Goal: Task Accomplishment & Management: Manage account settings

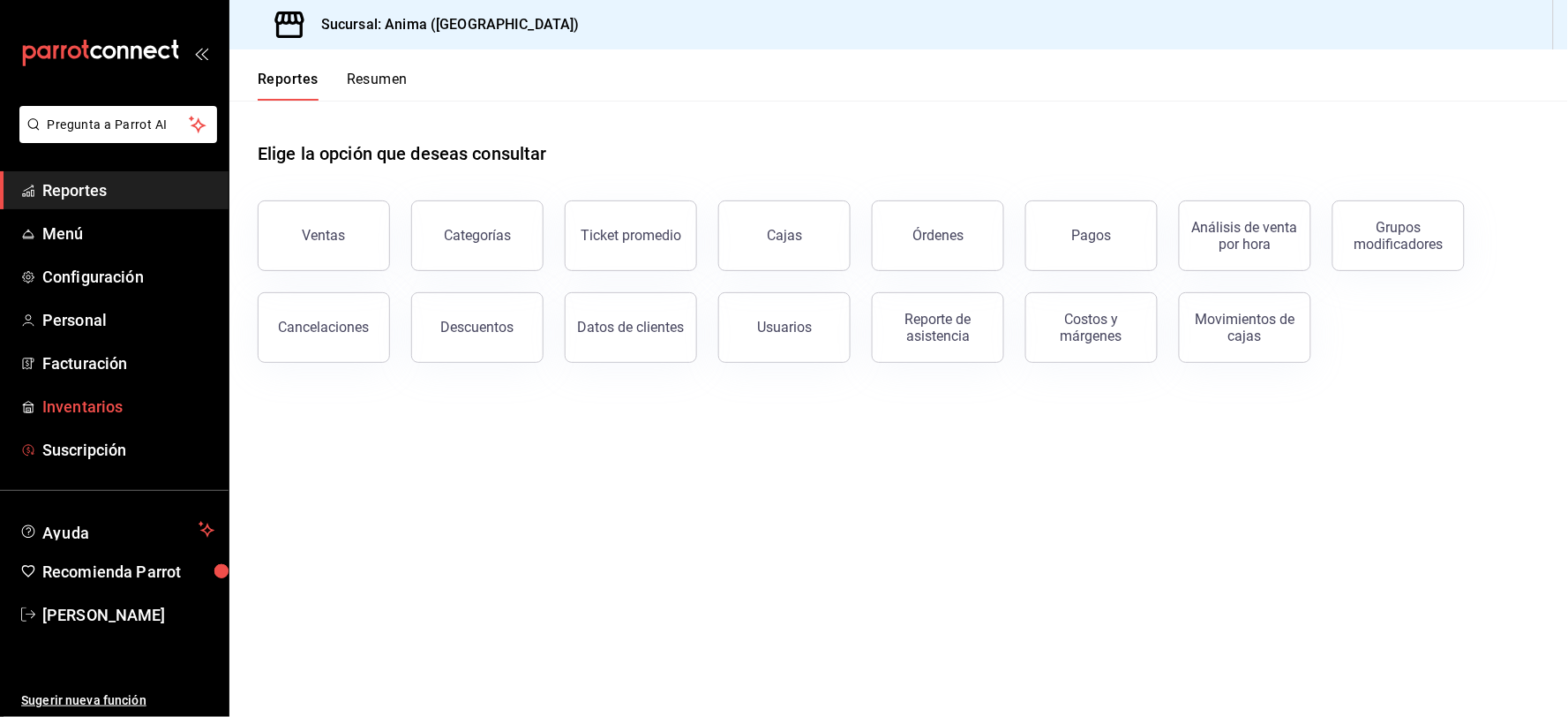
click at [146, 420] on link "Inventarios" at bounding box center [114, 406] width 229 height 38
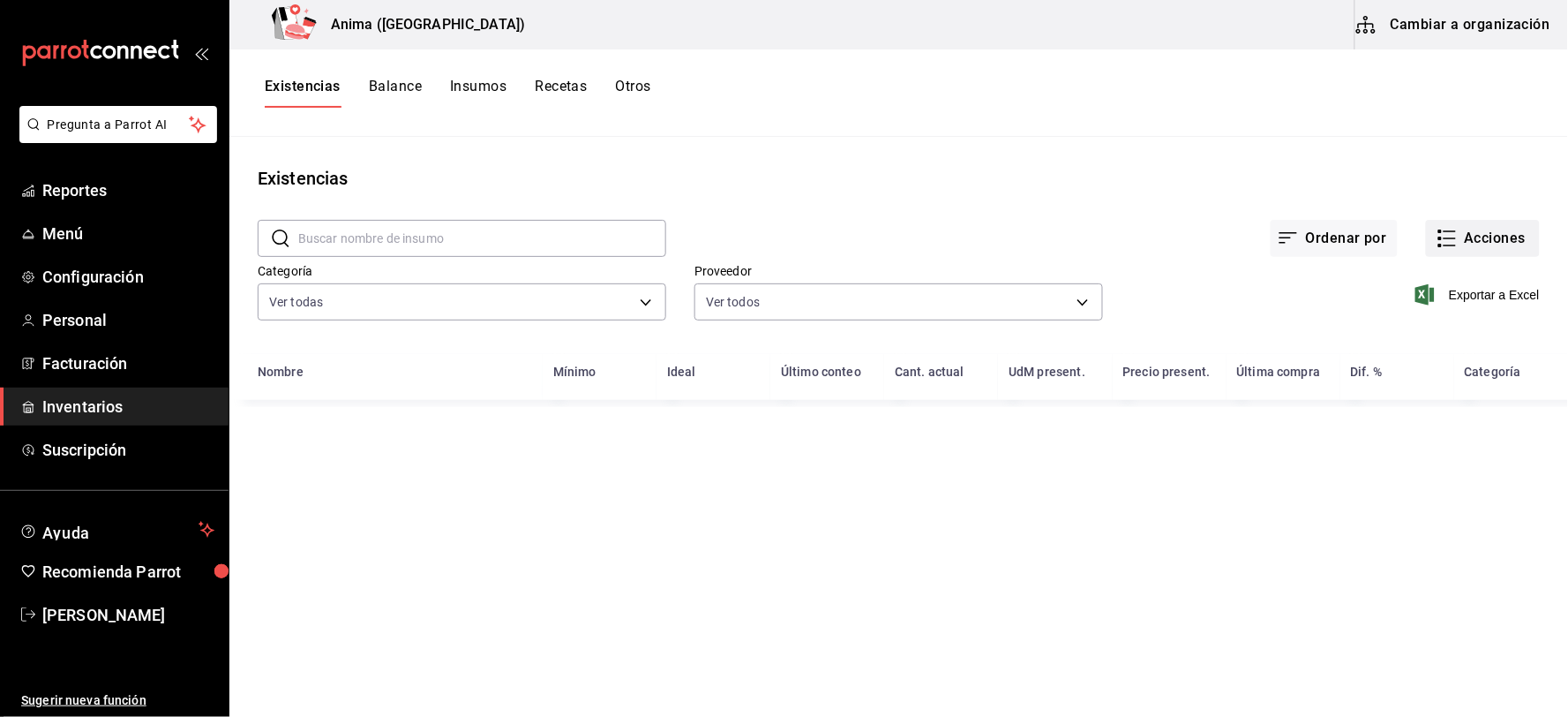
click at [1497, 249] on button "Acciones" at bounding box center [1483, 238] width 113 height 37
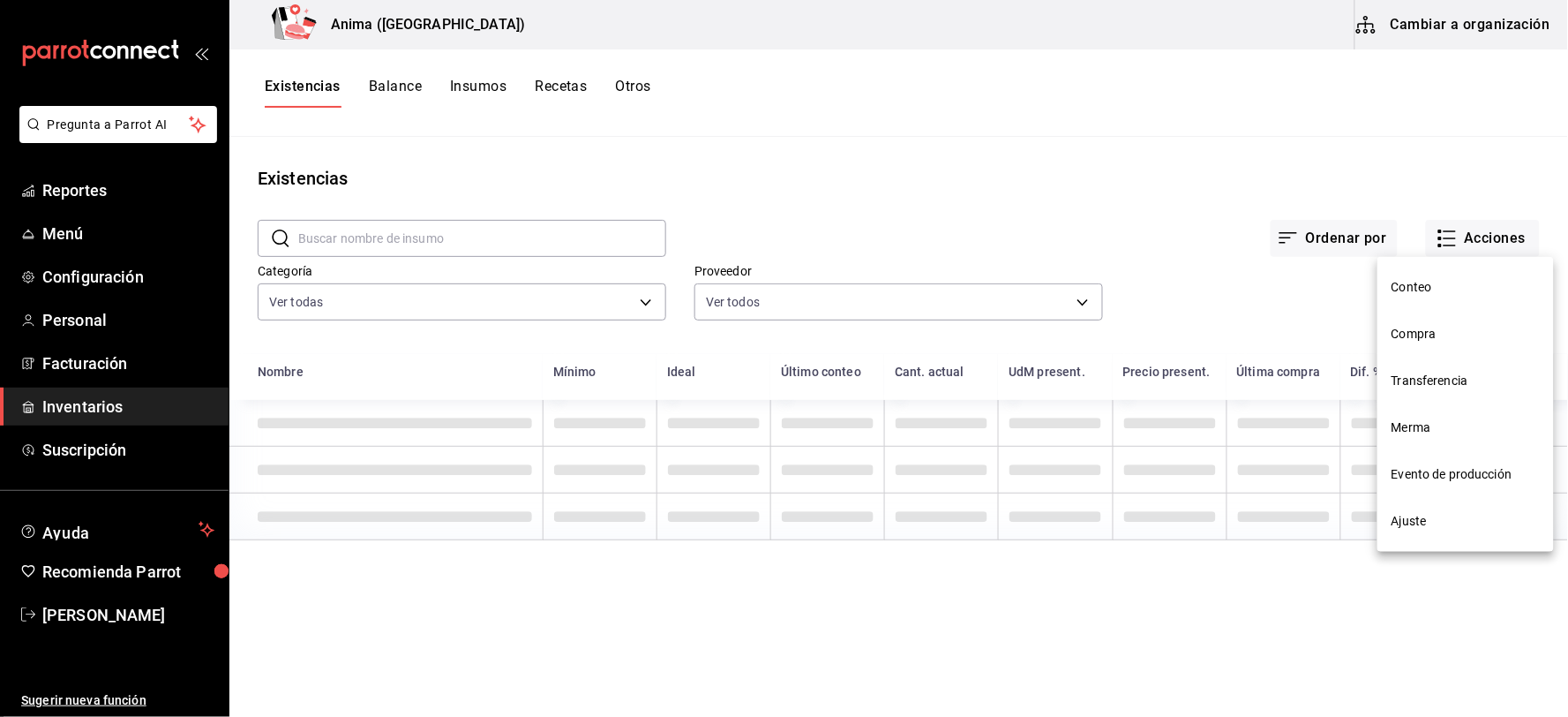
click at [1432, 345] on li "Compra" at bounding box center [1465, 334] width 176 height 47
click at [1432, 345] on html "Pregunta a Parrot AI Reportes Menú Configuración Personal Facturación Inventari…" at bounding box center [784, 352] width 1568 height 705
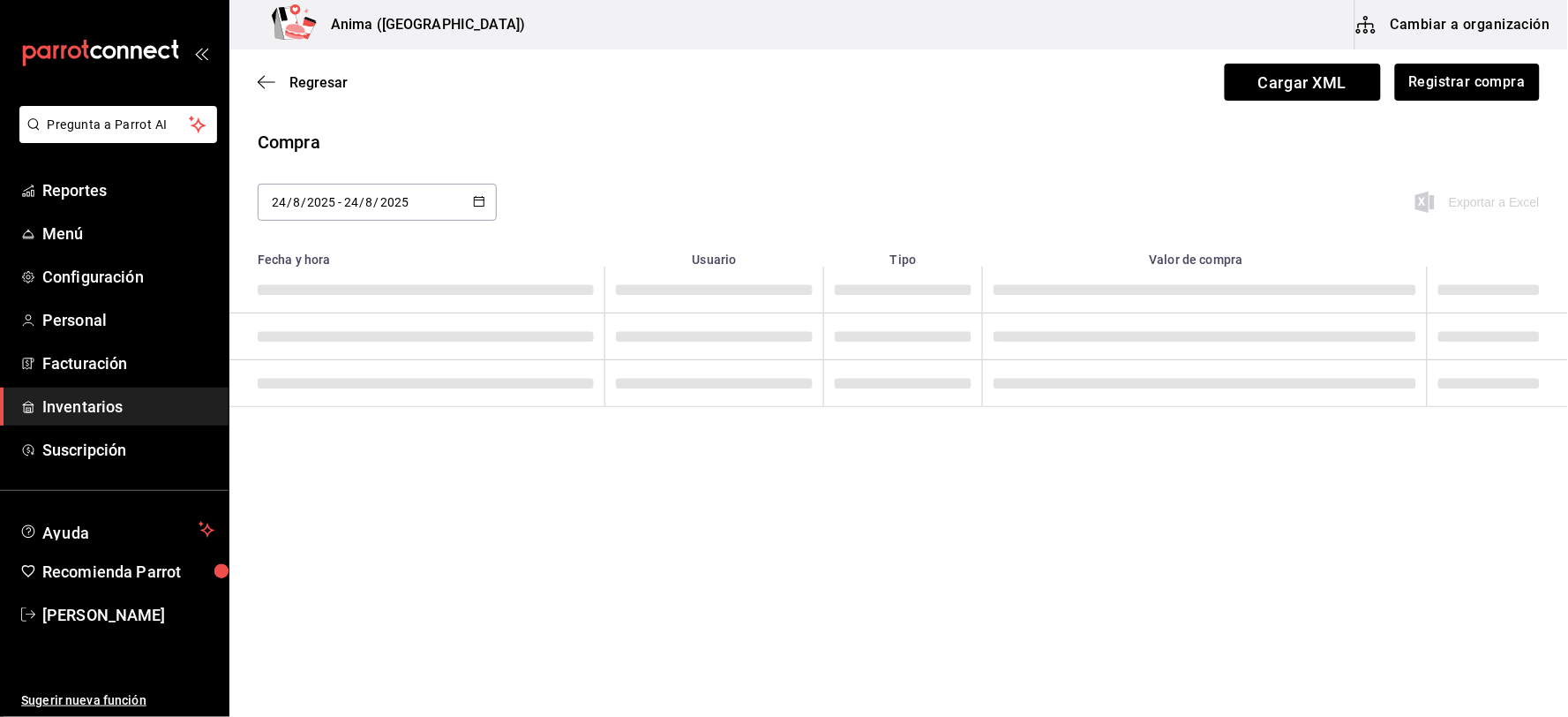
click at [1475, 62] on div "Regresar Cargar XML Registrar compra" at bounding box center [898, 82] width 1339 height 66
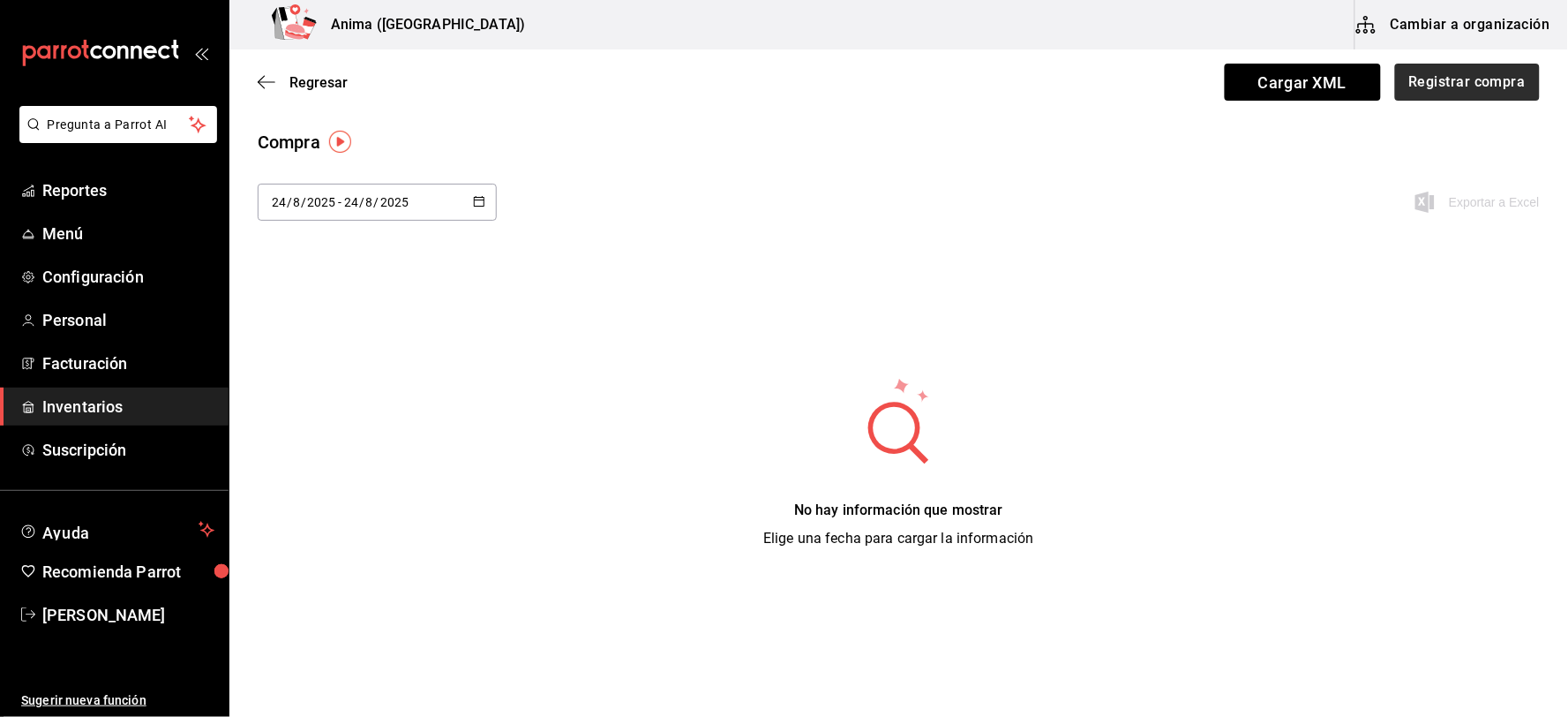
click at [1473, 90] on button "Registrar compra" at bounding box center [1467, 82] width 144 height 37
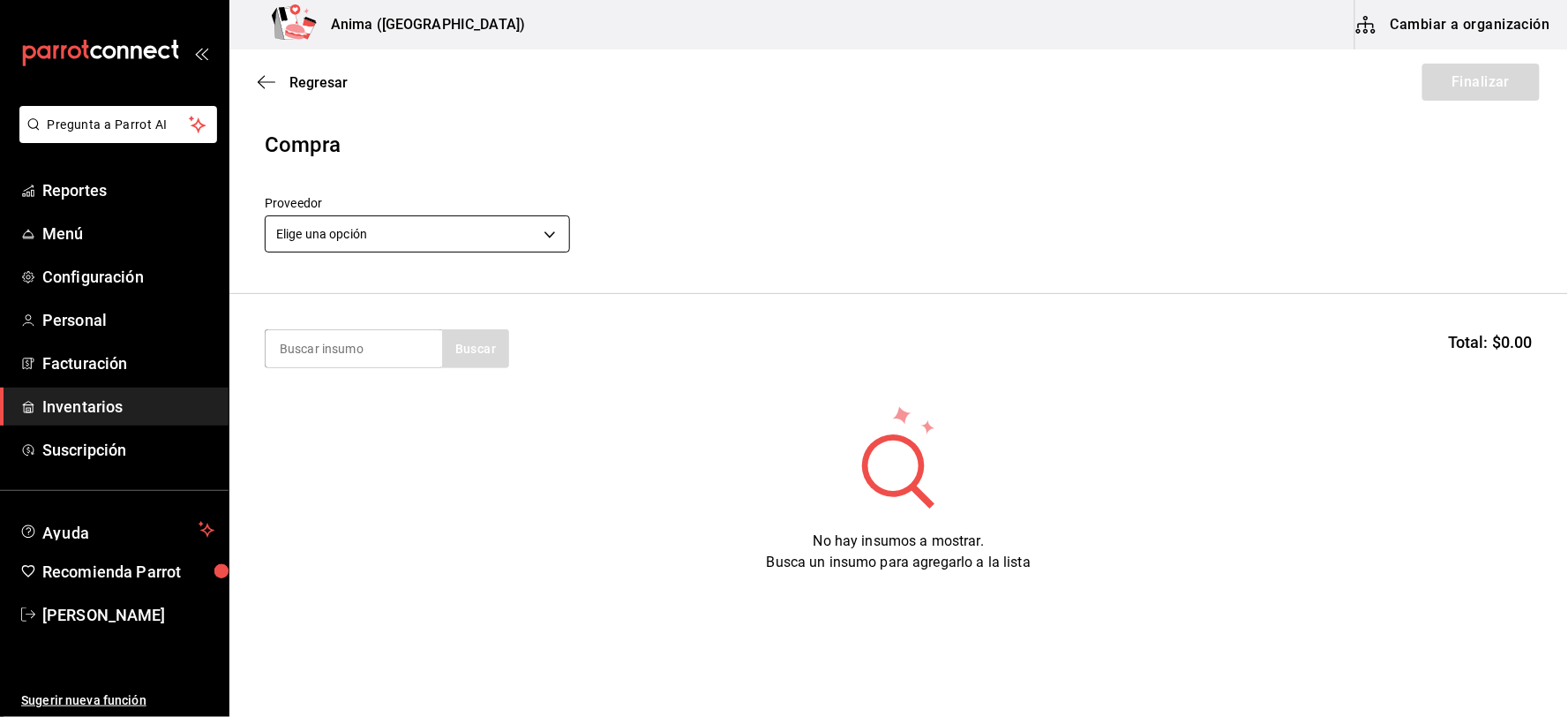
click at [398, 232] on body "Pregunta a Parrot AI Reportes Menú Configuración Personal Facturación Inventari…" at bounding box center [784, 308] width 1568 height 617
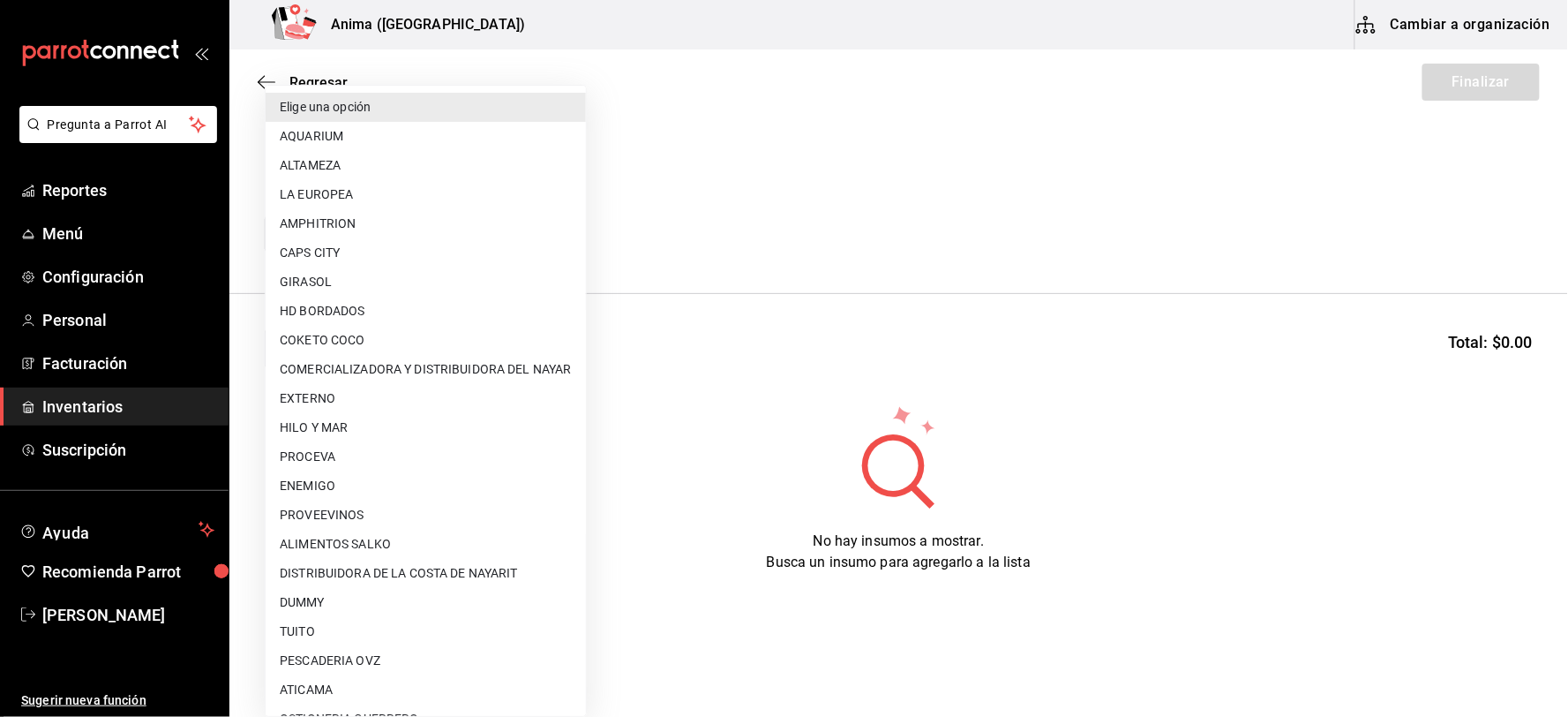
scroll to position [227, 0]
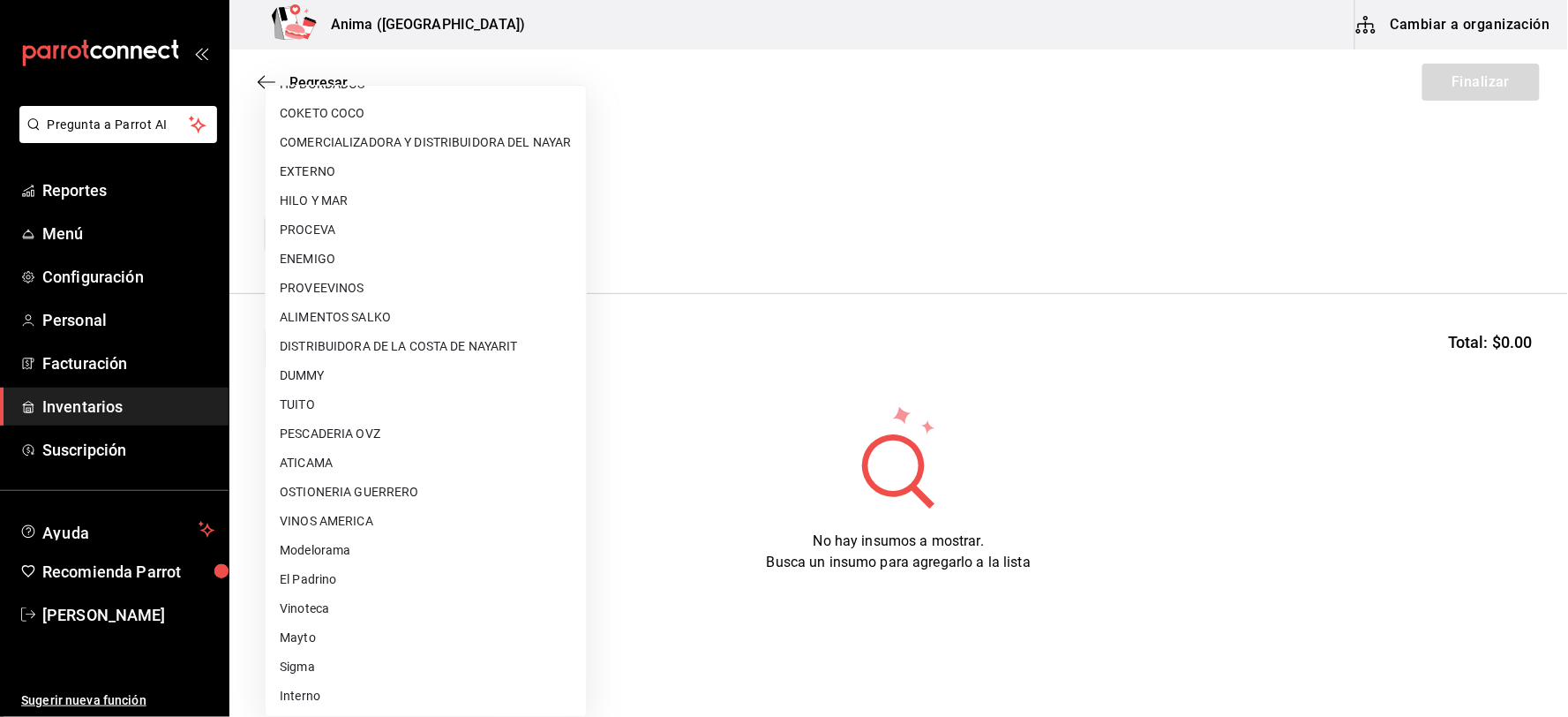
click at [342, 685] on li "Interno" at bounding box center [426, 696] width 321 height 29
type input "c4277463-642f-4394-a394-6273027aff12"
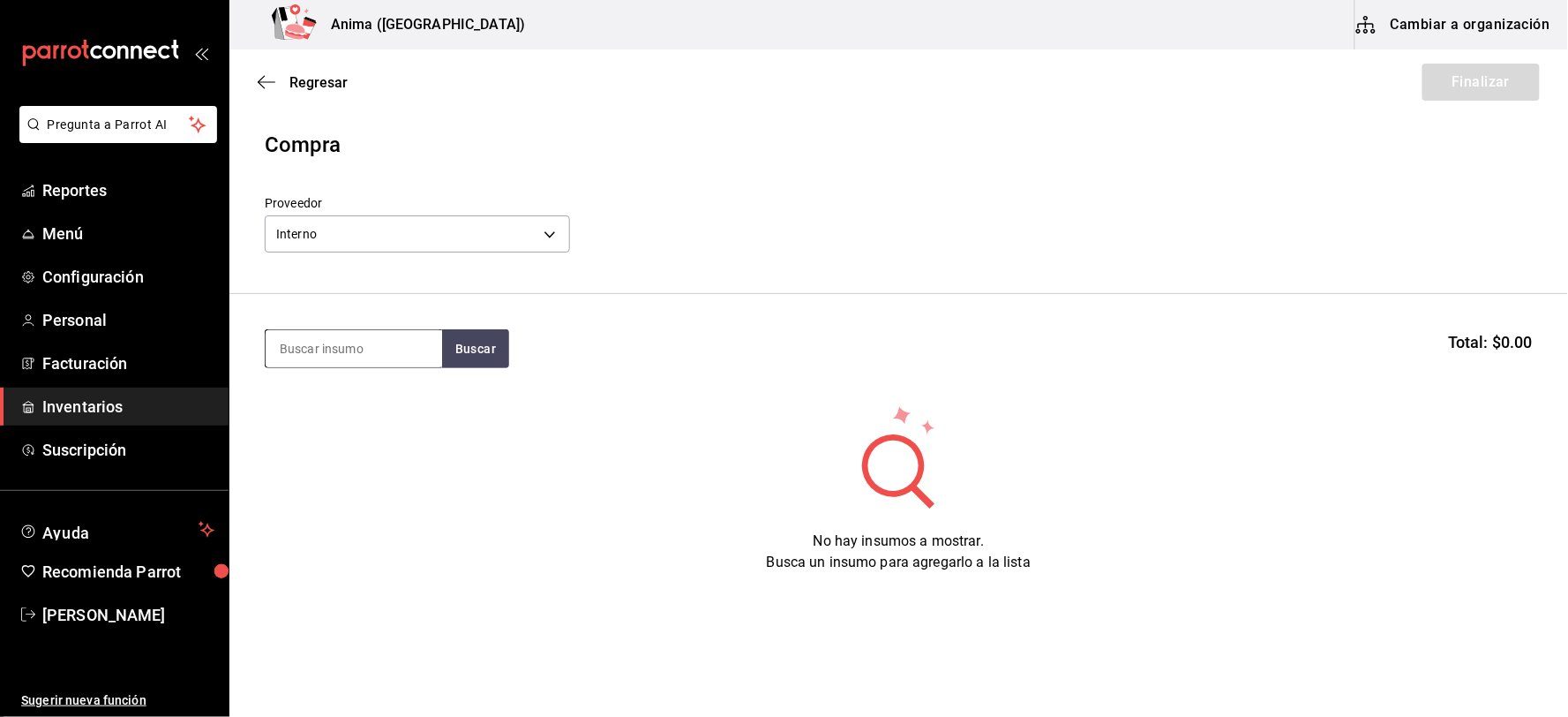
click at [384, 346] on input at bounding box center [353, 349] width 176 height 37
type input "ALCACH"
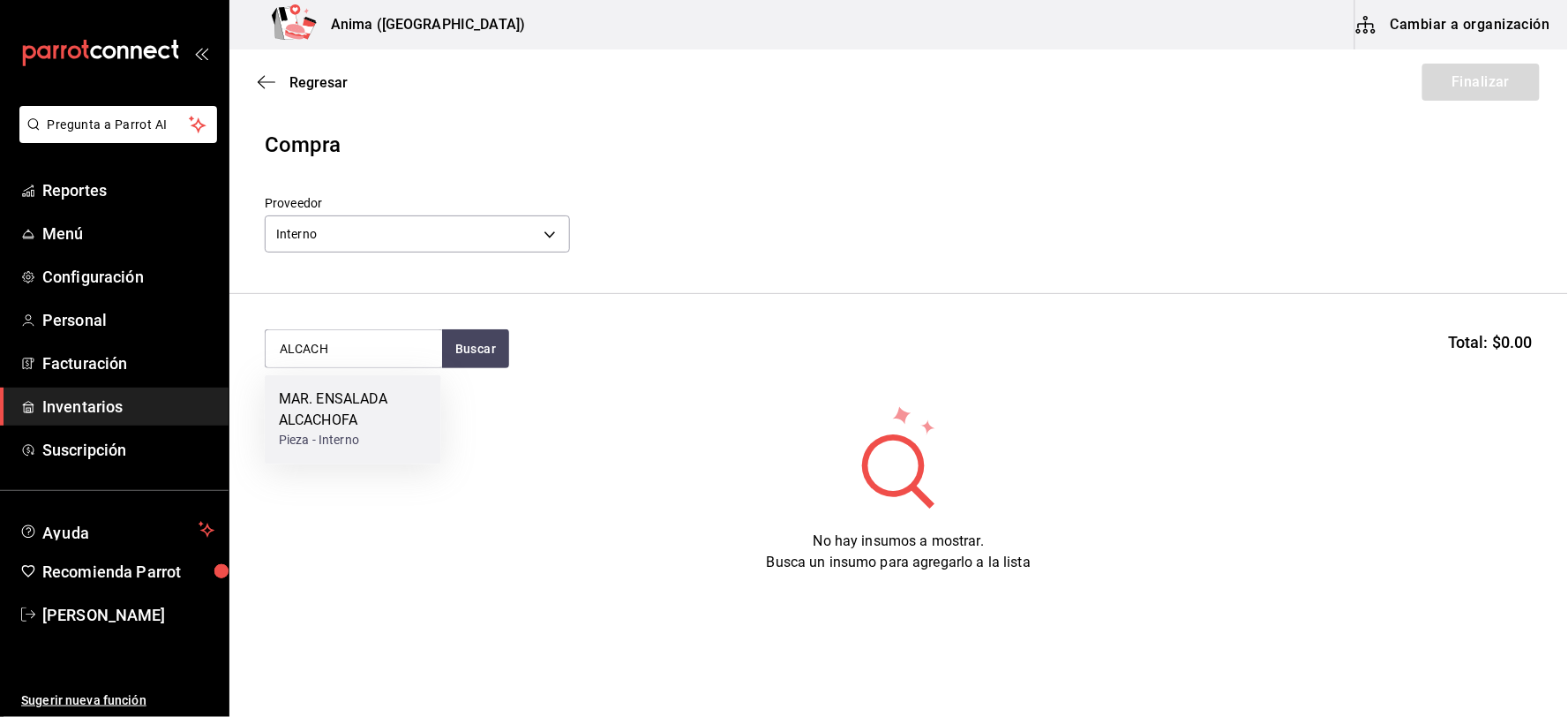
click at [386, 390] on div "MAR. ENSALADA ALCACHOFA" at bounding box center [353, 410] width 148 height 43
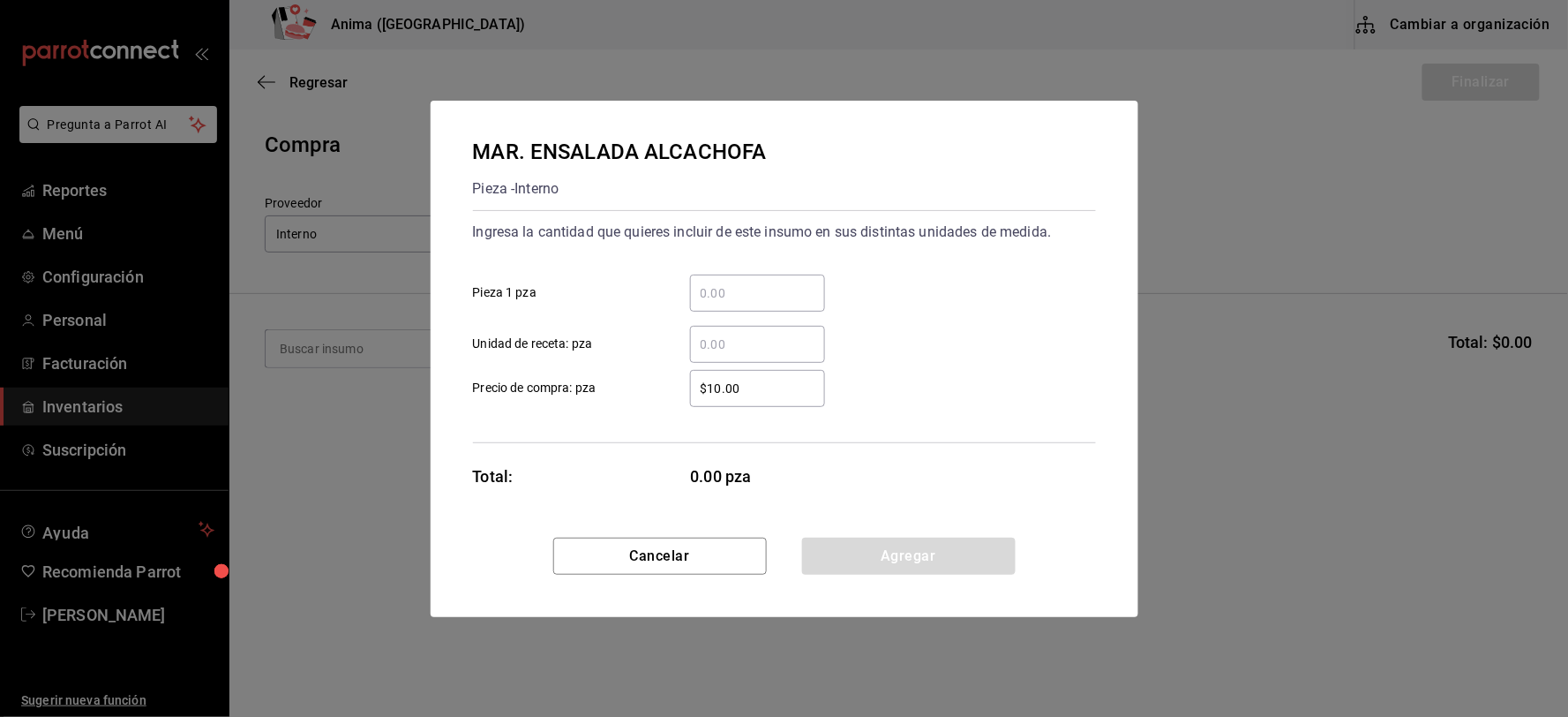
click at [738, 350] on input "​ Unidad de receta: pza" at bounding box center [757, 345] width 135 height 21
type input "12"
type input "$1"
click button "Agregar" at bounding box center [908, 557] width 213 height 37
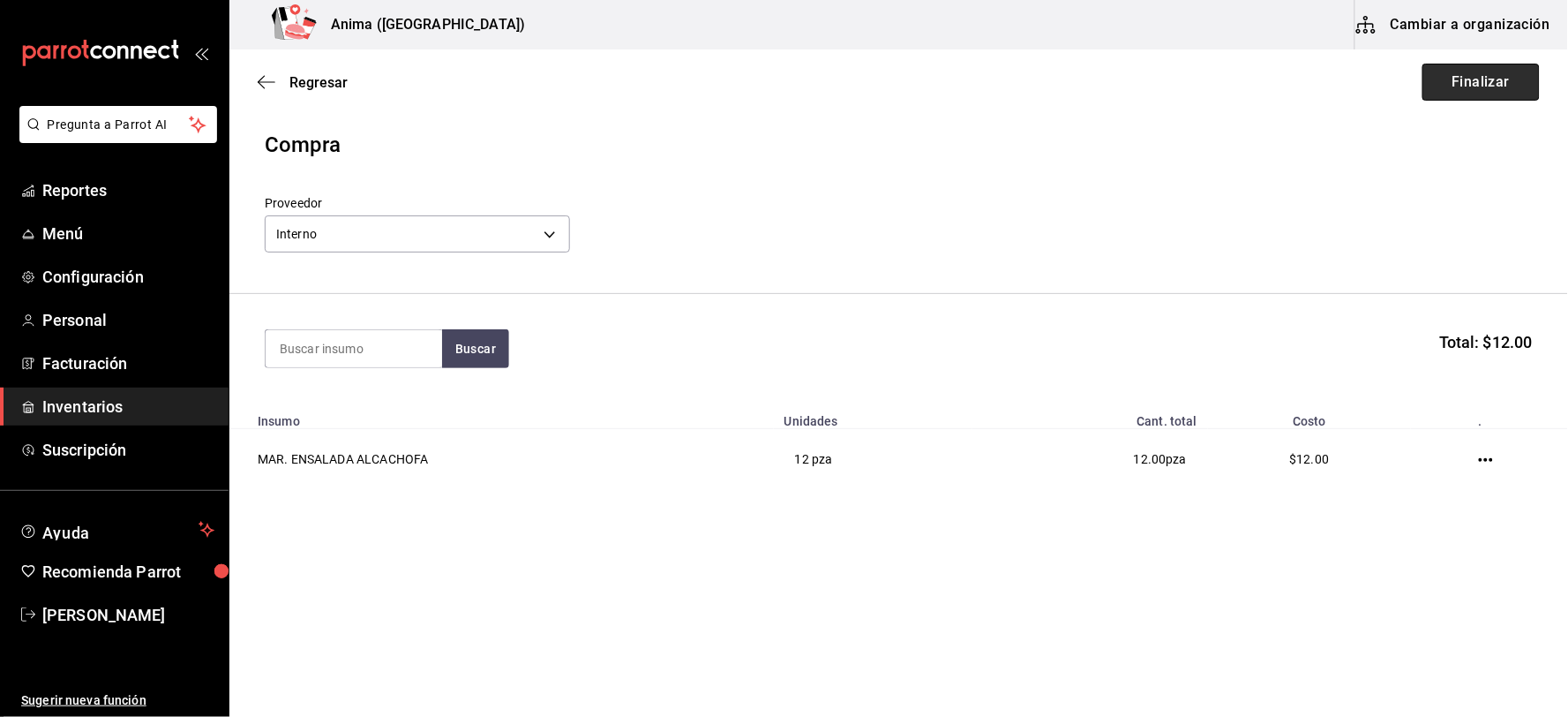
click at [1505, 69] on button "Finalizar" at bounding box center [1481, 82] width 117 height 37
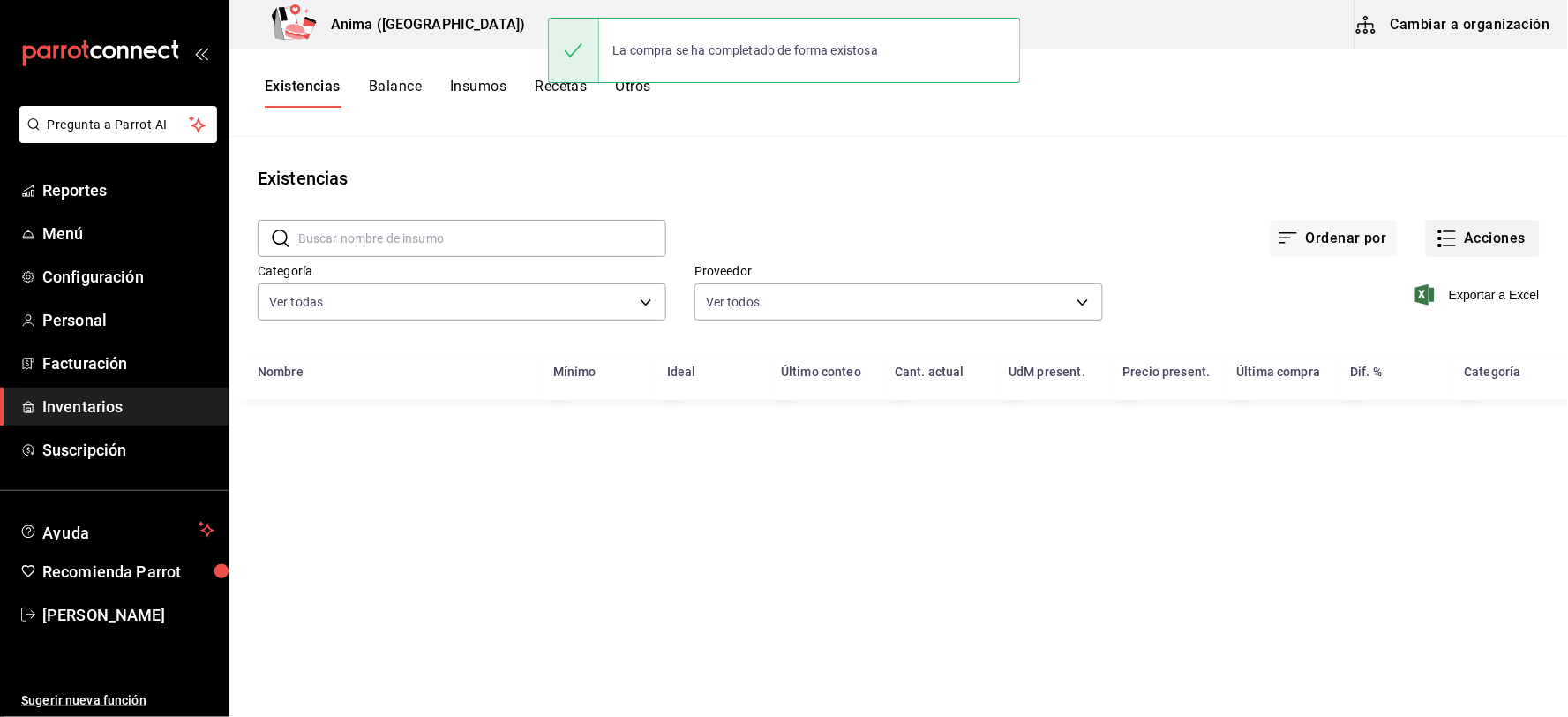
click at [1478, 224] on button "Acciones" at bounding box center [1483, 238] width 113 height 37
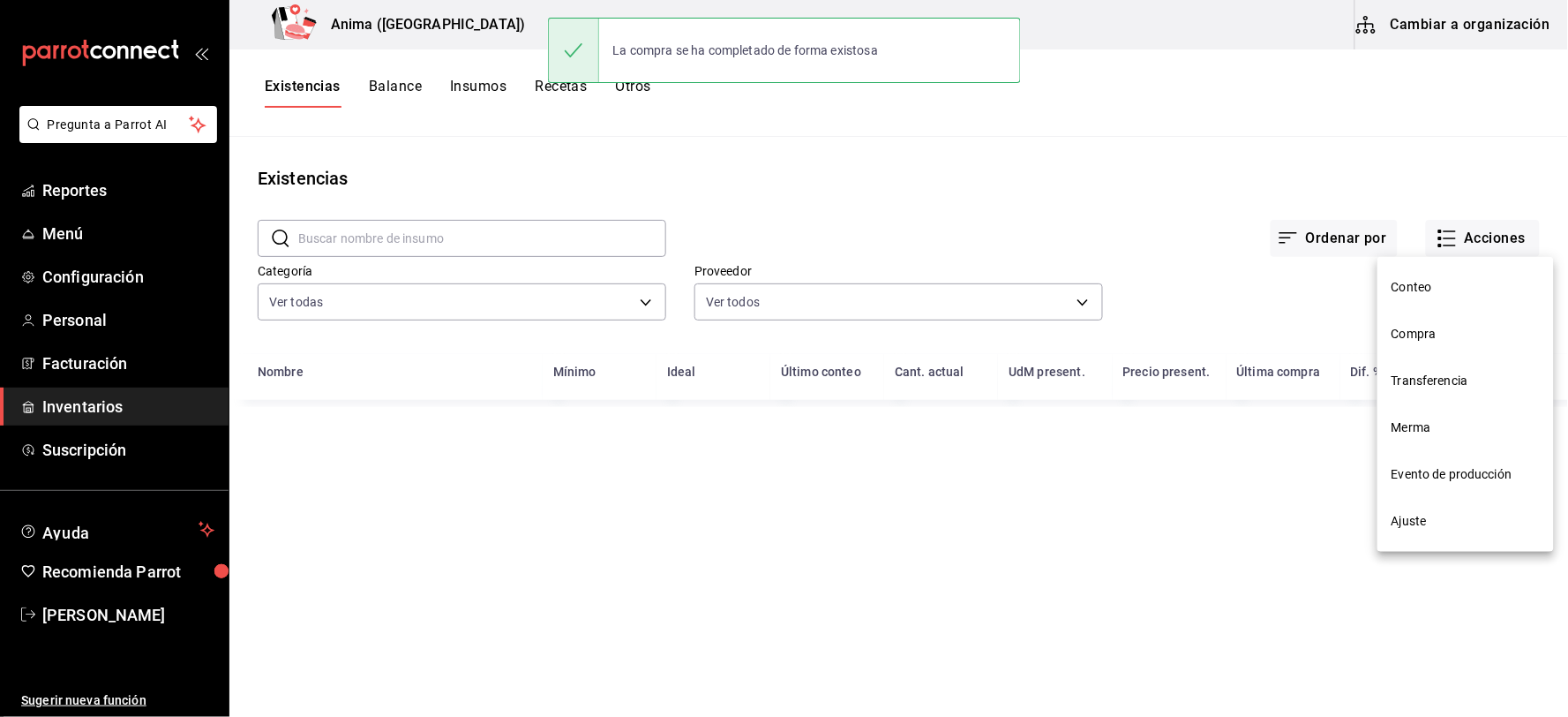
click at [1441, 322] on li "Compra" at bounding box center [1465, 334] width 176 height 47
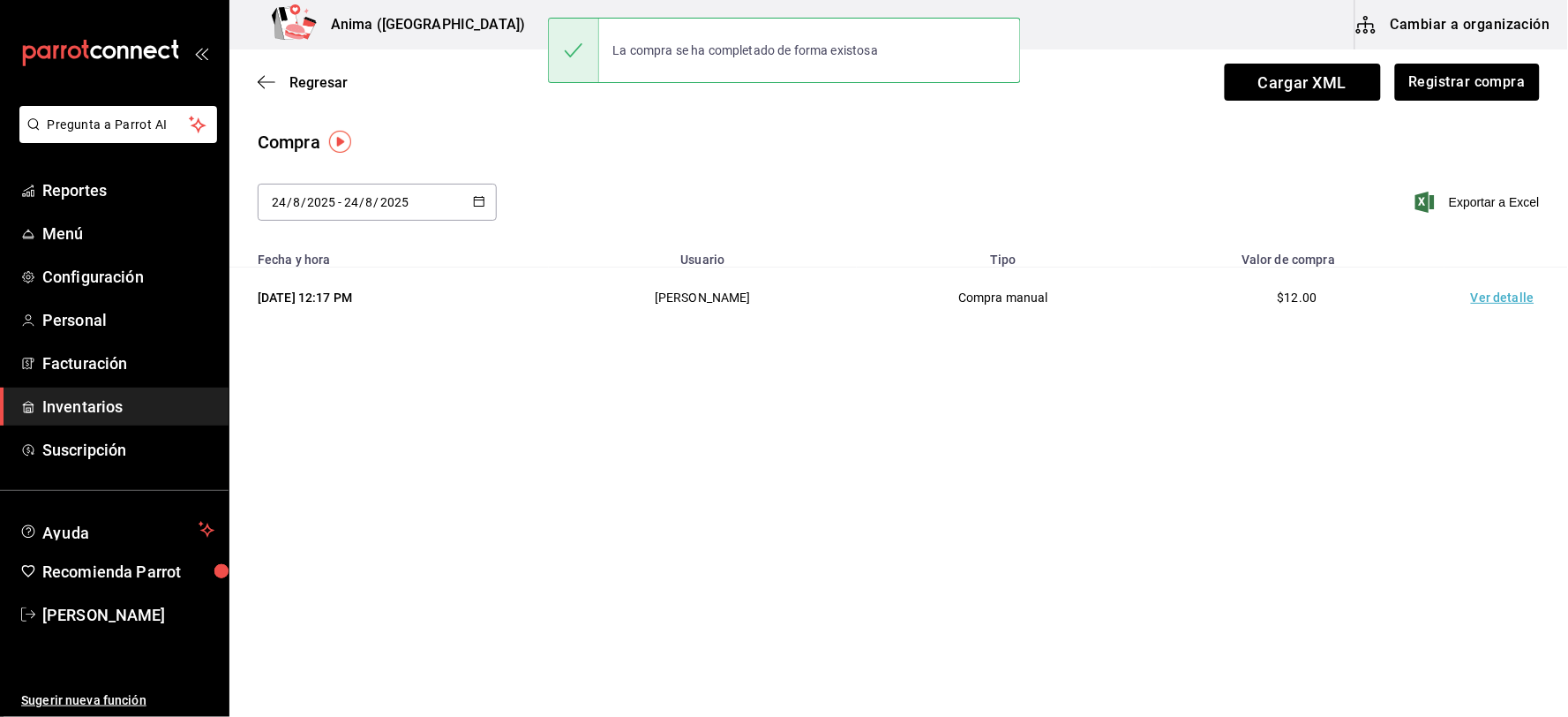
click at [1495, 290] on td "Ver detalle" at bounding box center [1506, 298] width 123 height 61
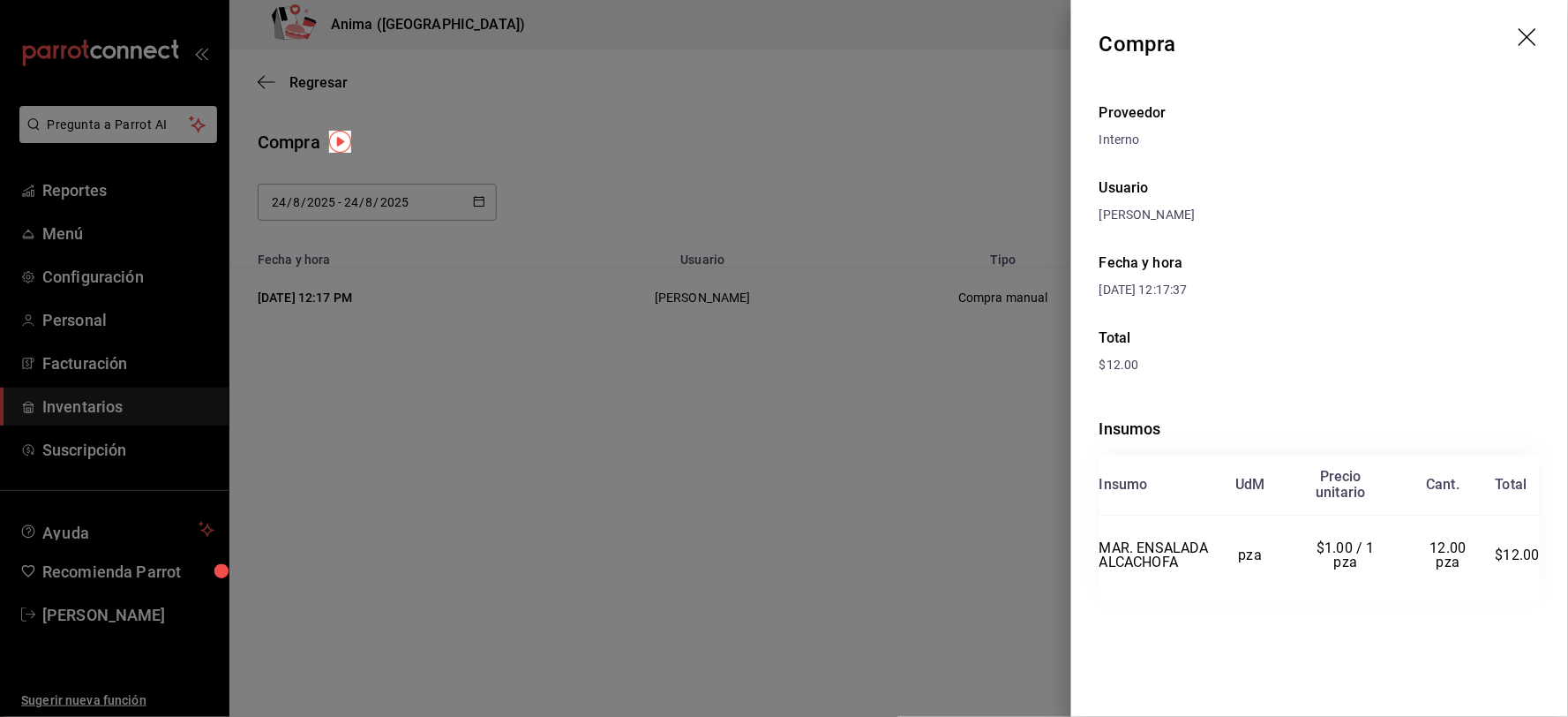
click at [733, 141] on div at bounding box center [784, 358] width 1568 height 717
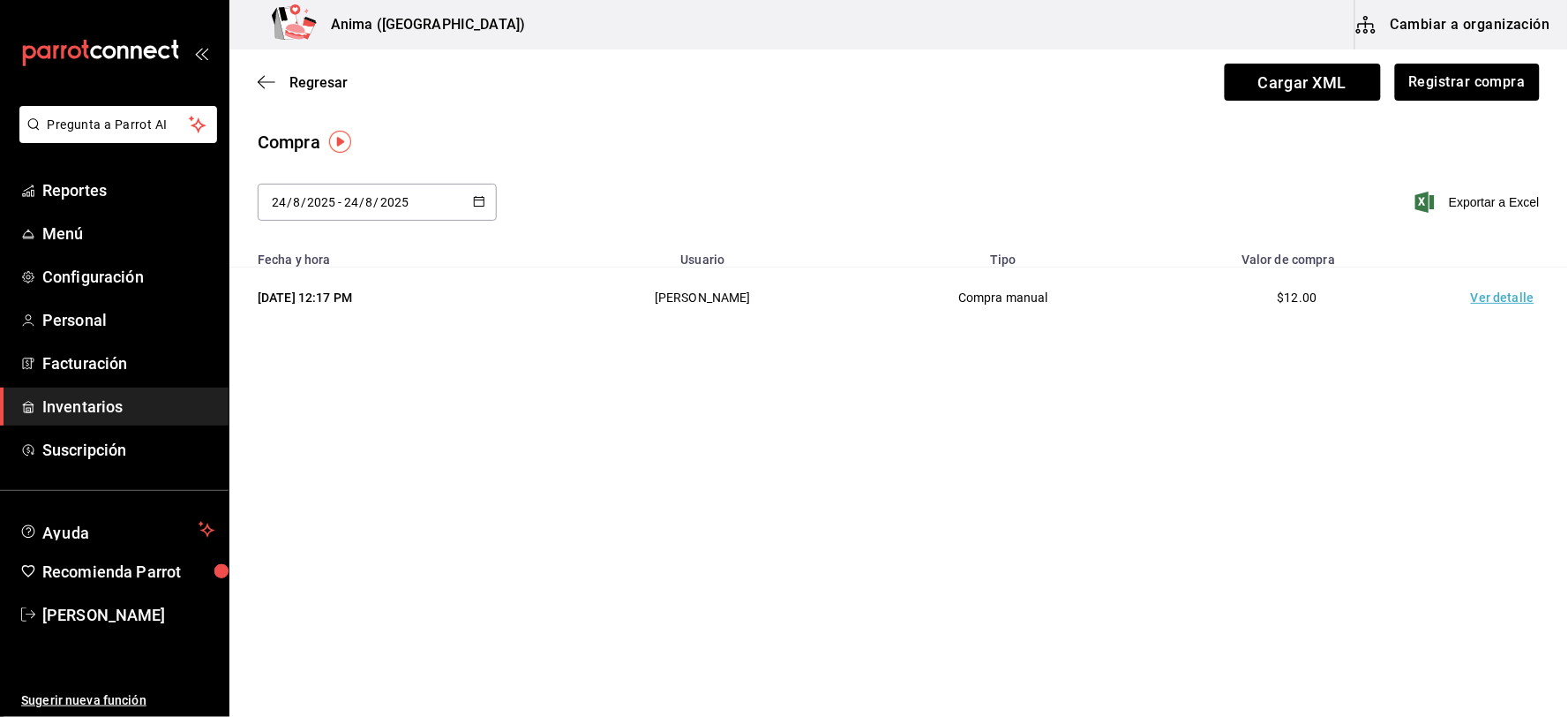
click at [356, 207] on input "24" at bounding box center [351, 202] width 16 height 14
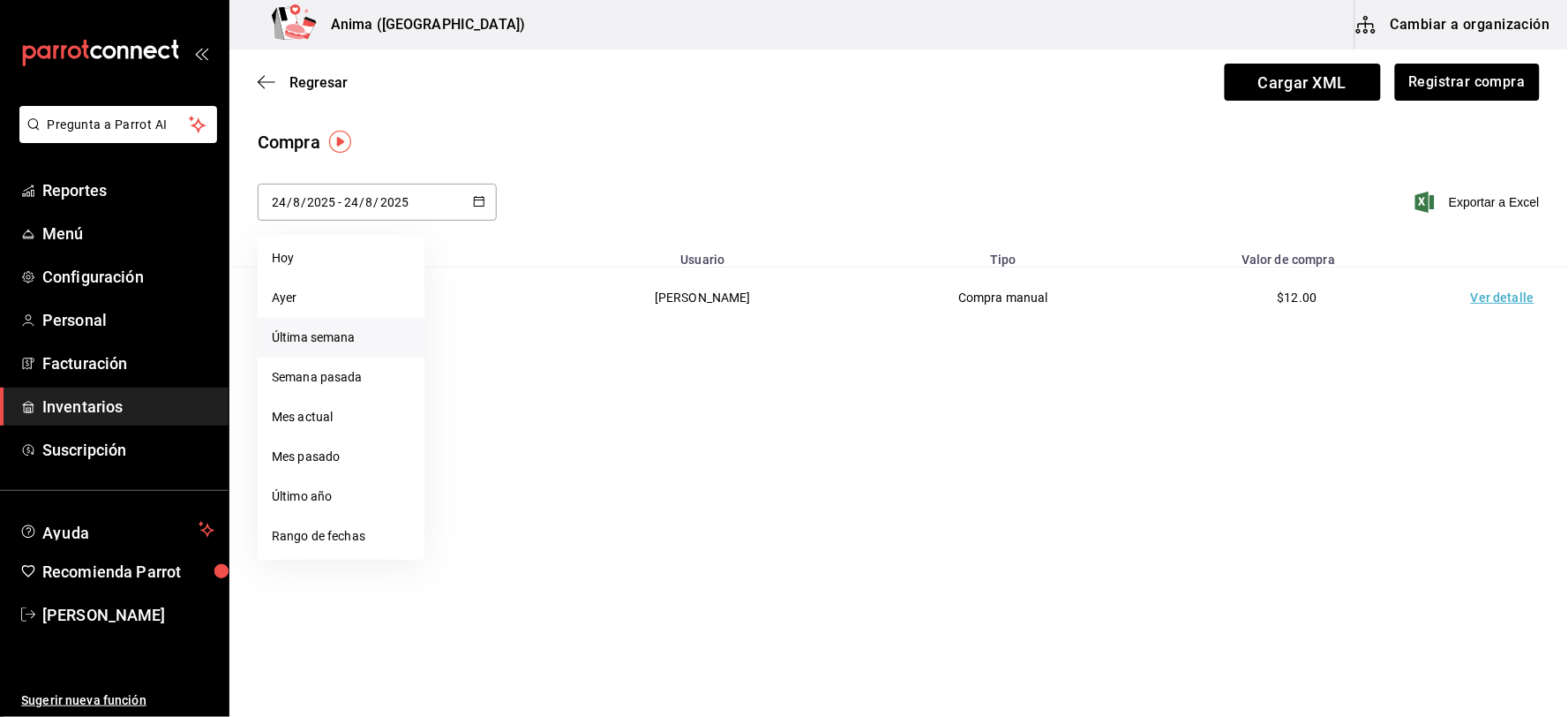
click at [332, 332] on li "Última semana" at bounding box center [341, 338] width 167 height 40
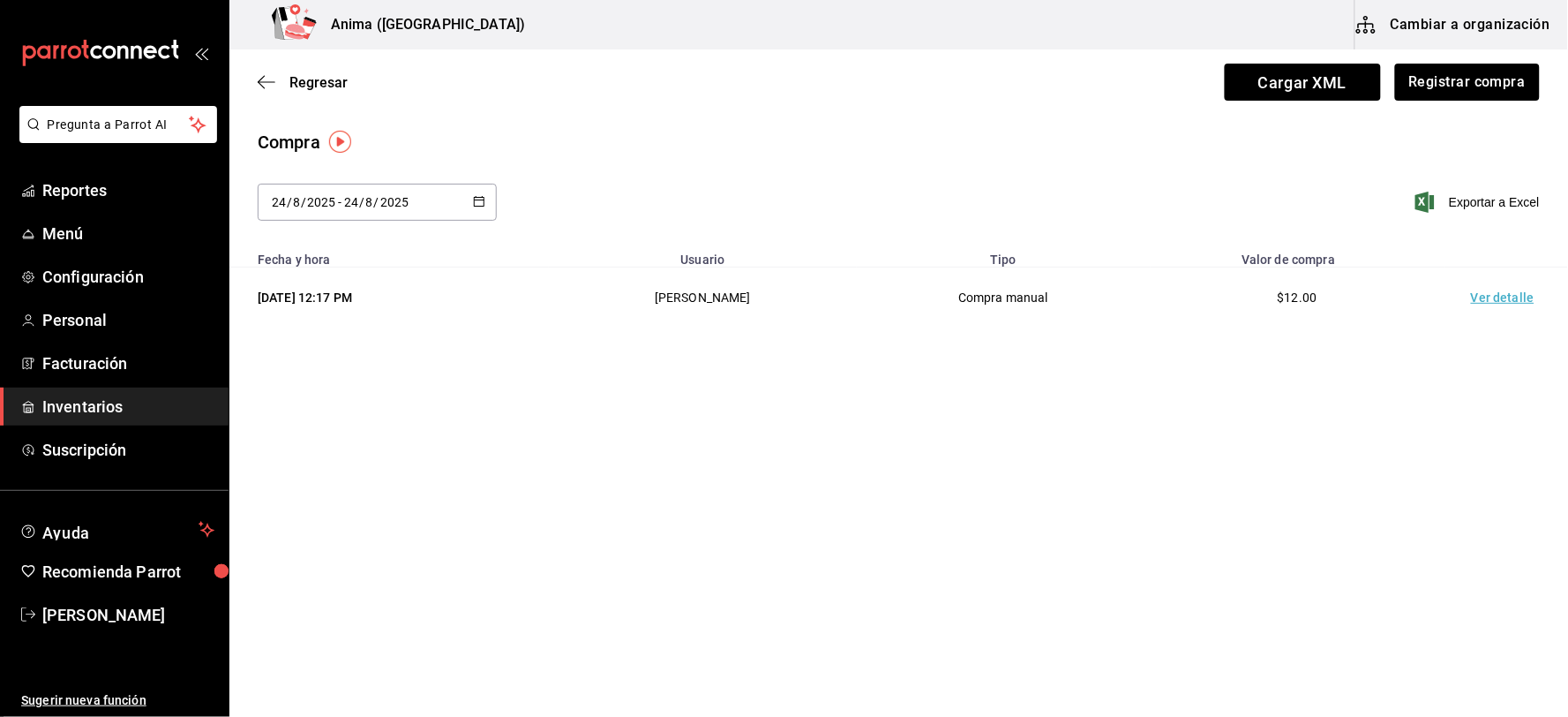
click at [379, 197] on input "2025" at bounding box center [394, 202] width 30 height 14
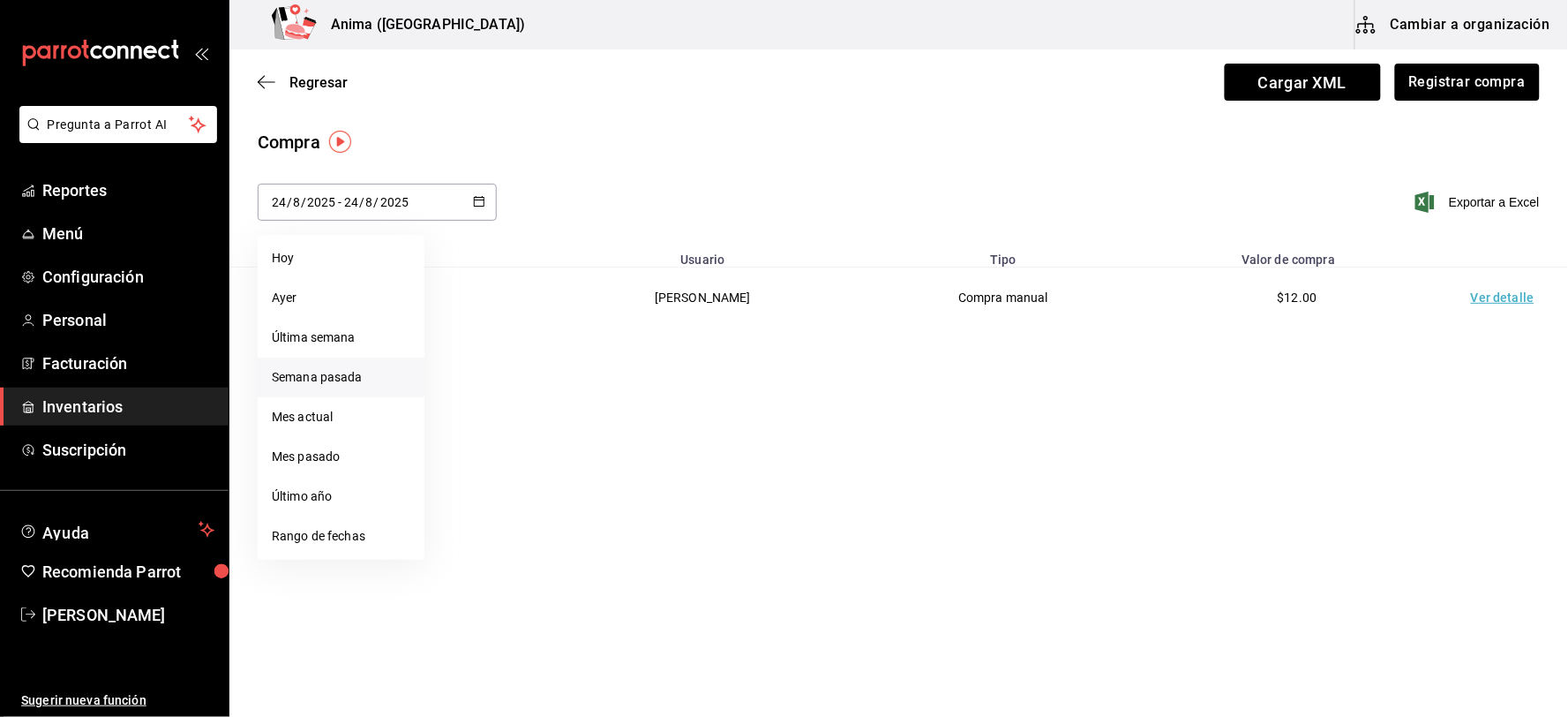
click at [362, 362] on li "Semana pasada" at bounding box center [341, 377] width 167 height 40
type input "[DATE]"
type input "17"
type input "[DATE]"
type input "23"
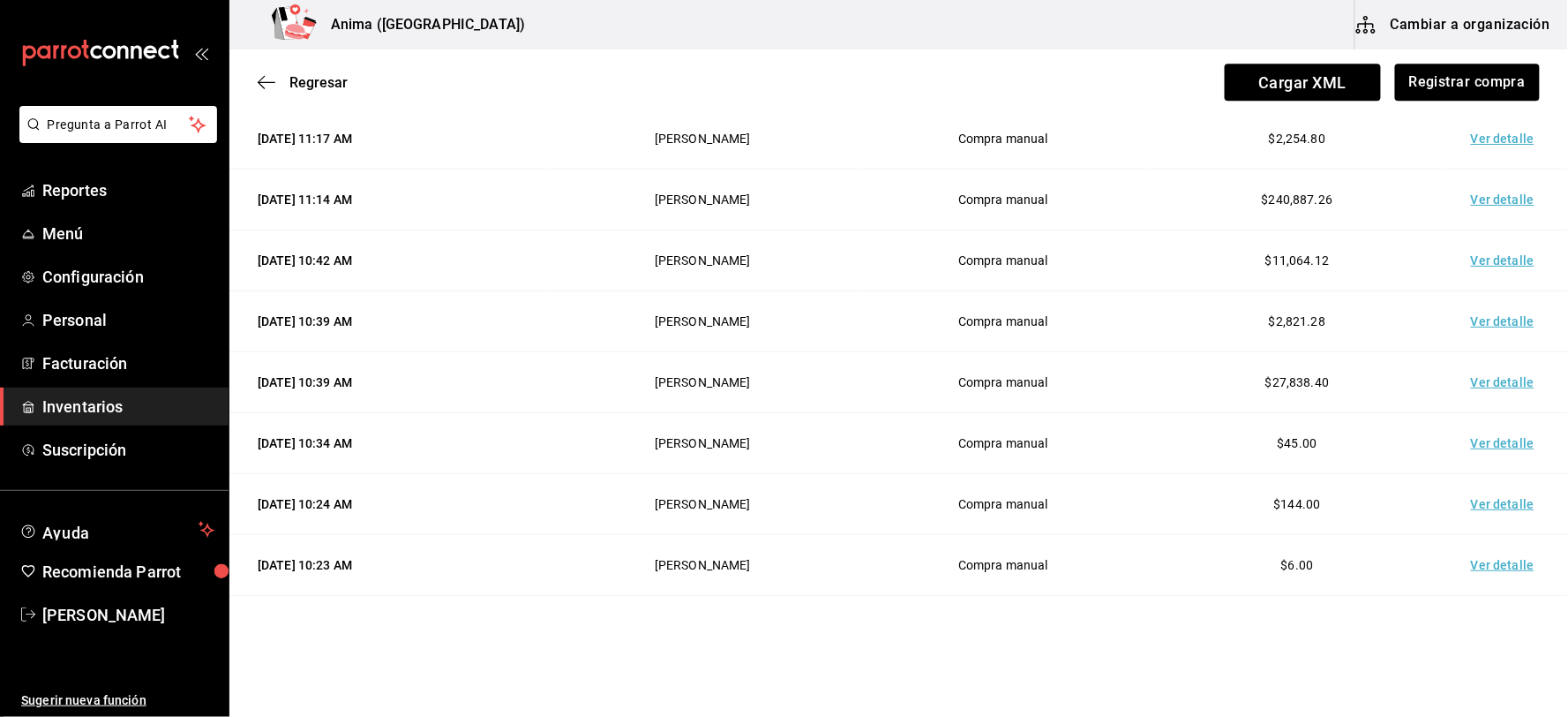
scroll to position [1382, 0]
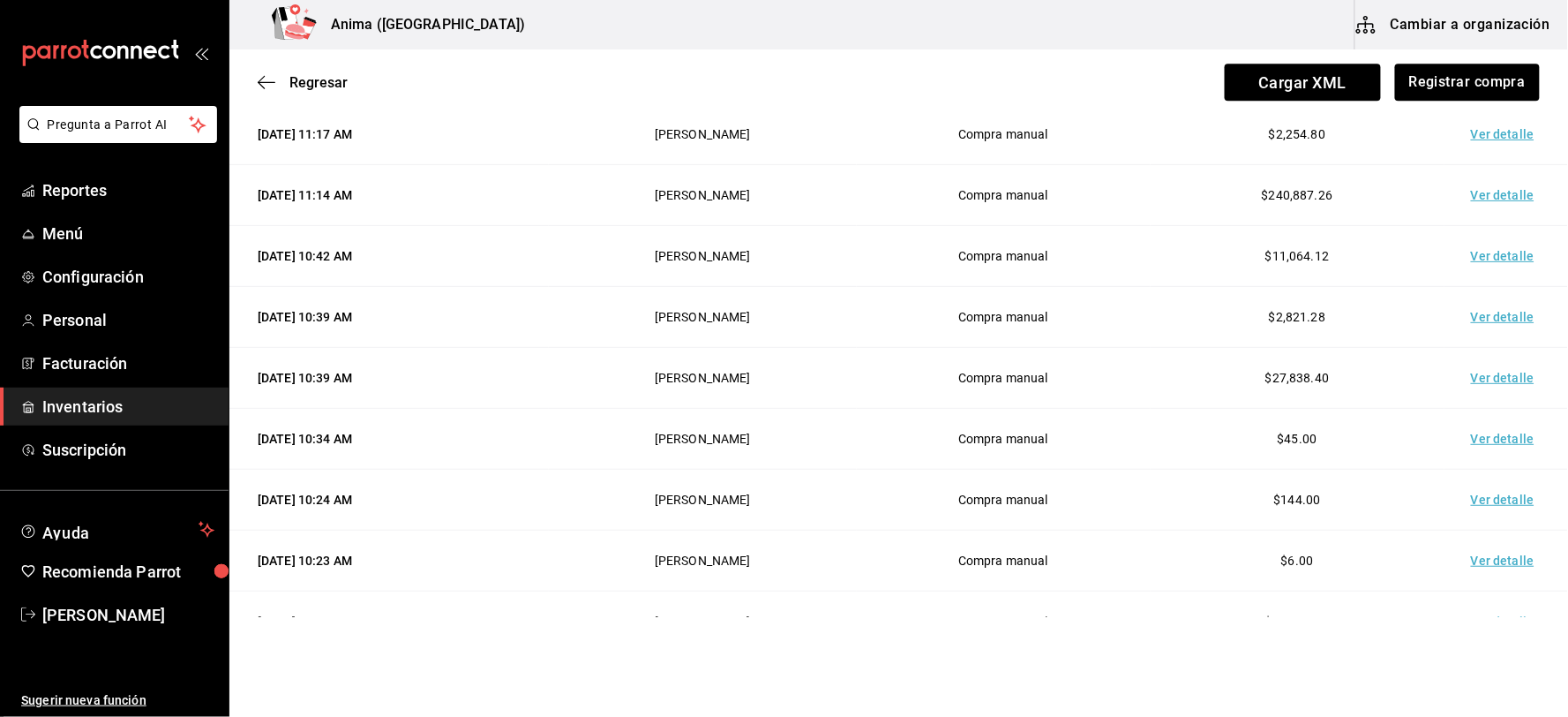
click at [1483, 200] on td "Ver detalle" at bounding box center [1506, 195] width 123 height 61
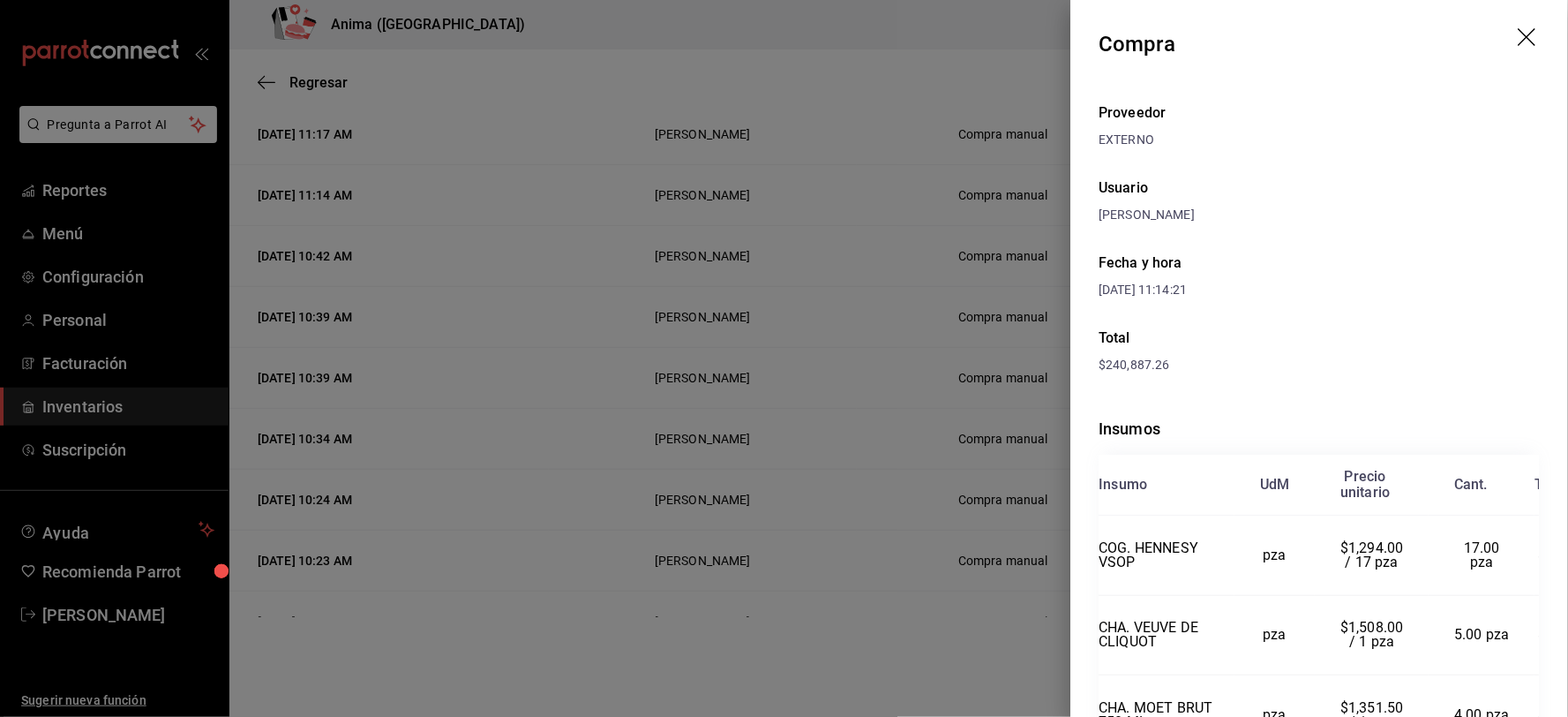
click at [819, 369] on div at bounding box center [784, 358] width 1568 height 717
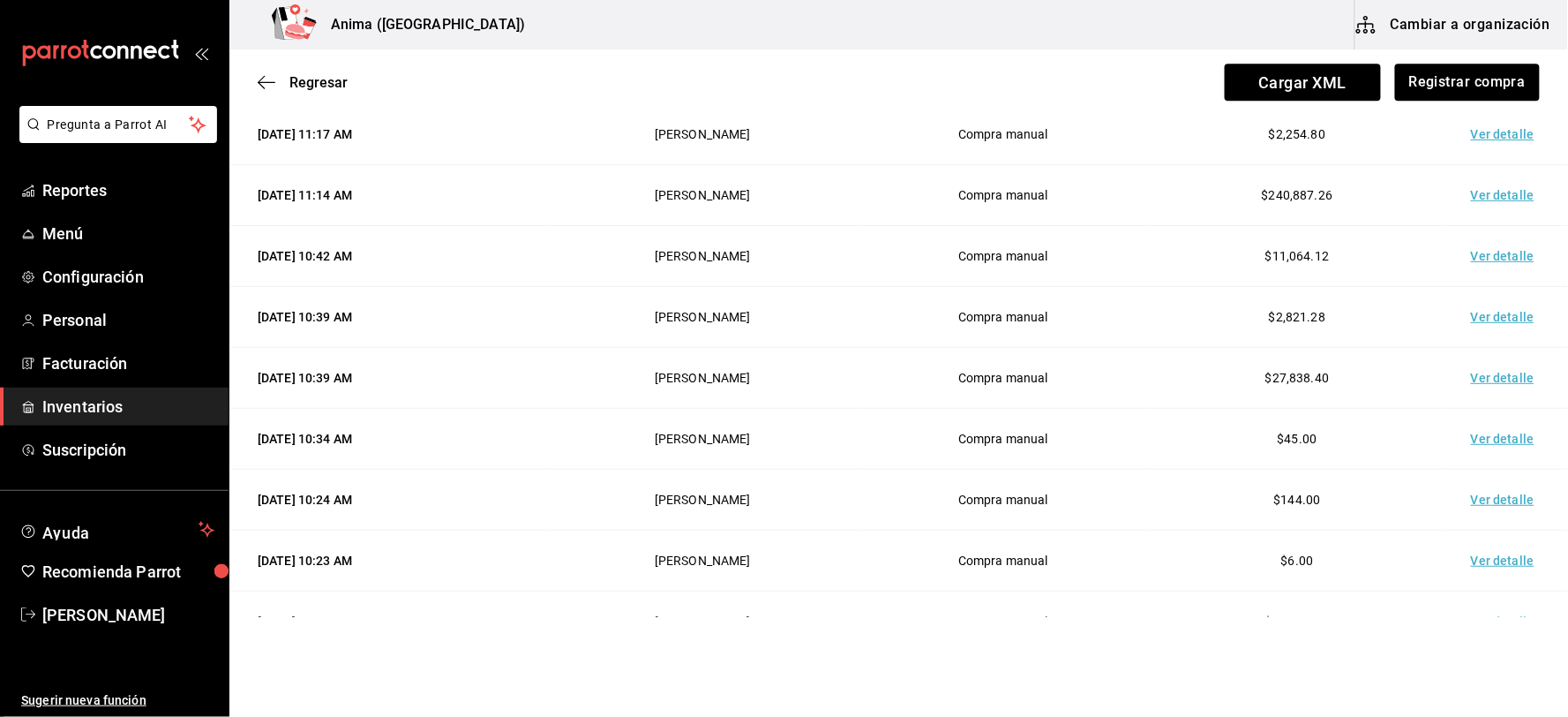
click at [1066, 580] on td "Compra manual" at bounding box center [1004, 561] width 294 height 61
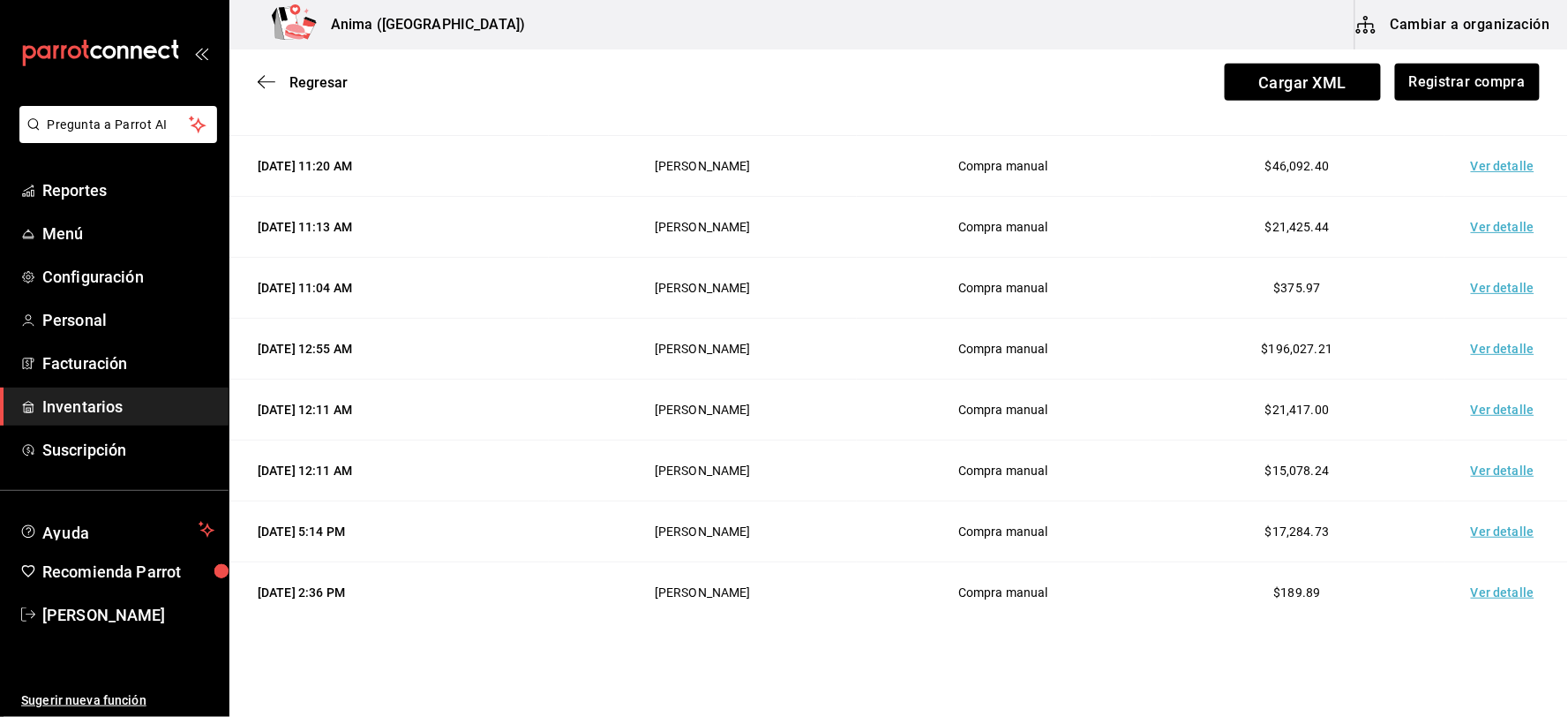
scroll to position [401, 0]
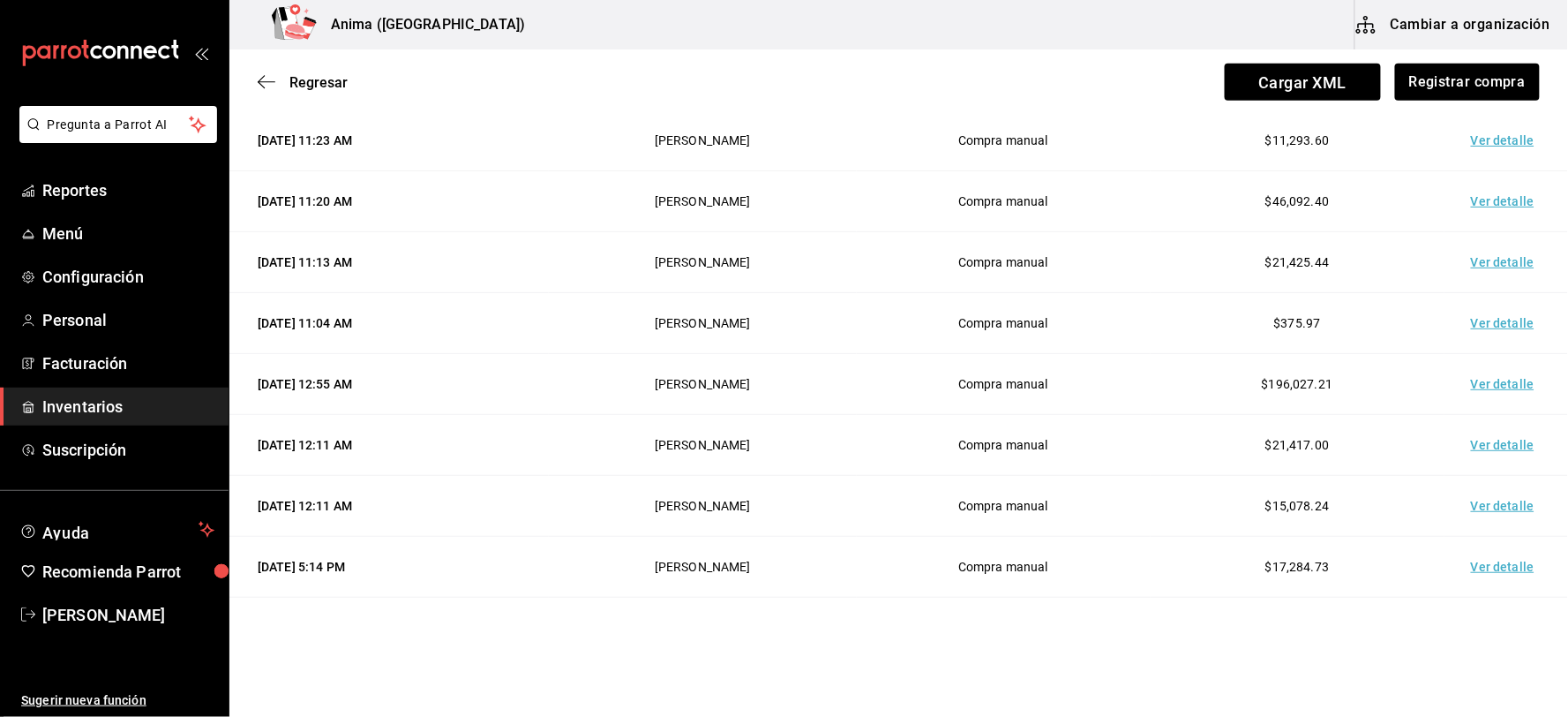
click at [1483, 380] on td "Ver detalle" at bounding box center [1506, 384] width 123 height 61
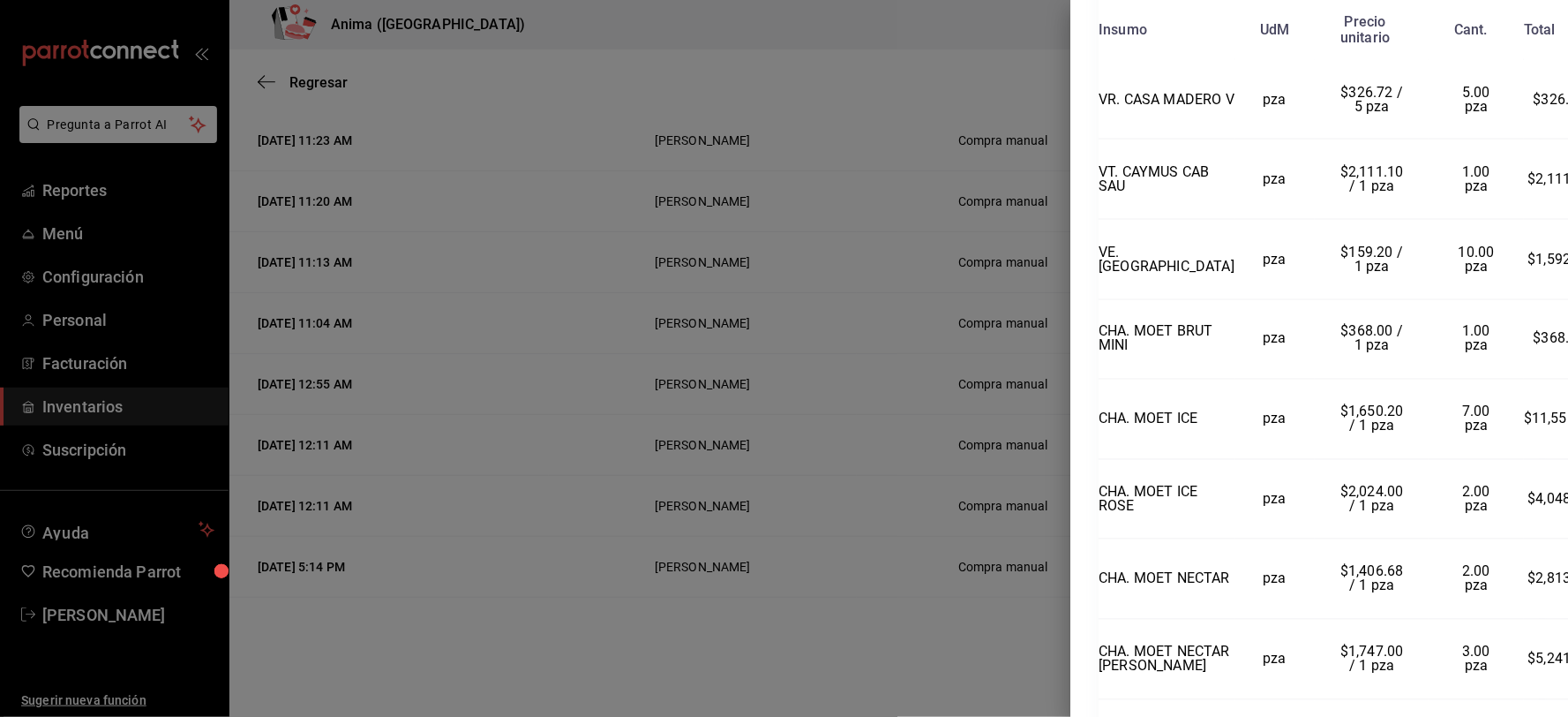
scroll to position [784, 0]
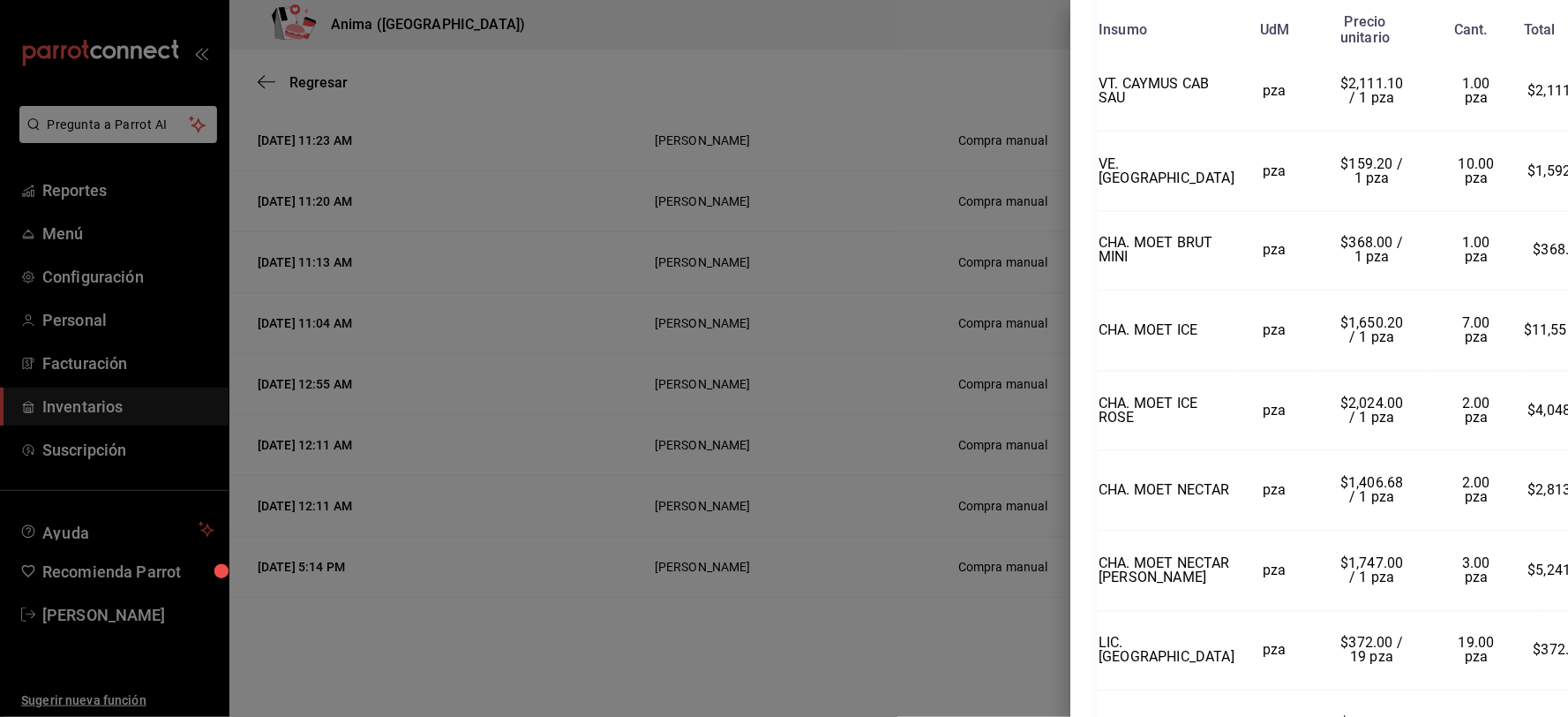
click at [1265, 532] on td "pza" at bounding box center [1276, 491] width 81 height 81
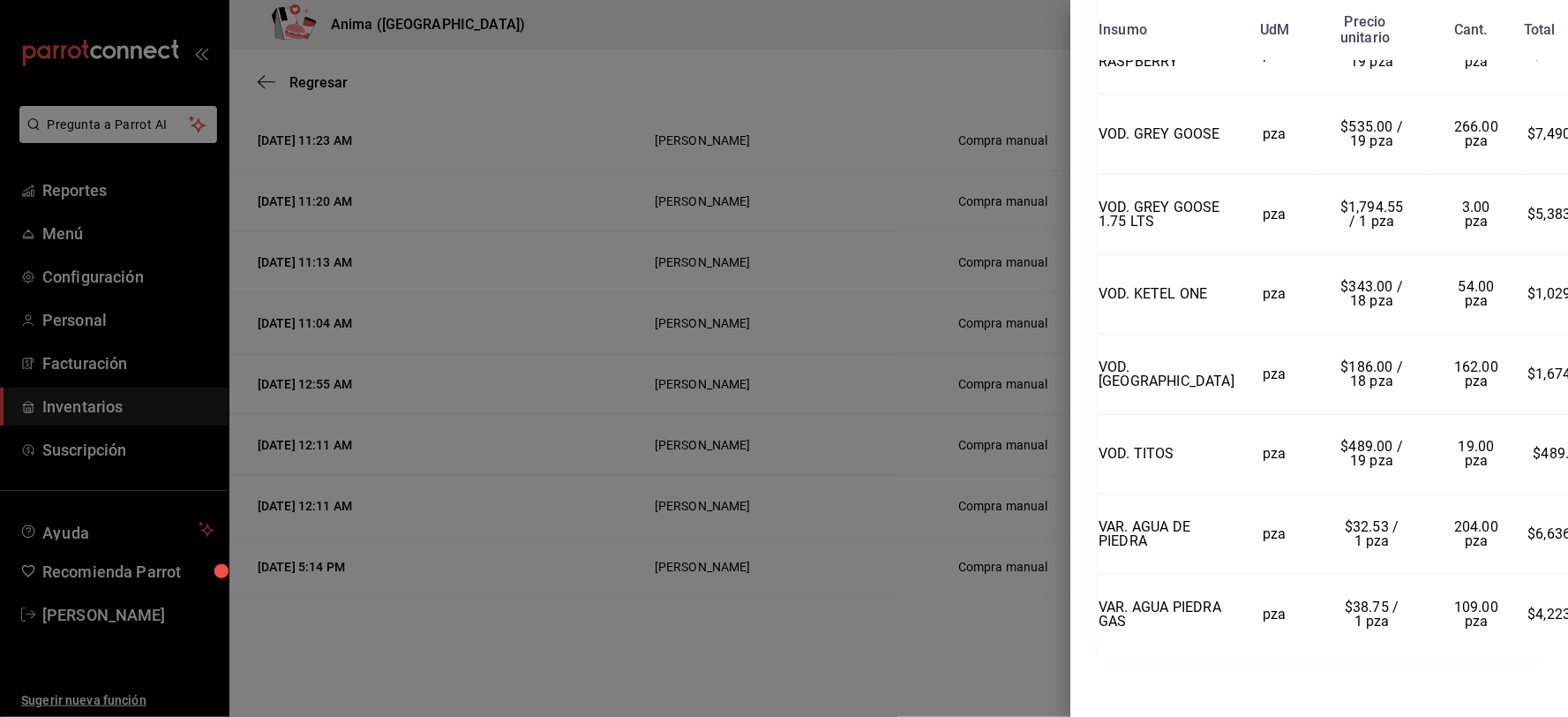
scroll to position [4388, 0]
click at [897, 90] on div at bounding box center [784, 358] width 1568 height 717
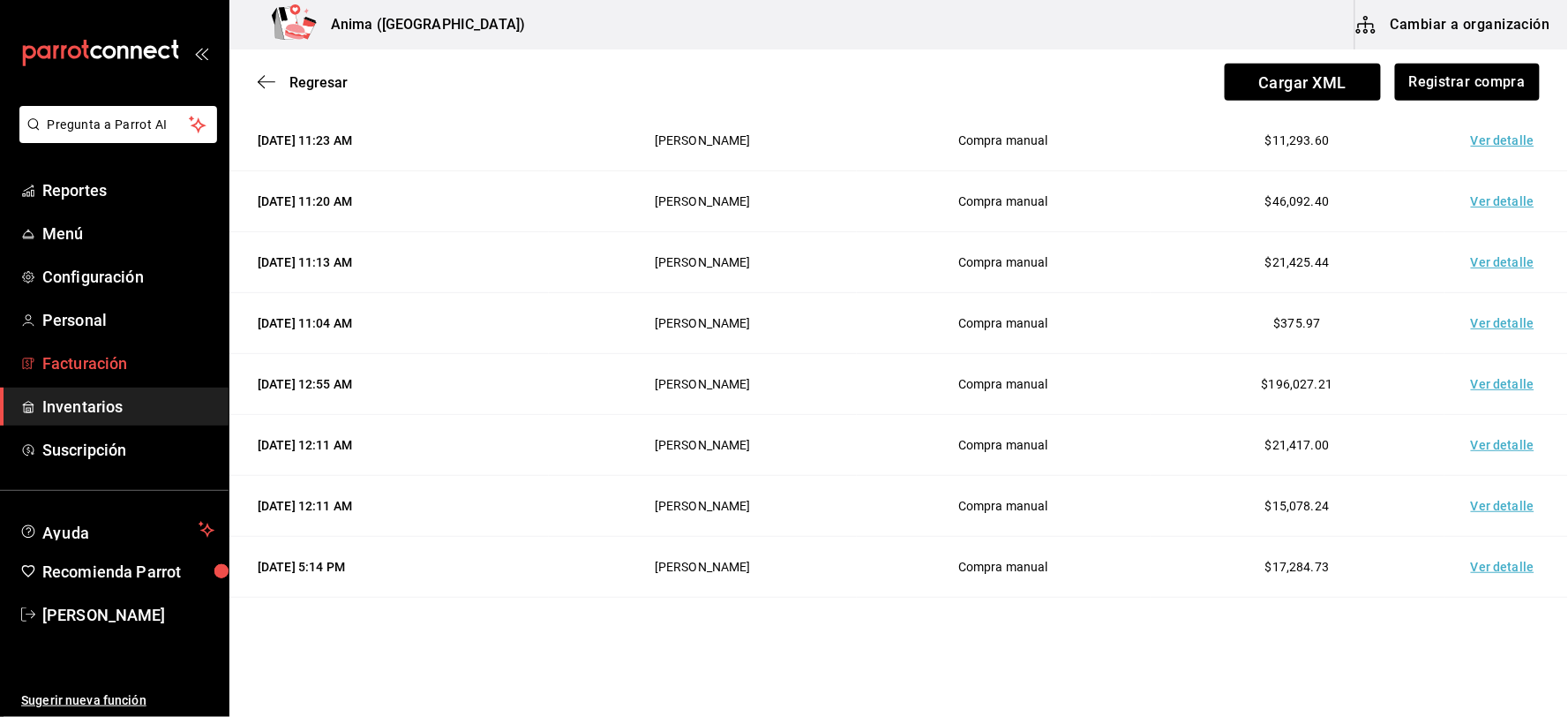
click at [93, 358] on span "Facturación" at bounding box center [128, 362] width 172 height 24
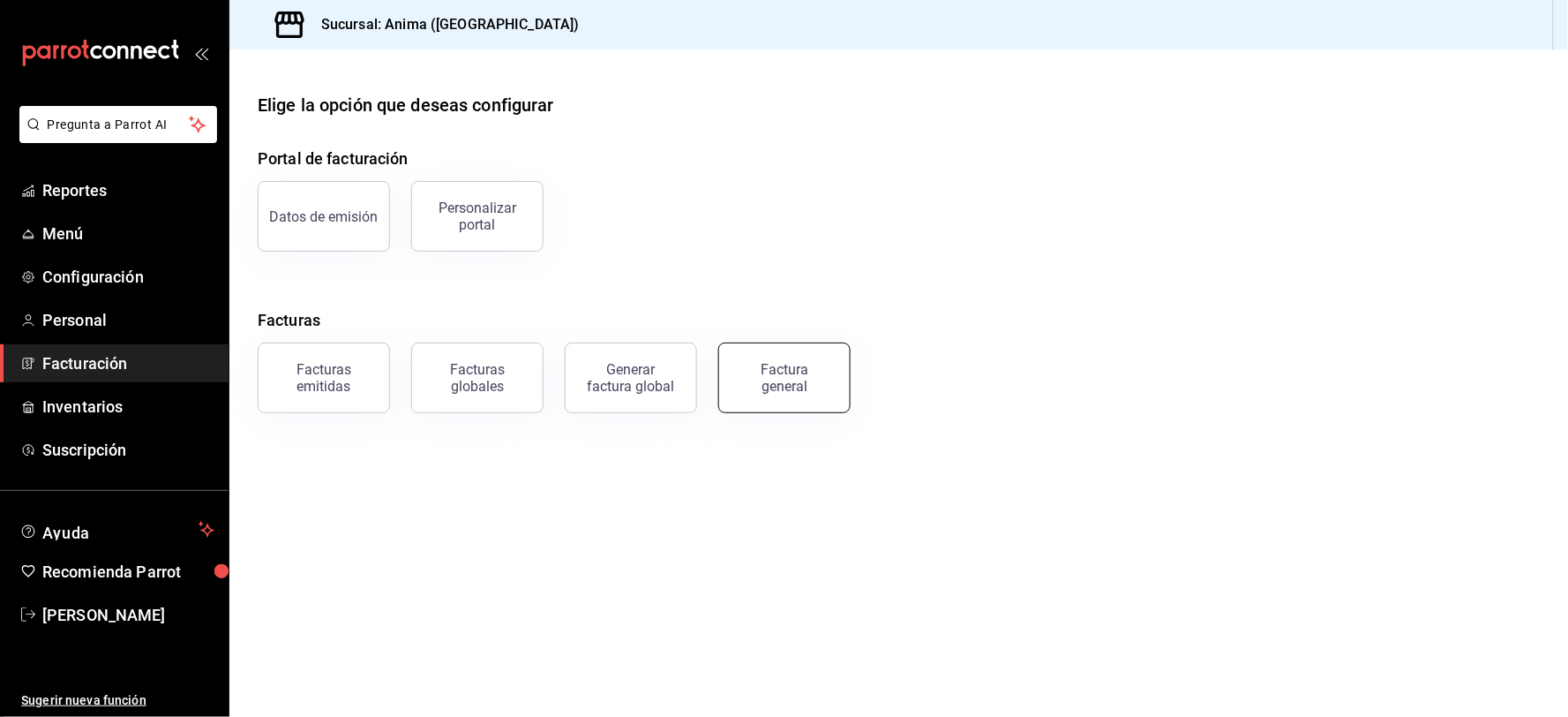
click at [783, 382] on div "Factura general" at bounding box center [785, 378] width 89 height 34
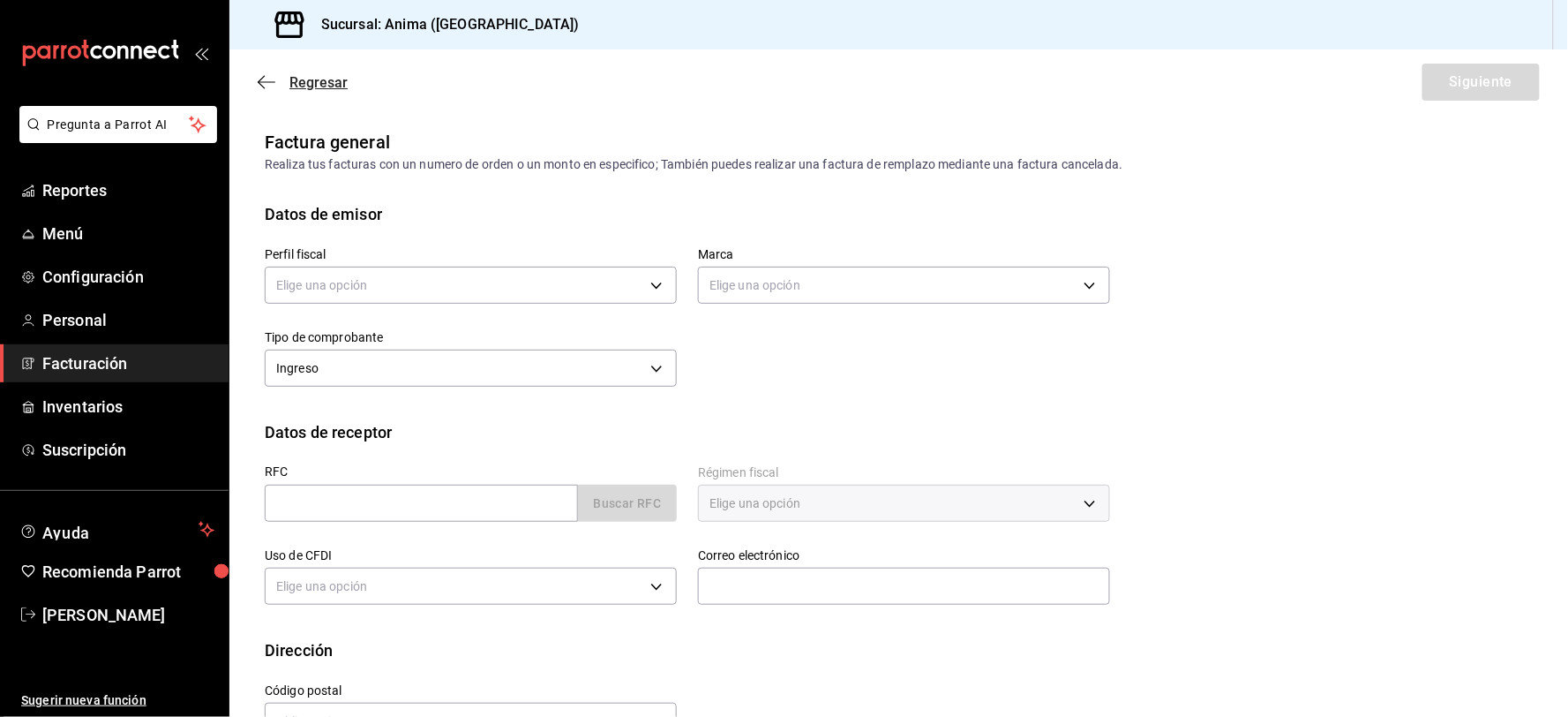
click at [279, 77] on span "Regresar" at bounding box center [303, 82] width 90 height 17
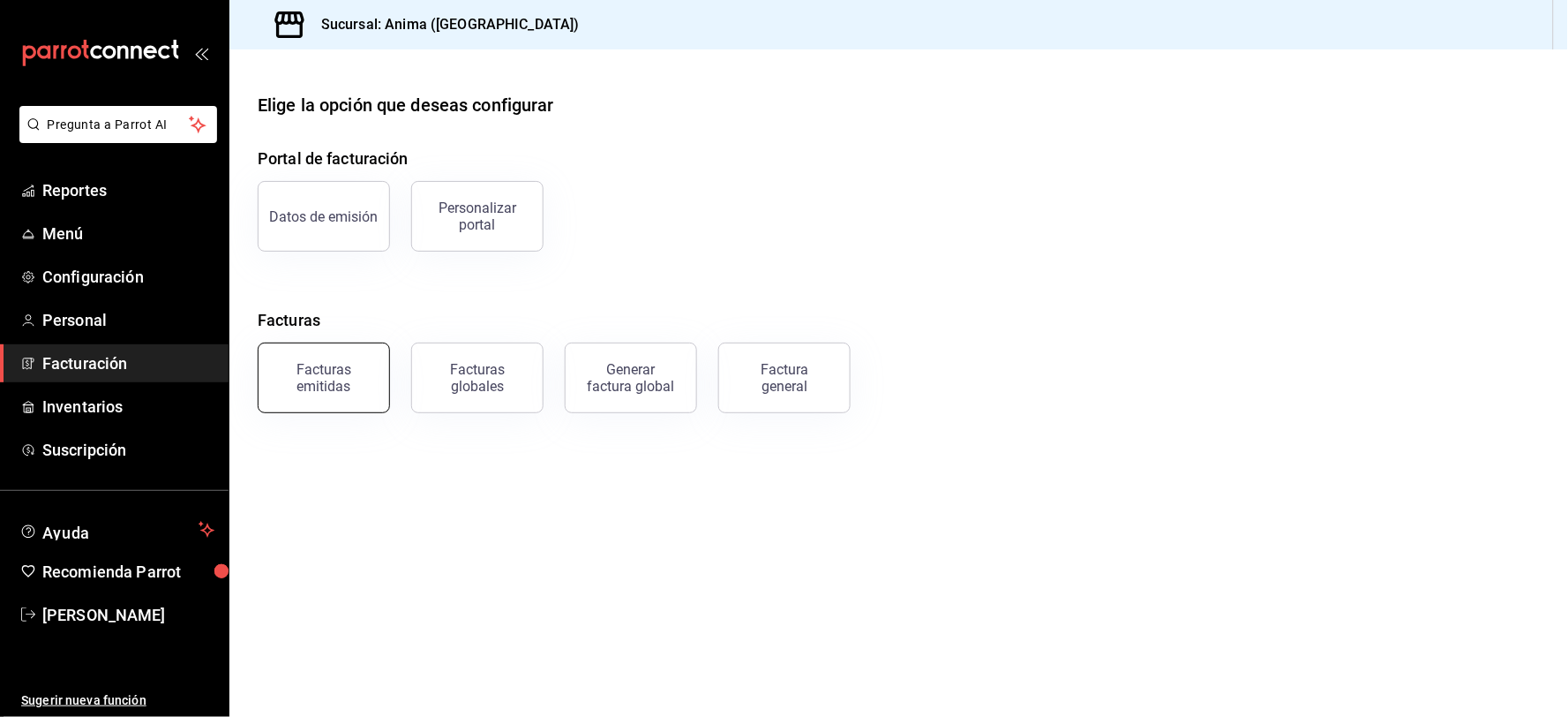
click at [340, 379] on div "Facturas emitidas" at bounding box center [324, 378] width 110 height 34
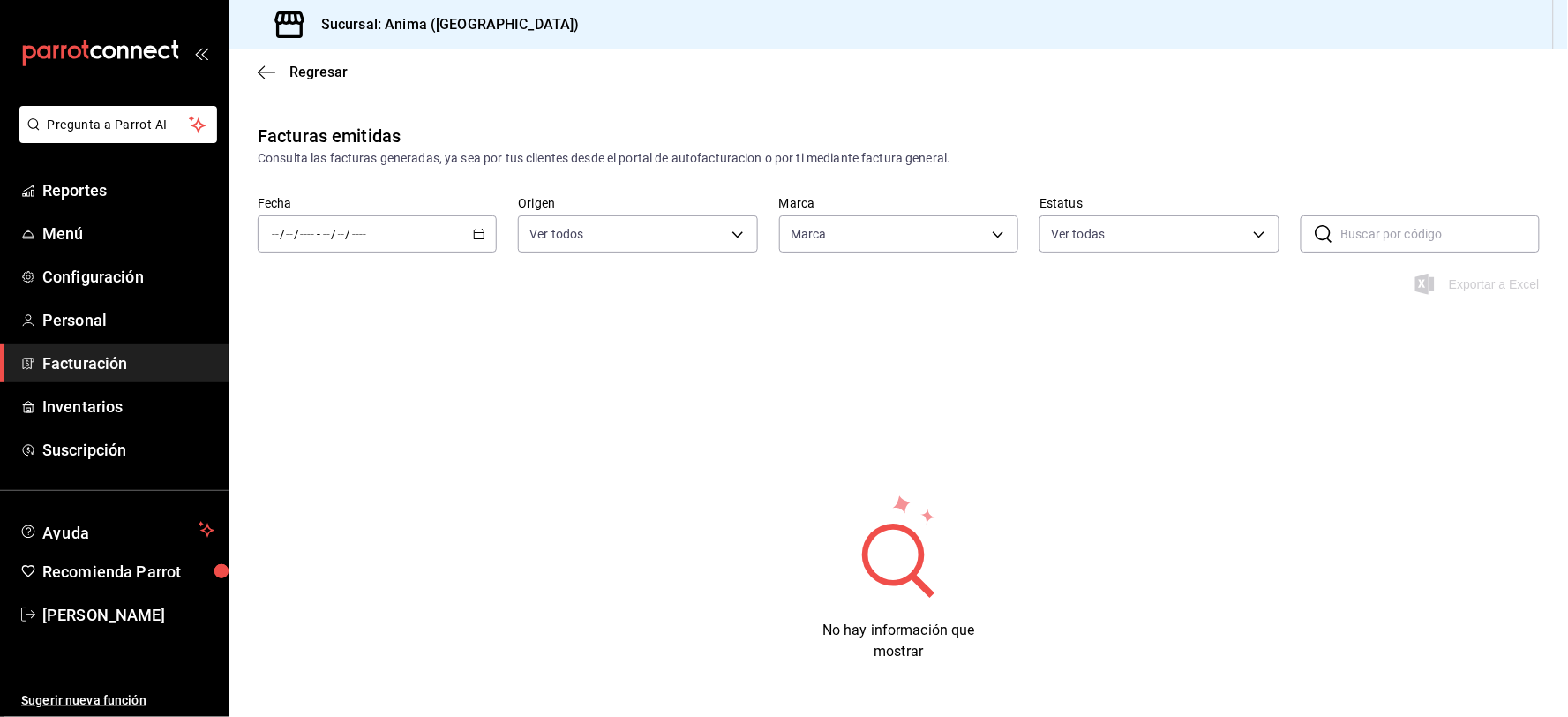
type input "a66376ae-ea22-4cd2-97e0-9ea16bf22336"
click at [386, 241] on div "/ / - / /" at bounding box center [377, 234] width 239 height 37
click at [359, 495] on span "Rango de fechas" at bounding box center [341, 486] width 136 height 19
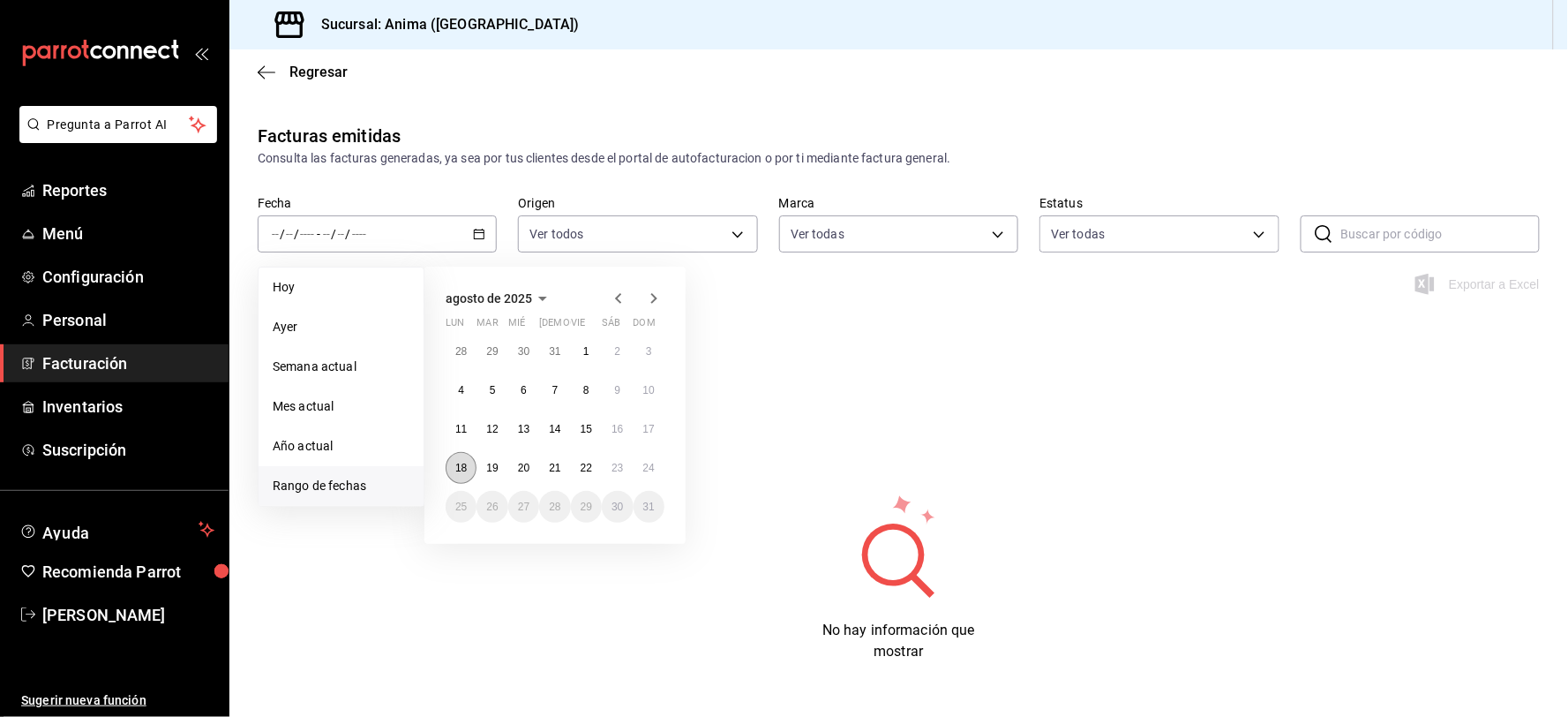
click at [462, 468] on abbr "18" at bounding box center [461, 468] width 12 height 12
click at [647, 471] on abbr "24" at bounding box center [648, 468] width 12 height 12
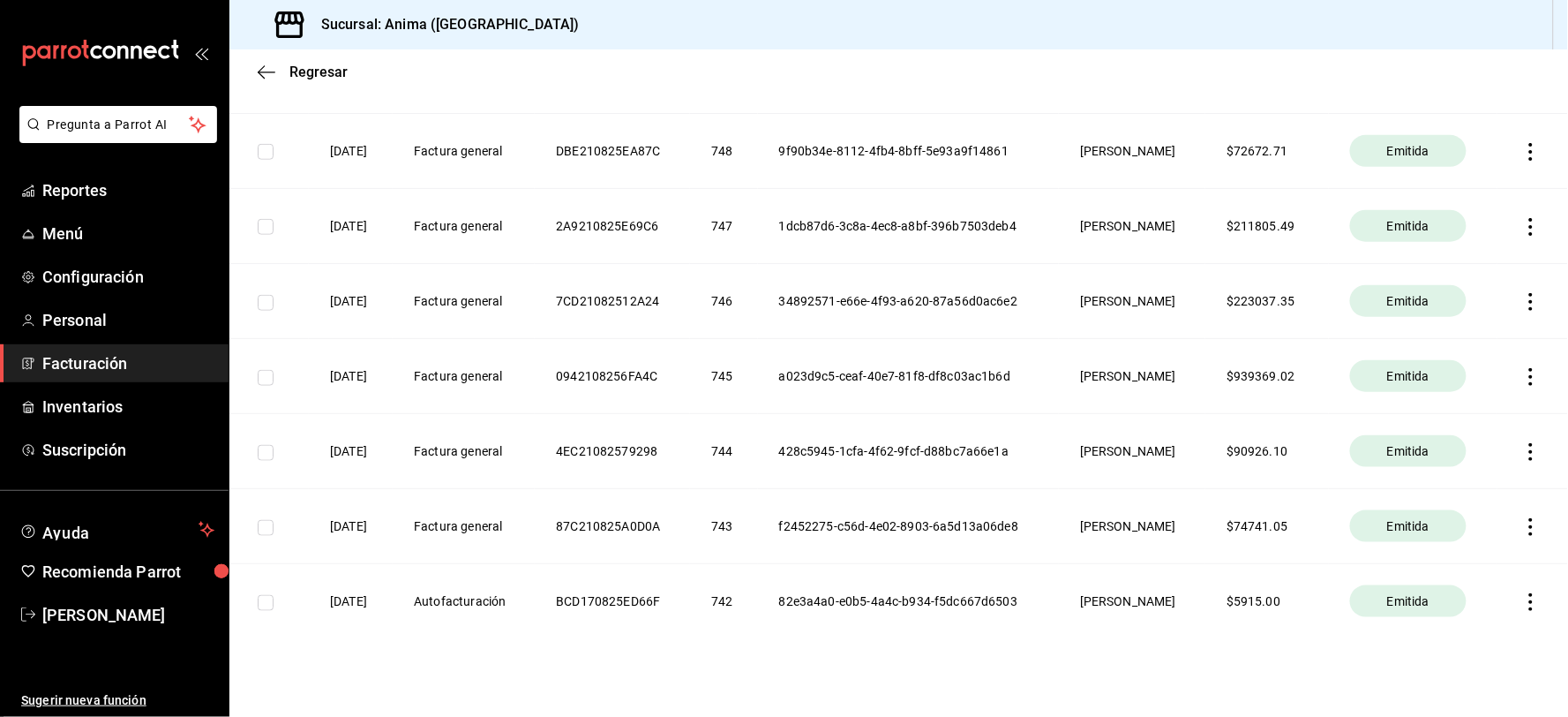
scroll to position [383, 0]
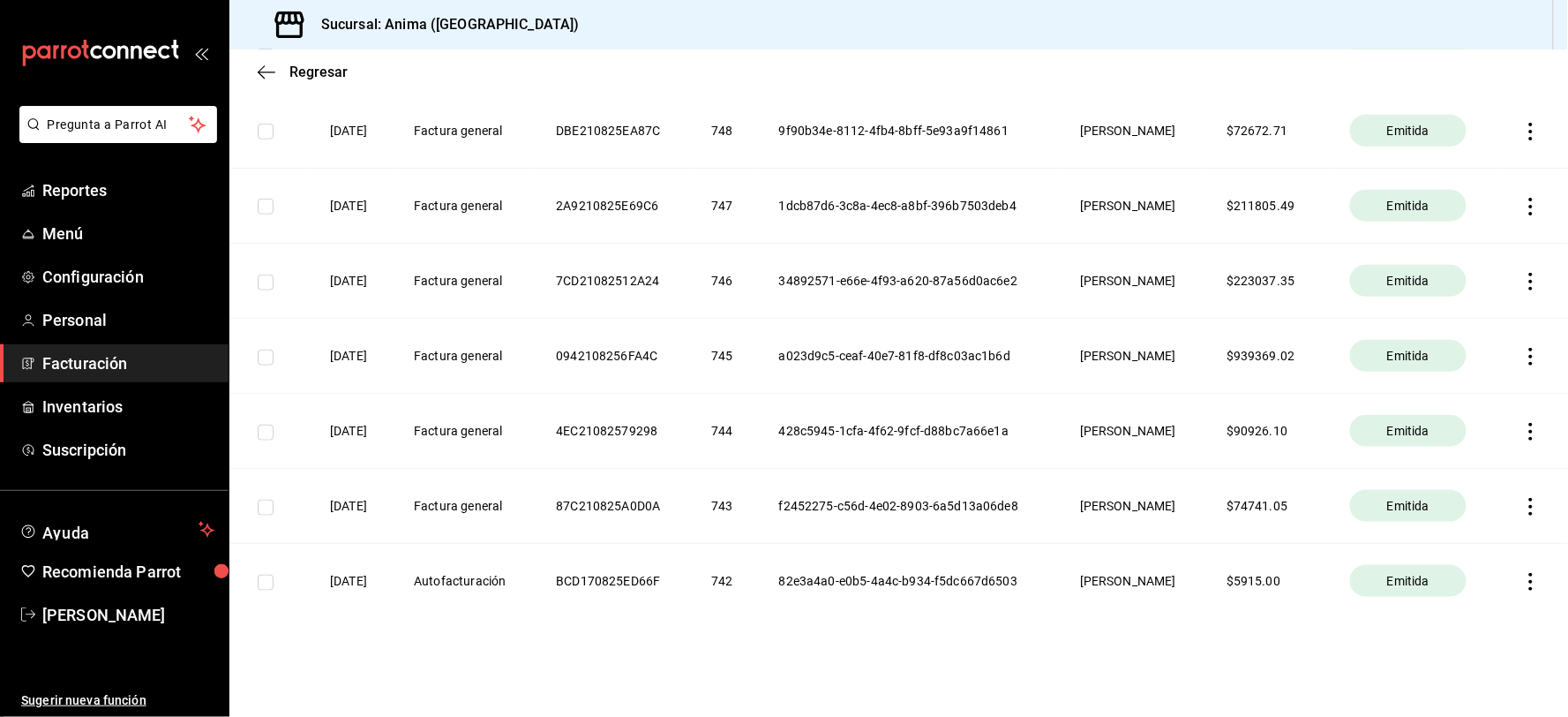
click at [1522, 583] on icon "button" at bounding box center [1531, 581] width 18 height 18
click at [1459, 542] on div "Descargar PDF" at bounding box center [1462, 540] width 85 height 14
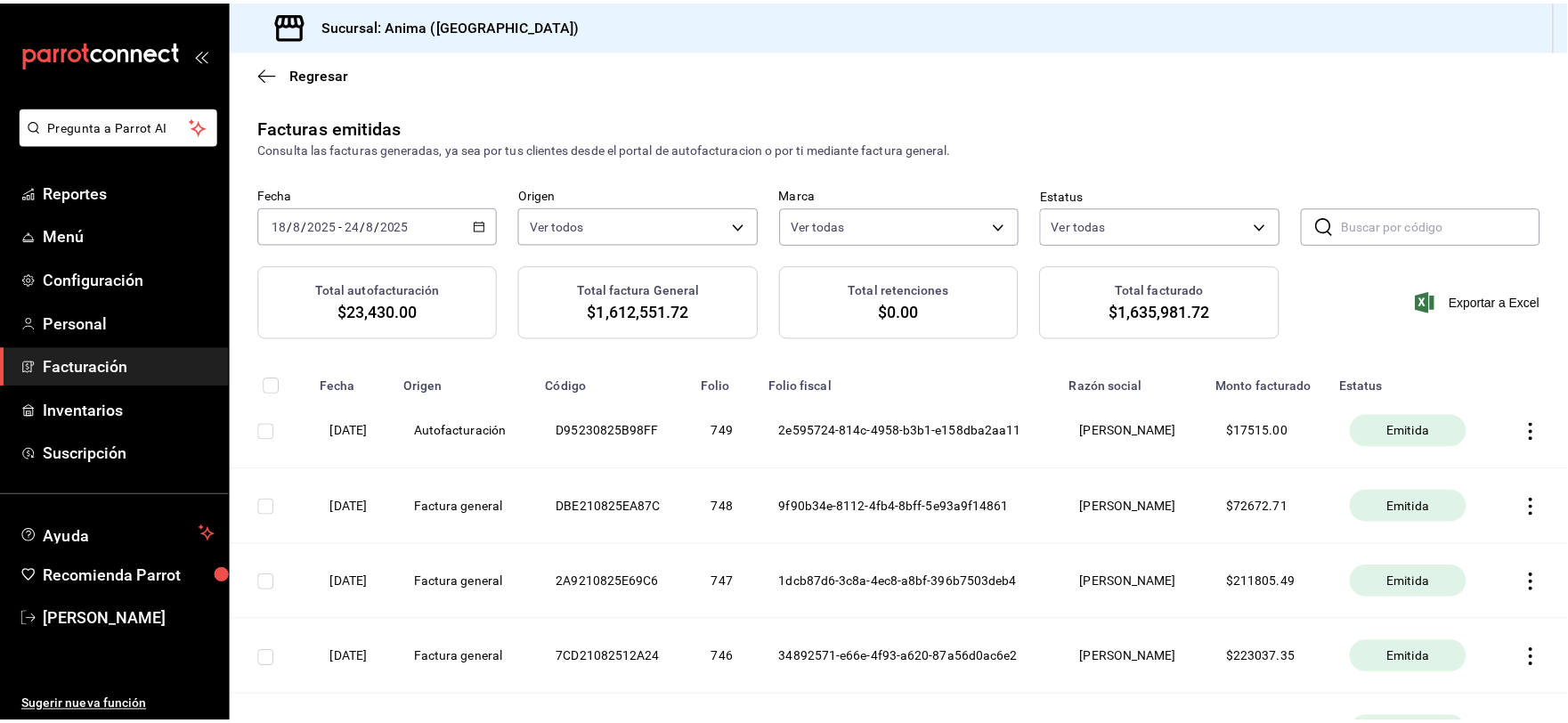
scroll to position [0, 0]
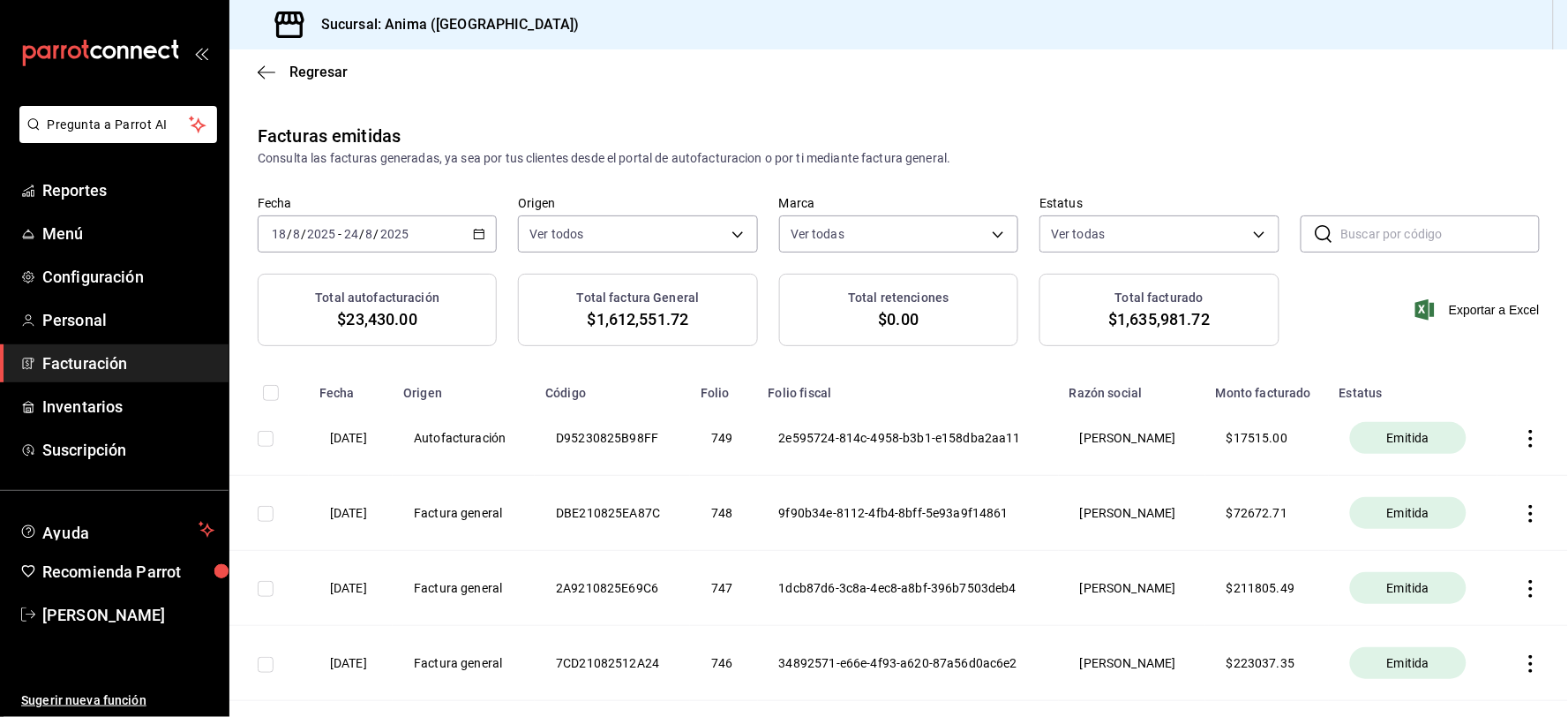
click at [1522, 434] on icon "button" at bounding box center [1531, 439] width 18 height 18
click at [1467, 401] on div "Descargar PDF" at bounding box center [1462, 397] width 85 height 14
click at [91, 412] on span "Inventarios" at bounding box center [128, 406] width 172 height 24
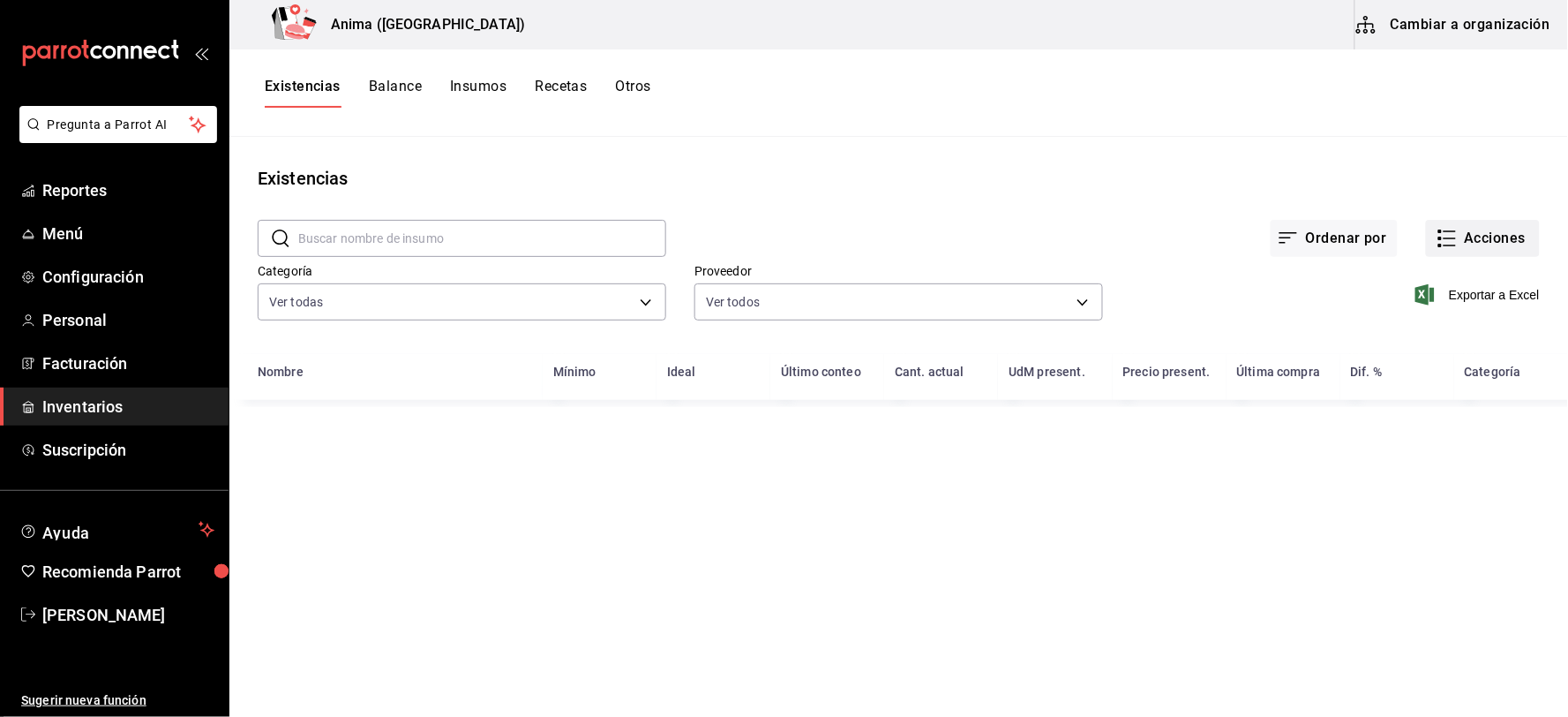
click at [1453, 230] on icon "button" at bounding box center [1448, 238] width 21 height 21
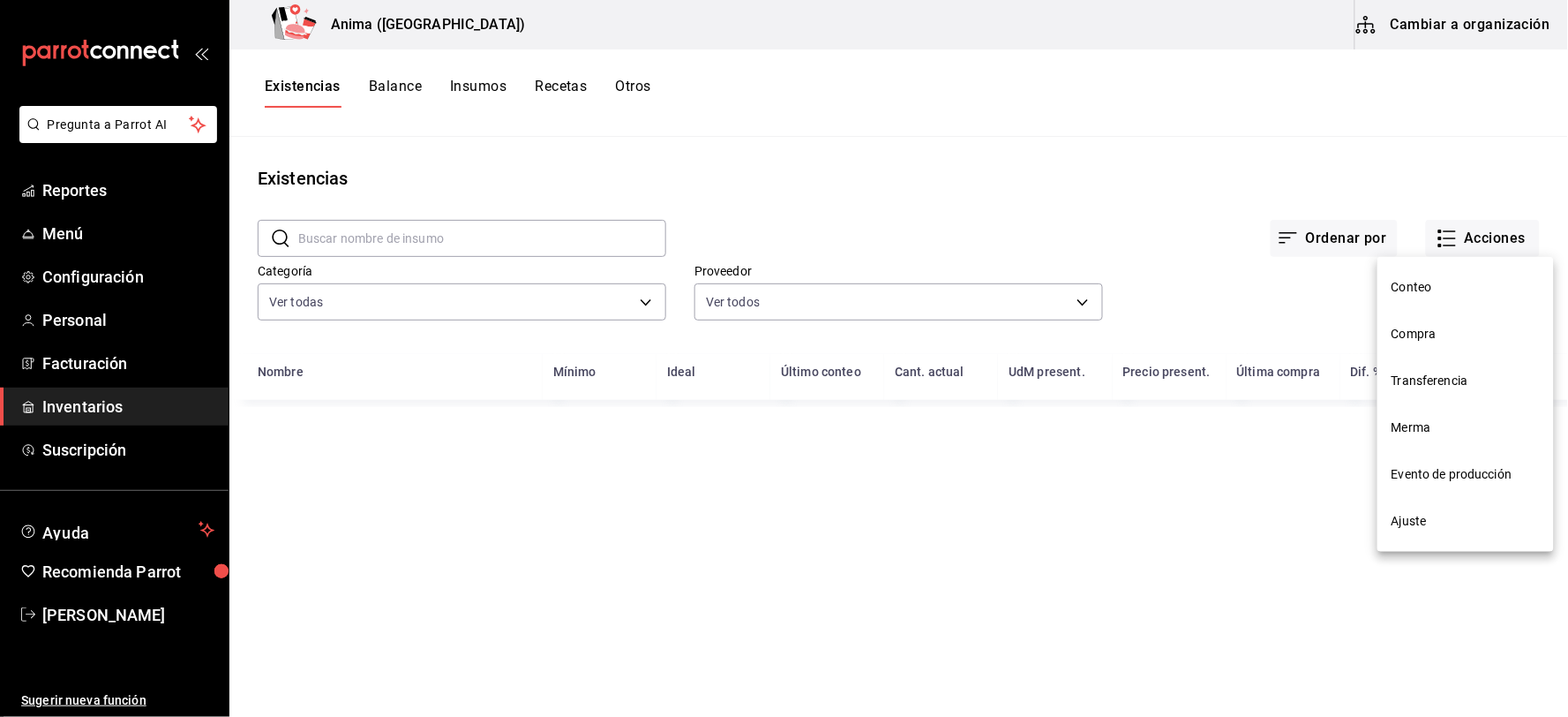
click at [1428, 331] on span "Compra" at bounding box center [1465, 334] width 148 height 19
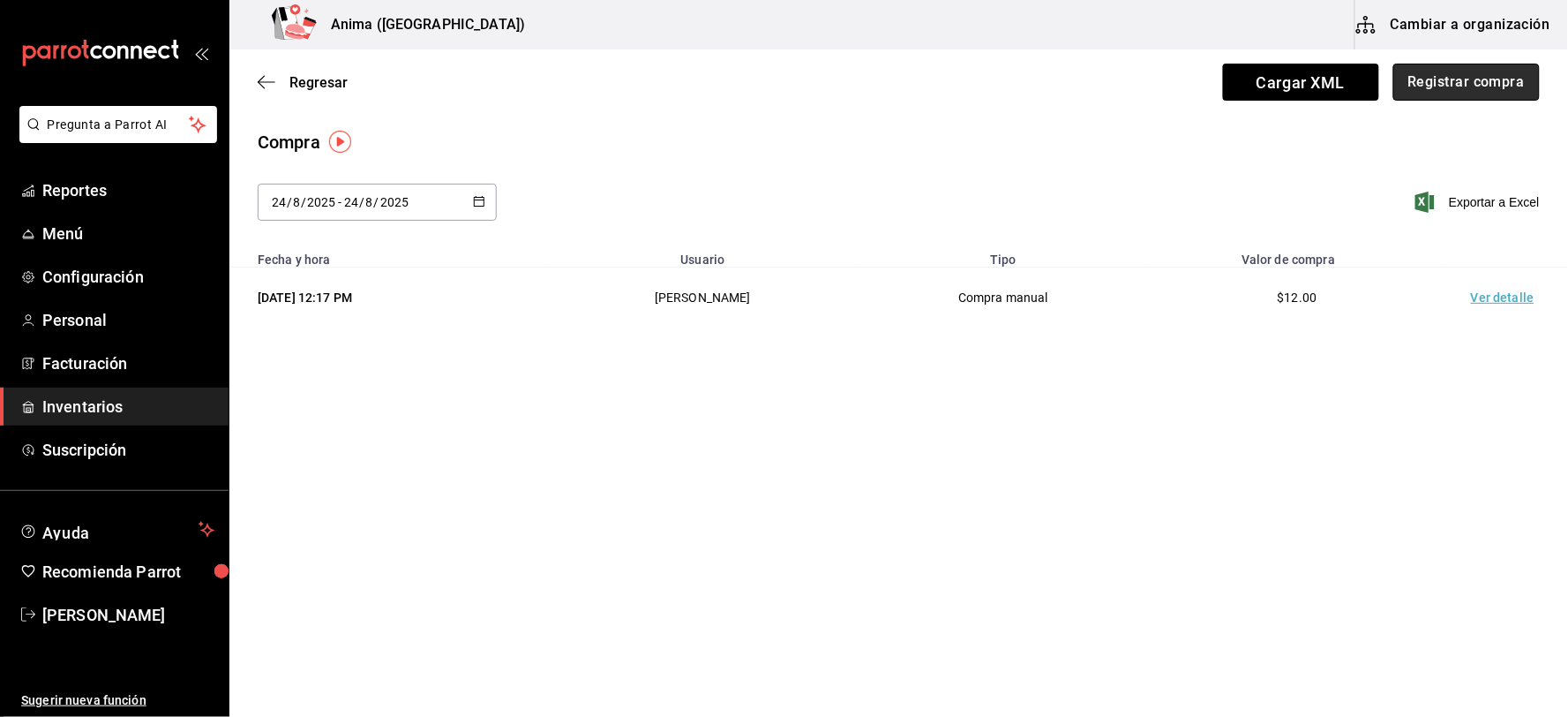
click at [1441, 80] on button "Registrar compra" at bounding box center [1466, 82] width 146 height 37
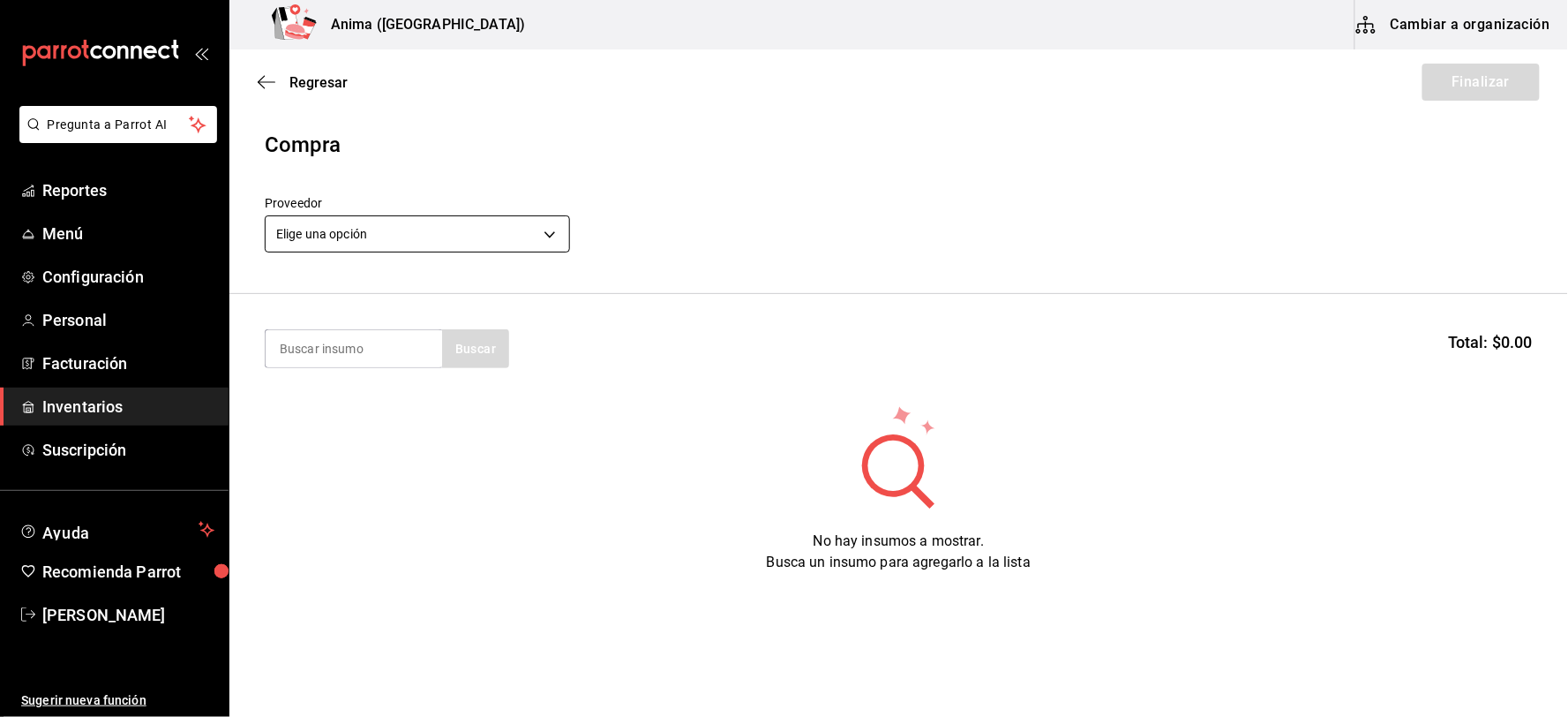
click at [400, 241] on body "Pregunta a Parrot AI Reportes Menú Configuración Personal Facturación Inventari…" at bounding box center [784, 308] width 1568 height 617
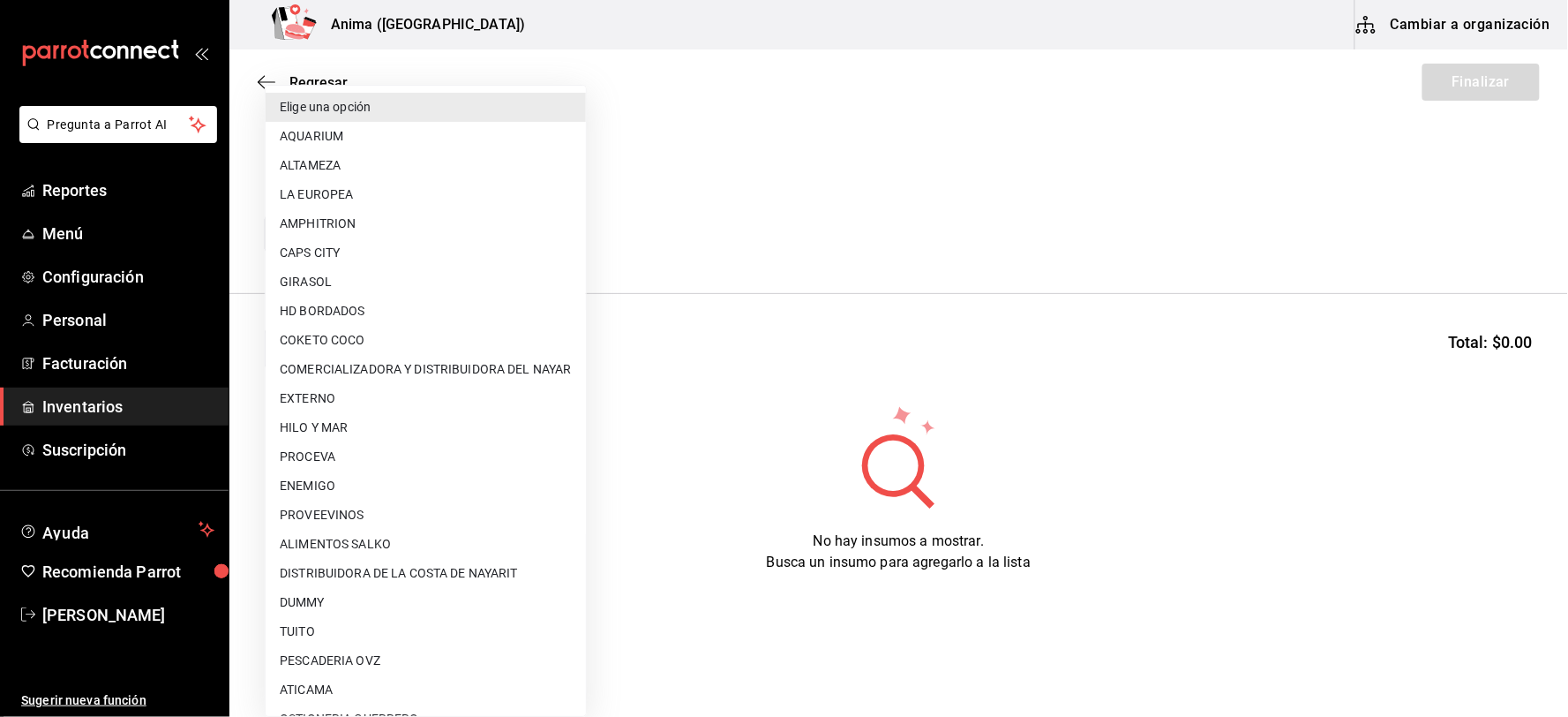
drag, startPoint x: 867, startPoint y: 306, endPoint x: 755, endPoint y: 344, distance: 118.3
click at [867, 308] on div at bounding box center [784, 358] width 1568 height 717
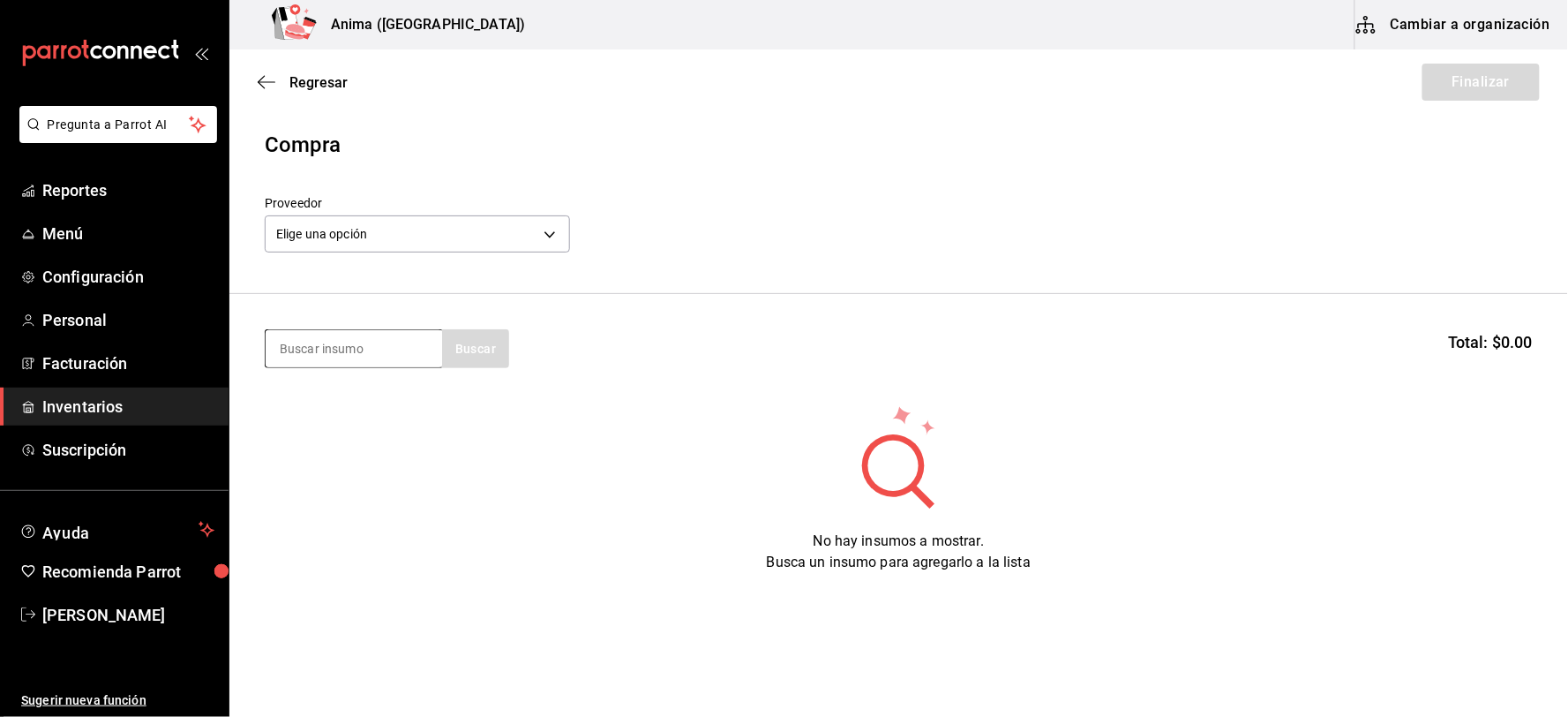
click at [338, 355] on input at bounding box center [353, 349] width 176 height 37
type input "O"
type input "DOBEL"
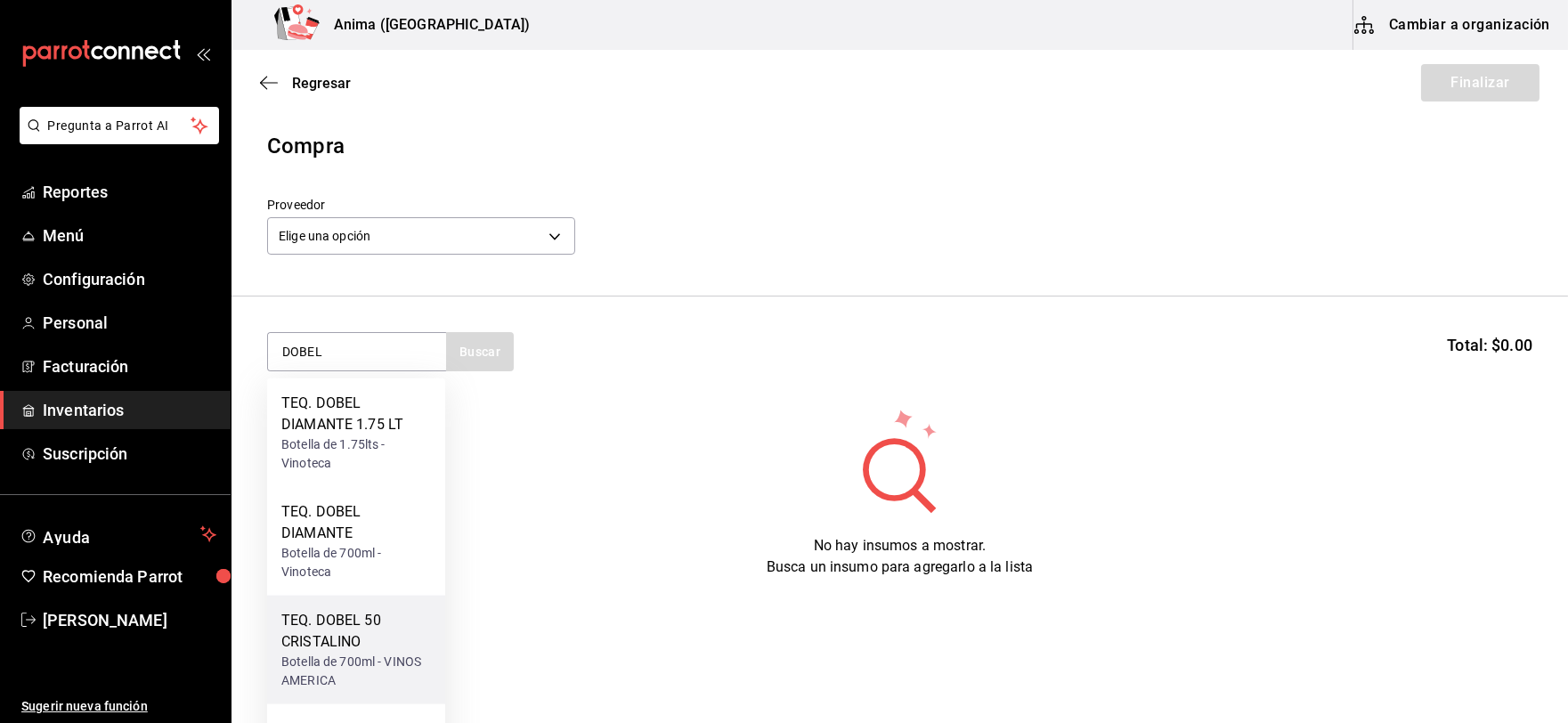
scroll to position [78, 0]
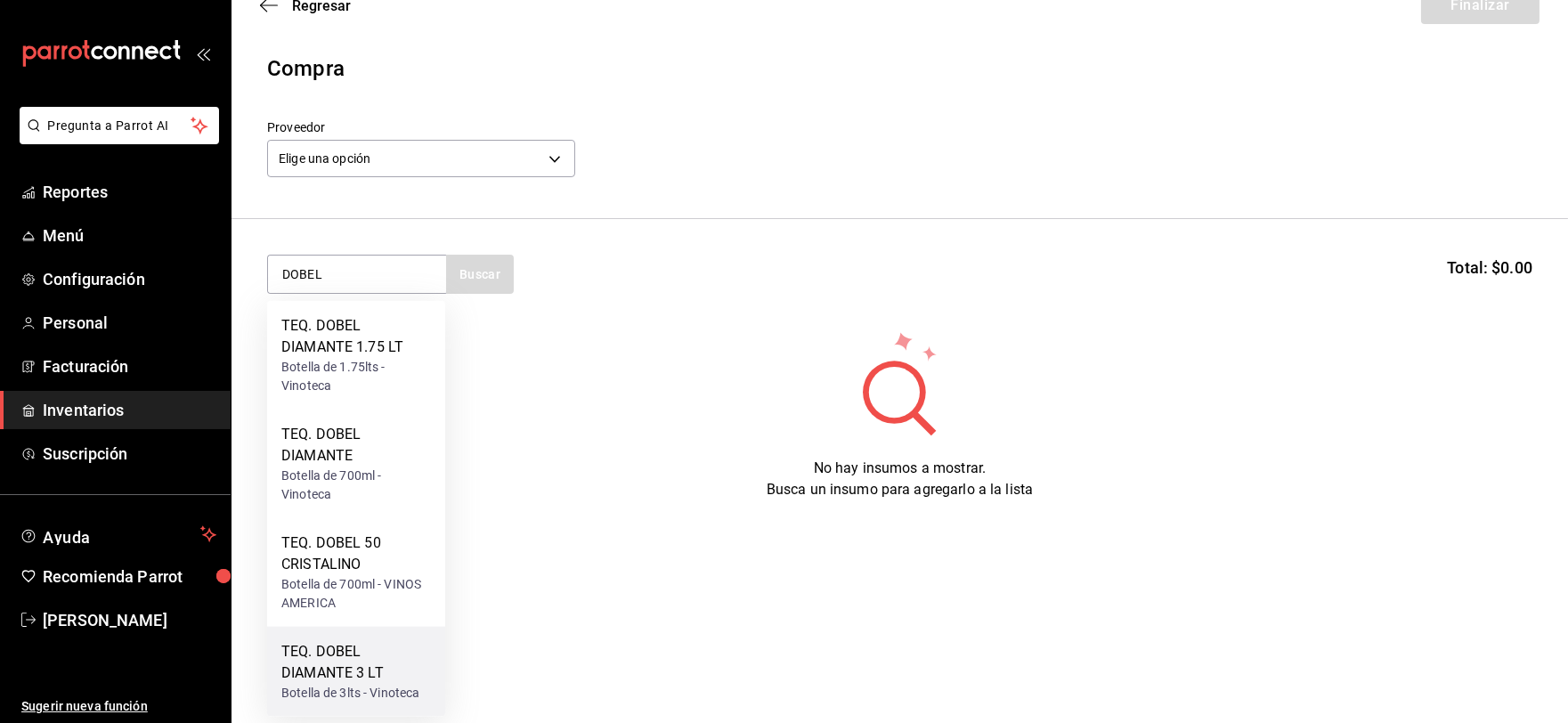
click at [365, 662] on div "TEQ. DOBEL DIAMANTE 3 LT" at bounding box center [356, 662] width 149 height 43
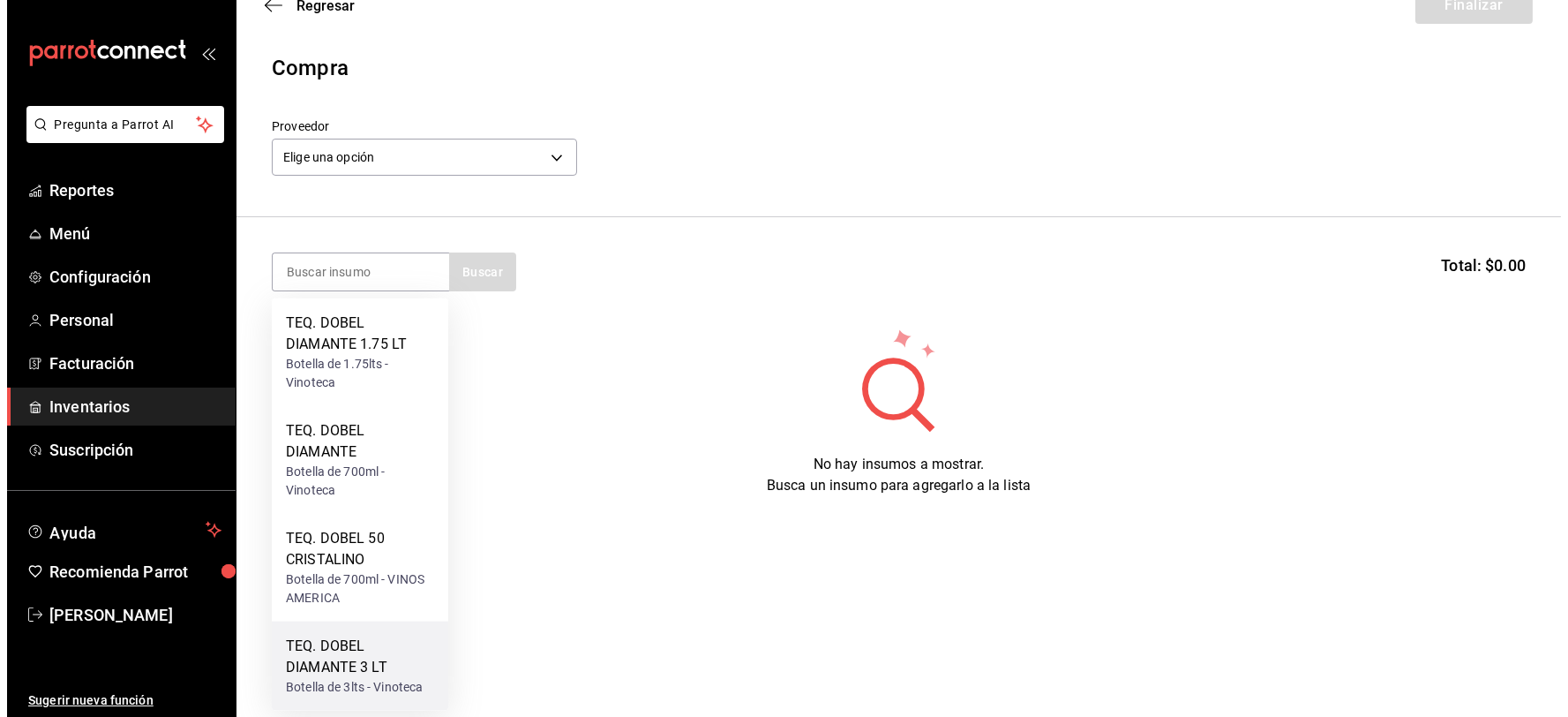
scroll to position [0, 0]
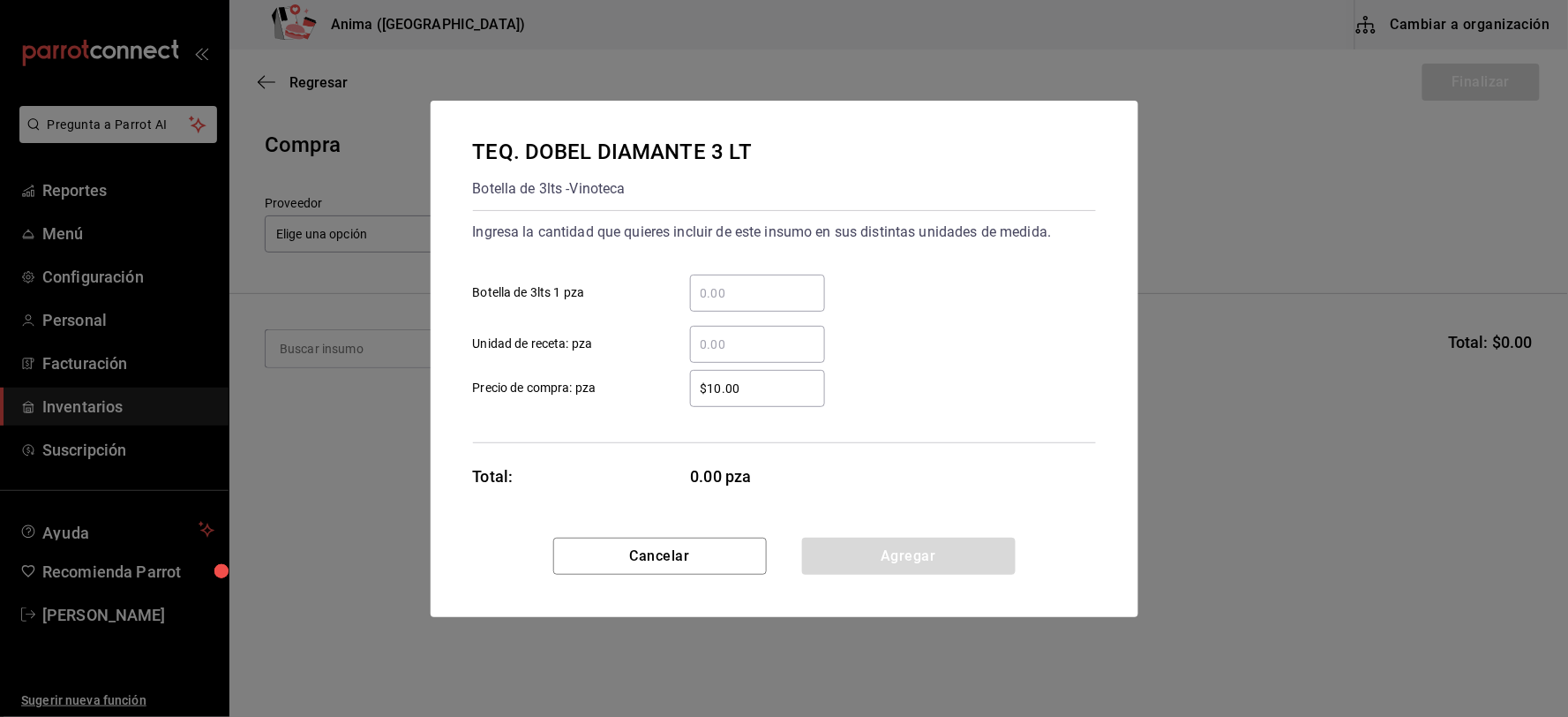
click at [718, 357] on div "​" at bounding box center [757, 345] width 135 height 37
click at [718, 355] on input "​ Unidad de receta: pza" at bounding box center [757, 345] width 135 height 21
click at [736, 290] on input "​ Botella de 3lts 1 pza" at bounding box center [757, 293] width 135 height 21
type input "5"
type input "$1"
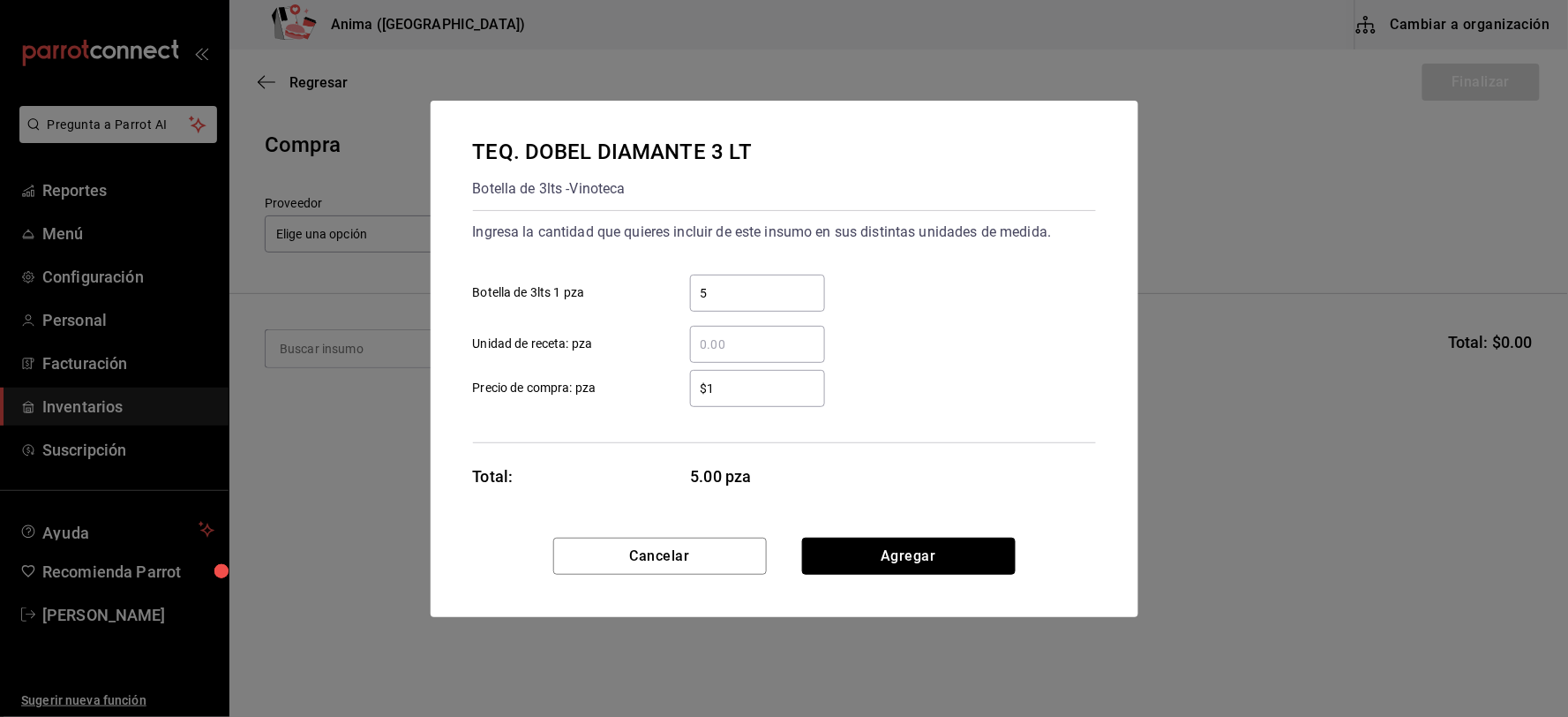
click button "Agregar" at bounding box center [908, 557] width 213 height 37
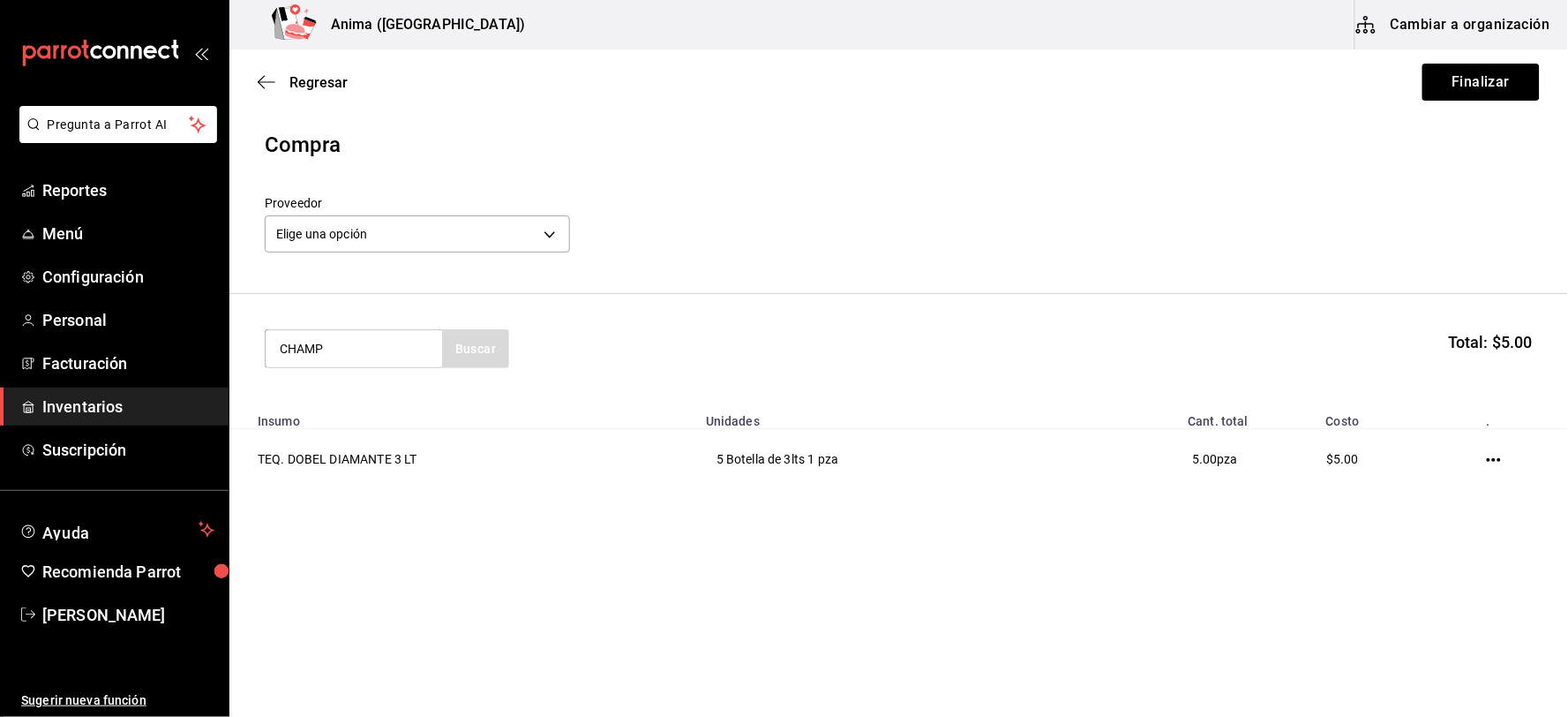
type input "CHAMP"
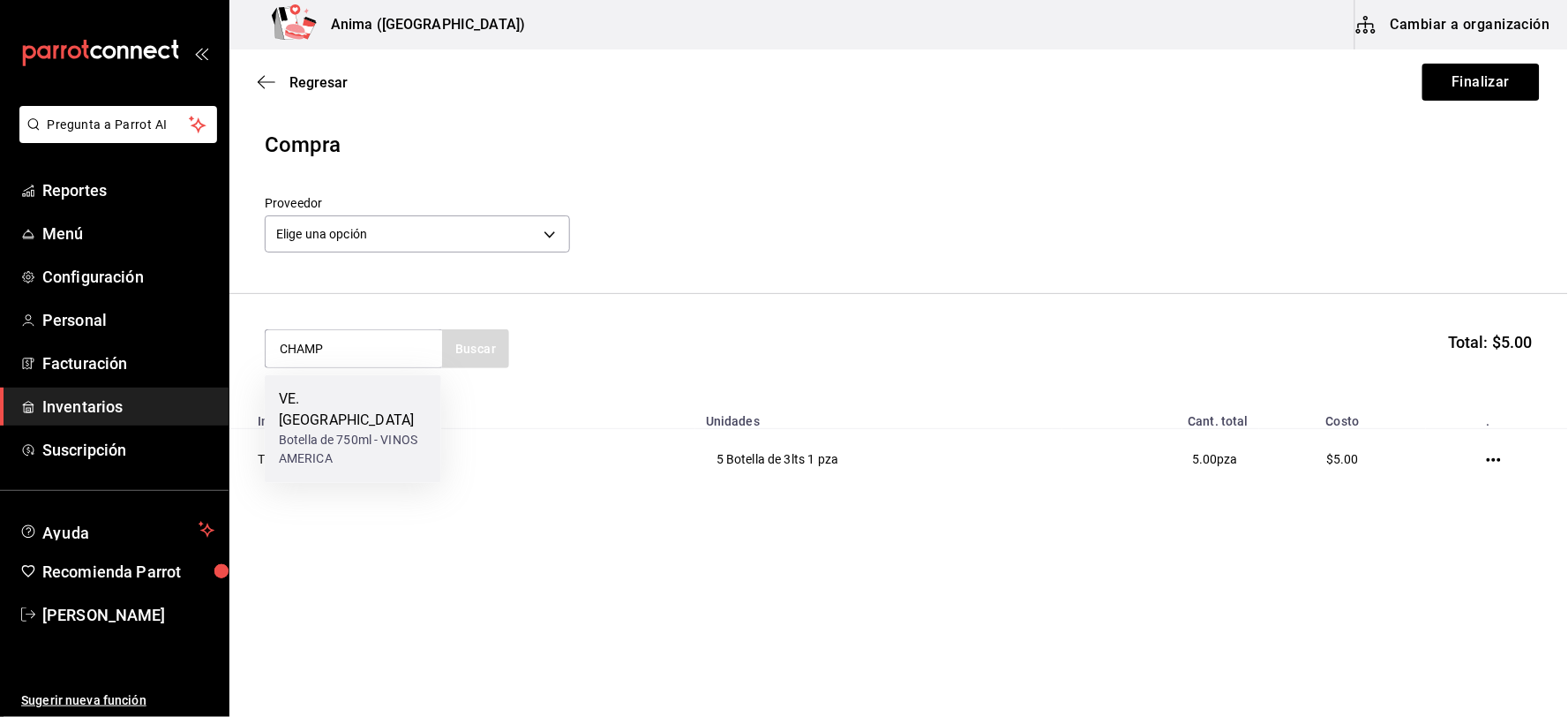
click at [373, 432] on div "Botella de 750ml - VINOS AMERICA" at bounding box center [353, 450] width 148 height 37
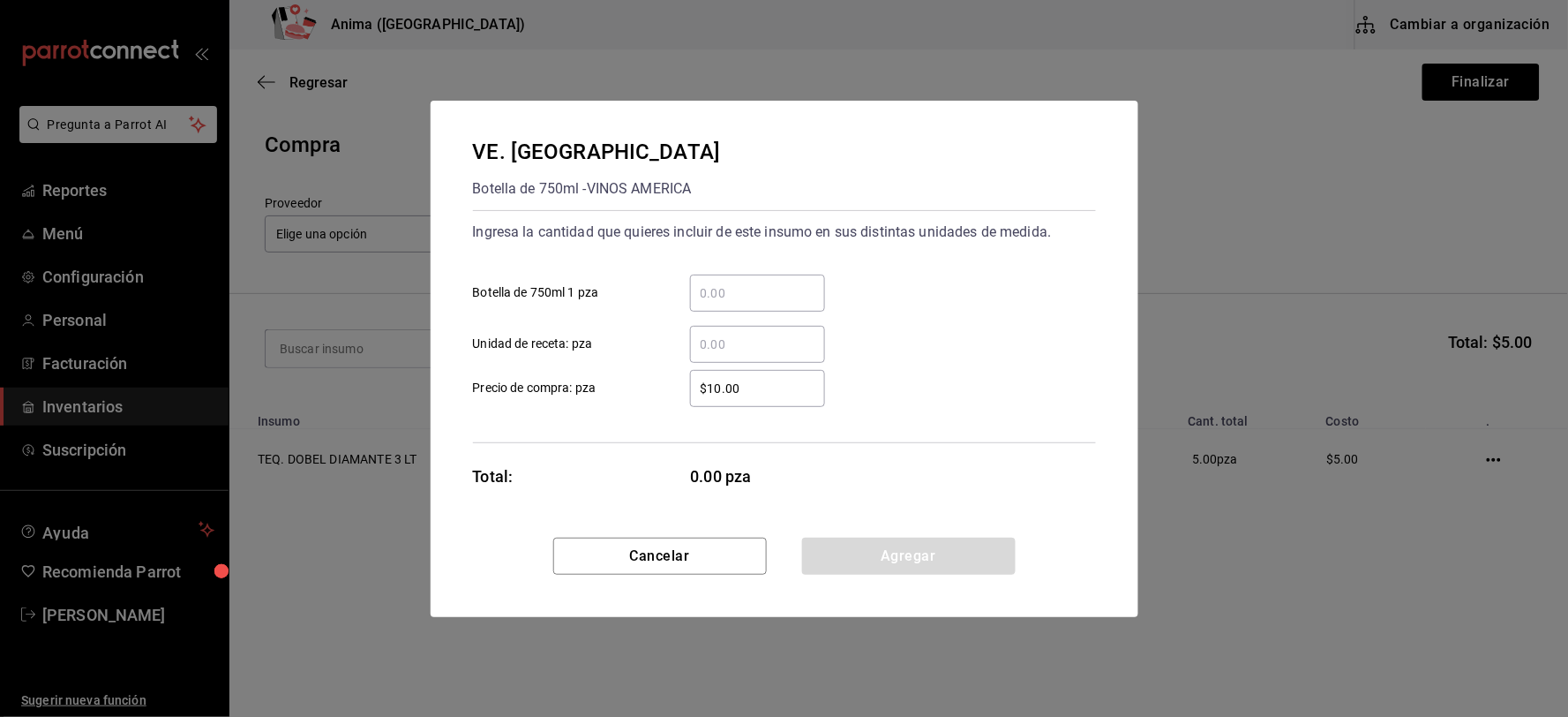
click at [734, 288] on input "​ Botella de 750ml 1 pza" at bounding box center [757, 293] width 135 height 21
type input "5"
type input "$1"
click button "Agregar" at bounding box center [908, 557] width 213 height 37
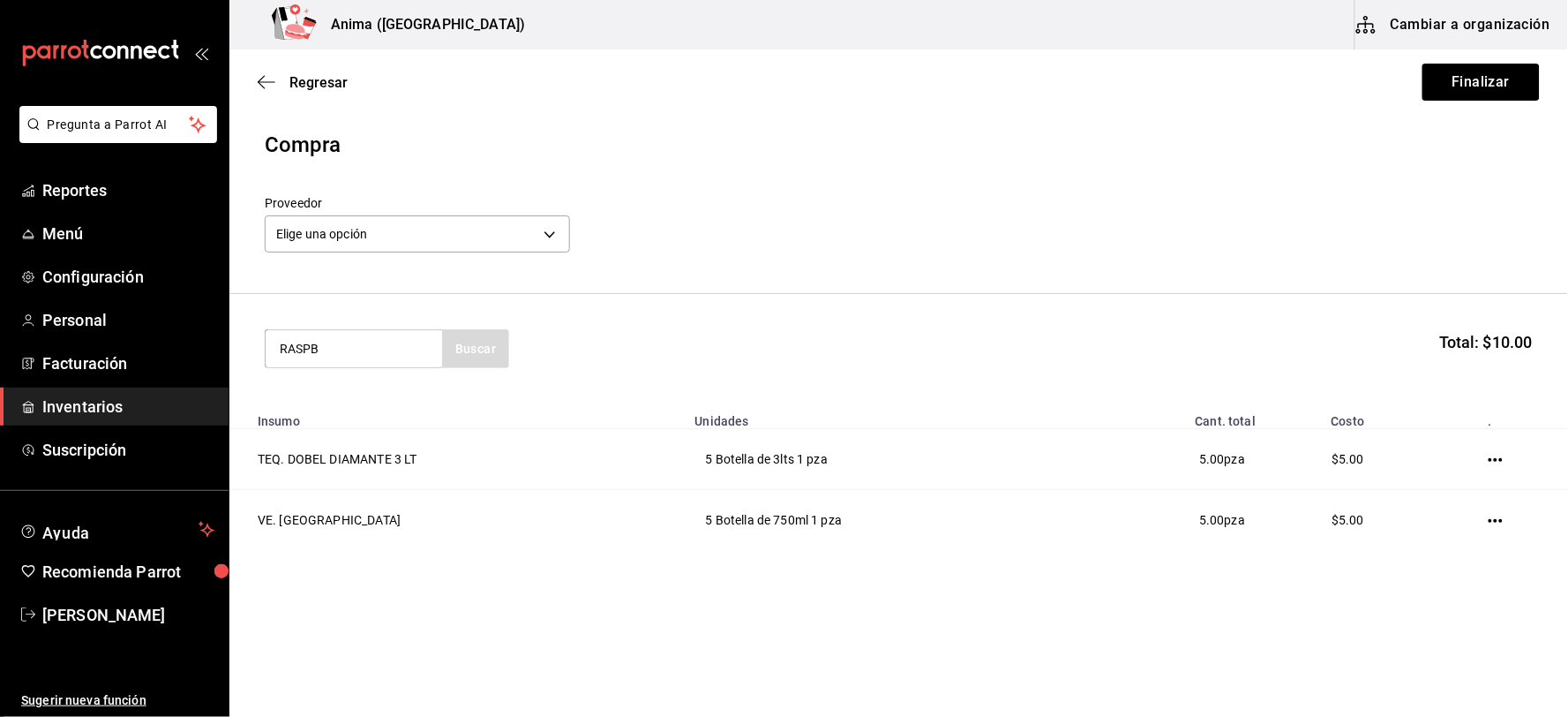
type input "RASPB"
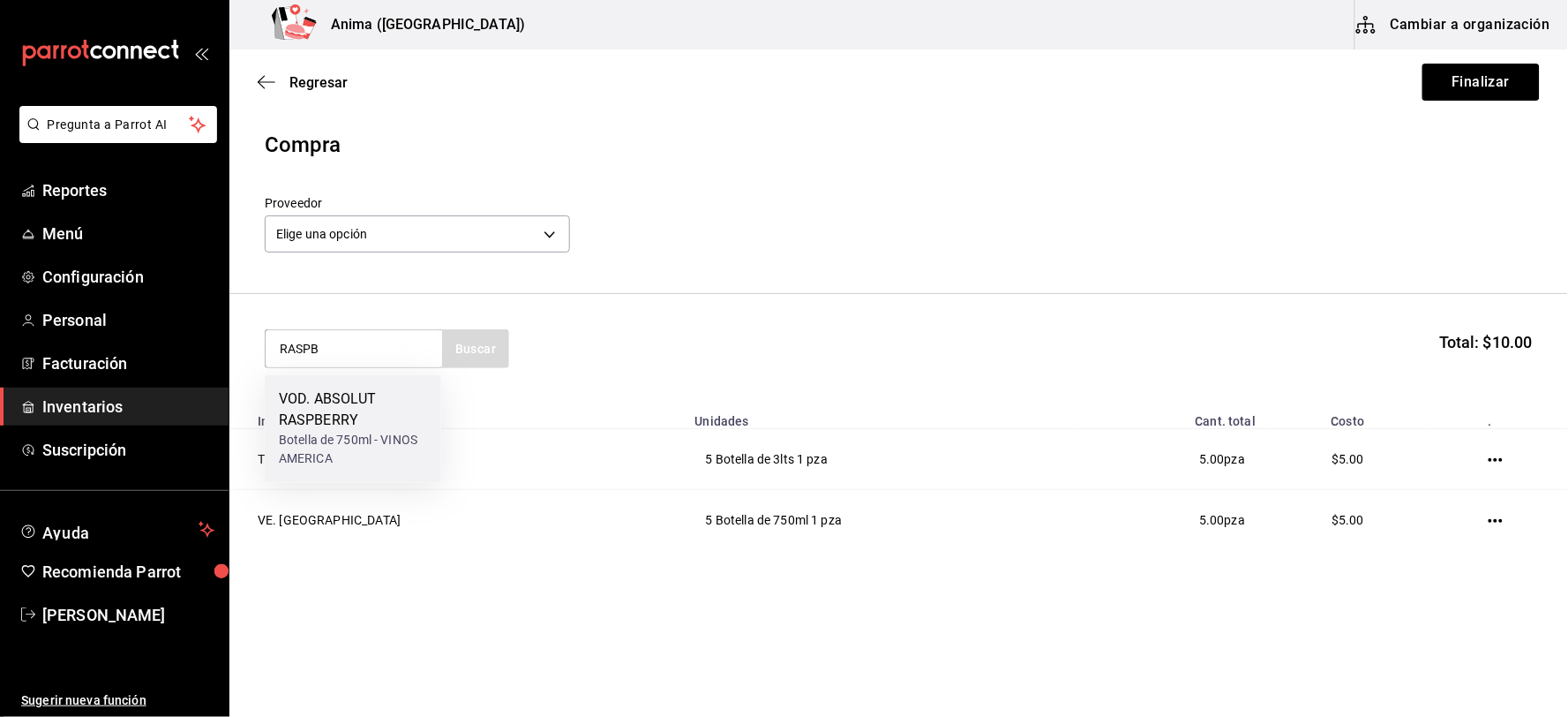
click at [329, 441] on div "Botella de 750ml - VINOS AMERICA" at bounding box center [353, 450] width 148 height 37
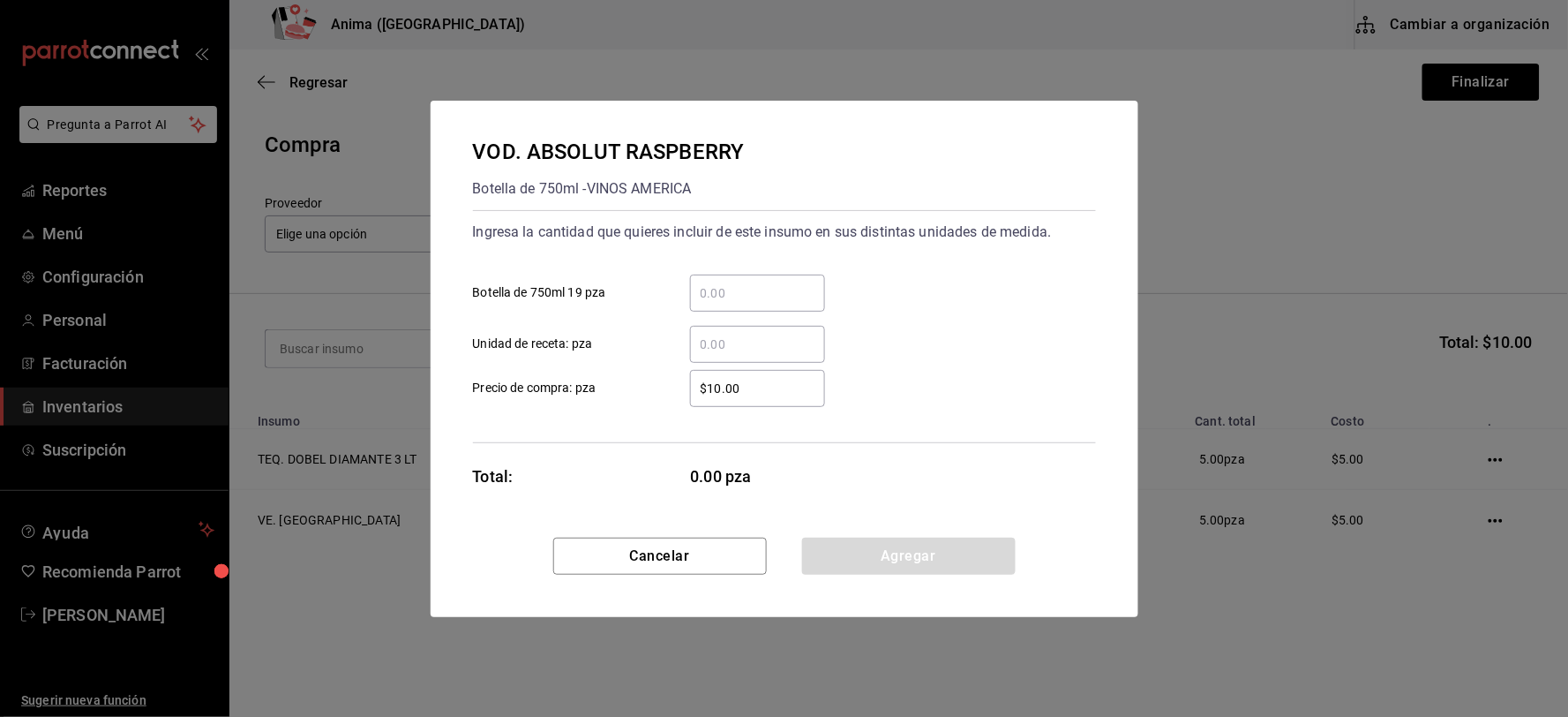
click at [717, 283] on input "​ Botella de 750ml 19 pza" at bounding box center [757, 293] width 135 height 21
type input "1"
type input "$1"
click button "Agregar" at bounding box center [908, 557] width 213 height 37
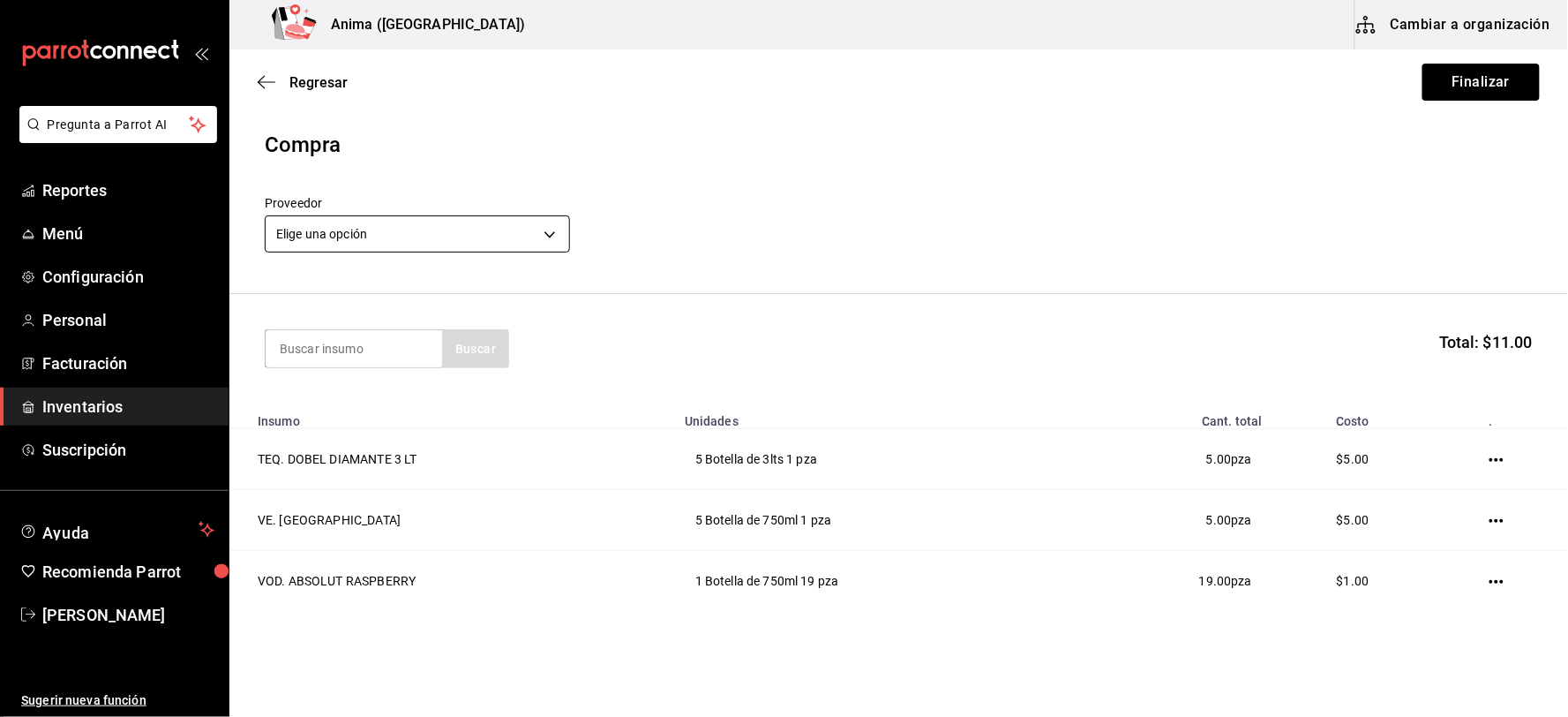
click at [504, 240] on body "Pregunta a Parrot AI Reportes Menú Configuración Personal Facturación Inventari…" at bounding box center [784, 308] width 1568 height 617
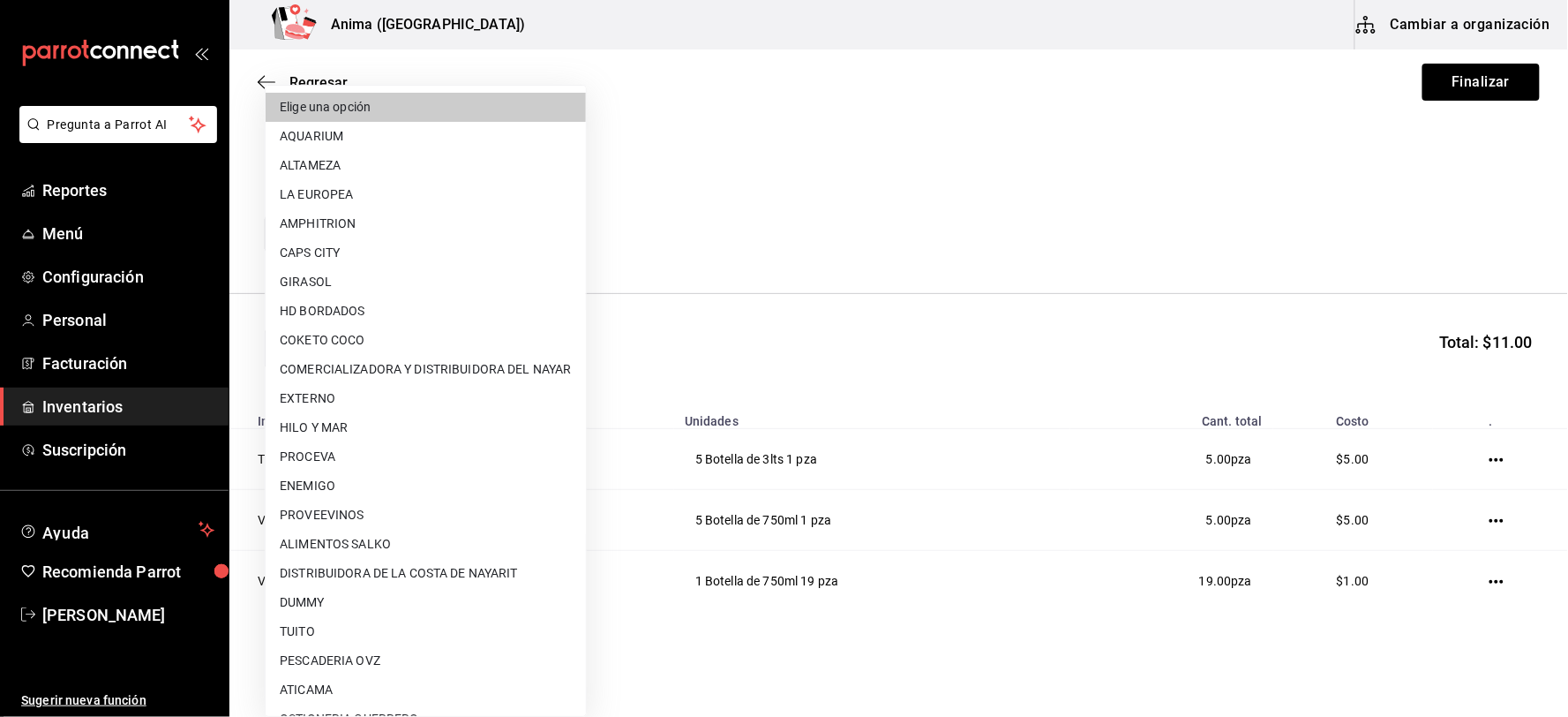
scroll to position [227, 0]
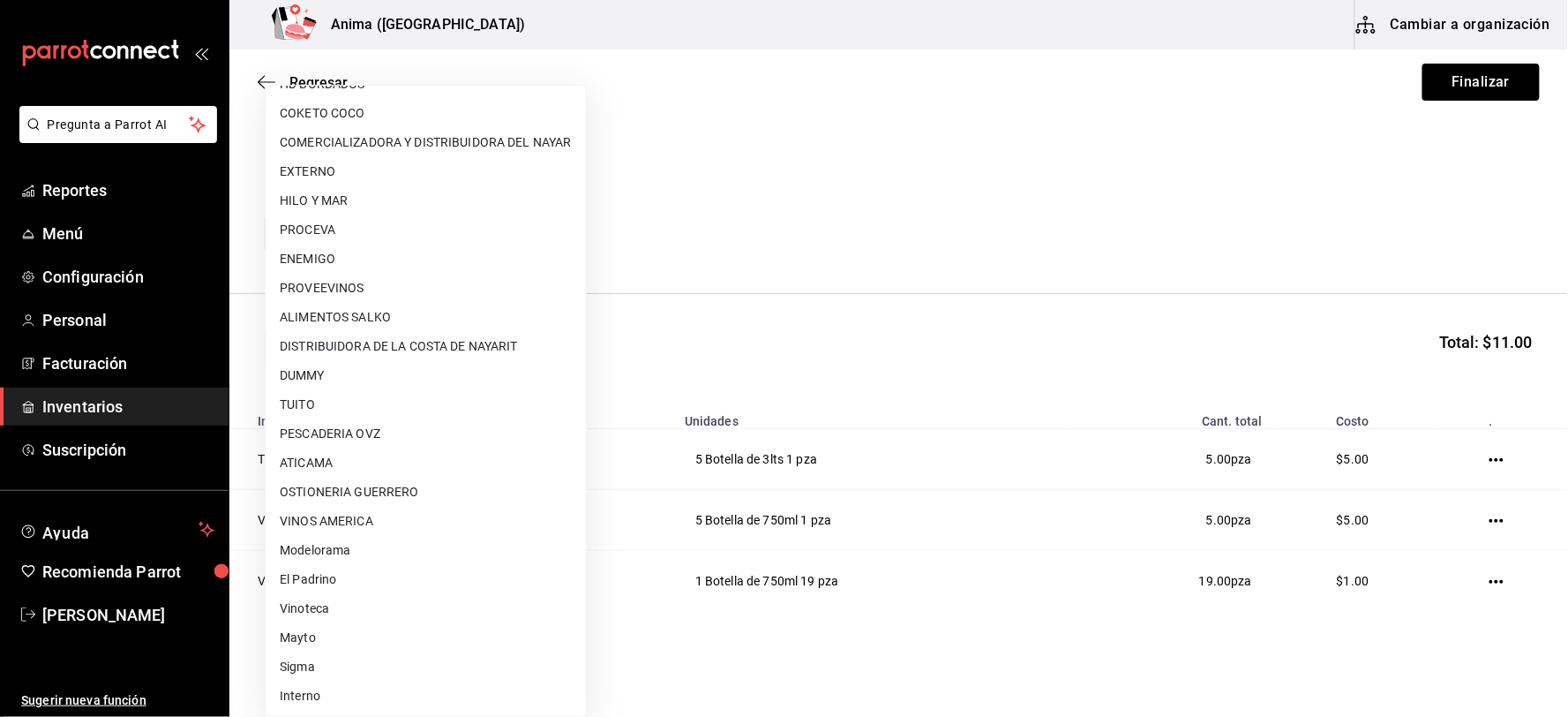
click at [355, 522] on li "VINOS AMERICA" at bounding box center [426, 521] width 321 height 29
type input "1fe8d86c-90f3-4365-b4ad-15fcc30ab7b2"
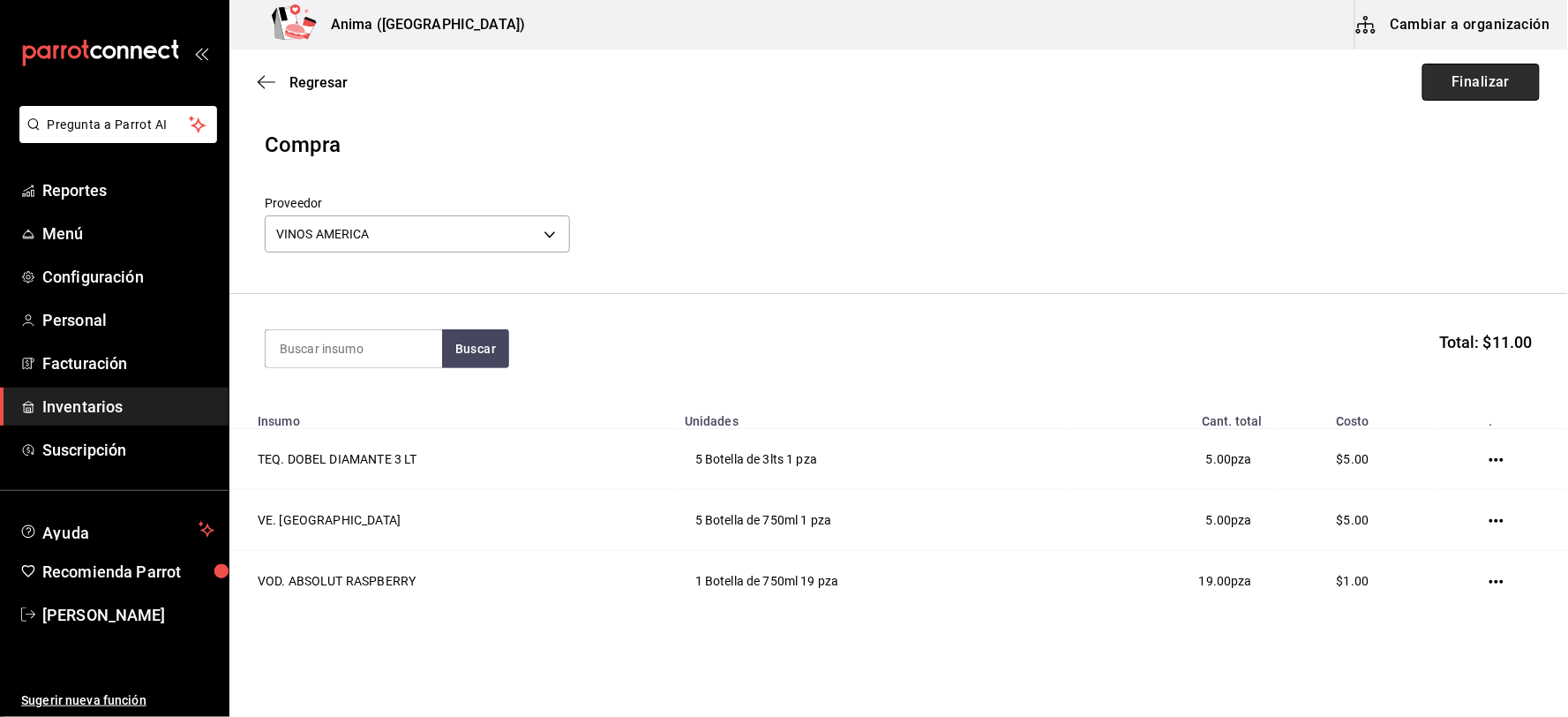
click at [1479, 90] on button "Finalizar" at bounding box center [1481, 82] width 117 height 37
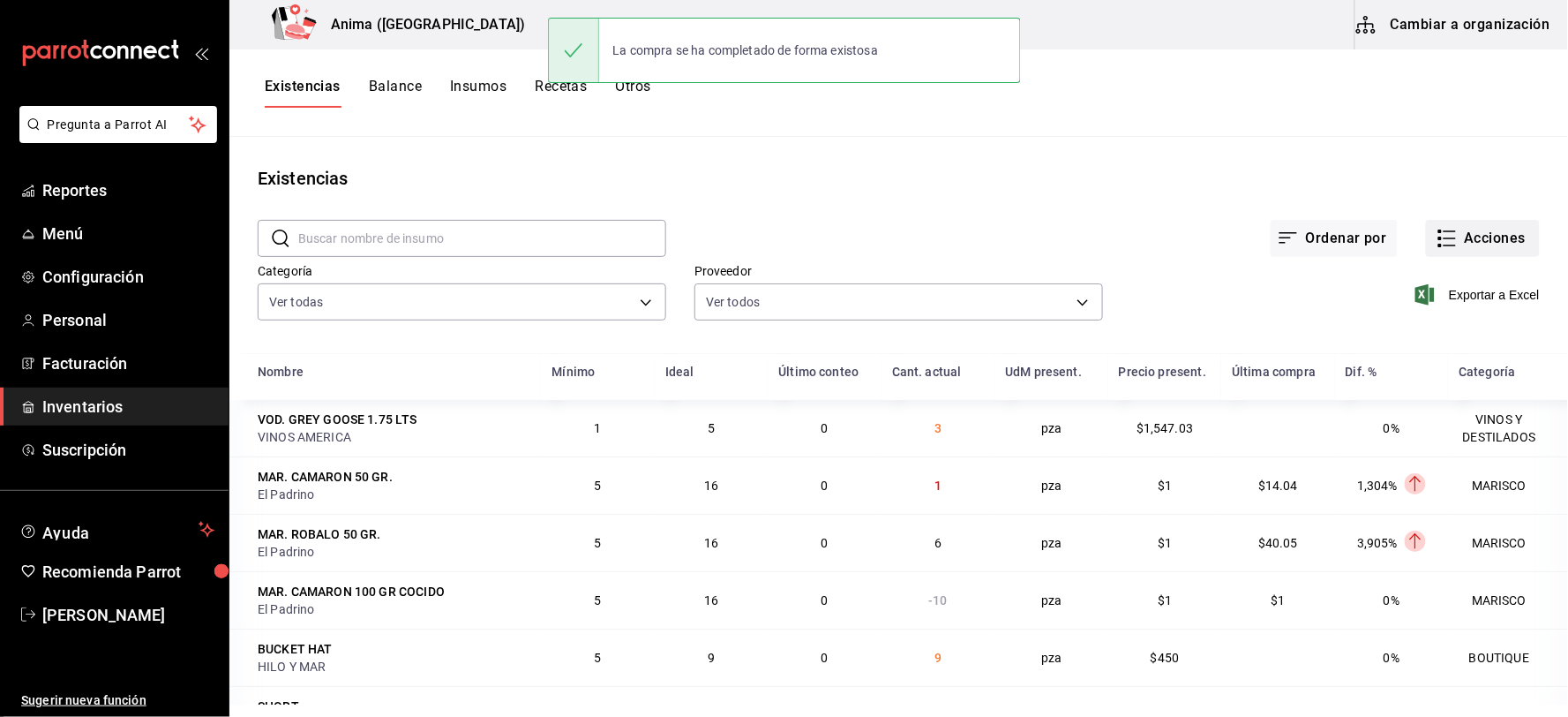
click at [1477, 232] on button "Acciones" at bounding box center [1483, 238] width 113 height 37
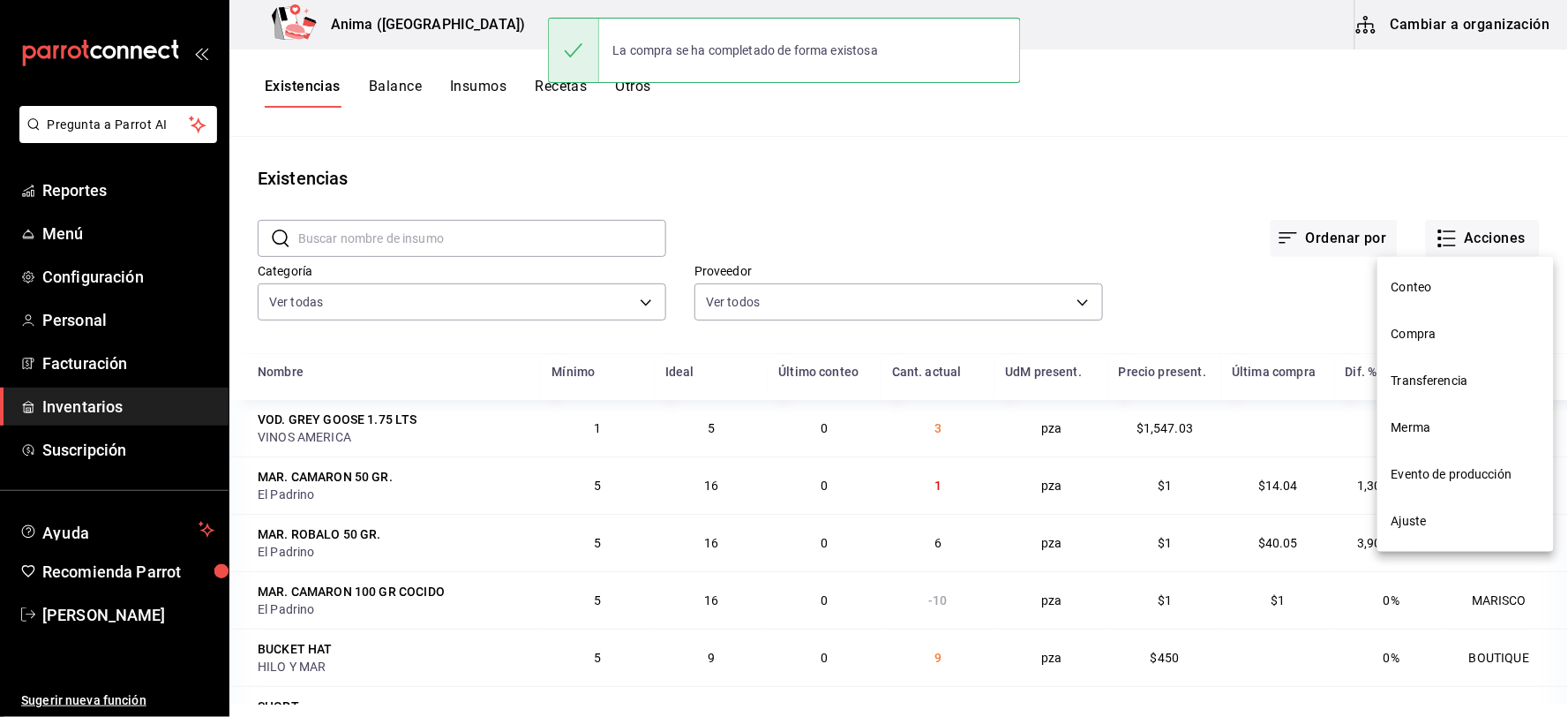
click at [1430, 320] on li "Compra" at bounding box center [1465, 334] width 176 height 47
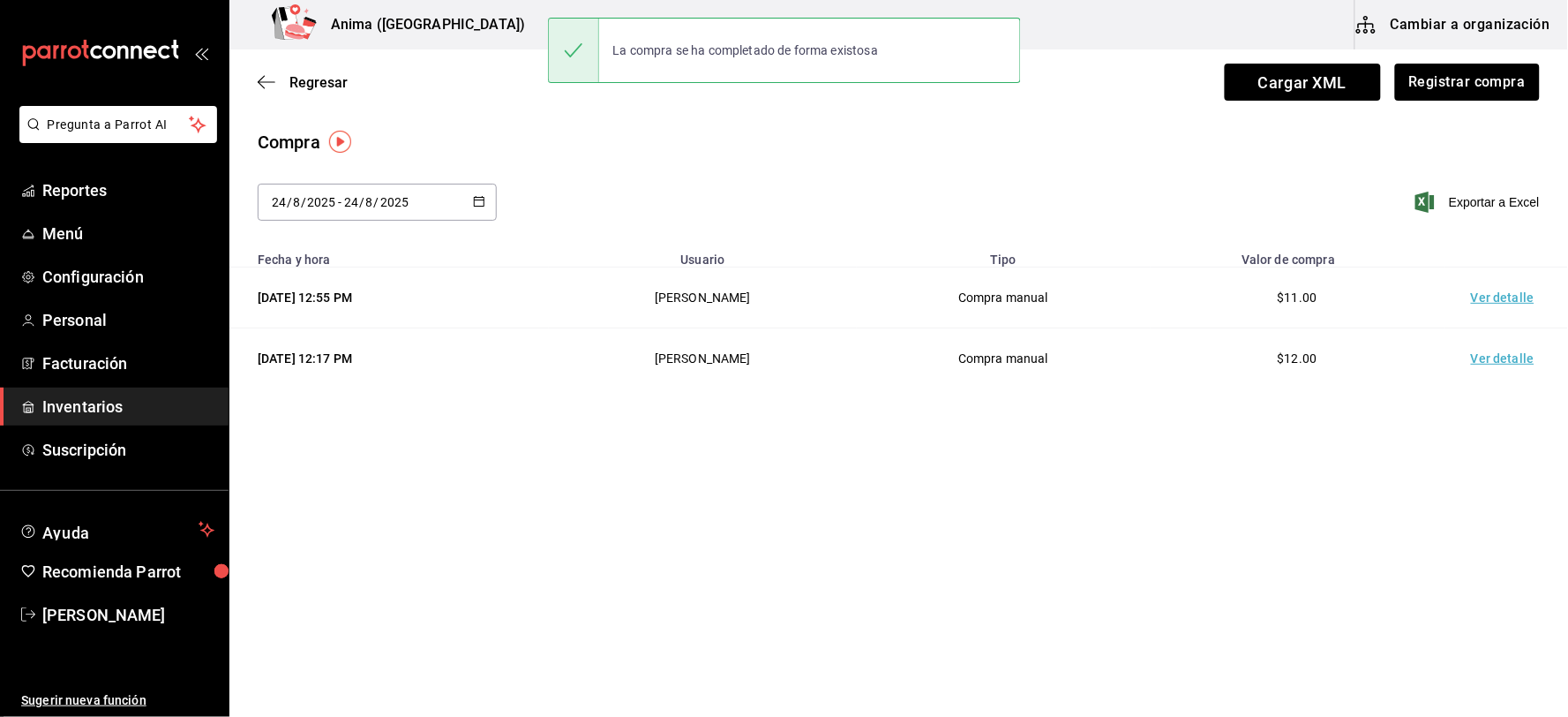
click at [1487, 289] on td "Ver detalle" at bounding box center [1506, 298] width 123 height 61
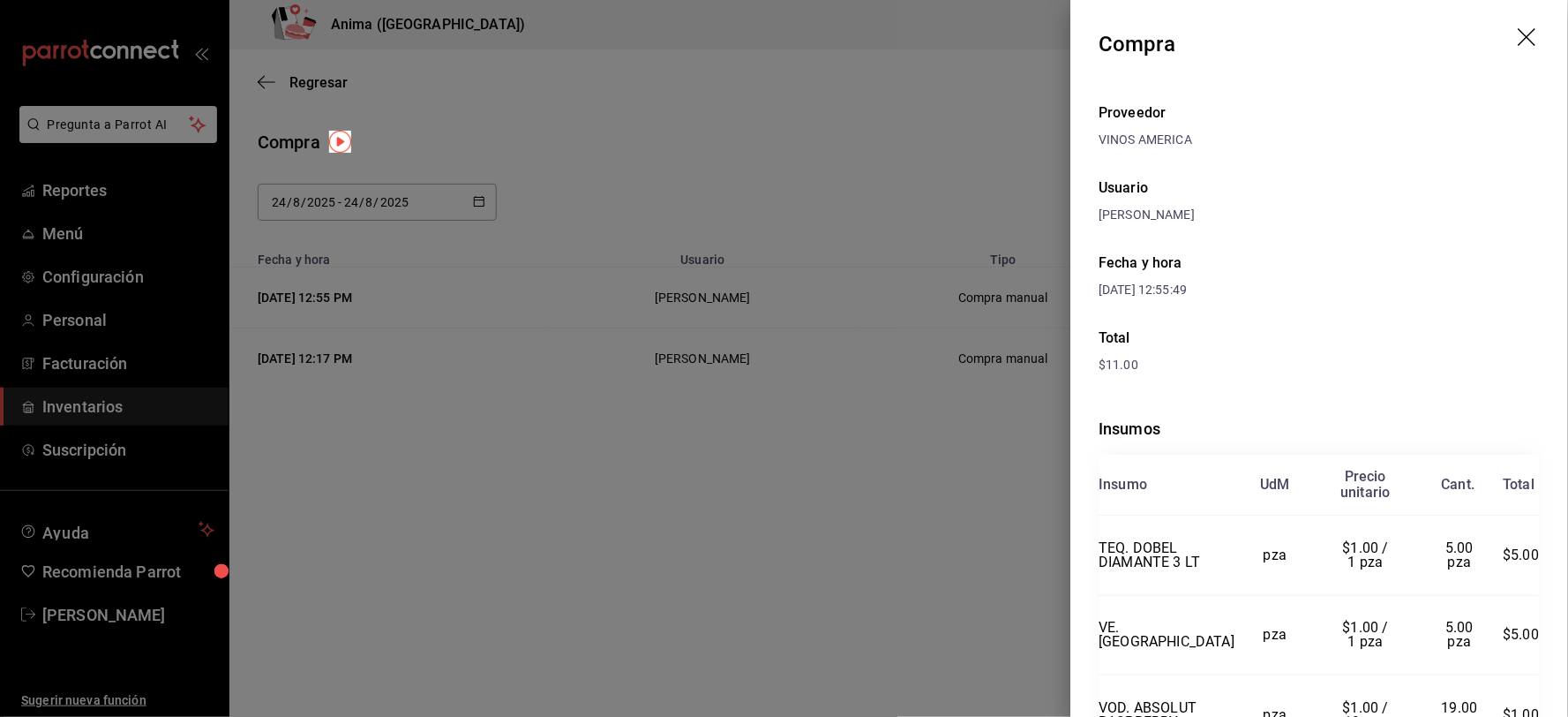
click at [916, 151] on div at bounding box center [784, 358] width 1568 height 717
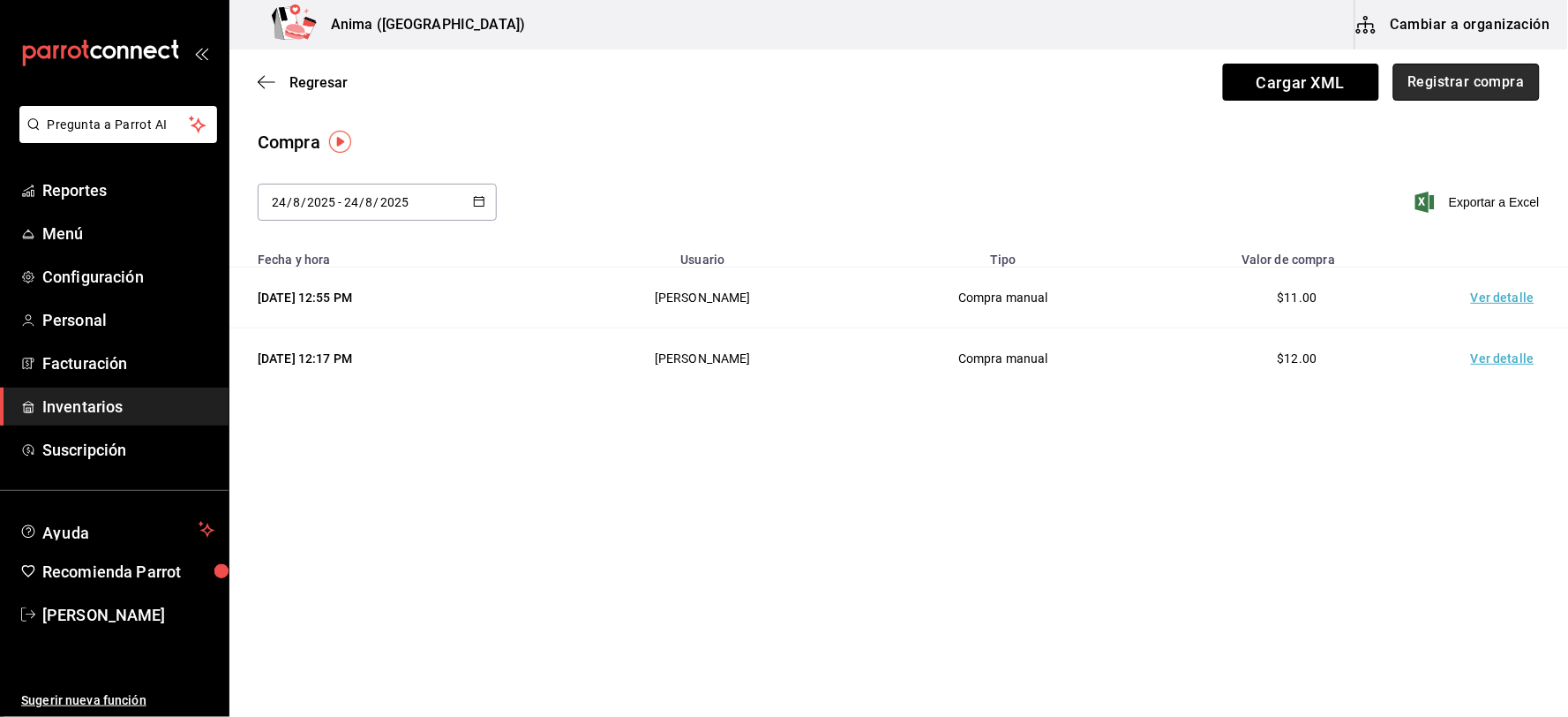
click at [1487, 85] on button "Registrar compra" at bounding box center [1466, 82] width 146 height 37
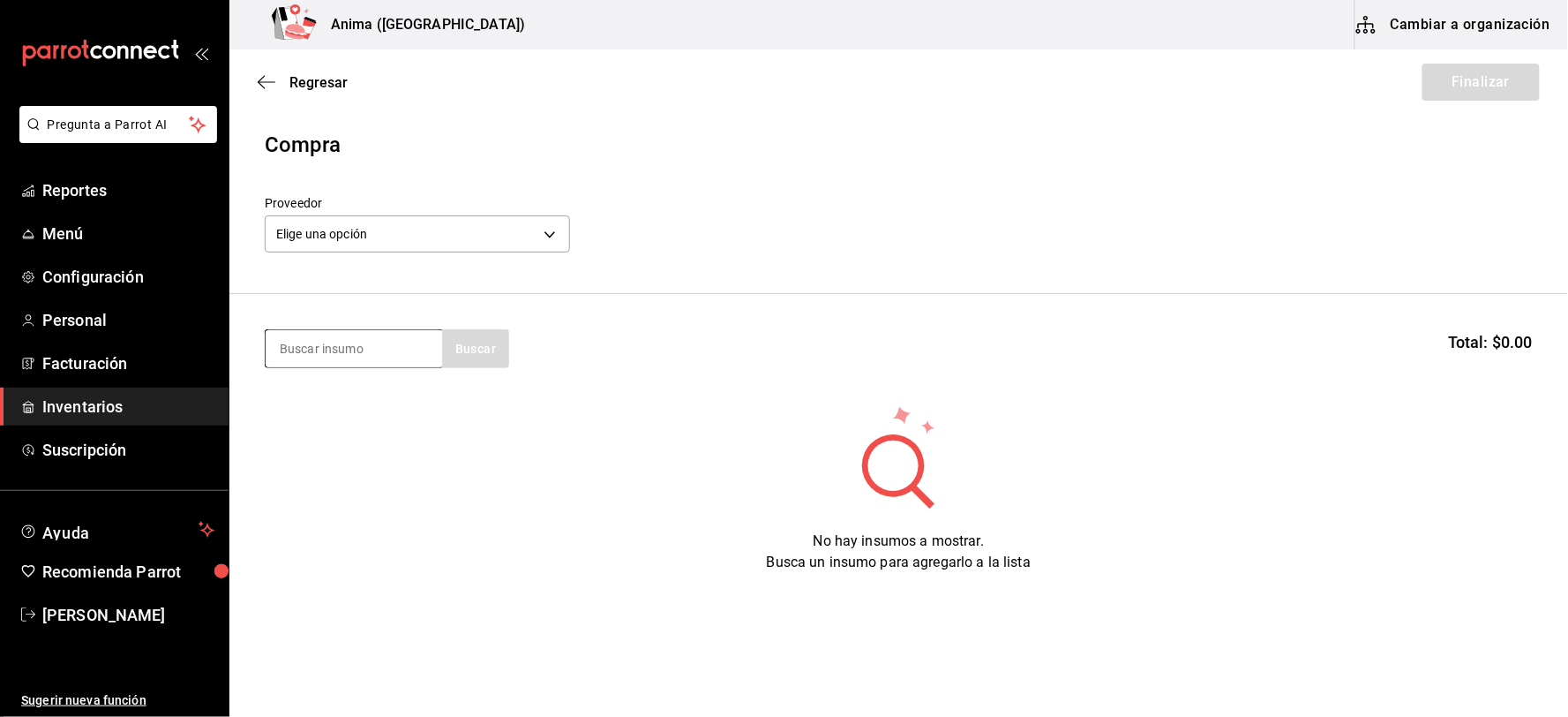
click at [393, 344] on input at bounding box center [353, 349] width 176 height 37
type input "CARNE"
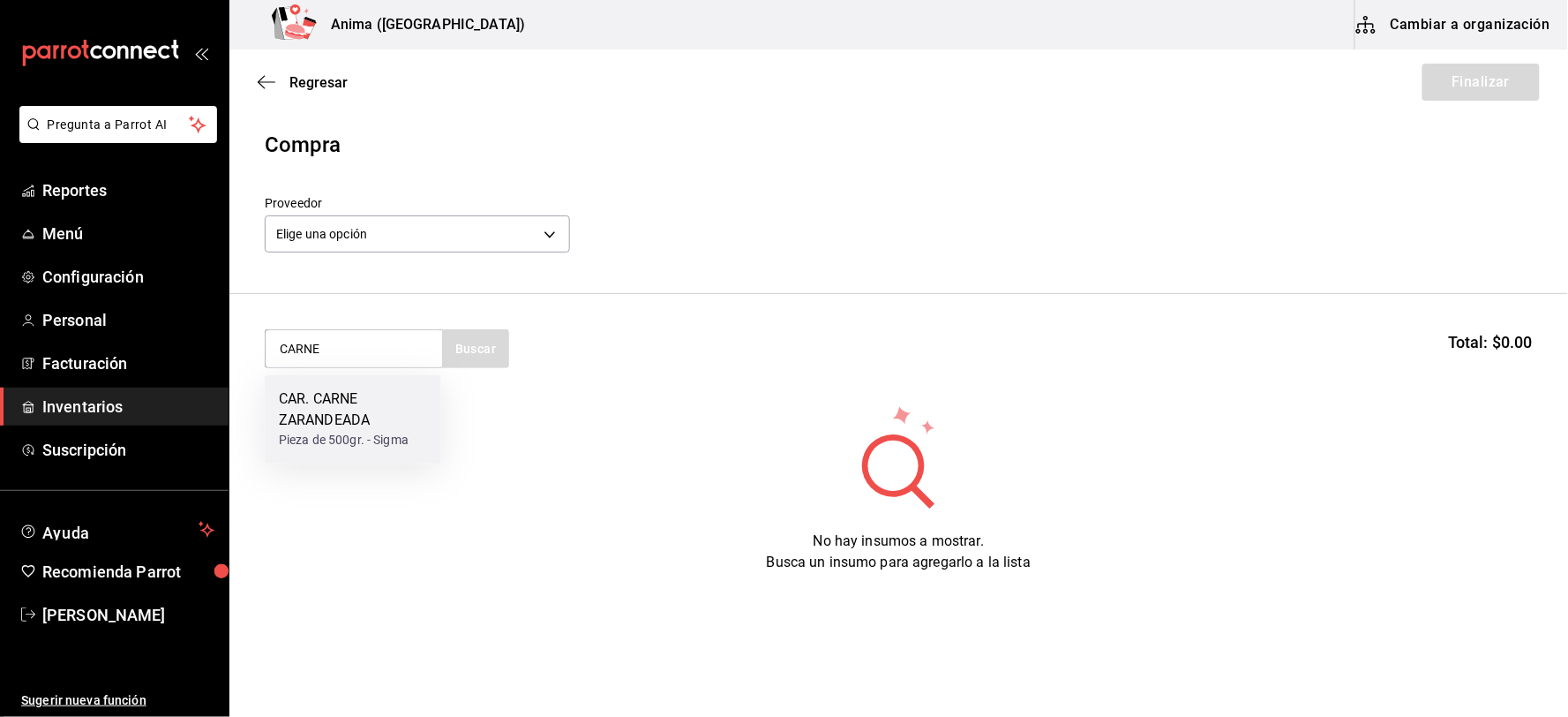
click at [366, 426] on div "CAR. CARNE ZARANDEADA" at bounding box center [353, 410] width 148 height 43
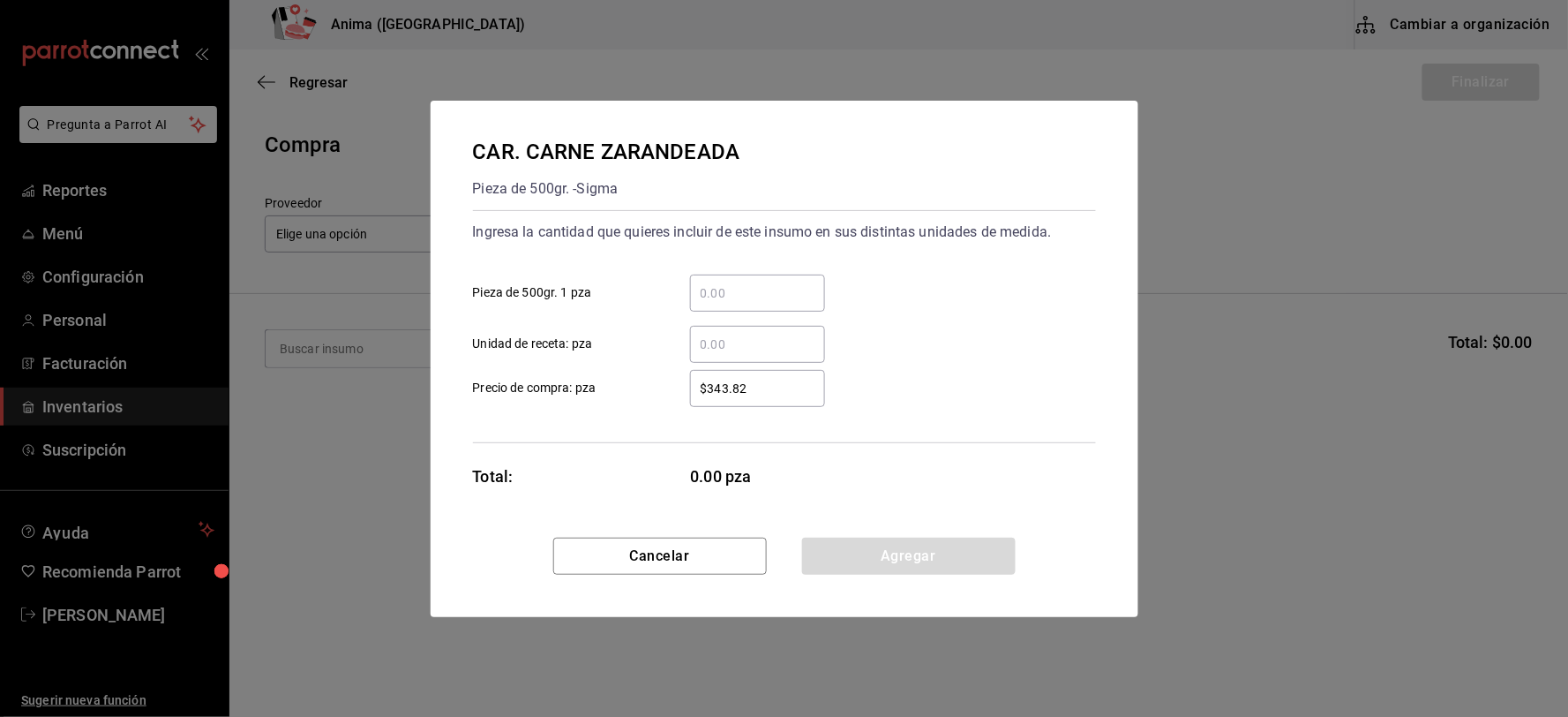
click at [738, 338] on input "​ Unidad de receta: pza" at bounding box center [757, 345] width 135 height 21
type input "9"
type input "$331.53"
click at [920, 560] on button "Agregar" at bounding box center [908, 557] width 213 height 37
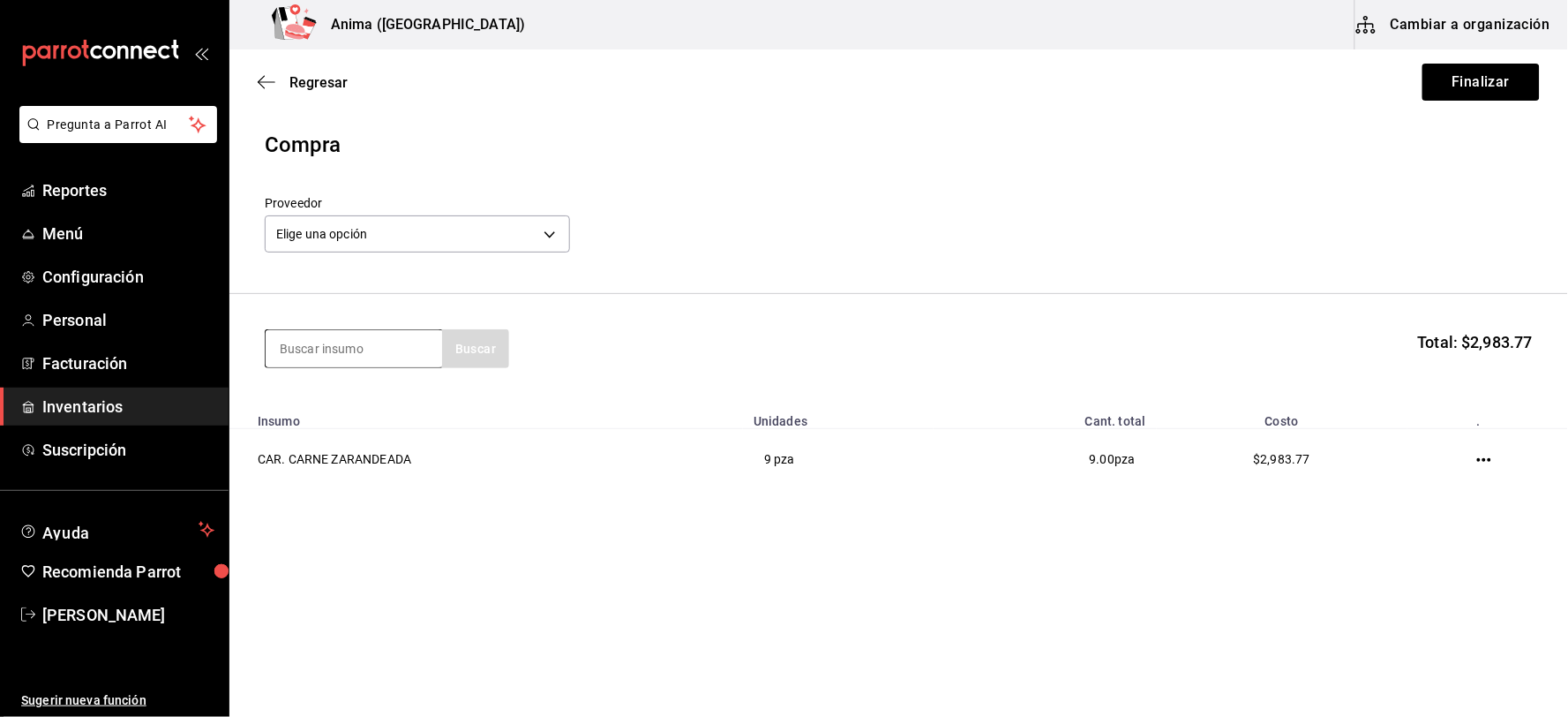
click at [338, 356] on input at bounding box center [353, 349] width 176 height 37
type input "NIEVE"
click at [360, 409] on div "BOLA DE NIEVE" at bounding box center [342, 400] width 127 height 21
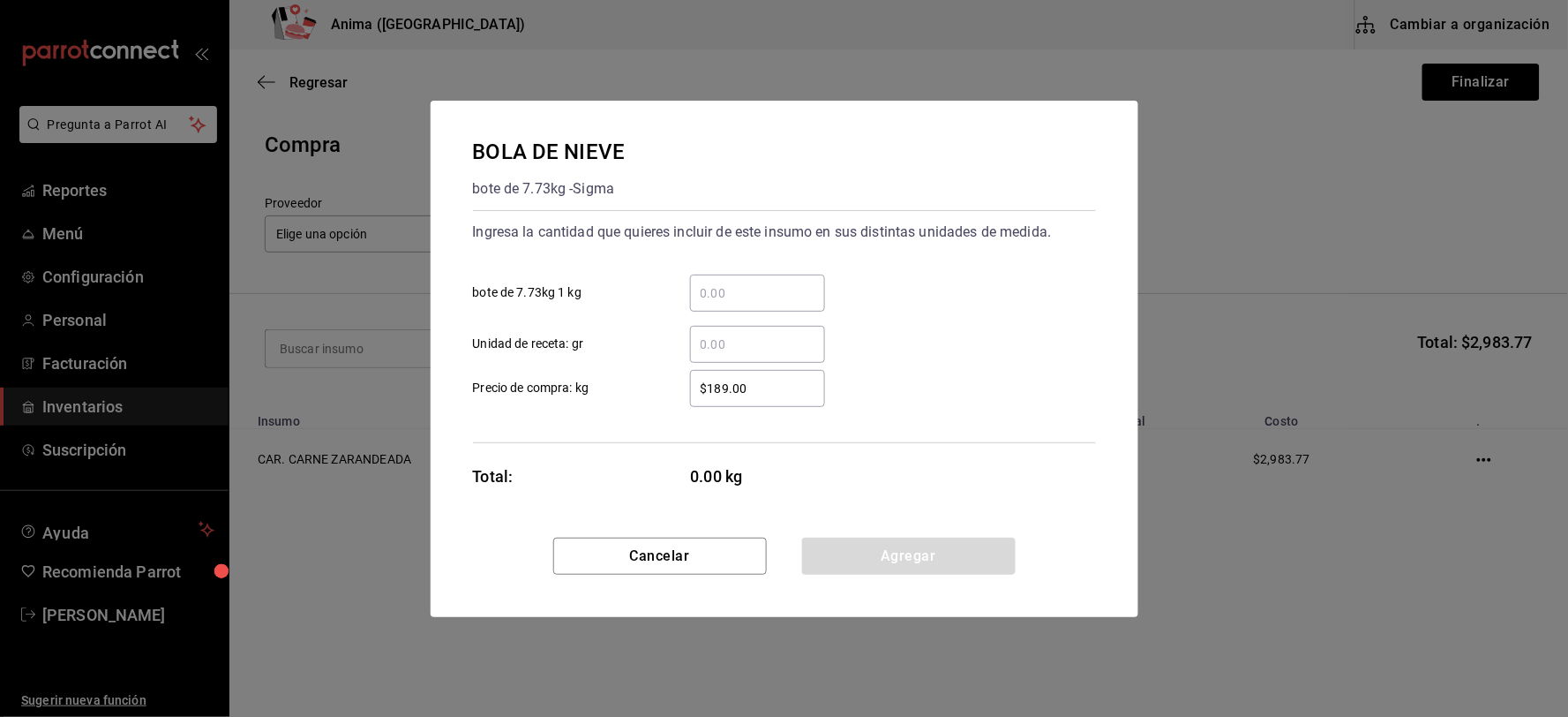
click at [782, 346] on input "​ Unidad de receta: gr" at bounding box center [757, 345] width 135 height 21
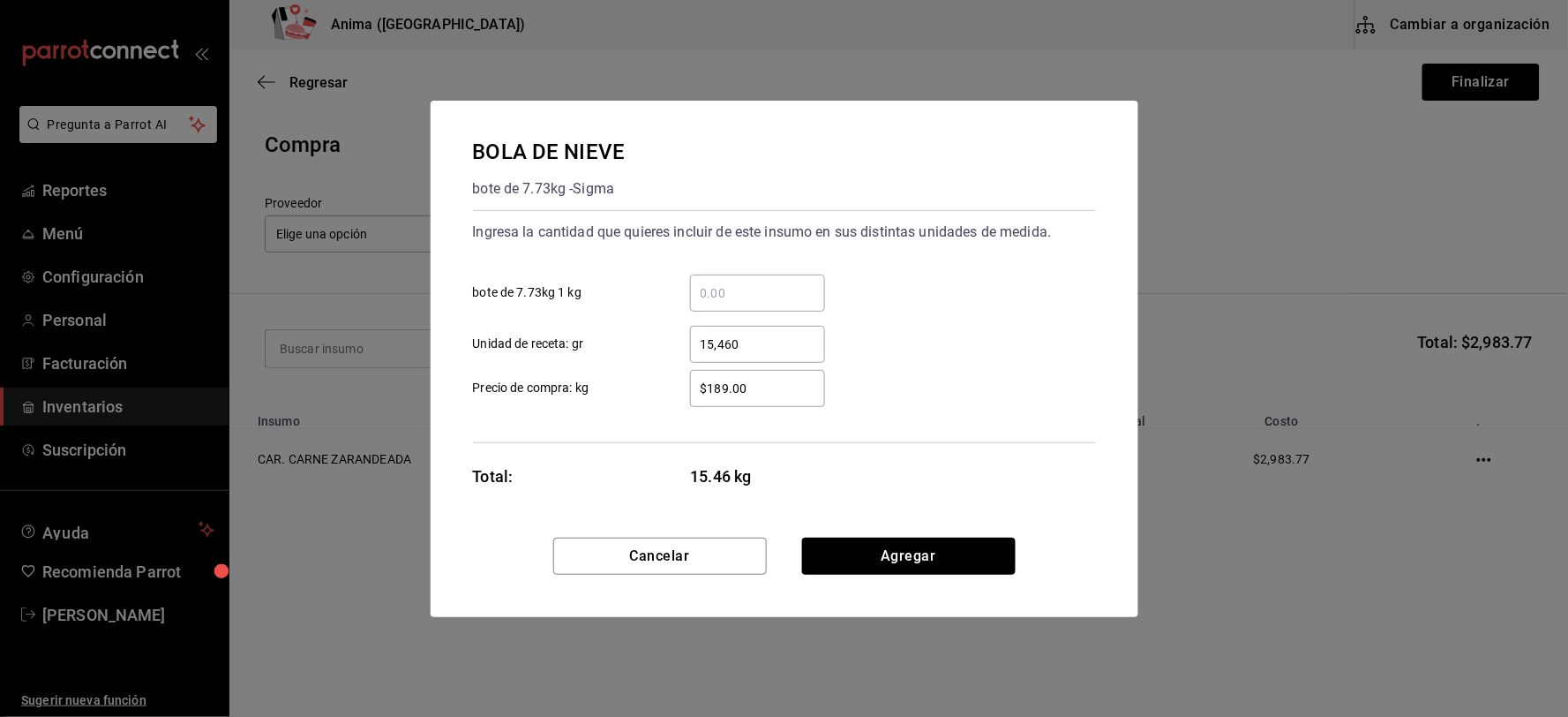
type input "15,460"
type input "$193"
click button "Agregar" at bounding box center [908, 557] width 213 height 37
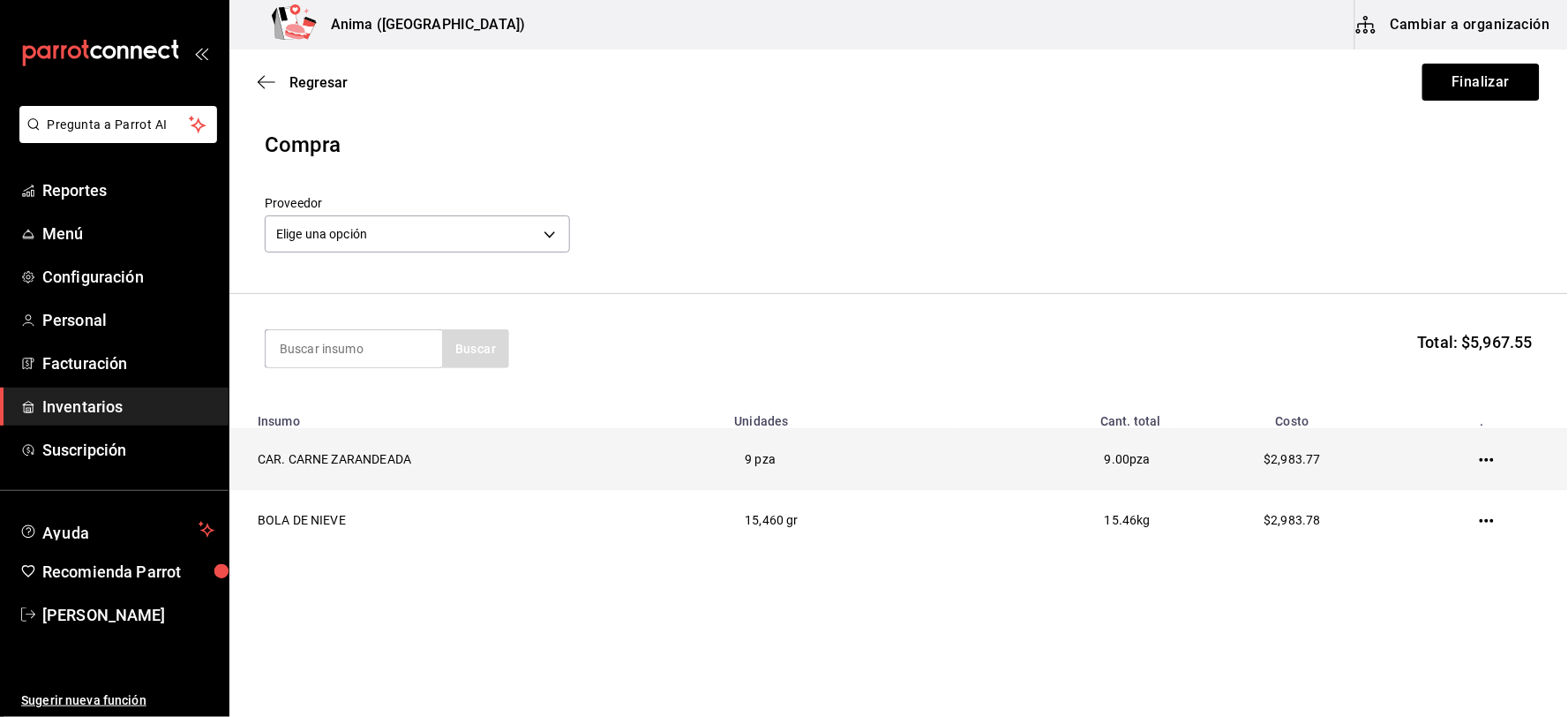
click at [1486, 457] on icon "button" at bounding box center [1486, 460] width 14 height 14
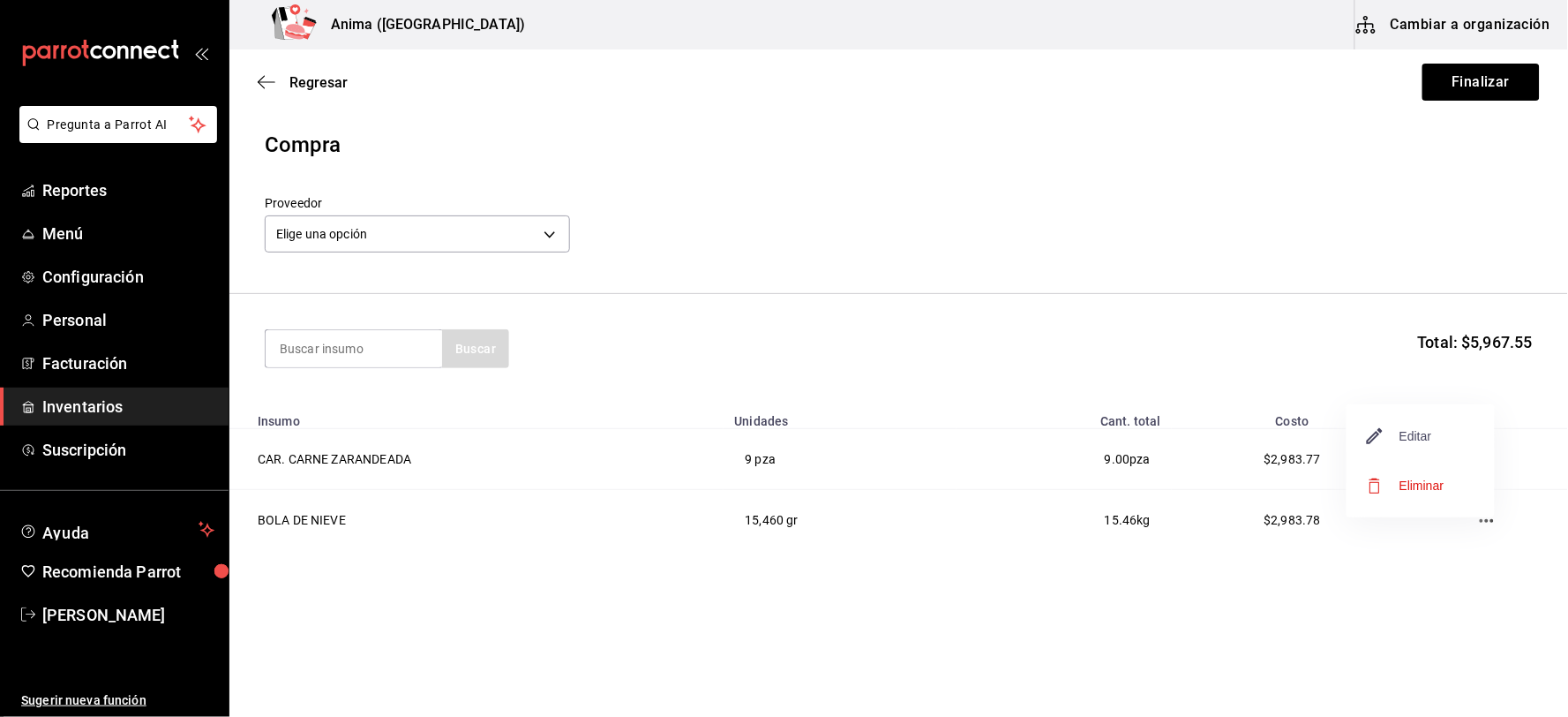
click at [1417, 440] on span "Editar" at bounding box center [1400, 436] width 65 height 21
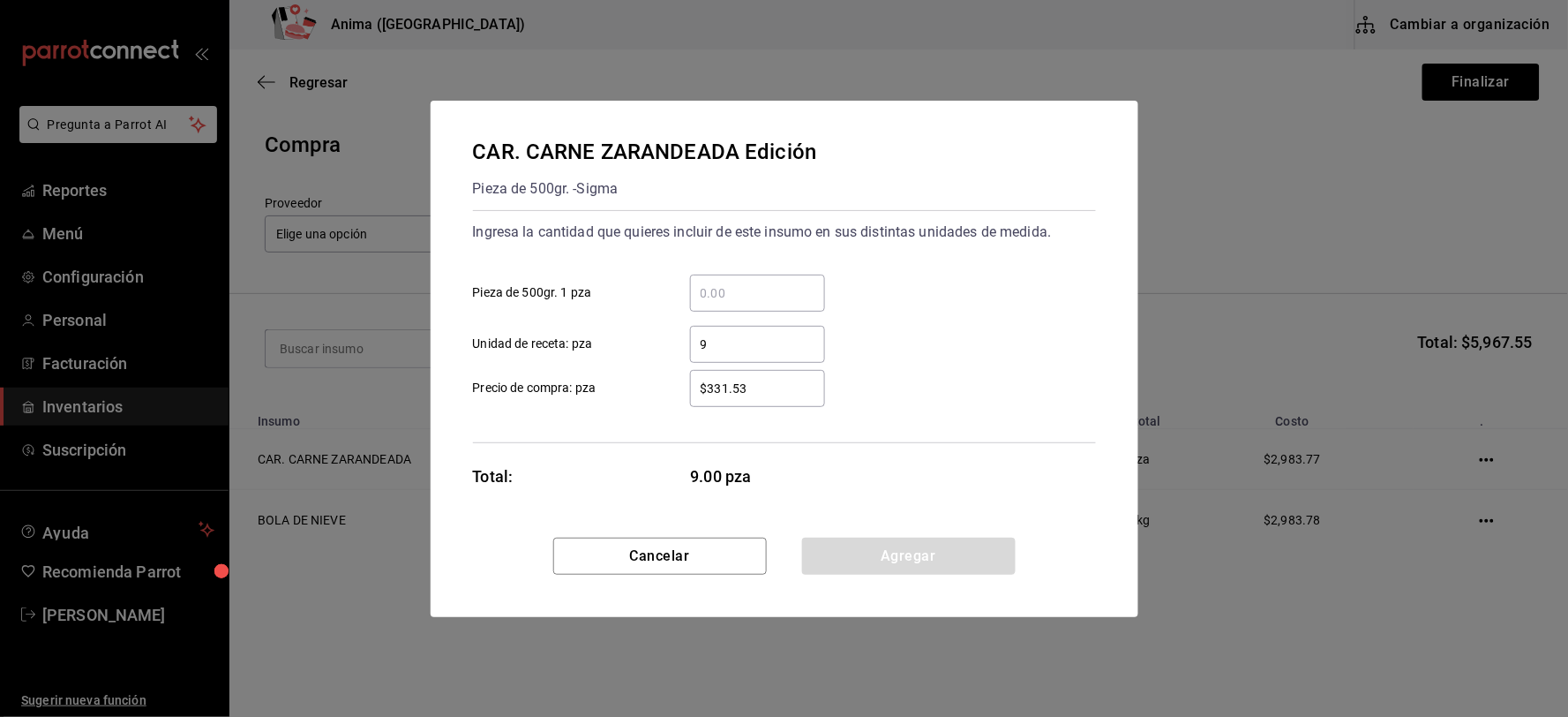
click at [772, 385] on input "$331.53" at bounding box center [757, 388] width 135 height 21
type input "$350.95"
click at [860, 540] on button "Agregar" at bounding box center [908, 557] width 213 height 37
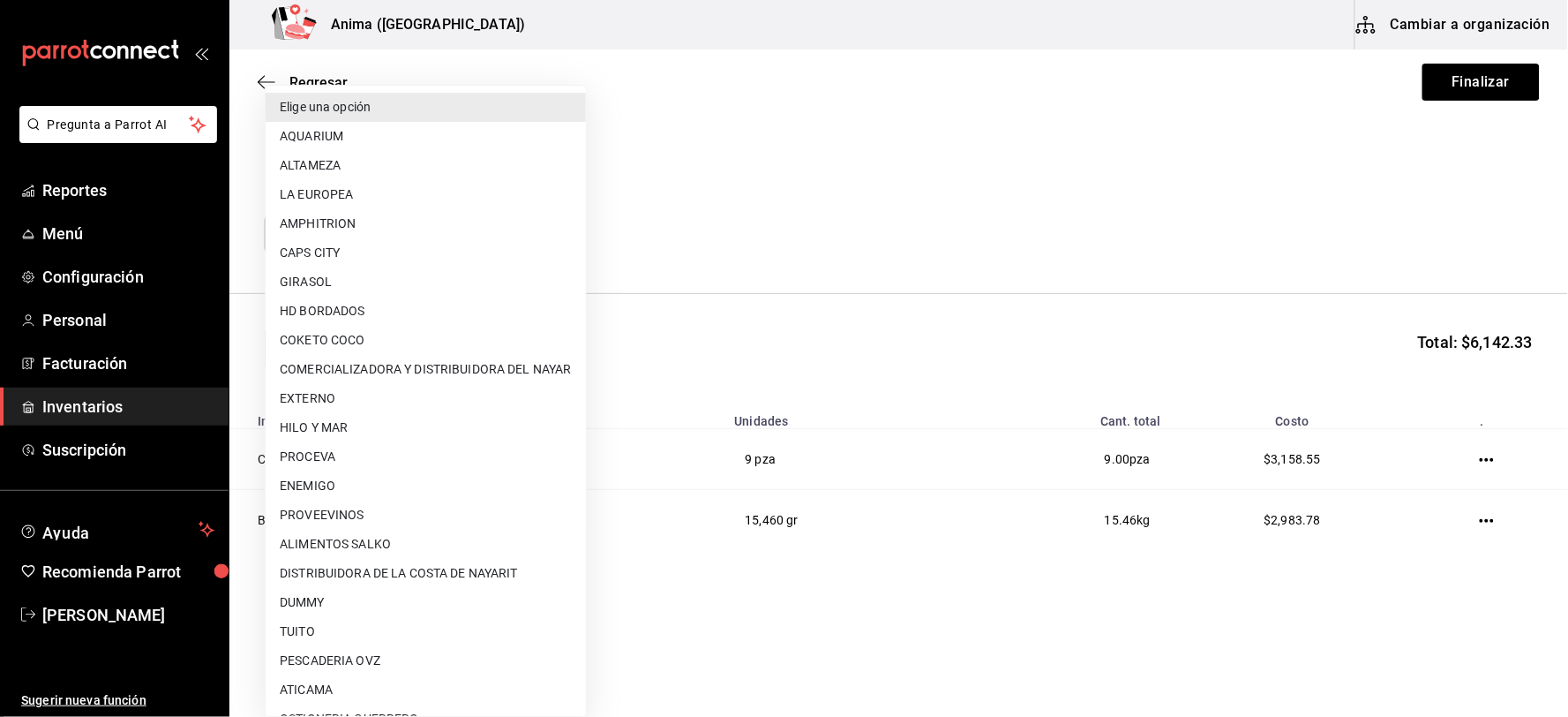
click at [479, 242] on body "Pregunta a Parrot AI Reportes Menú Configuración Personal Facturación Inventari…" at bounding box center [784, 308] width 1568 height 617
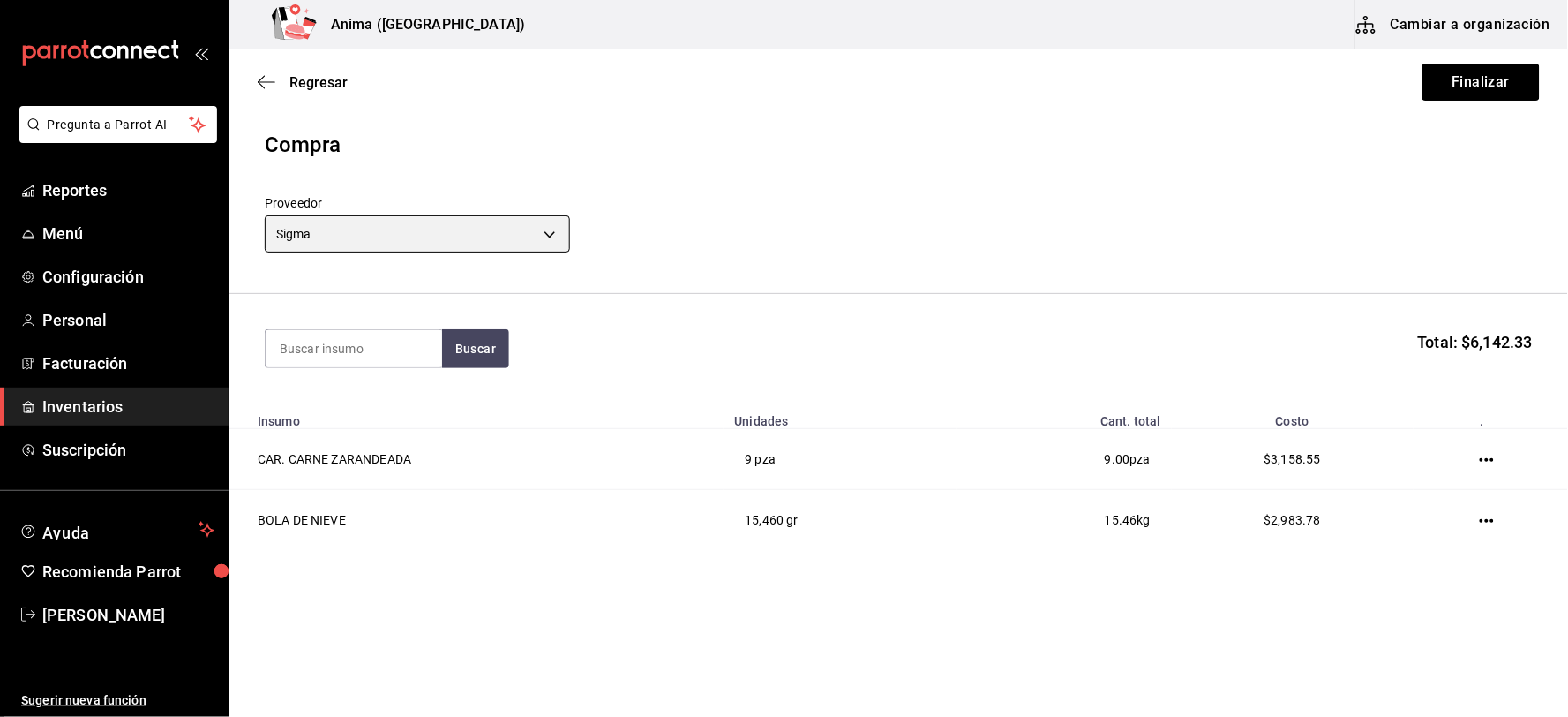
type input "842b282a-c486-4ea2-b29c-644c1926616f"
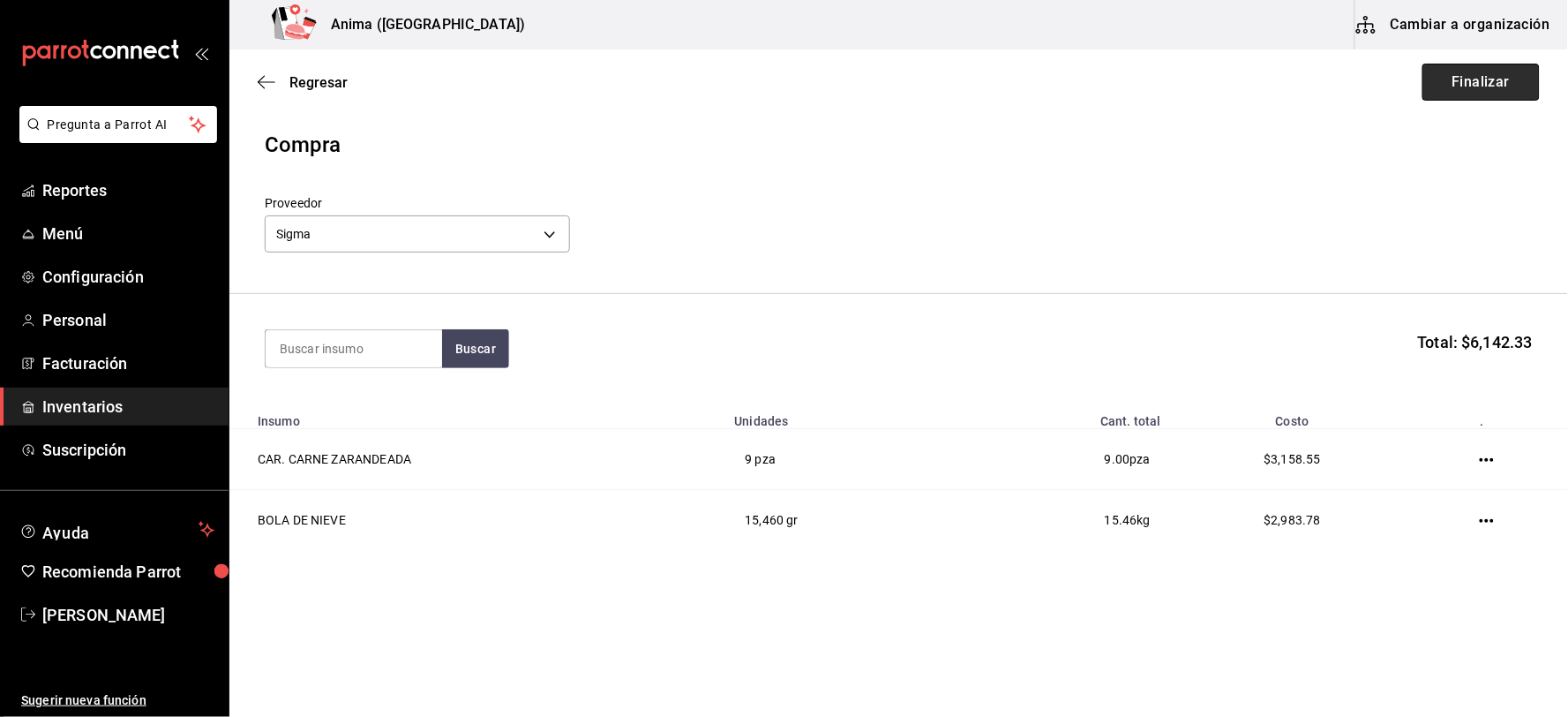
click at [1461, 86] on button "Finalizar" at bounding box center [1481, 82] width 117 height 37
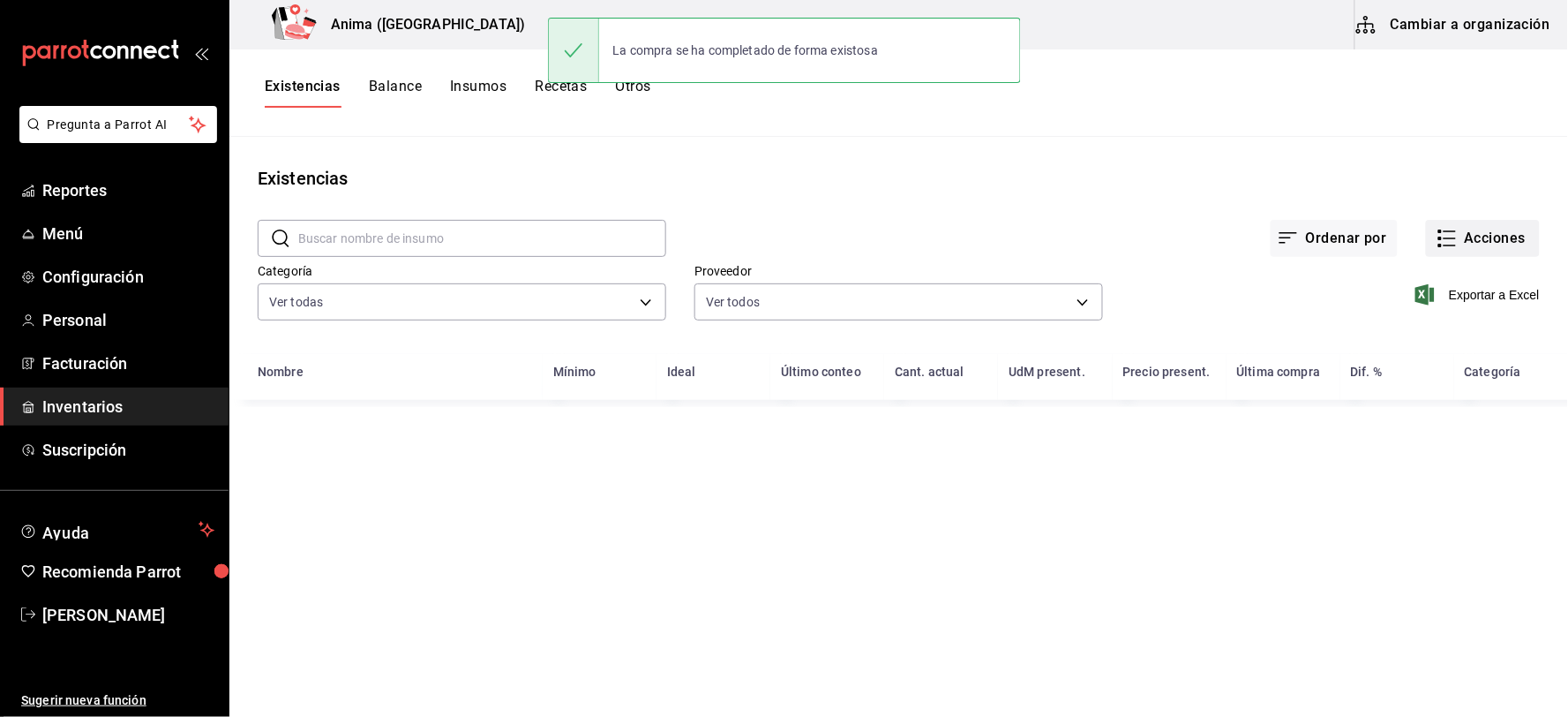
click at [1479, 223] on button "Acciones" at bounding box center [1483, 238] width 113 height 37
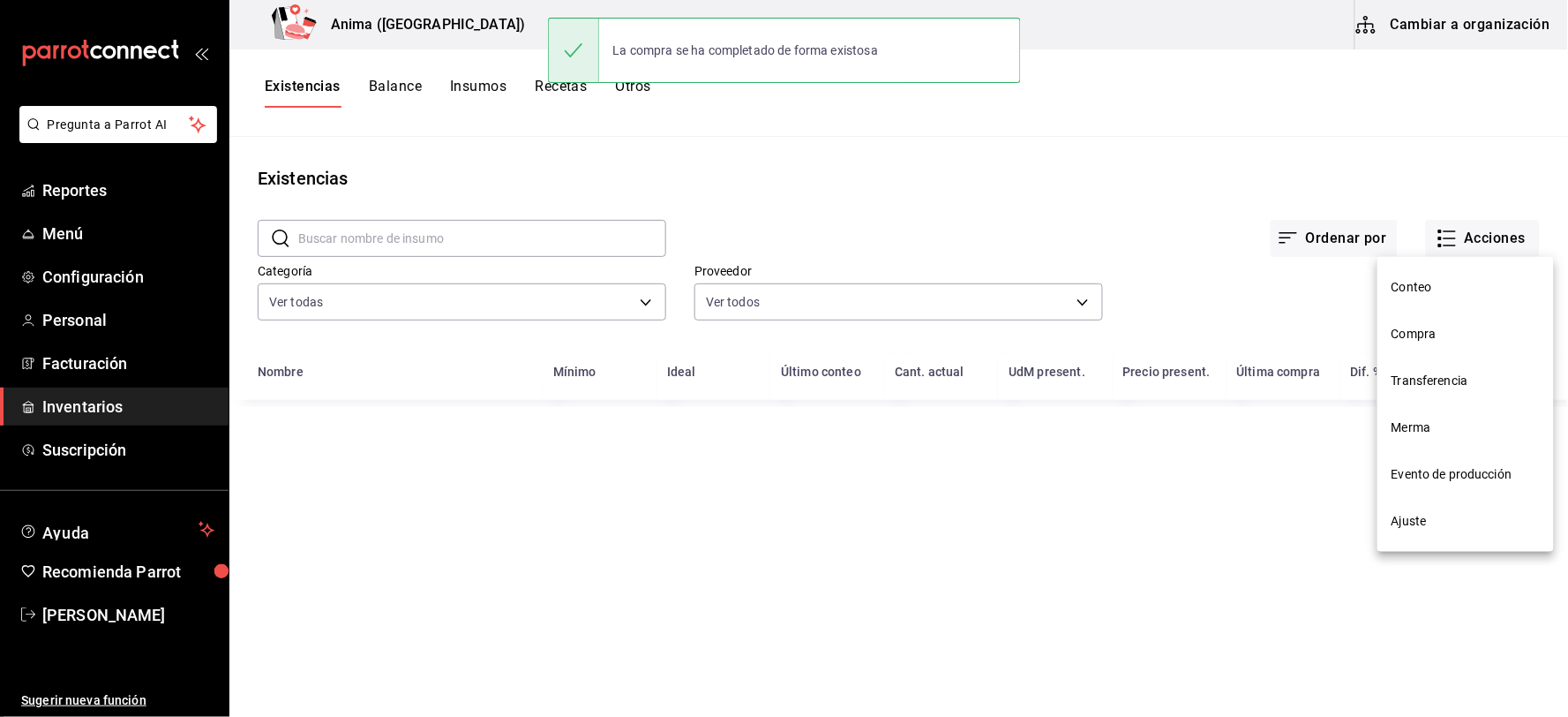
click at [1430, 337] on span "Compra" at bounding box center [1465, 334] width 148 height 19
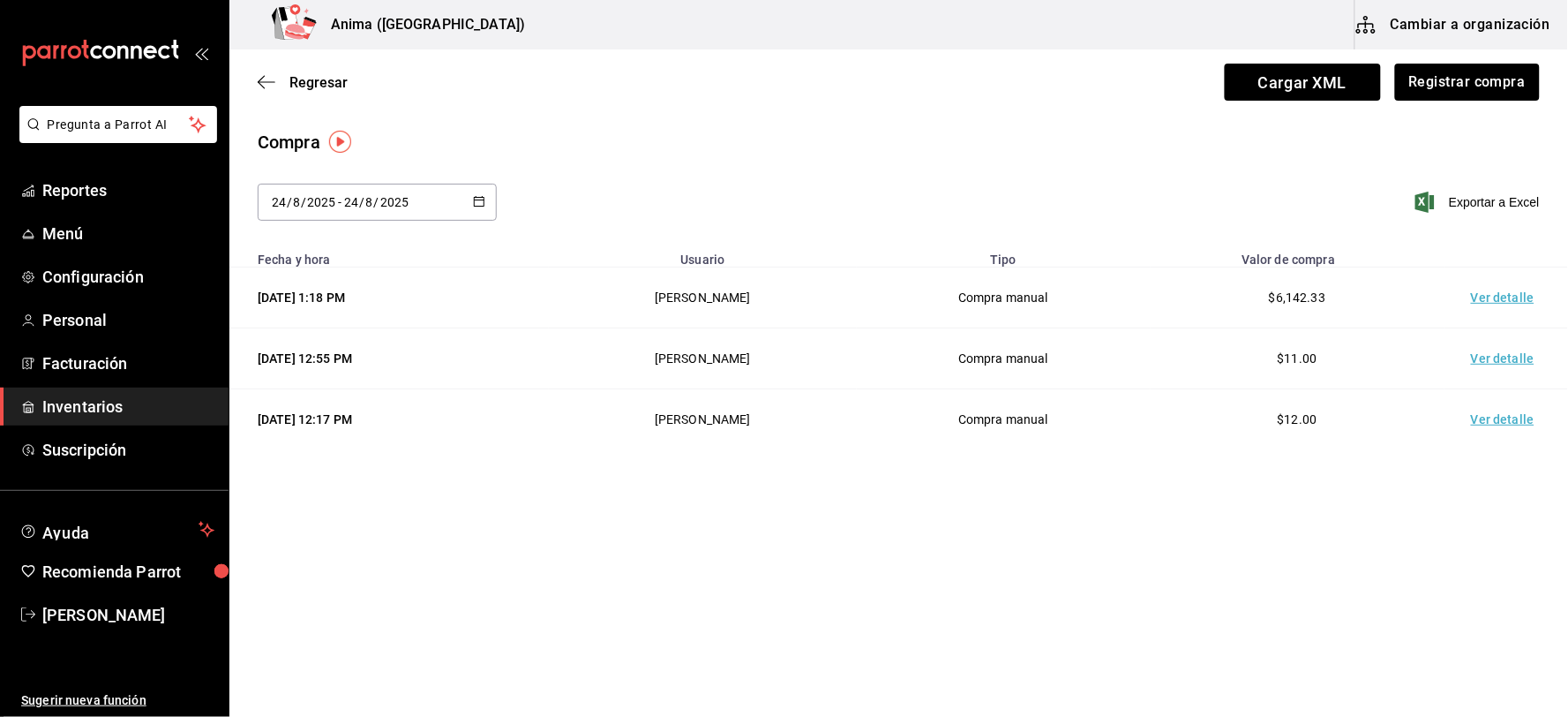
click at [1486, 297] on td "Ver detalle" at bounding box center [1506, 298] width 123 height 61
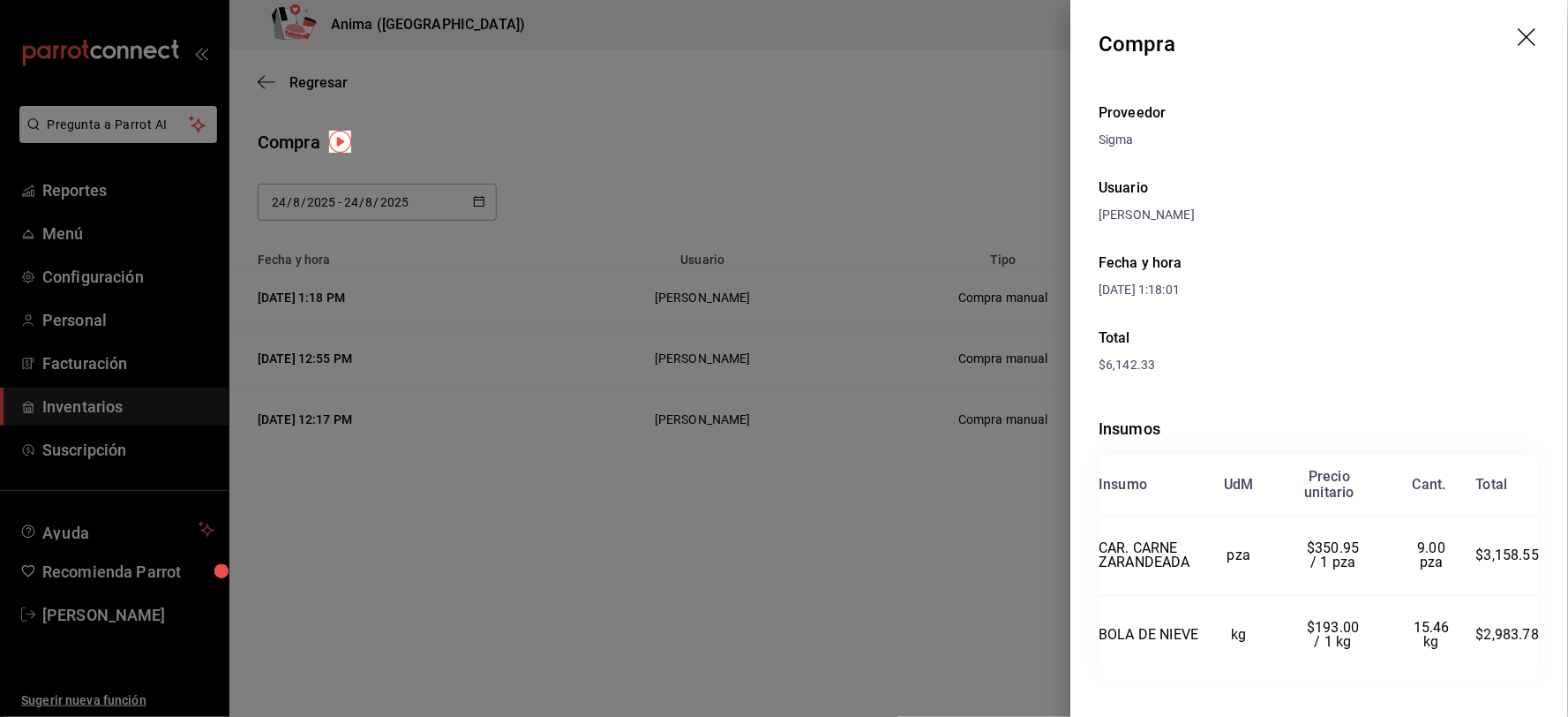
click at [876, 407] on div at bounding box center [784, 358] width 1568 height 717
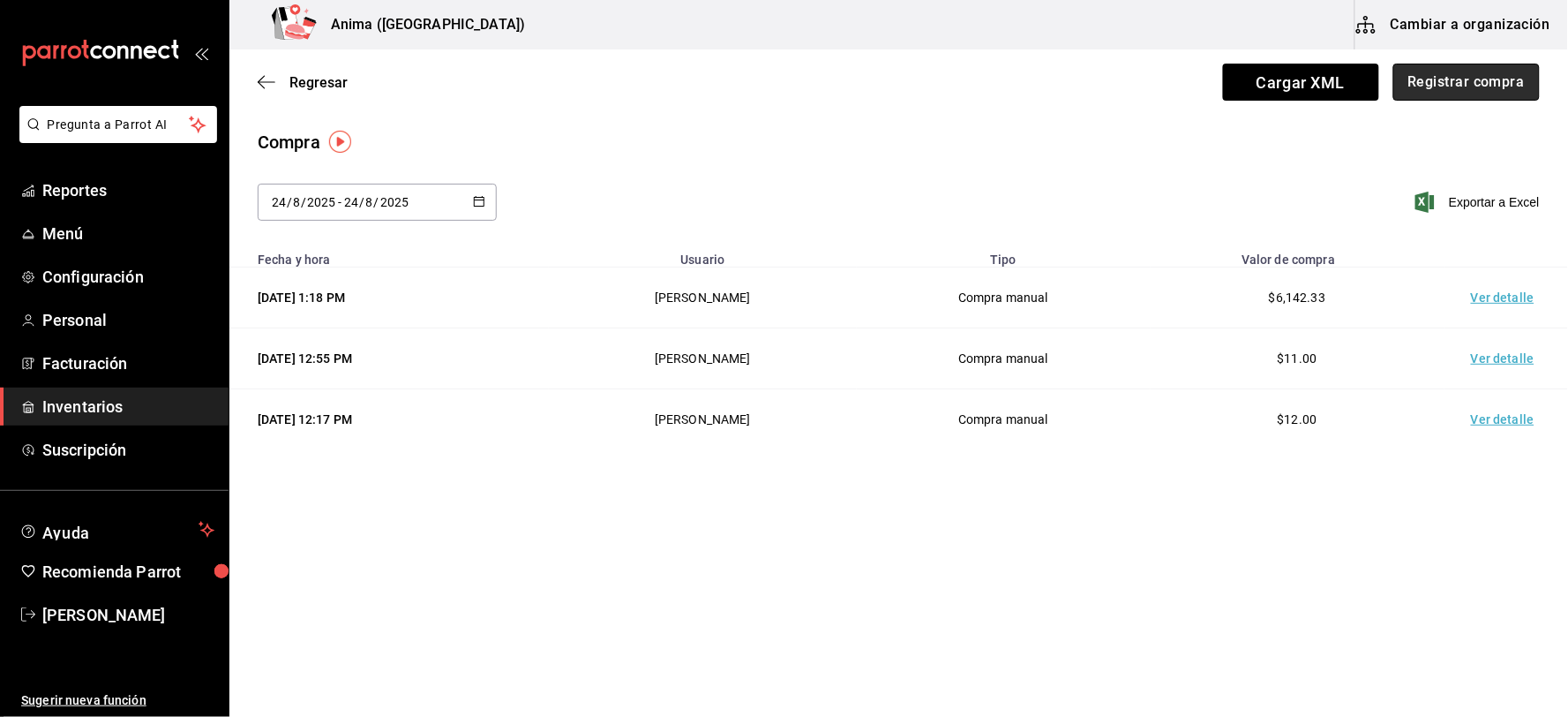
click at [1470, 80] on button "Registrar compra" at bounding box center [1466, 82] width 146 height 37
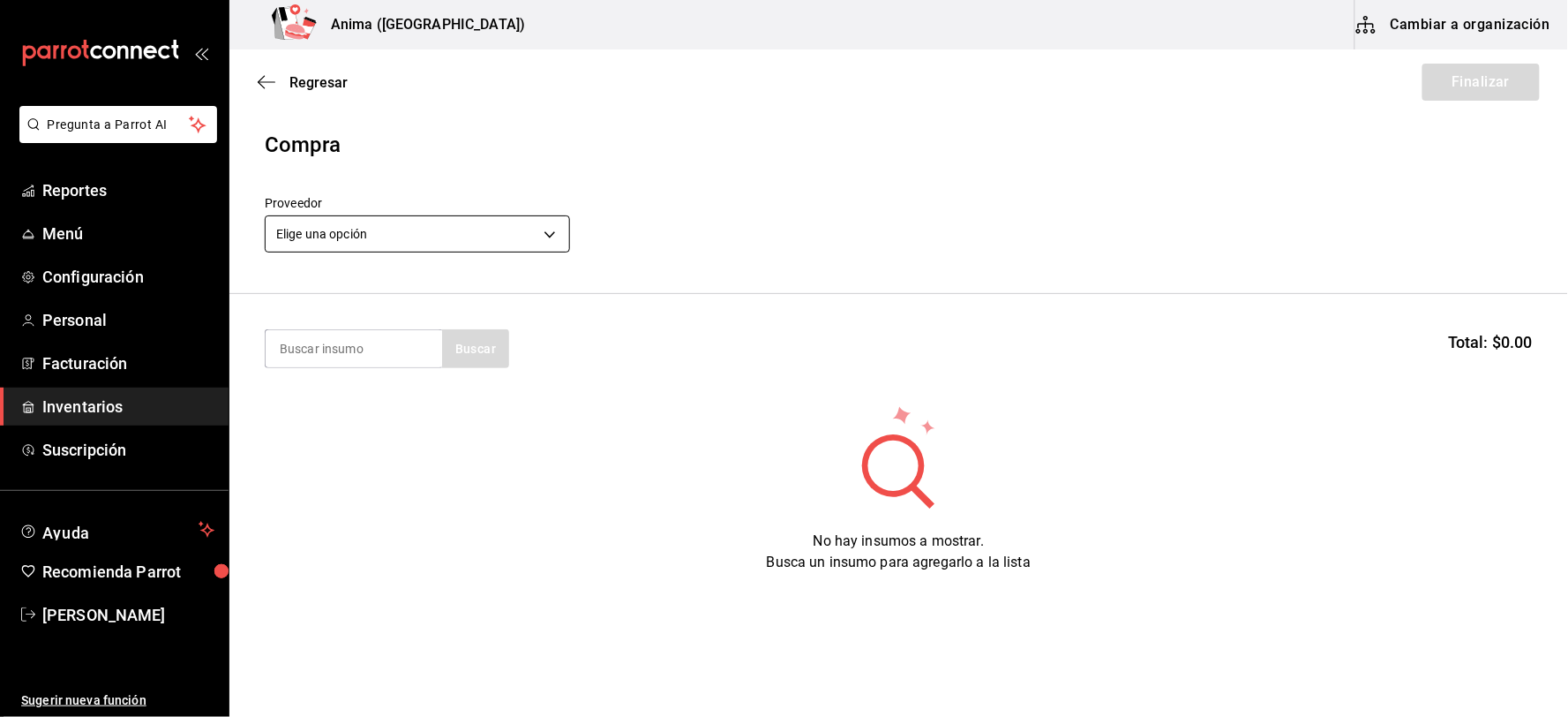
click at [438, 235] on body "Pregunta a Parrot AI Reportes Menú Configuración Personal Facturación Inventari…" at bounding box center [784, 308] width 1568 height 617
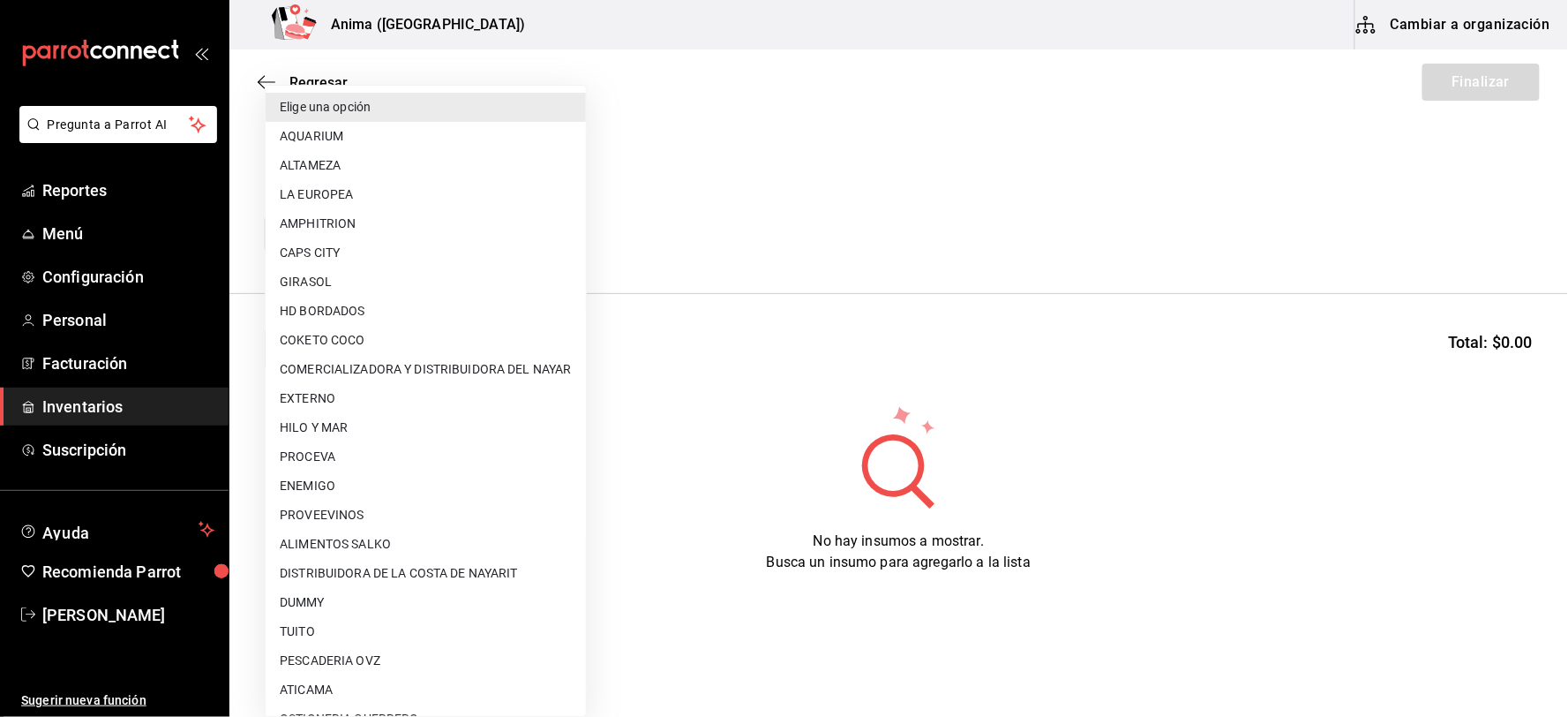
click at [845, 218] on div at bounding box center [784, 358] width 1568 height 717
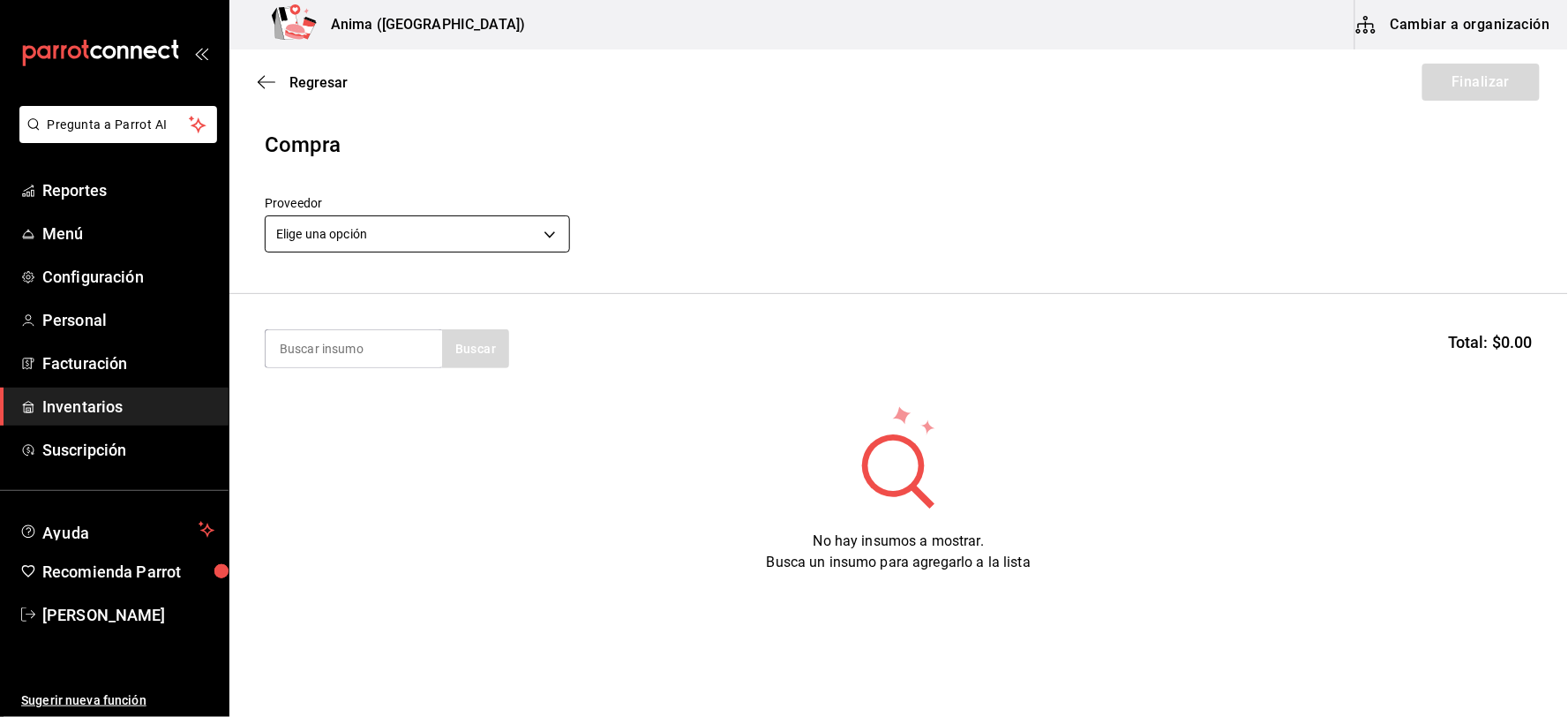
click at [423, 230] on body "Pregunta a Parrot AI Reportes Menú Configuración Personal Facturación Inventari…" at bounding box center [784, 308] width 1568 height 617
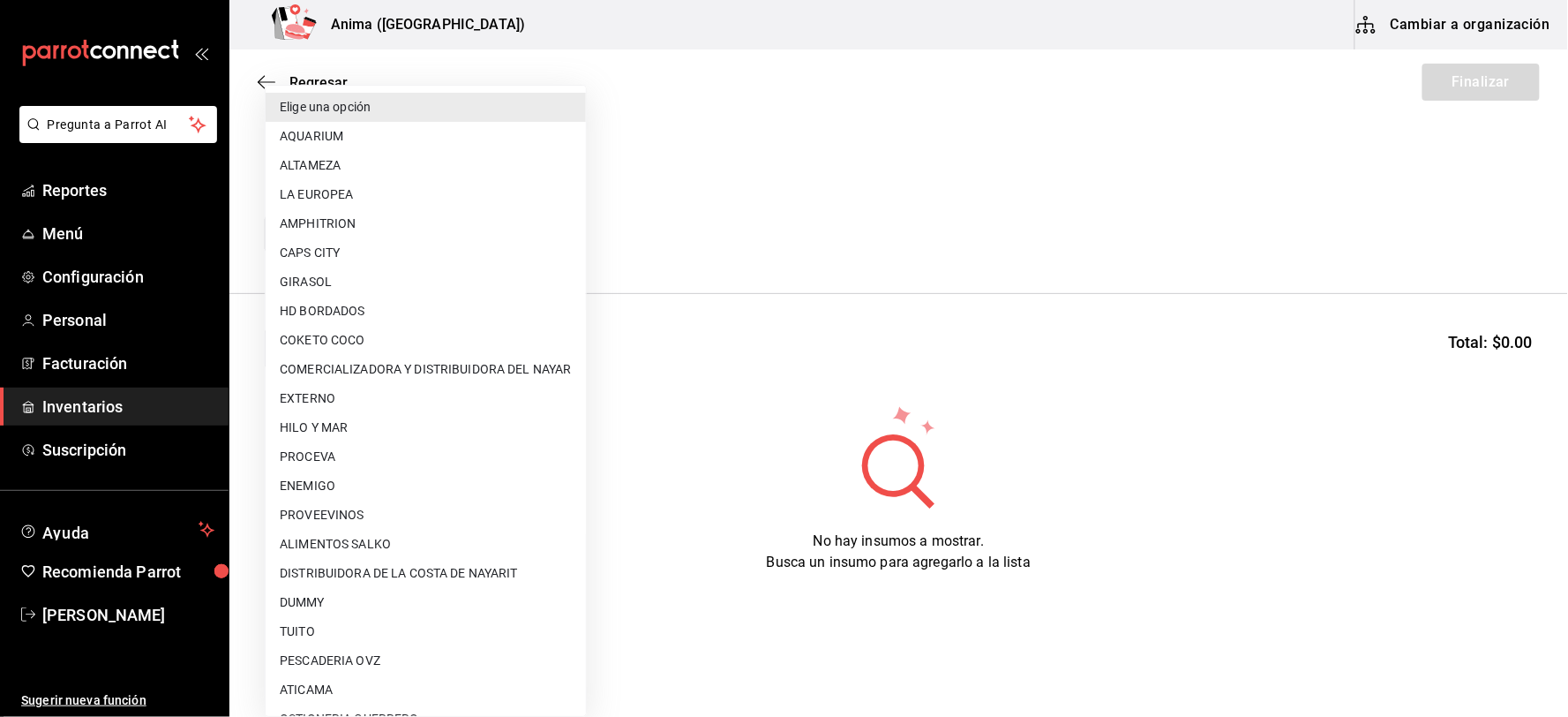
scroll to position [227, 0]
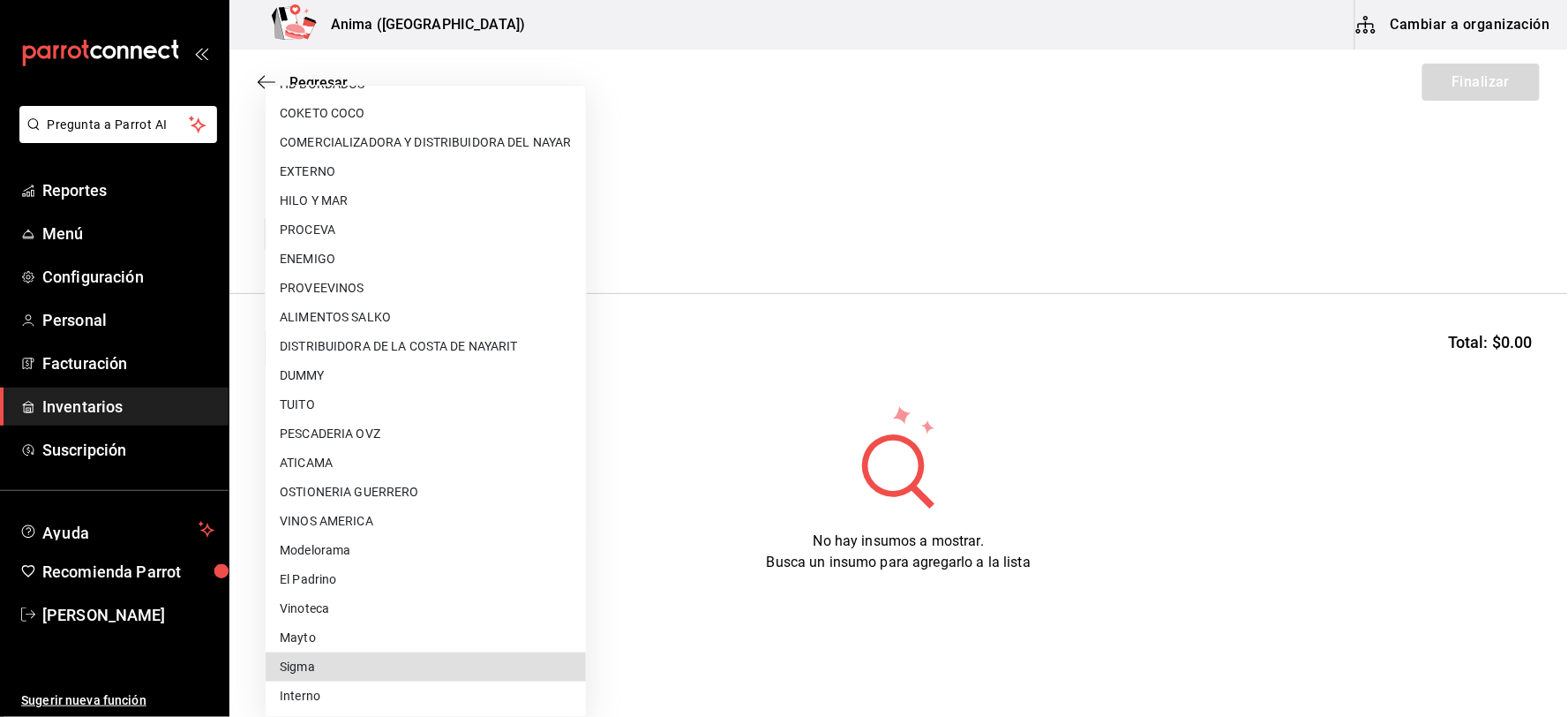
click at [332, 665] on li "Sigma" at bounding box center [426, 666] width 321 height 29
type input "842b282a-c486-4ea2-b29c-644c1926616f"
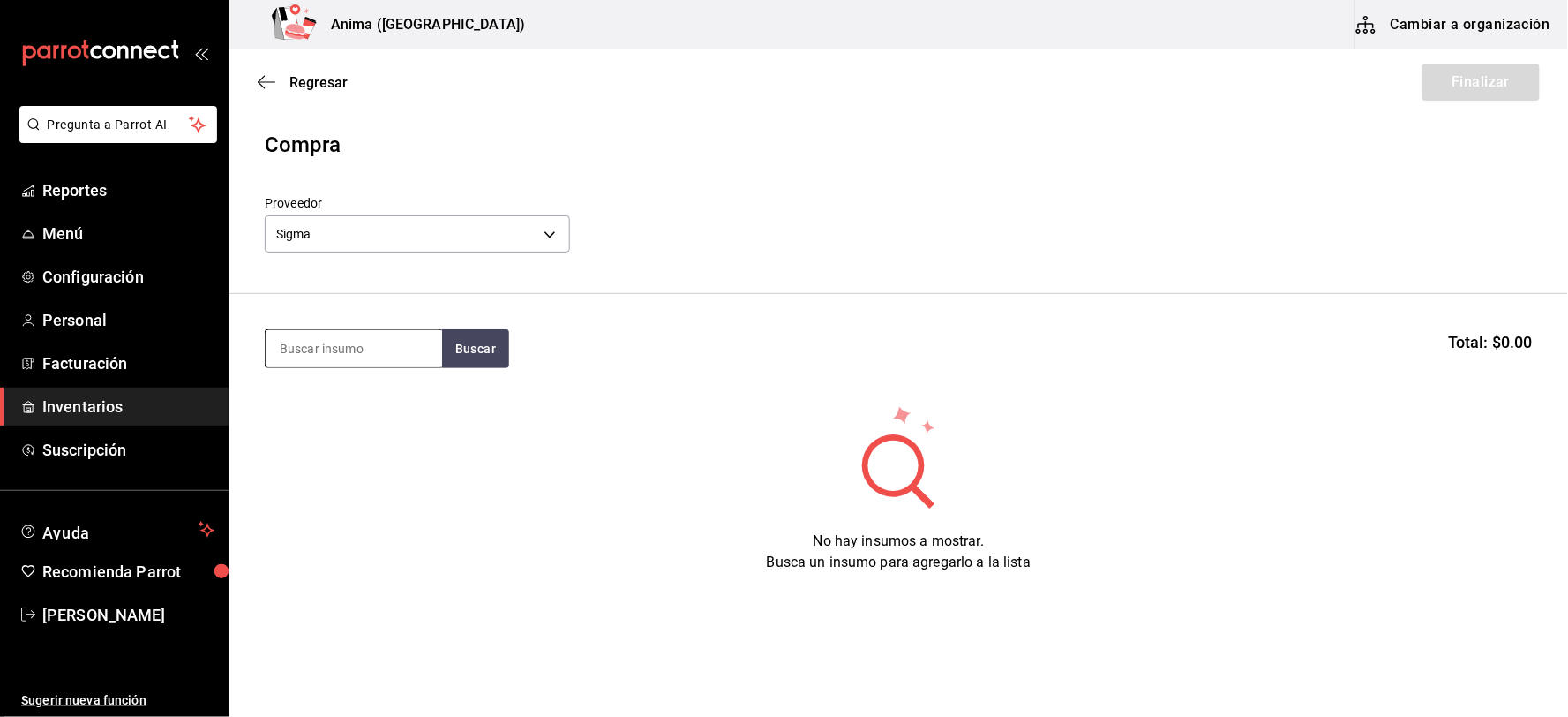
click at [366, 339] on input at bounding box center [353, 349] width 176 height 37
type input "I"
type input "RIB E"
click at [386, 390] on div "CAR. RIB EYE 500 GR" at bounding box center [346, 400] width 135 height 21
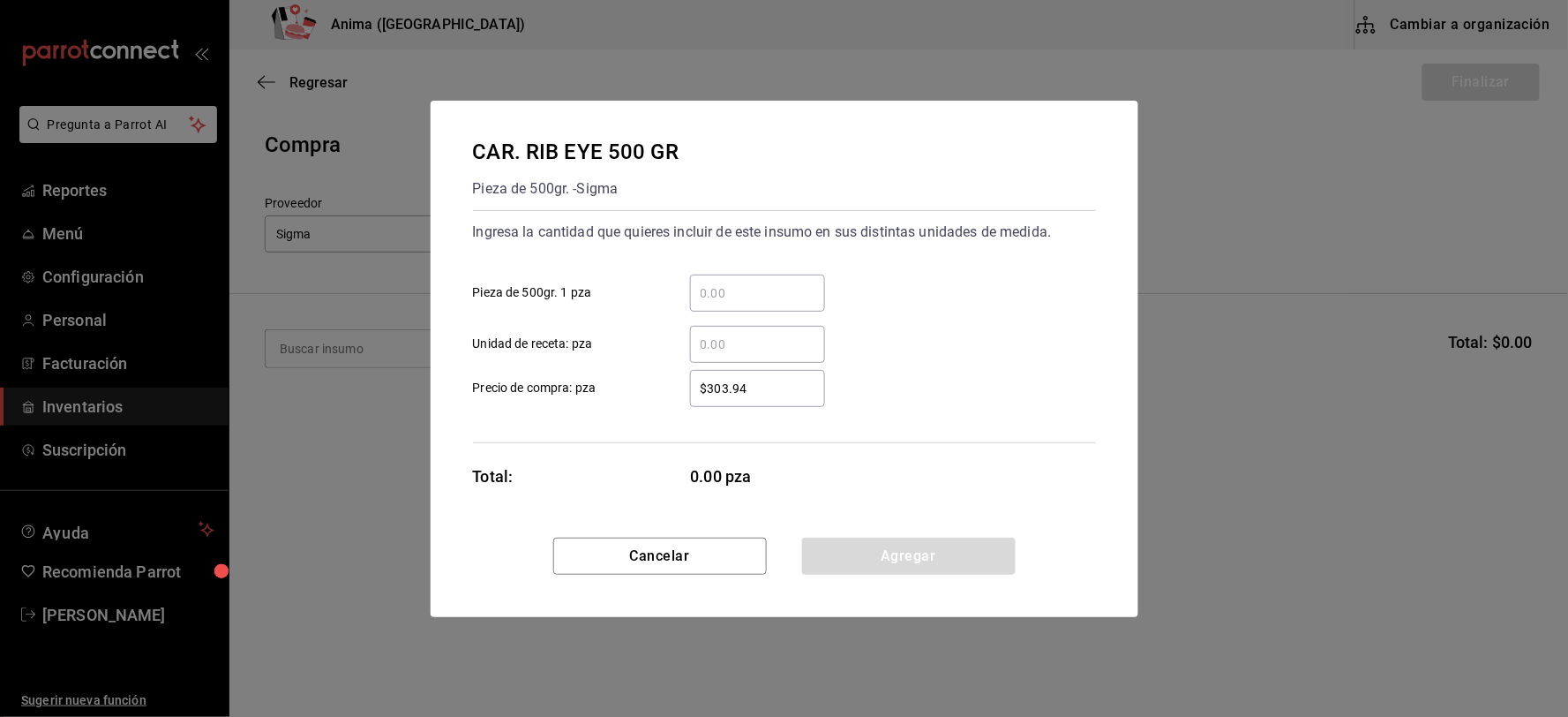
click at [779, 347] on input "​ Unidad de receta: pza" at bounding box center [757, 345] width 135 height 21
type input "11"
type input "$413.94"
click button "Agregar" at bounding box center [908, 557] width 213 height 37
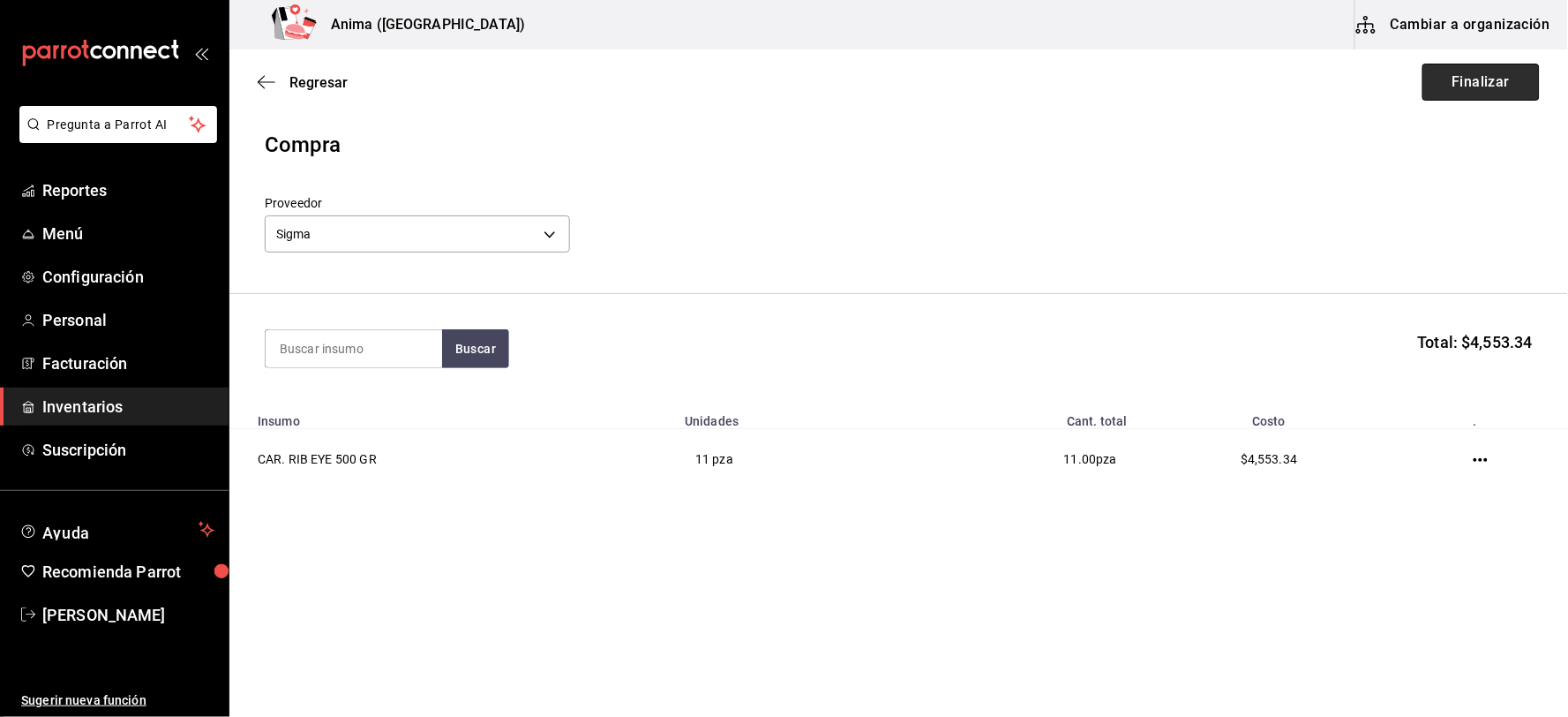
click at [1485, 84] on button "Finalizar" at bounding box center [1481, 82] width 117 height 37
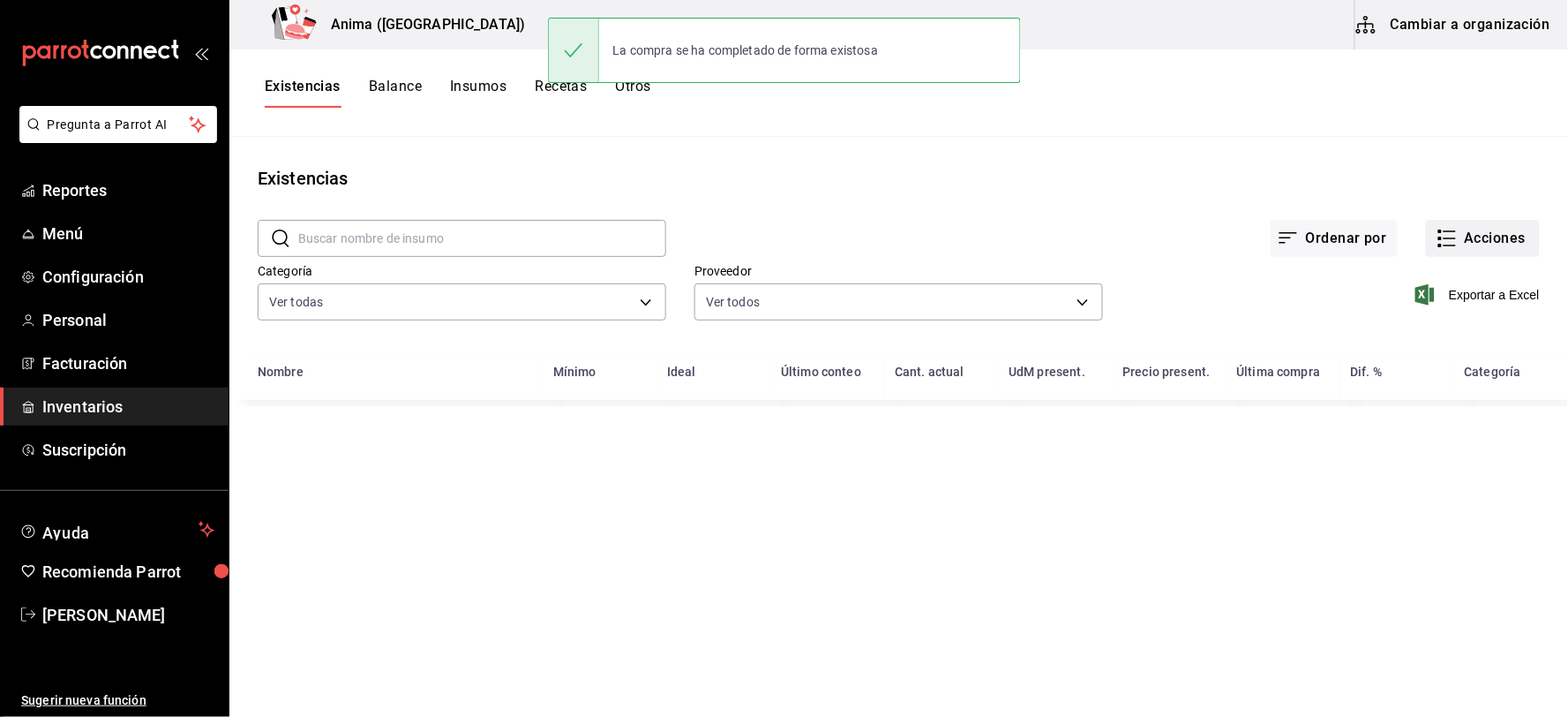
click at [1467, 228] on button "Acciones" at bounding box center [1483, 238] width 113 height 37
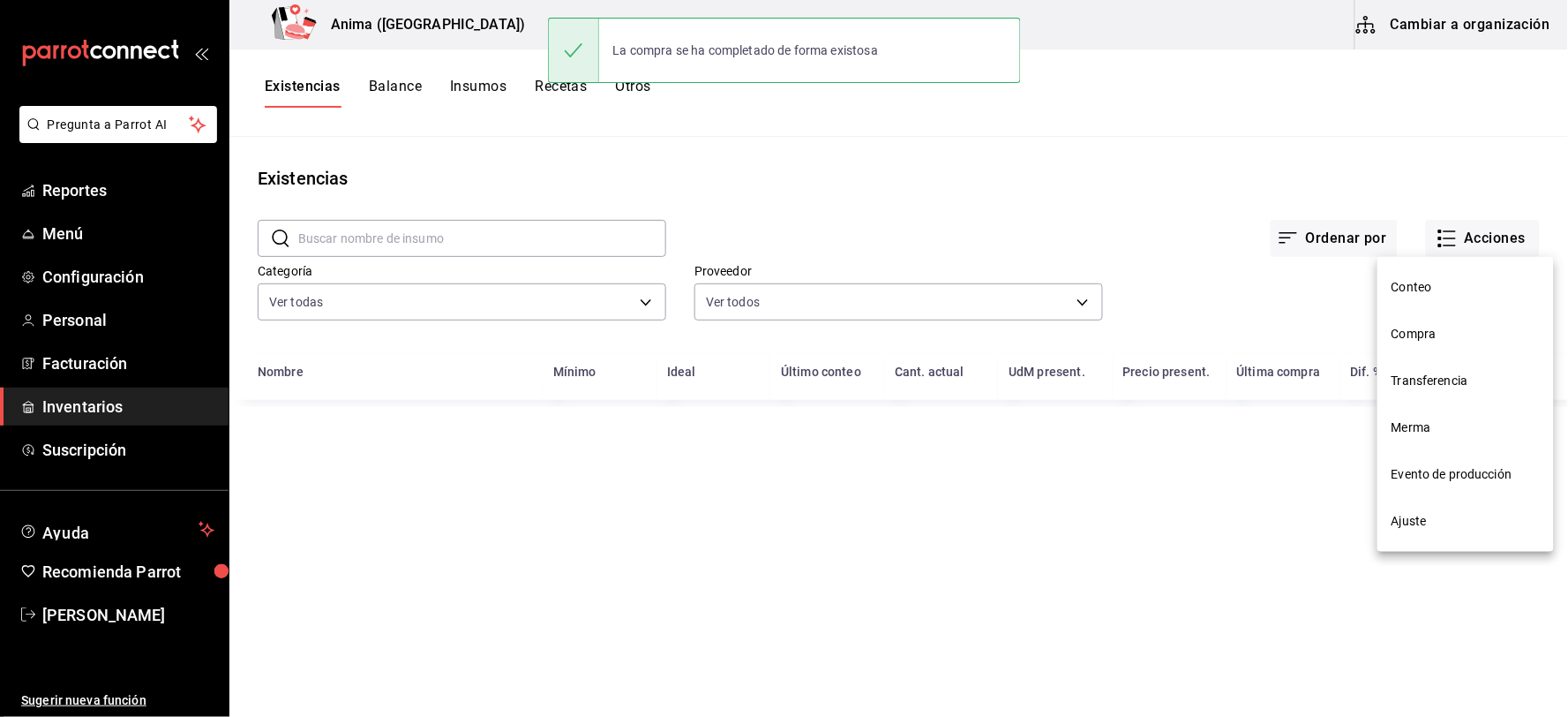
click at [1453, 339] on span "Compra" at bounding box center [1465, 334] width 148 height 19
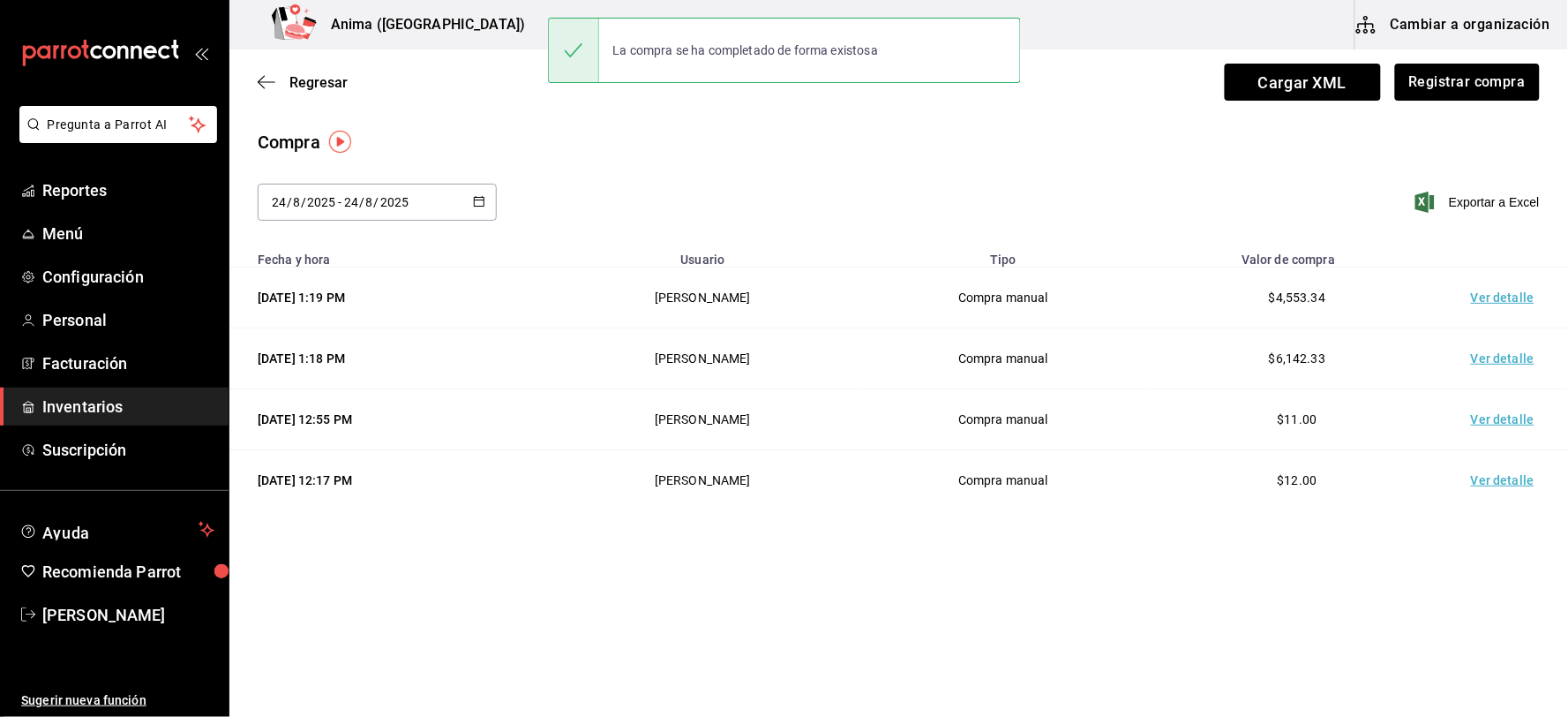
click at [1494, 302] on td "Ver detalle" at bounding box center [1506, 298] width 123 height 61
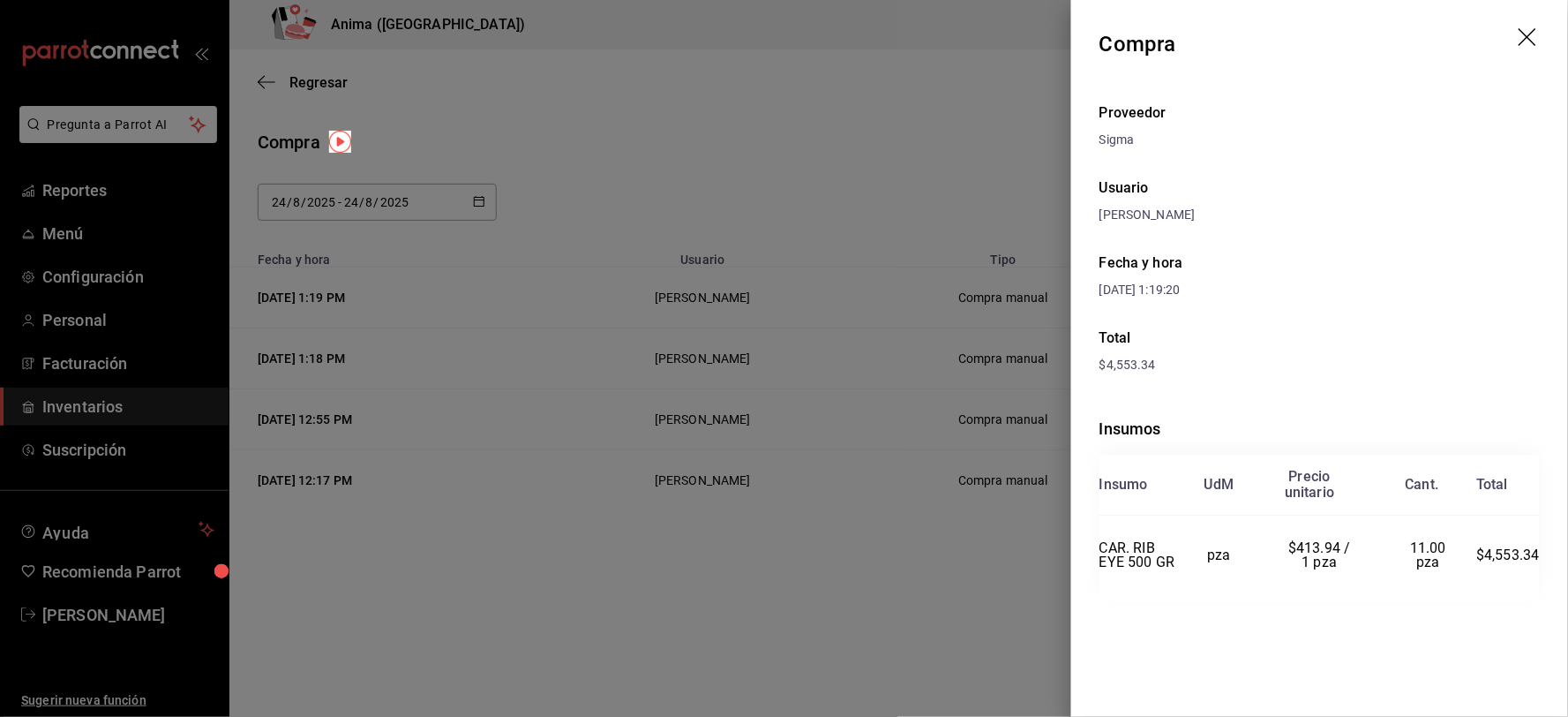
click at [904, 253] on div at bounding box center [784, 358] width 1568 height 717
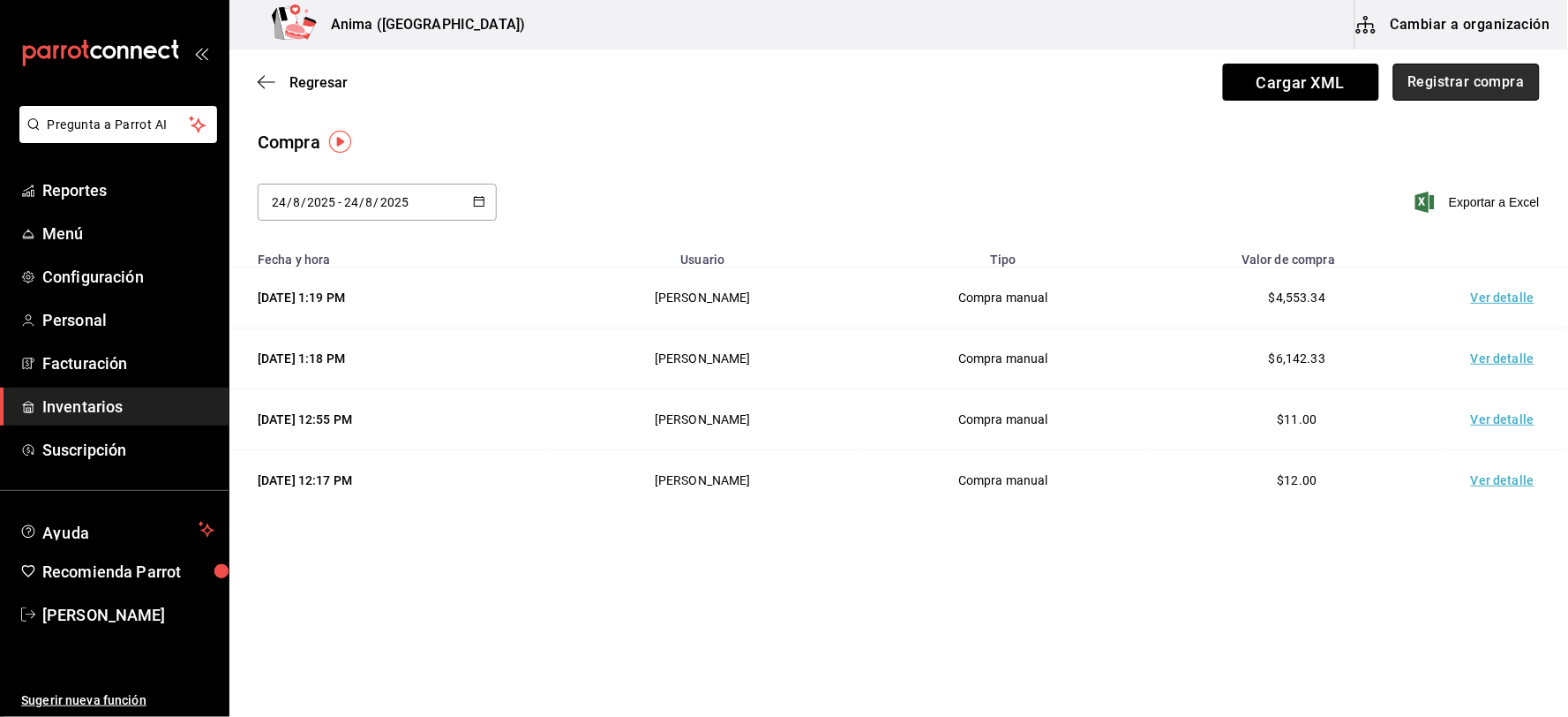
click at [1482, 86] on button "Registrar compra" at bounding box center [1466, 82] width 146 height 37
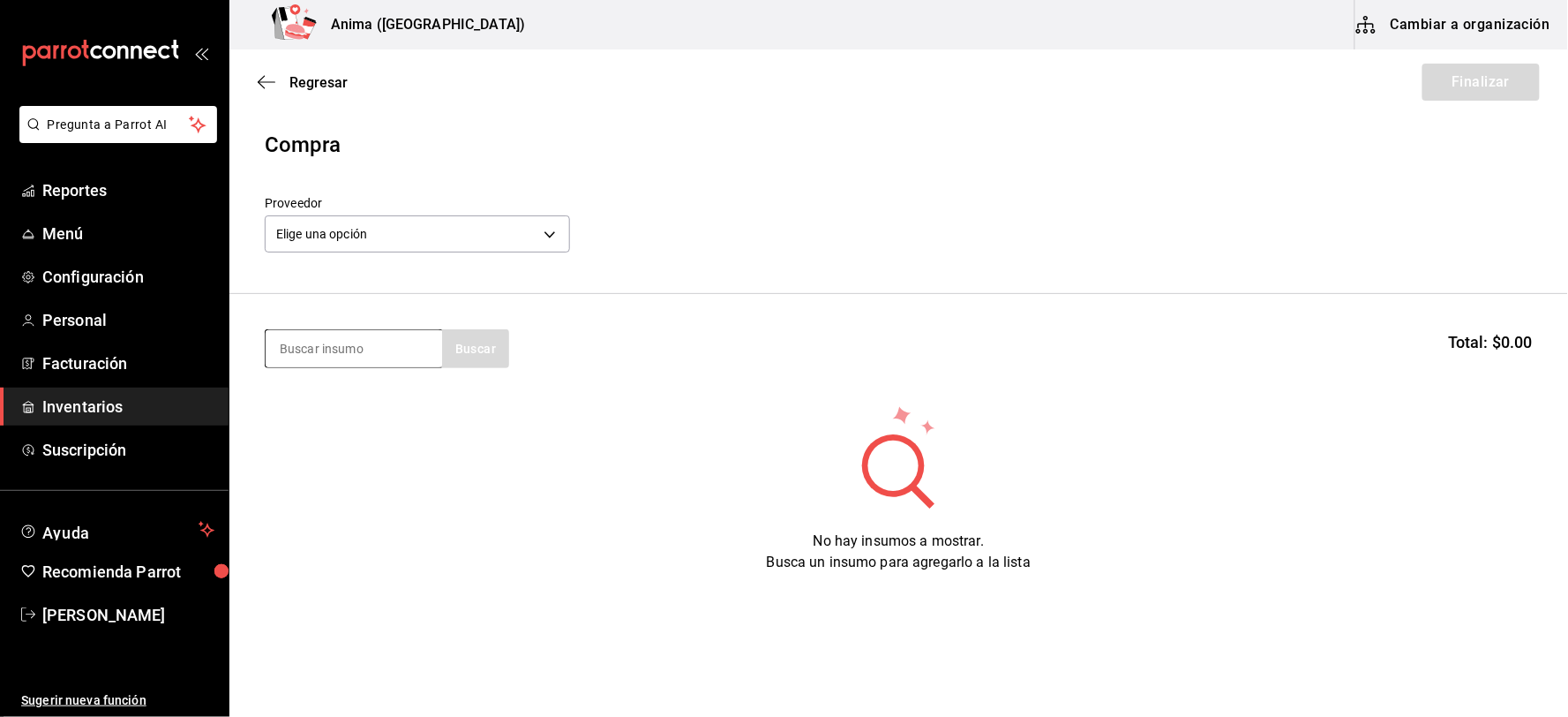
click at [371, 351] on input at bounding box center [353, 349] width 176 height 37
type input "KING"
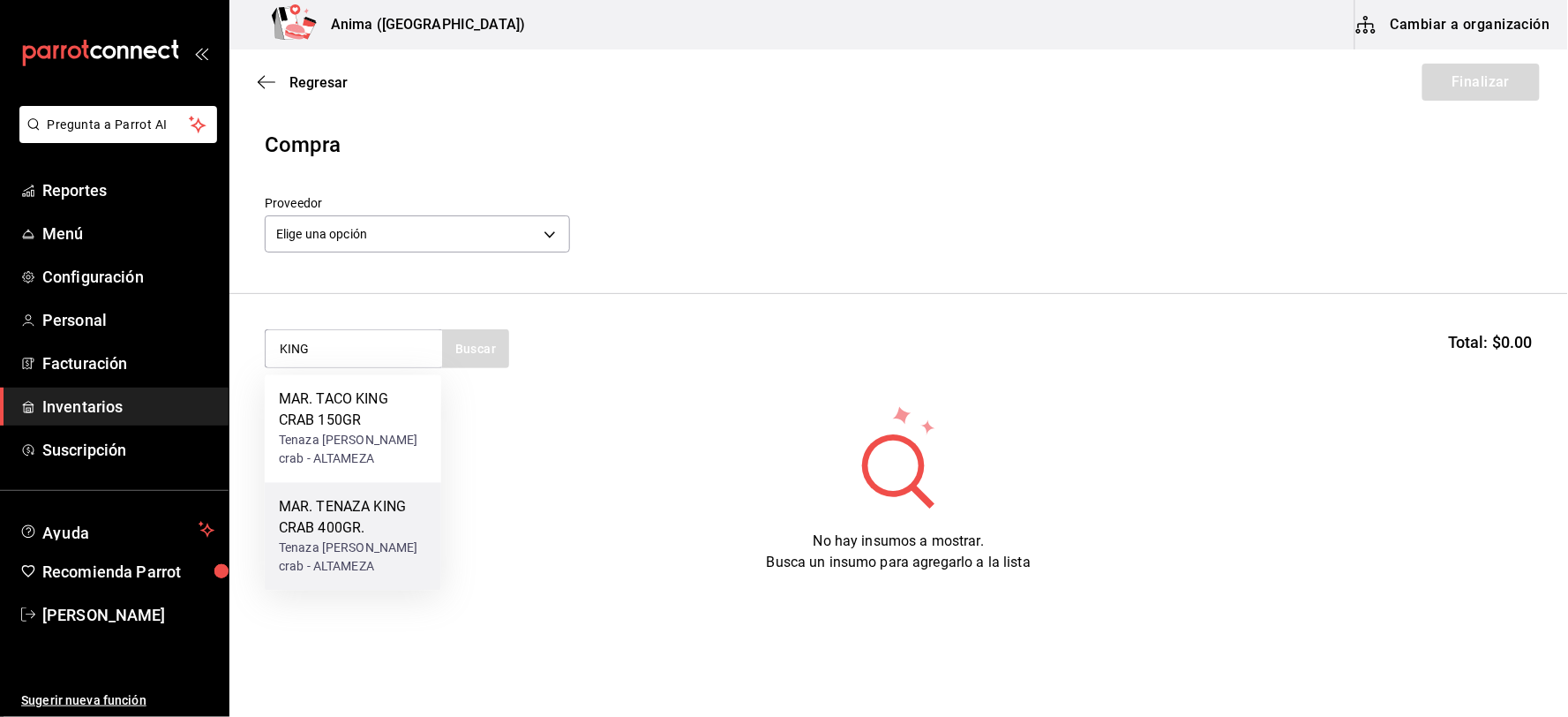
click at [354, 521] on div "MAR. TENAZA KING CRAB 400GR." at bounding box center [353, 518] width 148 height 43
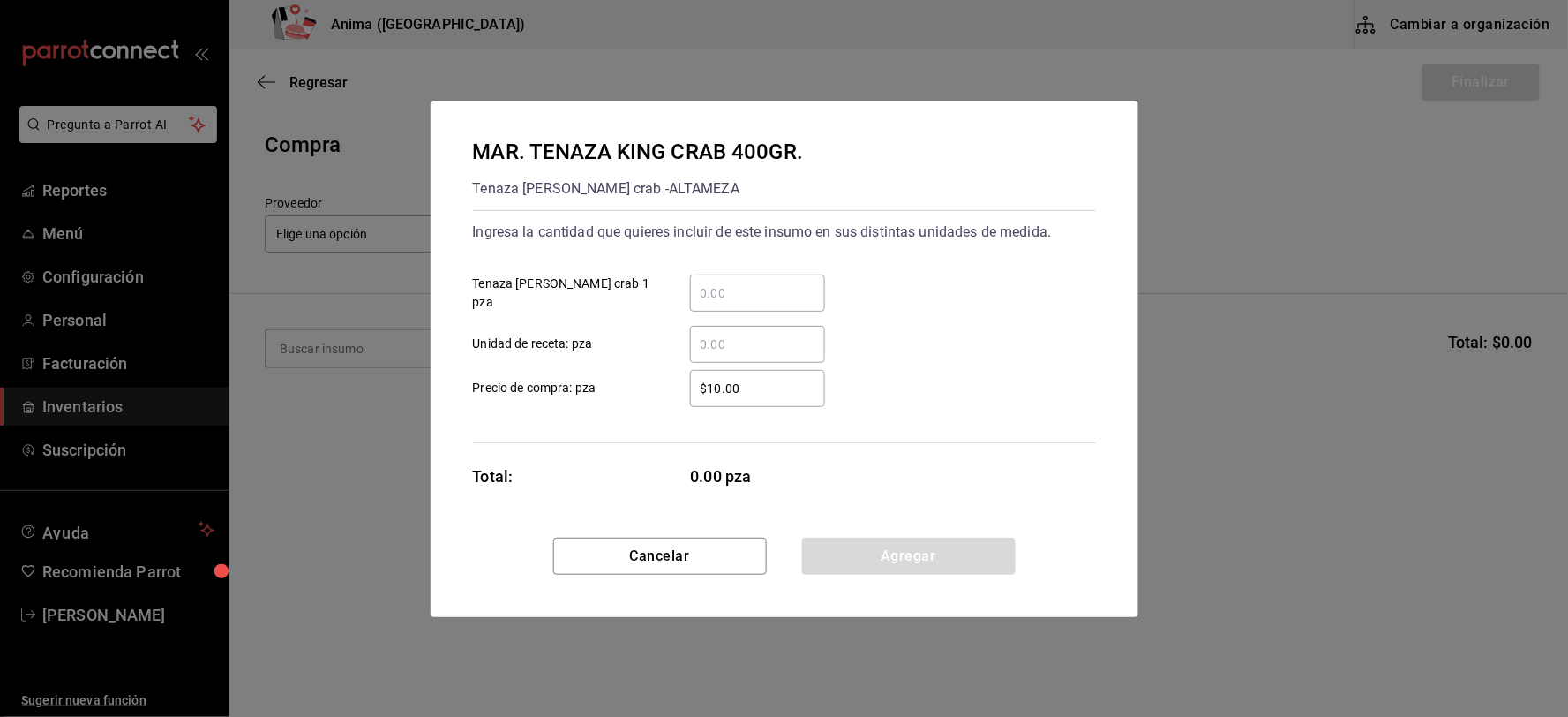
click at [747, 340] on input "​ Unidad de receta: pza" at bounding box center [757, 345] width 135 height 21
type input "16"
type input "$1,250.16"
click button "Agregar" at bounding box center [908, 557] width 213 height 37
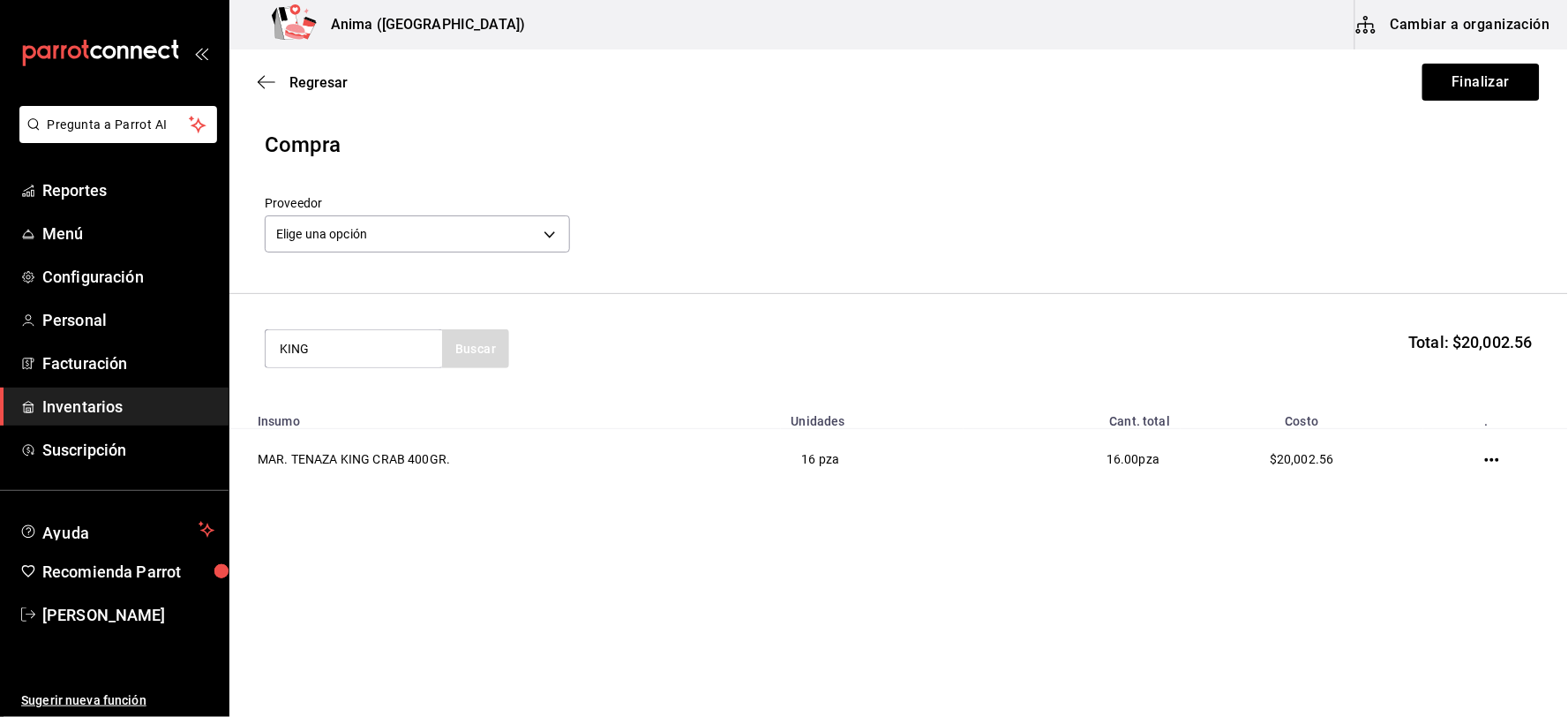
type input "KING"
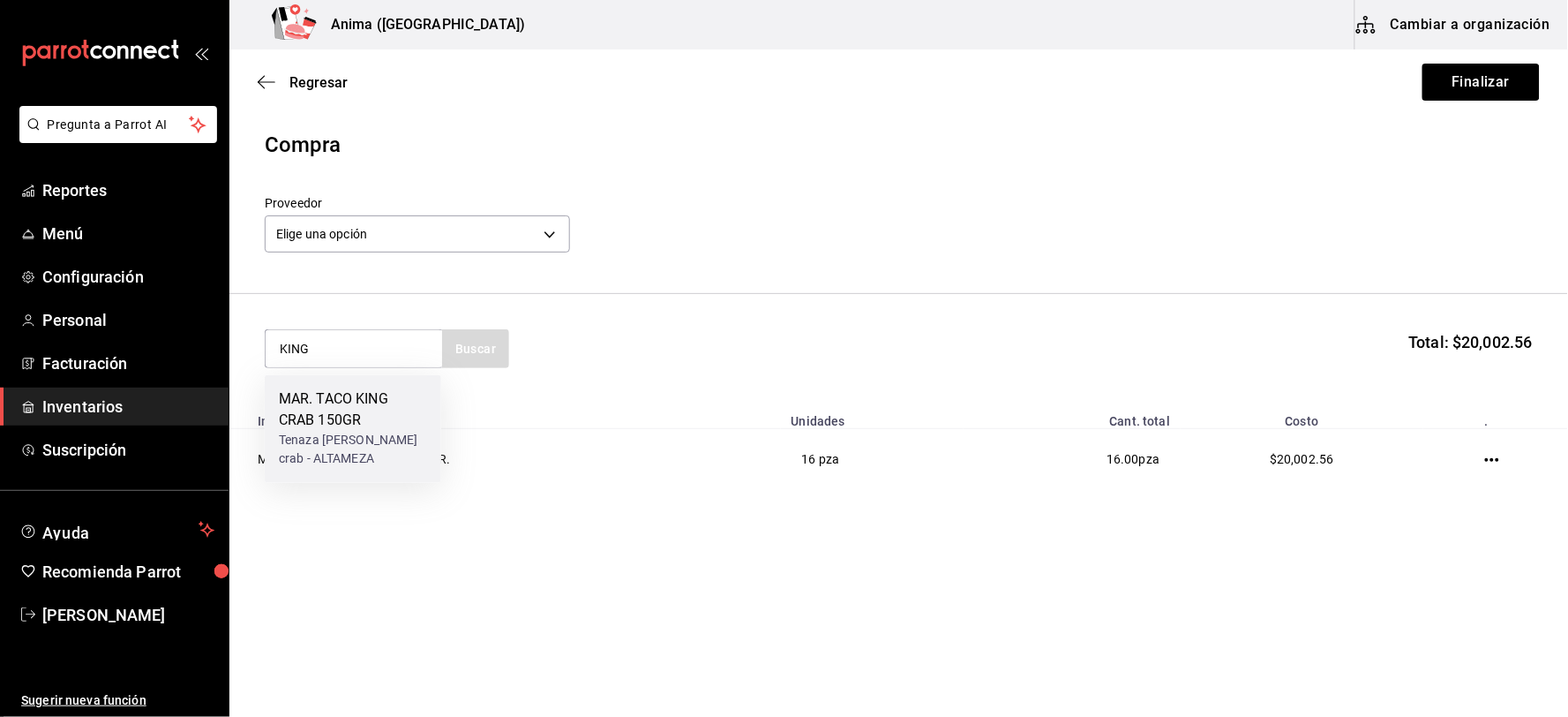
click at [341, 411] on div "MAR. TACO KING CRAB 150GR" at bounding box center [353, 410] width 148 height 43
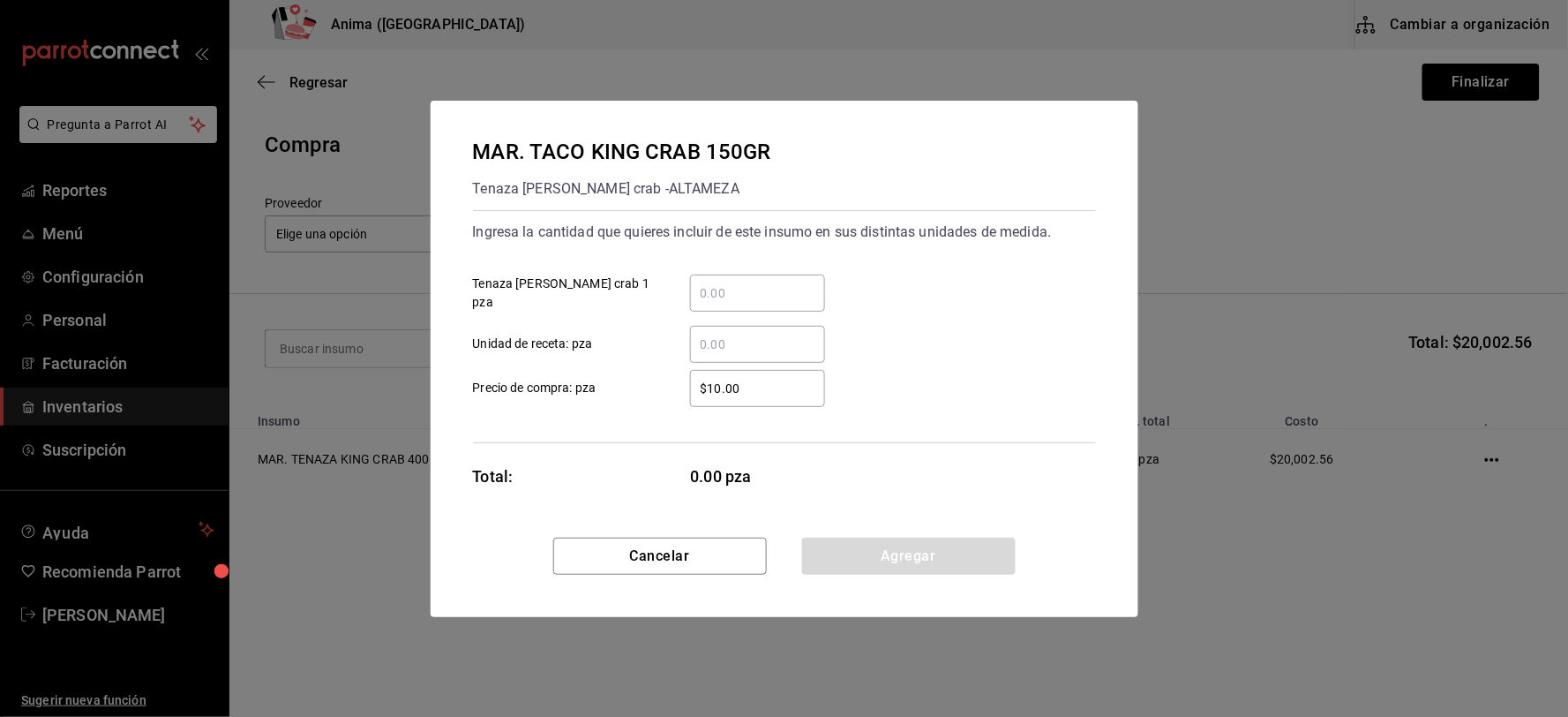
click at [733, 334] on input "​ Unidad de receta: pza" at bounding box center [757, 345] width 135 height 21
type input "15"
type input "$480.83"
click button "Agregar" at bounding box center [908, 557] width 213 height 37
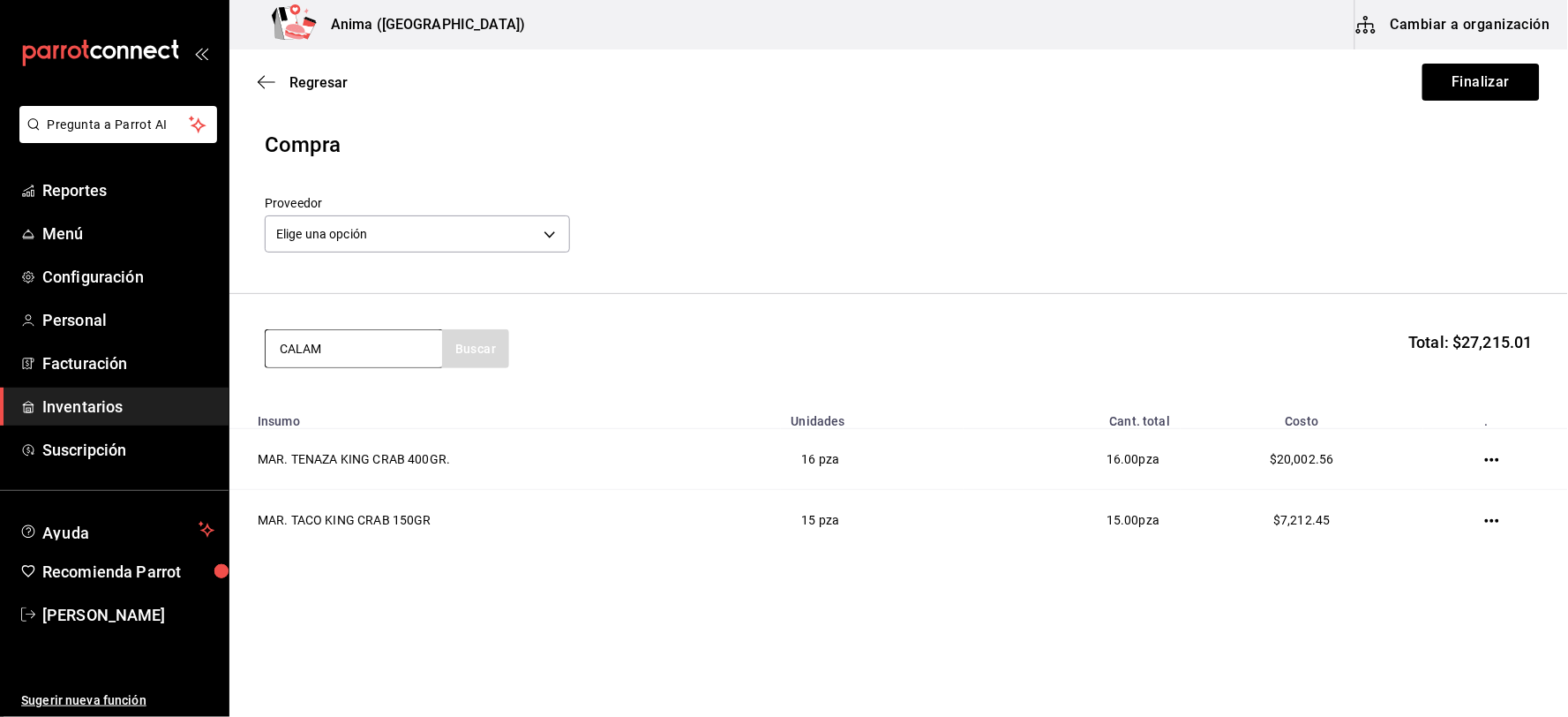
click at [330, 348] on input "CALAM" at bounding box center [353, 349] width 176 height 37
type input "CALAM"
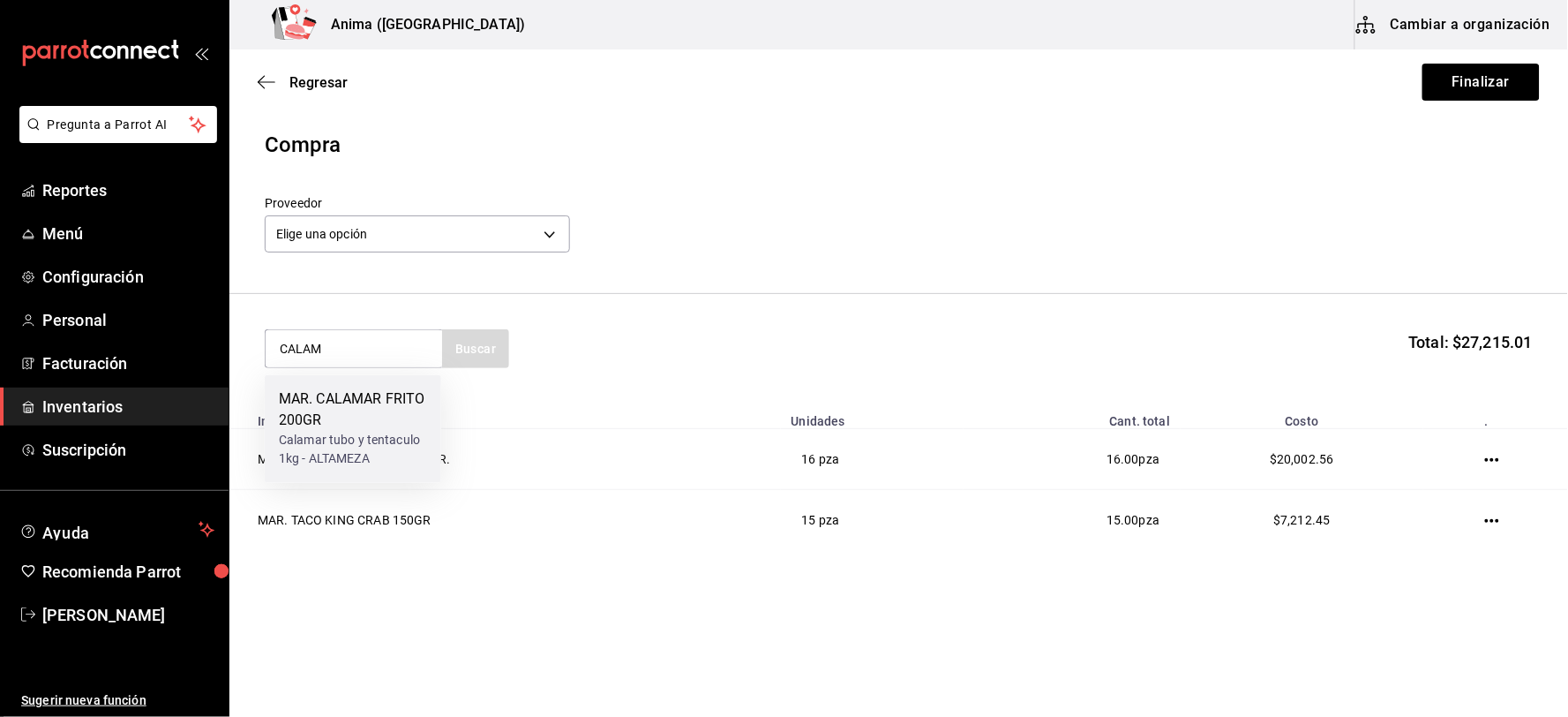
click at [358, 429] on div "MAR. CALAMAR FRITO 200GR" at bounding box center [353, 410] width 148 height 43
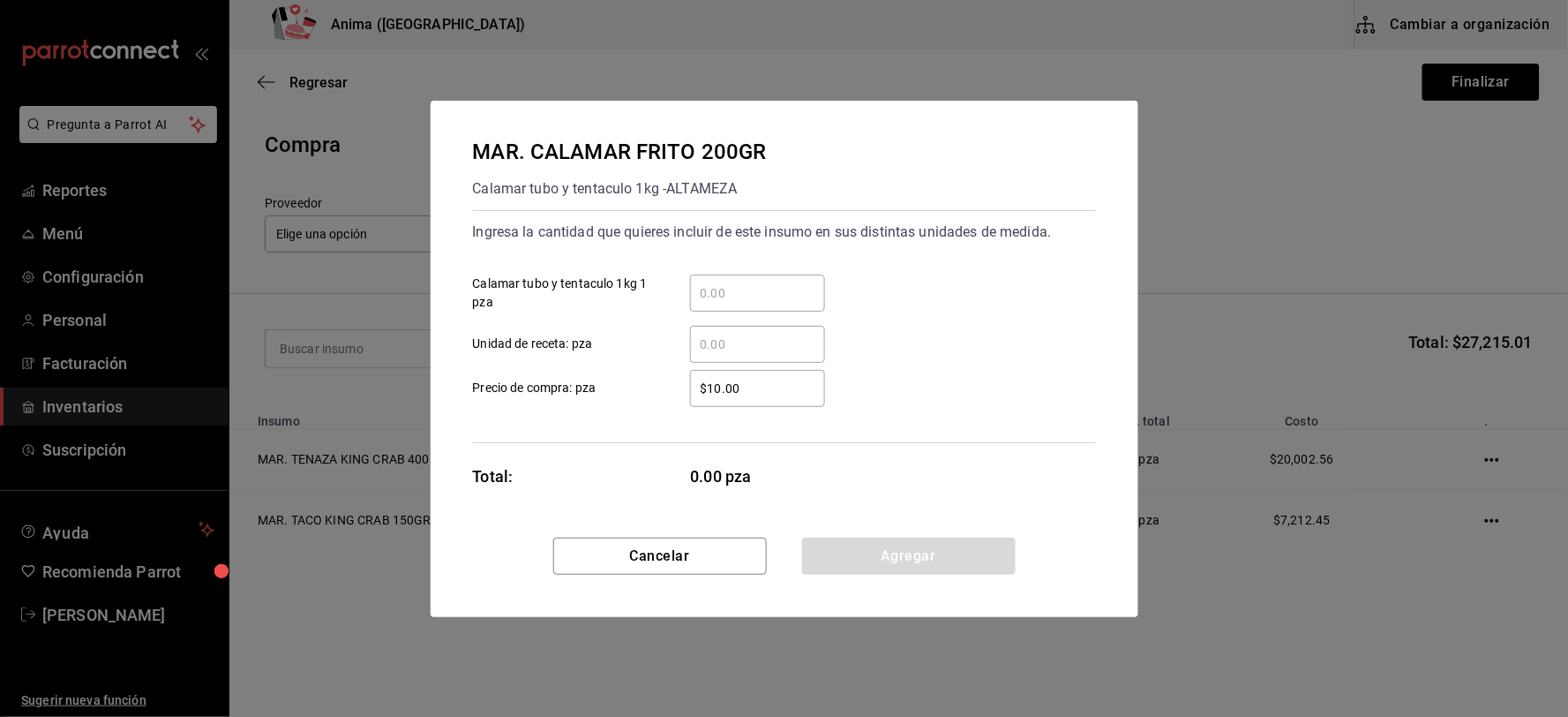
click at [757, 339] on input "​ Unidad de receta: pza" at bounding box center [757, 345] width 135 height 21
type input "7"
type input "$221.62"
click button "Agregar" at bounding box center [908, 557] width 213 height 37
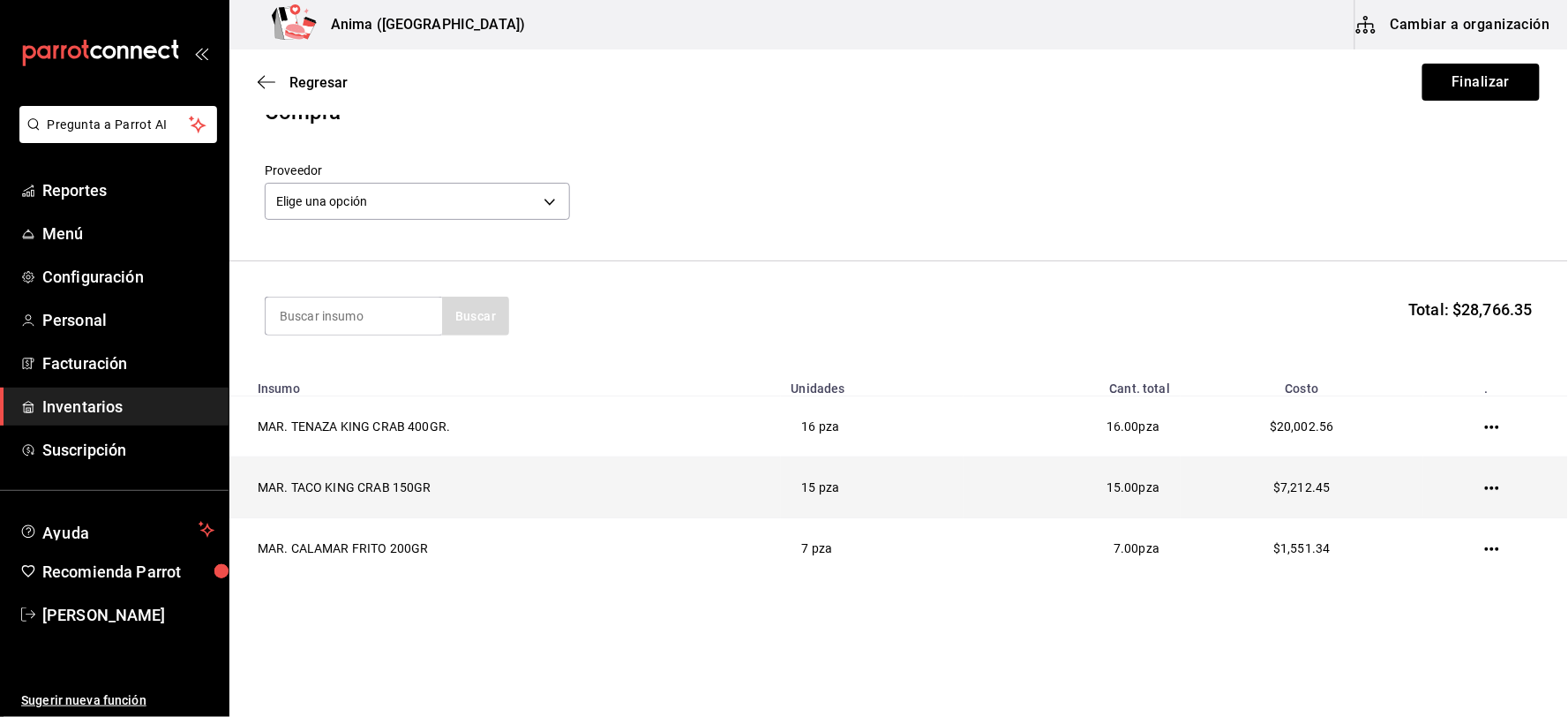
scroll to position [51, 0]
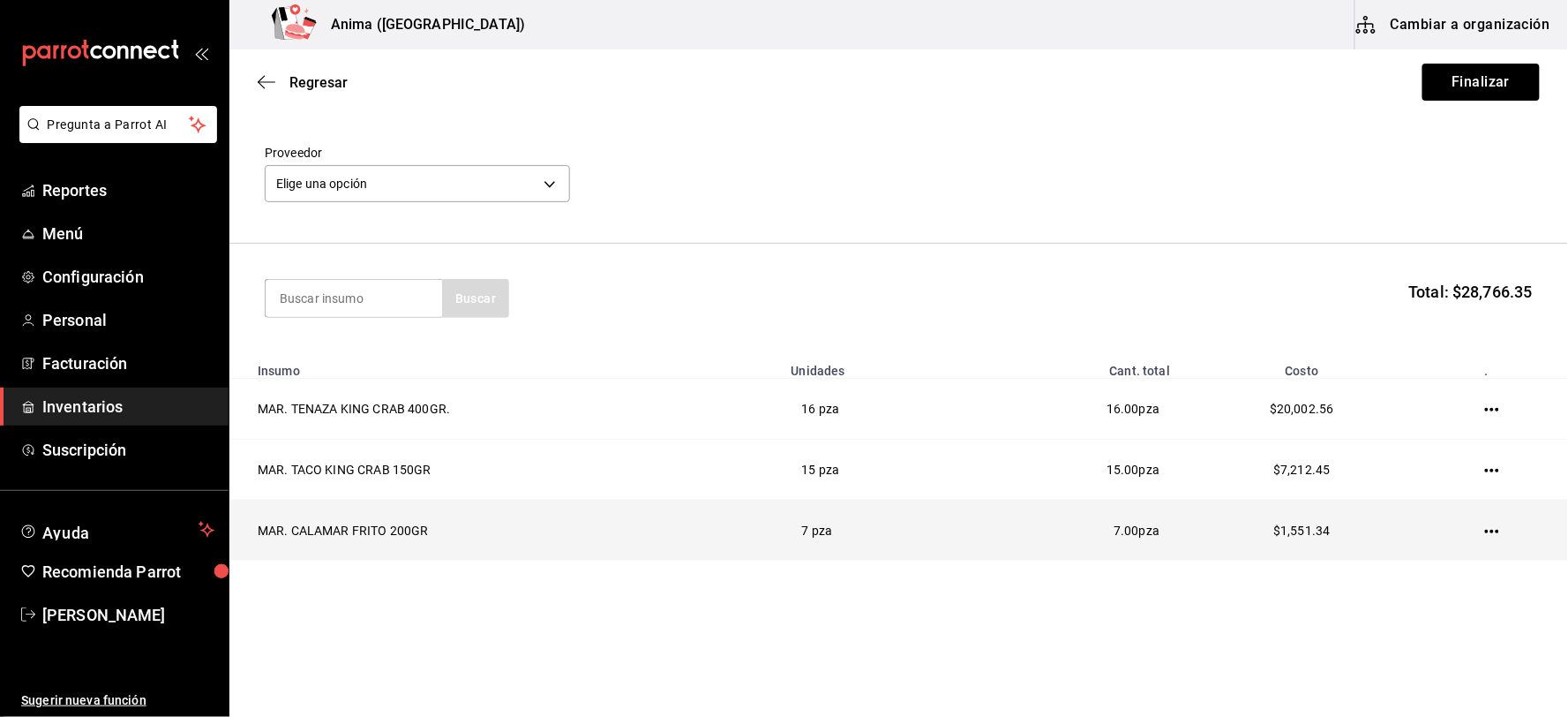
click at [1485, 530] on icon "button" at bounding box center [1492, 532] width 14 height 14
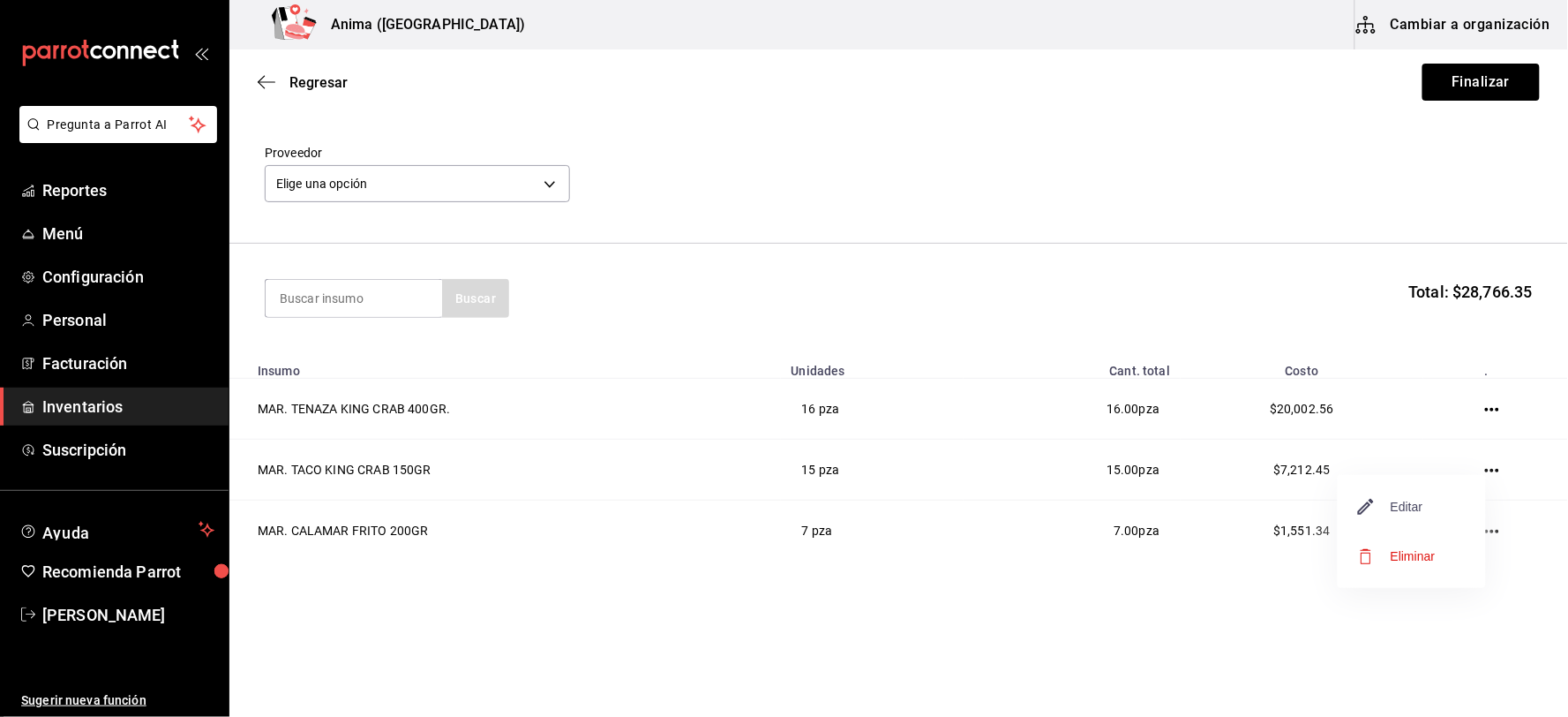
click at [1406, 502] on span "Editar" at bounding box center [1391, 507] width 65 height 21
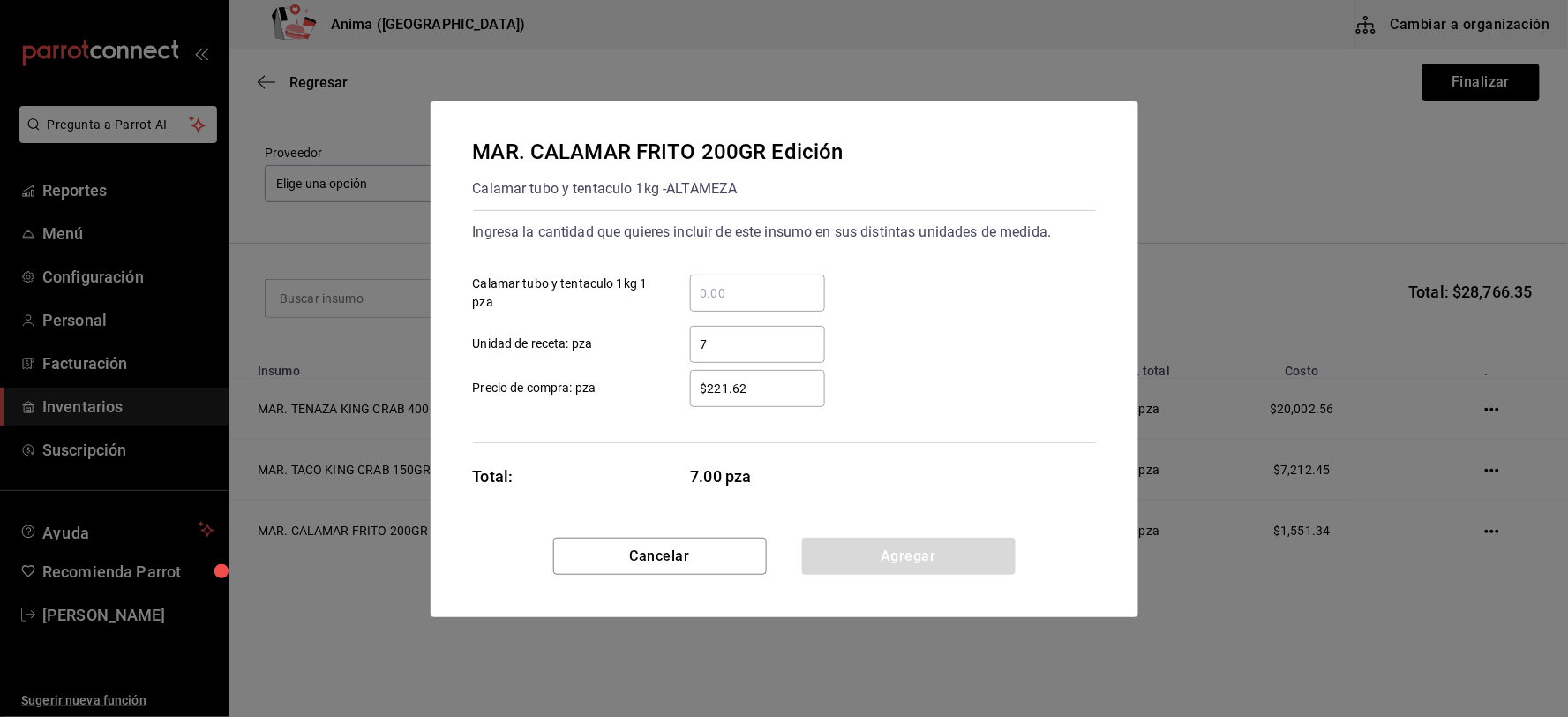
click at [786, 393] on input "$221.62" at bounding box center [757, 388] width 135 height 21
type input "$88.65"
click button "Agregar" at bounding box center [908, 557] width 213 height 37
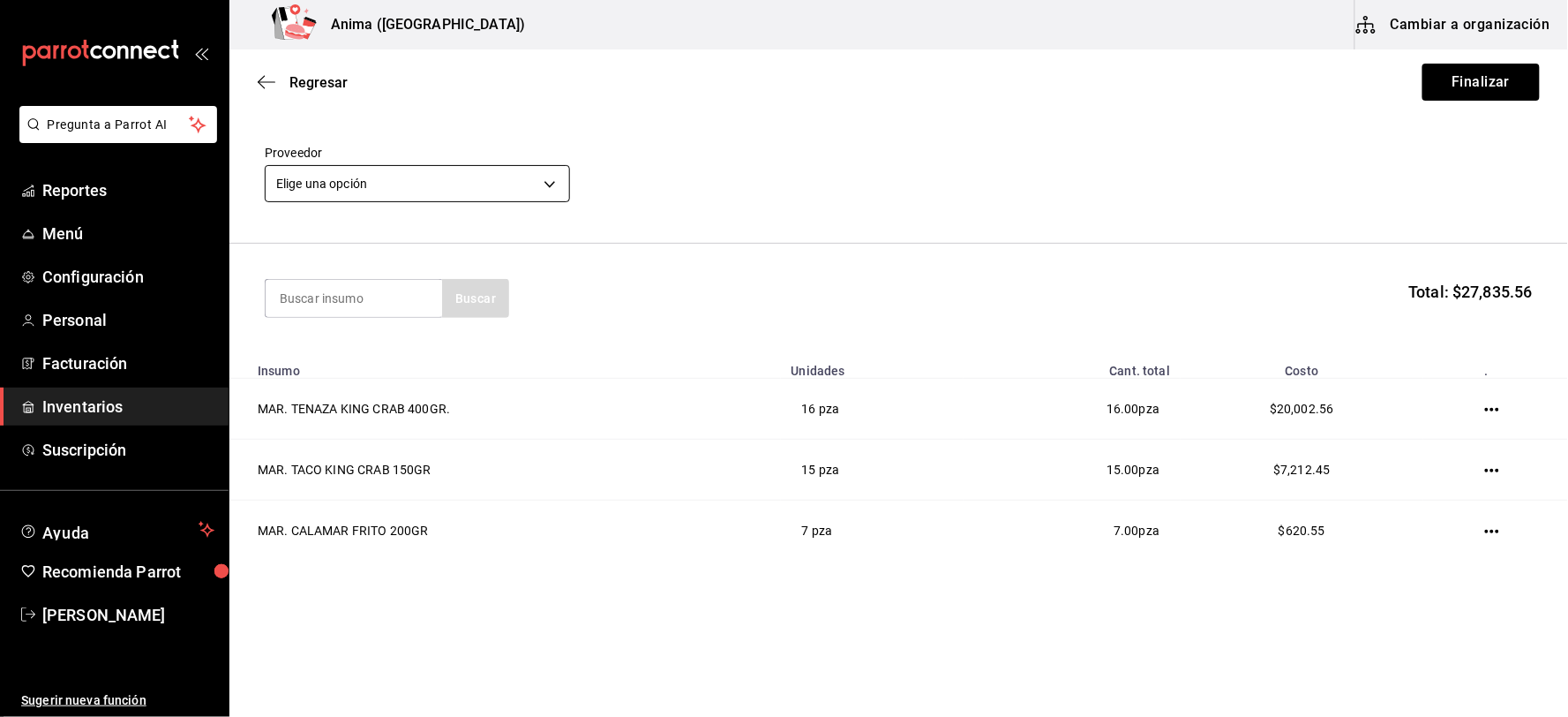
click at [393, 188] on body "Pregunta a Parrot AI Reportes Menú Configuración Personal Facturación Inventari…" at bounding box center [784, 308] width 1568 height 617
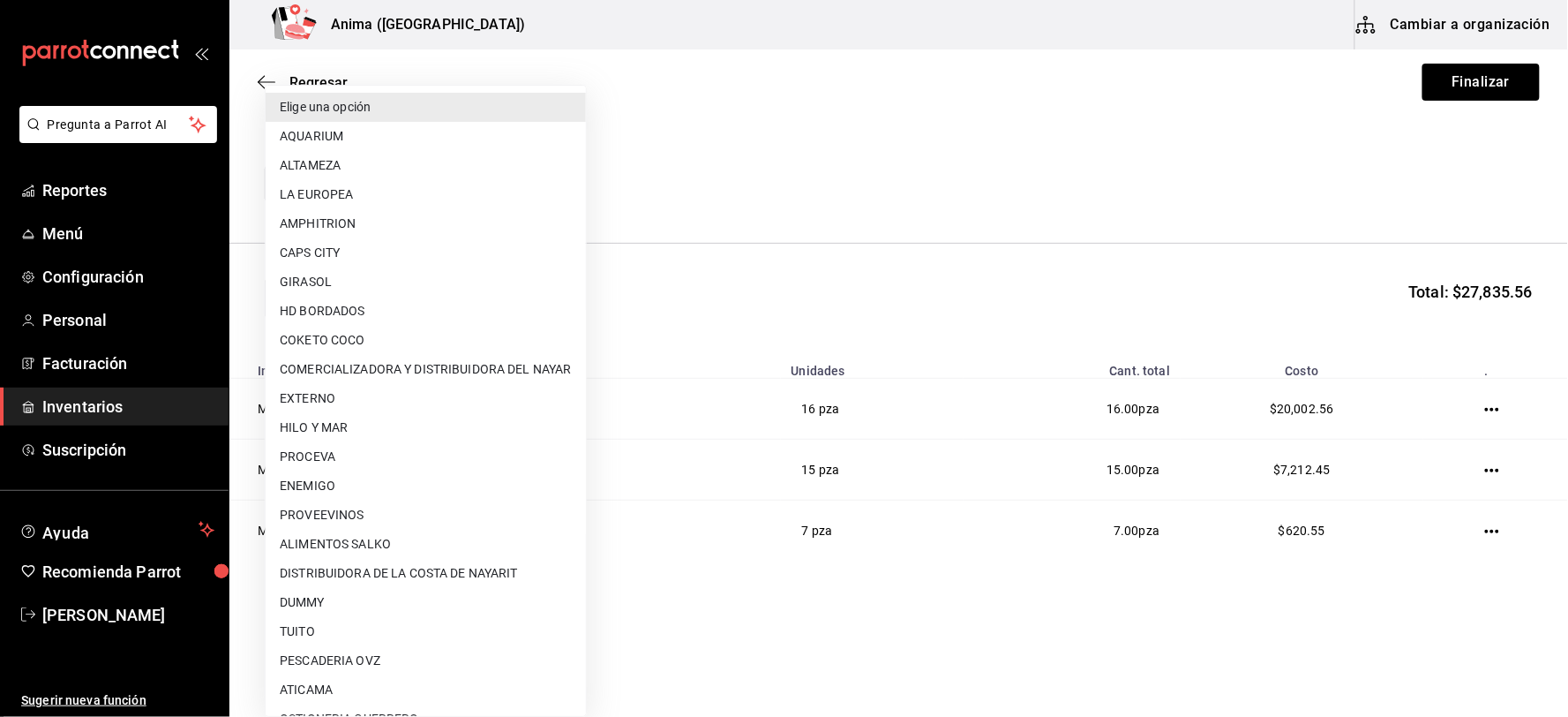
click at [384, 162] on li "ALTAMEZA" at bounding box center [426, 165] width 321 height 29
type input "81590c1d-223c-40a7-8ed3-cfa789b5082c"
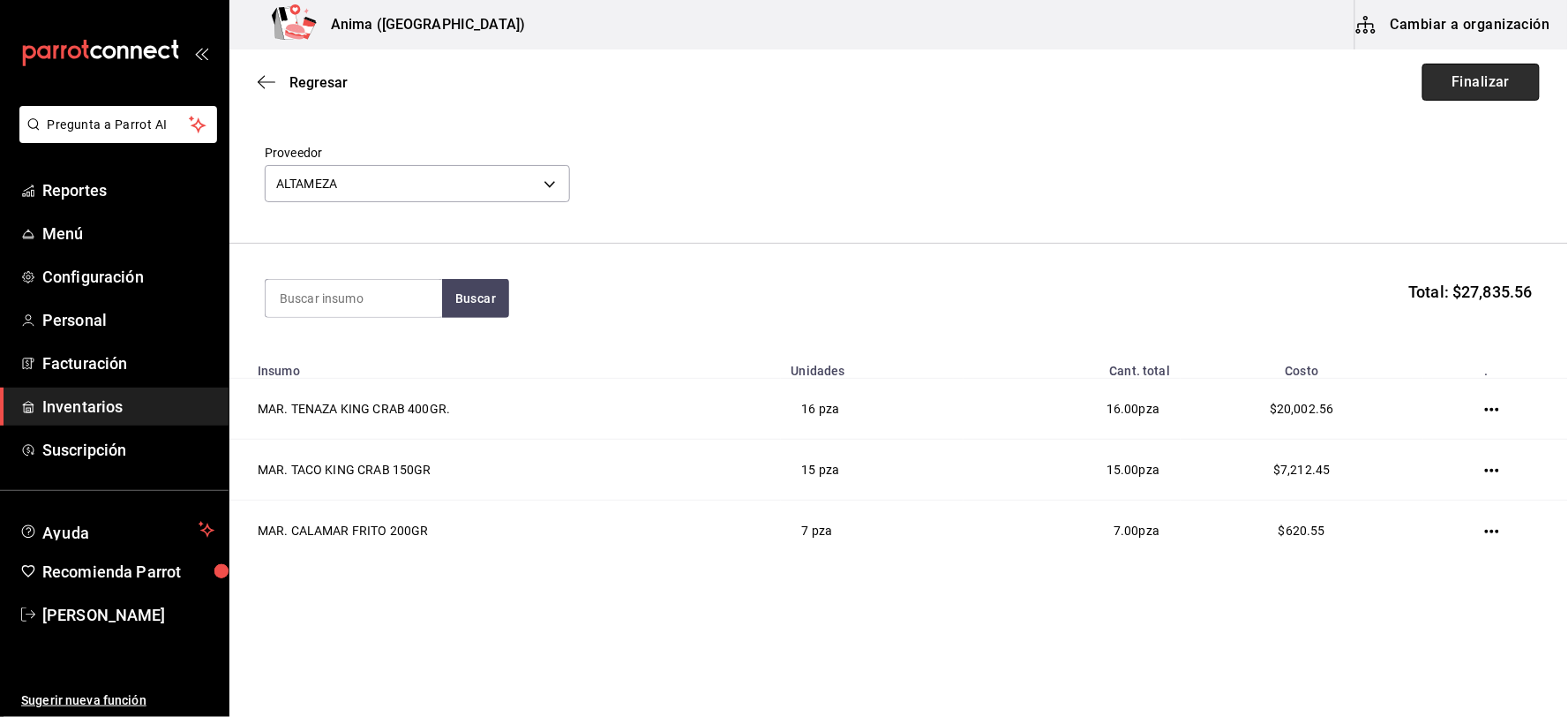
click at [1489, 72] on button "Finalizar" at bounding box center [1481, 82] width 117 height 37
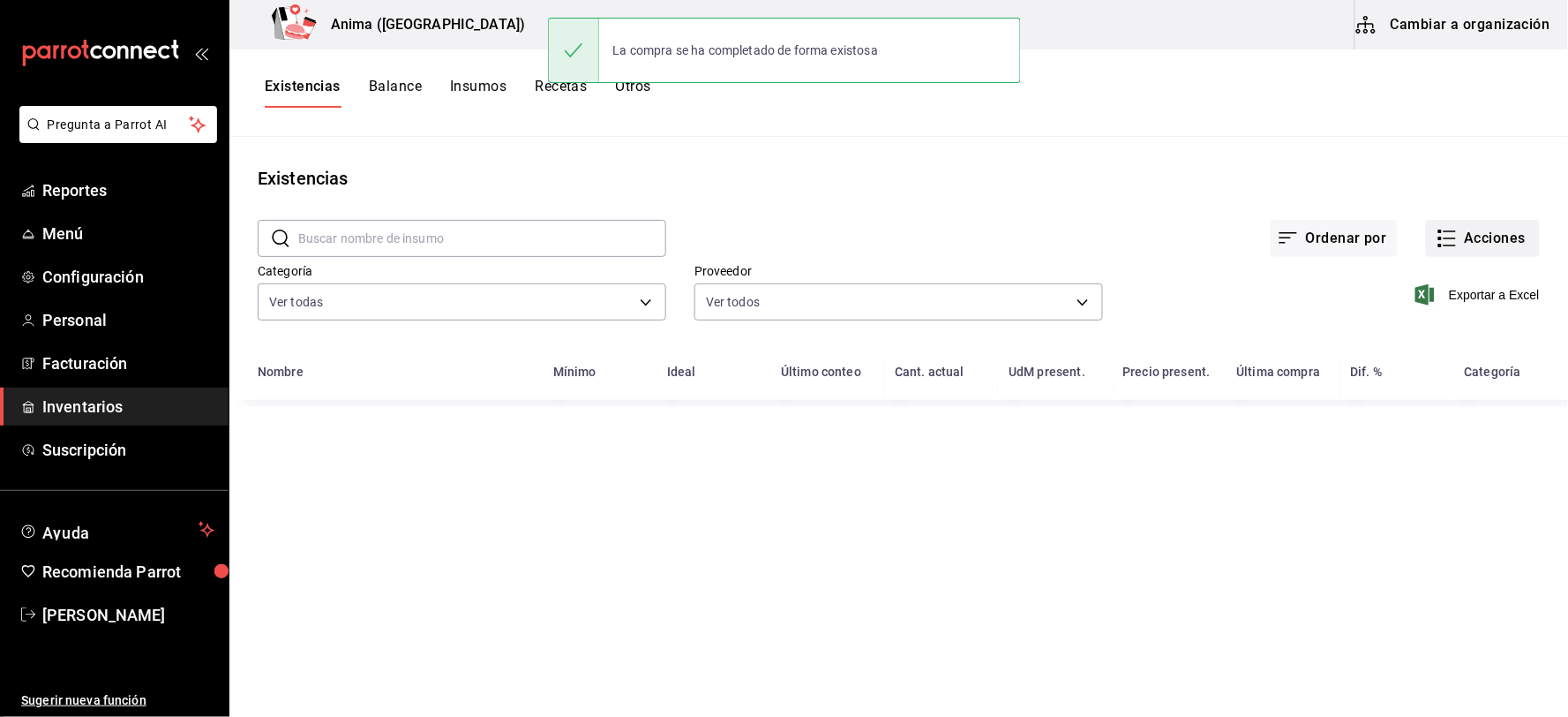
click at [1469, 225] on button "Acciones" at bounding box center [1483, 238] width 113 height 37
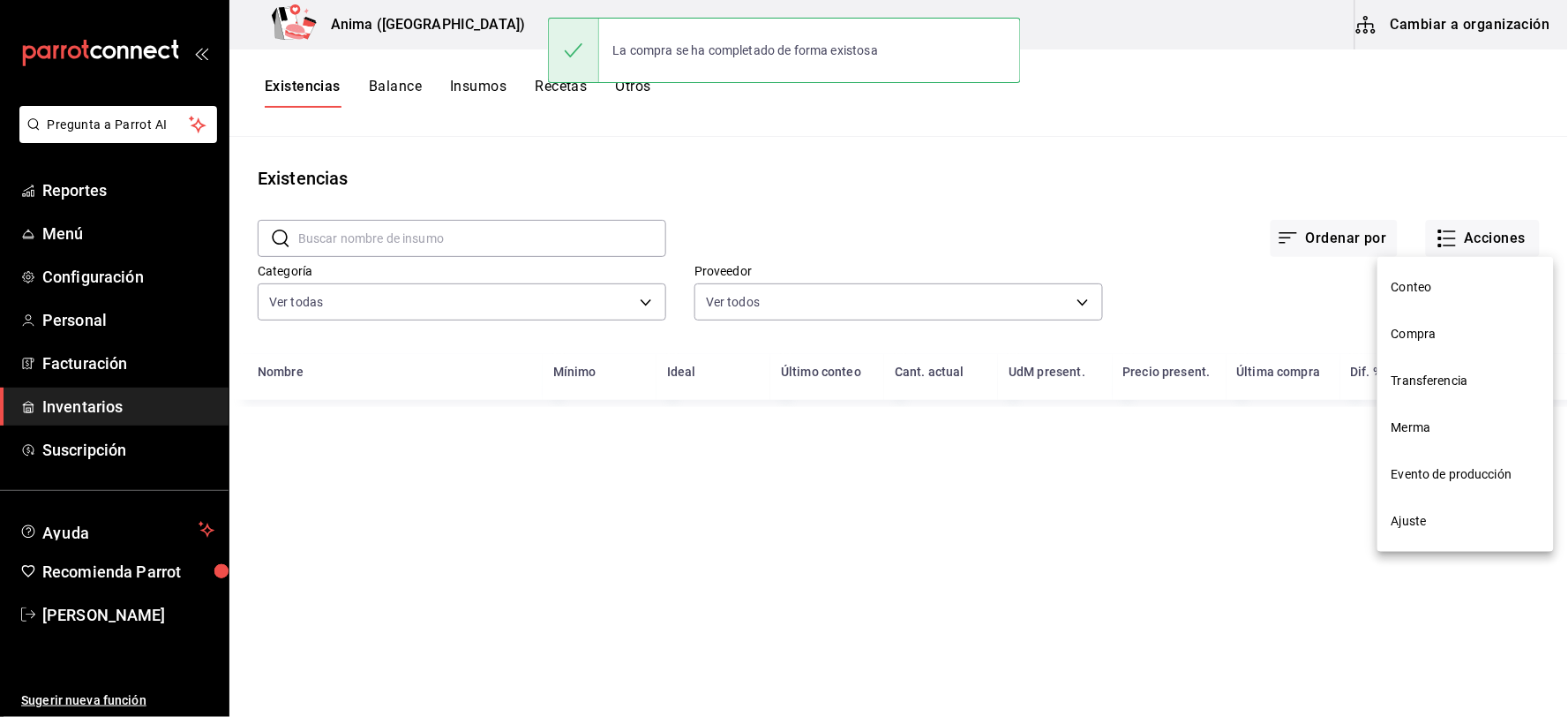
click at [1428, 347] on li "Compra" at bounding box center [1465, 334] width 176 height 47
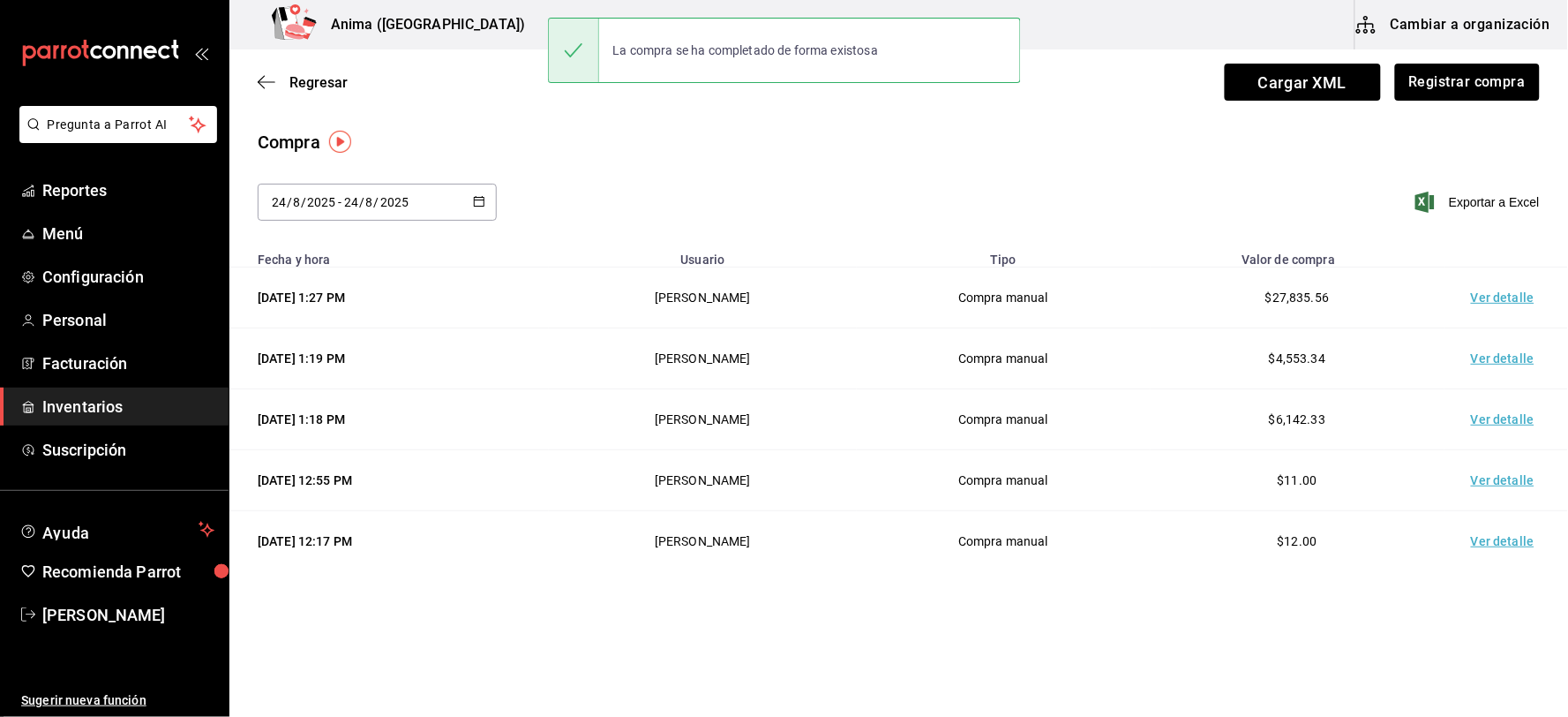
click at [1486, 306] on td "Ver detalle" at bounding box center [1506, 298] width 123 height 61
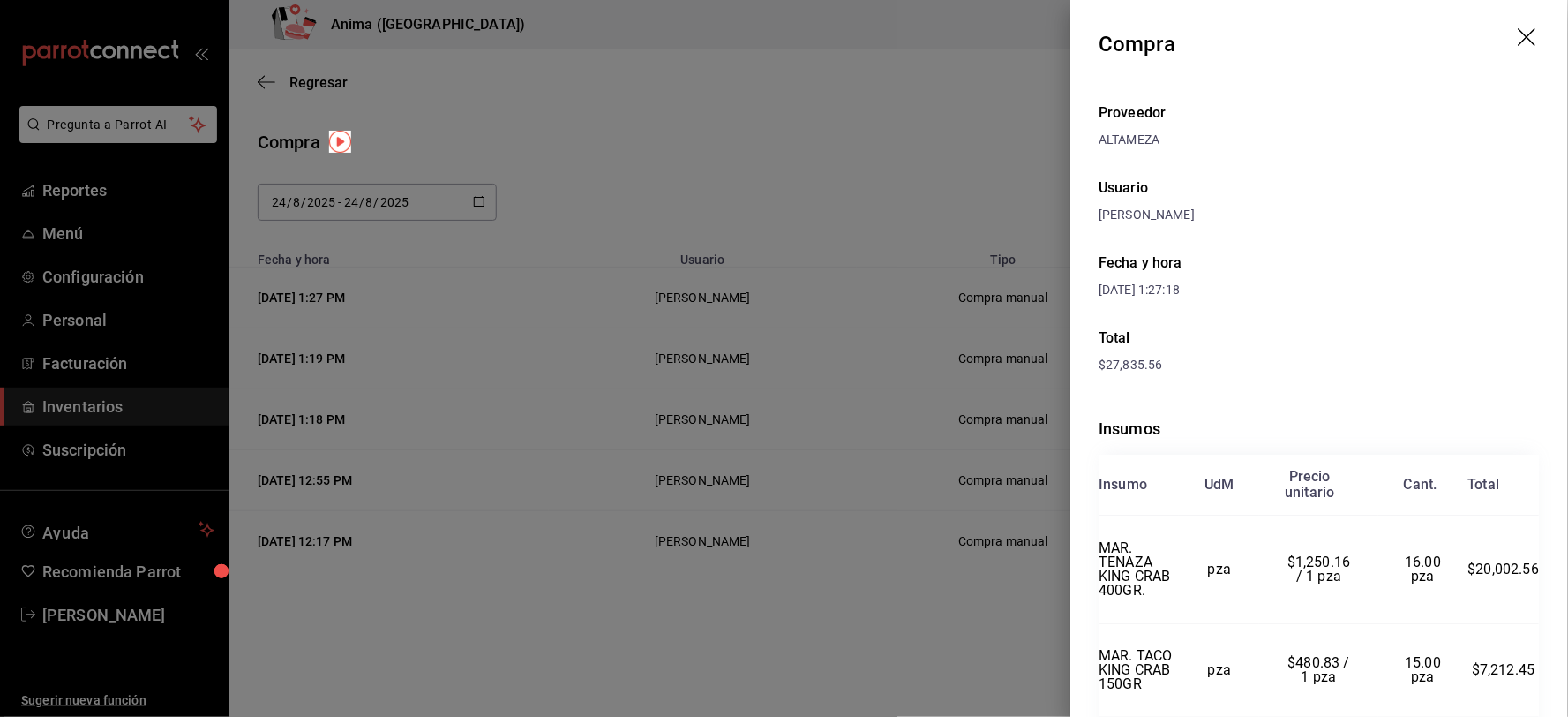
click at [827, 362] on div at bounding box center [784, 358] width 1568 height 717
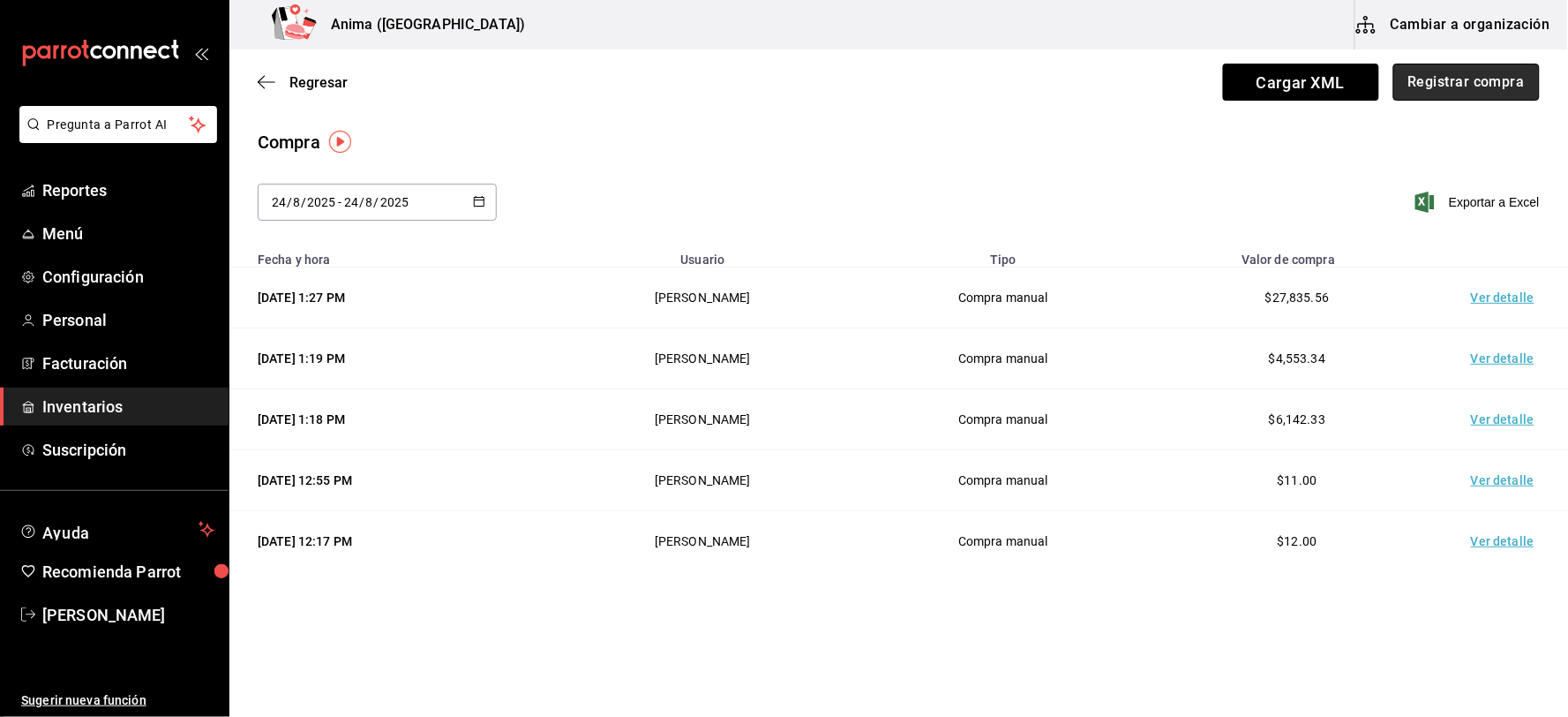
click at [1471, 82] on button "Registrar compra" at bounding box center [1466, 82] width 146 height 37
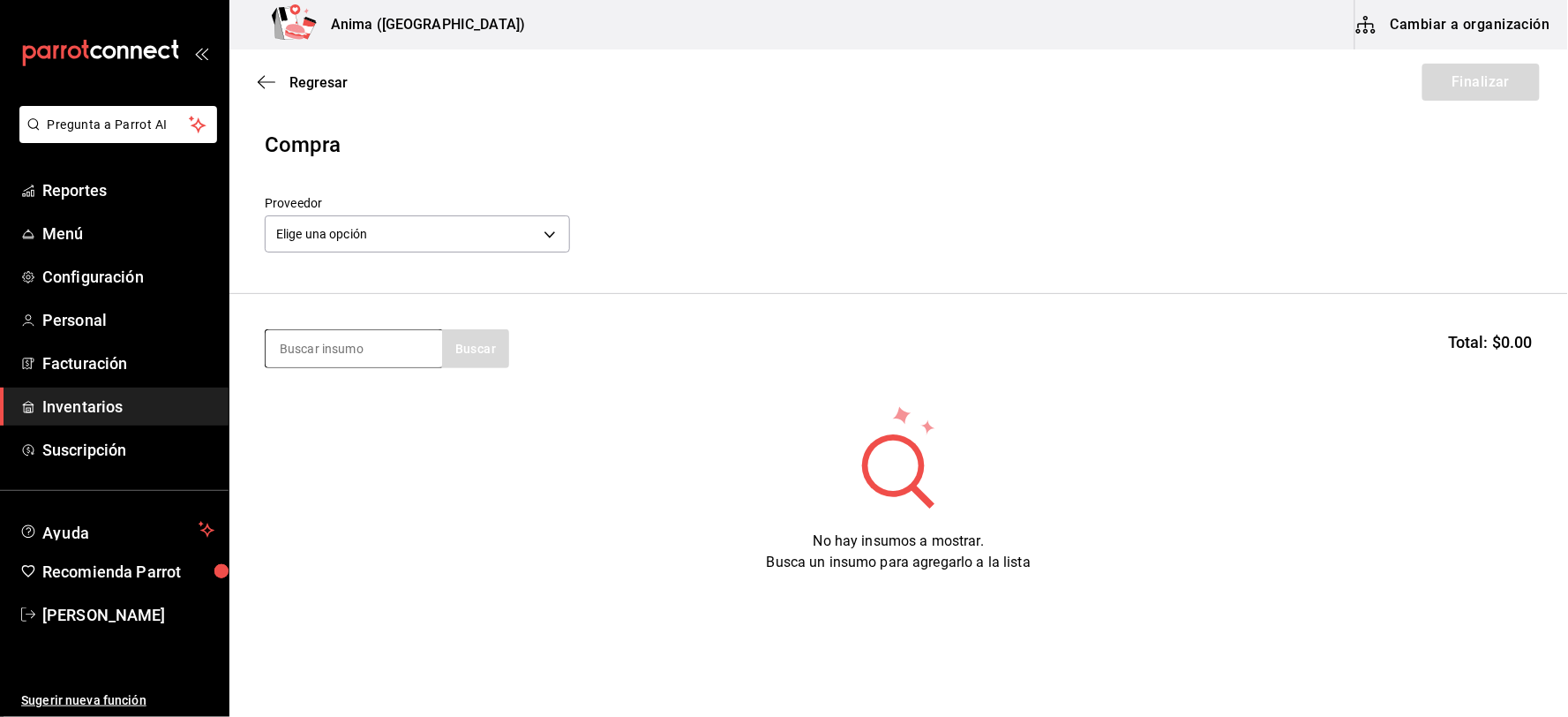
click at [361, 347] on input at bounding box center [353, 349] width 176 height 37
type input "DATI"
click at [360, 407] on div "POS. PAY DE DATIL" at bounding box center [340, 400] width 123 height 21
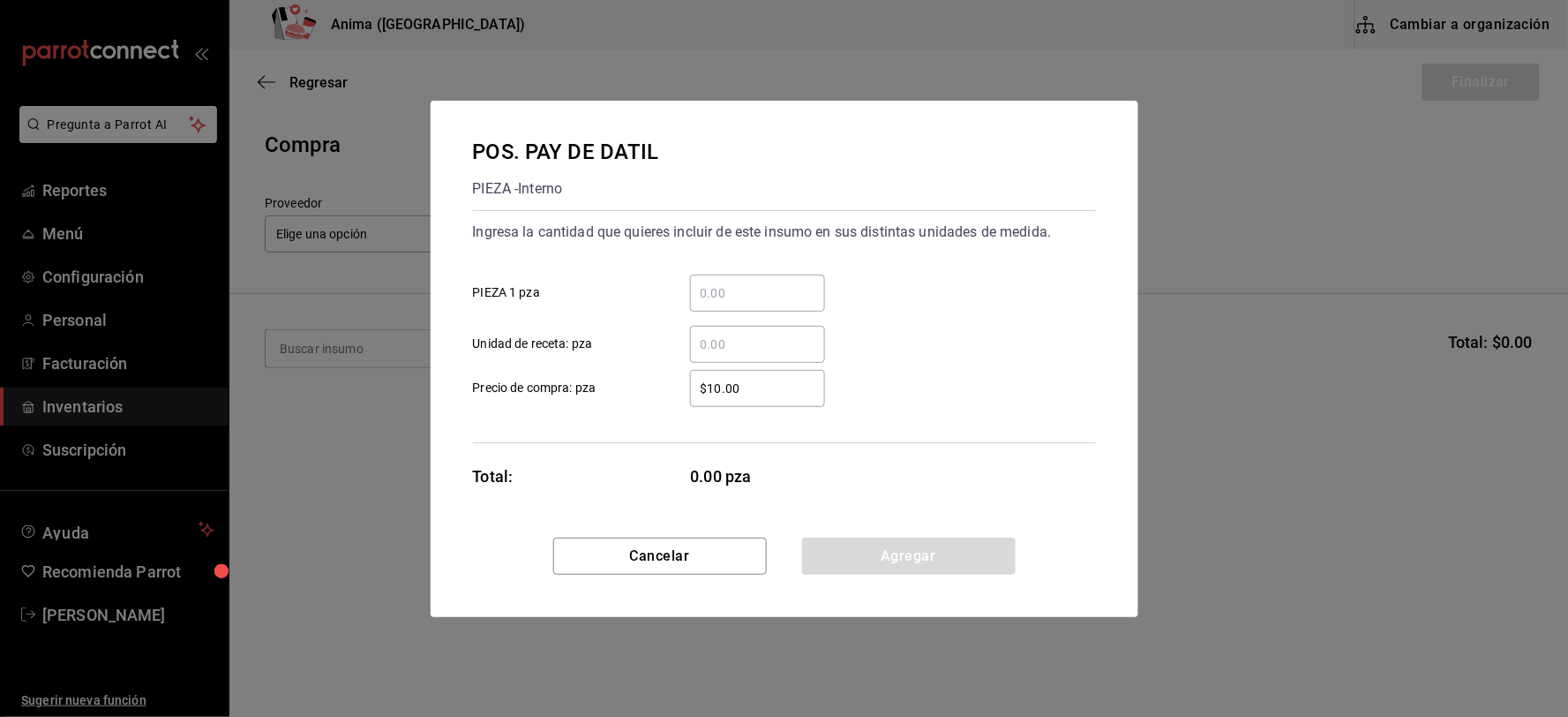
click at [753, 316] on div "​ Unidad de receta: pza" at bounding box center [777, 338] width 637 height 51
click at [764, 344] on input "​ Unidad de receta: pza" at bounding box center [757, 345] width 135 height 21
click at [768, 330] on div "28 ​" at bounding box center [757, 345] width 135 height 37
click at [768, 334] on input "28" at bounding box center [757, 345] width 135 height 21
click at [768, 330] on div "28 ​" at bounding box center [757, 345] width 135 height 37
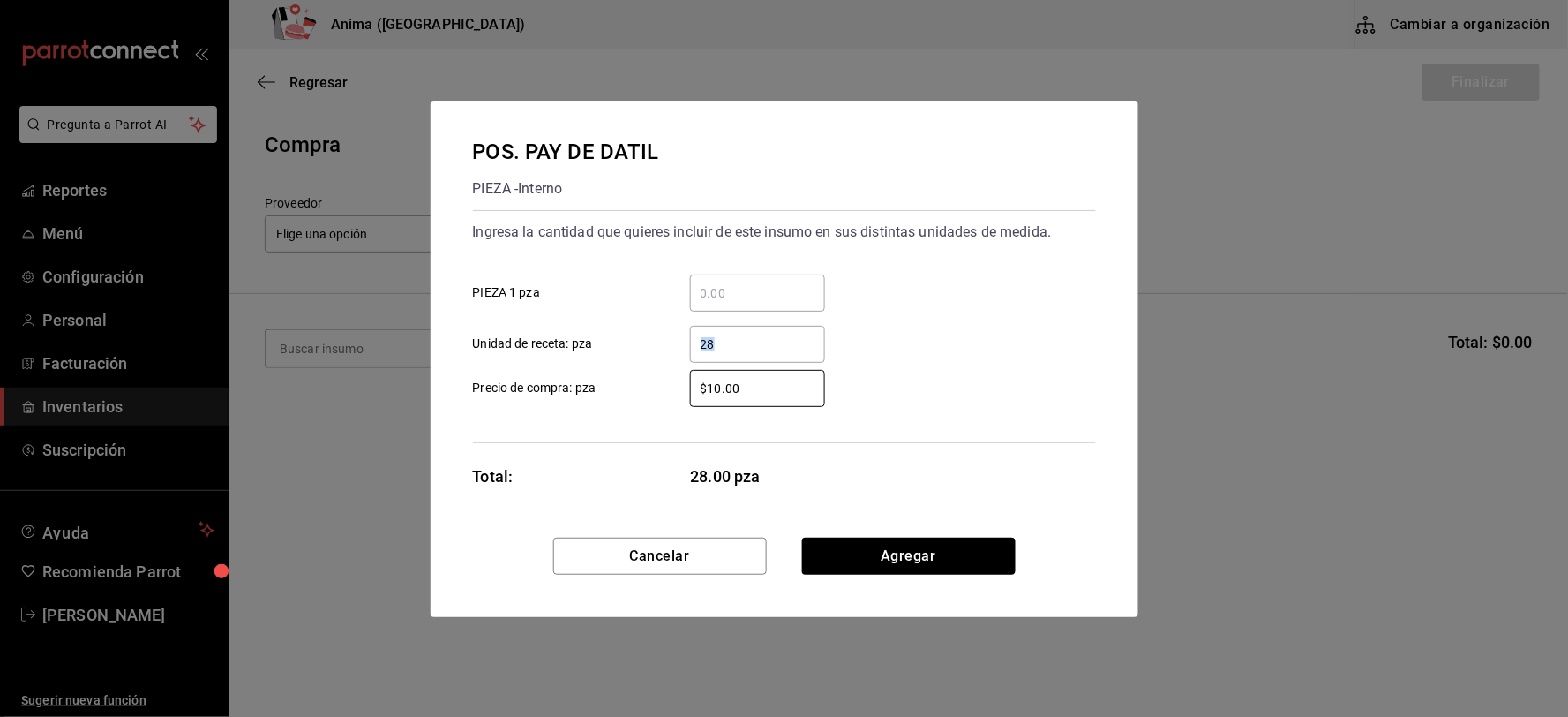
click at [768, 334] on input "28" at bounding box center [757, 345] width 135 height 21
click at [768, 330] on div "2,824 ​" at bounding box center [757, 345] width 135 height 37
click at [768, 334] on input "2,824" at bounding box center [757, 345] width 135 height 21
click at [768, 330] on div "2,824 ​" at bounding box center [757, 345] width 135 height 37
click at [768, 334] on input "2,824" at bounding box center [757, 345] width 135 height 21
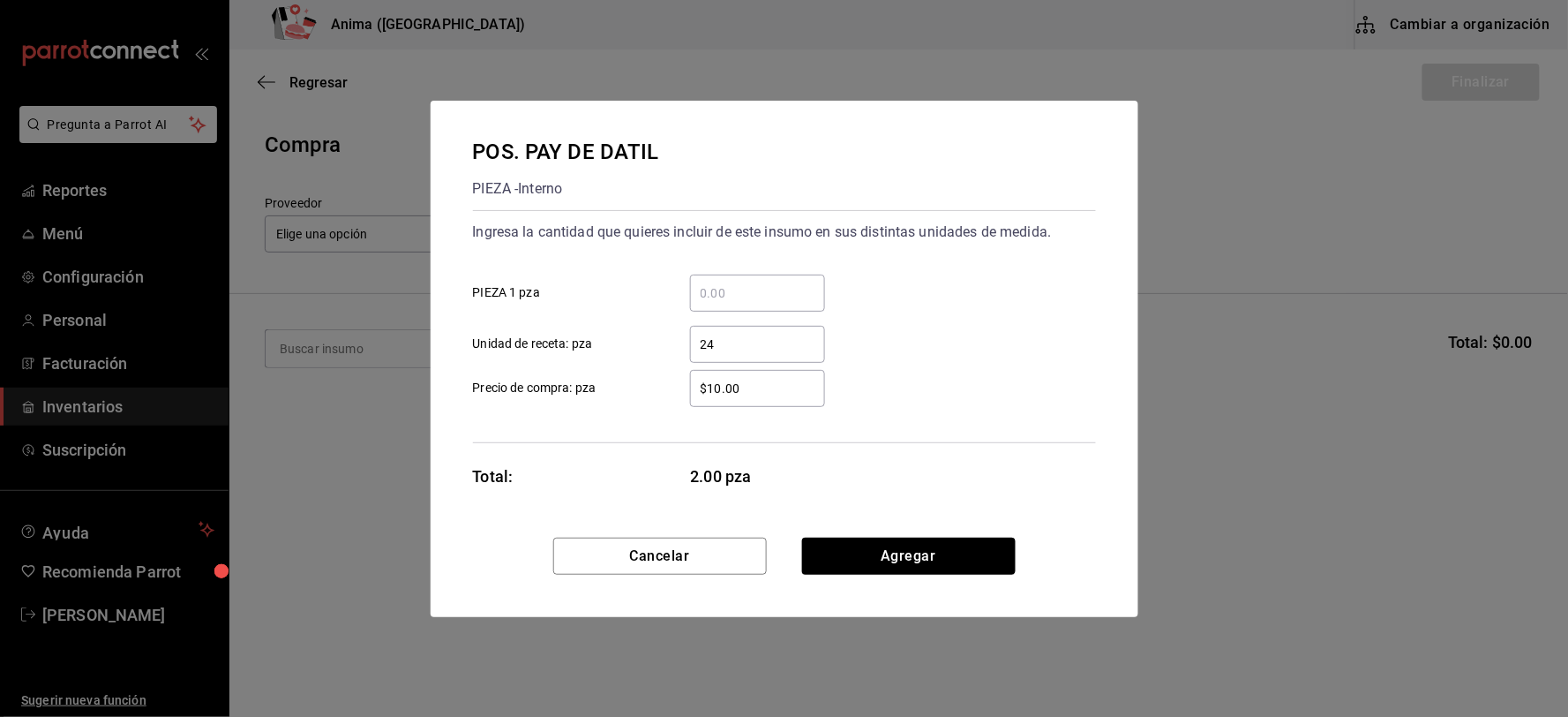
type input "24"
type input "$1"
click button "Agregar" at bounding box center [908, 557] width 213 height 37
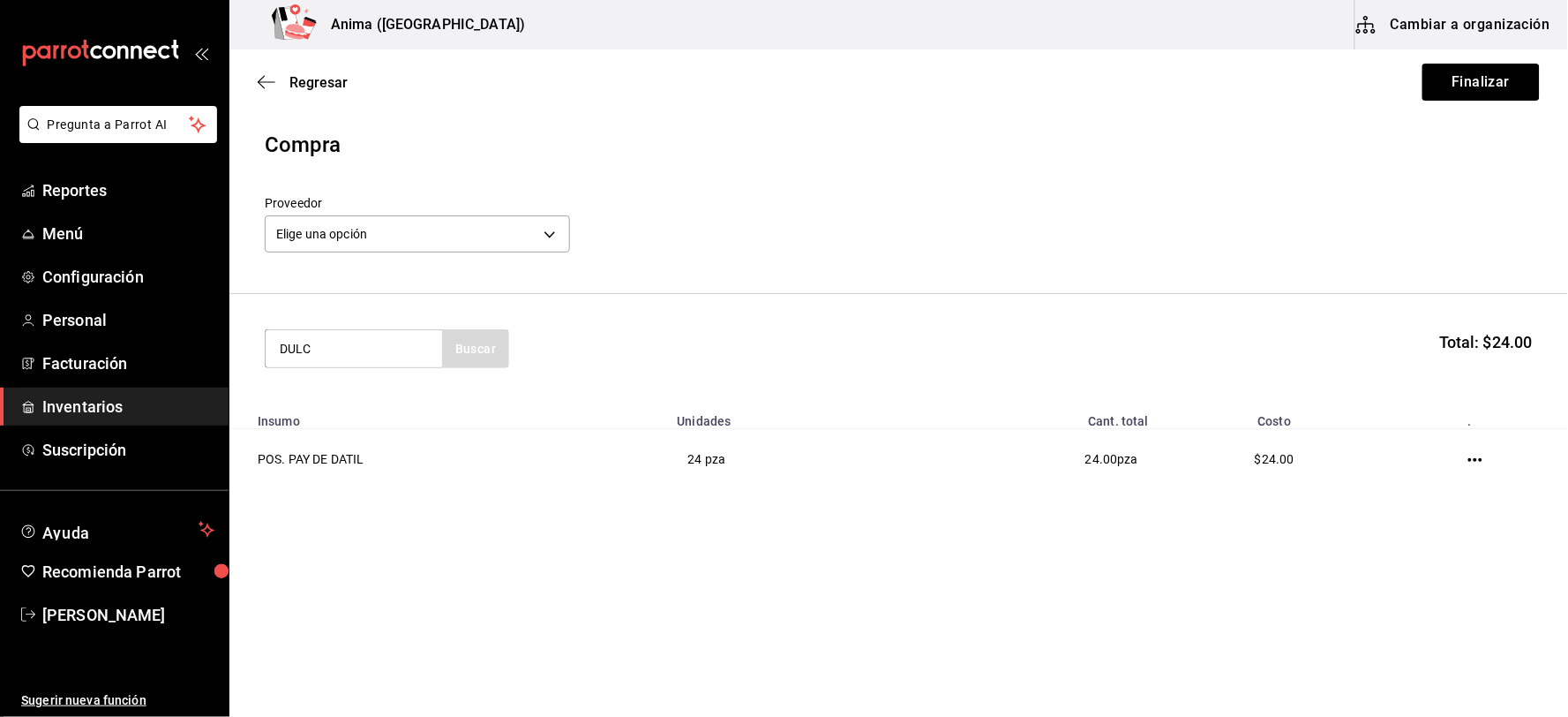
type input "DULC"
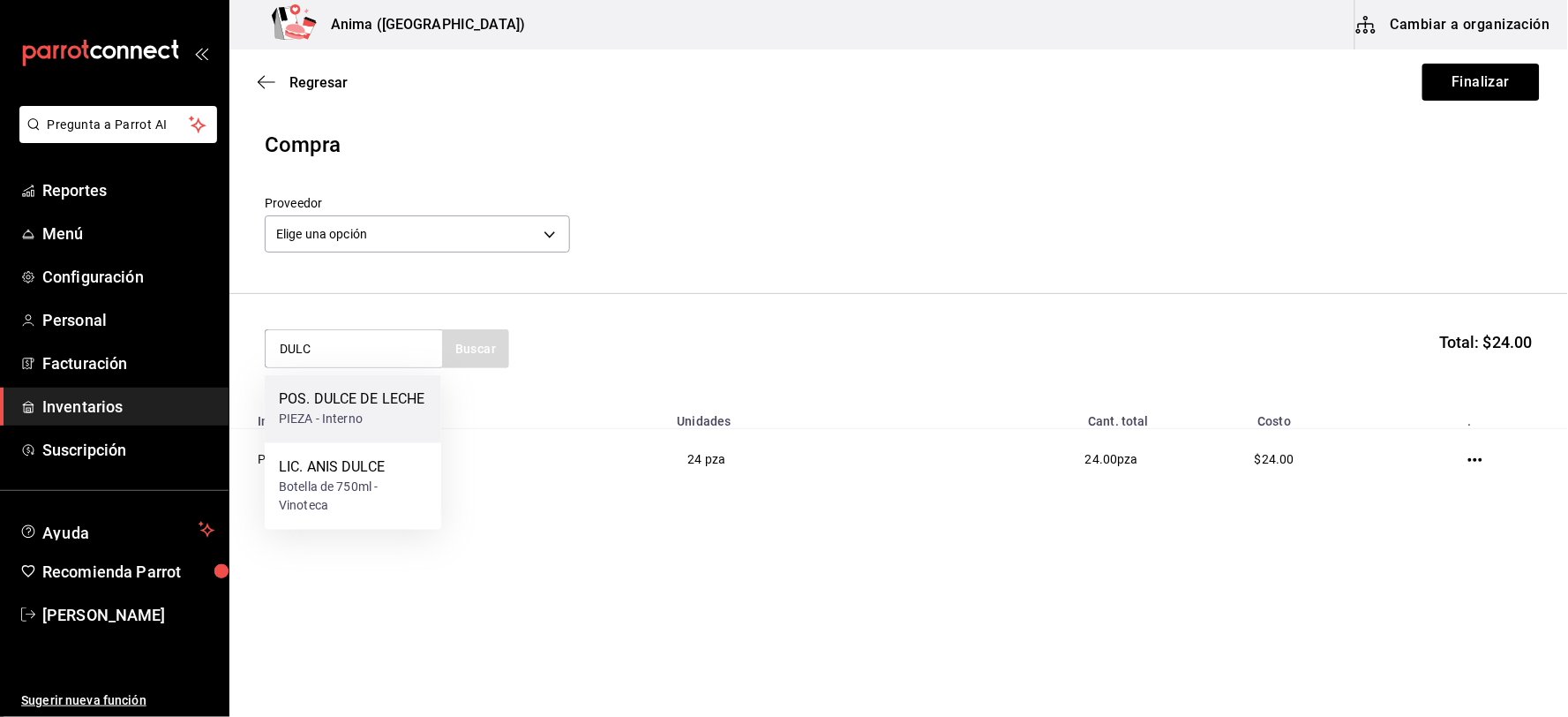
click at [321, 398] on div "POS. DULCE DE LECHE" at bounding box center [352, 400] width 146 height 21
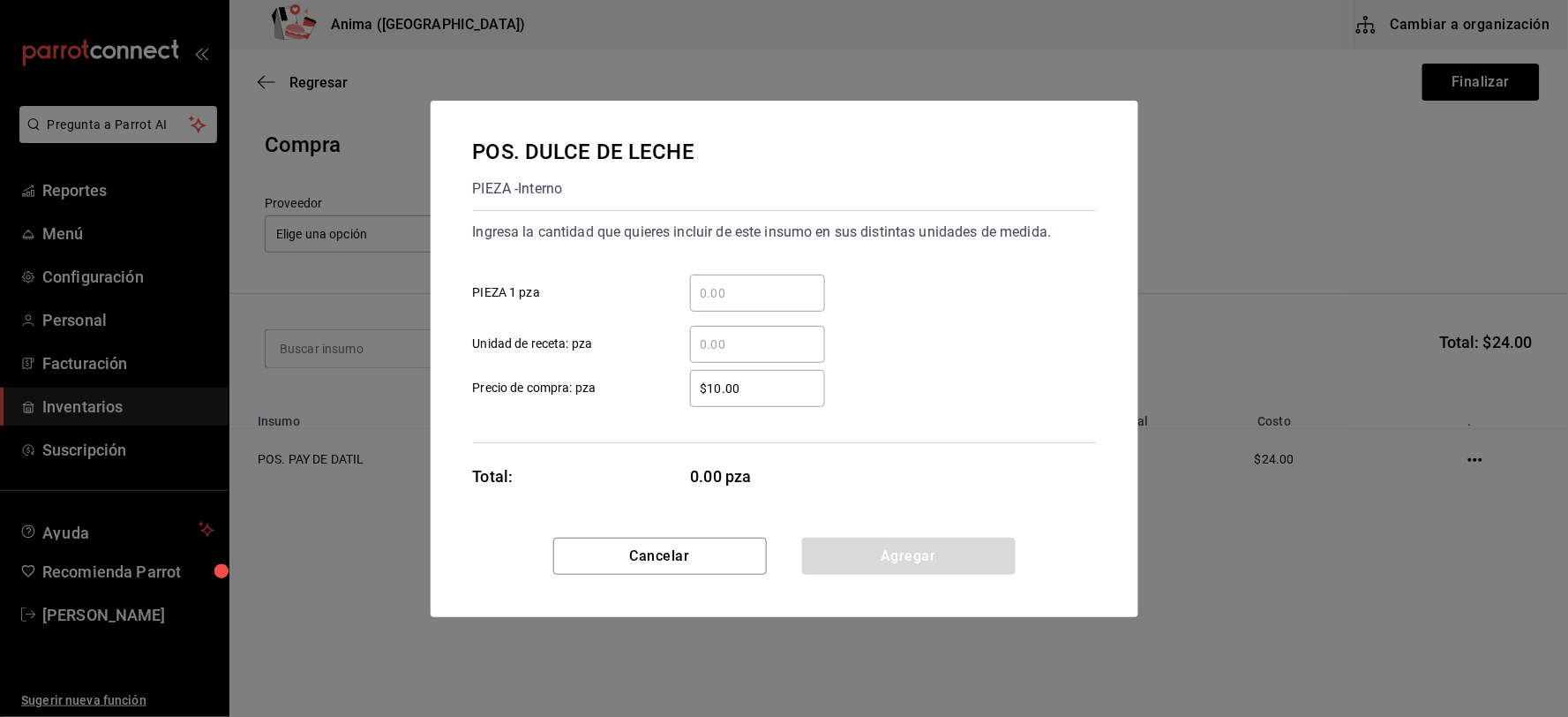
click at [780, 348] on input "​ Unidad de receta: pza" at bounding box center [757, 345] width 135 height 21
type input "22"
type input "$1"
click button "Agregar" at bounding box center [908, 557] width 213 height 37
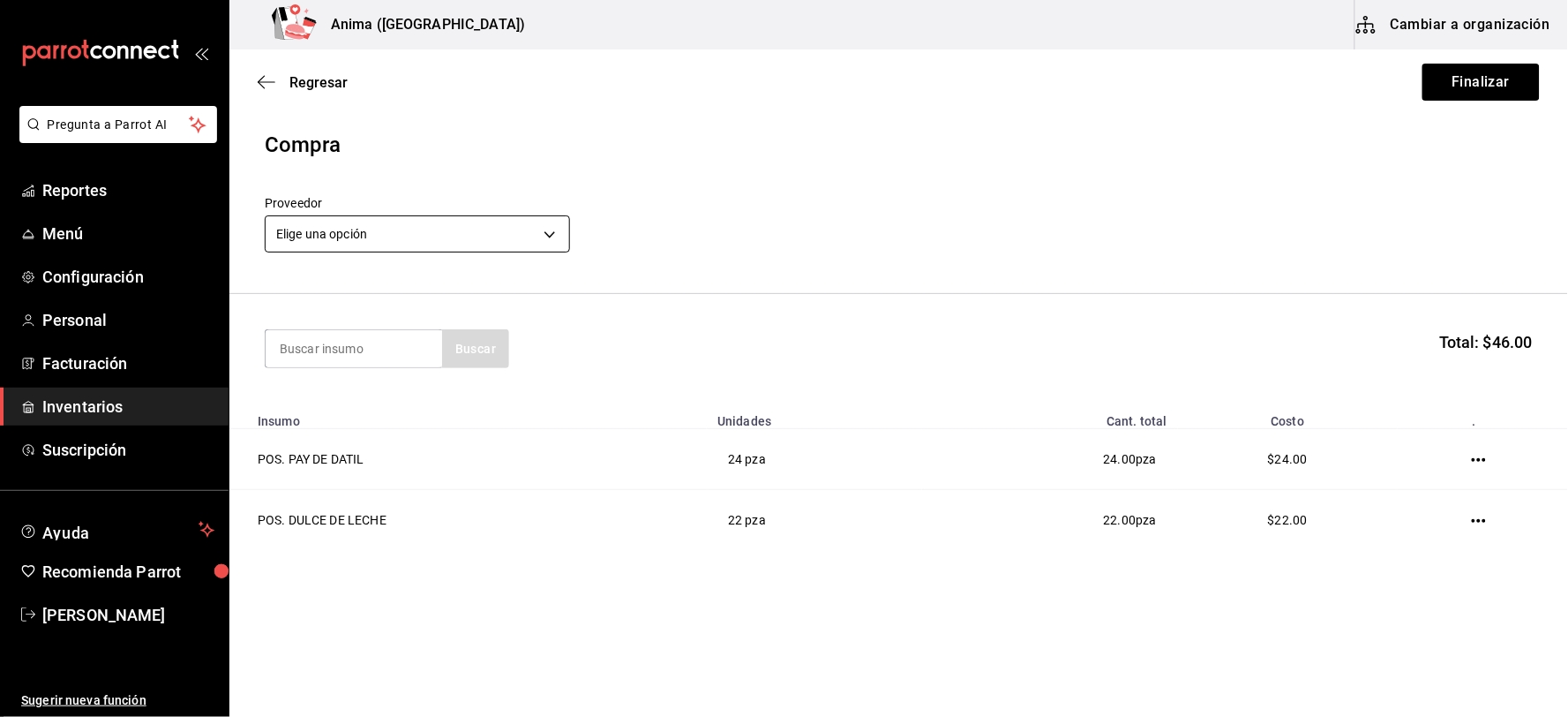
click at [454, 240] on body "Pregunta a Parrot AI Reportes Menú Configuración Personal Facturación Inventari…" at bounding box center [784, 308] width 1568 height 617
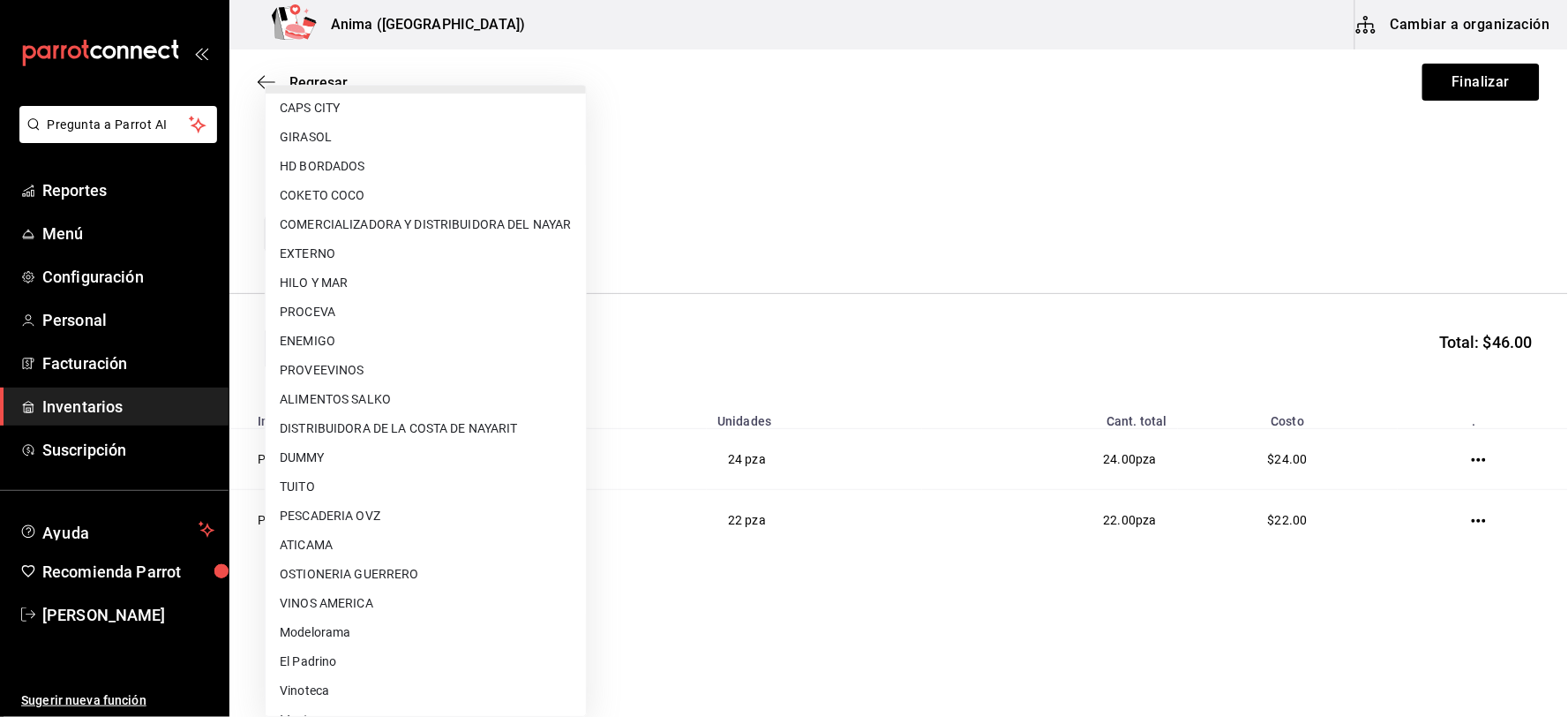
scroll to position [227, 0]
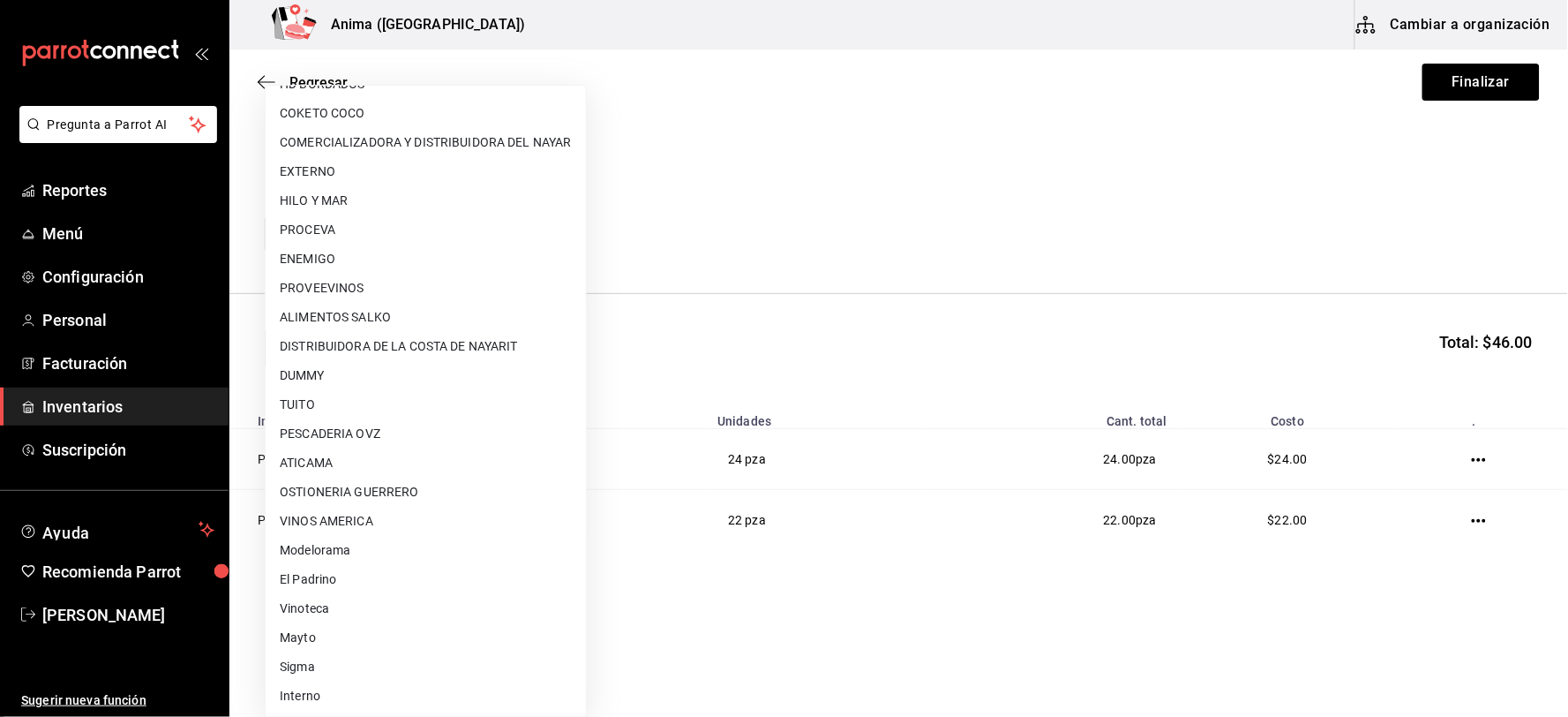
click at [361, 687] on li "Interno" at bounding box center [426, 696] width 321 height 29
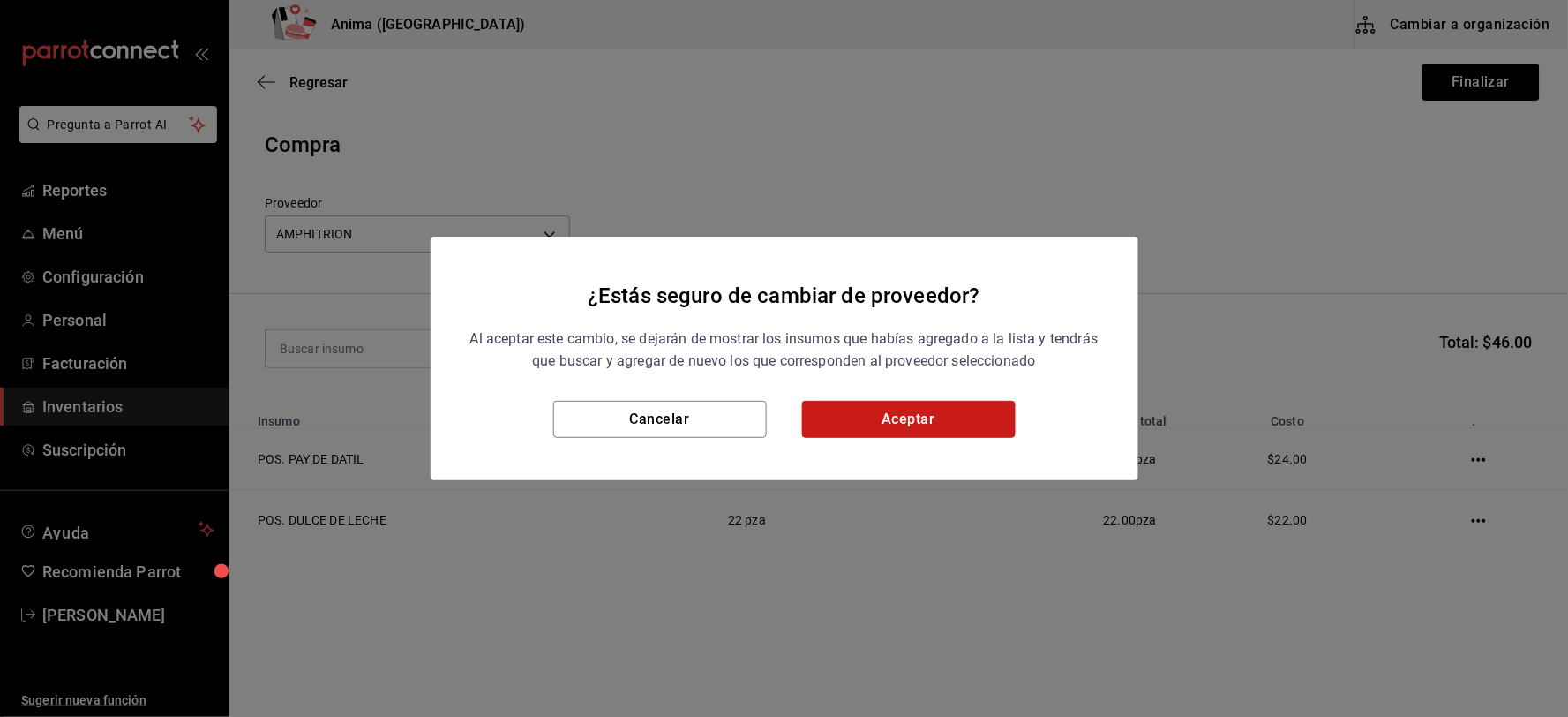
click at [843, 420] on button "Aceptar" at bounding box center [908, 419] width 213 height 37
type input "c4277463-642f-4394-a394-6273027aff12"
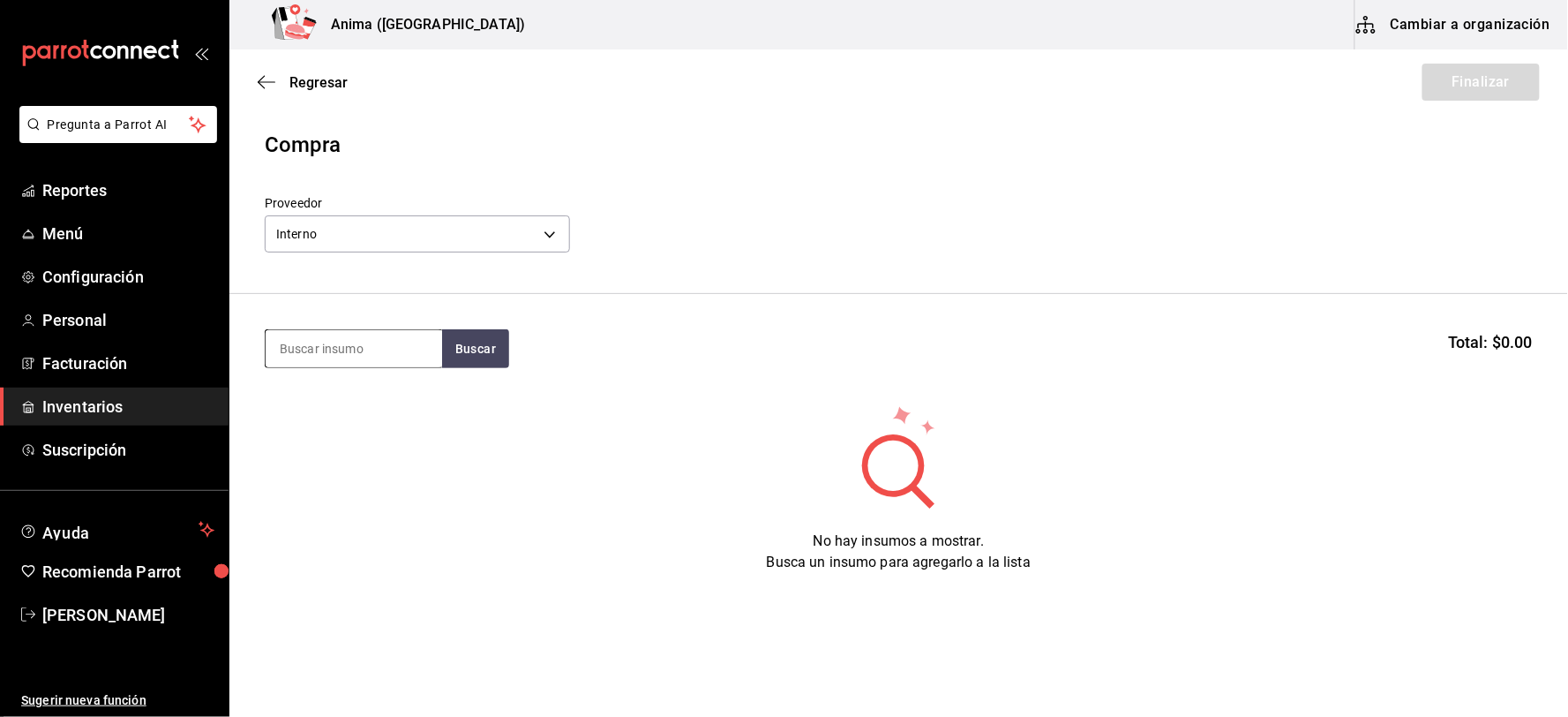
click at [406, 353] on input at bounding box center [353, 349] width 176 height 37
type input "DATI"
click at [381, 401] on div "POS. PAY DE DATIL" at bounding box center [340, 400] width 123 height 21
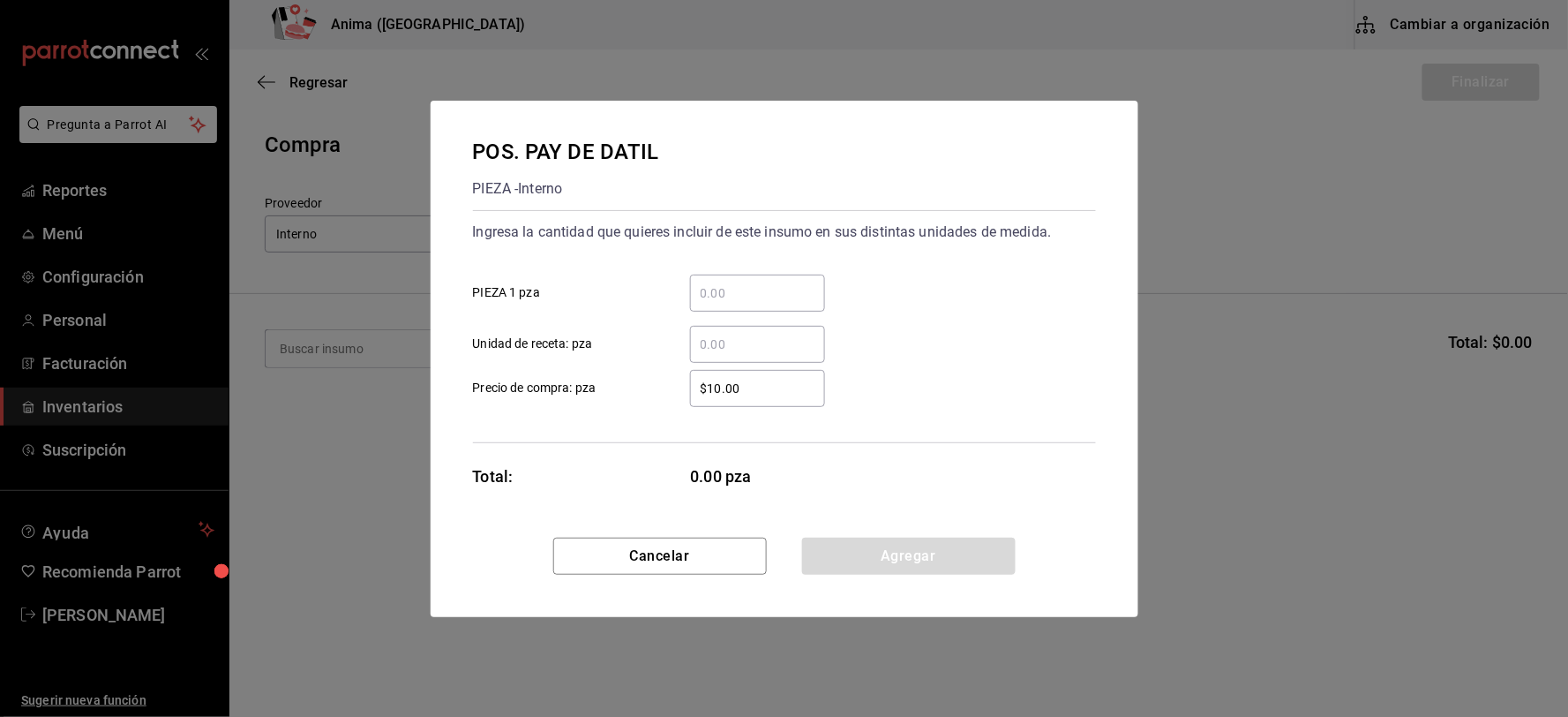
click at [748, 341] on input "​ Unidad de receta: pza" at bounding box center [757, 345] width 135 height 21
type input "24"
type input "$1"
click button "Agregar" at bounding box center [908, 557] width 213 height 37
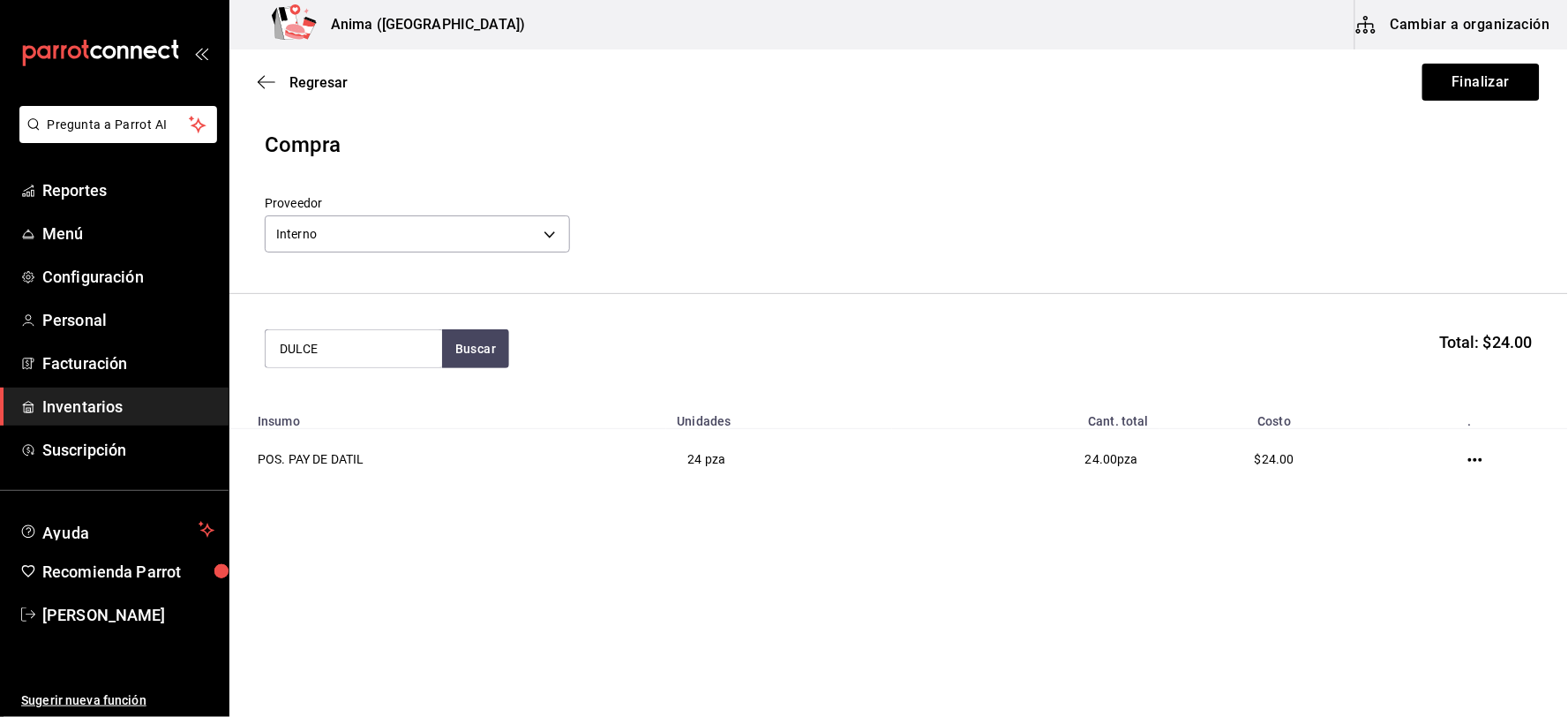
type input "DULCE"
click at [306, 403] on div "POS. DULCE DE LECHE" at bounding box center [352, 400] width 146 height 21
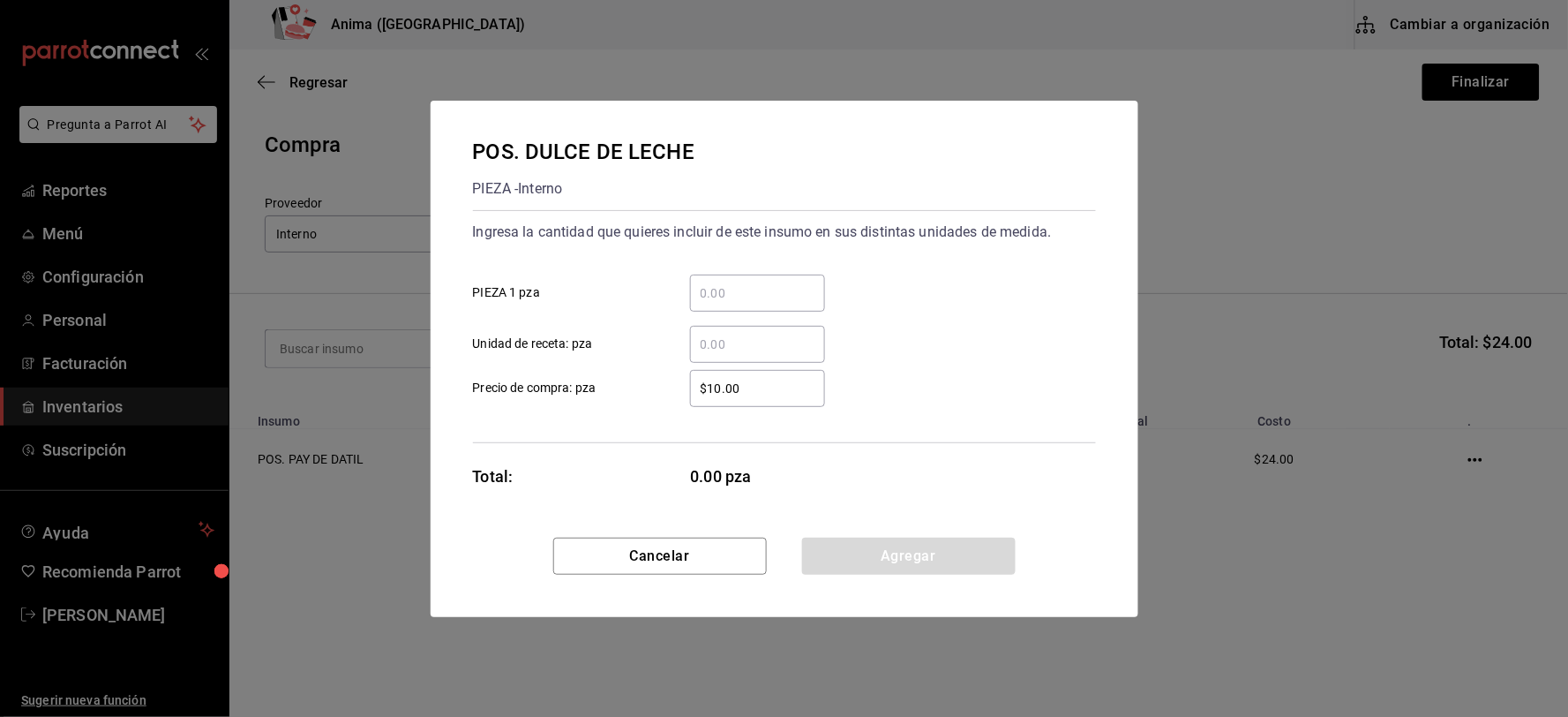
click at [713, 331] on div "​" at bounding box center [757, 345] width 135 height 37
click at [713, 334] on input "​ Unidad de receta: pza" at bounding box center [757, 345] width 135 height 21
type input "22"
type input "$1"
click button "Agregar" at bounding box center [908, 557] width 213 height 37
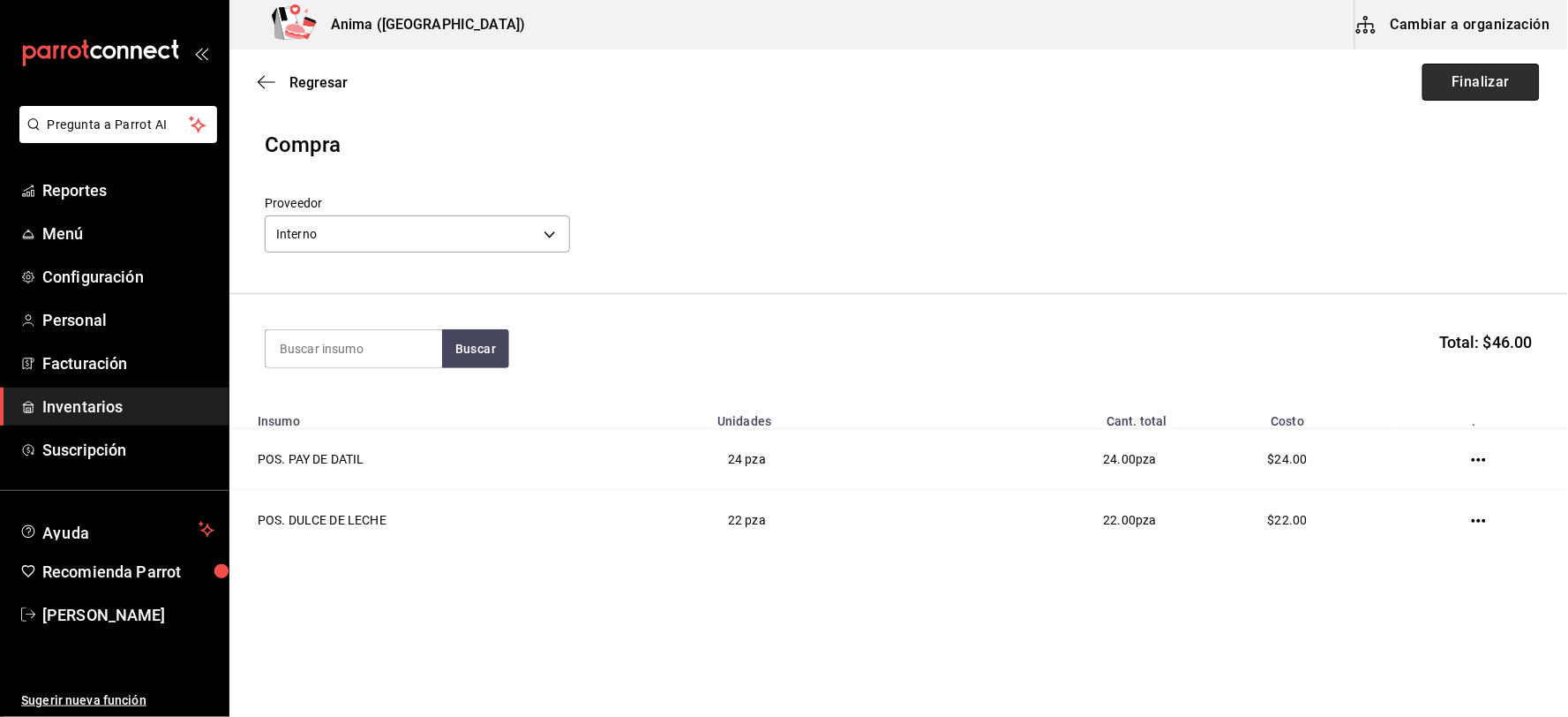
click at [1504, 67] on button "Finalizar" at bounding box center [1481, 82] width 117 height 37
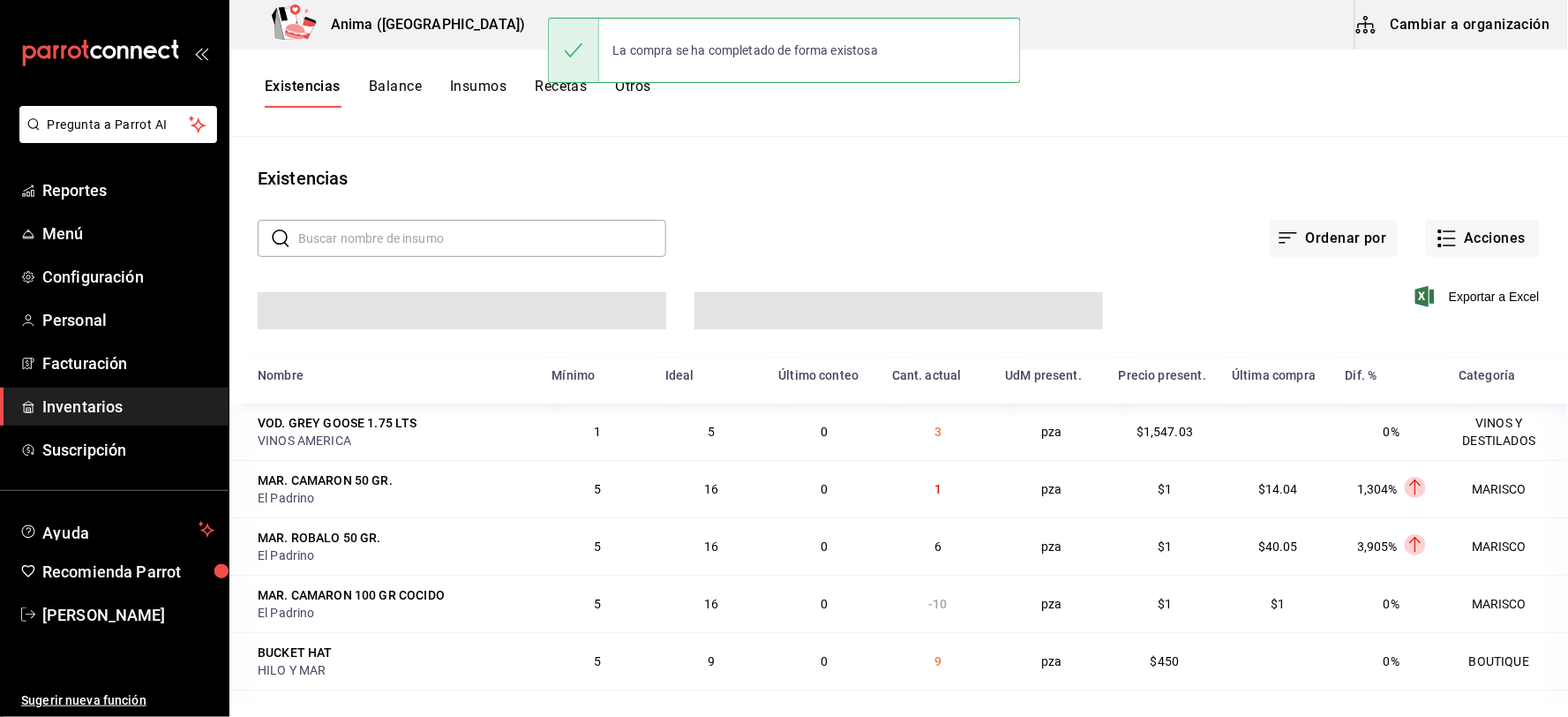
click at [1470, 227] on button "Acciones" at bounding box center [1483, 238] width 113 height 37
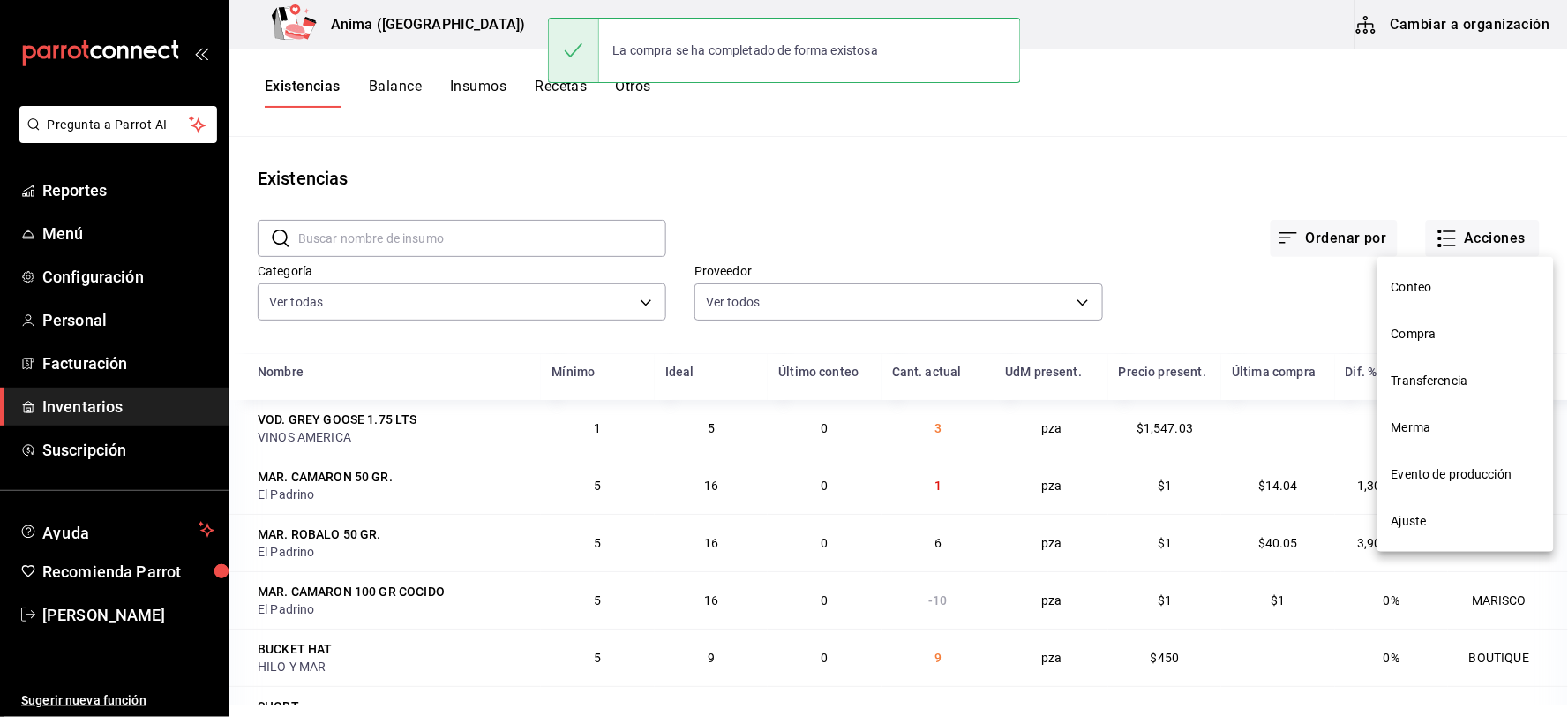
click at [1448, 339] on span "Compra" at bounding box center [1465, 334] width 148 height 19
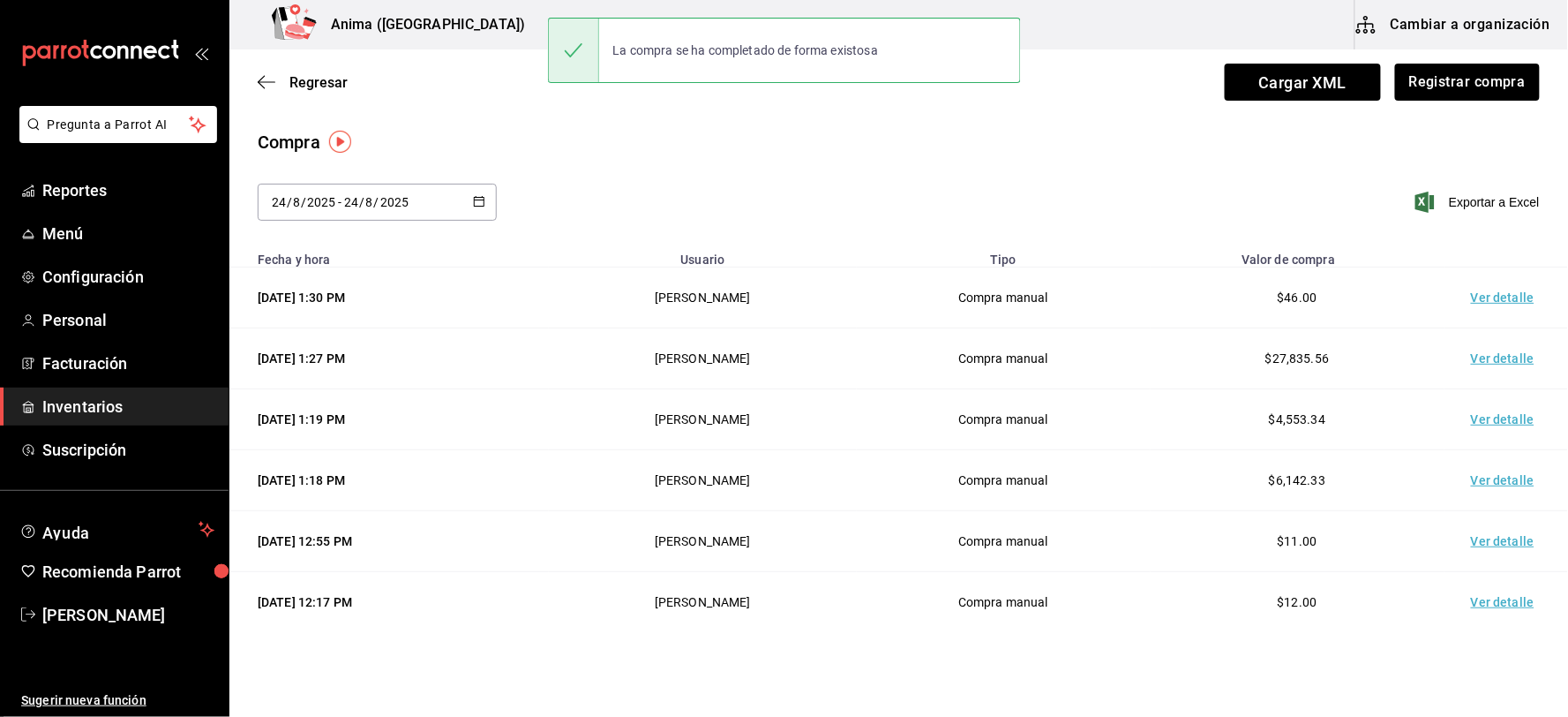
click at [1478, 309] on td "Ver detalle" at bounding box center [1506, 298] width 123 height 61
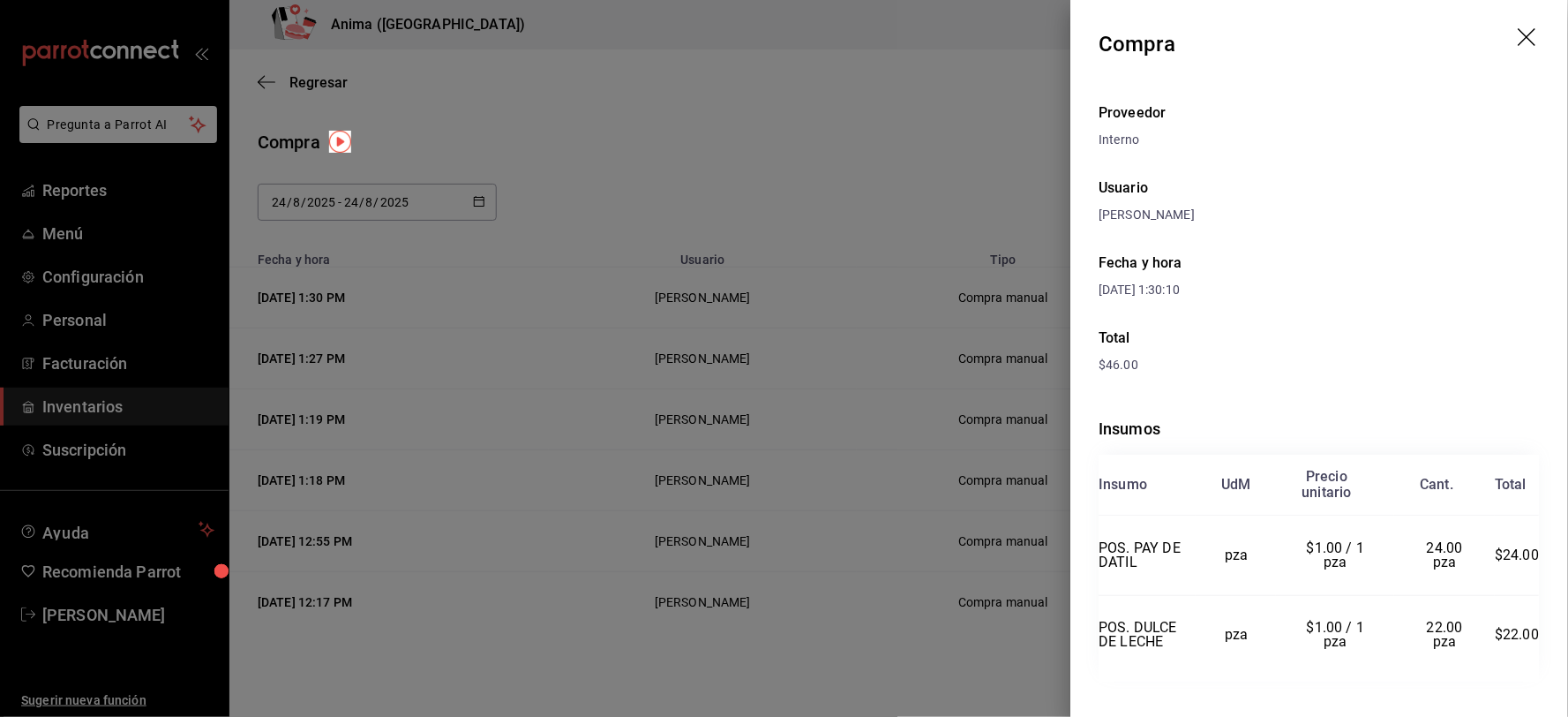
click at [891, 393] on div at bounding box center [784, 358] width 1568 height 717
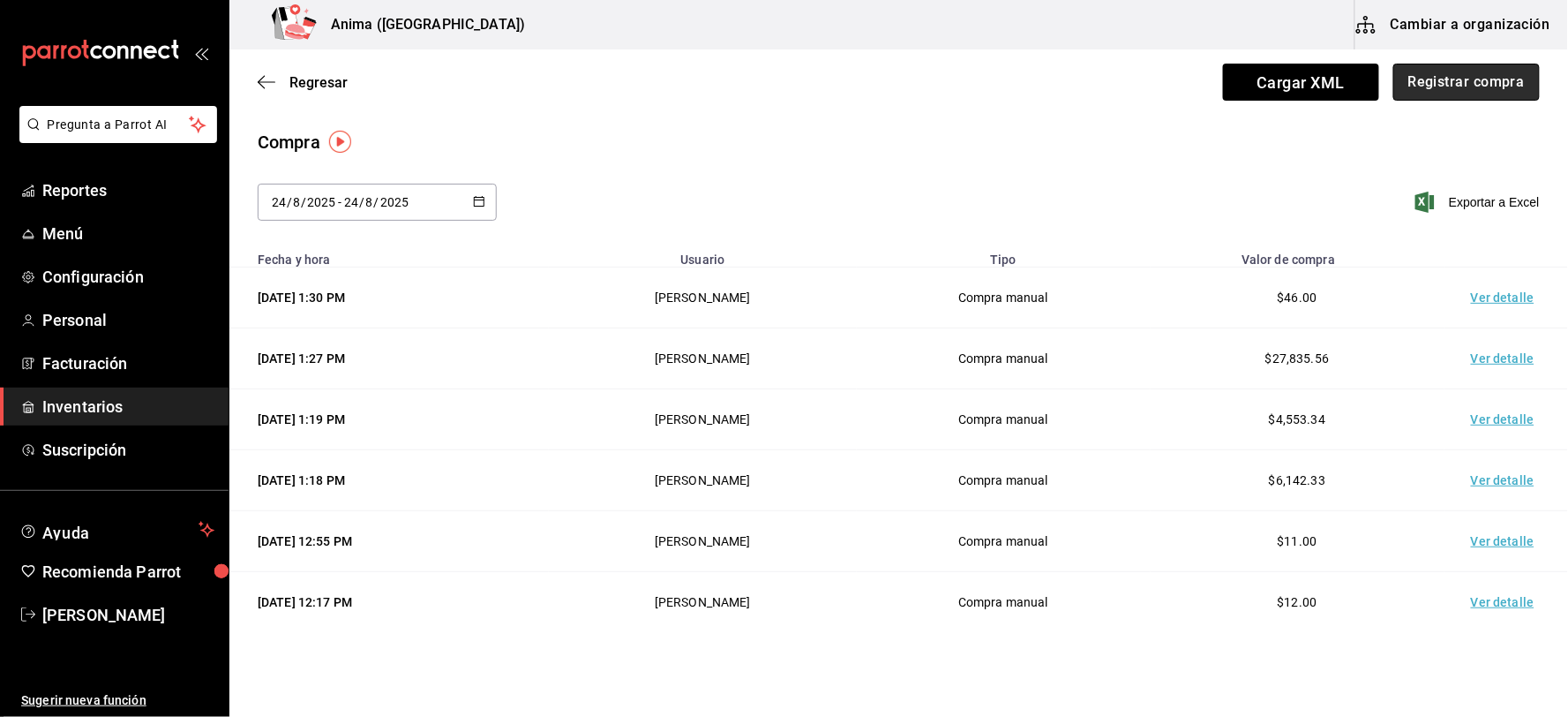
click at [1455, 87] on button "Registrar compra" at bounding box center [1466, 82] width 146 height 37
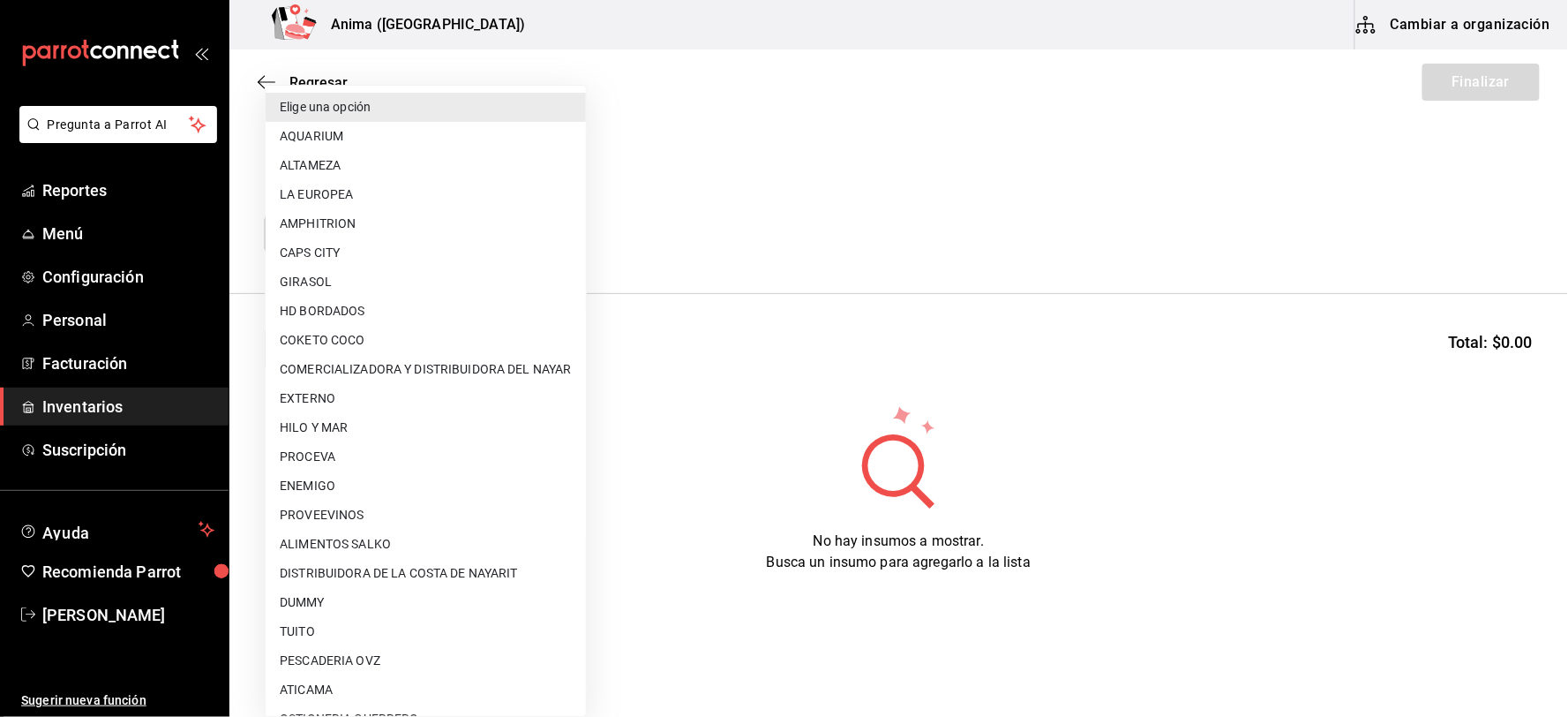
click at [383, 239] on body "Pregunta a Parrot AI Reportes Menú Configuración Personal Facturación Inventari…" at bounding box center [784, 308] width 1568 height 617
click at [741, 383] on div at bounding box center [784, 358] width 1568 height 717
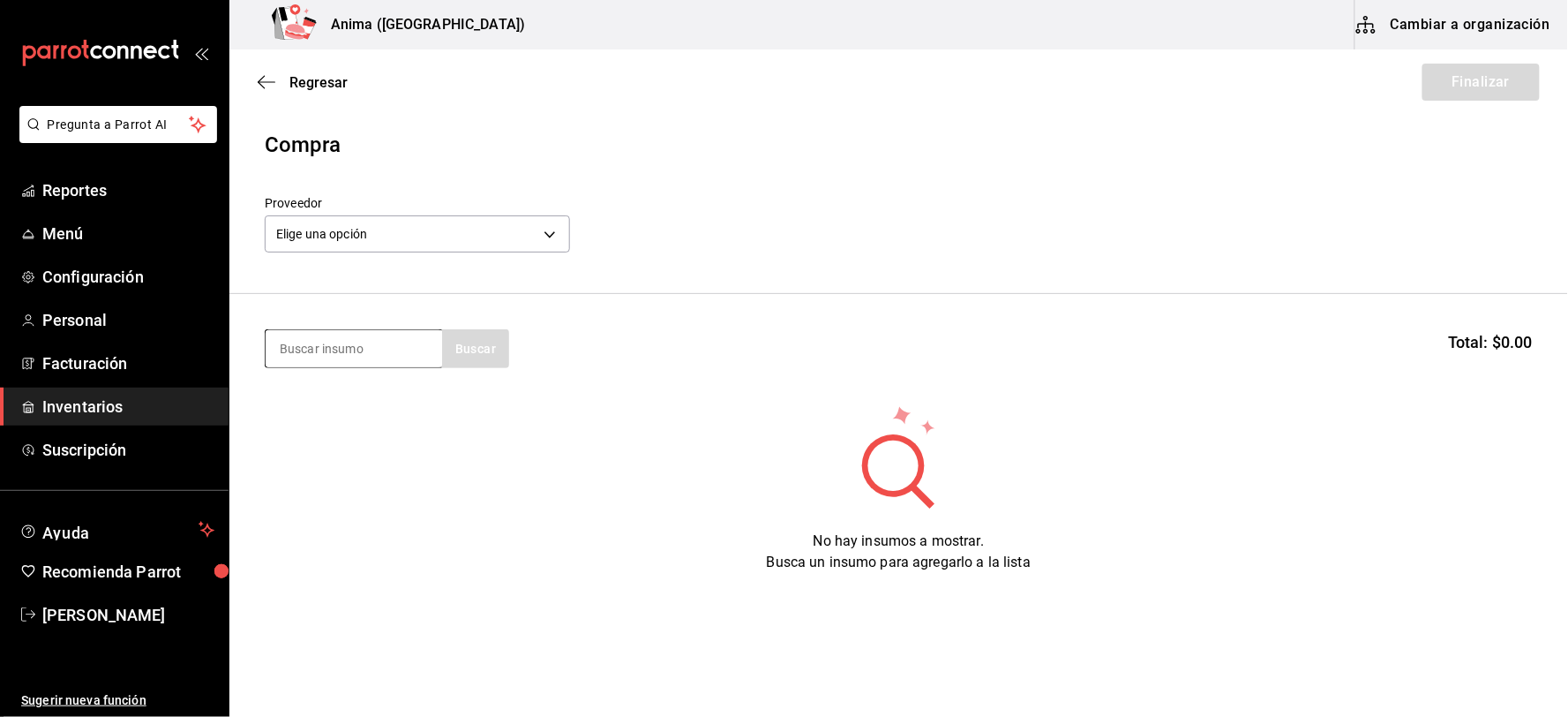
click at [394, 354] on input at bounding box center [353, 349] width 176 height 37
type input "LECHE"
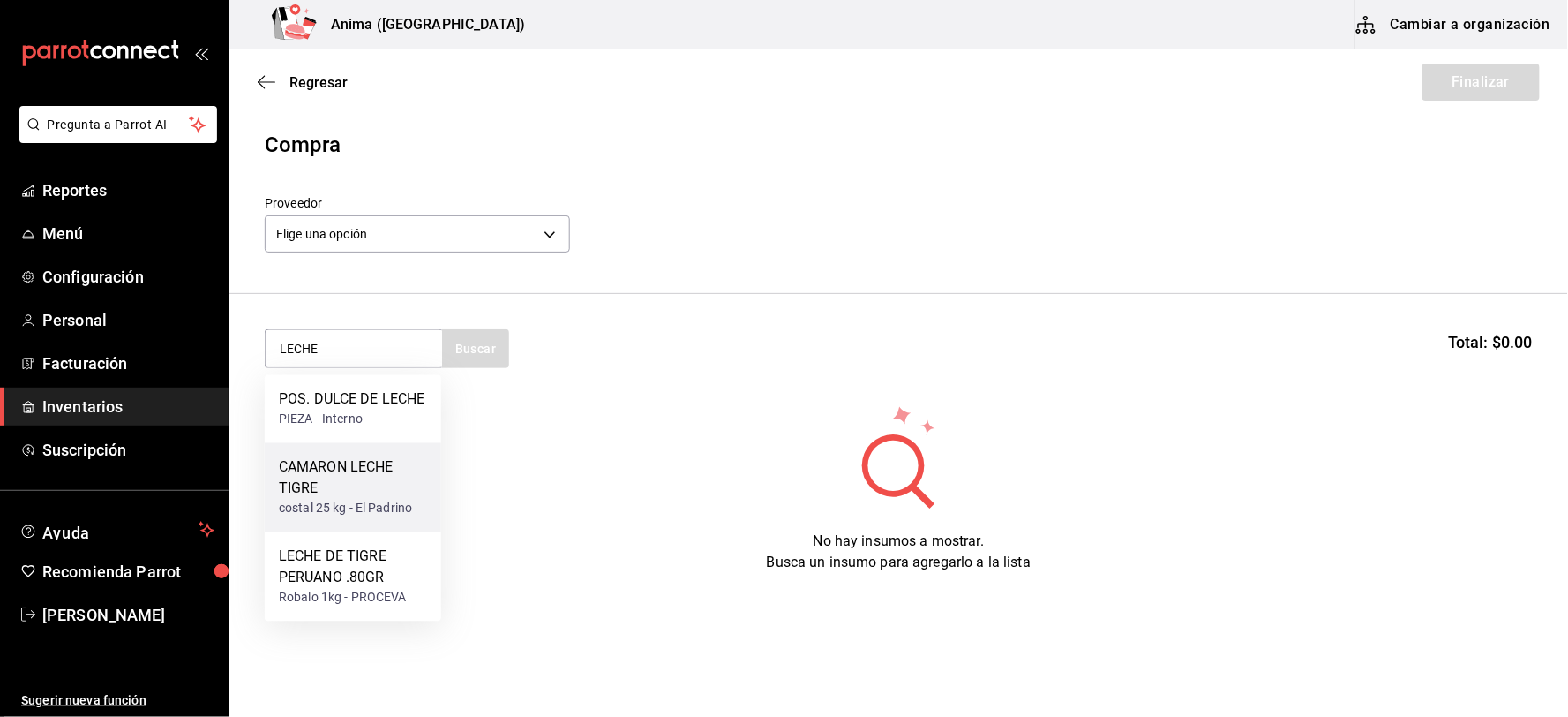
click at [370, 486] on div "CAMARON LECHE TIGRE" at bounding box center [353, 479] width 148 height 43
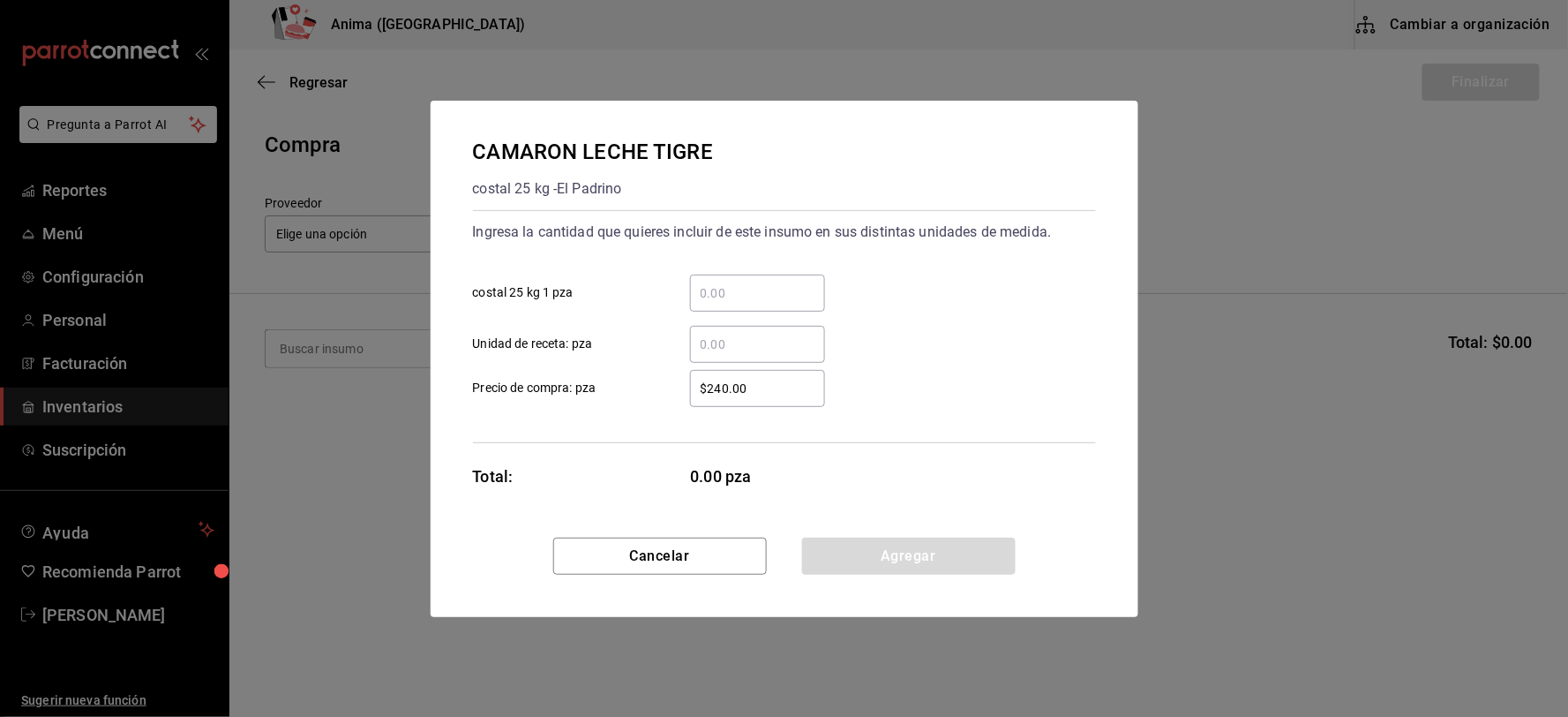
click at [735, 348] on input "​ Unidad de receta: pza" at bounding box center [757, 345] width 135 height 21
type input "4"
type input "$197.5"
click button "Agregar" at bounding box center [908, 557] width 213 height 37
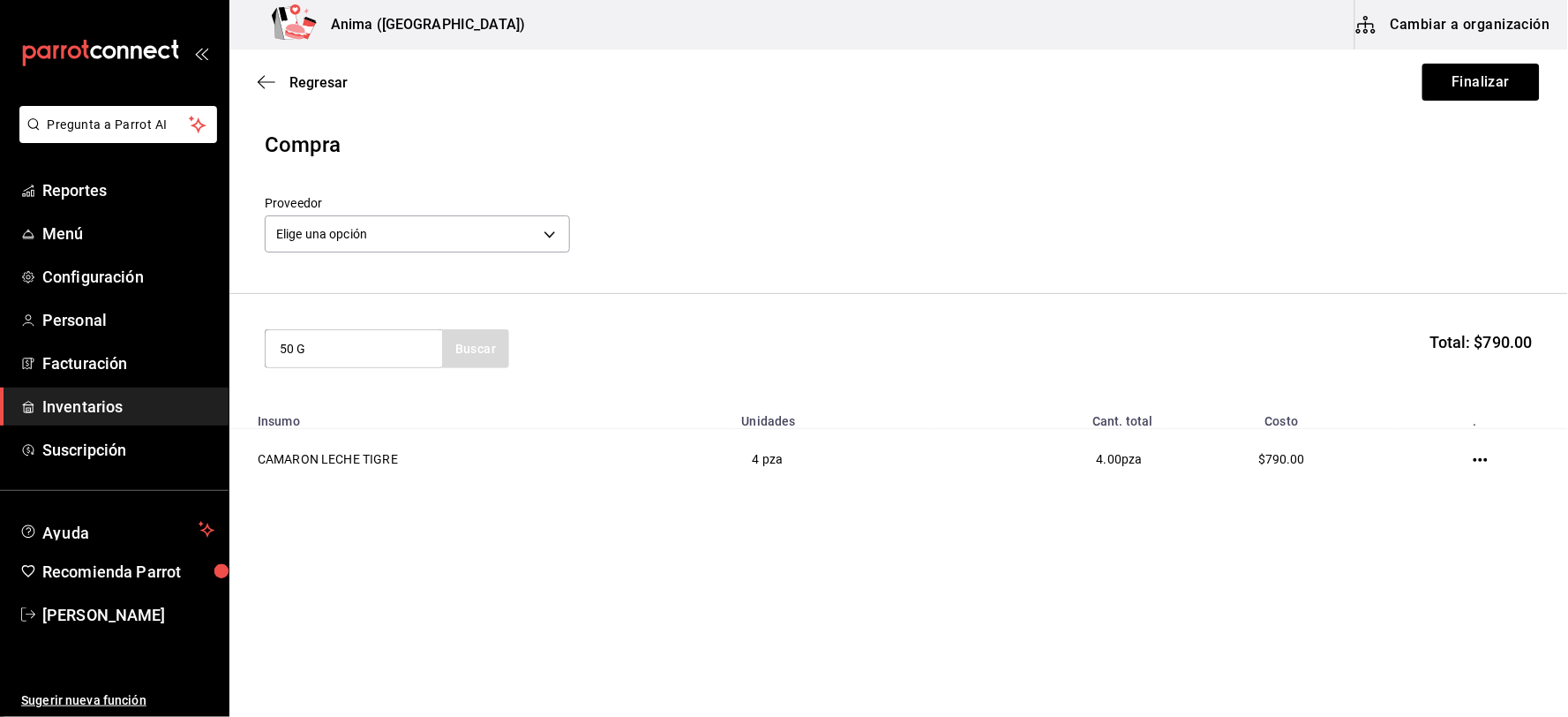
type input "50 G"
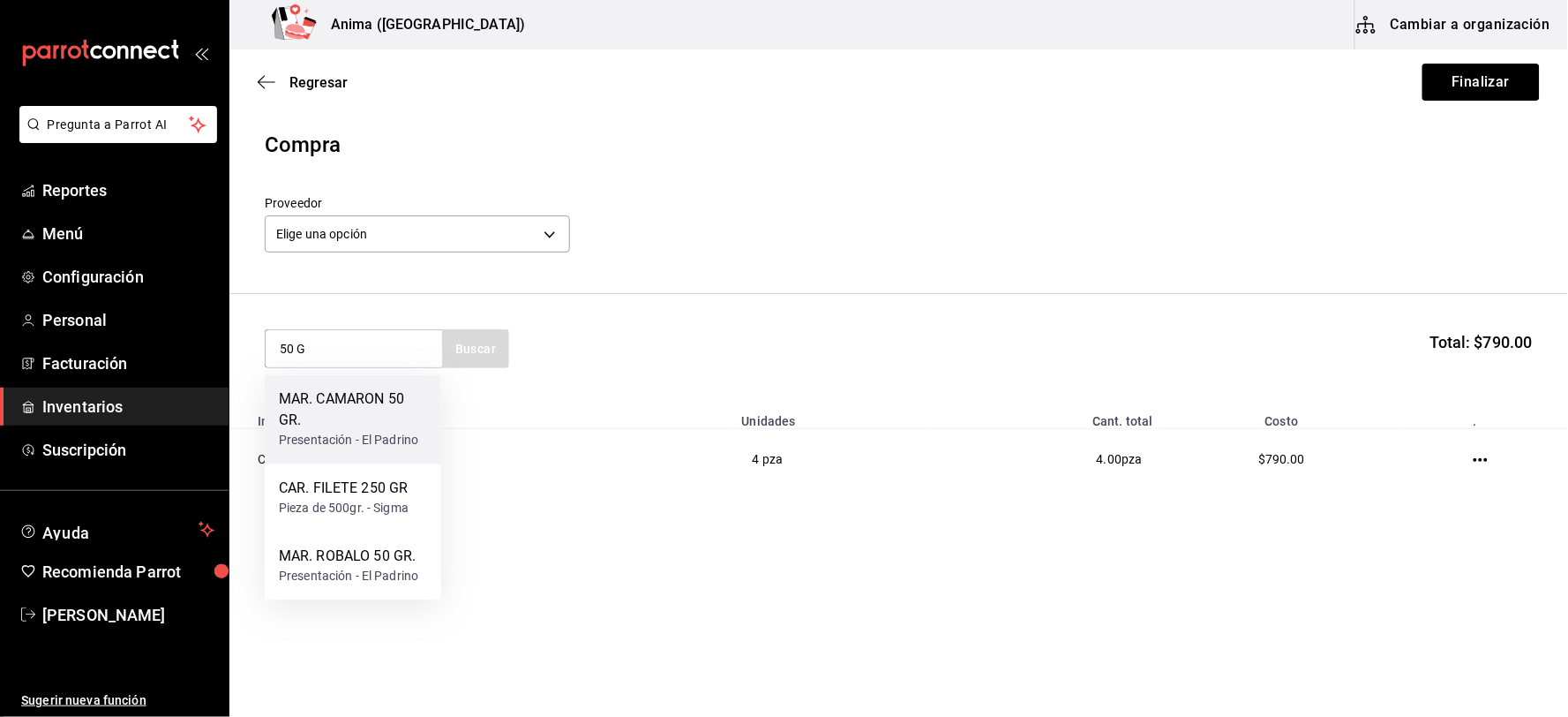
click at [379, 415] on div "MAR. CAMARON 50 GR." at bounding box center [353, 410] width 148 height 43
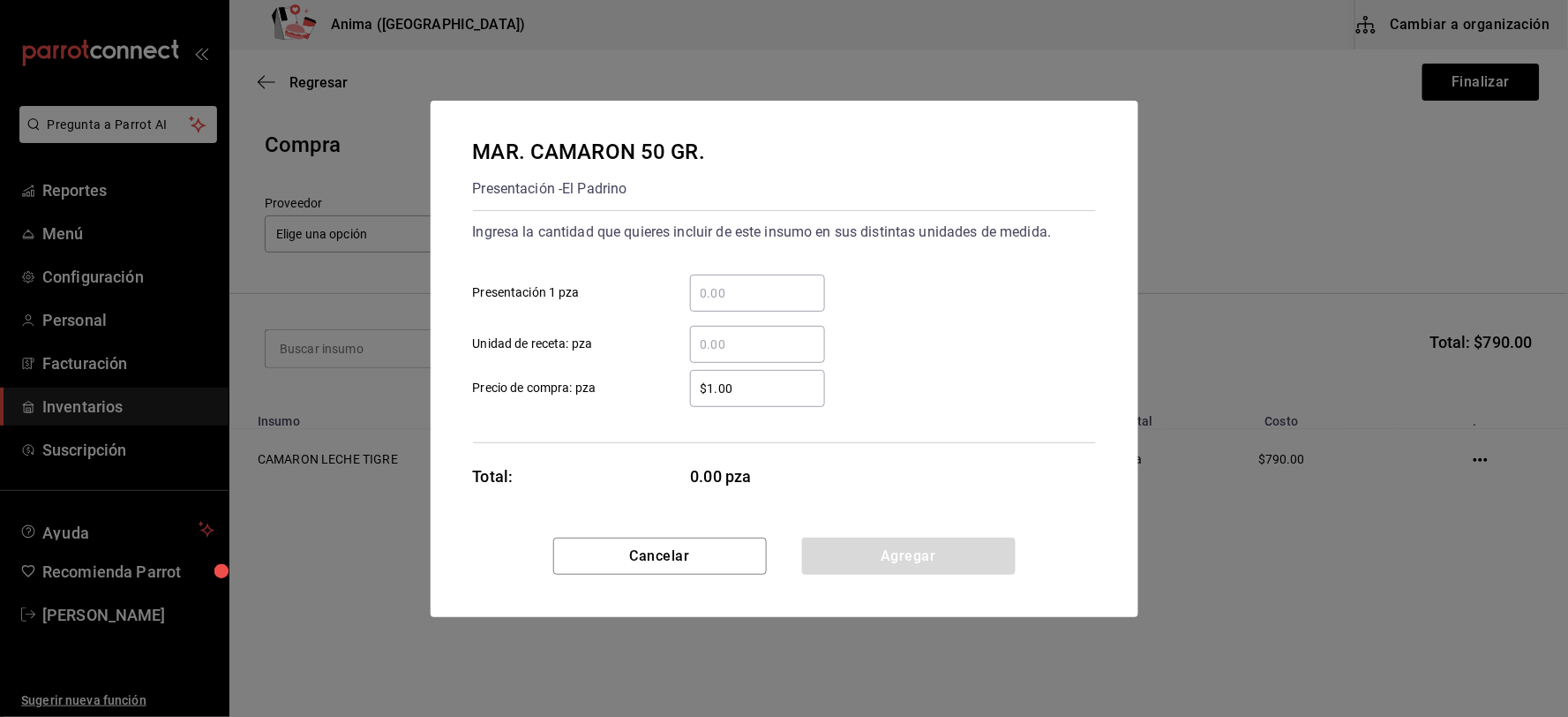
click at [734, 347] on input "​ Unidad de receta: pza" at bounding box center [757, 345] width 135 height 21
type input "10"
type input "$33"
click at [734, 385] on input "$33" at bounding box center [757, 388] width 135 height 21
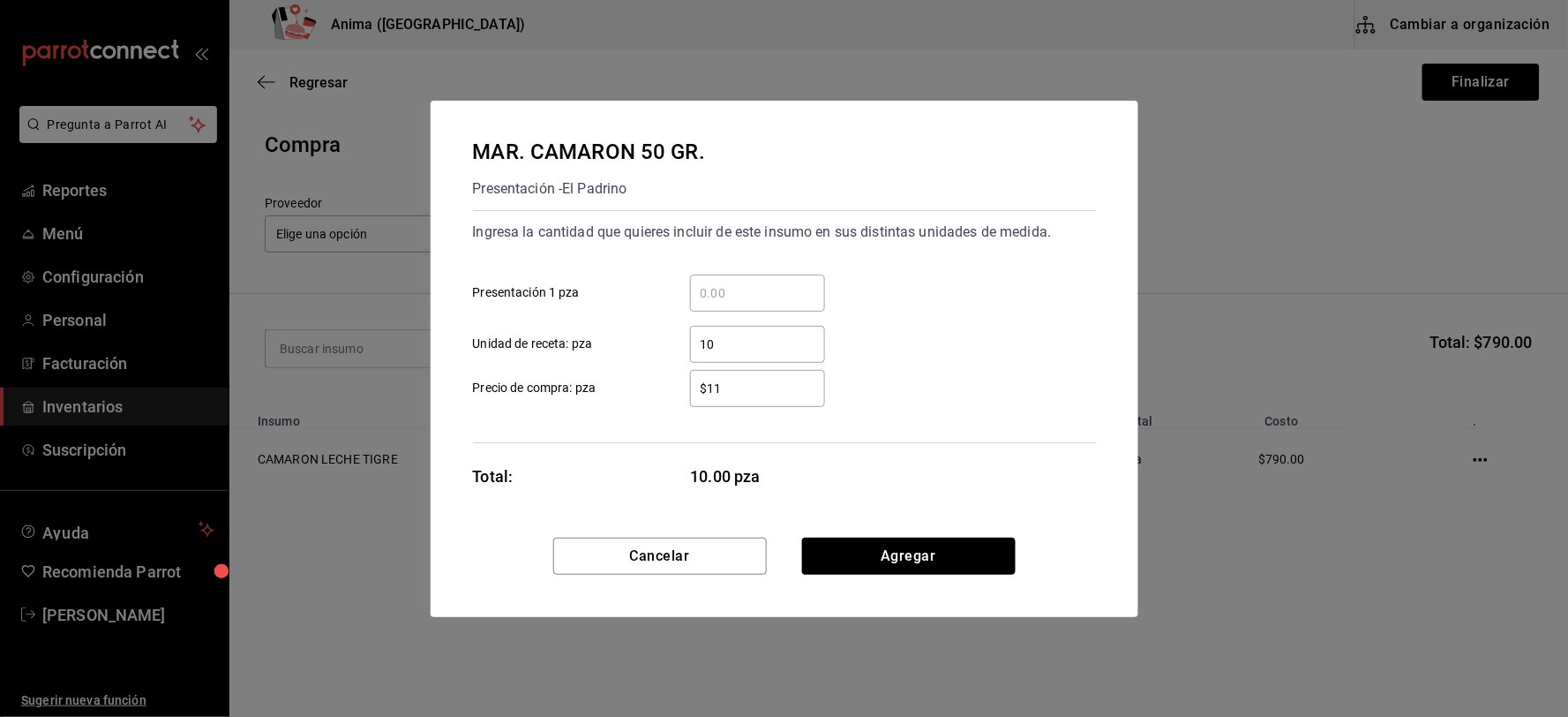
type input "$11"
click button "Agregar" at bounding box center [908, 557] width 213 height 37
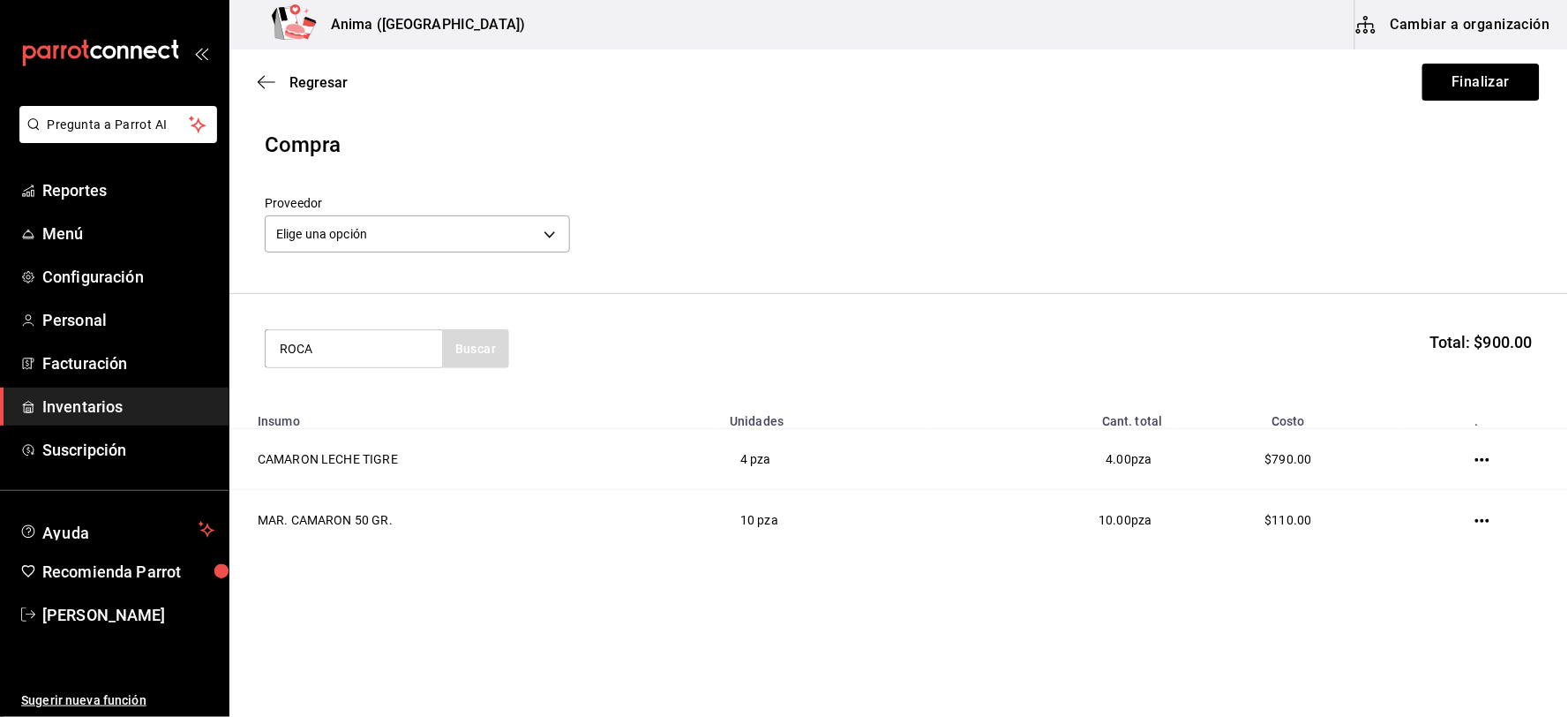
type input "ROCA"
click at [344, 415] on div "MAR. CAMARONES ROCA 150GR" at bounding box center [353, 410] width 148 height 43
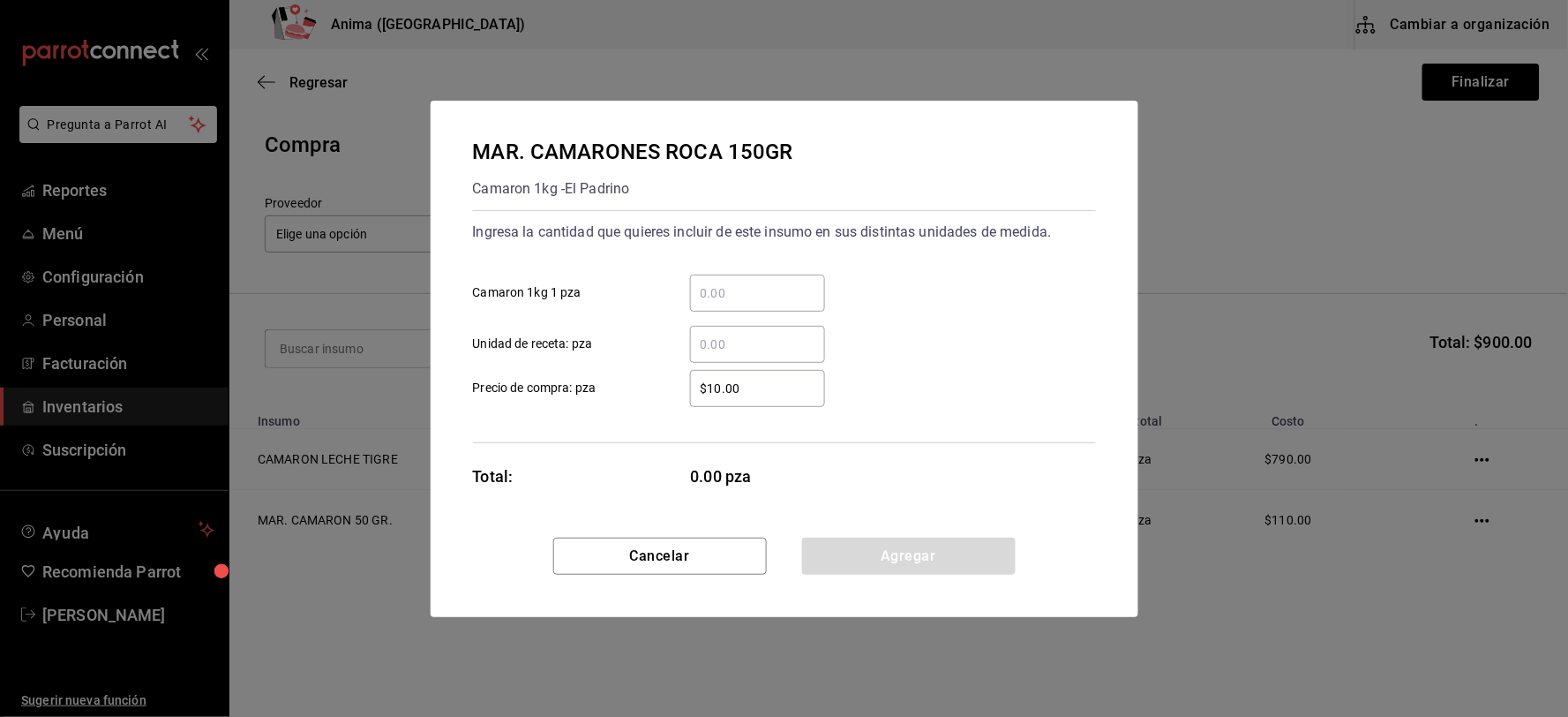
click at [726, 339] on input "​ Unidad de receta: pza" at bounding box center [757, 345] width 135 height 21
type input "15"
type input "$33"
click button "Agregar" at bounding box center [908, 557] width 213 height 37
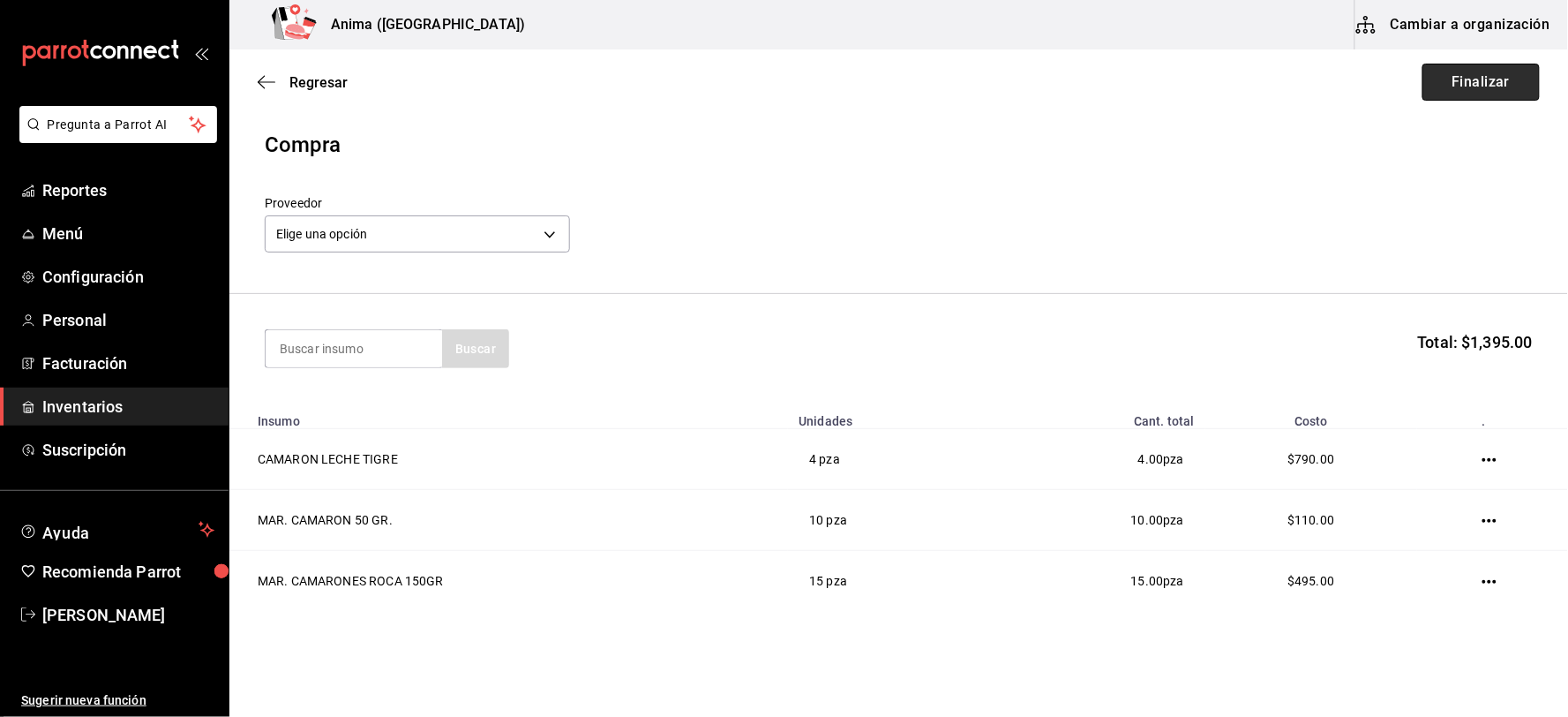
click at [1468, 80] on button "Finalizar" at bounding box center [1481, 82] width 117 height 37
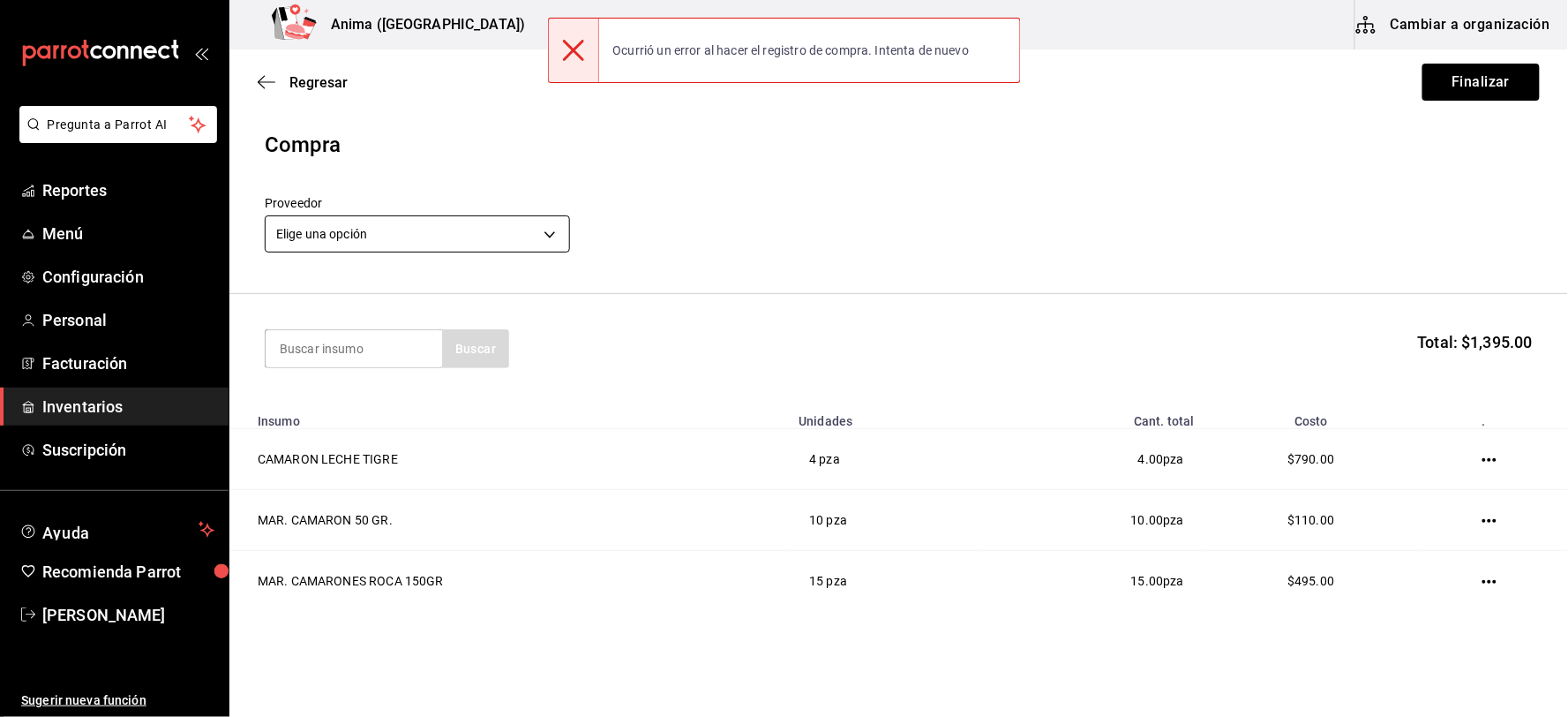
click at [471, 236] on body "Pregunta a Parrot AI Reportes Menú Configuración Personal Facturación Inventari…" at bounding box center [784, 308] width 1568 height 617
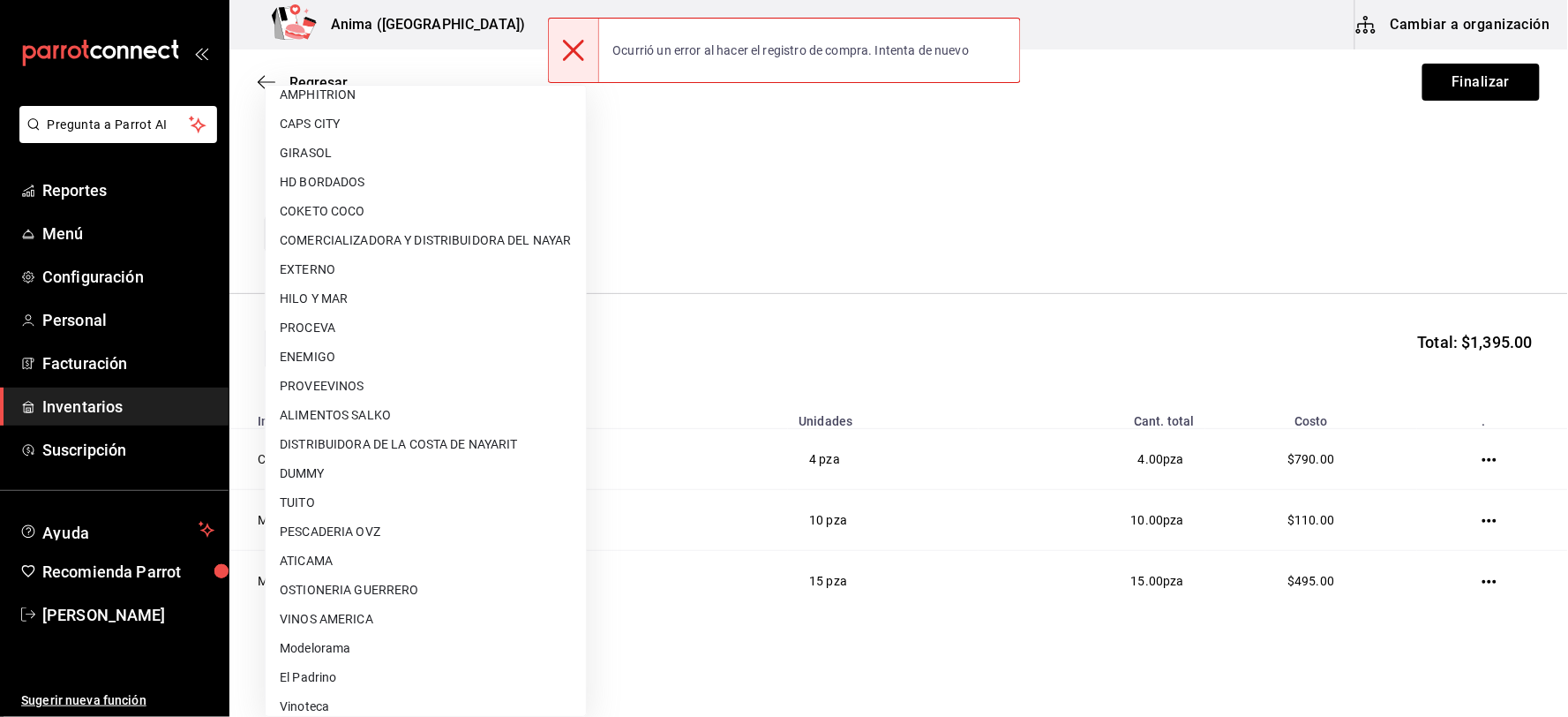
scroll to position [227, 0]
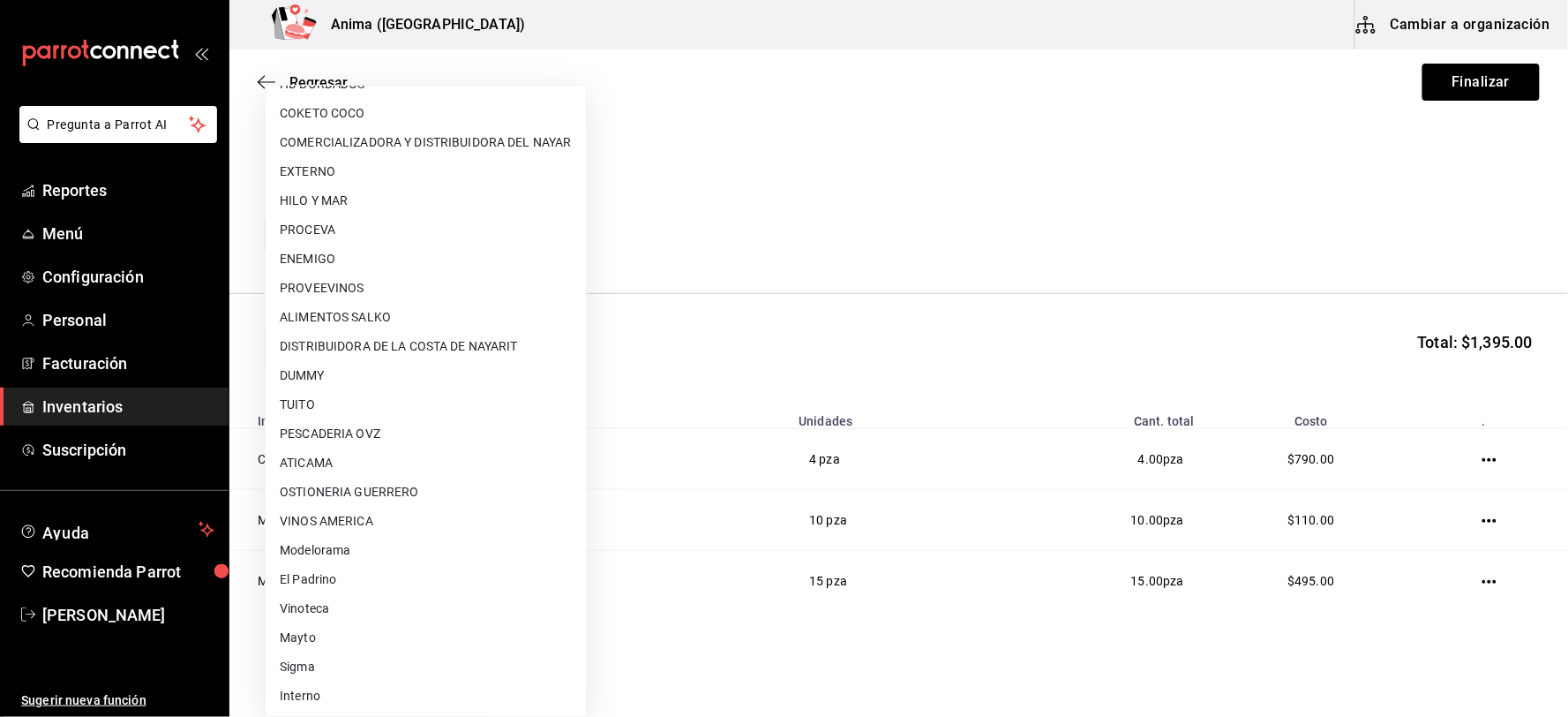
click at [363, 582] on li "El Padrino" at bounding box center [426, 579] width 321 height 29
type input "3d2fc1bc-7a4d-4d26-90b4-a66c75900bbd"
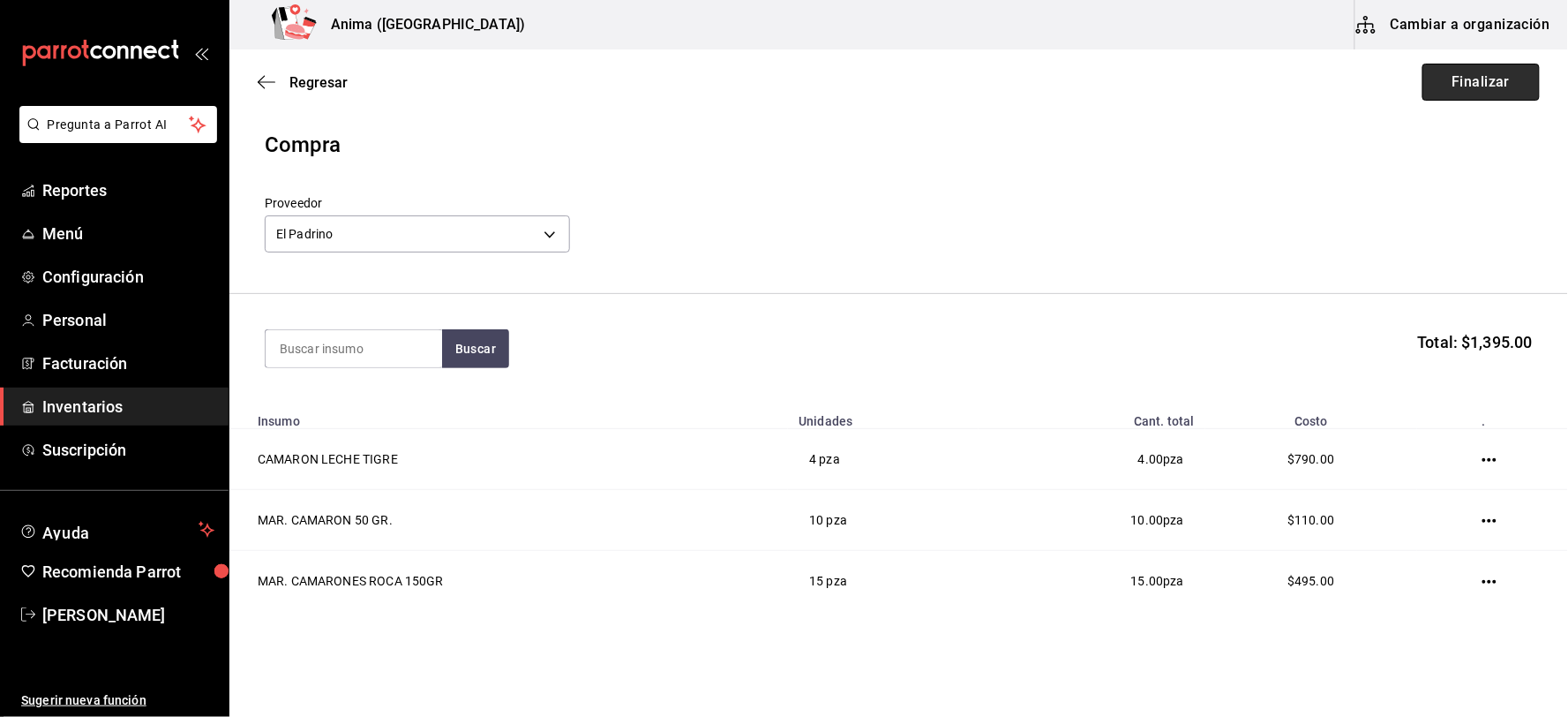
click at [1454, 83] on button "Finalizar" at bounding box center [1481, 82] width 117 height 37
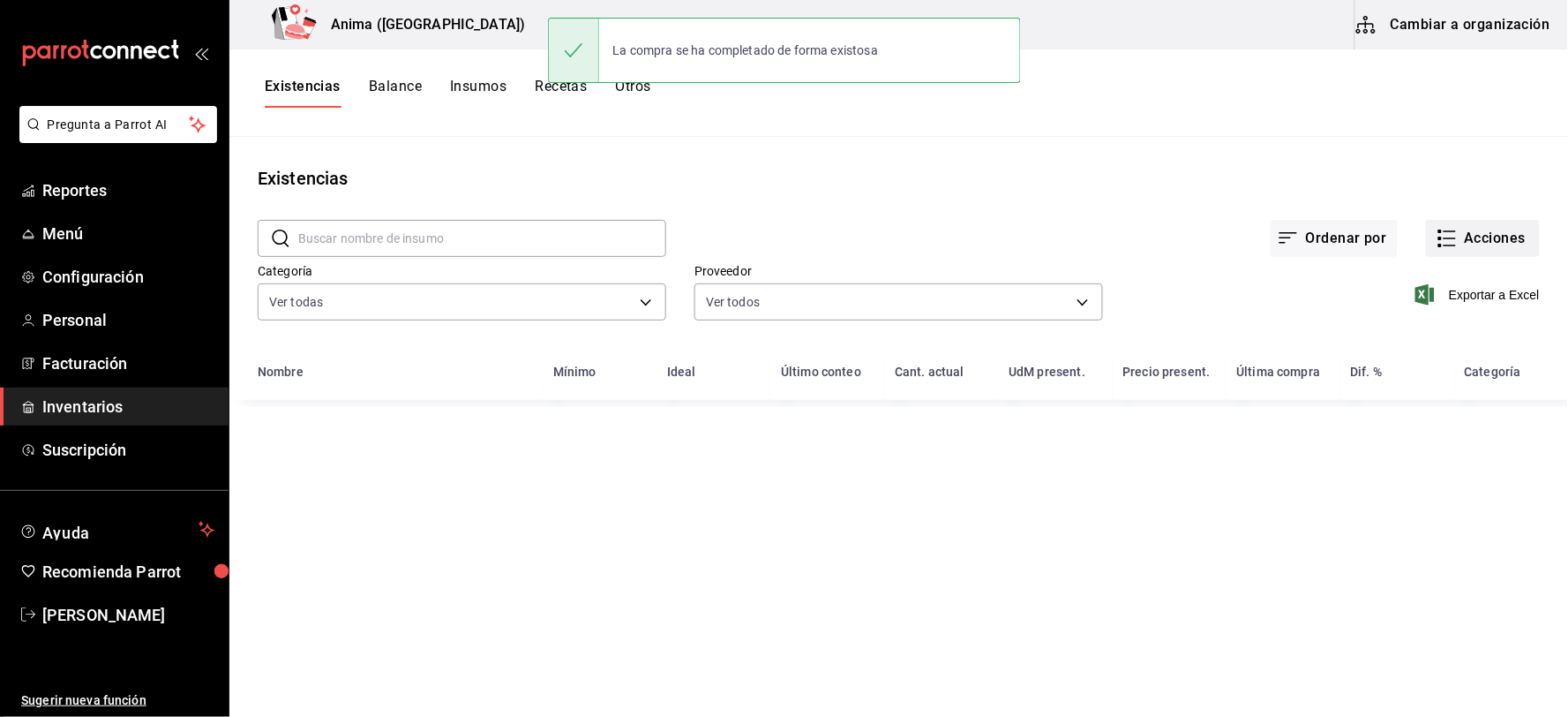
click at [1468, 230] on button "Acciones" at bounding box center [1483, 238] width 113 height 37
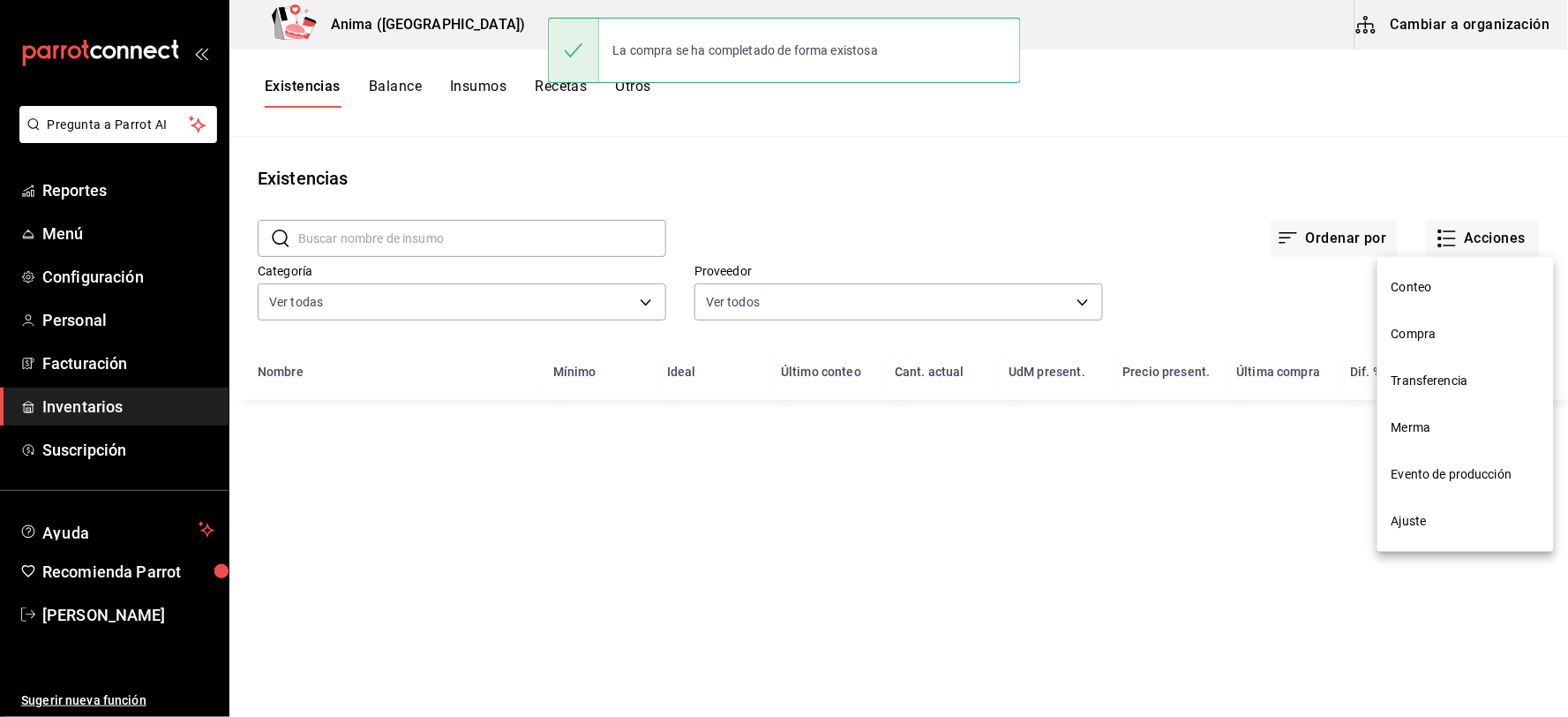
click at [1416, 325] on span "Compra" at bounding box center [1465, 334] width 148 height 19
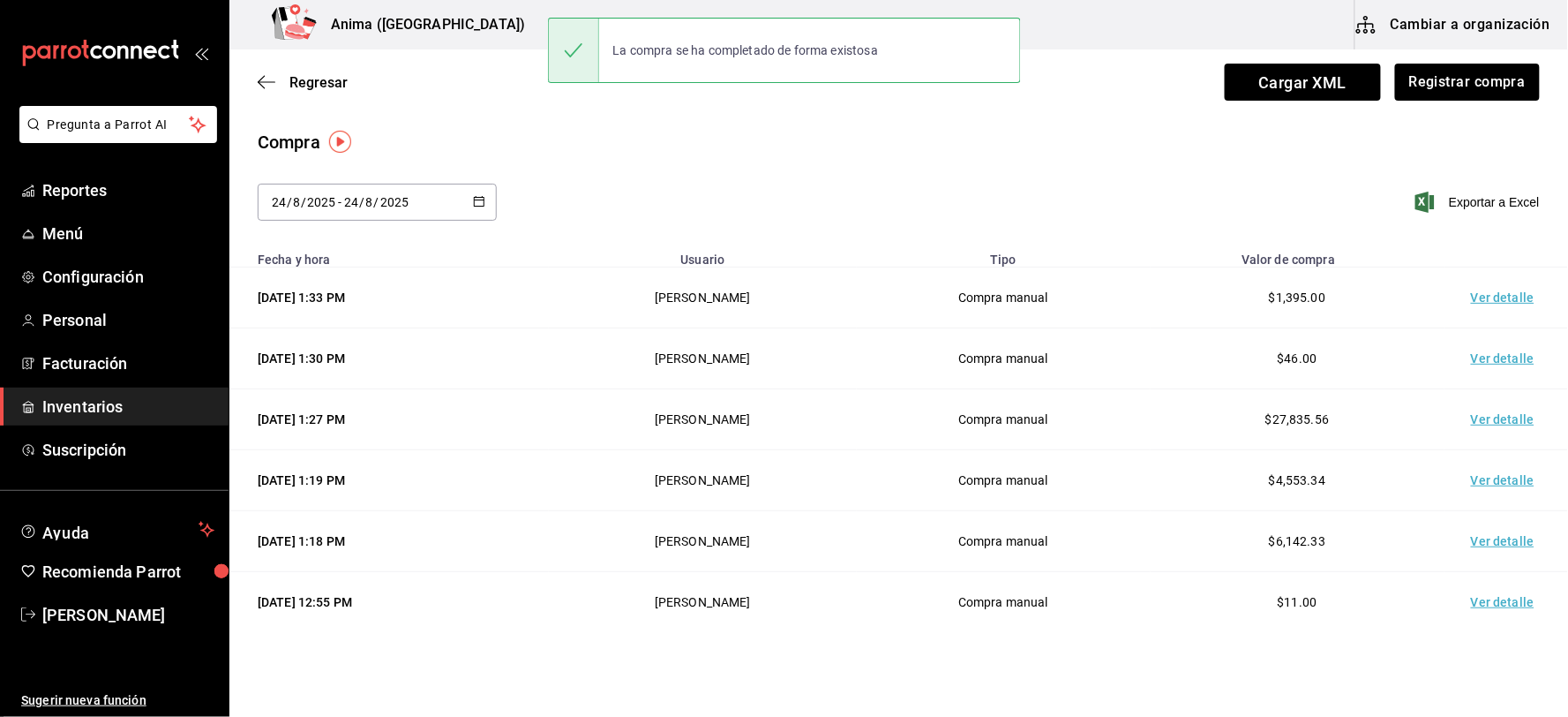
click at [1462, 284] on td "Ver detalle" at bounding box center [1506, 298] width 123 height 61
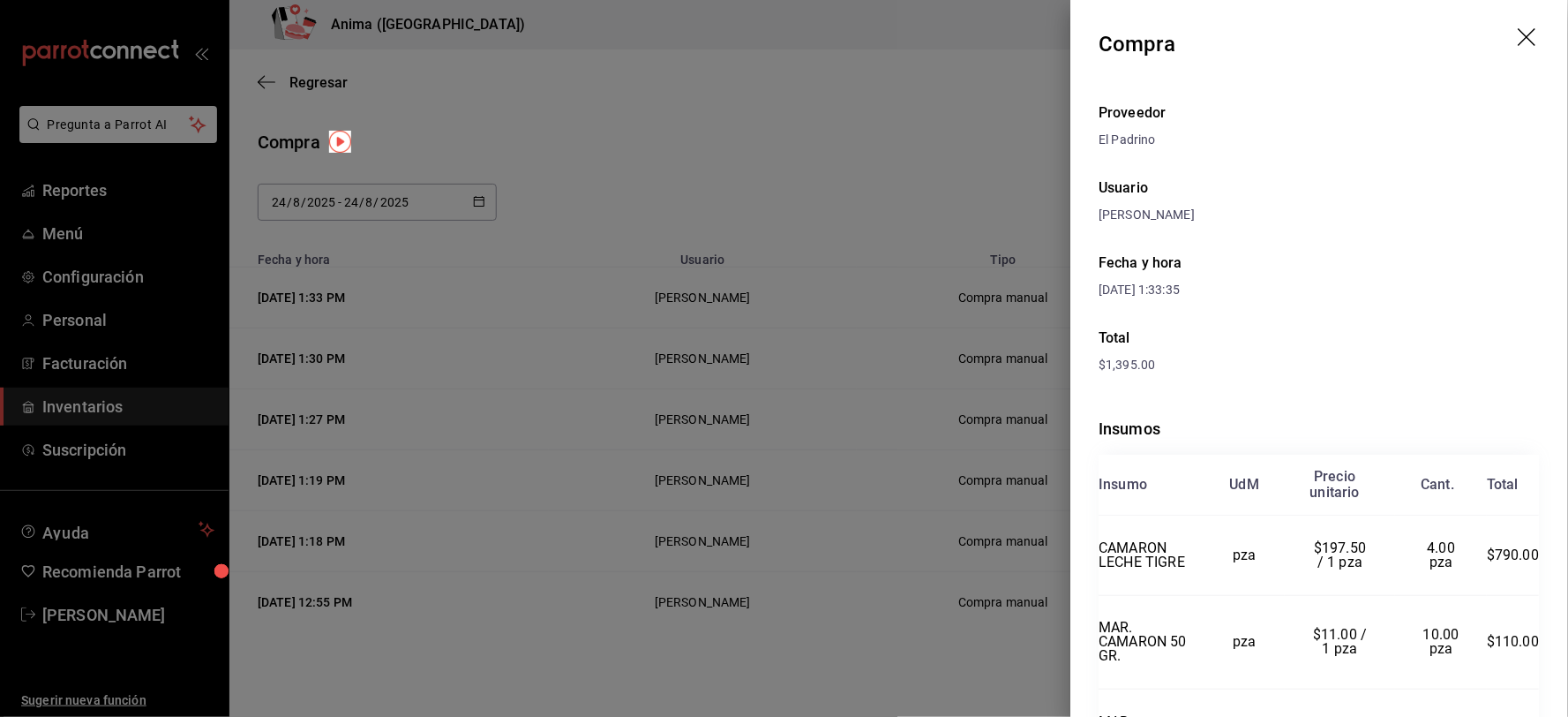
click at [953, 228] on div at bounding box center [784, 358] width 1568 height 717
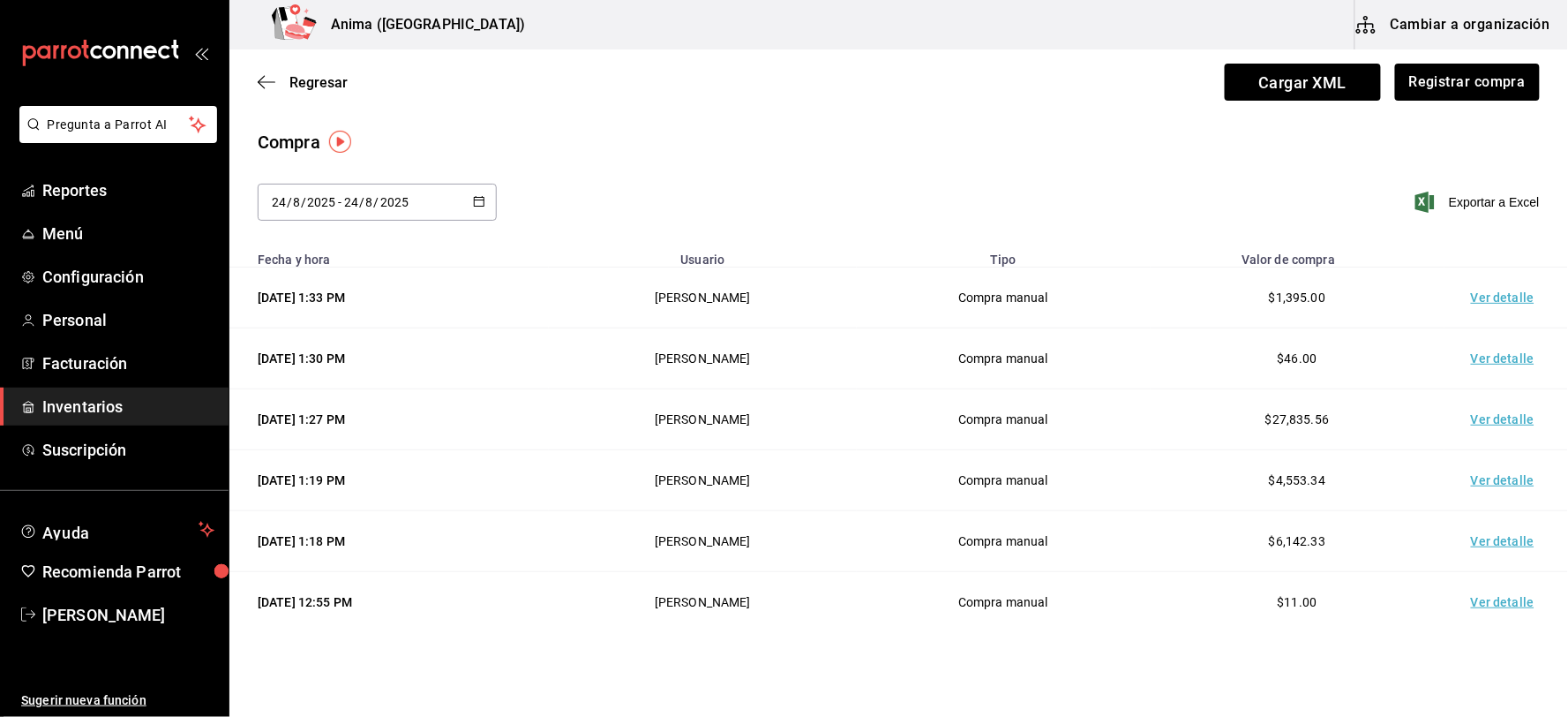
click at [763, 134] on div "Compra" at bounding box center [898, 142] width 1282 height 27
click at [113, 407] on span "Inventarios" at bounding box center [128, 406] width 172 height 24
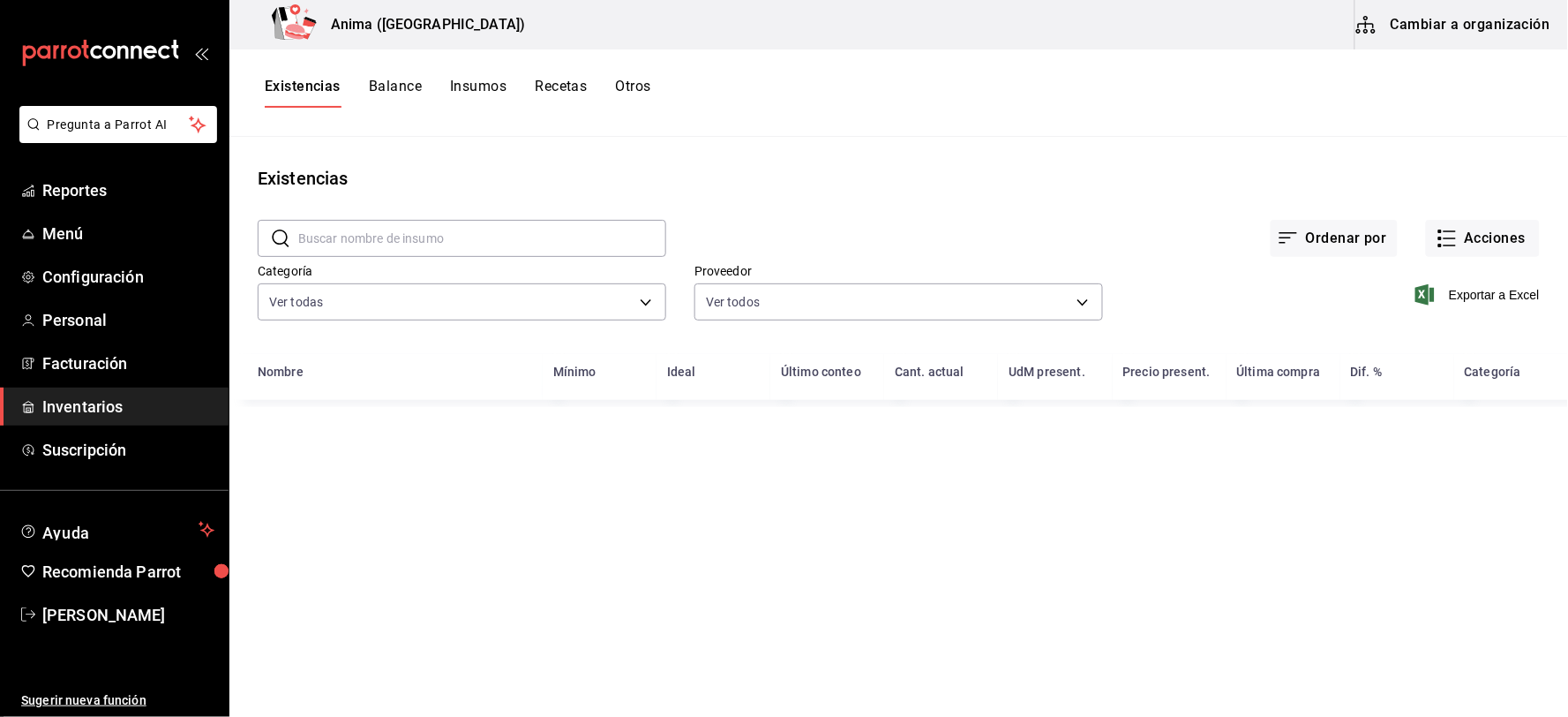
click at [364, 239] on input "text" at bounding box center [482, 238] width 368 height 35
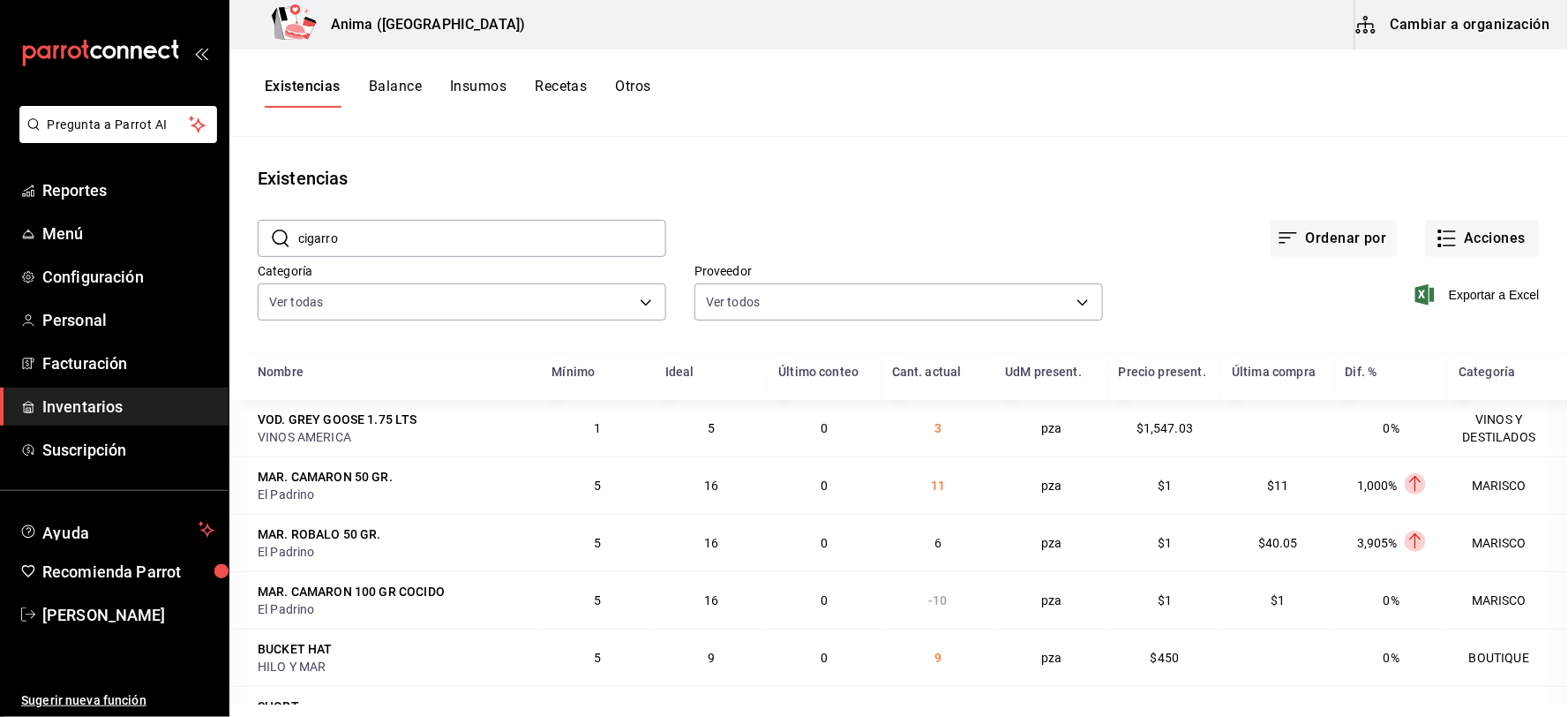
type input "cigarro"
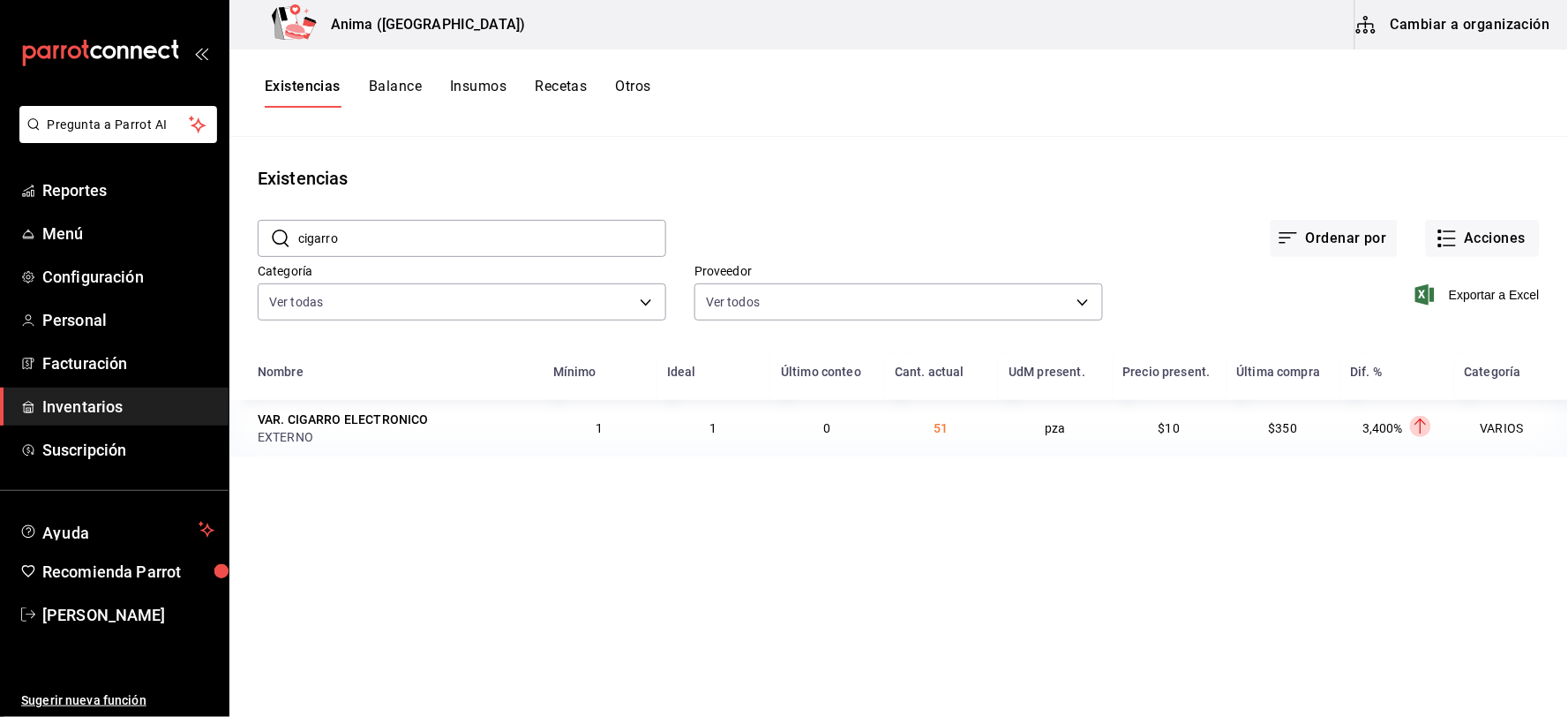
click at [638, 90] on button "Otros" at bounding box center [633, 93] width 35 height 30
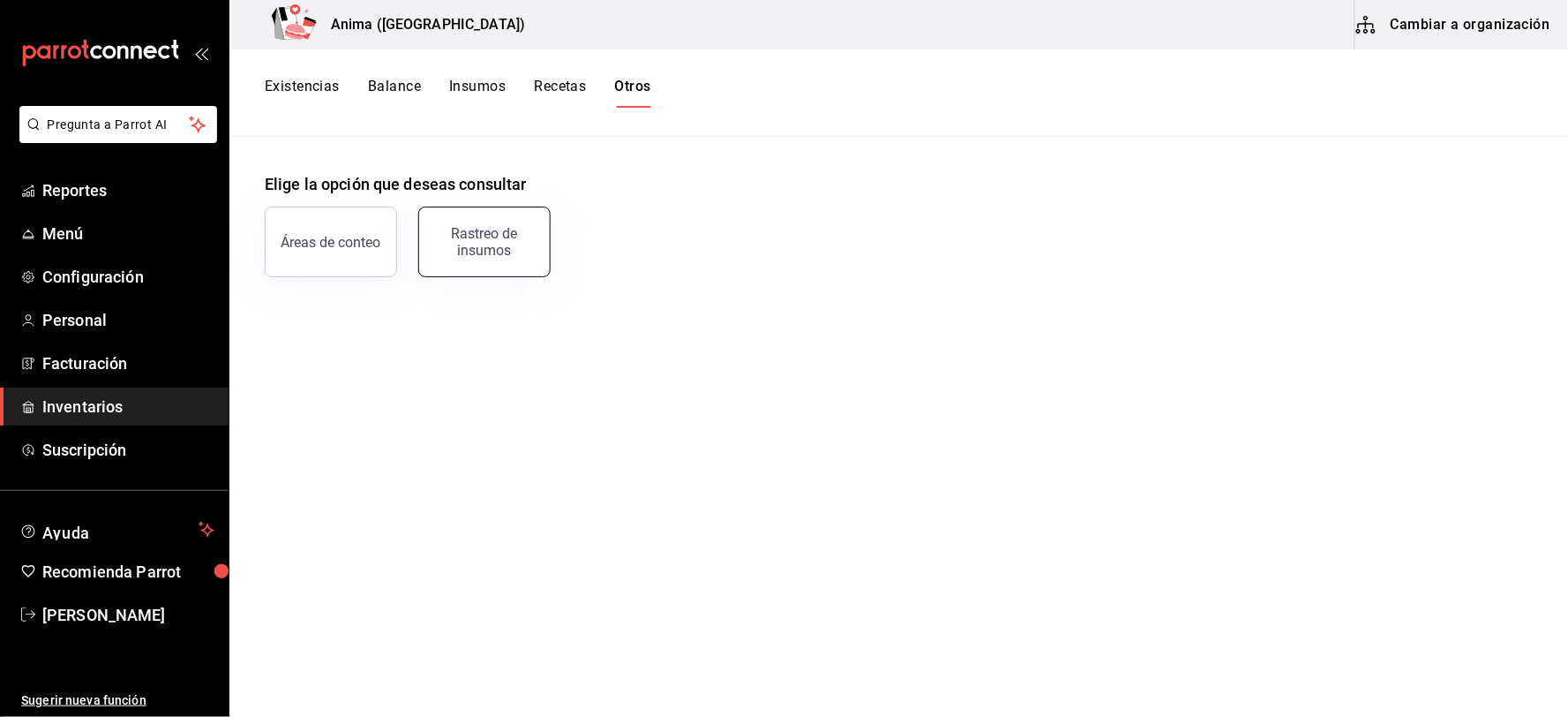
click at [514, 245] on div "Rastreo de insumos" at bounding box center [485, 242] width 110 height 34
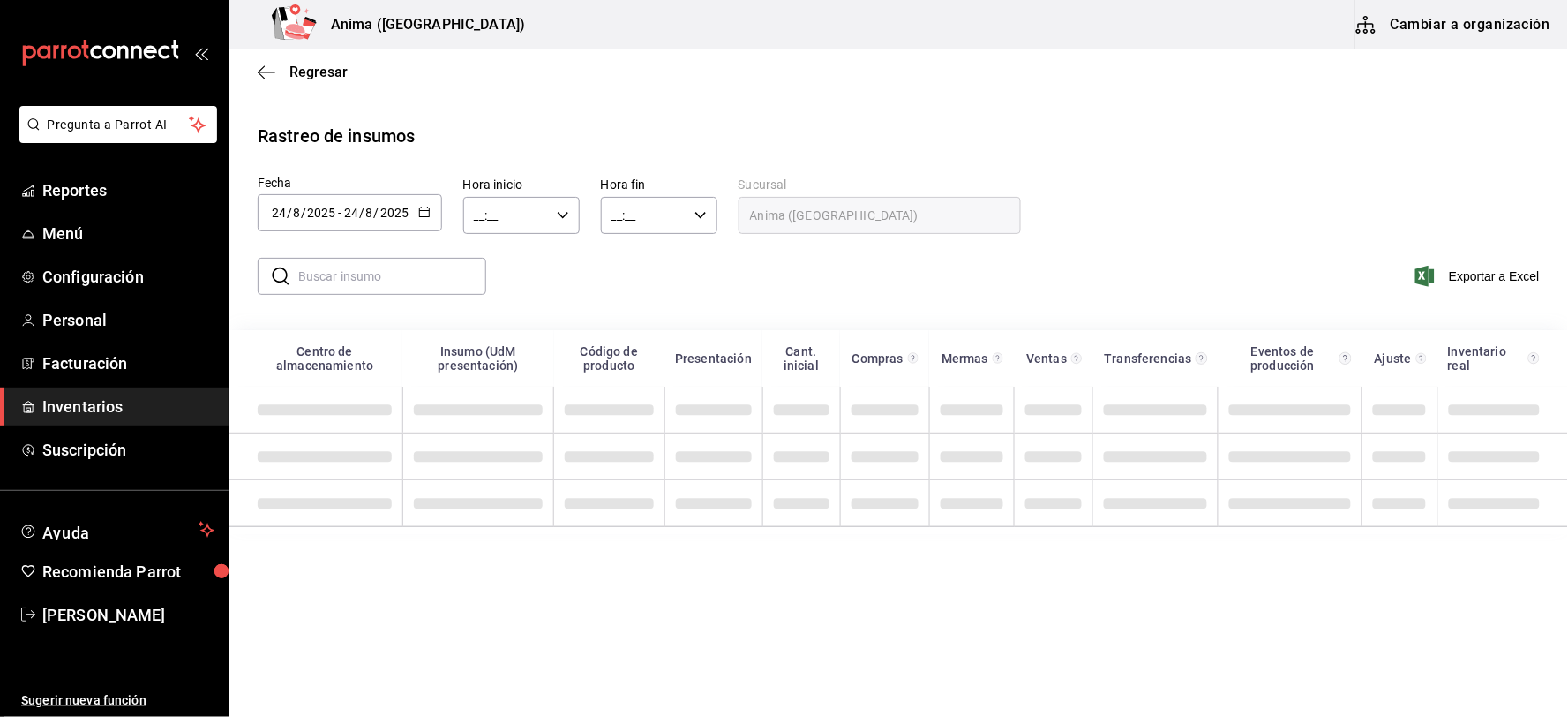
click at [338, 213] on span "-" at bounding box center [340, 213] width 4 height 14
click at [322, 552] on li "Rango de fechas" at bounding box center [341, 547] width 167 height 40
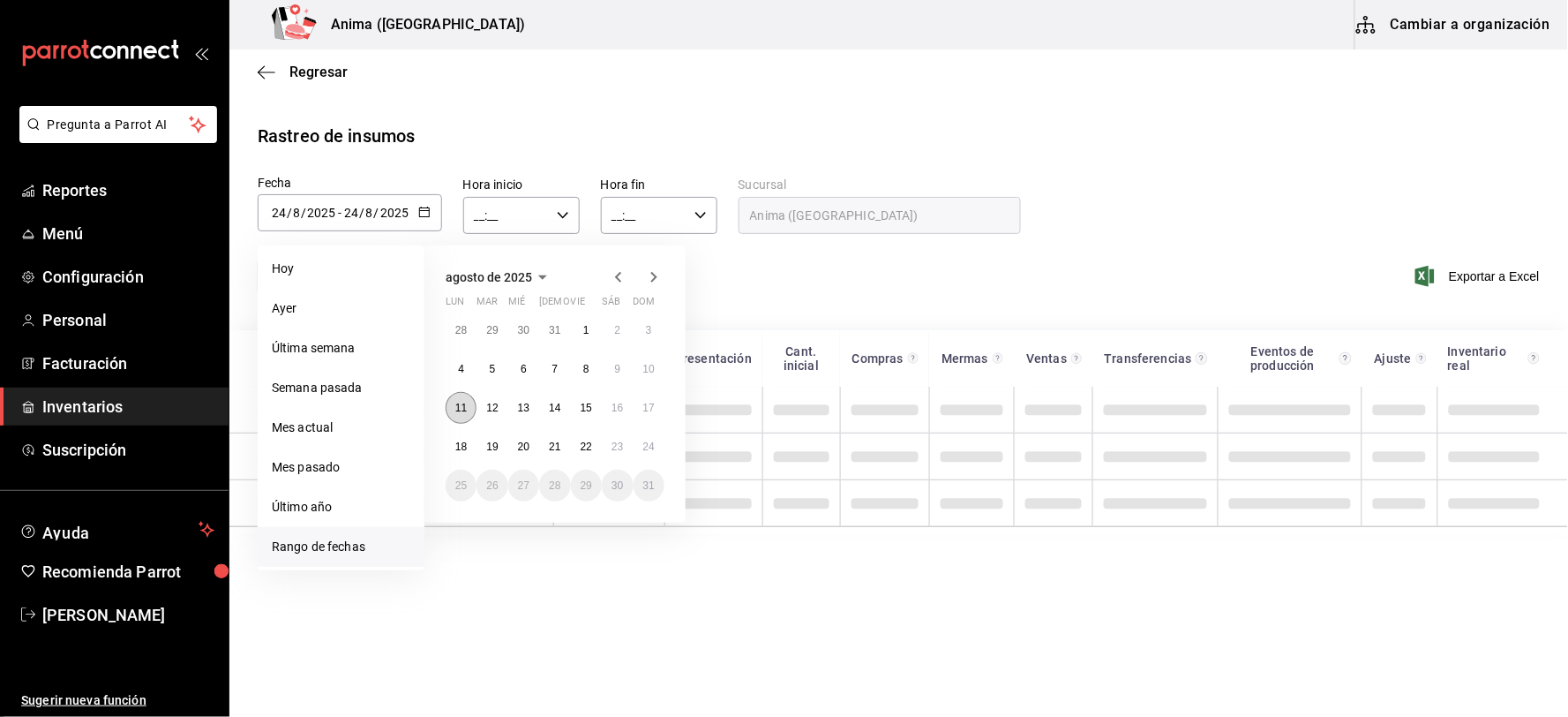
click at [452, 415] on button "11" at bounding box center [461, 408] width 31 height 32
click at [639, 445] on button "24" at bounding box center [648, 447] width 31 height 32
type input "[DATE]"
type input "11"
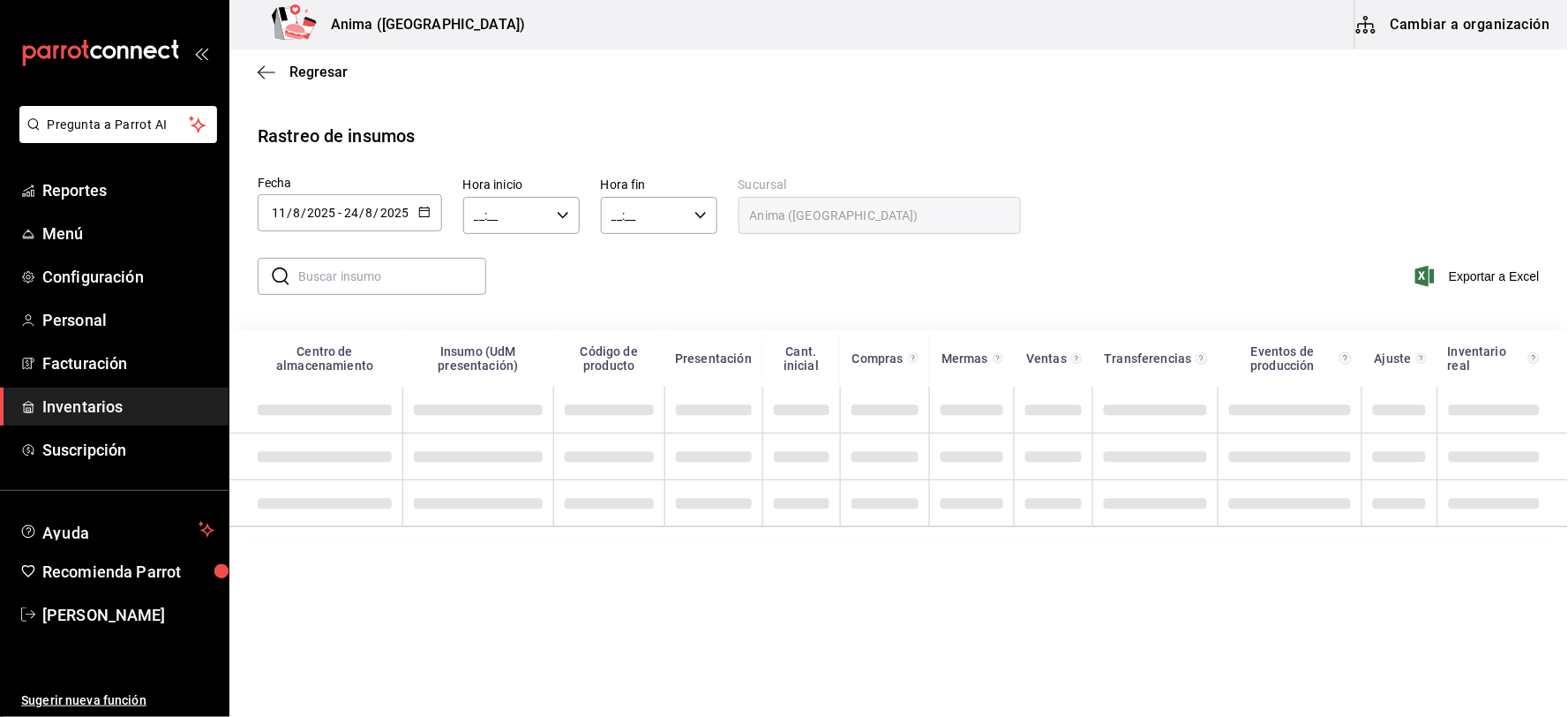
click at [364, 279] on input "text" at bounding box center [392, 277] width 188 height 35
drag, startPoint x: 167, startPoint y: 395, endPoint x: 185, endPoint y: 411, distance: 24.1
click at [167, 395] on span "Inventarios" at bounding box center [128, 406] width 172 height 24
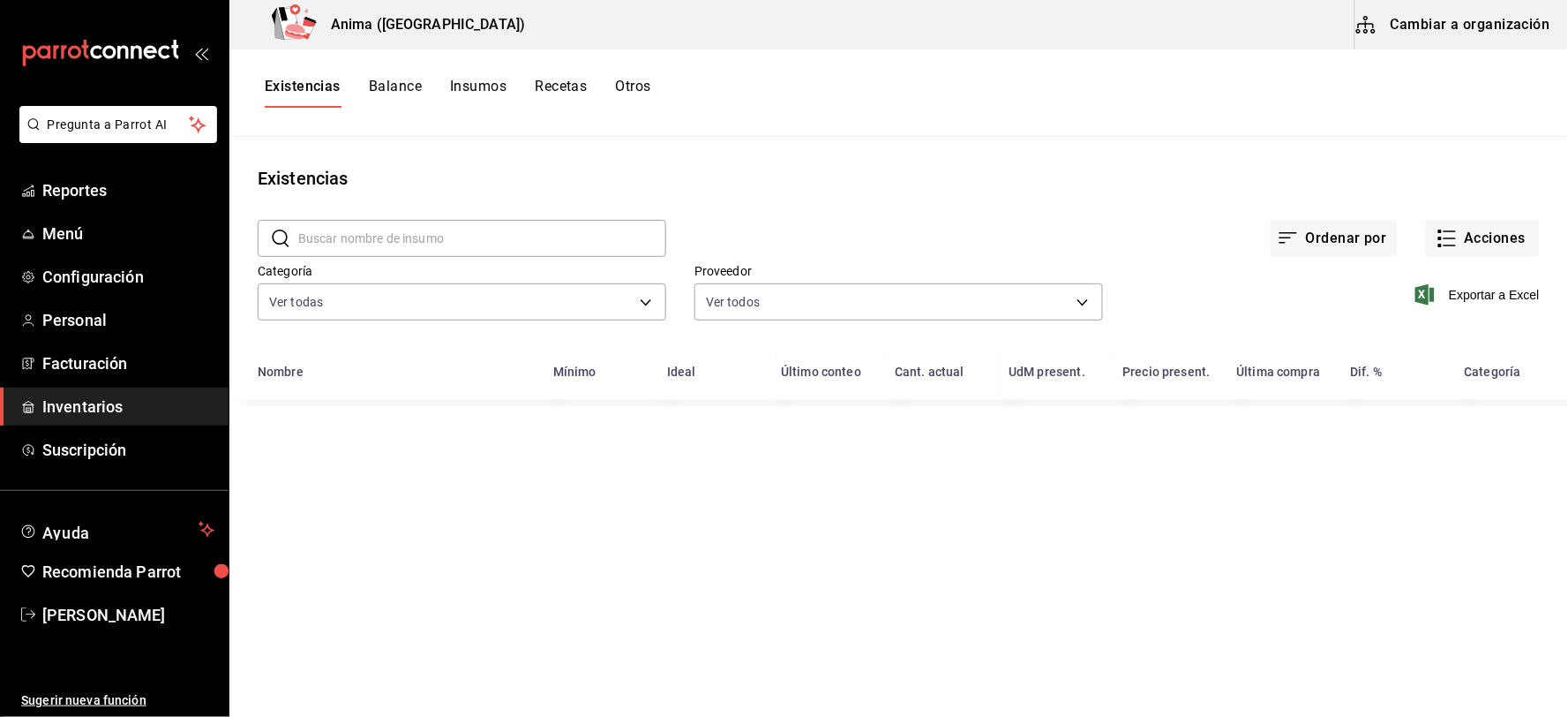
click at [646, 86] on button "Otros" at bounding box center [633, 93] width 35 height 30
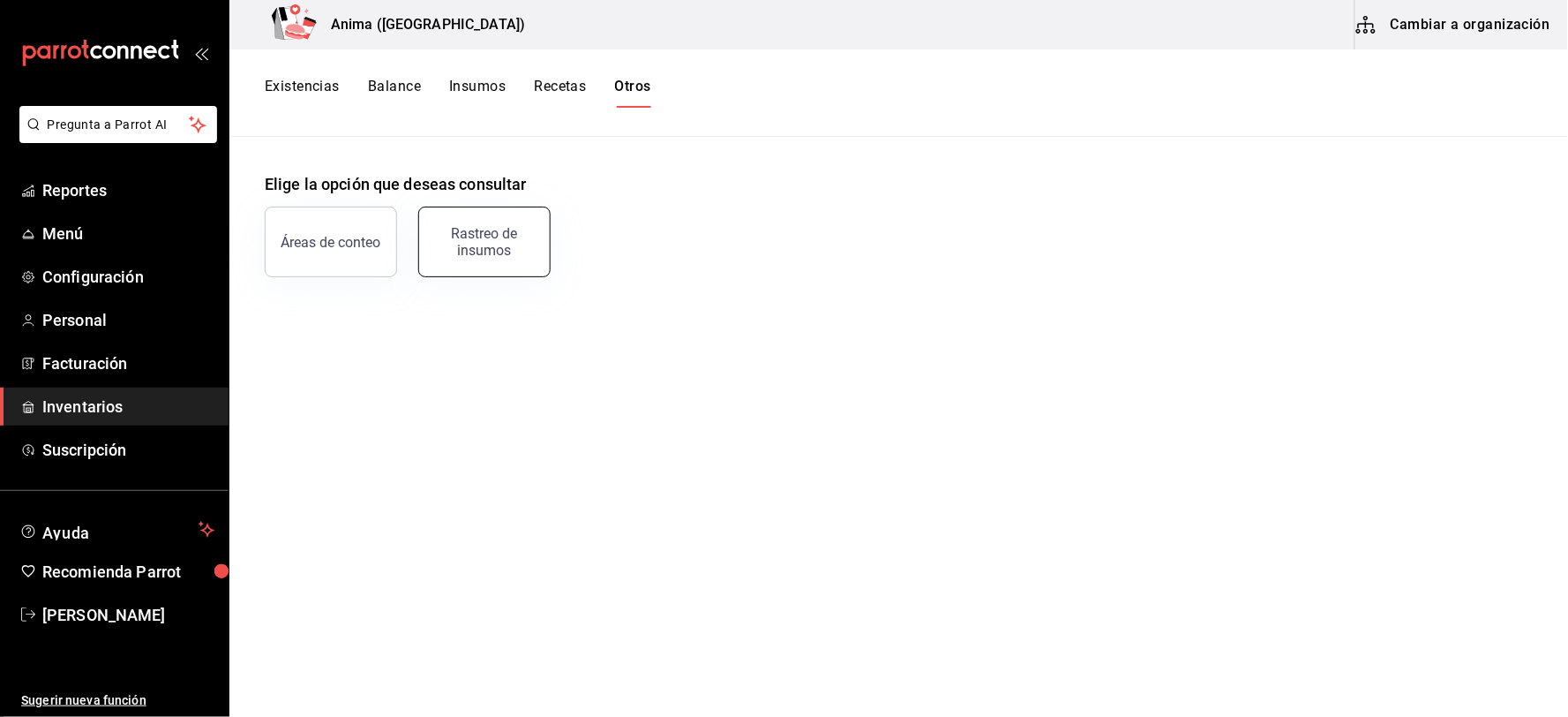
click at [486, 245] on div "Rastreo de insumos" at bounding box center [485, 242] width 110 height 34
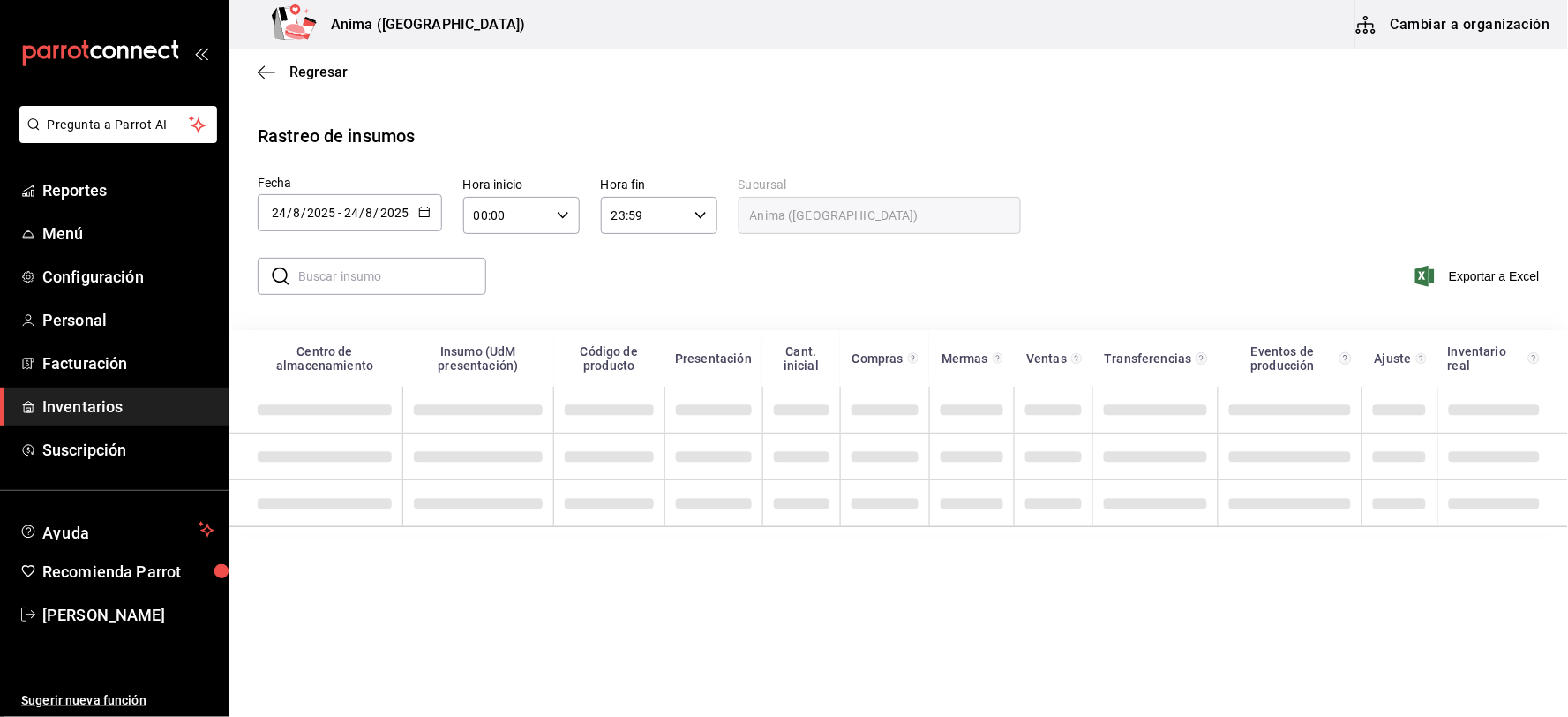
click at [314, 290] on input "text" at bounding box center [392, 277] width 188 height 35
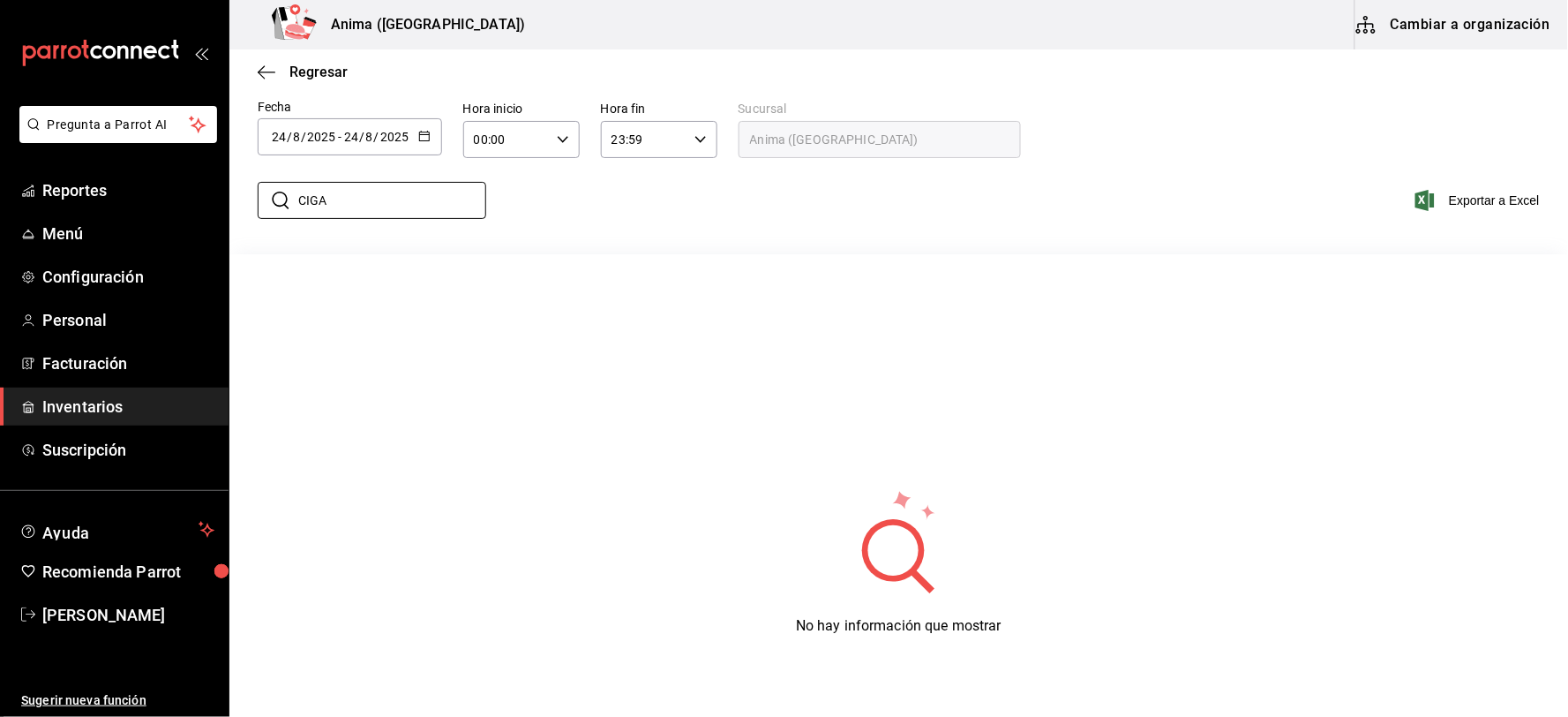
scroll to position [98, 0]
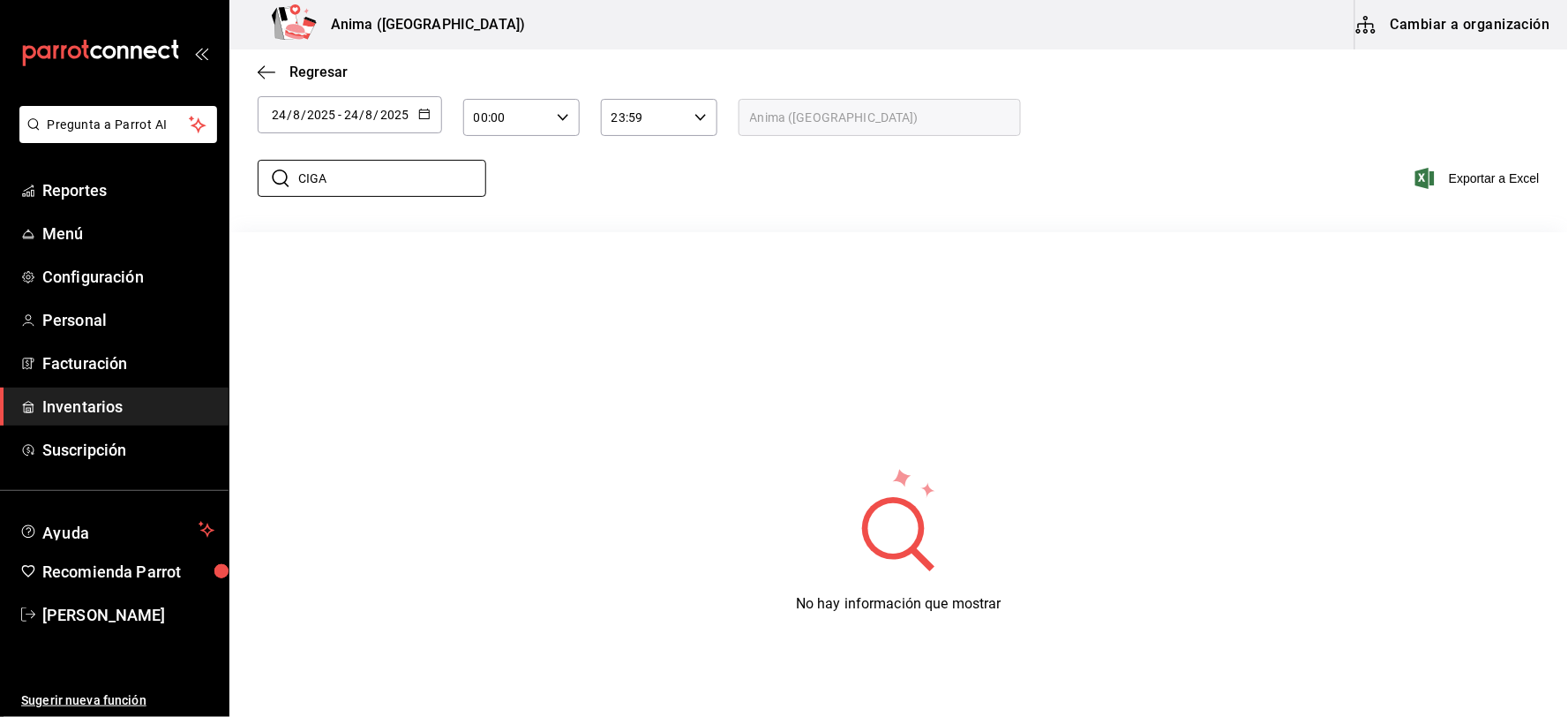
type input "CIGARRO"
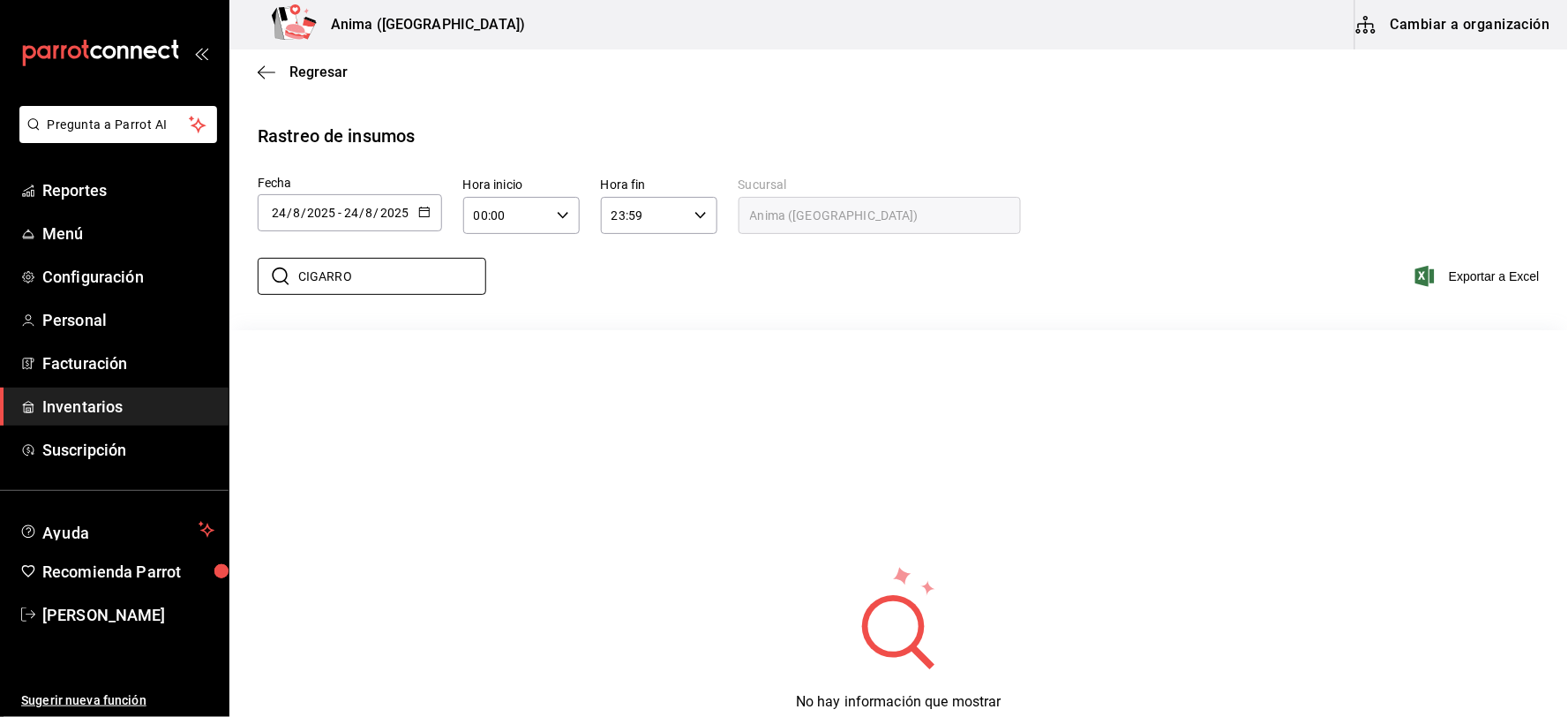
click at [348, 225] on div "[DATE] [DATE] - [DATE] [DATE]" at bounding box center [350, 213] width 184 height 37
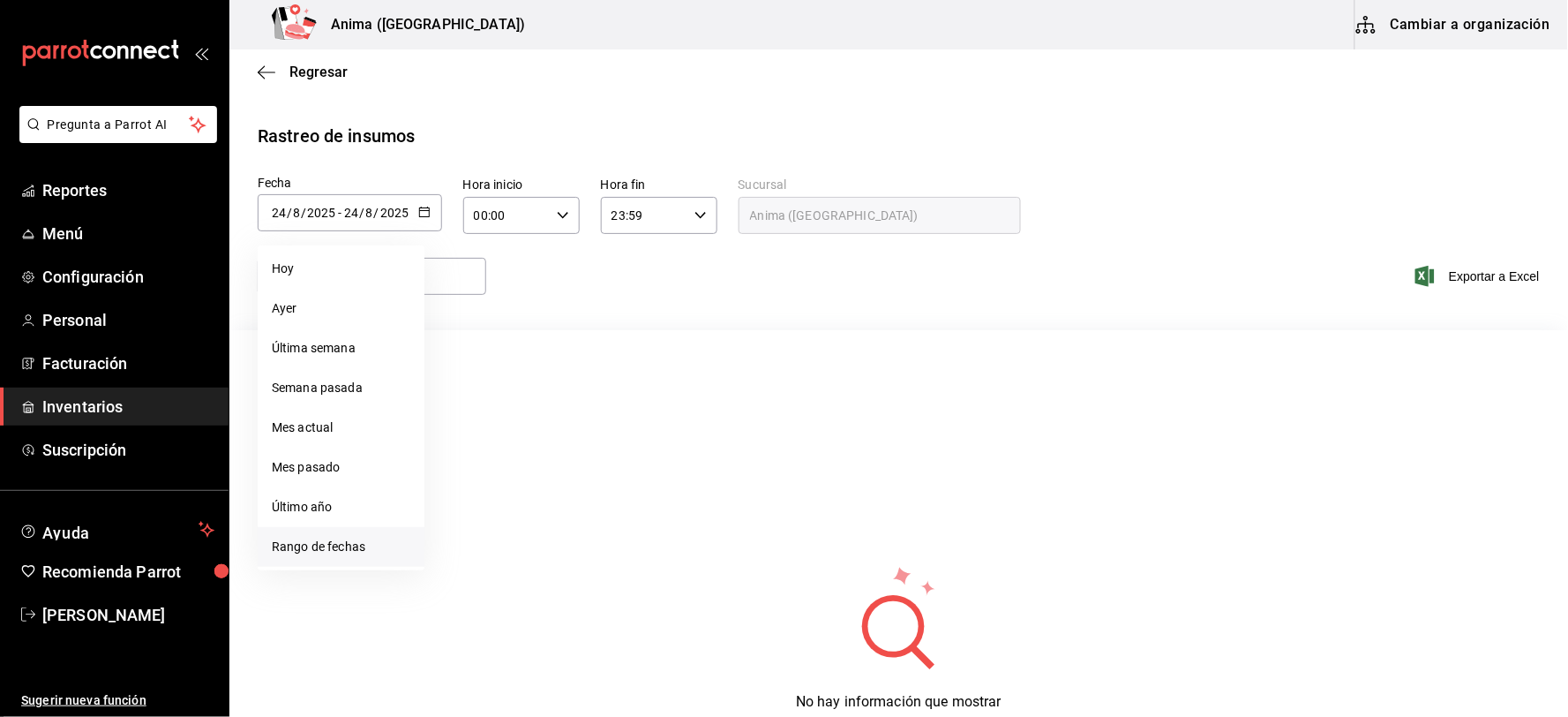
click at [347, 541] on li "Rango de fechas" at bounding box center [341, 547] width 167 height 40
click at [472, 406] on button "11" at bounding box center [461, 408] width 31 height 32
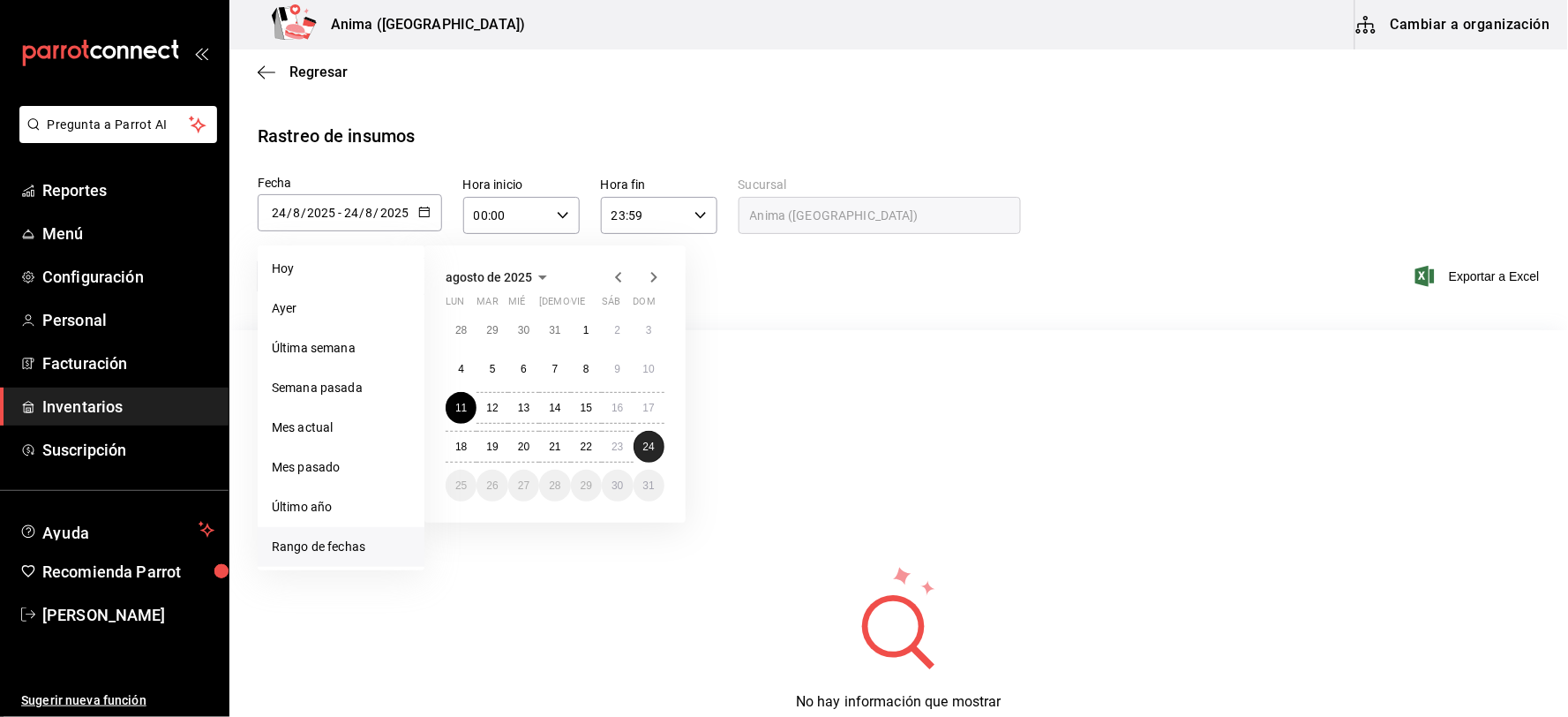
click at [645, 452] on abbr "24" at bounding box center [648, 447] width 12 height 12
type input "[DATE]"
type input "11"
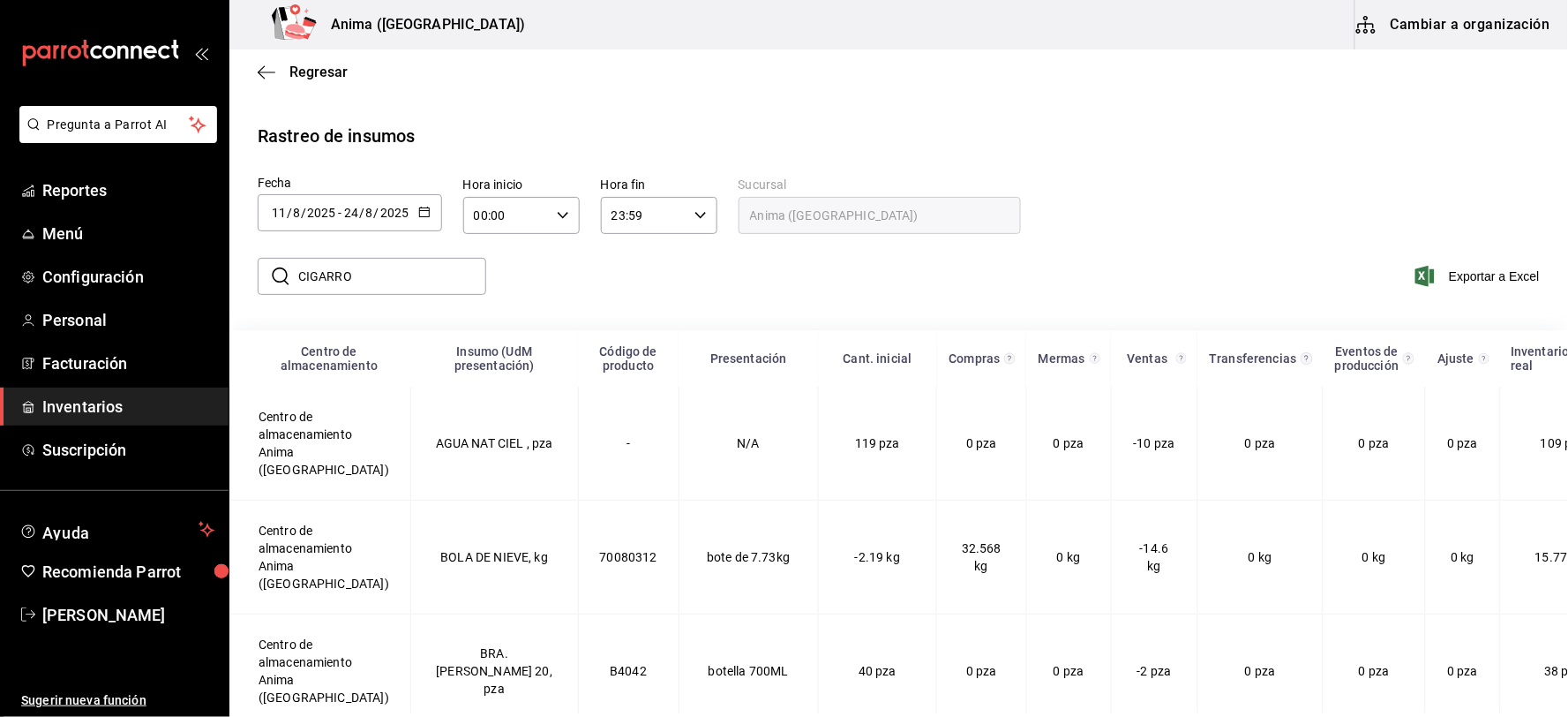
click at [126, 418] on link "Inventarios" at bounding box center [114, 406] width 229 height 38
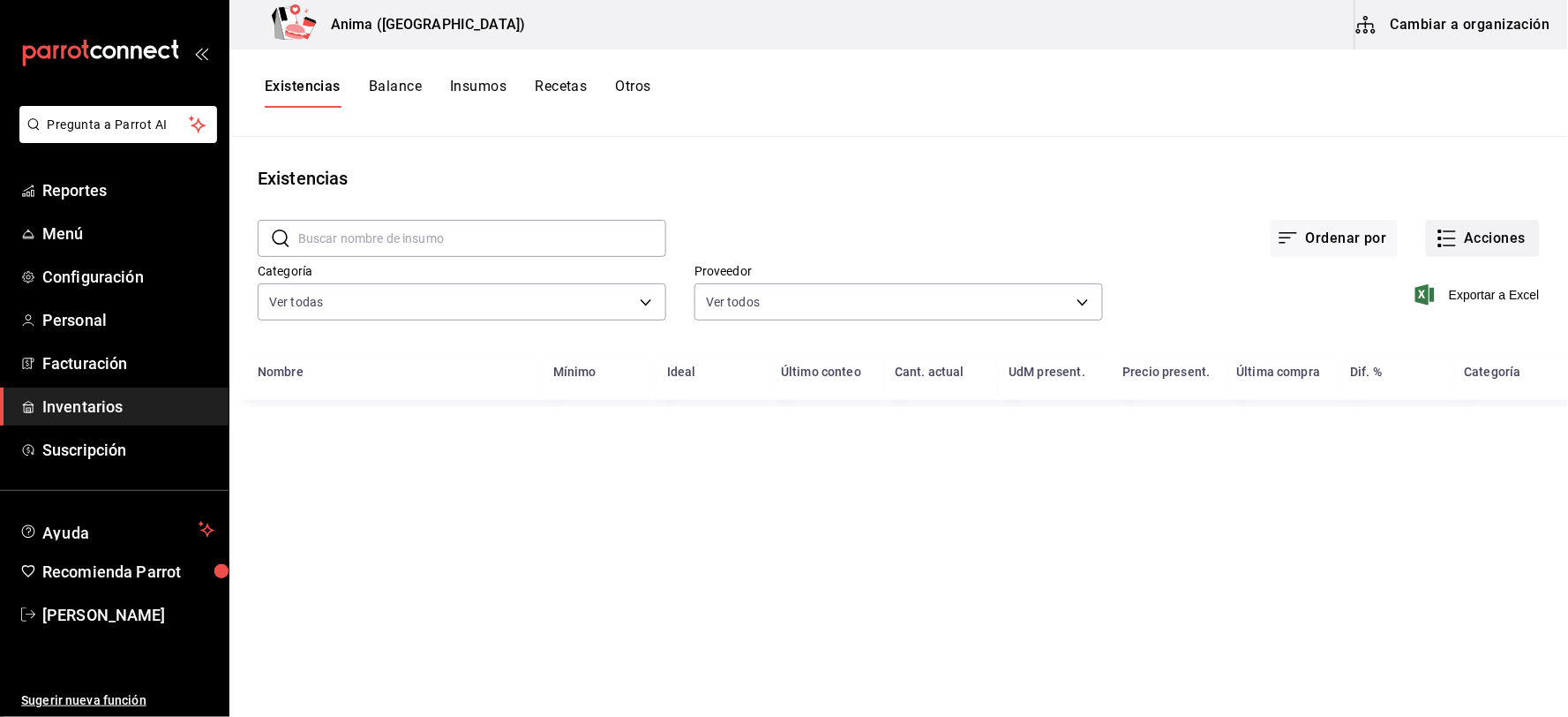
click at [1468, 238] on button "Acciones" at bounding box center [1483, 238] width 113 height 37
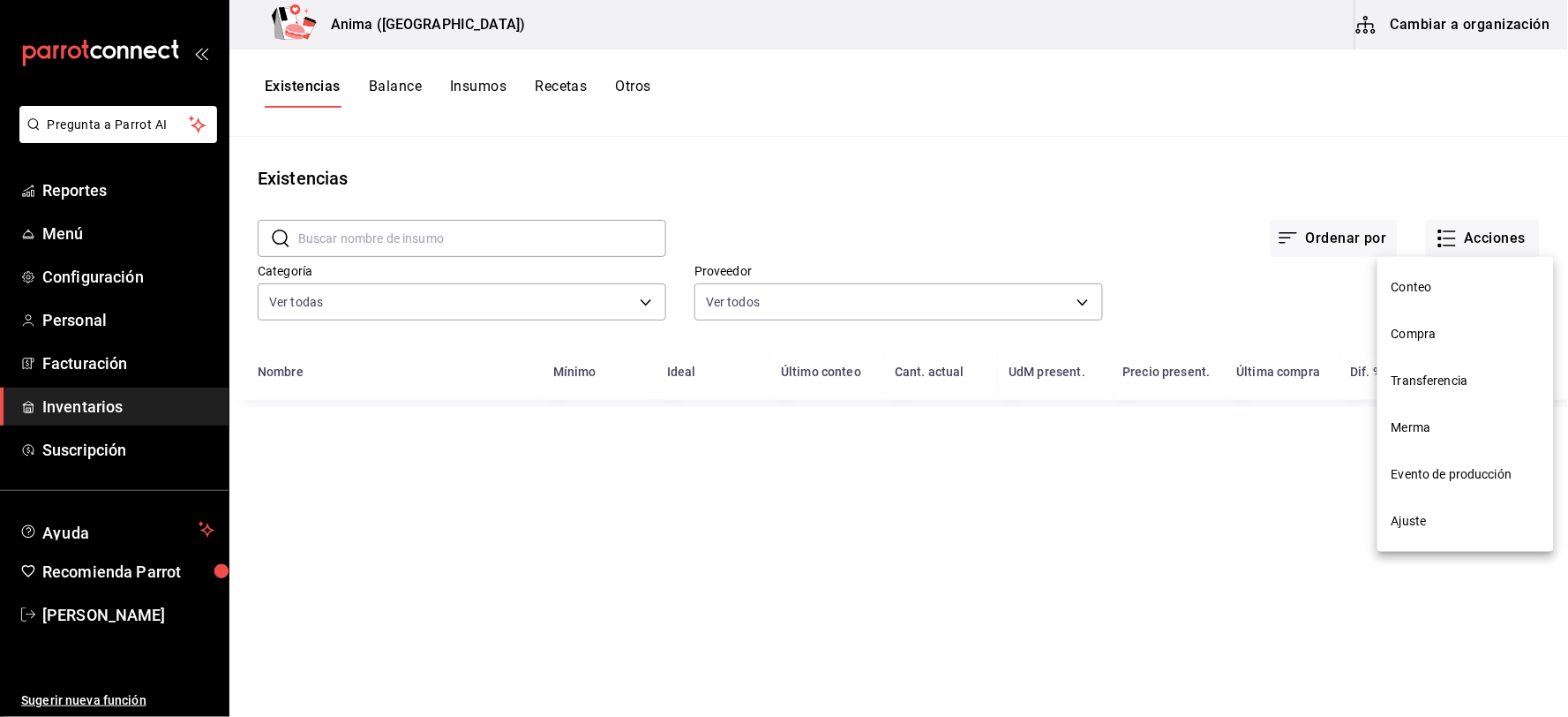
click at [1440, 330] on span "Compra" at bounding box center [1465, 334] width 148 height 19
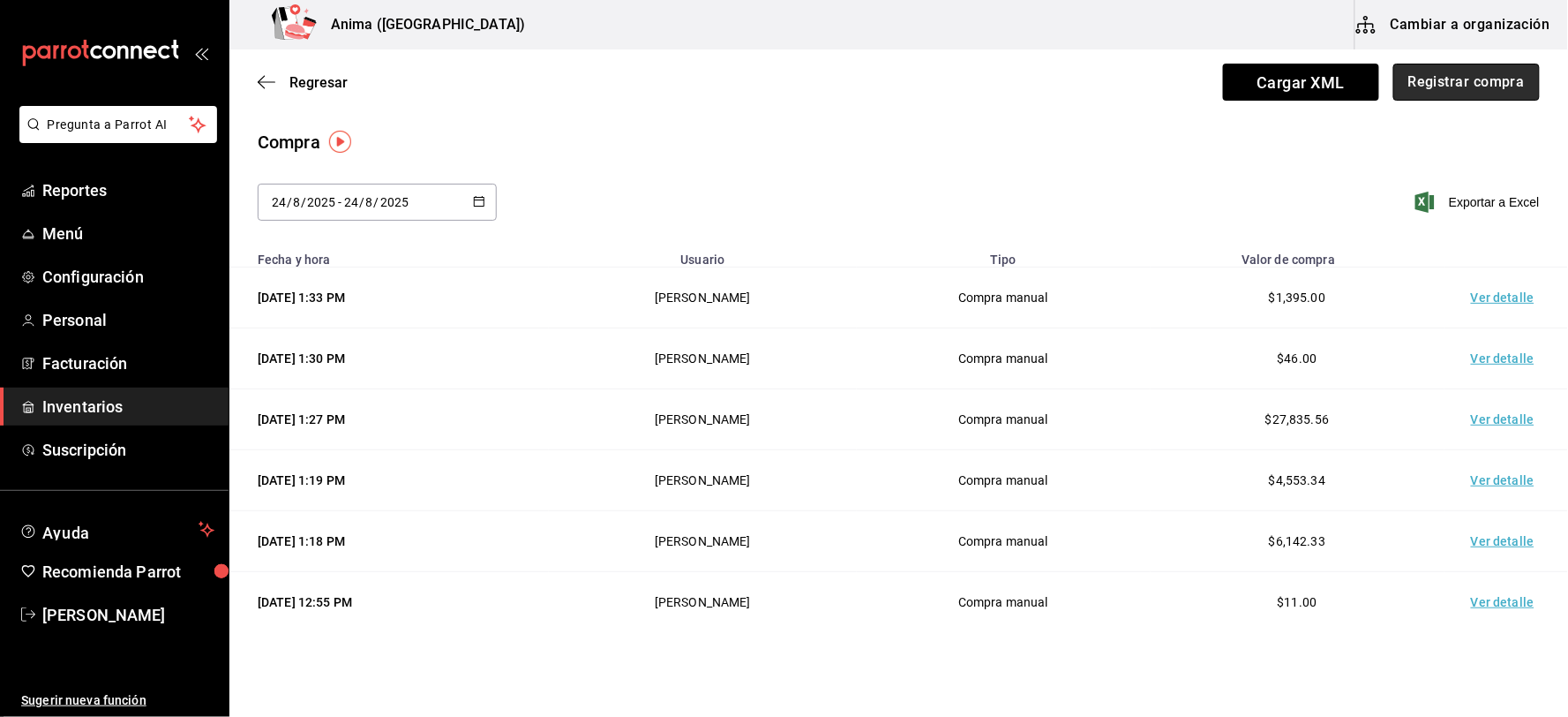
click at [1487, 80] on button "Registrar compra" at bounding box center [1466, 82] width 146 height 37
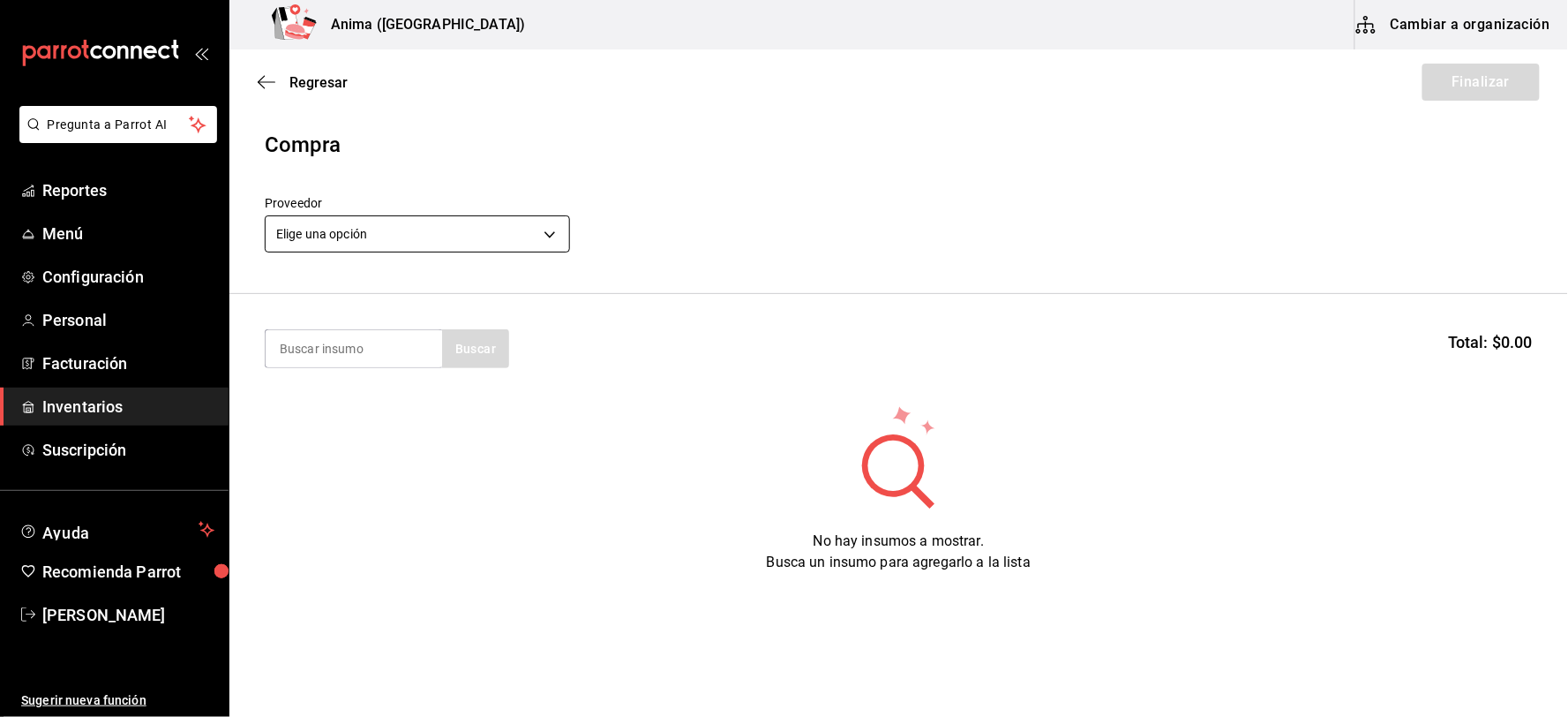
click at [394, 238] on body "Pregunta a Parrot AI Reportes Menú Configuración Personal Facturación Inventari…" at bounding box center [784, 308] width 1568 height 617
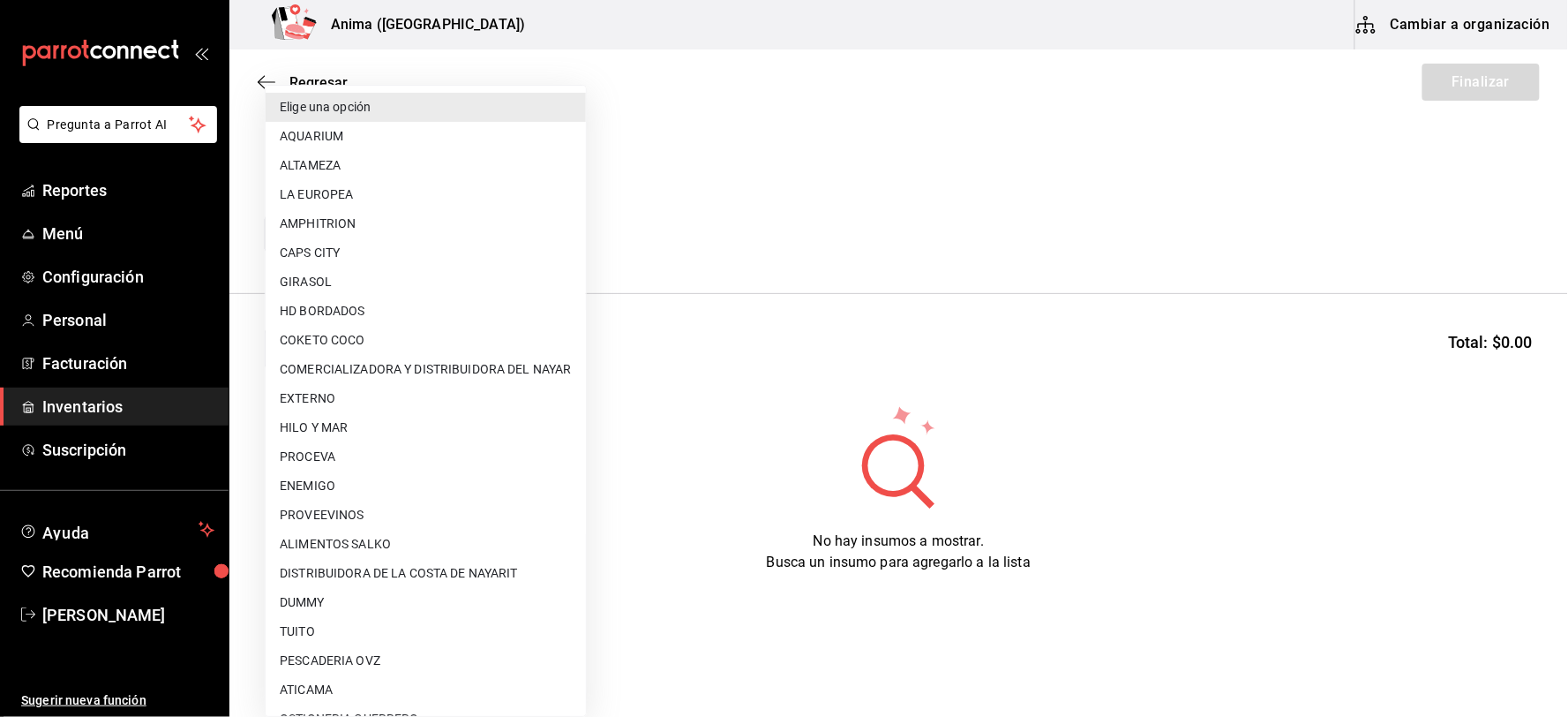
click at [946, 222] on div at bounding box center [784, 358] width 1568 height 717
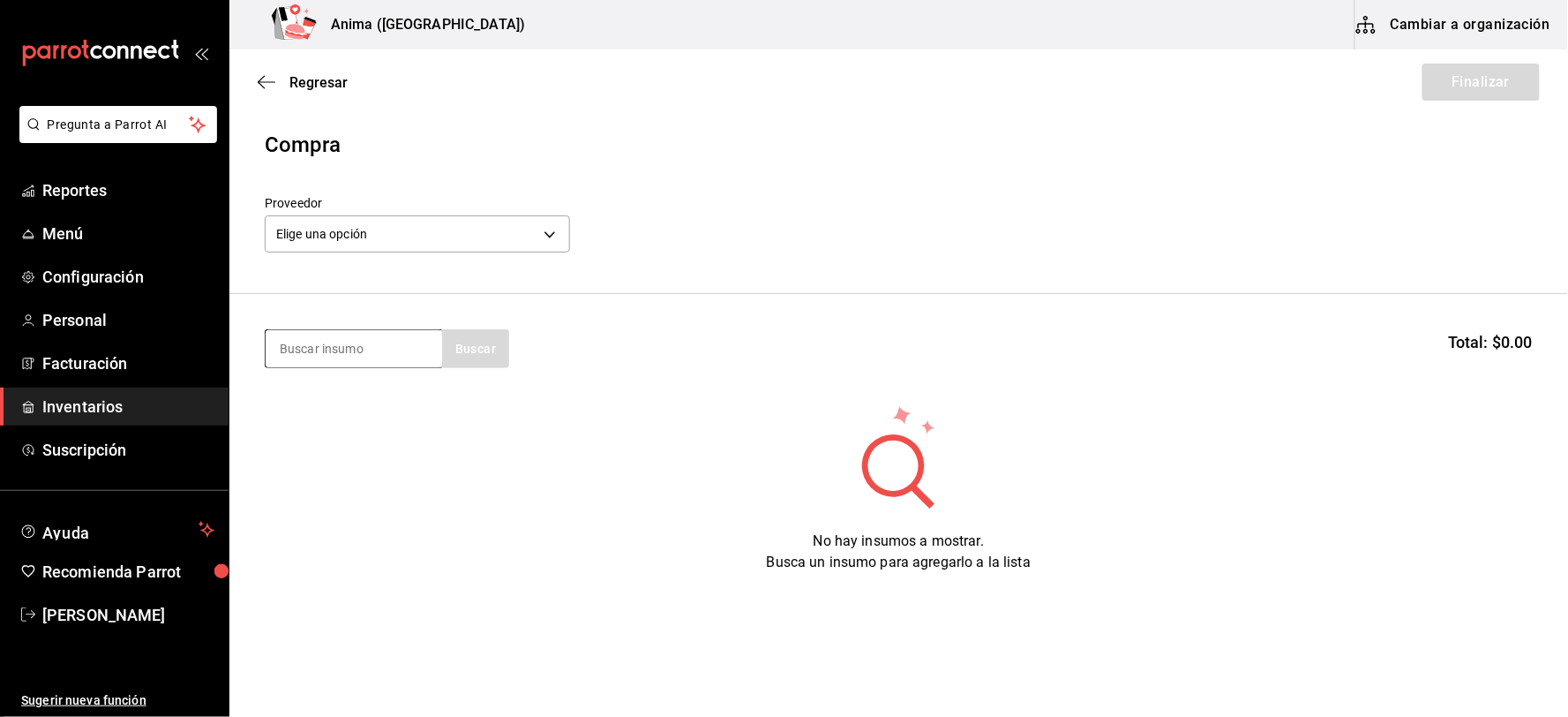
click at [338, 351] on input at bounding box center [353, 349] width 176 height 37
type input "PACIFI"
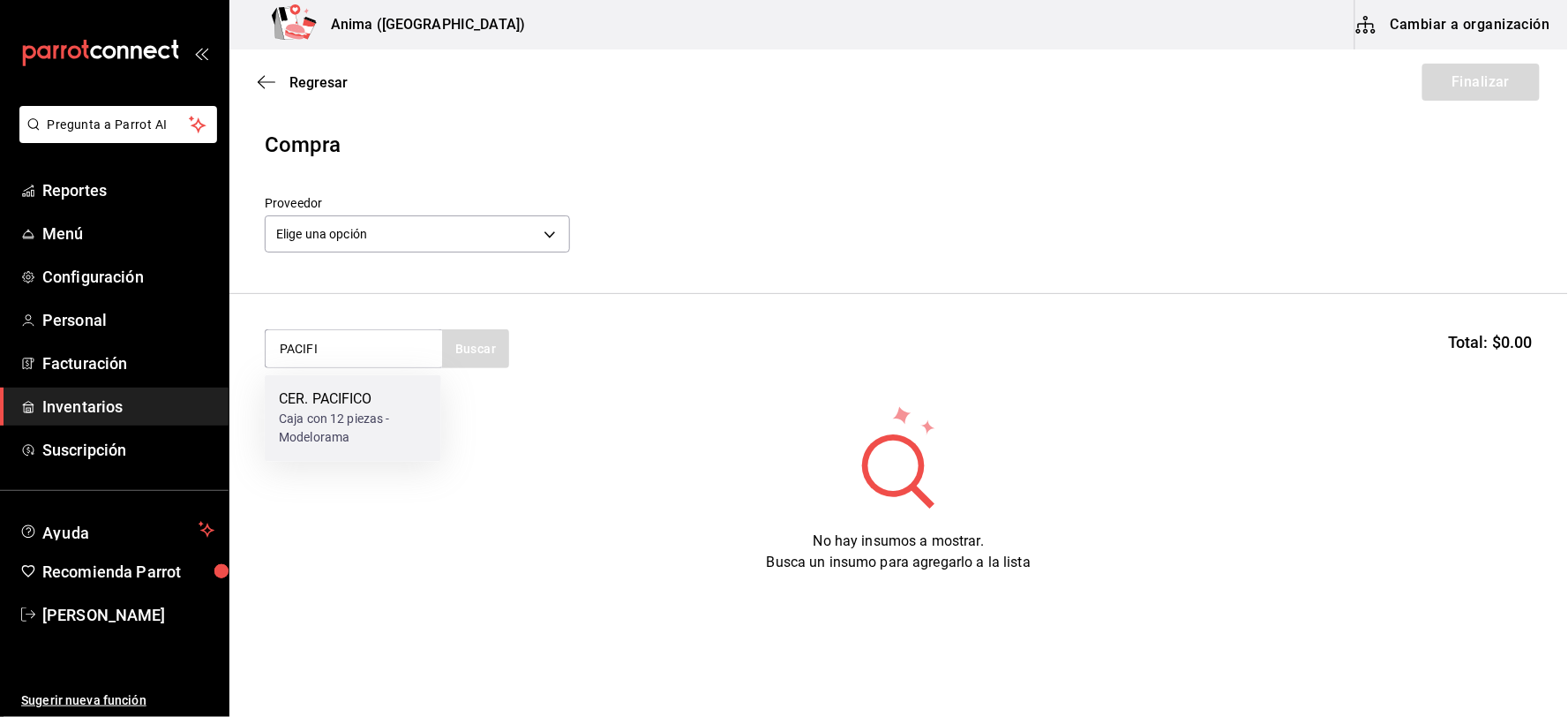
click at [338, 409] on div "CER. PACIFICO" at bounding box center [353, 400] width 148 height 21
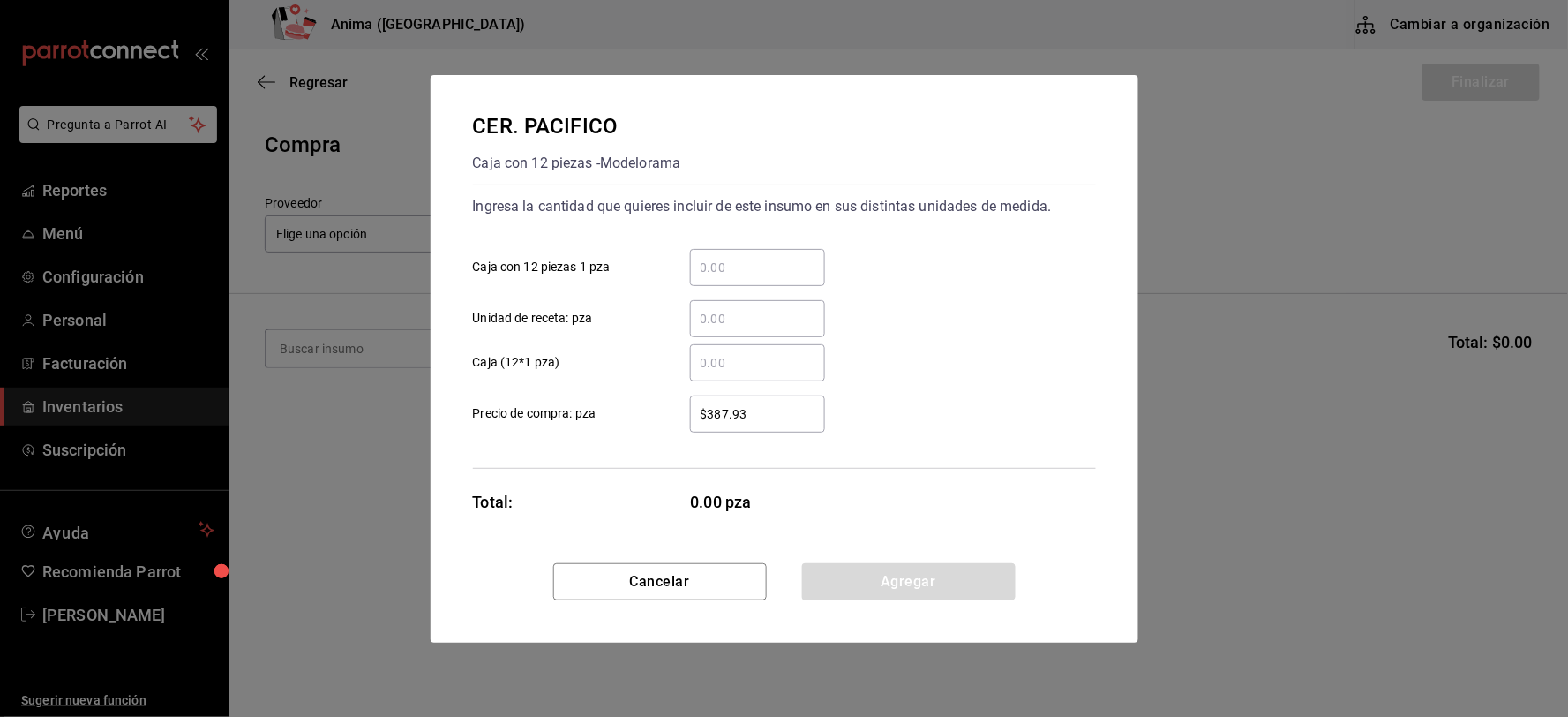
click at [721, 324] on input "​ Unidad de receta: pza" at bounding box center [757, 319] width 135 height 21
type input "24"
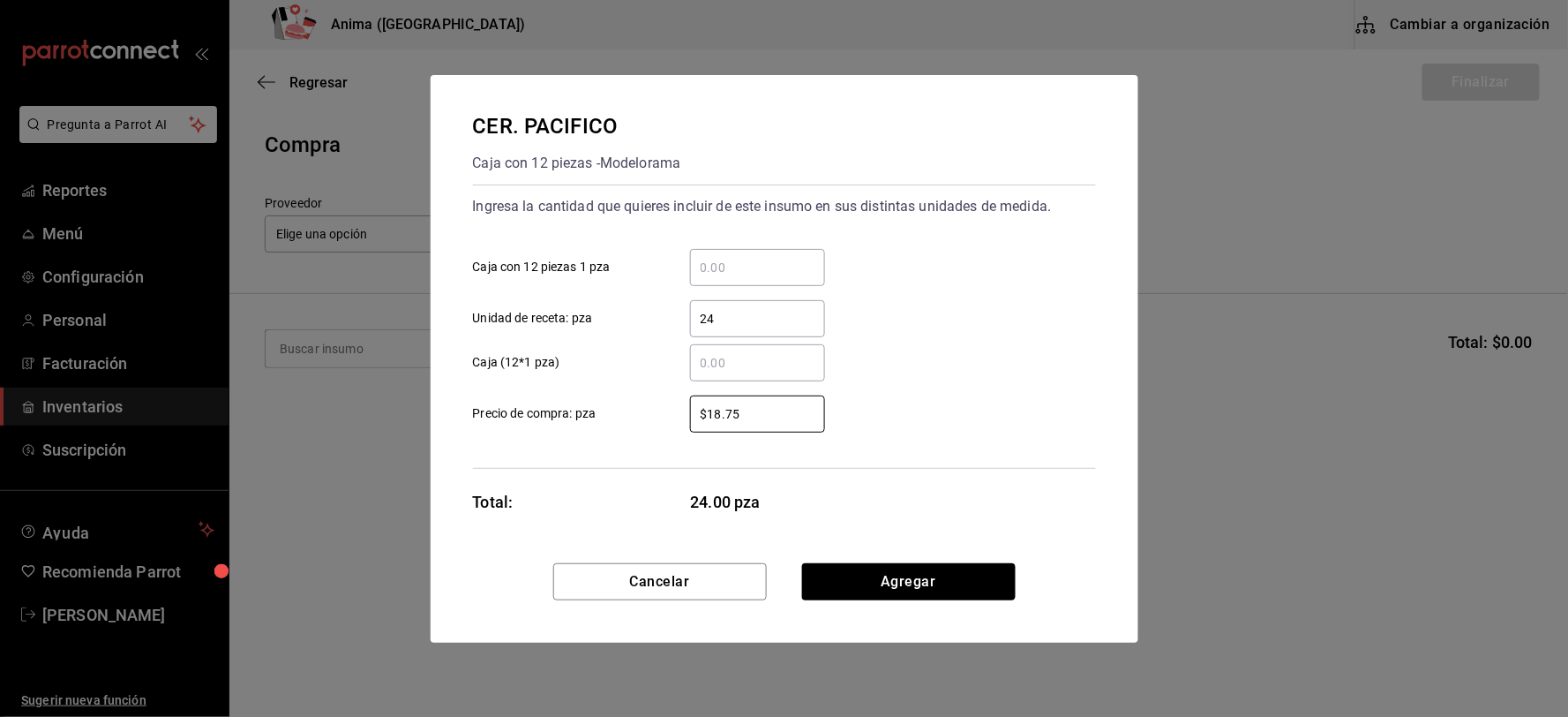
type input "$18.75"
click button "Agregar" at bounding box center [908, 582] width 213 height 37
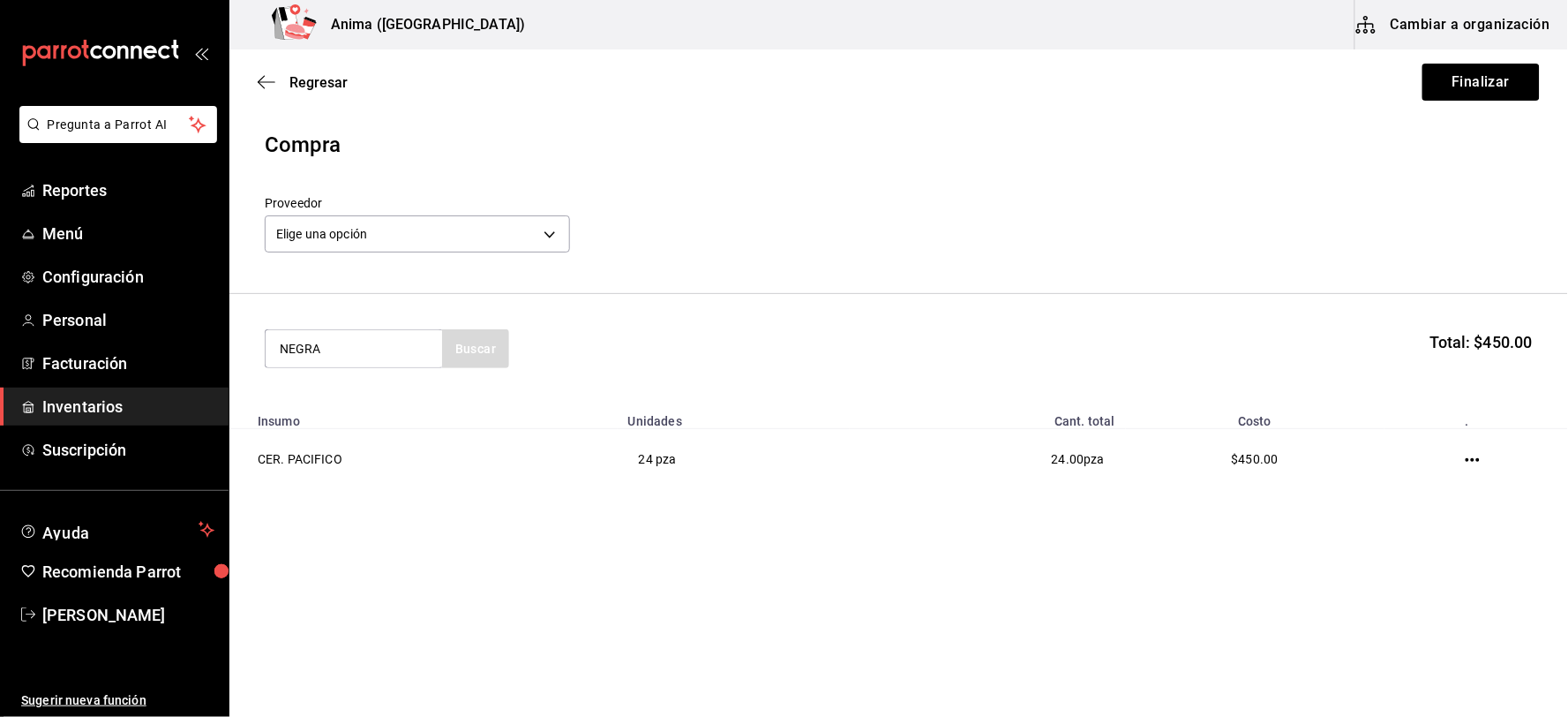
type input "NEGRA"
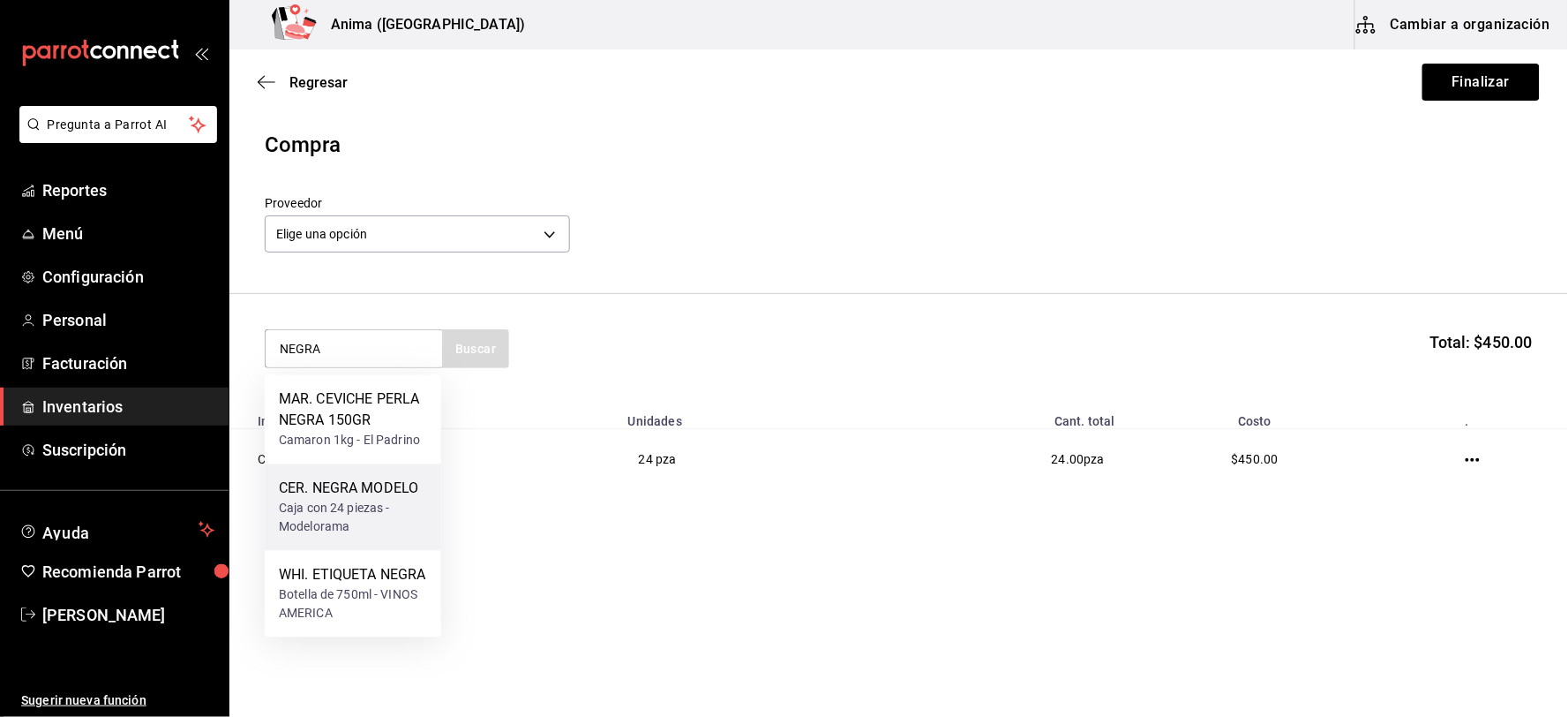
click at [319, 492] on div "CER. NEGRA MODELO" at bounding box center [353, 489] width 148 height 21
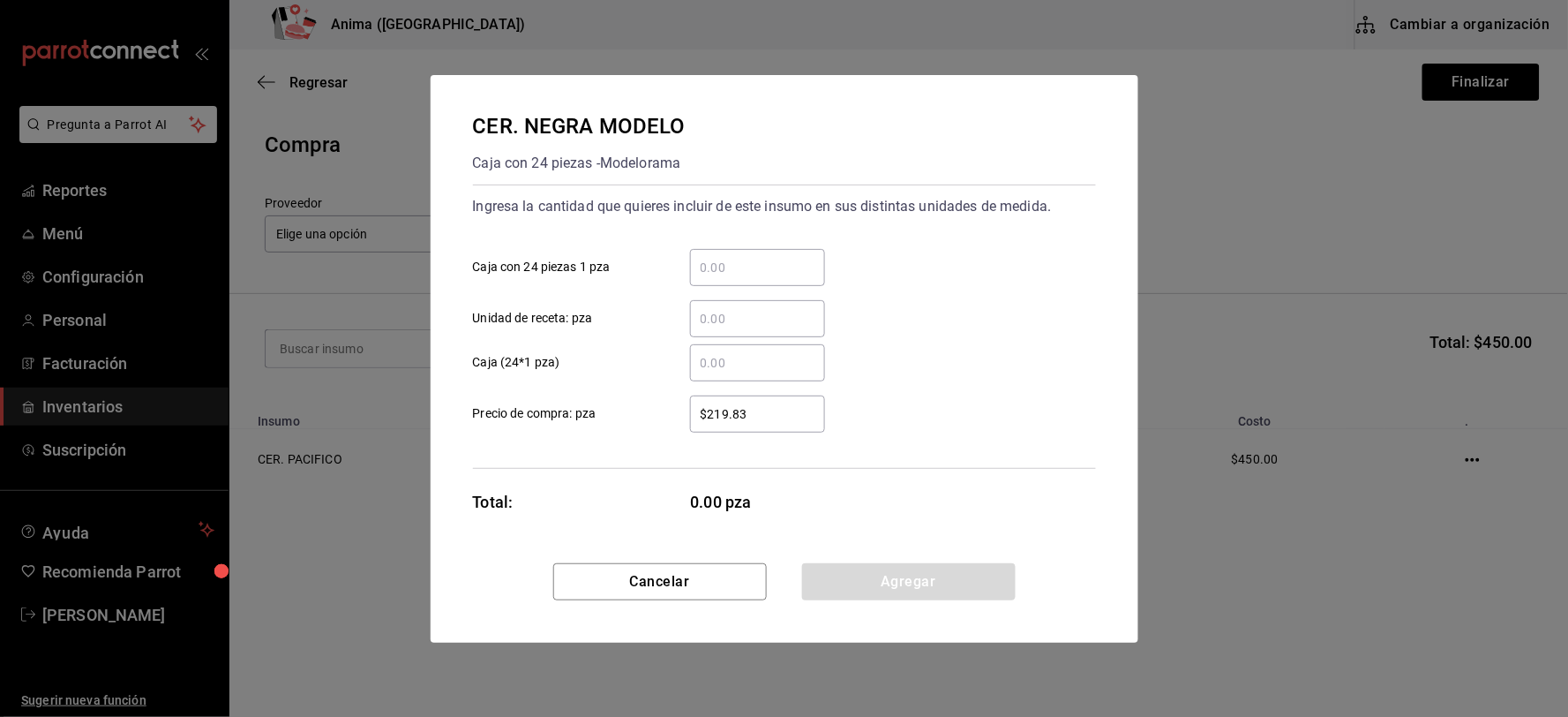
click at [713, 320] on input "​ Unidad de receta: pza" at bounding box center [757, 319] width 135 height 21
type input "24"
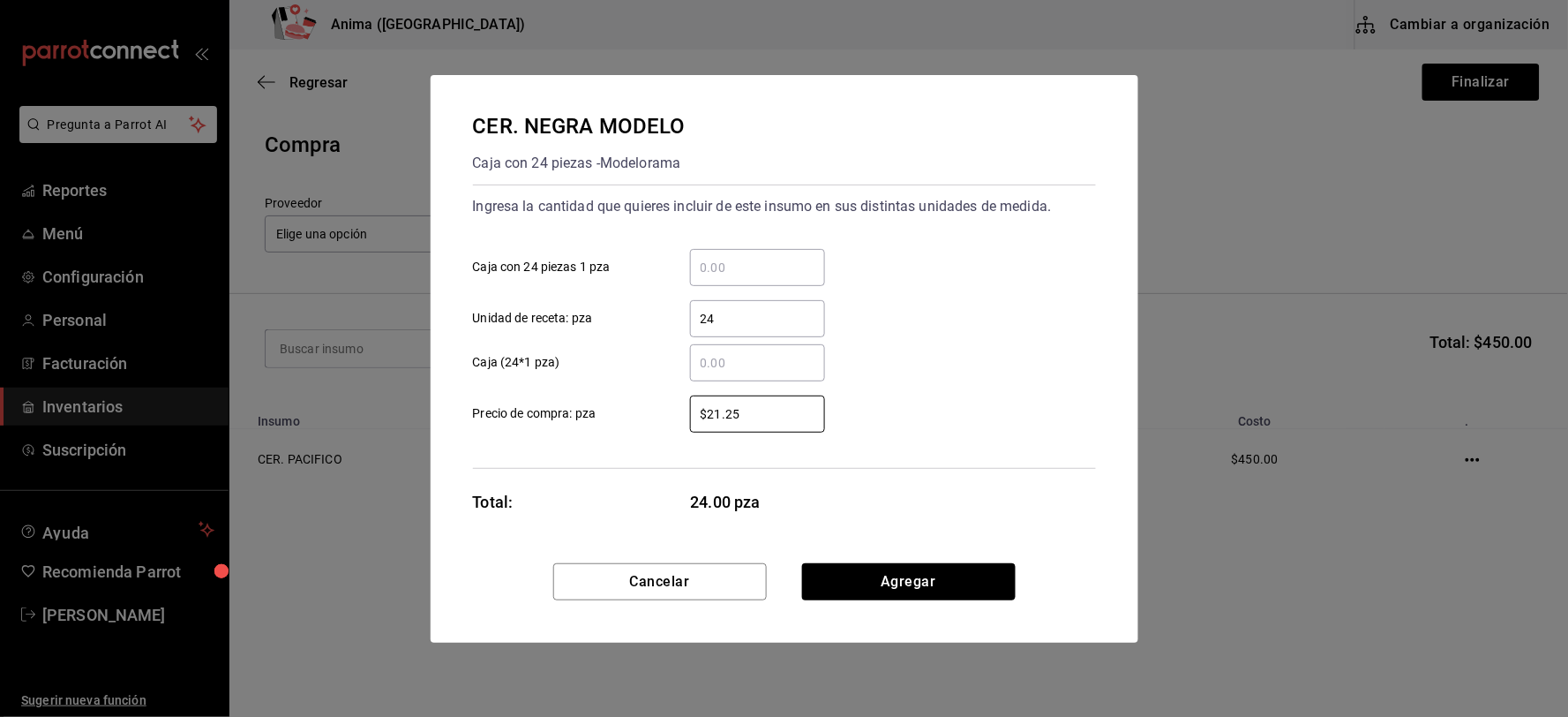
type input "$21.25"
click button "Agregar" at bounding box center [908, 582] width 213 height 37
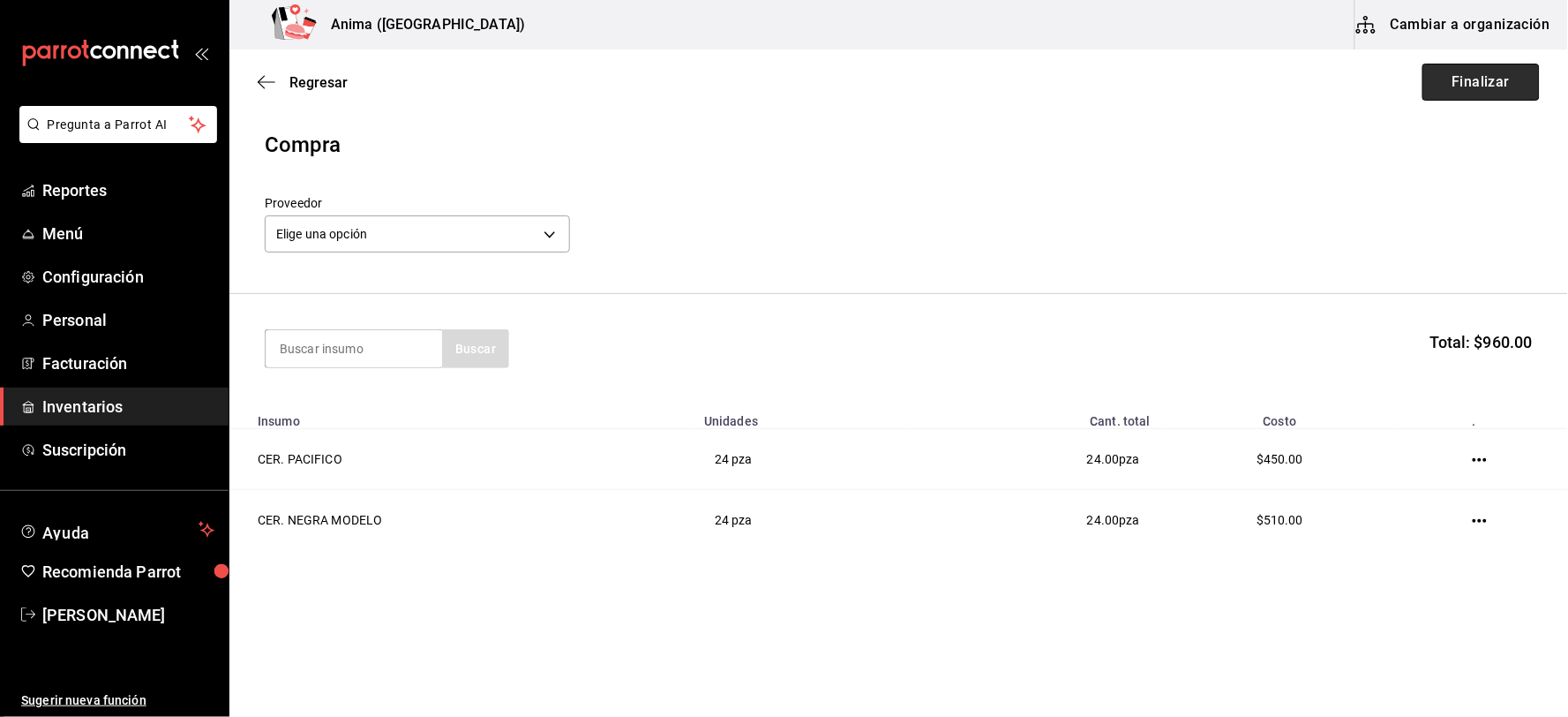
click at [1514, 81] on button "Finalizar" at bounding box center [1481, 82] width 117 height 37
click at [1514, 81] on div "Regresar Finalizar" at bounding box center [898, 82] width 1339 height 66
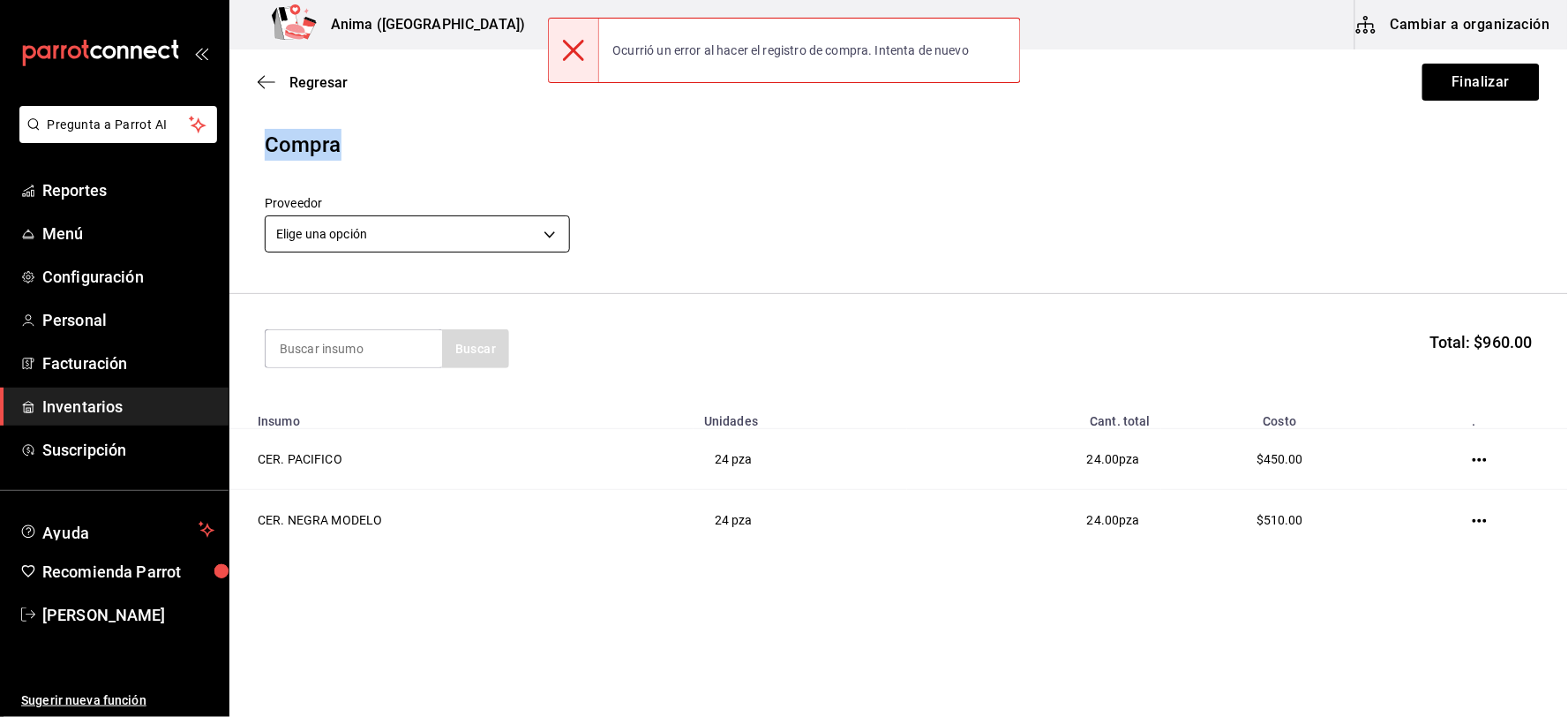
click at [510, 226] on body "Pregunta a Parrot AI Reportes Menú Configuración Personal Facturación Inventari…" at bounding box center [784, 308] width 1568 height 617
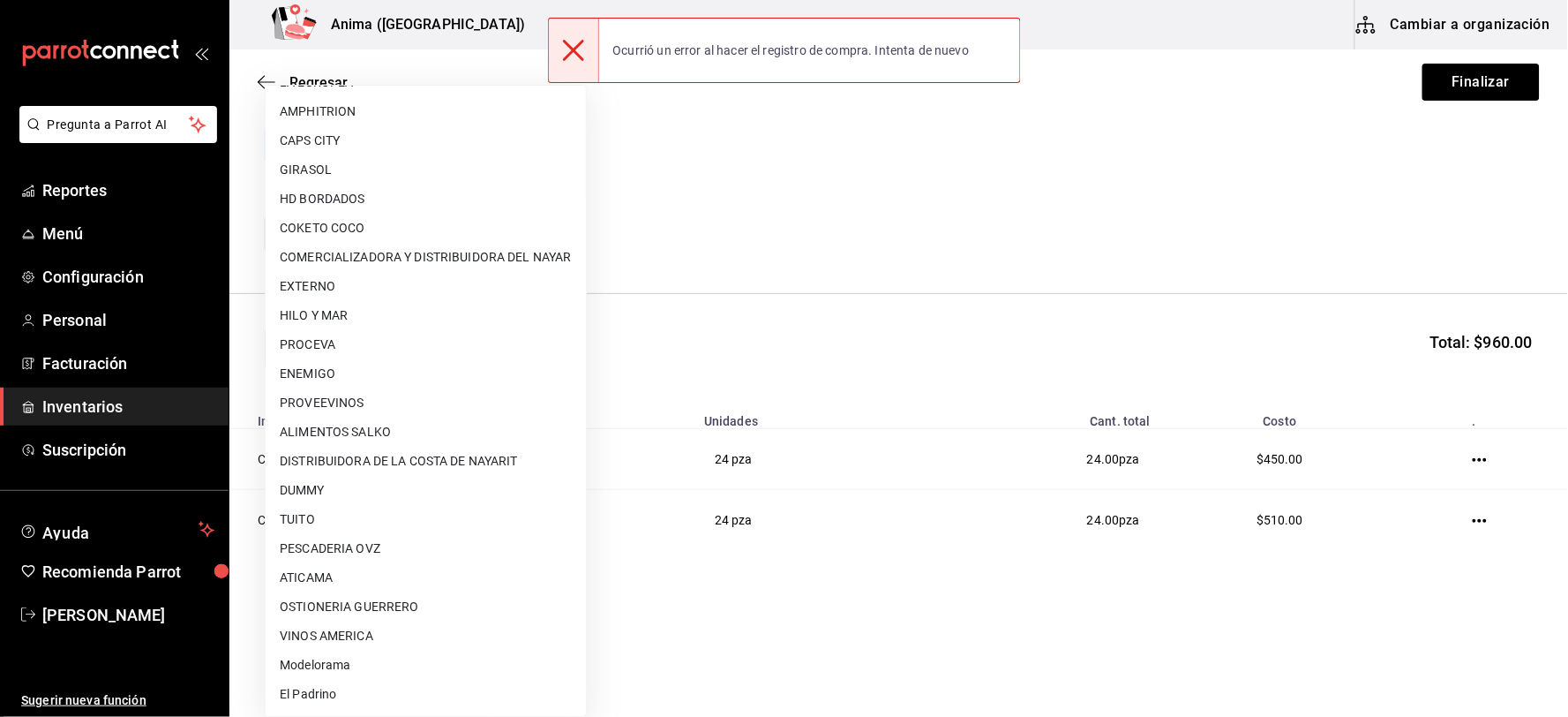
scroll to position [227, 0]
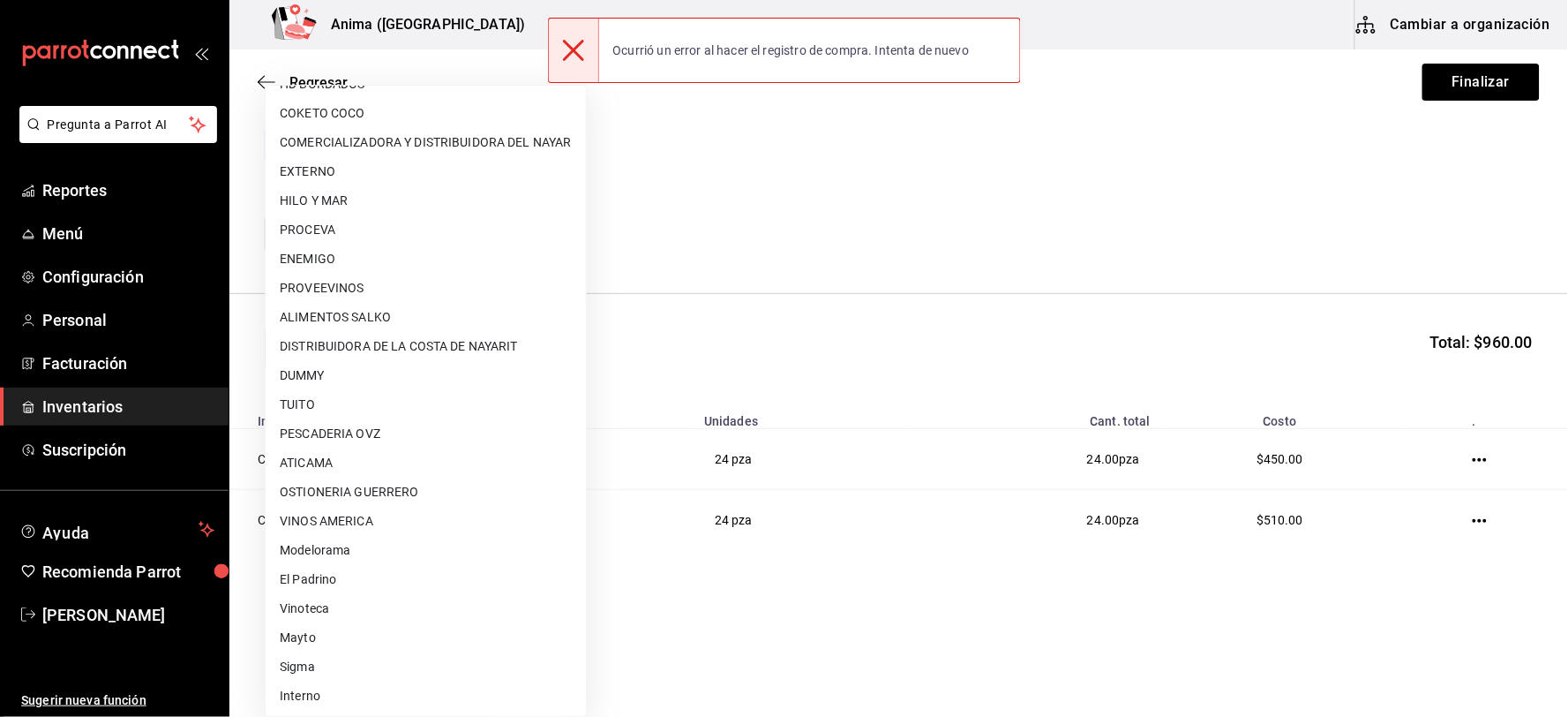
click at [359, 548] on li "Modelorama" at bounding box center [426, 550] width 321 height 29
type input "d5084155-126a-448e-932f-82e4152a0ee4"
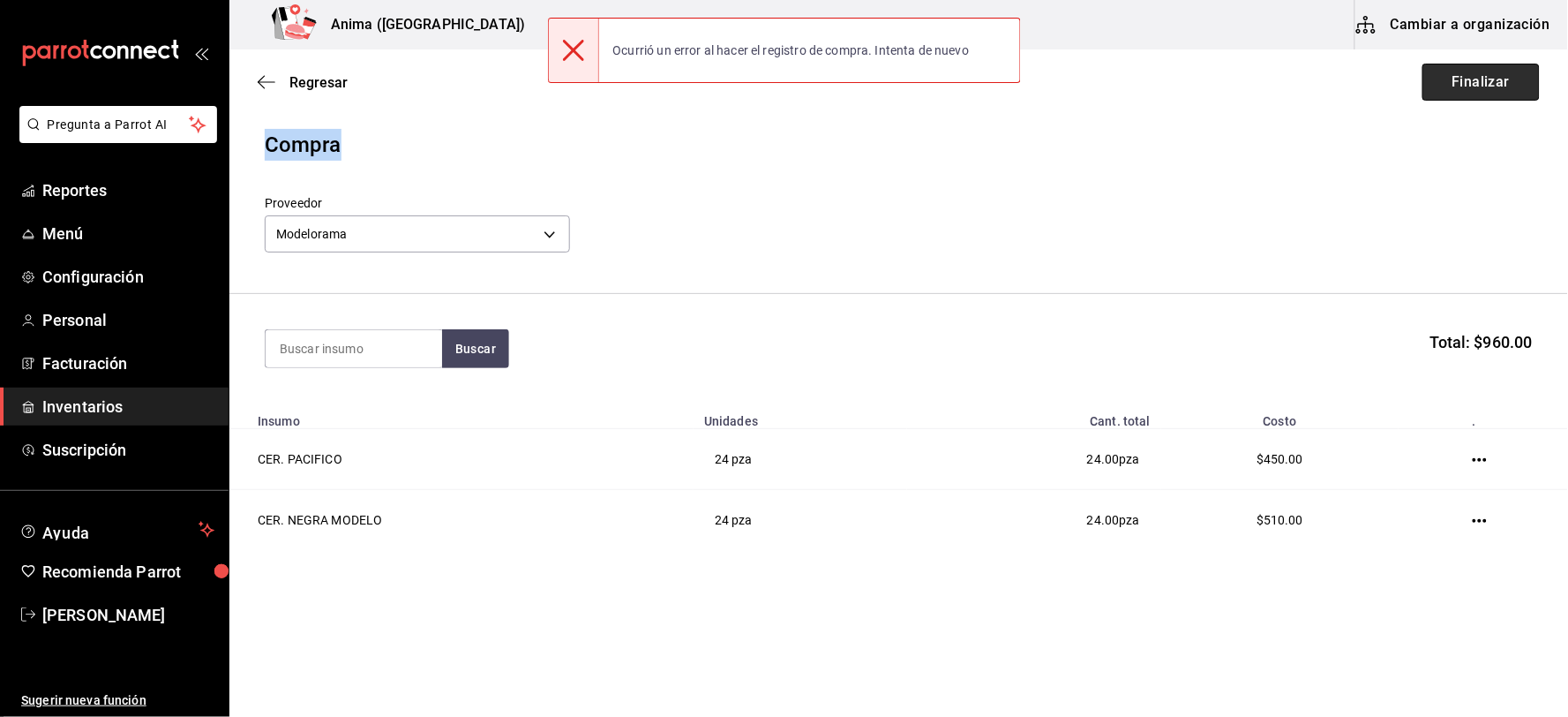
click at [1463, 83] on button "Finalizar" at bounding box center [1481, 82] width 117 height 37
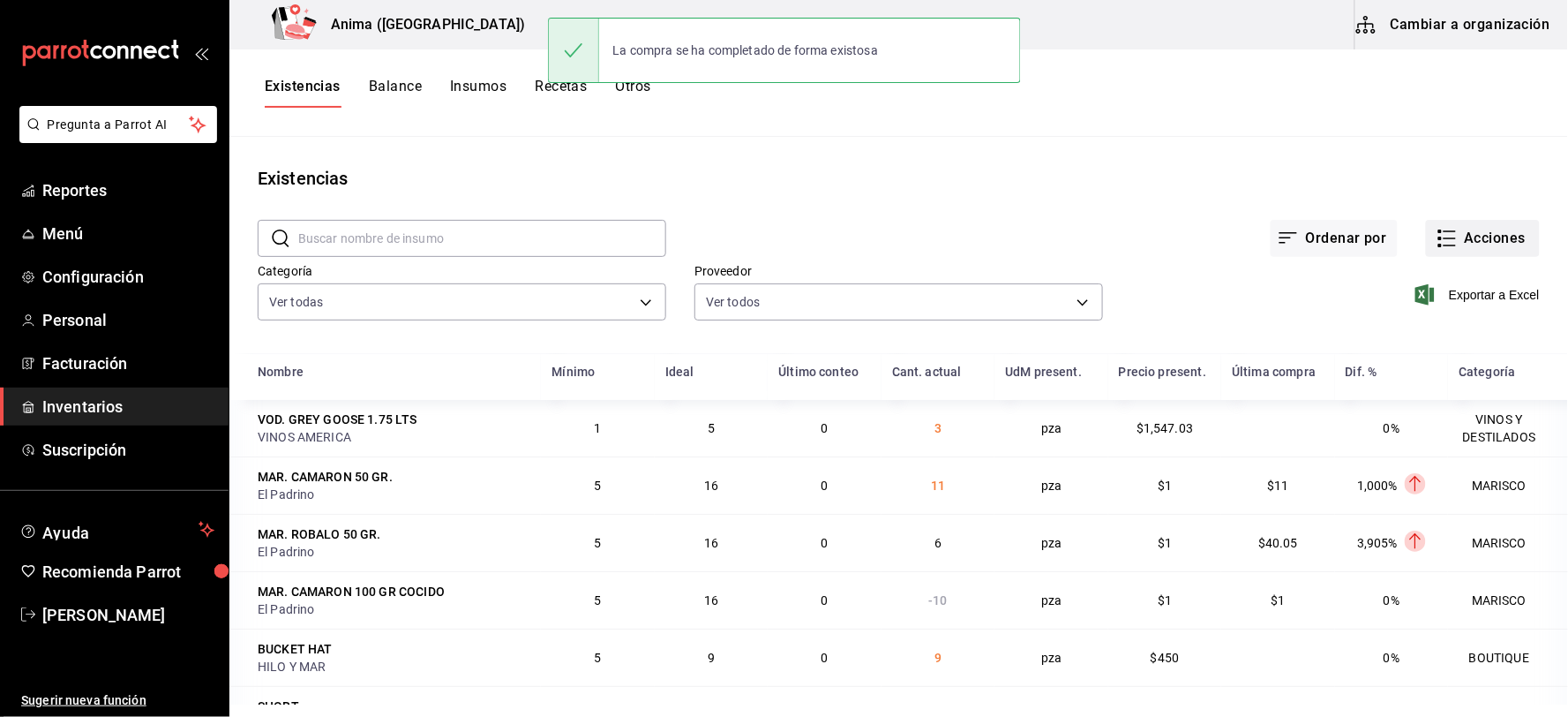
click at [1465, 235] on button "Acciones" at bounding box center [1483, 238] width 113 height 37
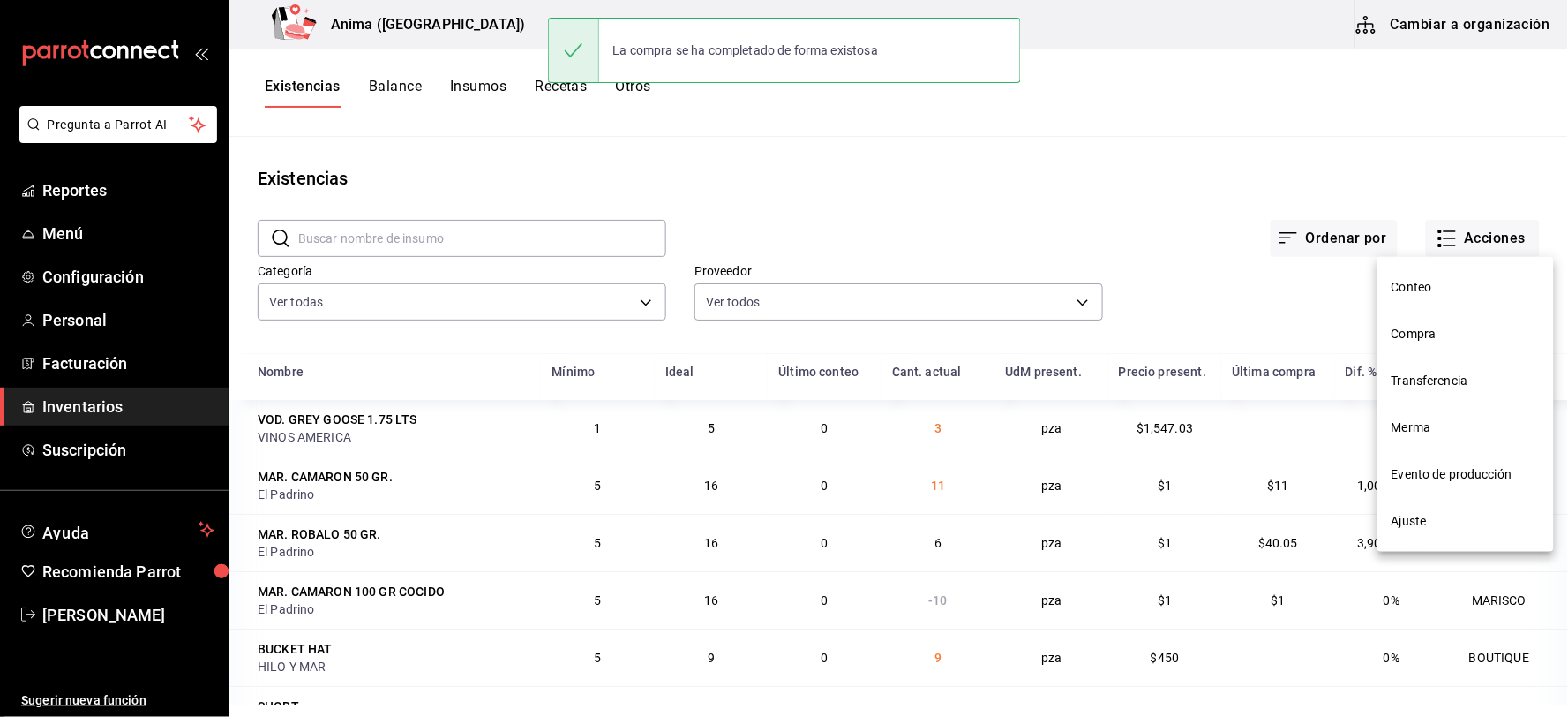
click at [1418, 323] on li "Compra" at bounding box center [1465, 334] width 176 height 47
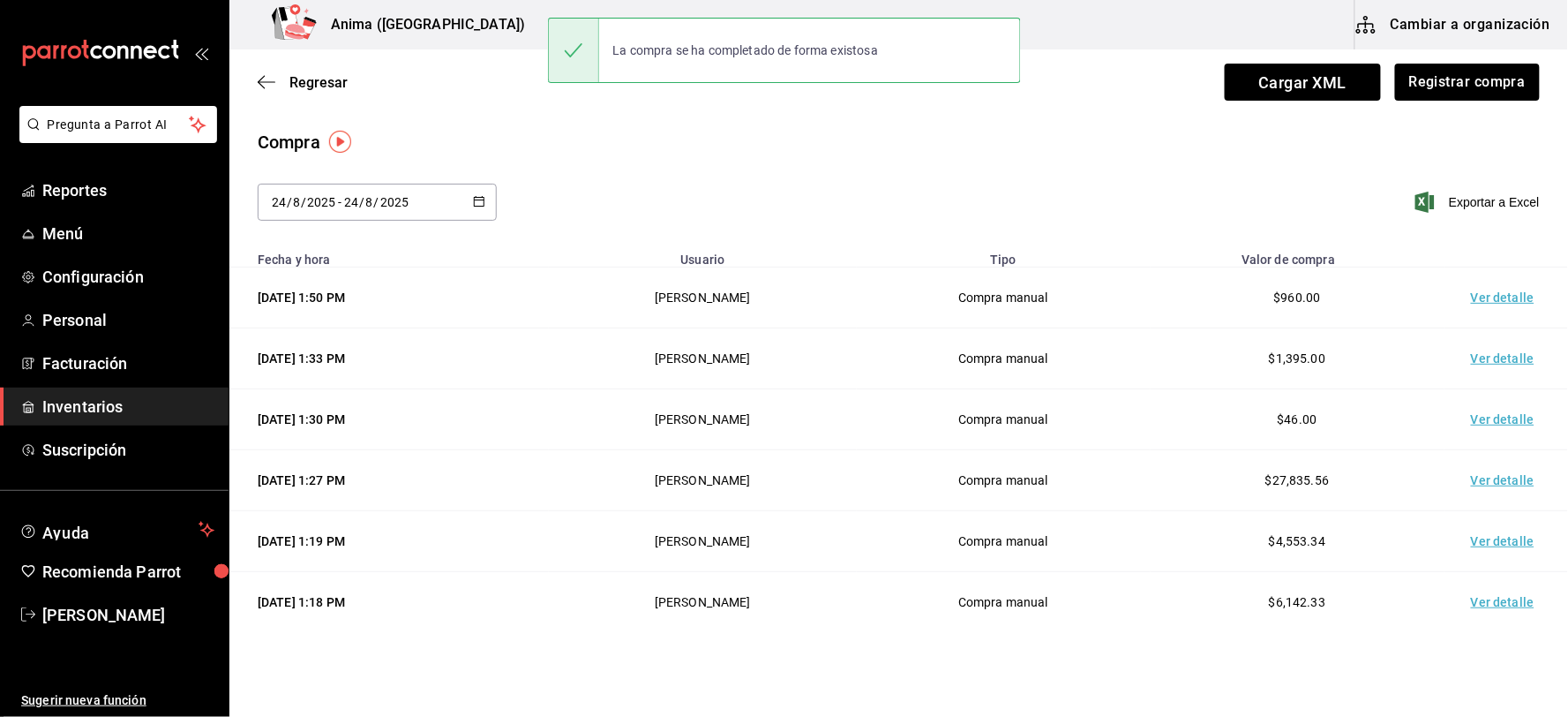
click at [1479, 292] on td "Ver detalle" at bounding box center [1506, 298] width 123 height 61
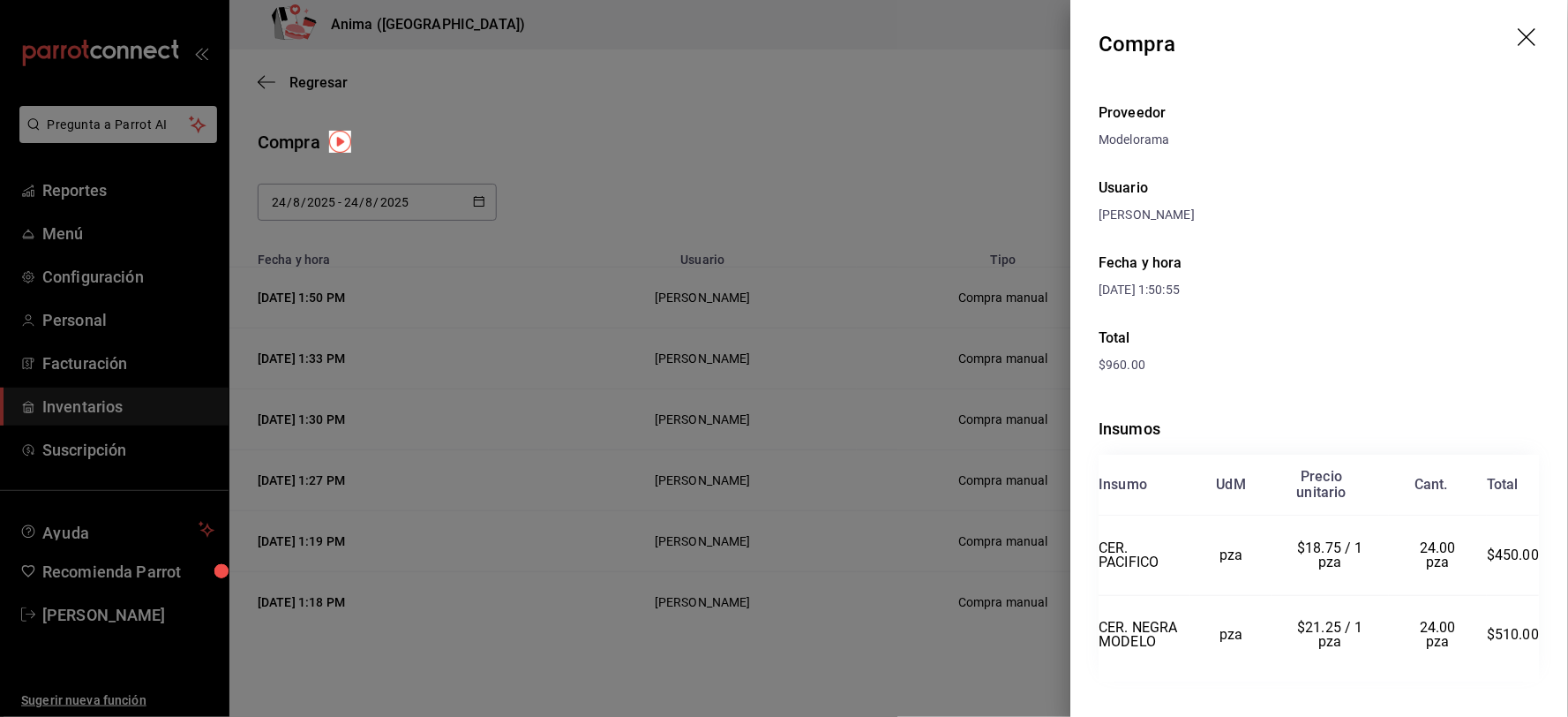
click at [642, 201] on div at bounding box center [784, 358] width 1568 height 717
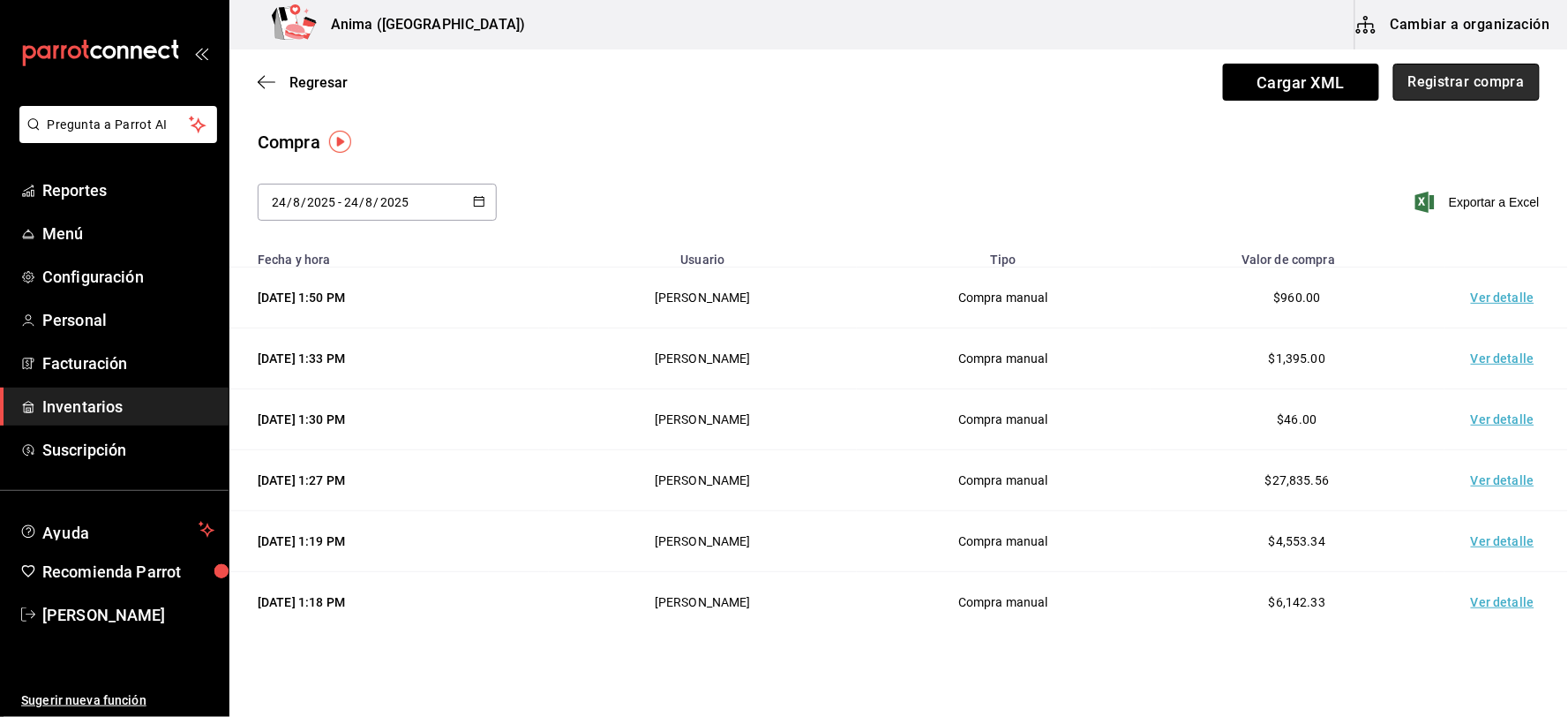
click at [1409, 69] on button "Registrar compra" at bounding box center [1466, 82] width 146 height 37
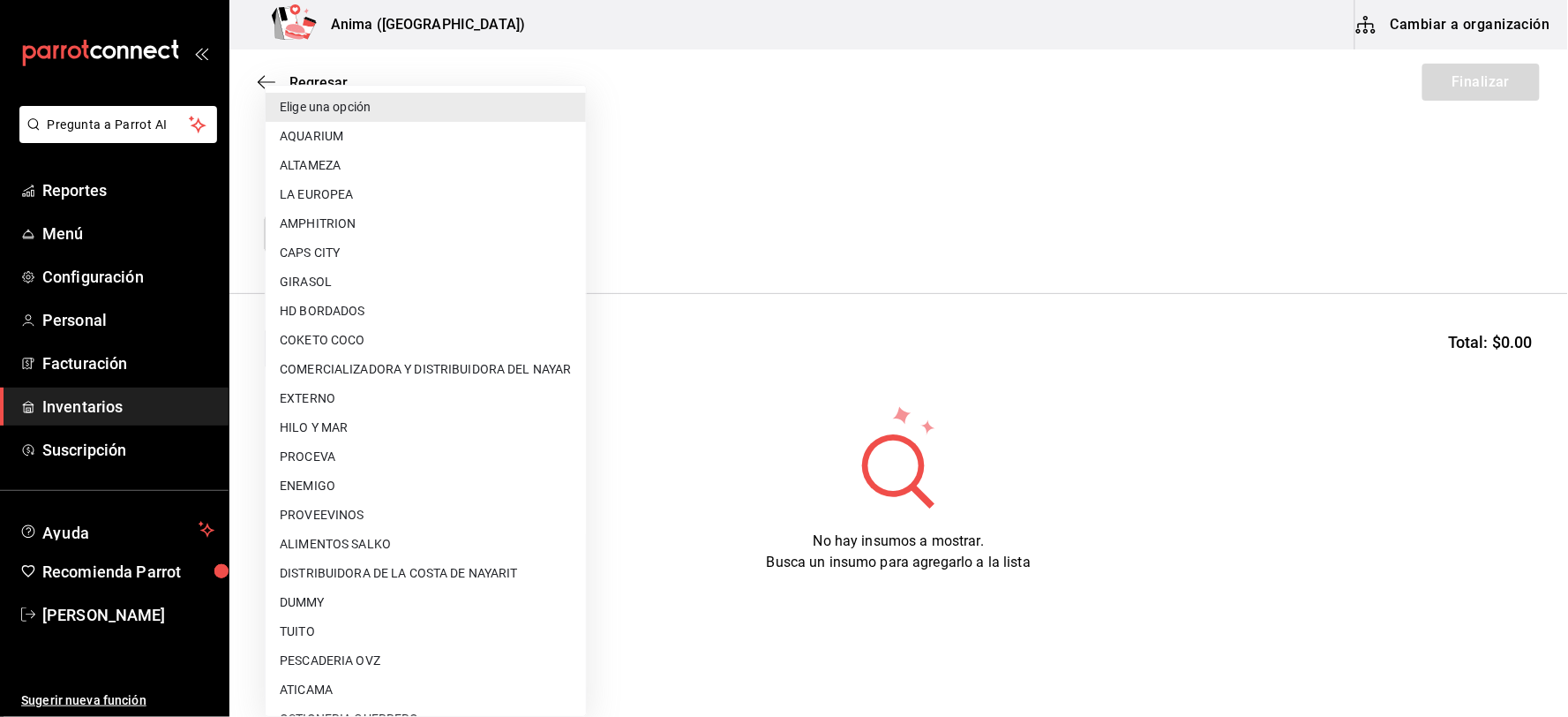
click at [400, 217] on body "Pregunta a Parrot AI Reportes Menú Configuración Personal Facturación Inventari…" at bounding box center [784, 308] width 1568 height 617
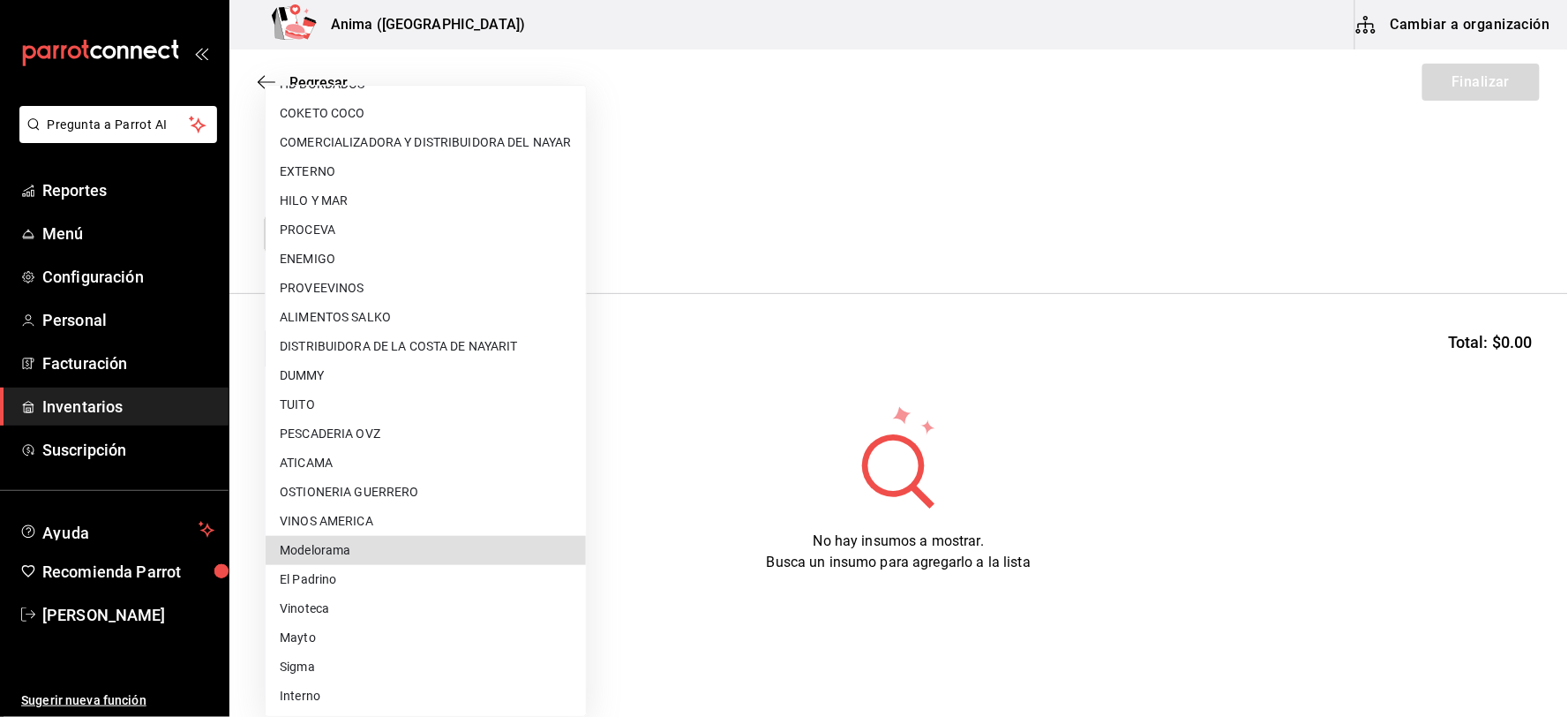
type input "d5084155-126a-448e-932f-82e4152a0ee4"
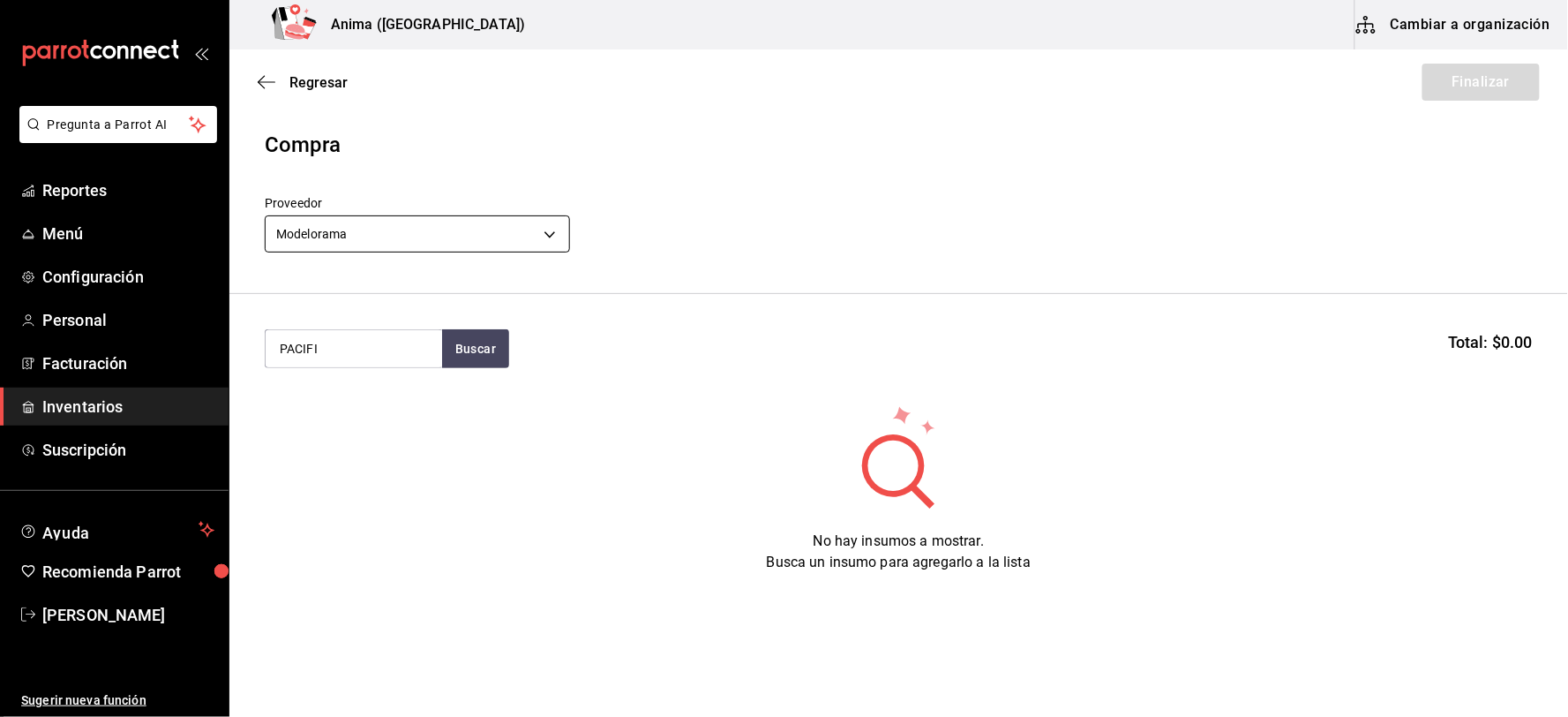
type input "PACIFI"
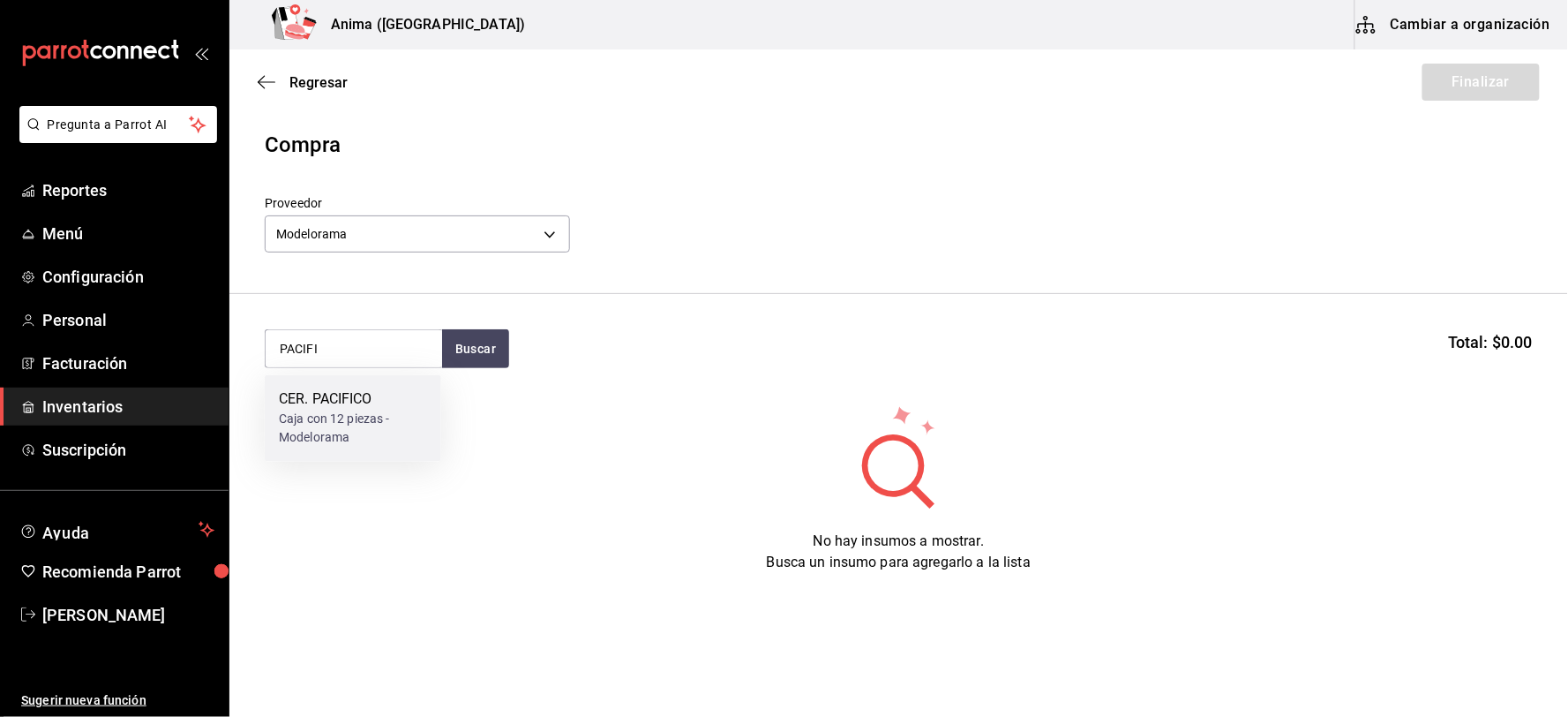
click at [376, 420] on div "Caja con 12 piezas - Modelorama" at bounding box center [353, 429] width 148 height 37
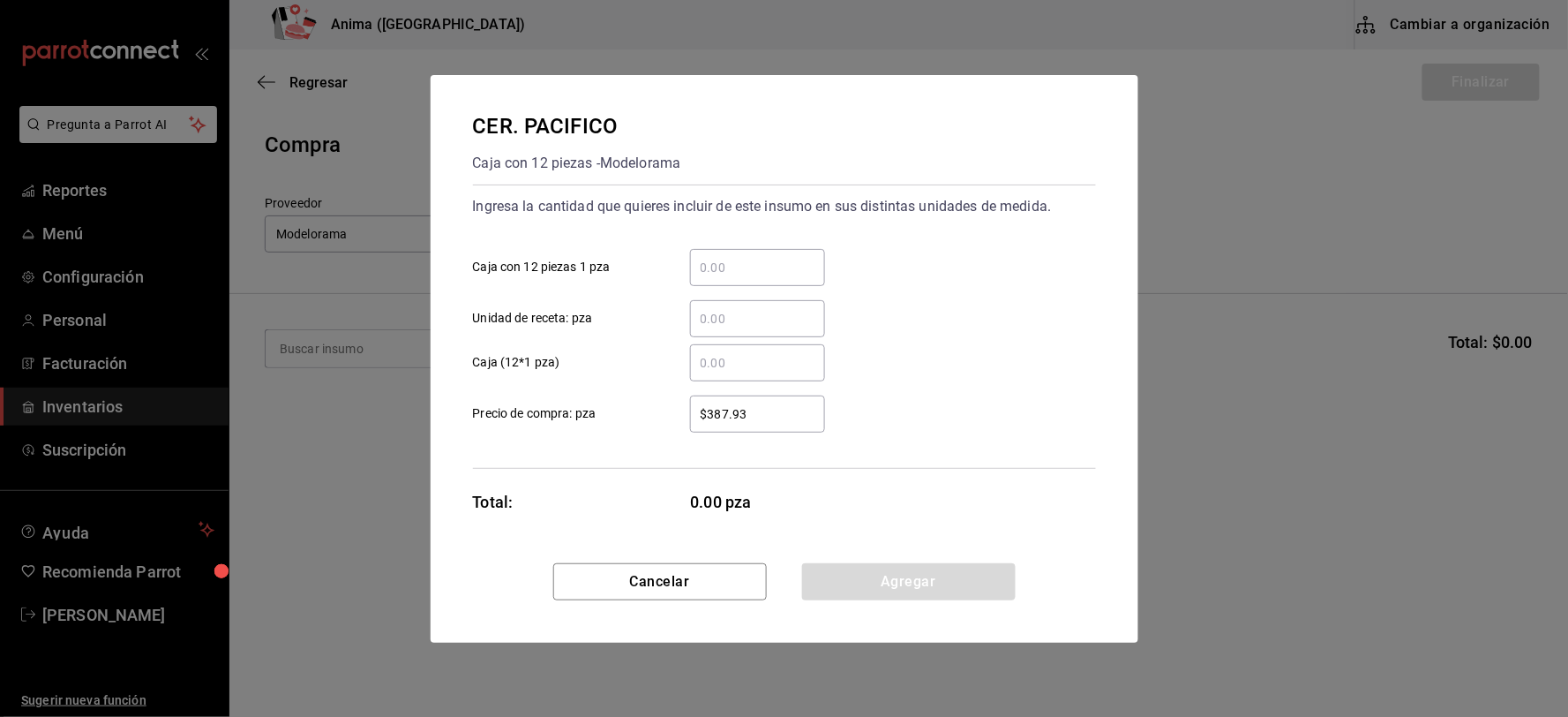
click at [744, 329] on input "​ Unidad de receta: pza" at bounding box center [757, 319] width 135 height 21
type input "48"
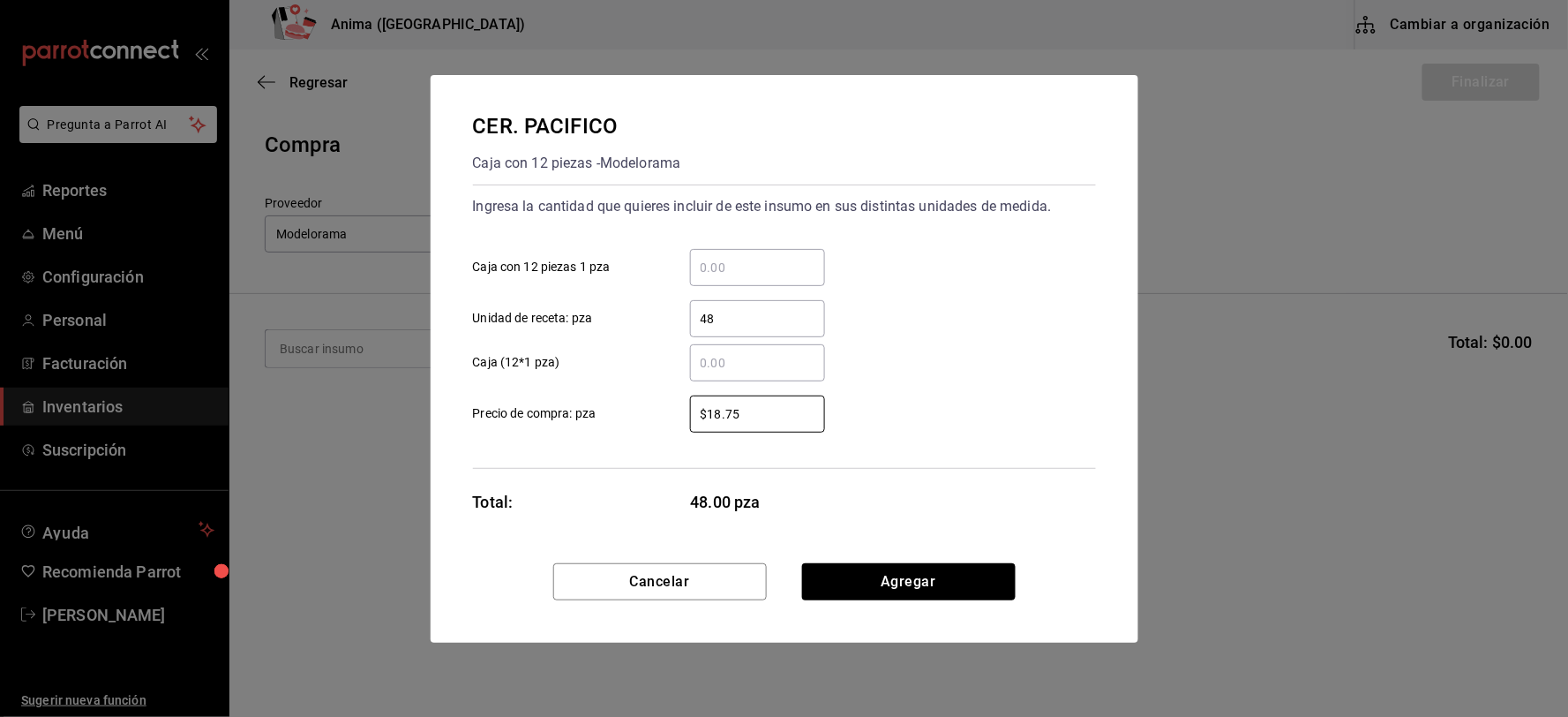
type input "$18.75"
click button "Agregar" at bounding box center [908, 582] width 213 height 37
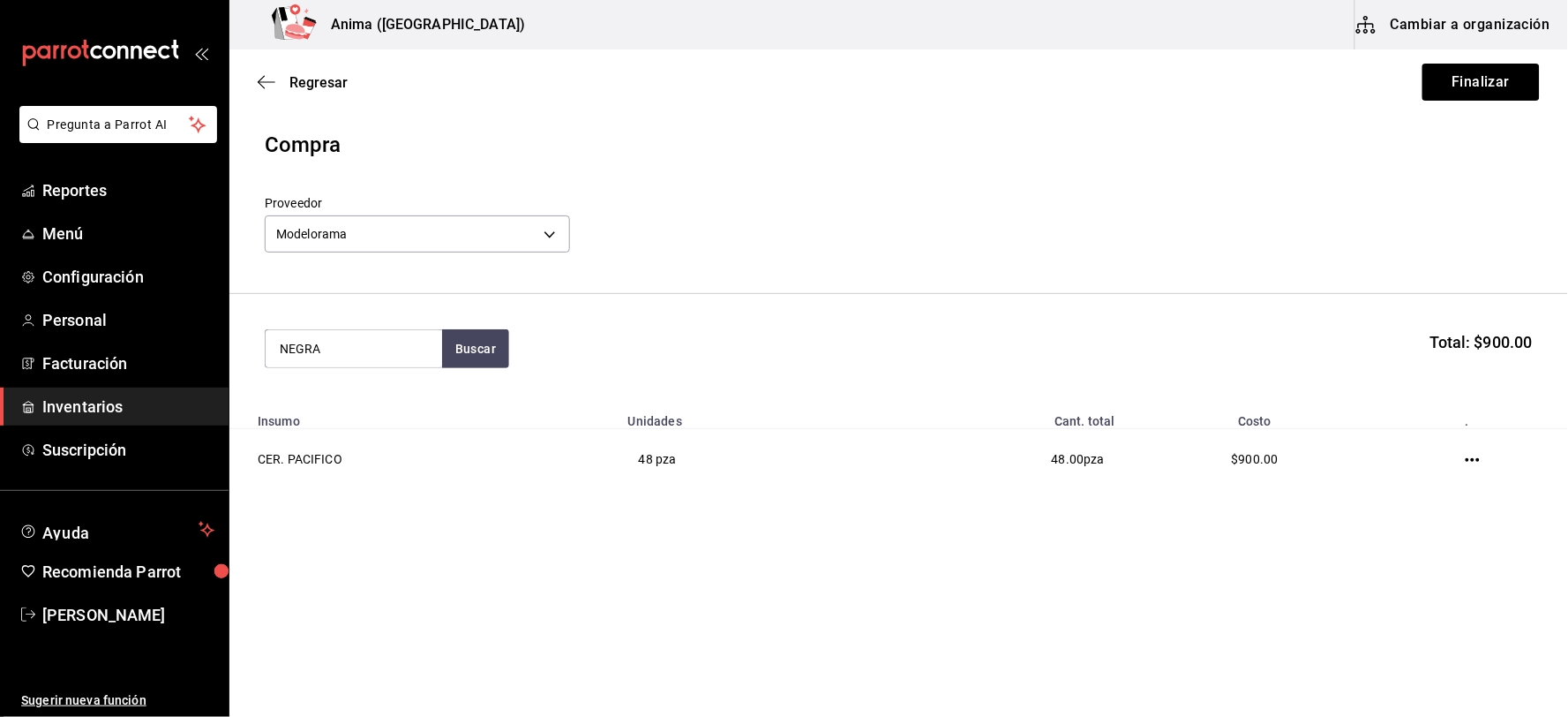
type input "NEGRA"
click at [363, 417] on div "Caja con 24 piezas - Modelorama" at bounding box center [353, 429] width 148 height 37
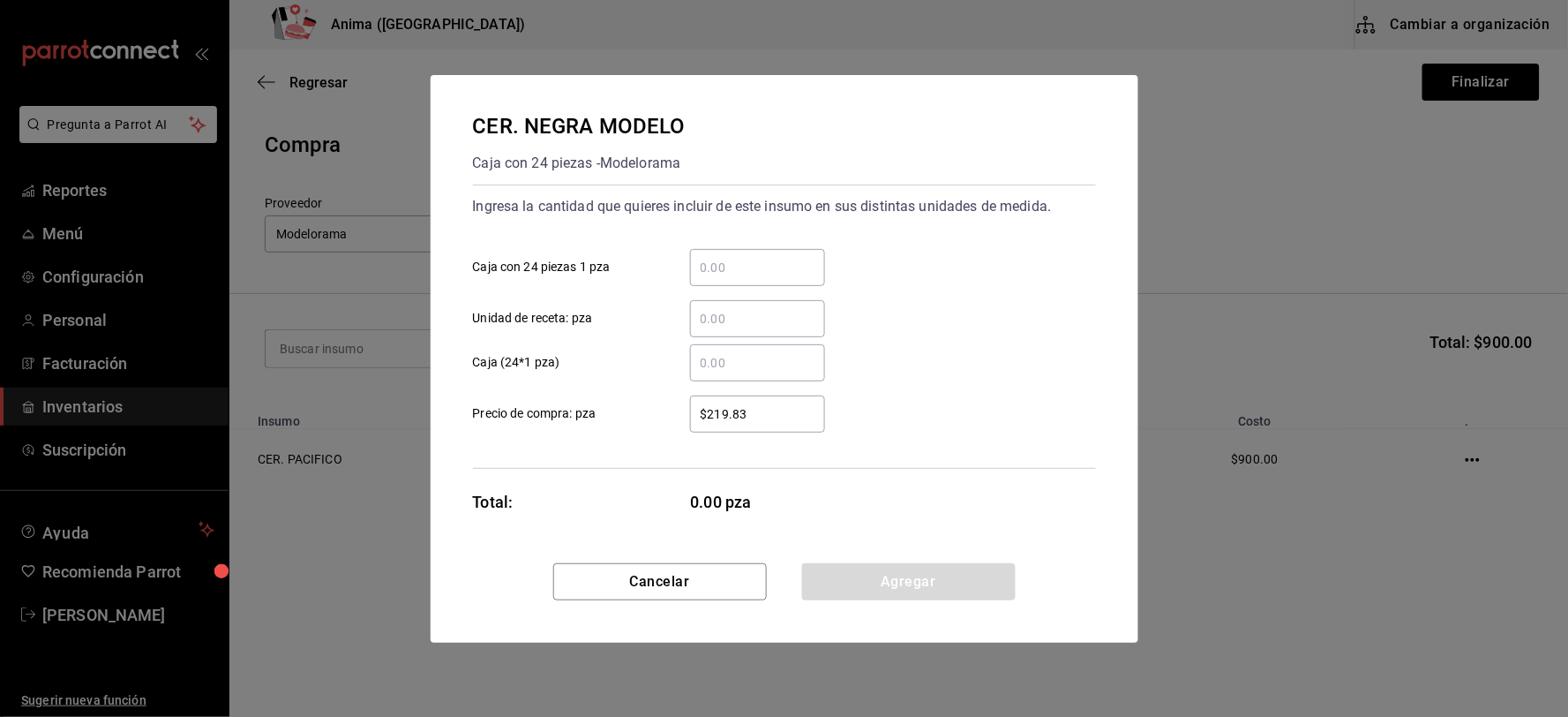
click at [770, 311] on input "​ Unidad de receta: pza" at bounding box center [757, 319] width 135 height 21
type input "12"
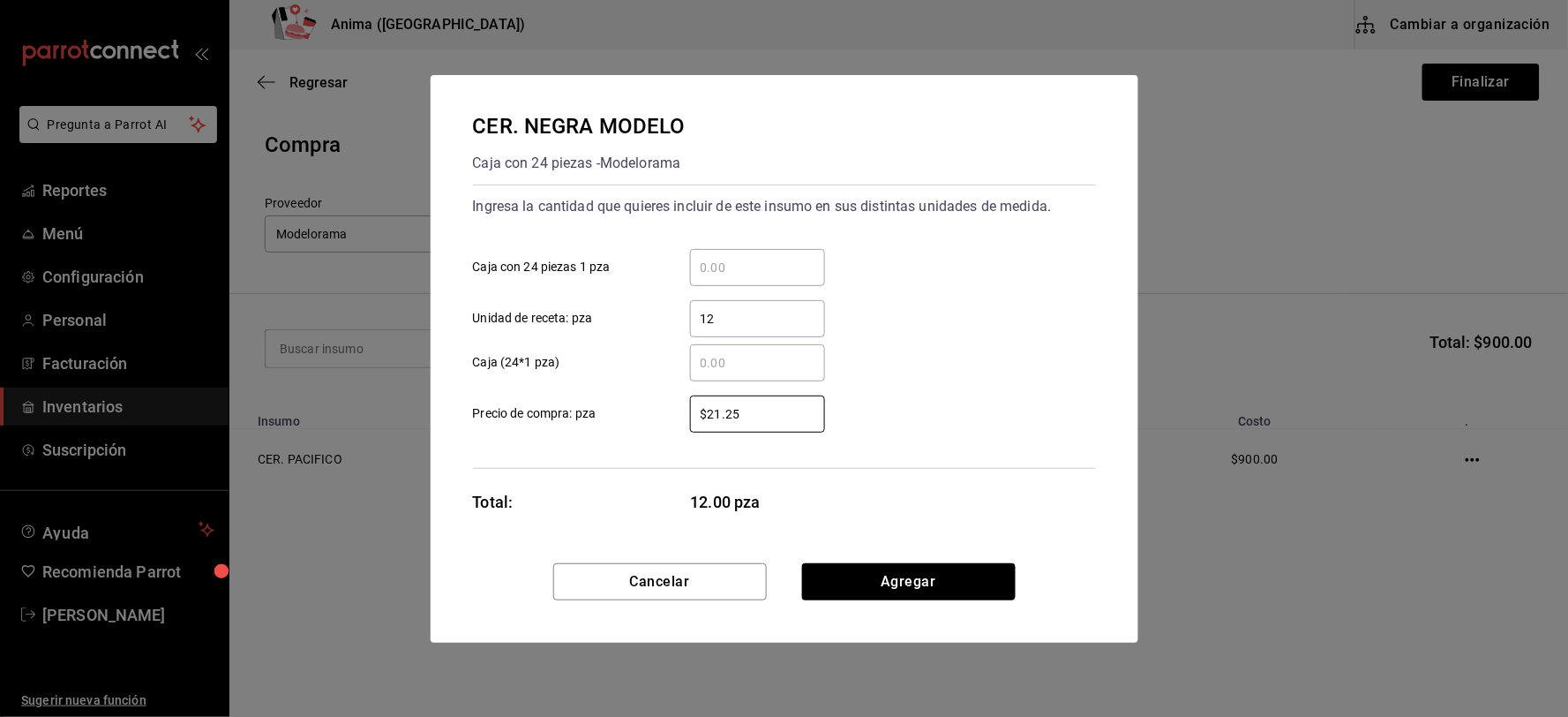
type input "$21.25"
click button "Agregar" at bounding box center [908, 582] width 213 height 37
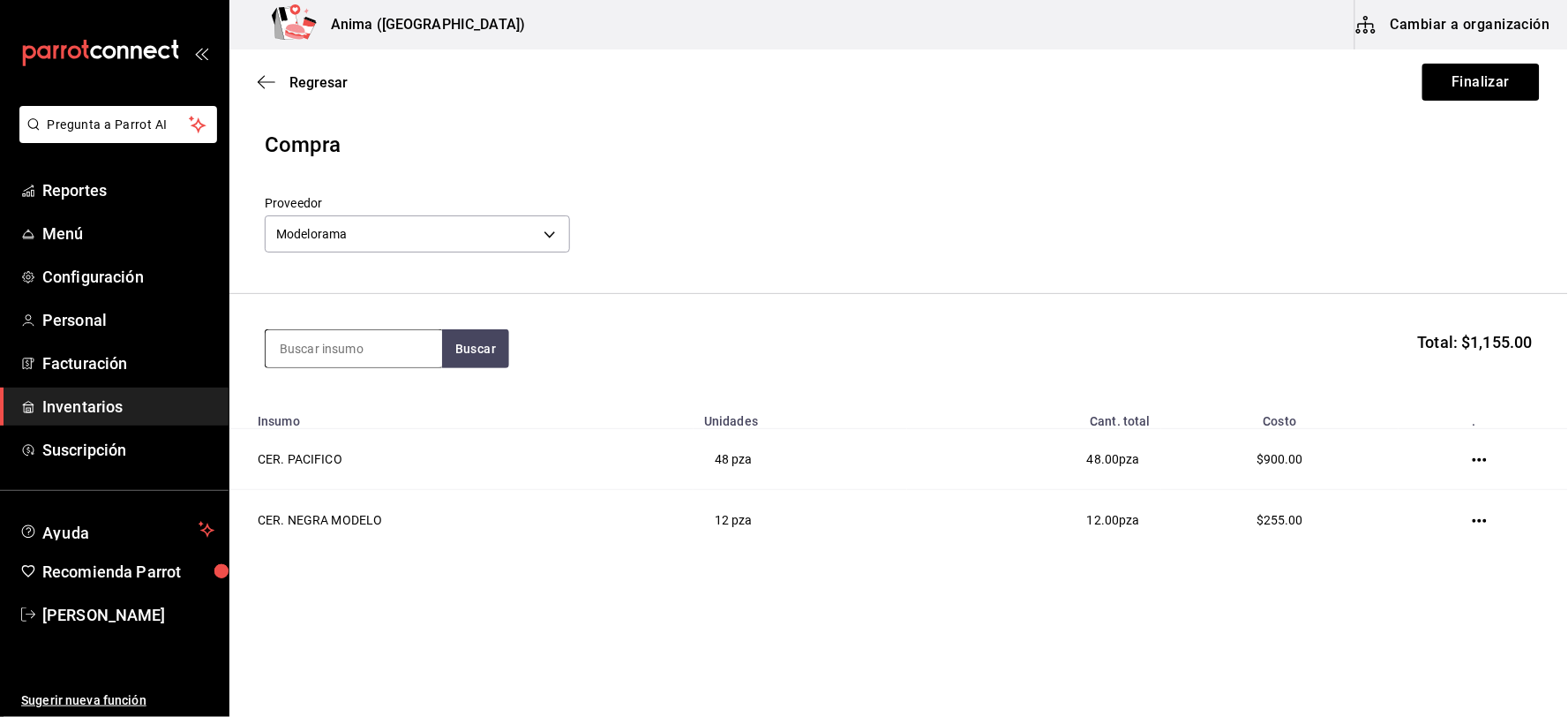
click at [403, 344] on input at bounding box center [353, 349] width 176 height 37
type input "MODELO"
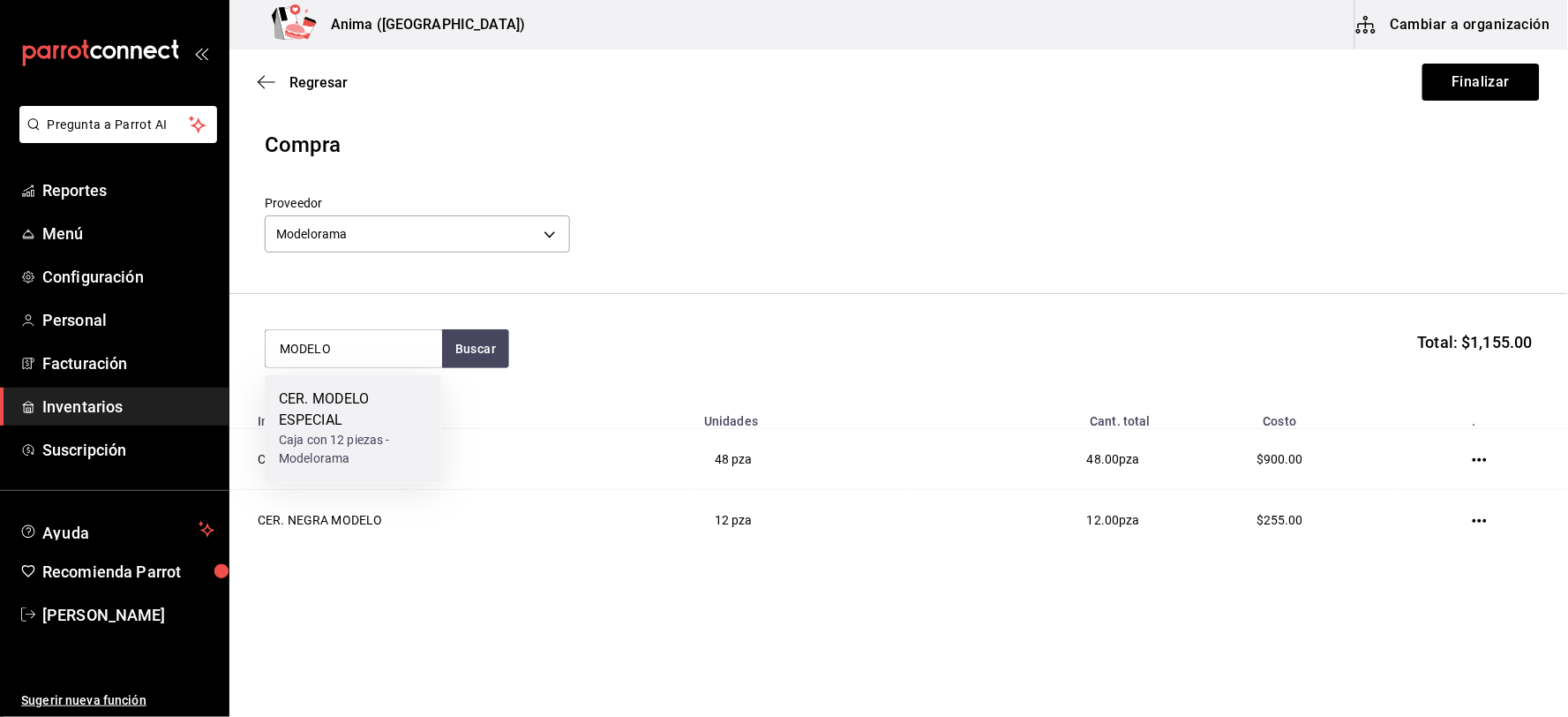
click at [380, 425] on div "CER. MODELO ESPECIAL" at bounding box center [353, 410] width 148 height 43
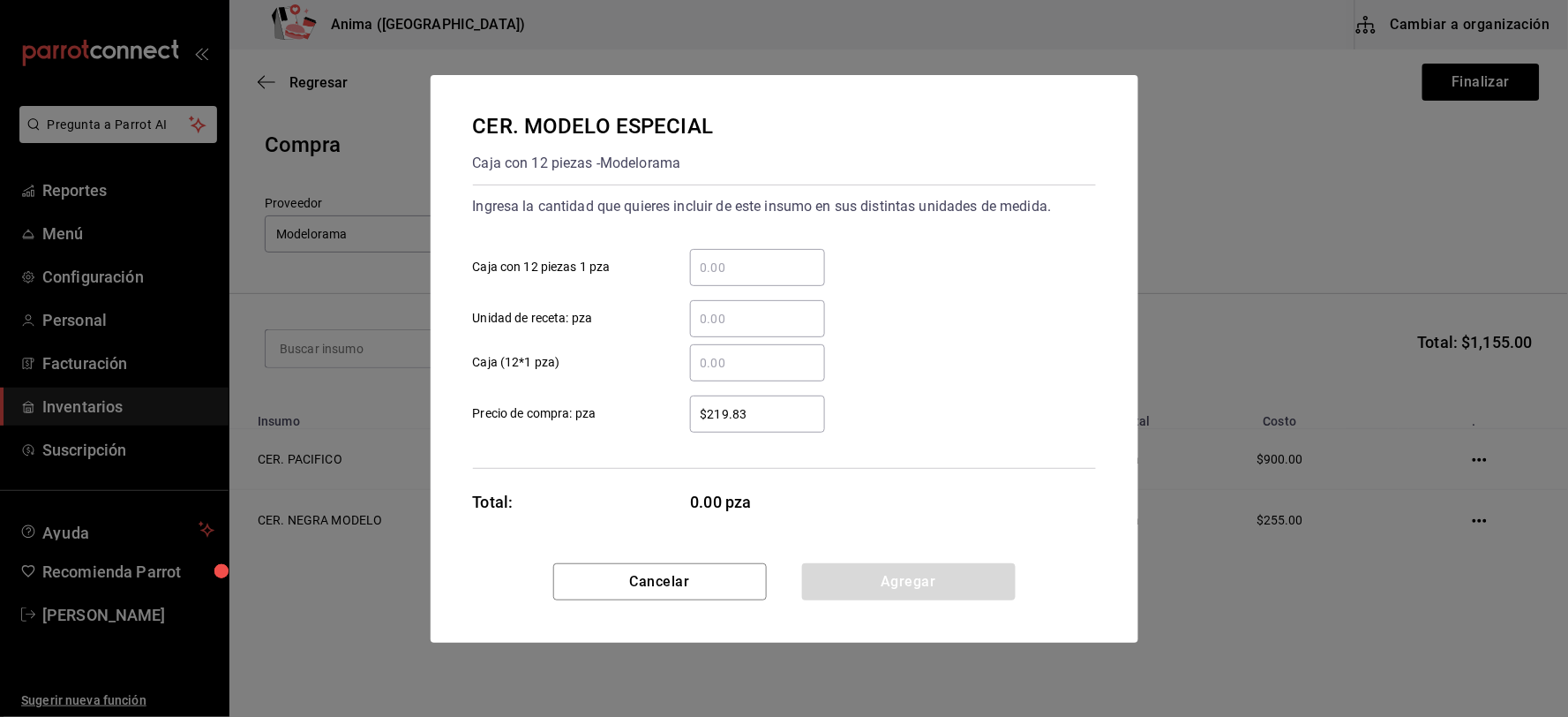
click at [755, 316] on input "​ Unidad de receta: pza" at bounding box center [757, 319] width 135 height 21
type input "12"
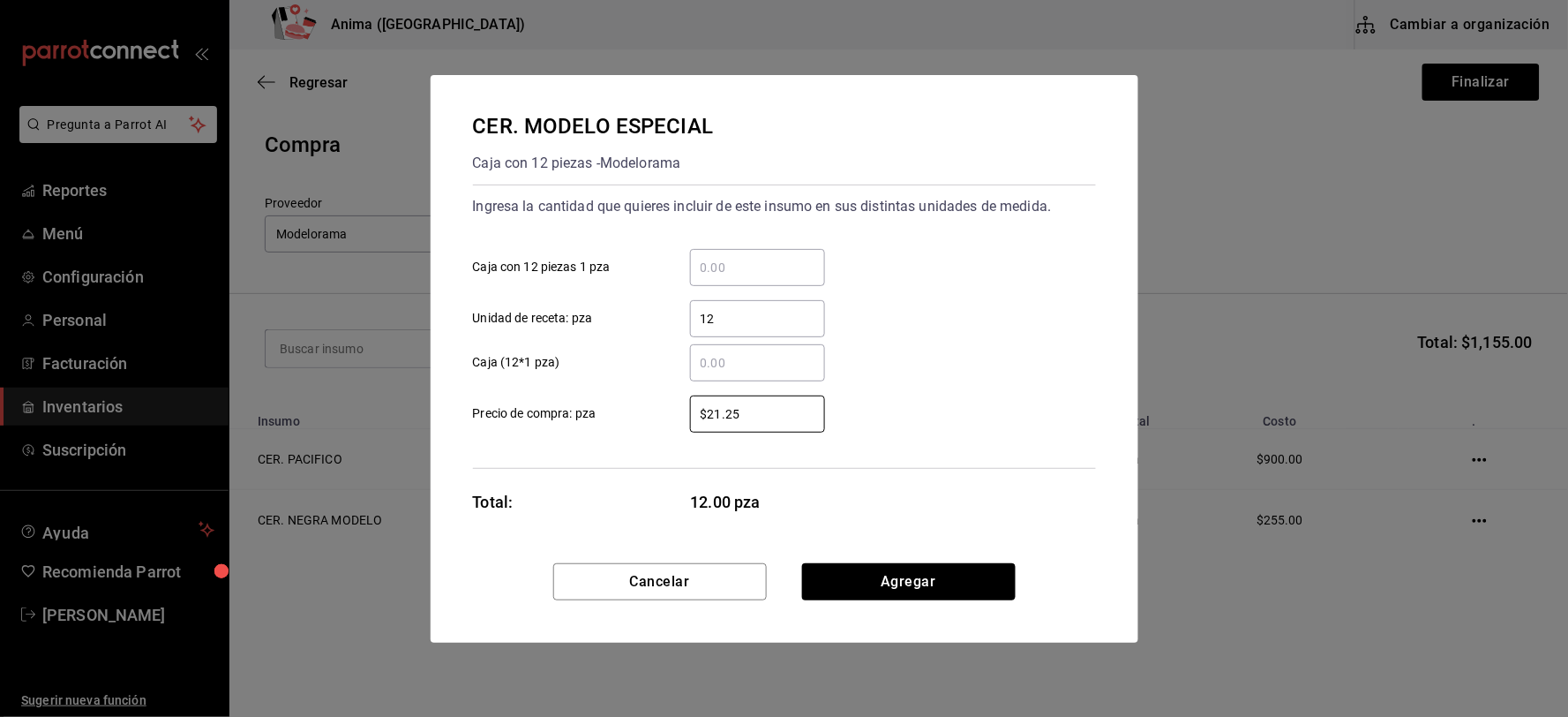
type input "$21.25"
click button "Agregar" at bounding box center [908, 582] width 213 height 37
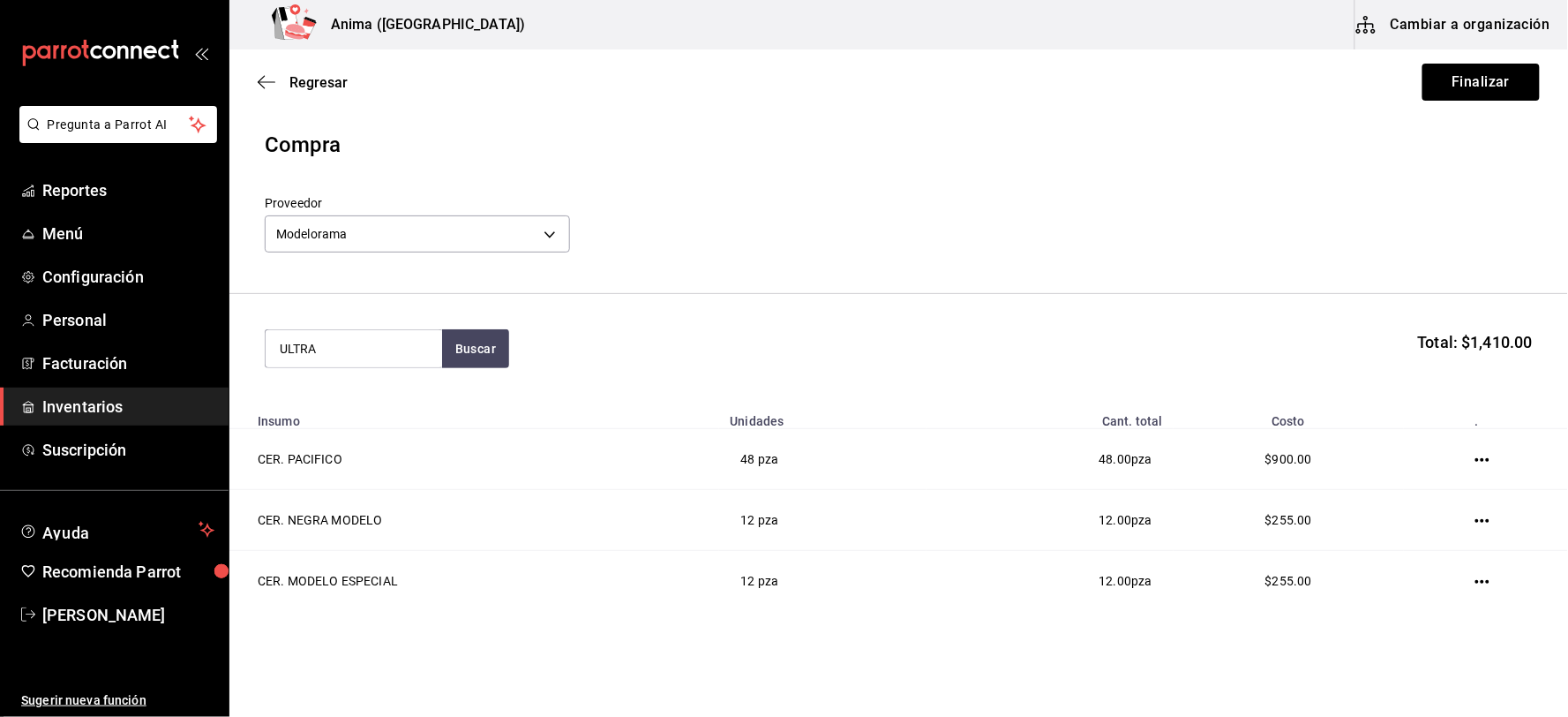
type input "ULTRA"
click at [345, 448] on div "Caja con 24 piezas - Modelorama" at bounding box center [353, 429] width 148 height 37
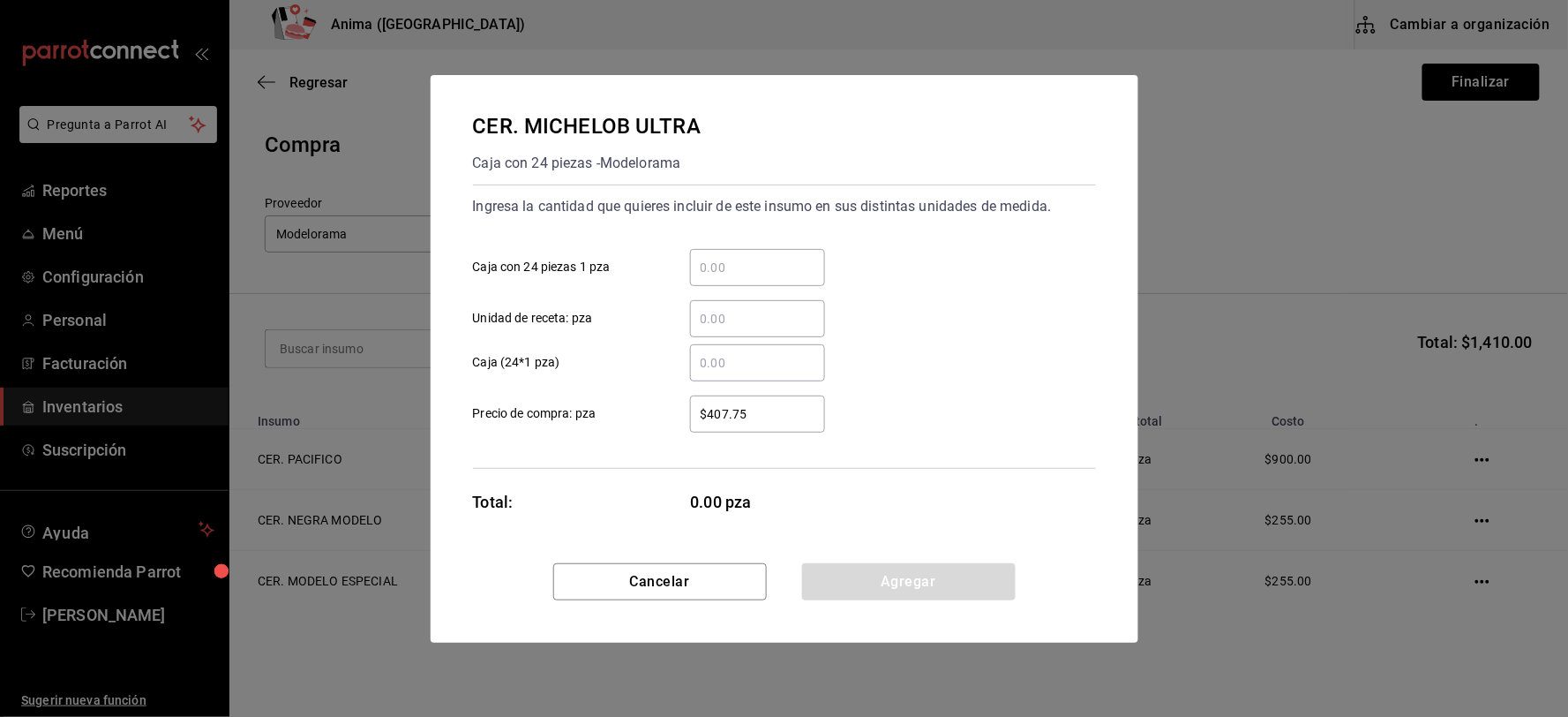
click at [753, 313] on input "​ Unidad de receta: pza" at bounding box center [757, 319] width 135 height 21
type input "24"
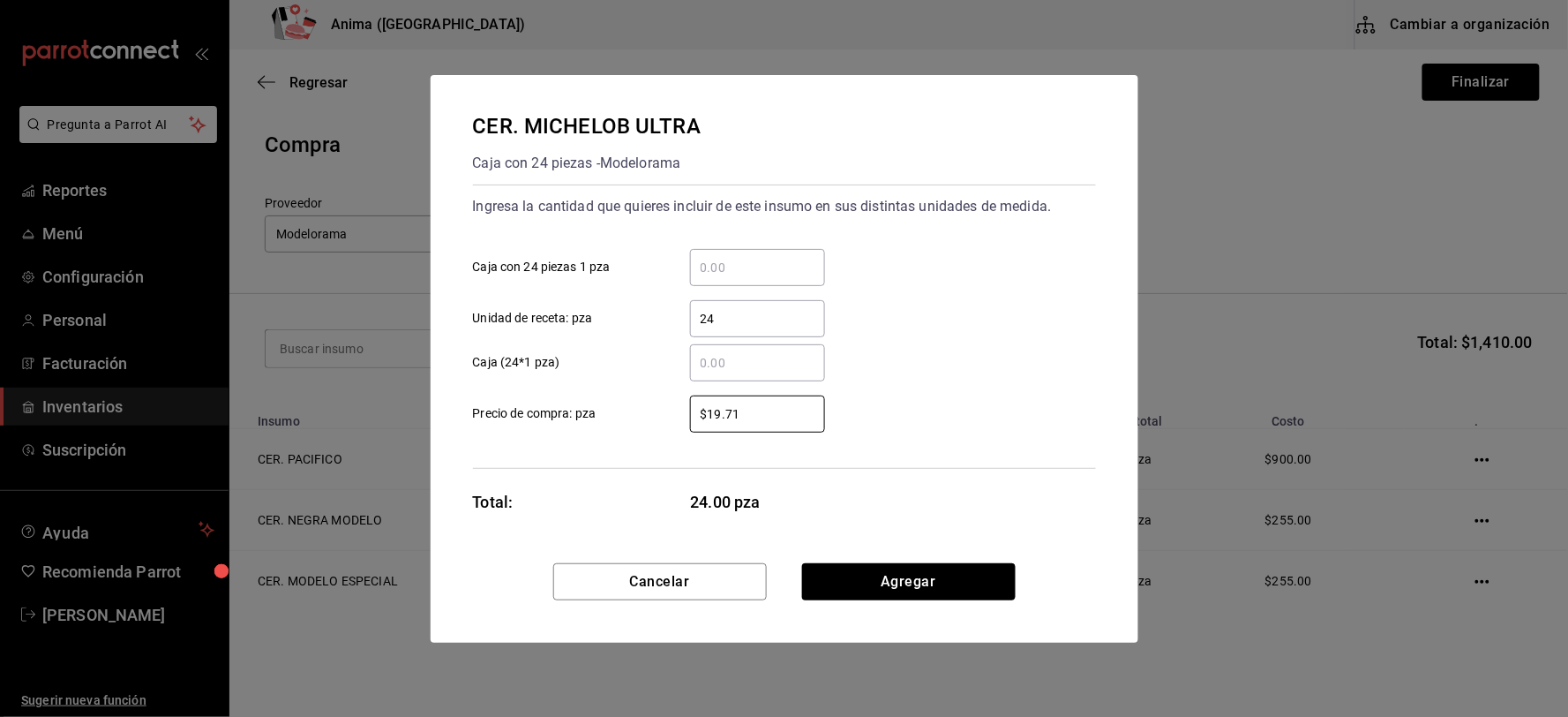
type input "$19.71"
click button "Agregar" at bounding box center [908, 582] width 213 height 37
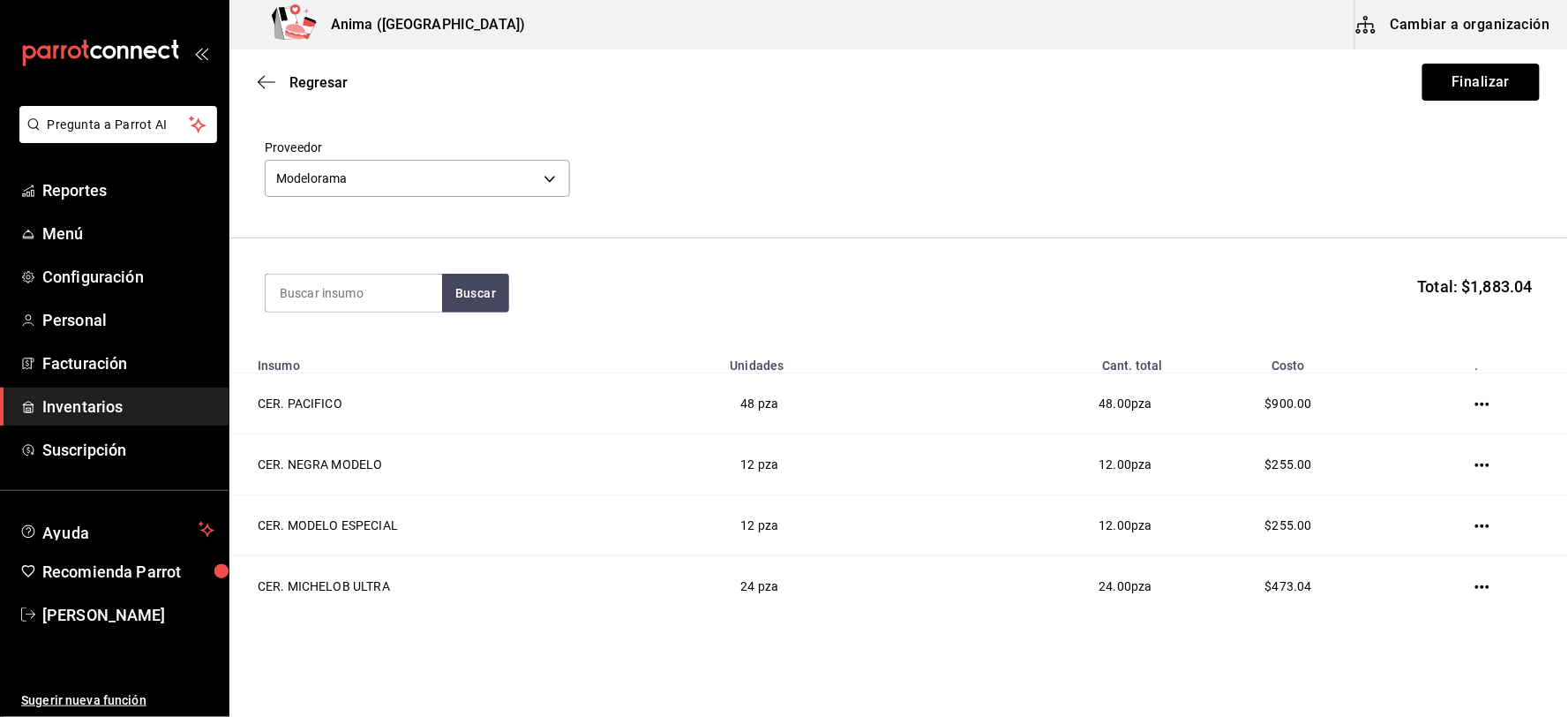
scroll to position [0, 0]
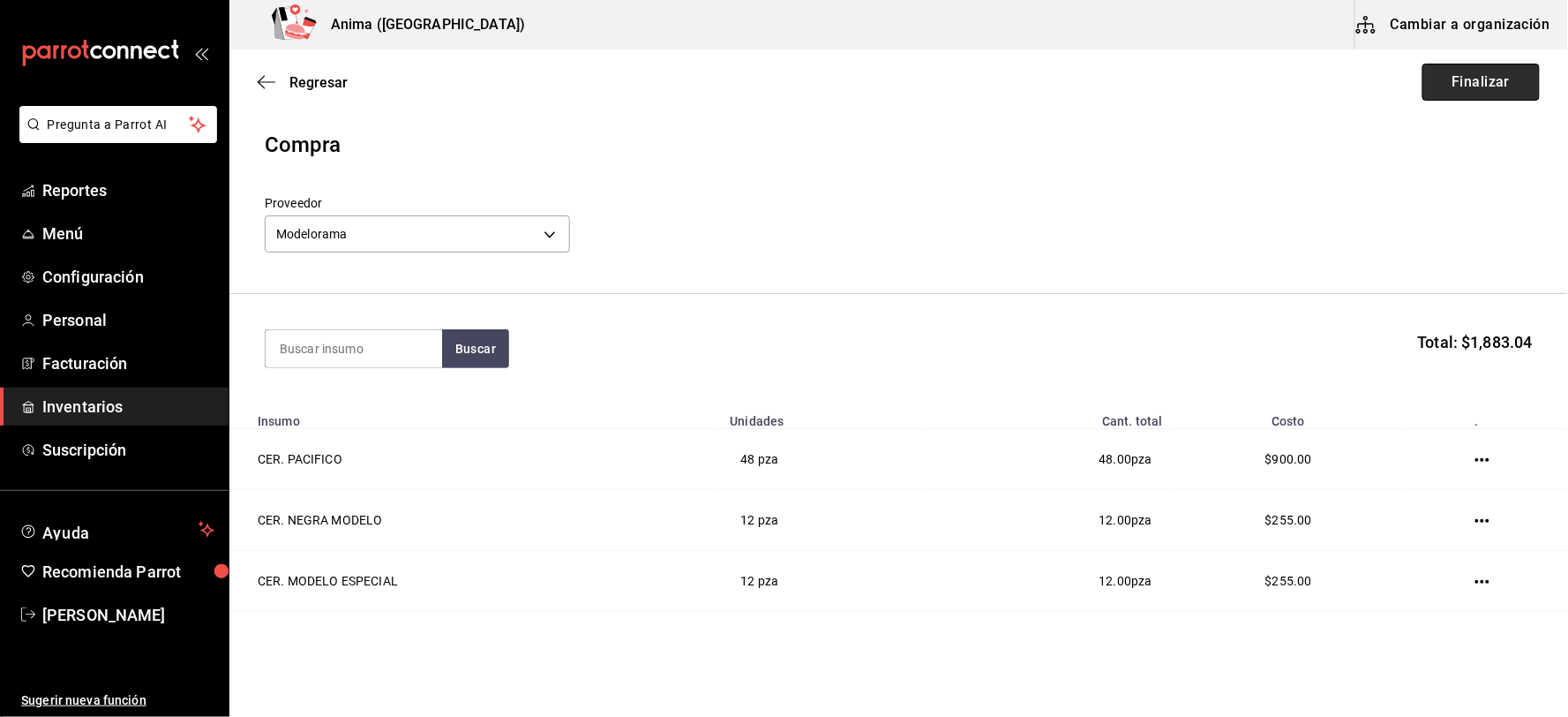
click at [1467, 89] on button "Finalizar" at bounding box center [1481, 82] width 117 height 37
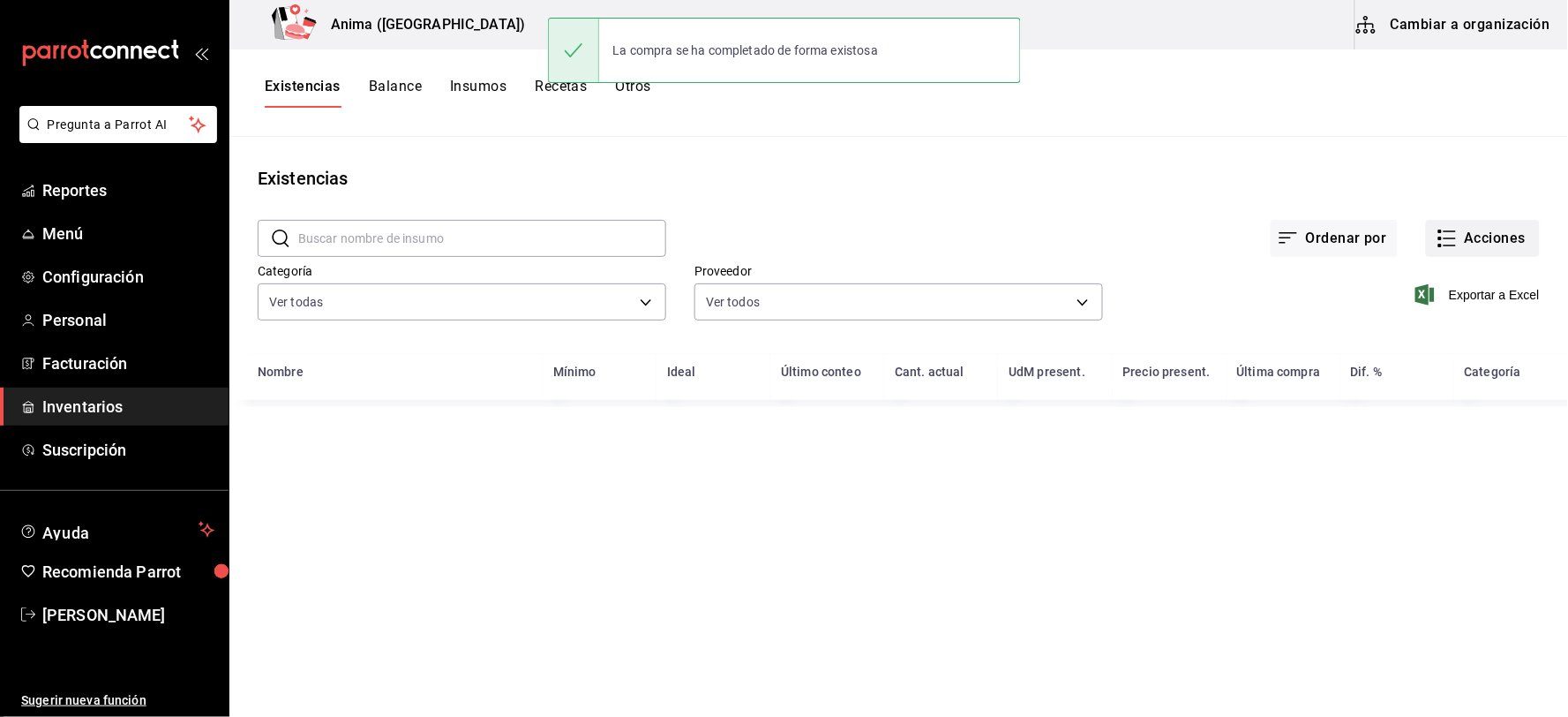
click at [1466, 227] on button "Acciones" at bounding box center [1483, 238] width 113 height 37
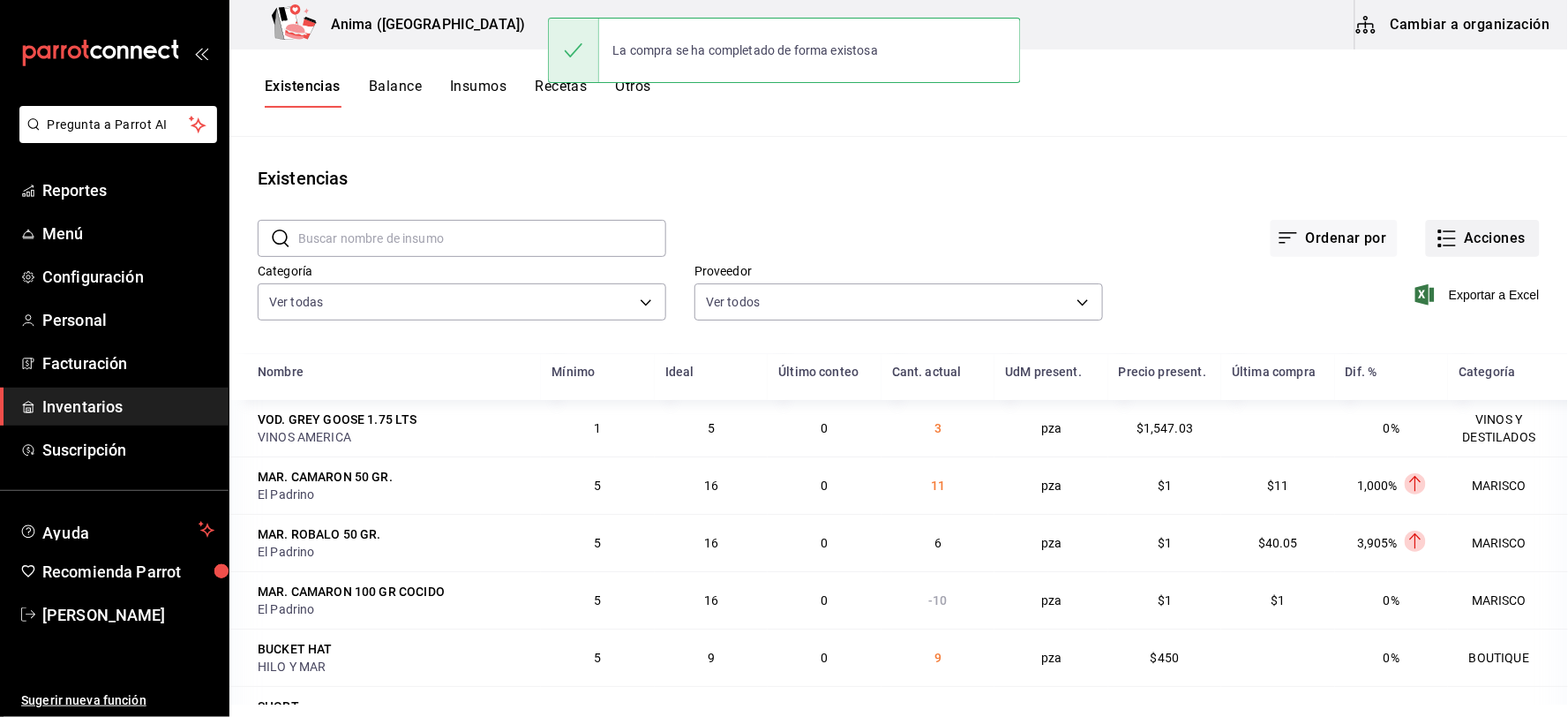
click at [1460, 242] on button "Acciones" at bounding box center [1483, 238] width 113 height 37
click at [1453, 245] on button "Acciones" at bounding box center [1483, 238] width 113 height 37
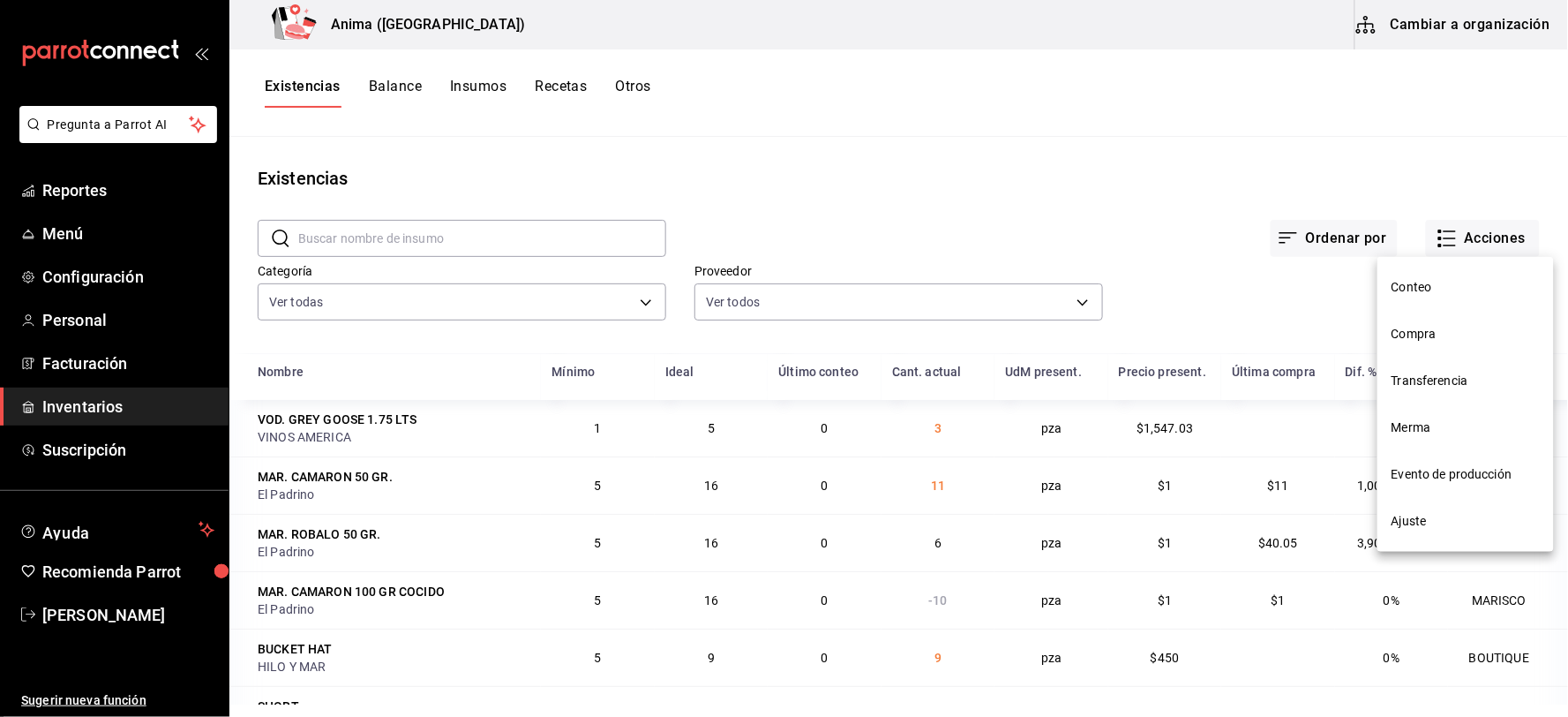
click at [1409, 330] on span "Compra" at bounding box center [1465, 334] width 148 height 19
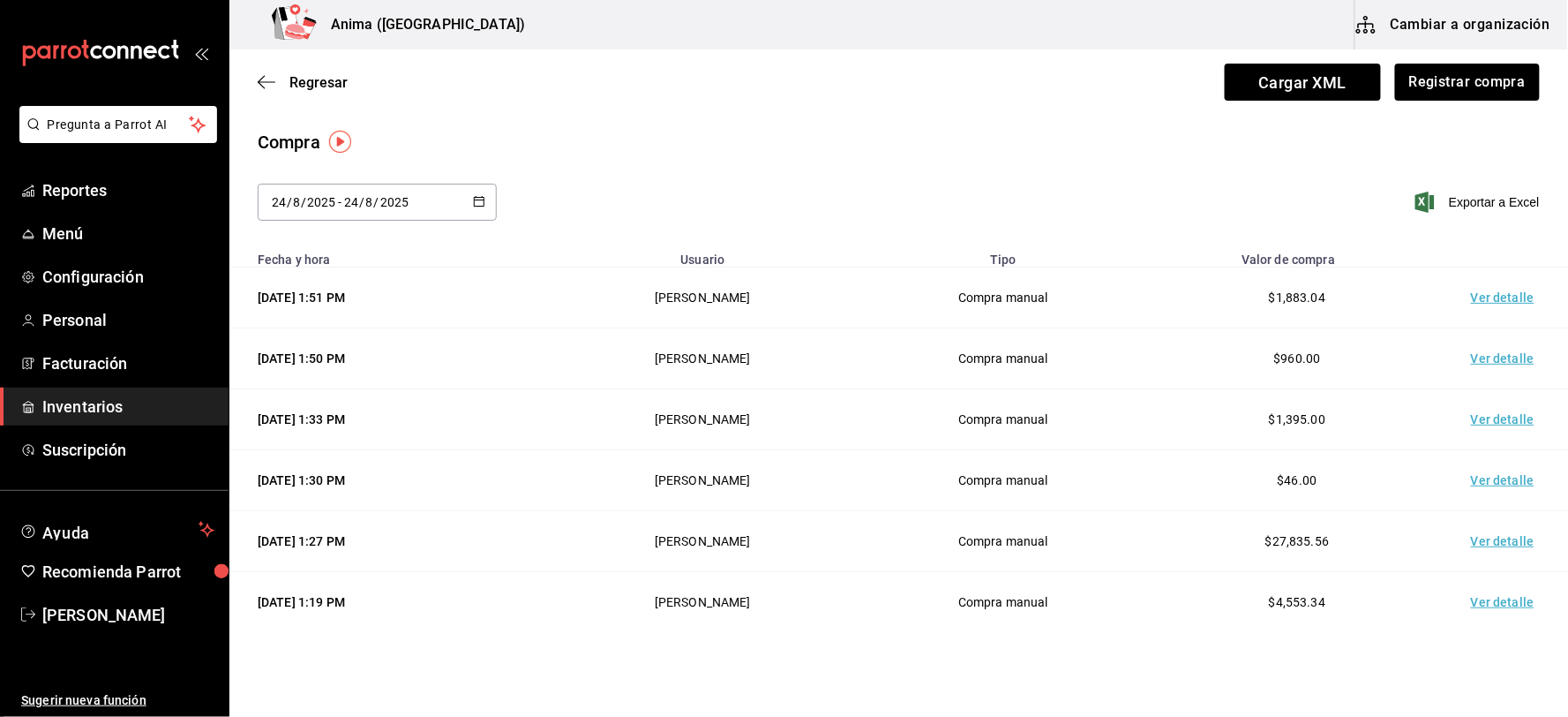
click at [1477, 299] on td "Ver detalle" at bounding box center [1506, 298] width 123 height 61
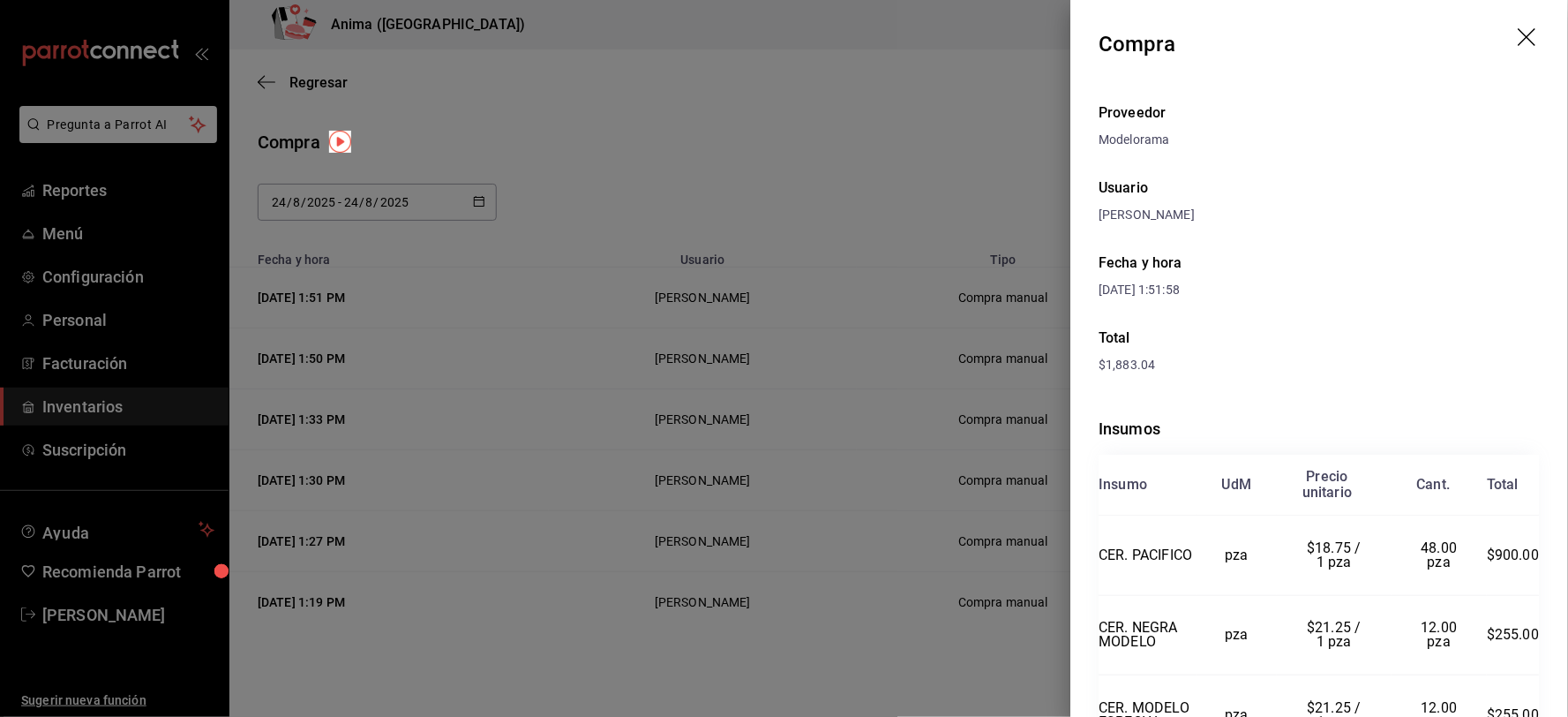
click at [827, 311] on div at bounding box center [784, 358] width 1568 height 717
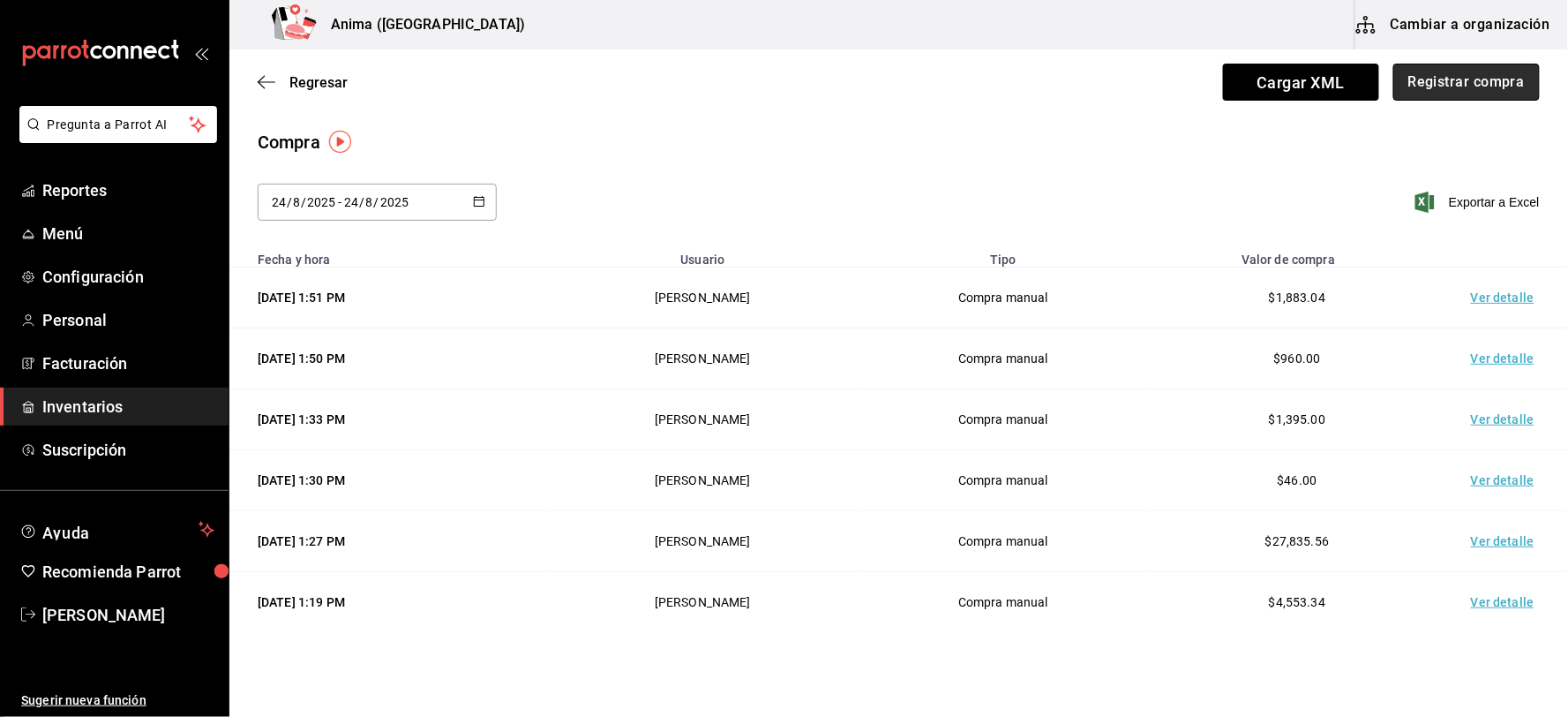
click at [1432, 78] on button "Registrar compra" at bounding box center [1466, 82] width 146 height 37
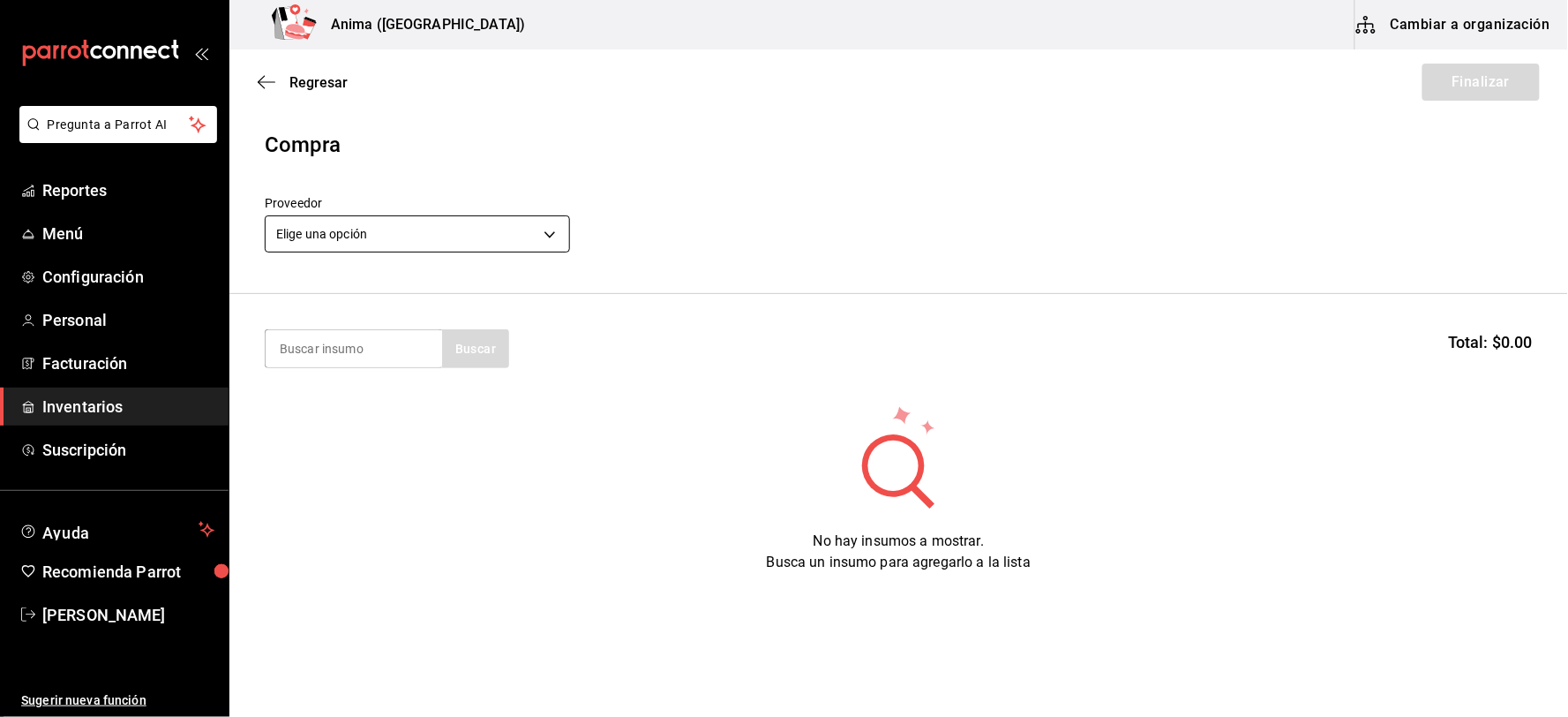
click at [479, 223] on body "Pregunta a Parrot AI Reportes Menú Configuración Personal Facturación Inventari…" at bounding box center [784, 308] width 1568 height 617
type input "1a7c0f79-3847-4091-a2f9-6ba6161a600b"
click at [479, 223] on body "Pregunta a Parrot AI Reportes Menú Configuración Personal Facturación Inventari…" at bounding box center [784, 308] width 1568 height 617
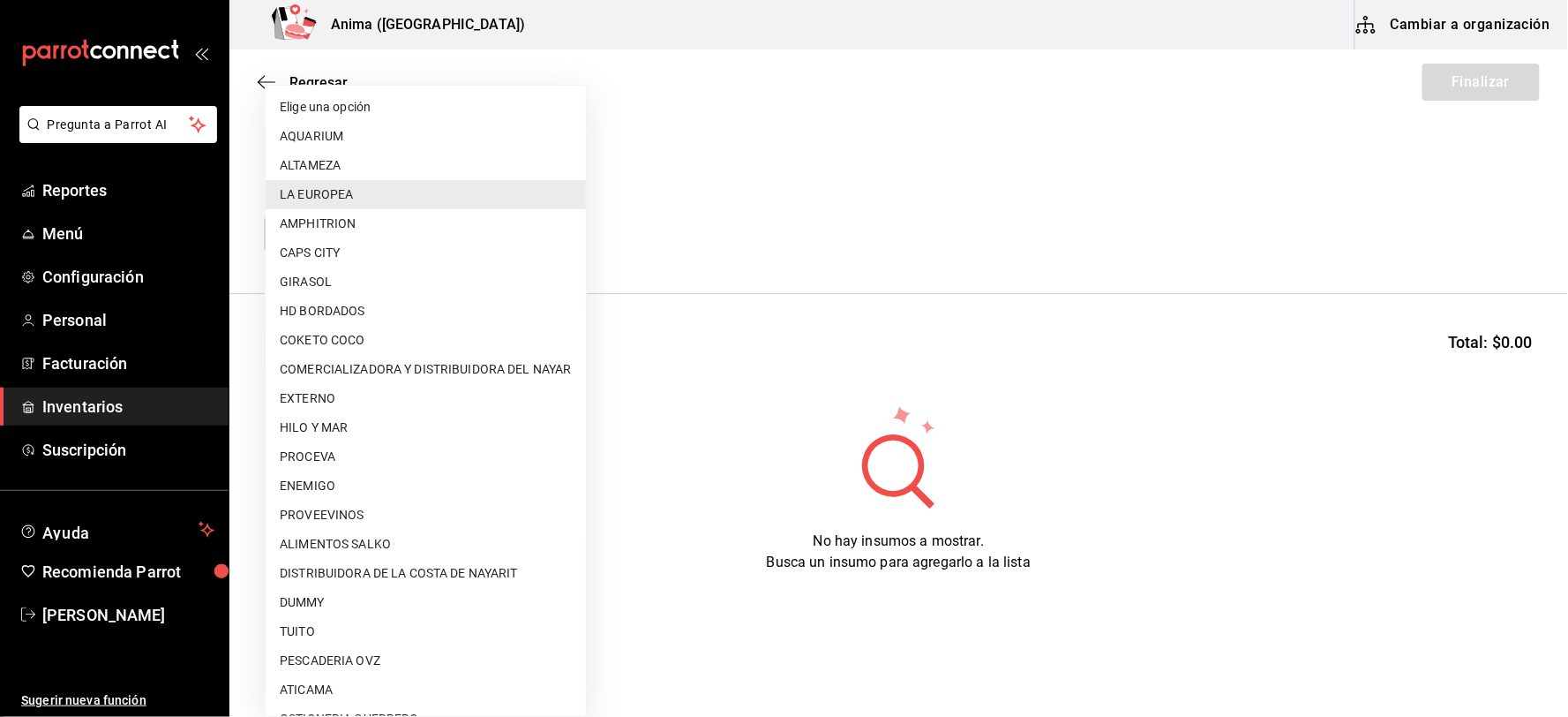
scroll to position [227, 0]
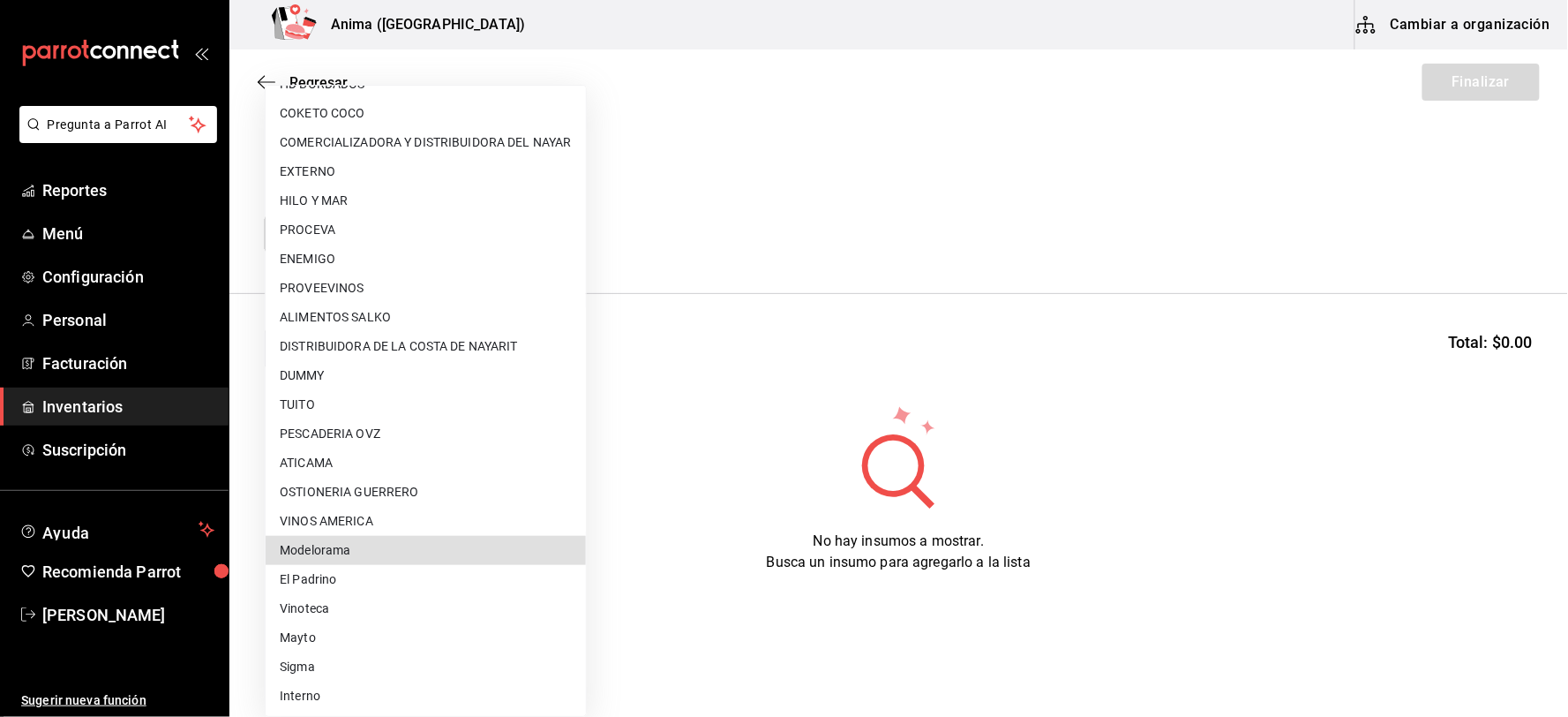
type input "d5084155-126a-448e-932f-82e4152a0ee4"
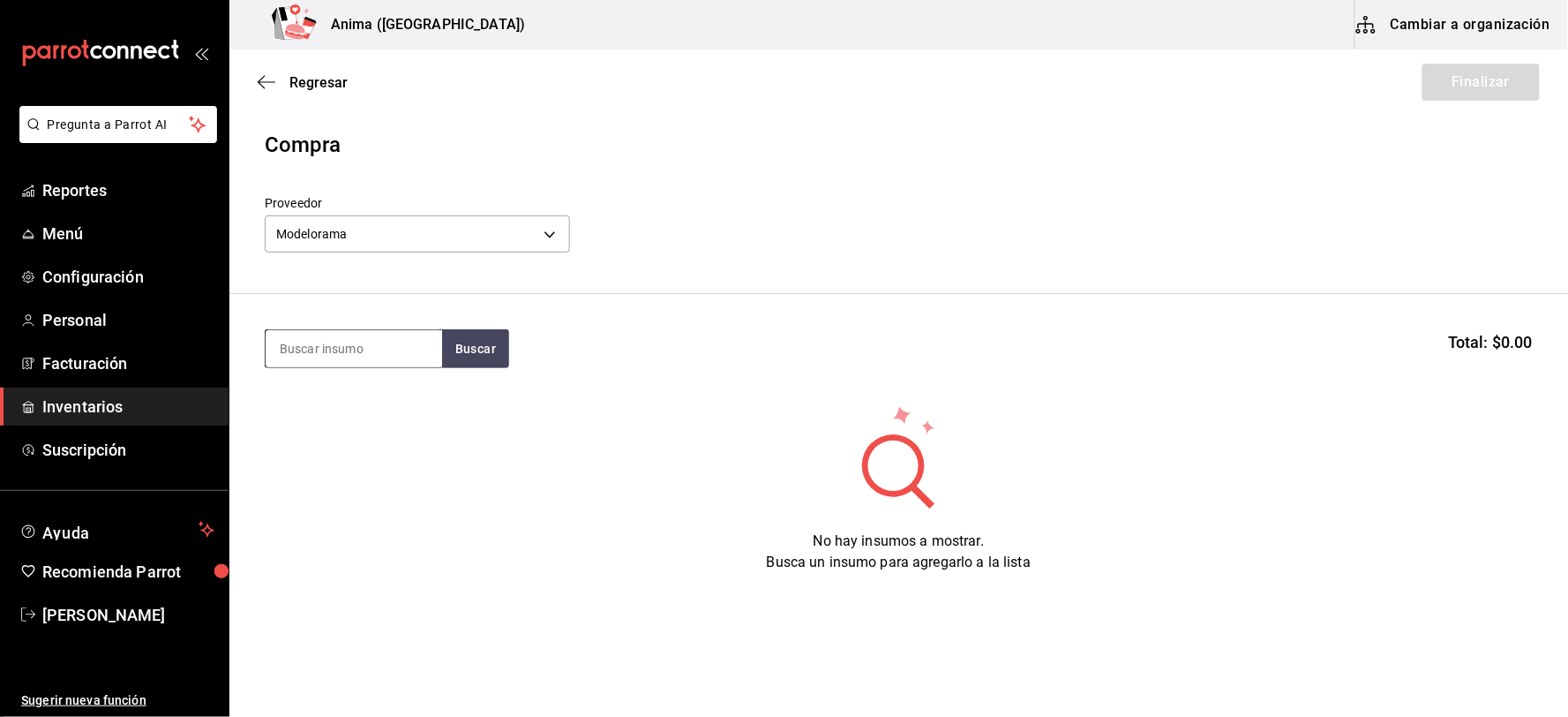
click at [358, 357] on input at bounding box center [353, 349] width 176 height 37
type input "PACIFI"
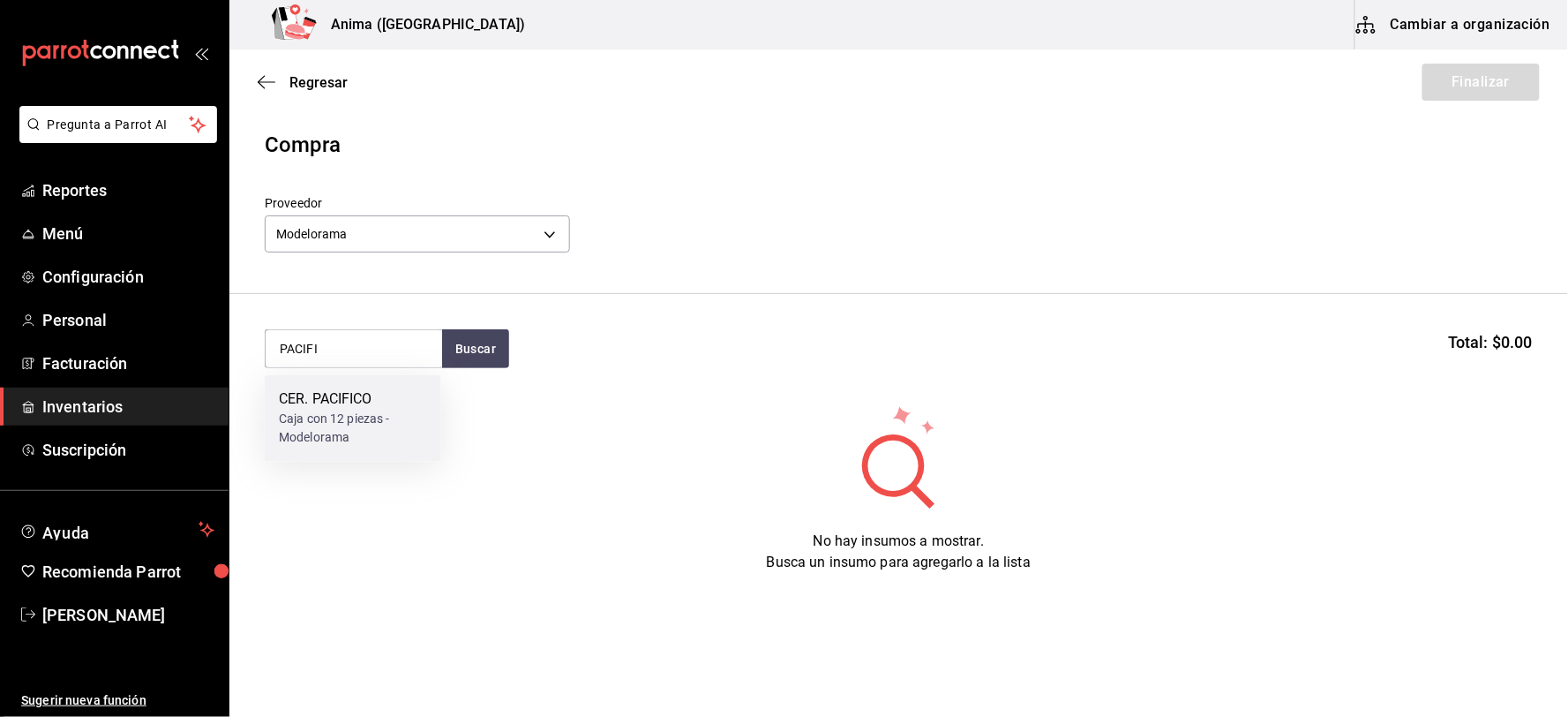
click at [368, 429] on div "Caja con 12 piezas - Modelorama" at bounding box center [353, 429] width 148 height 37
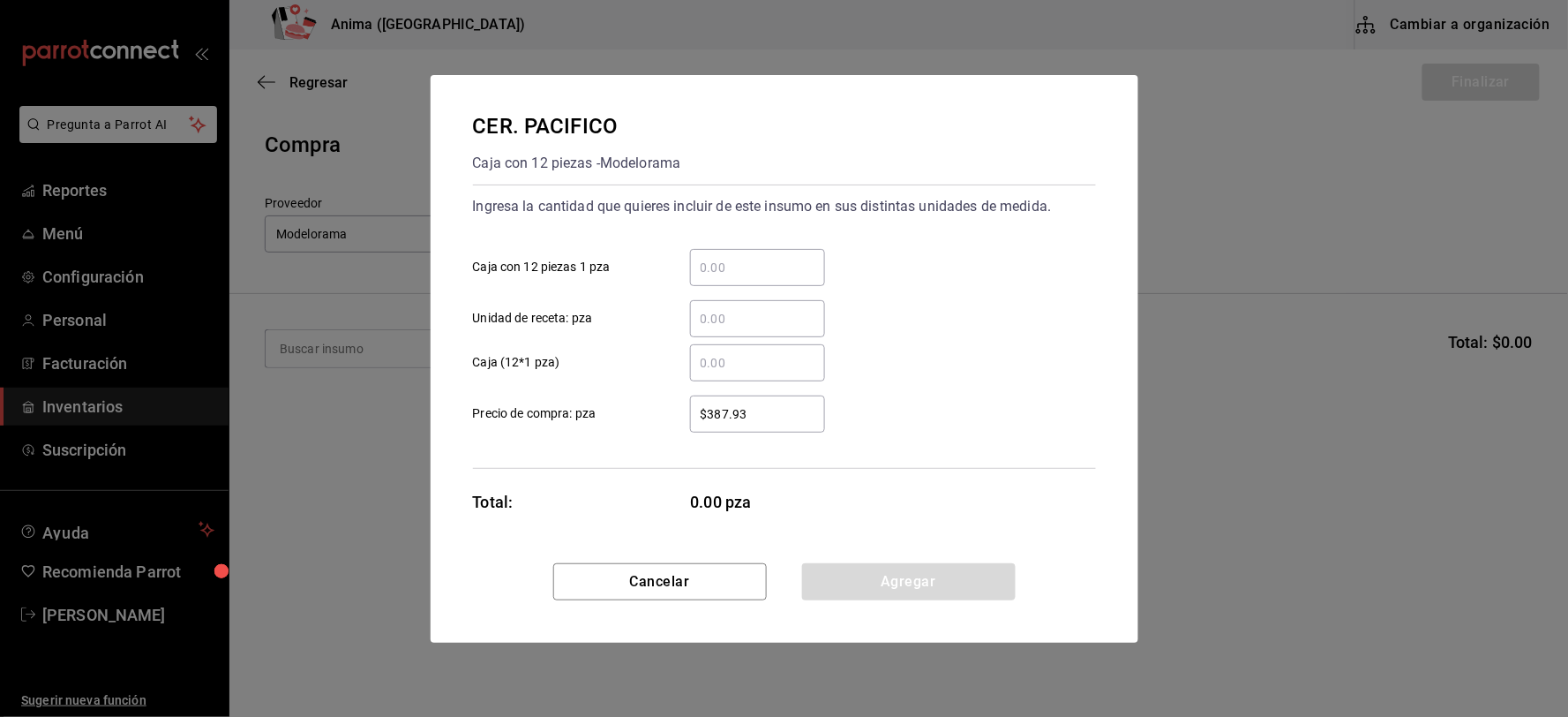
click at [741, 327] on input "​ Unidad de receta: pza" at bounding box center [757, 319] width 135 height 21
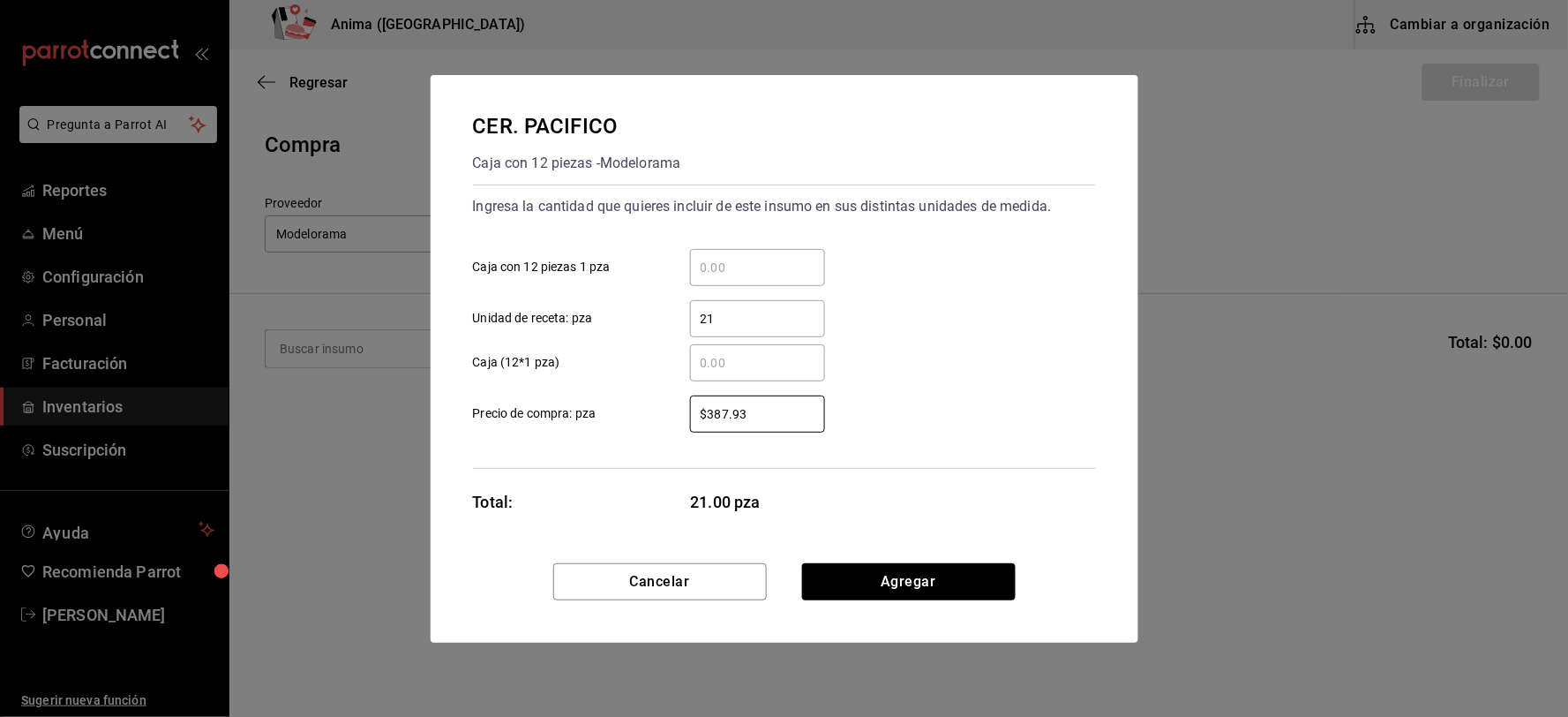
click at [741, 327] on input "21" at bounding box center [757, 319] width 135 height 21
type input "24"
type input "$16.46"
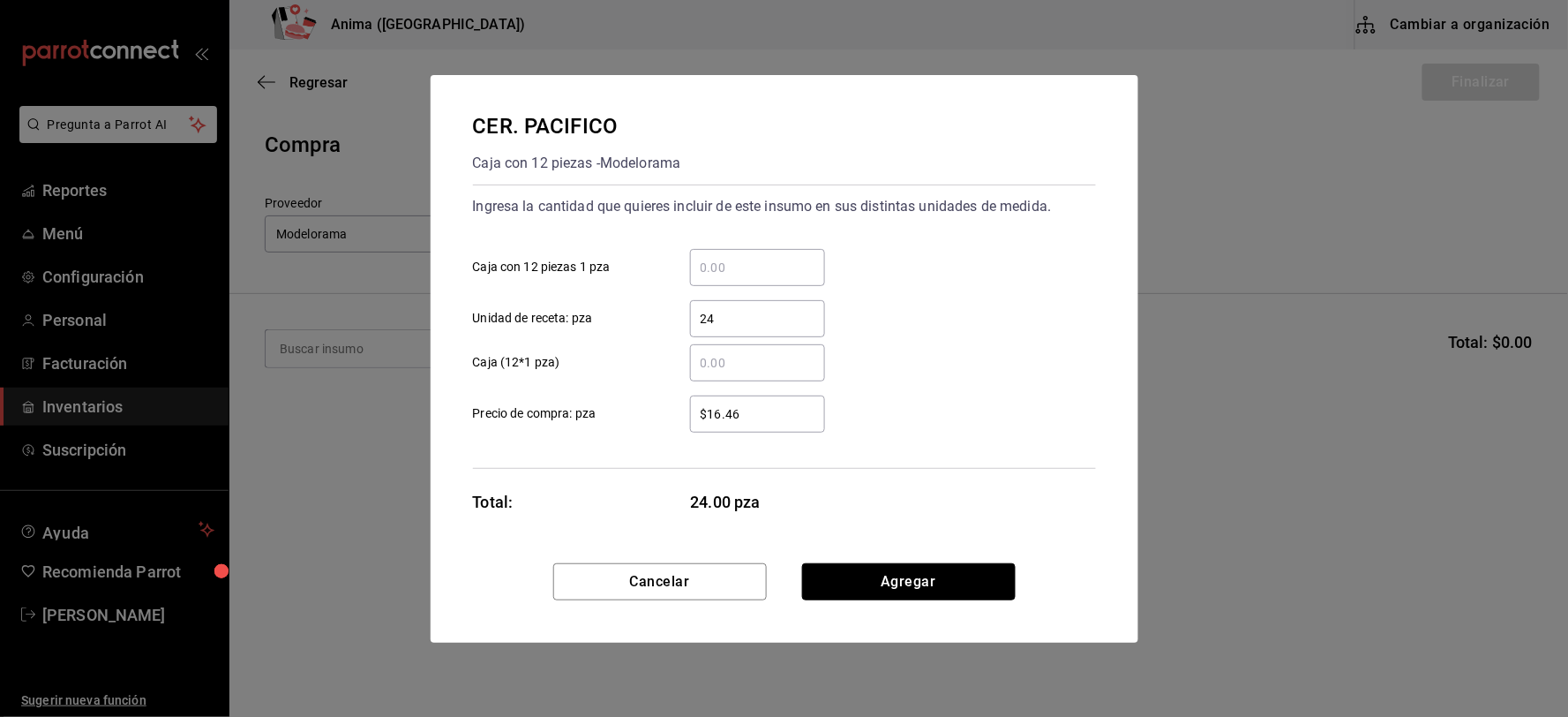
click button "Agregar" at bounding box center [908, 582] width 213 height 37
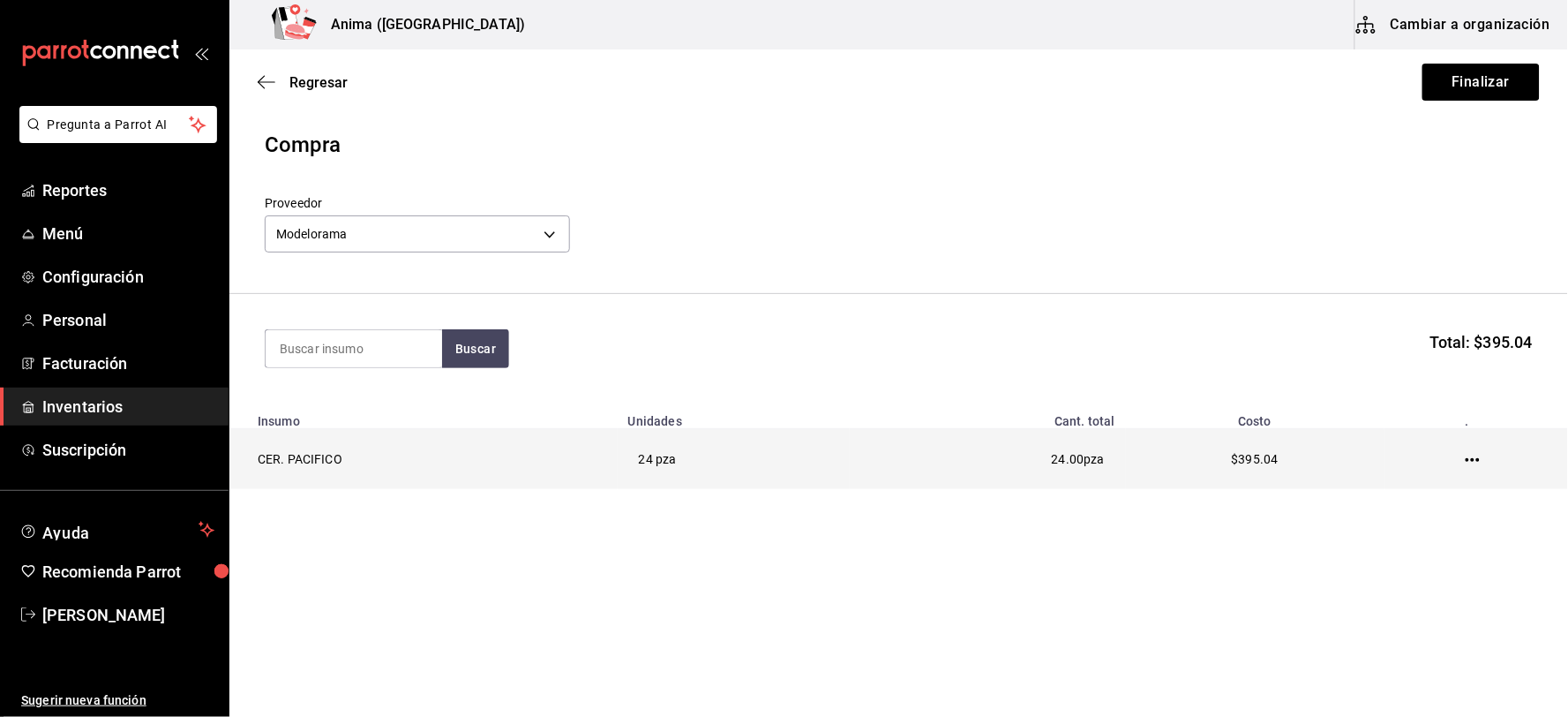
click at [1471, 459] on icon "button" at bounding box center [1473, 460] width 14 height 4
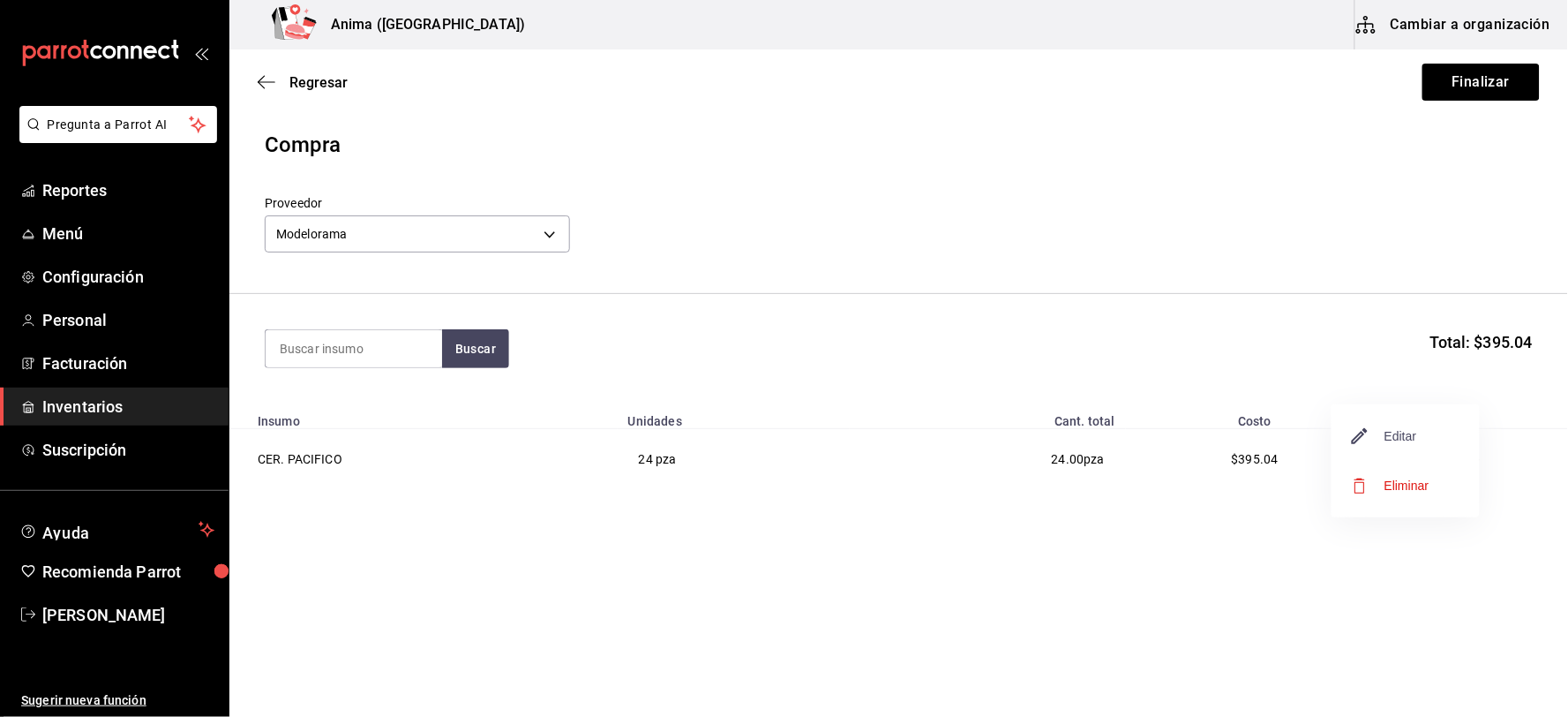
click at [1398, 428] on span "Editar" at bounding box center [1385, 436] width 65 height 21
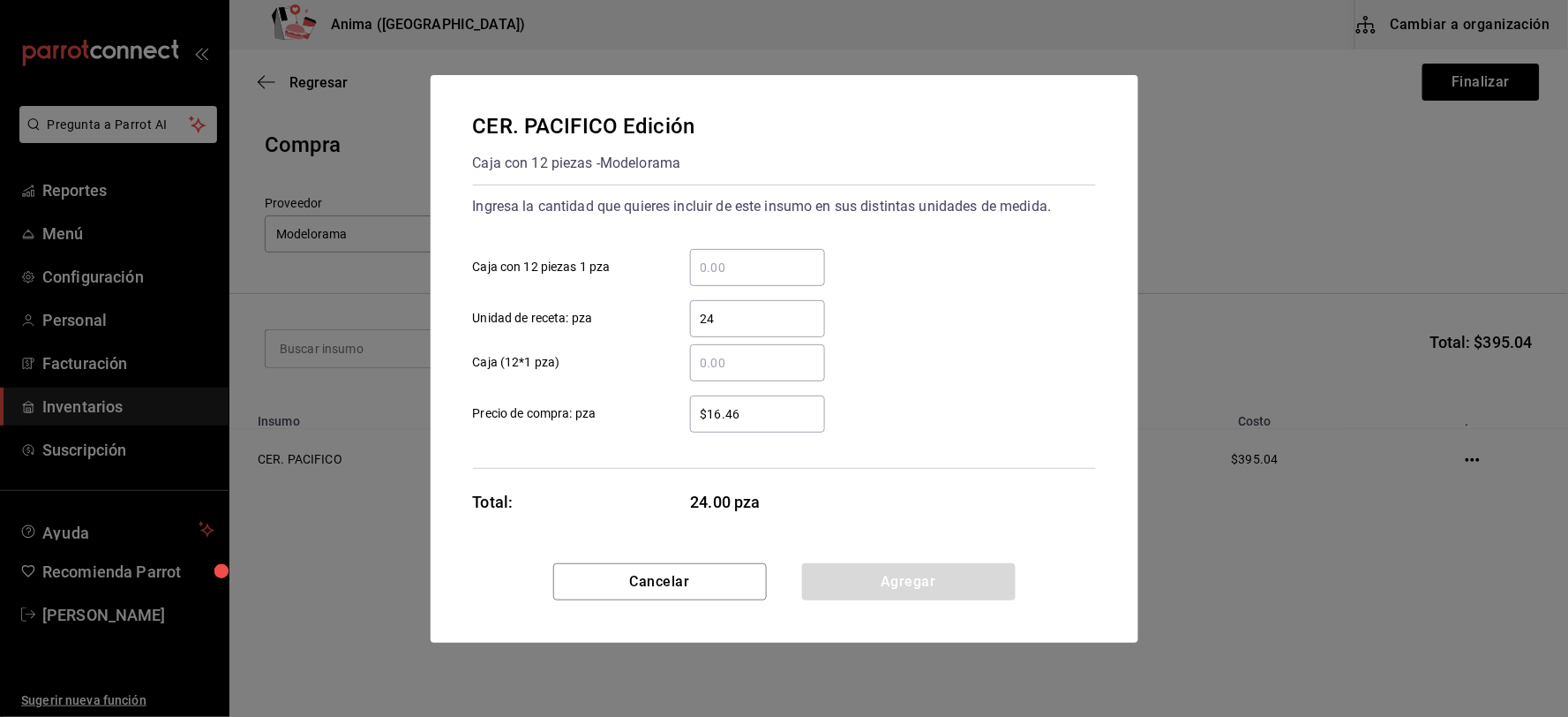
click at [764, 408] on input "$16.46" at bounding box center [757, 414] width 135 height 21
type input "$18.75"
click button "Agregar" at bounding box center [908, 582] width 213 height 37
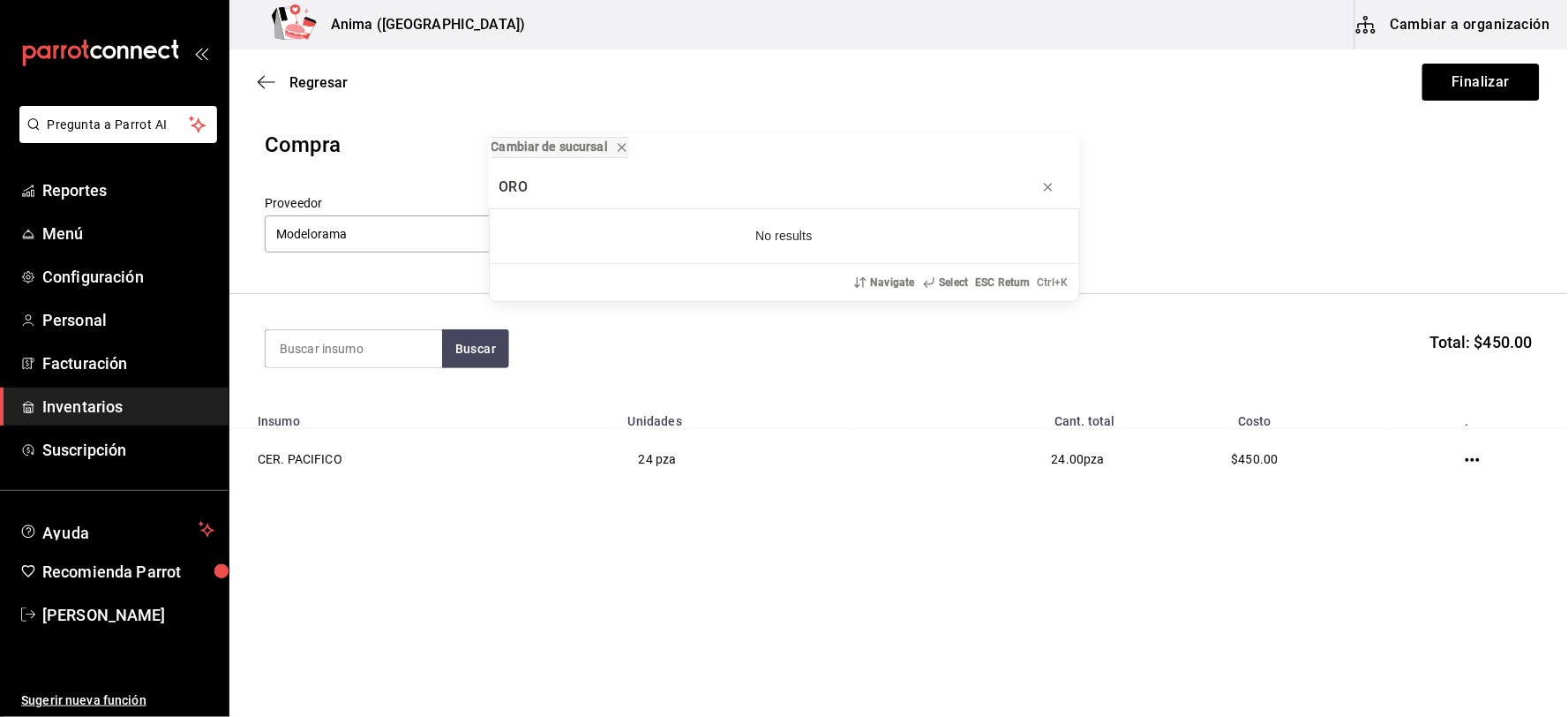
type input "ORO"
click at [402, 357] on div "Cambiar de sucursal ORO No results Navigate Select ESC Return Ctrl+ K" at bounding box center [784, 358] width 1568 height 717
click at [392, 351] on input at bounding box center [353, 349] width 176 height 37
type input "CORO"
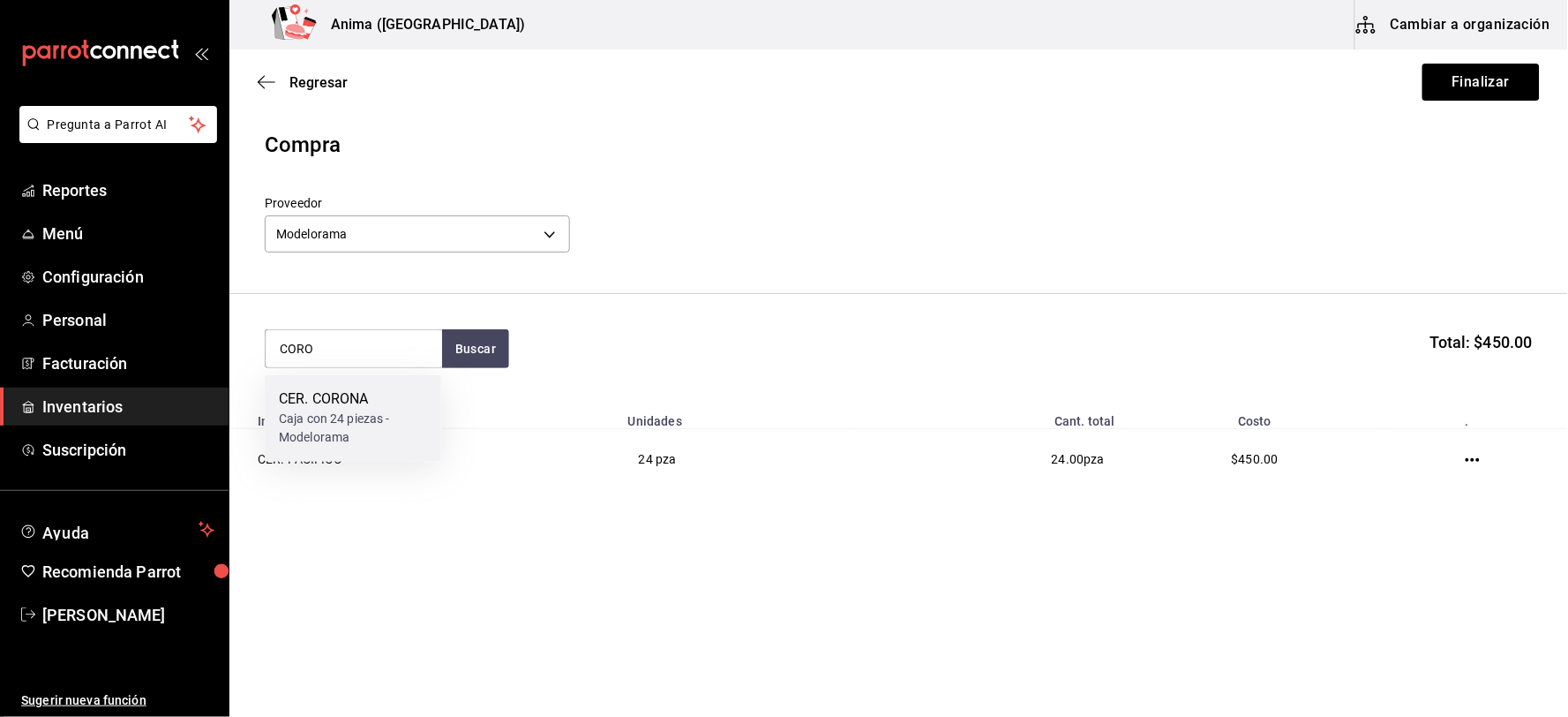
click at [372, 394] on div "CER. CORONA" at bounding box center [353, 400] width 148 height 21
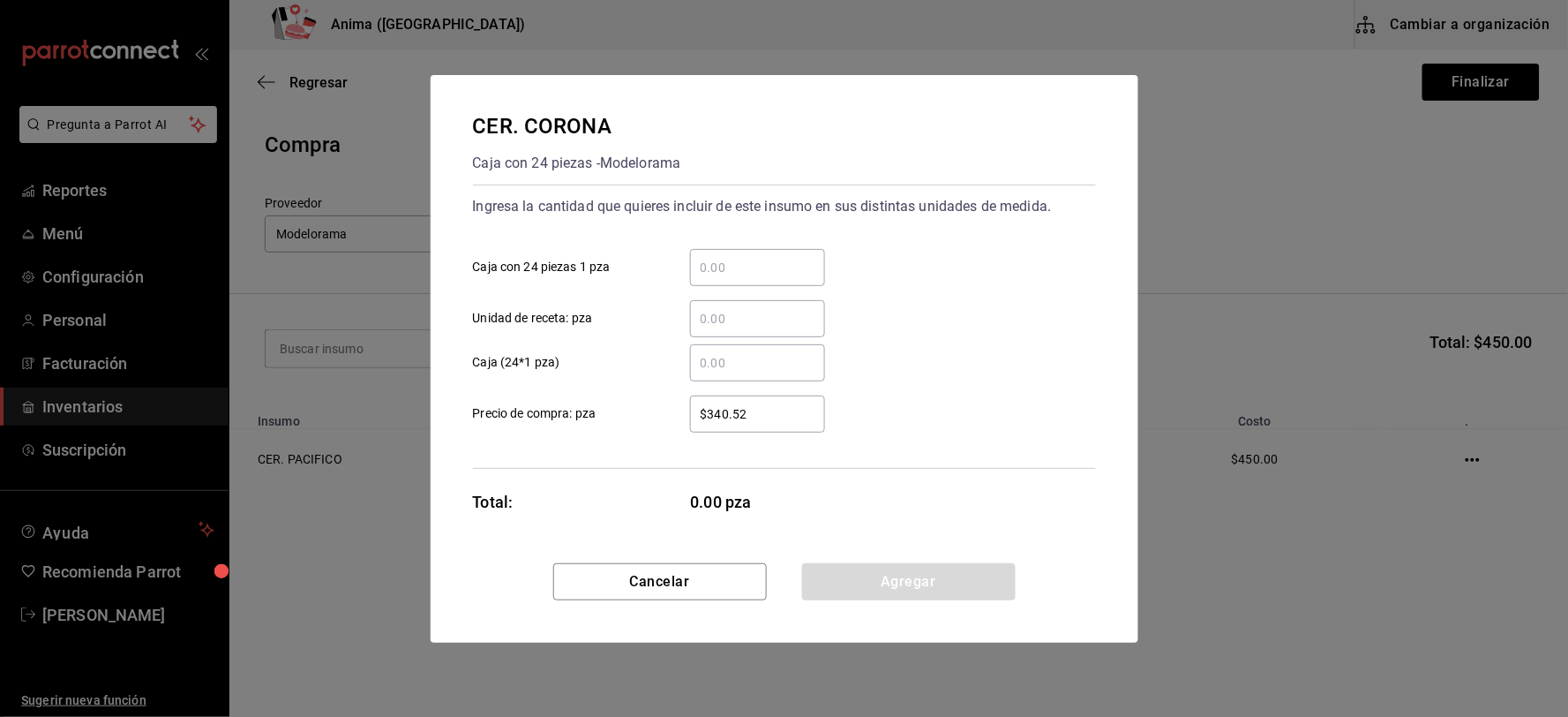
click at [726, 322] on input "​ Unidad de receta: pza" at bounding box center [757, 319] width 135 height 21
type input "1"
type input "24"
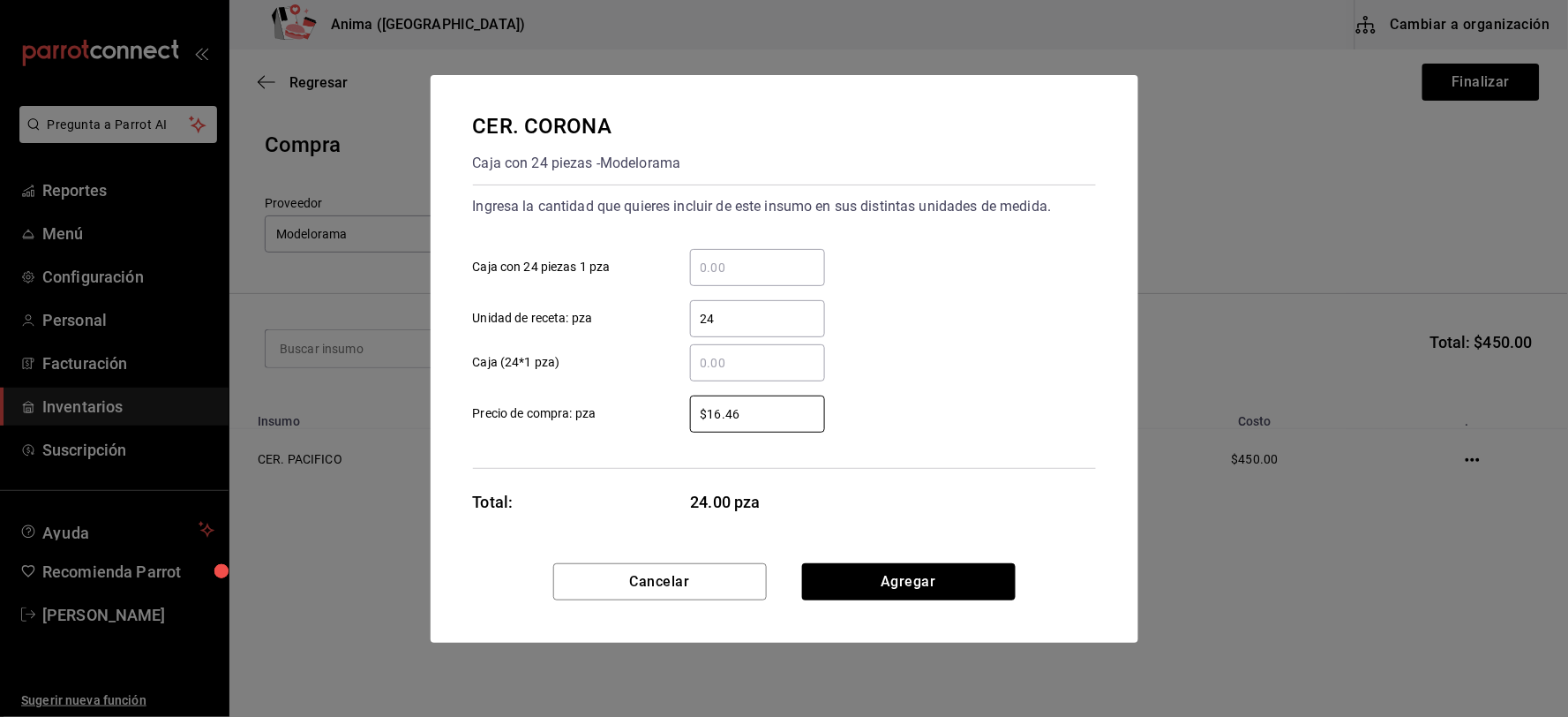
type input "$16.46"
click button "Agregar" at bounding box center [908, 582] width 213 height 37
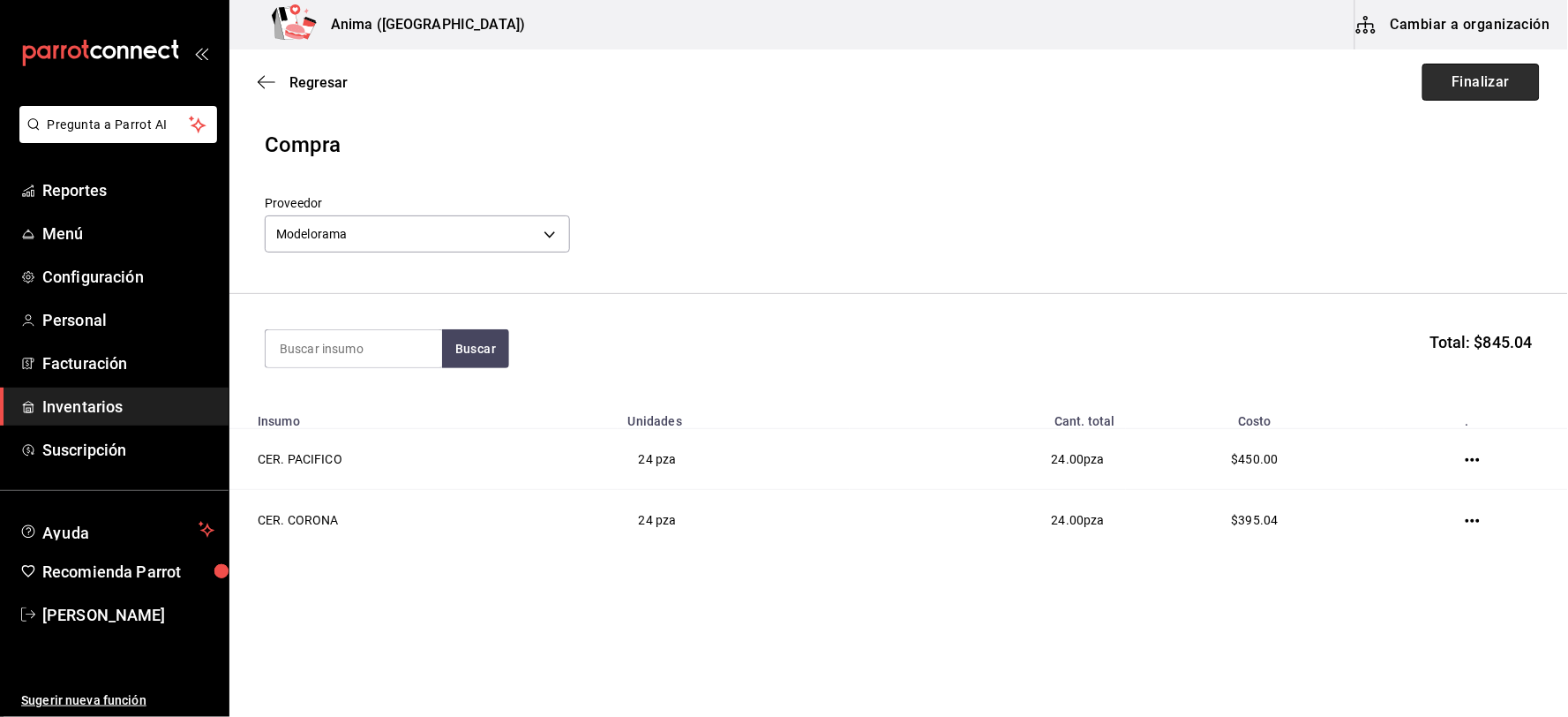
click at [1471, 90] on button "Finalizar" at bounding box center [1481, 82] width 117 height 37
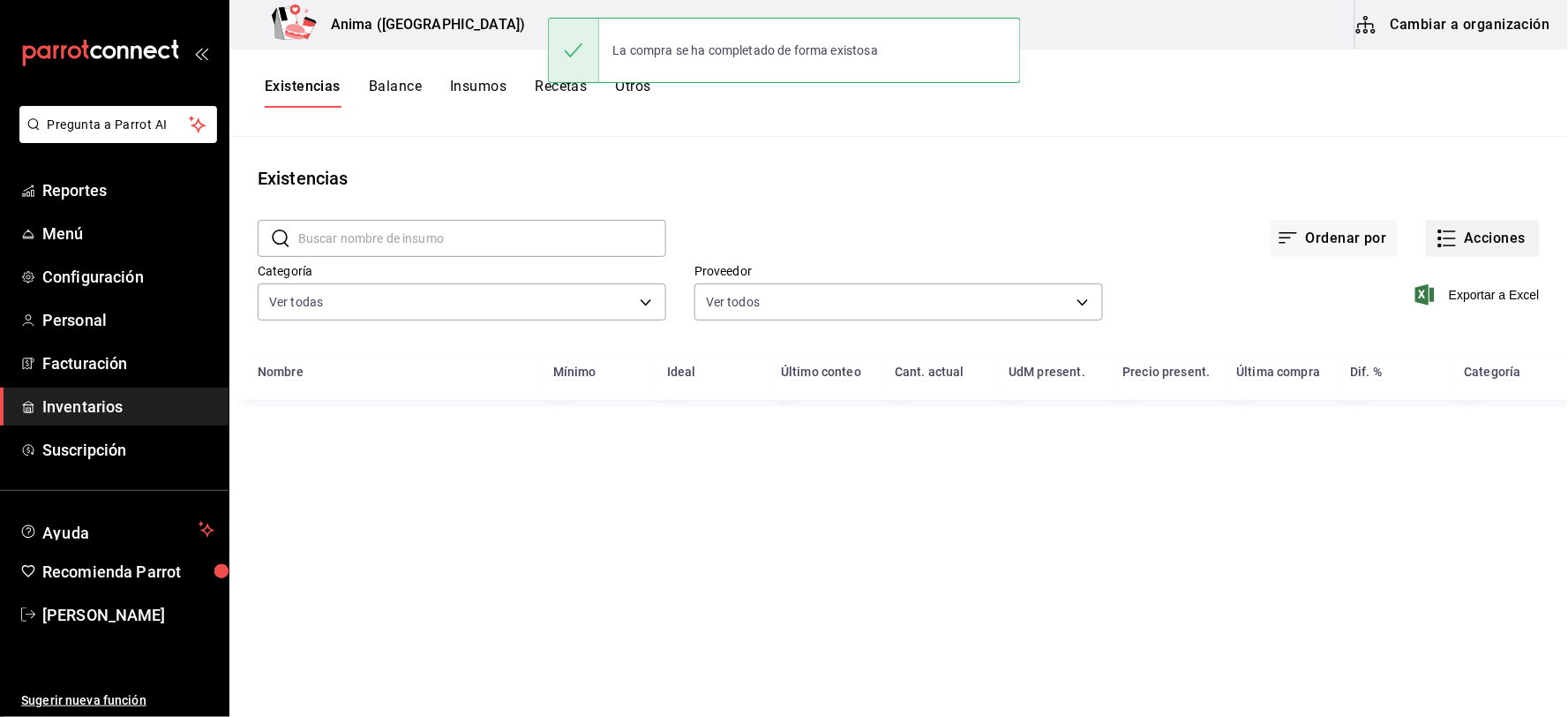
click at [1475, 253] on button "Acciones" at bounding box center [1483, 238] width 113 height 37
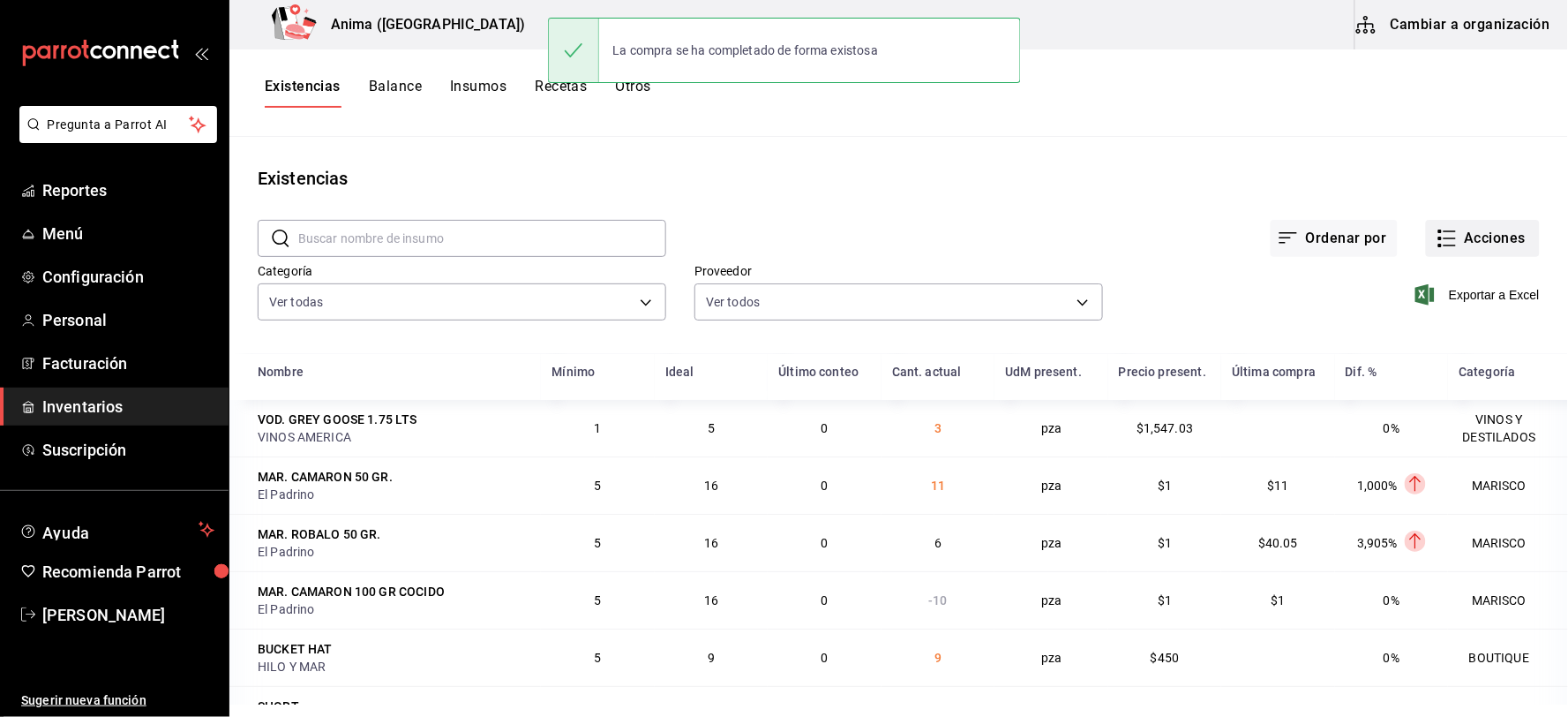
click at [1453, 245] on button "Acciones" at bounding box center [1483, 238] width 113 height 37
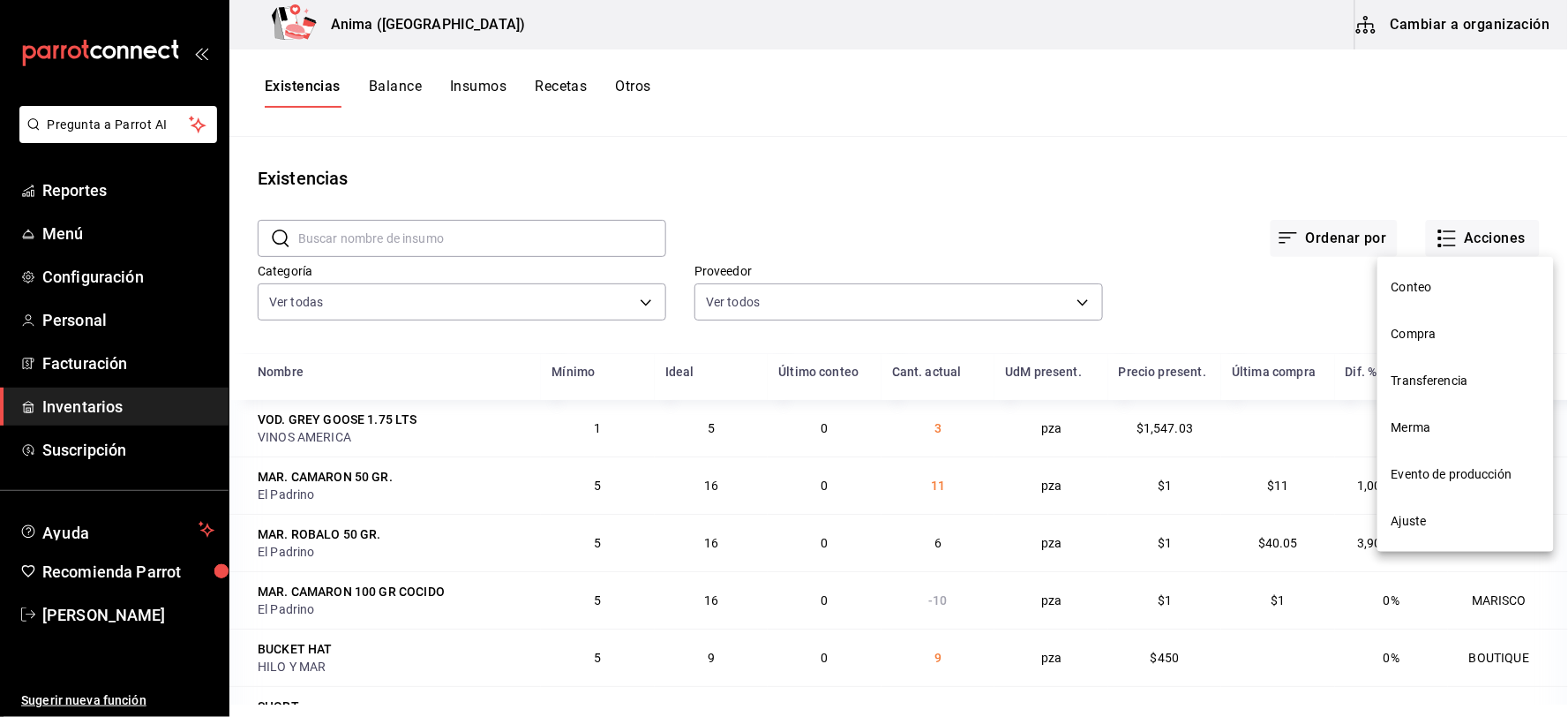
click at [1424, 325] on span "Compra" at bounding box center [1465, 334] width 148 height 19
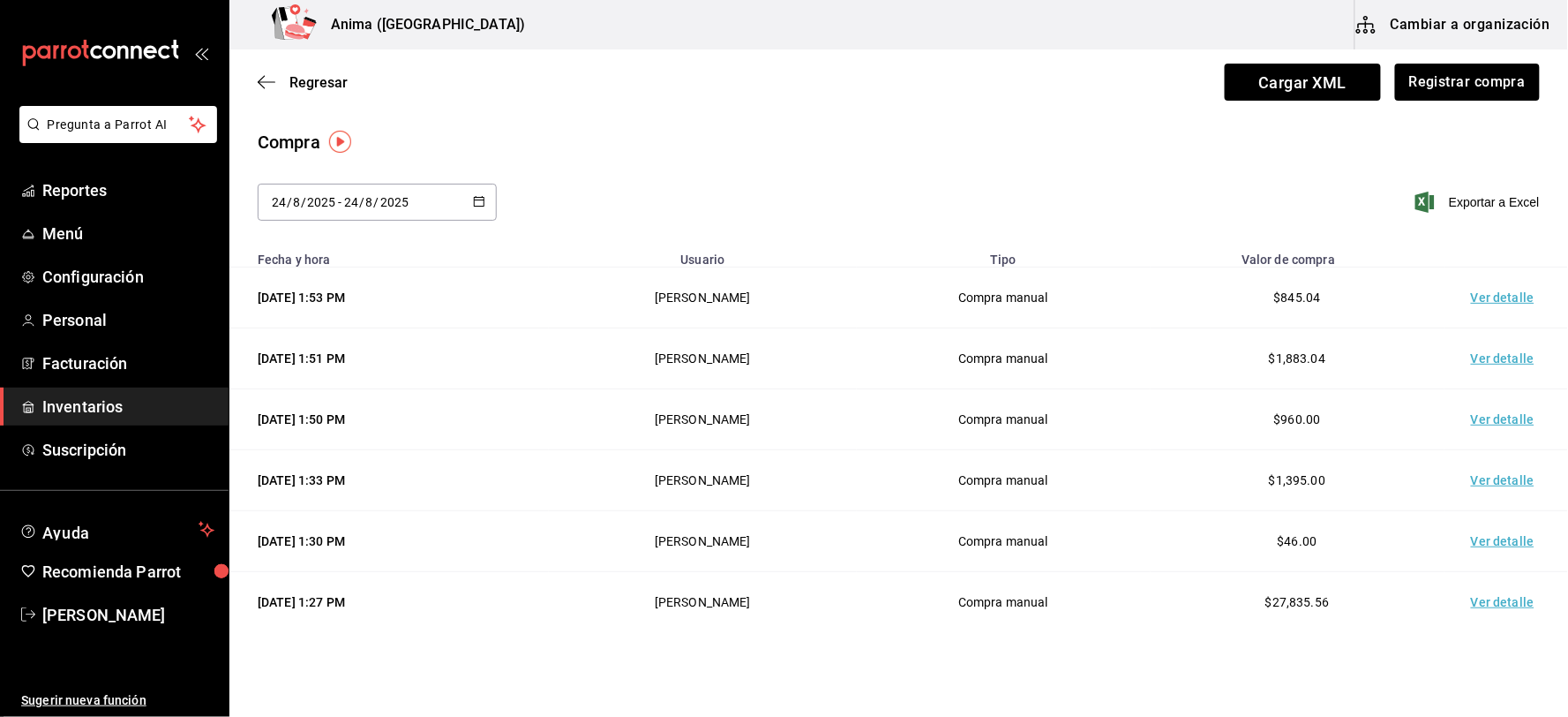
click at [1465, 301] on td "Ver detalle" at bounding box center [1506, 298] width 123 height 61
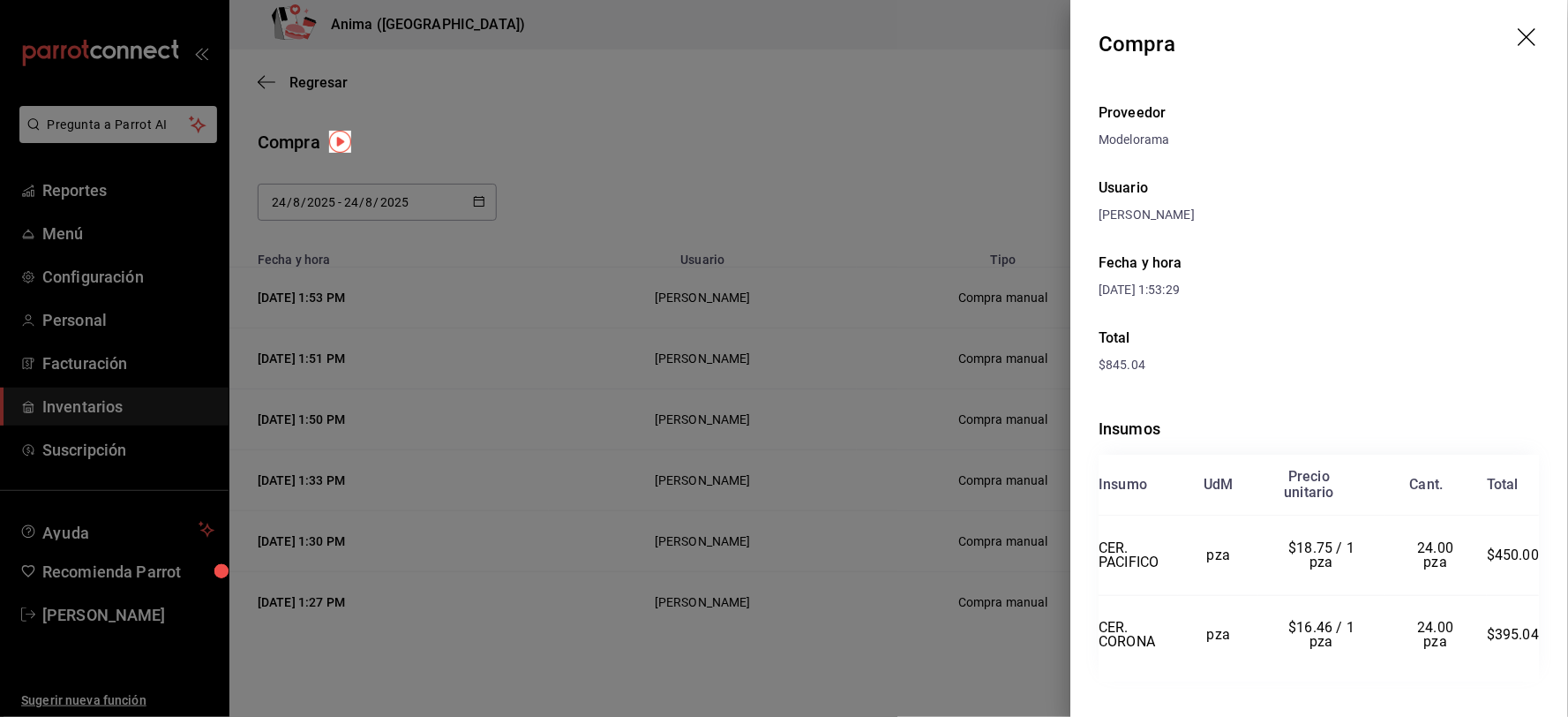
drag, startPoint x: 815, startPoint y: 351, endPoint x: 832, endPoint y: 356, distance: 17.7
click at [815, 354] on div at bounding box center [784, 358] width 1568 height 717
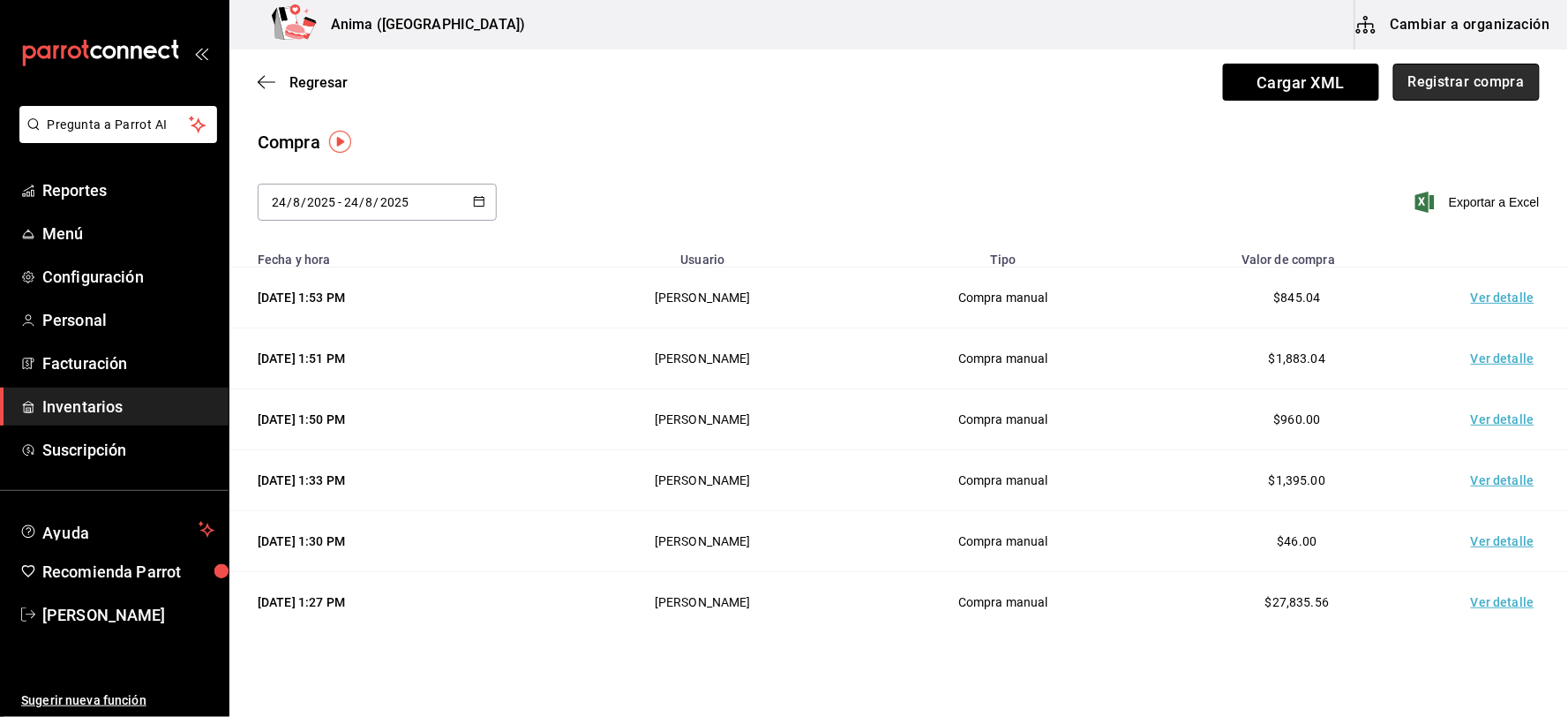
click at [1487, 81] on button "Registrar compra" at bounding box center [1466, 82] width 146 height 37
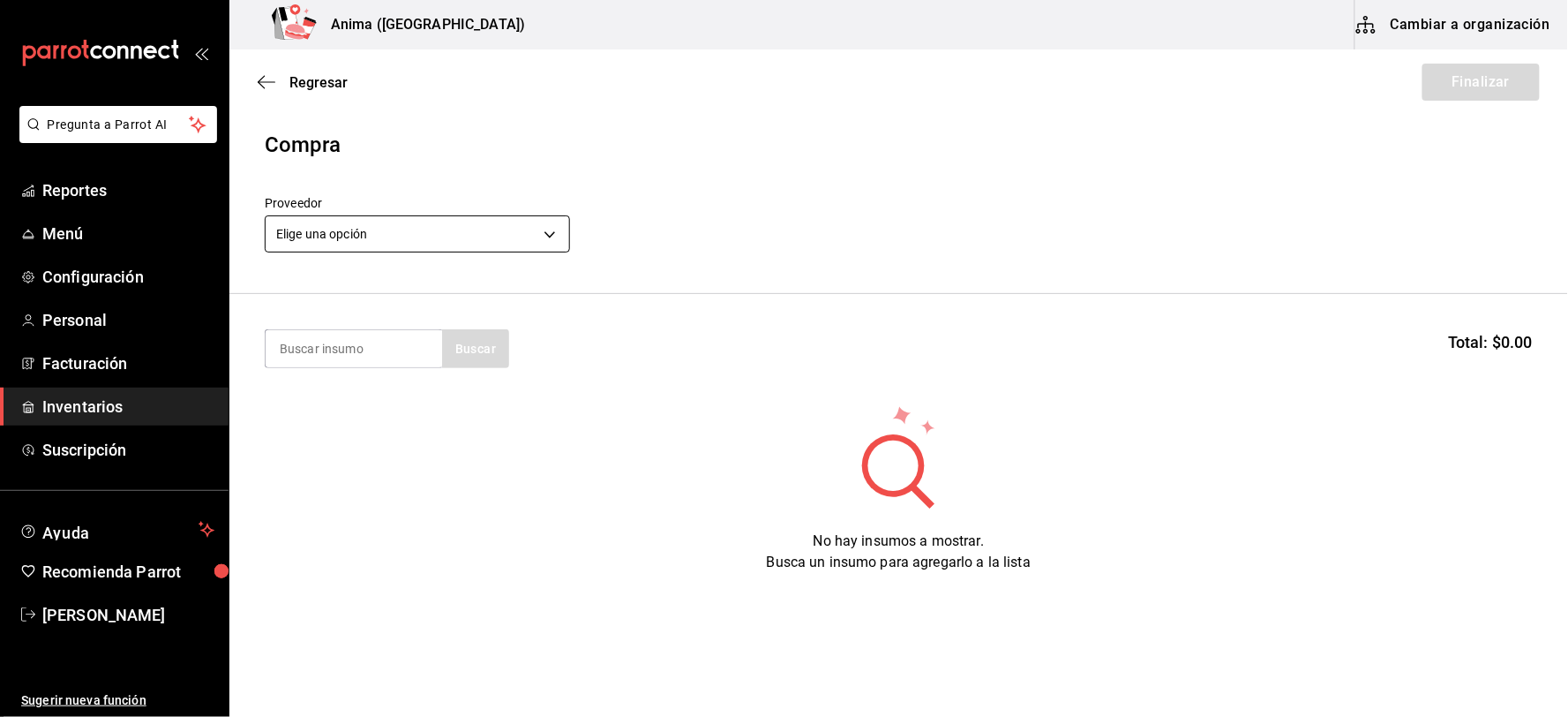
click at [384, 227] on body "Pregunta a Parrot AI Reportes Menú Configuración Personal Facturación Inventari…" at bounding box center [784, 308] width 1568 height 617
click at [442, 243] on body "Pregunta a Parrot AI Reportes Menú Configuración Personal Facturación Inventari…" at bounding box center [784, 308] width 1568 height 617
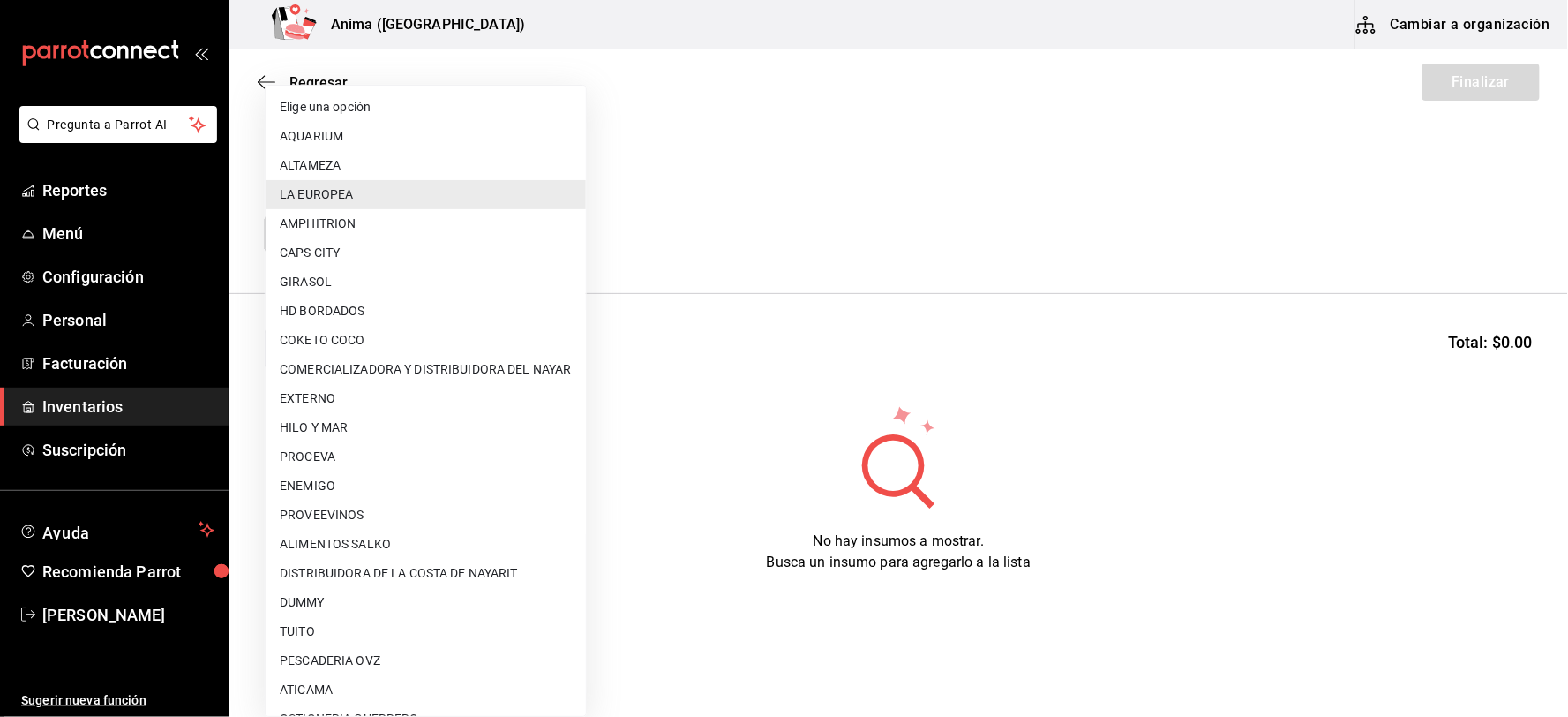
click at [442, 238] on li "AMPHITRION" at bounding box center [426, 223] width 321 height 29
type input "3a767e16-9fb9-4e07-96f0-df5ac0dd9b35"
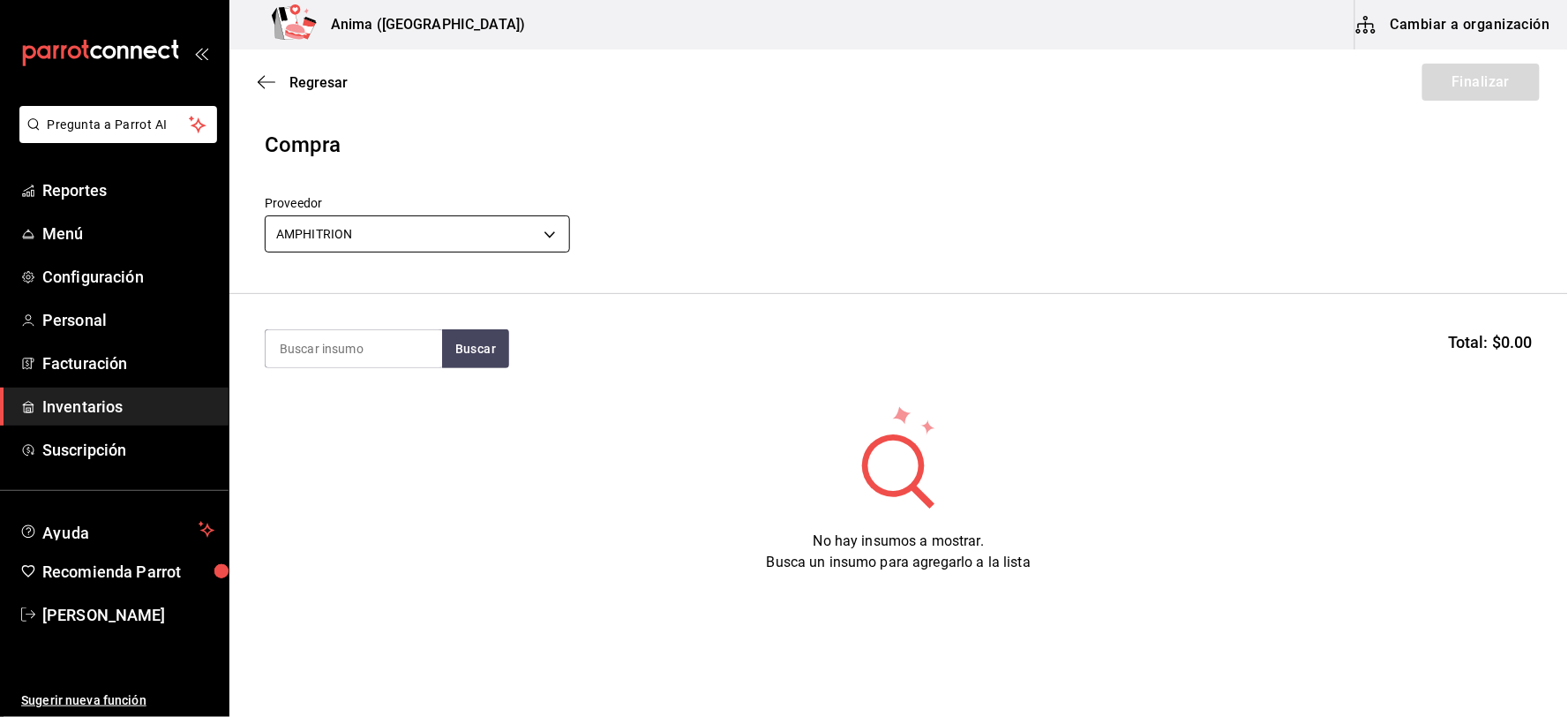
click at [436, 227] on body "Pregunta a Parrot AI Reportes Menú Configuración Personal Facturación Inventari…" at bounding box center [784, 308] width 1568 height 617
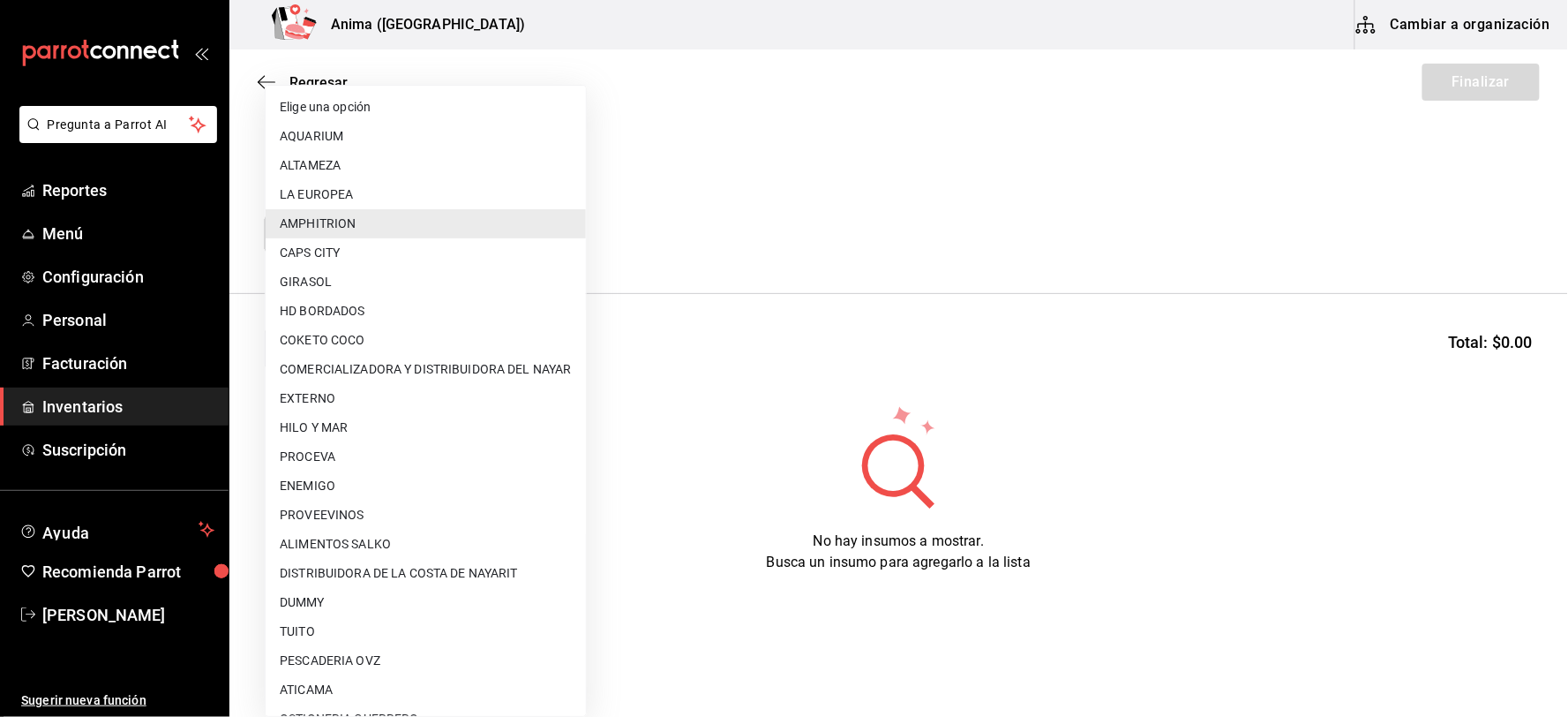
scroll to position [227, 0]
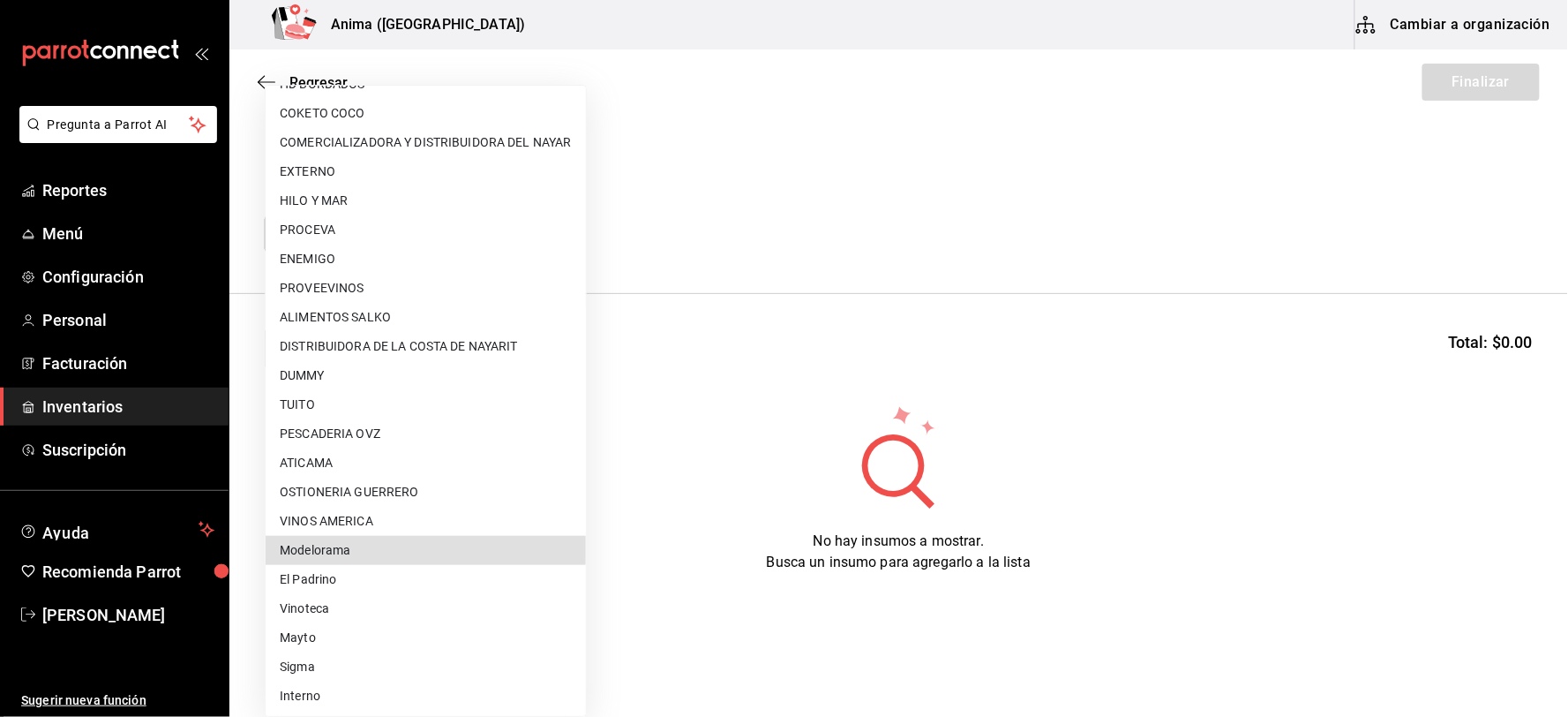
type input "d5084155-126a-448e-932f-82e4152a0ee4"
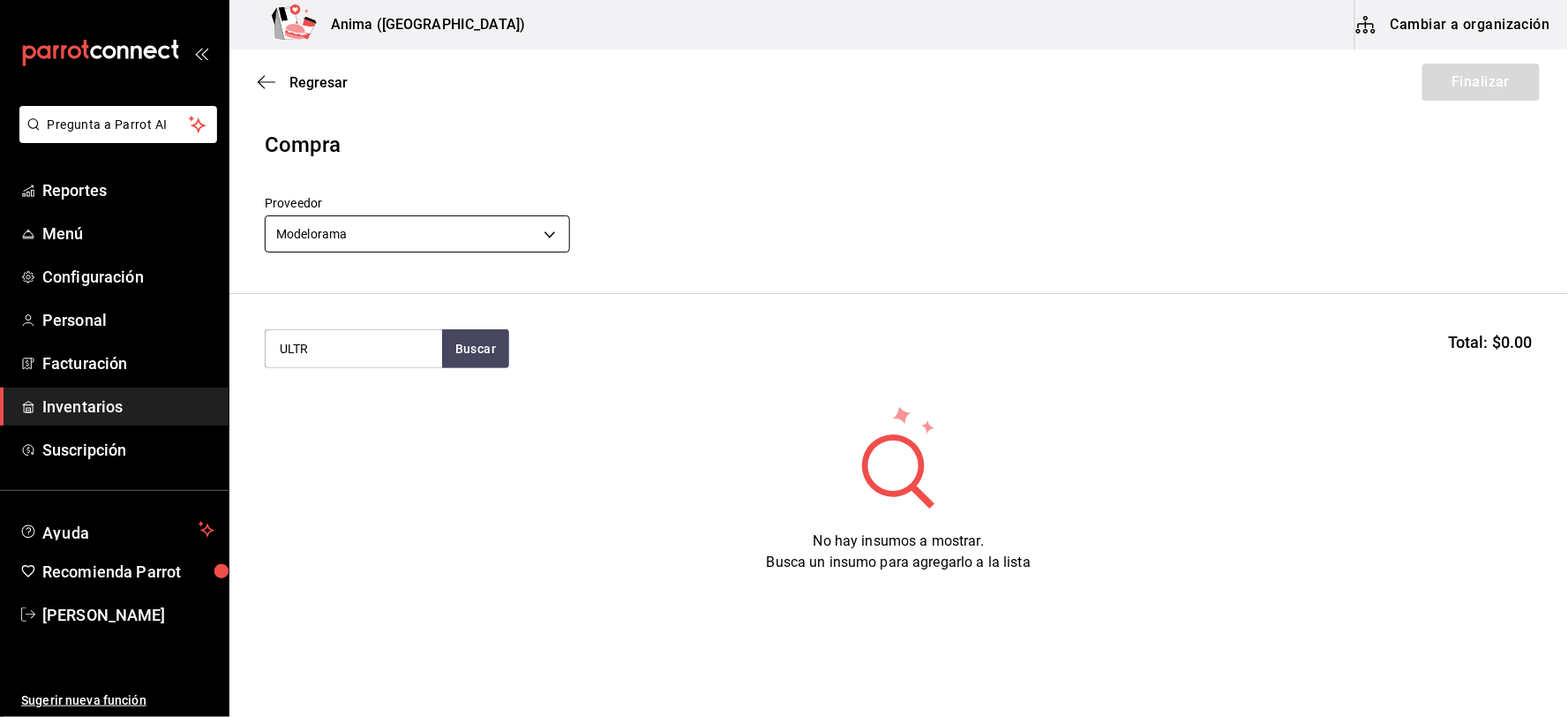
type input "ULTR"
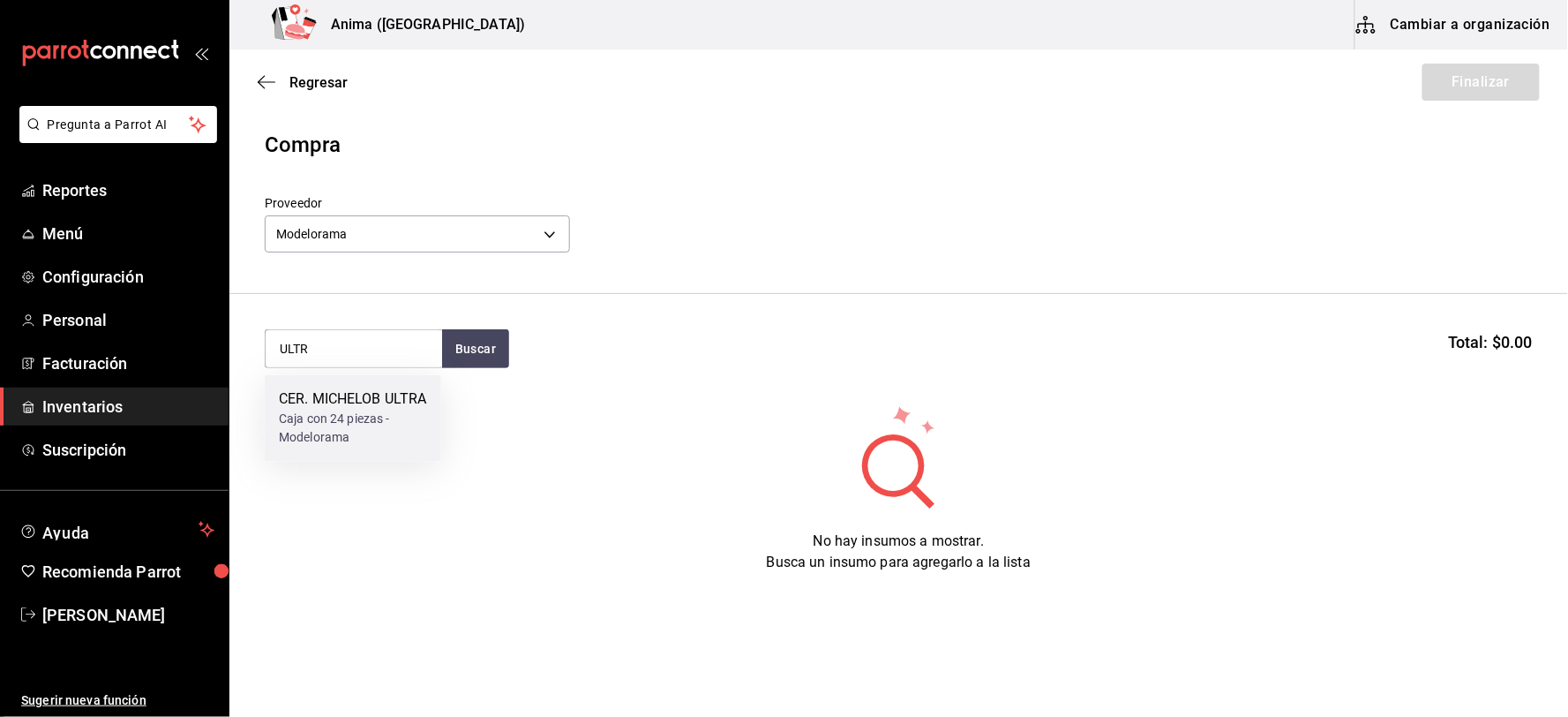
click at [382, 430] on div "Caja con 24 piezas - Modelorama" at bounding box center [353, 429] width 148 height 37
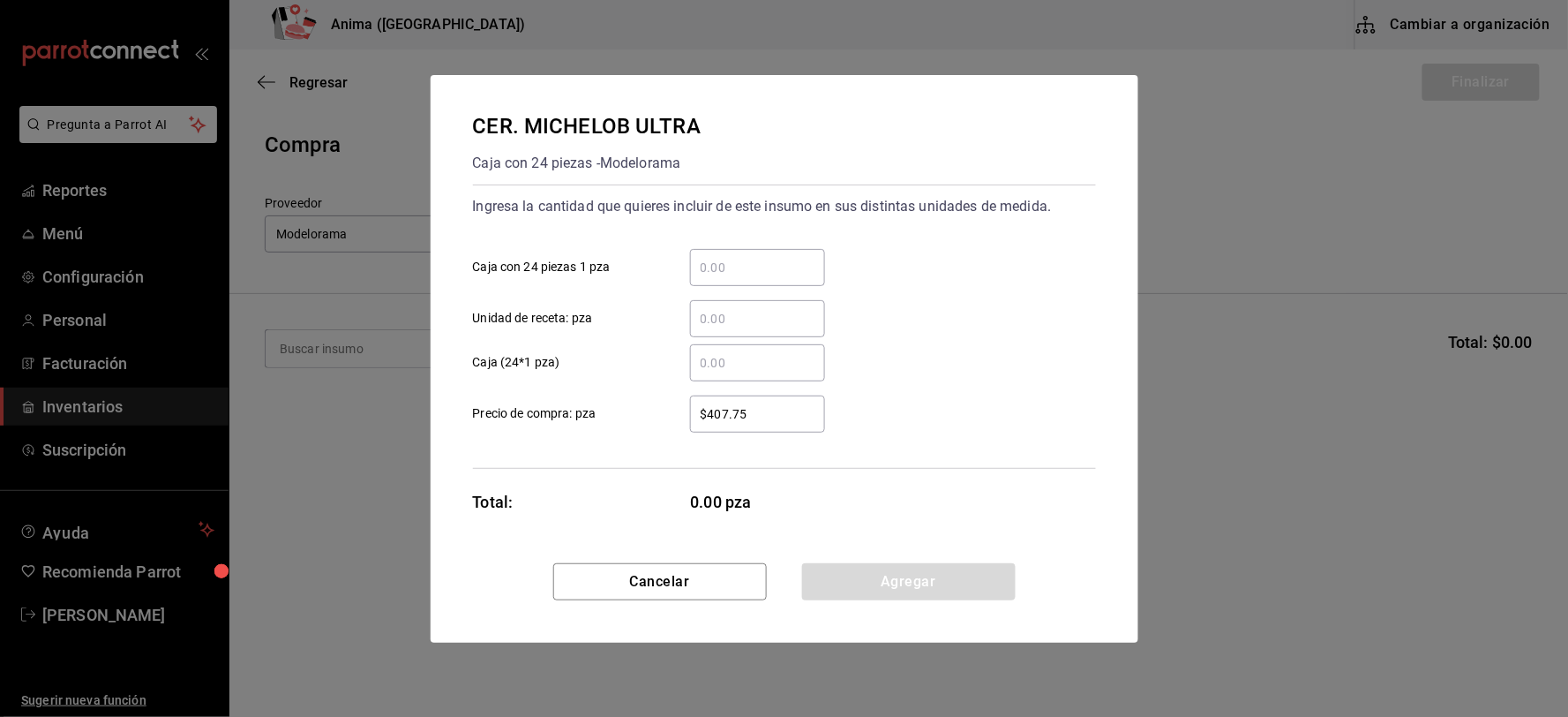
click at [730, 322] on input "​ Unidad de receta: pza" at bounding box center [757, 319] width 135 height 21
type input "48"
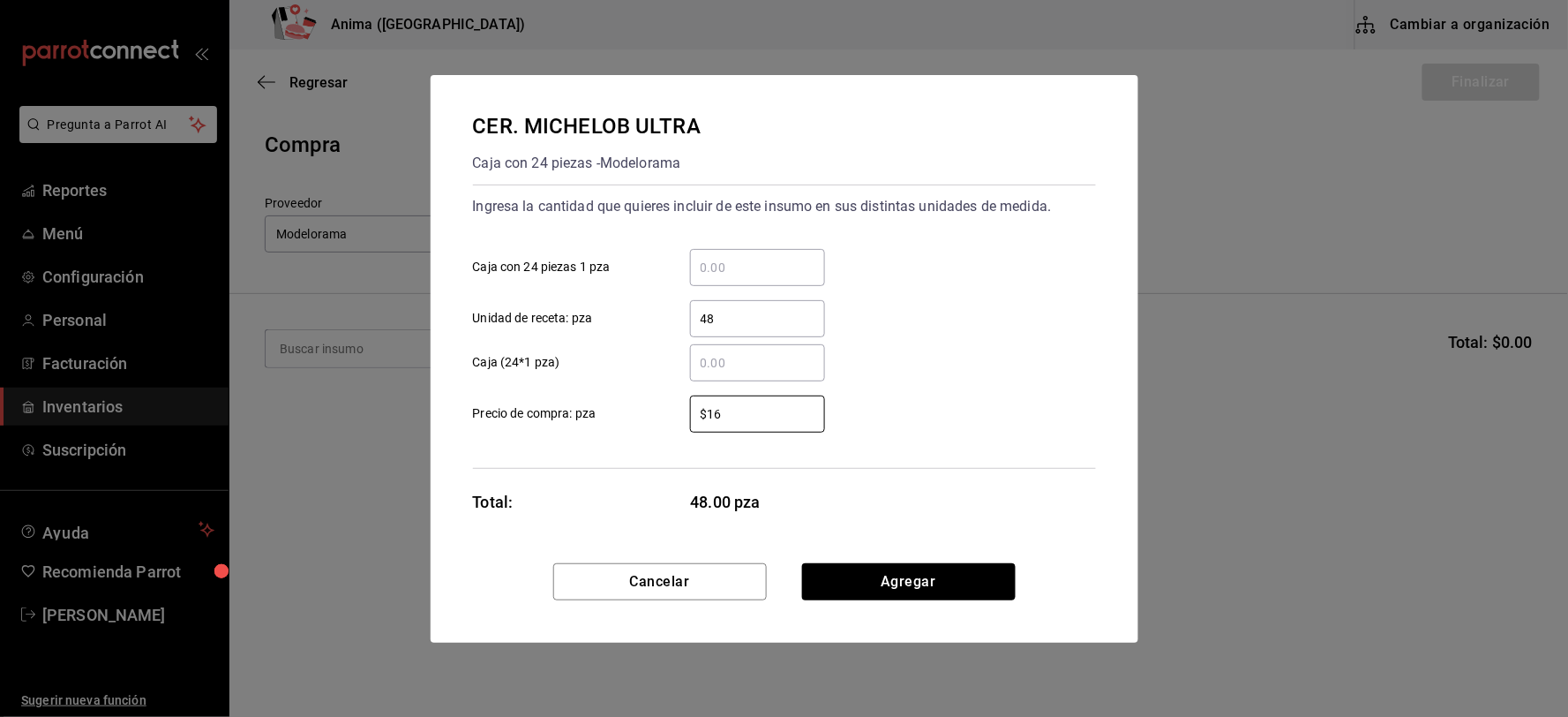
type input "$1"
type input "$19.71"
click button "Agregar" at bounding box center [908, 582] width 213 height 37
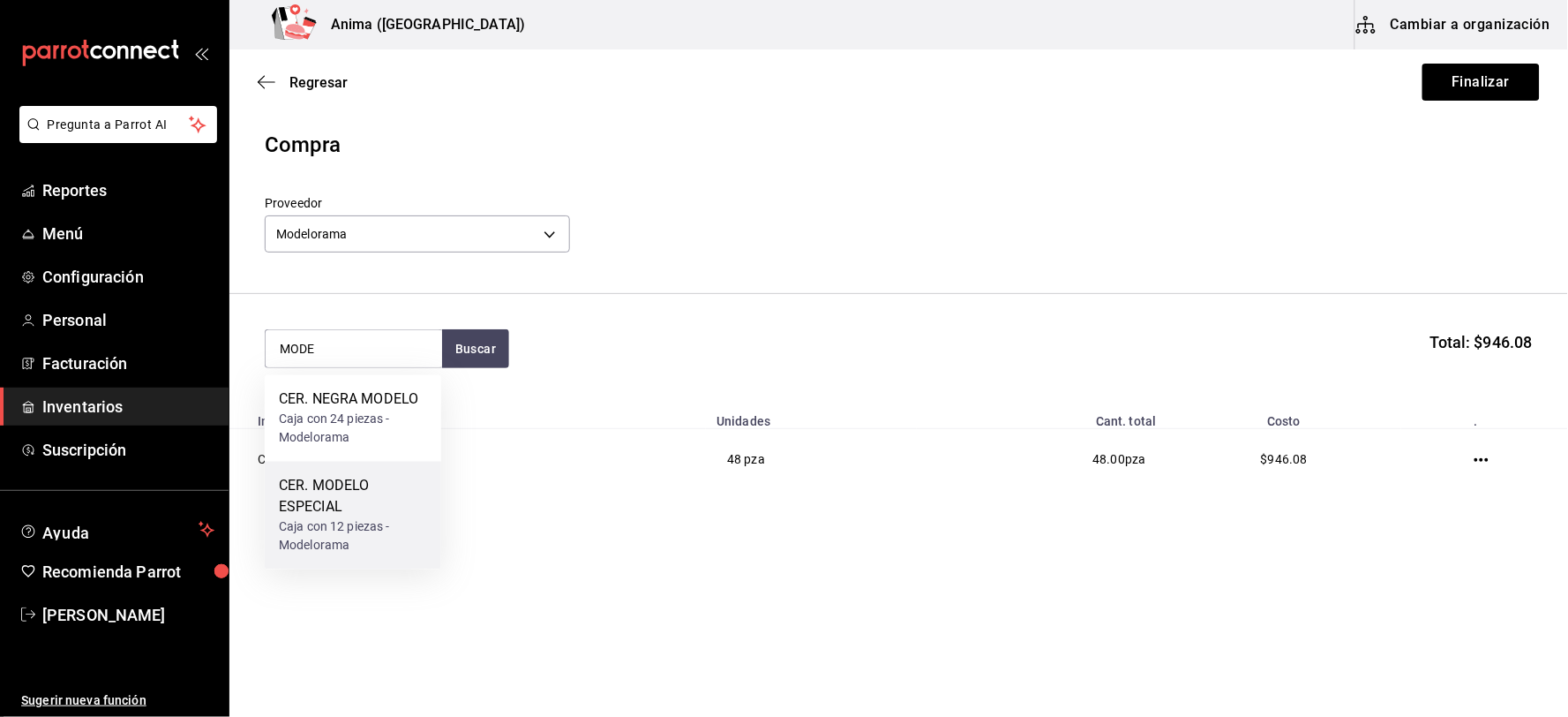
click at [392, 528] on div "Caja con 12 piezas - Modelorama" at bounding box center [353, 537] width 148 height 37
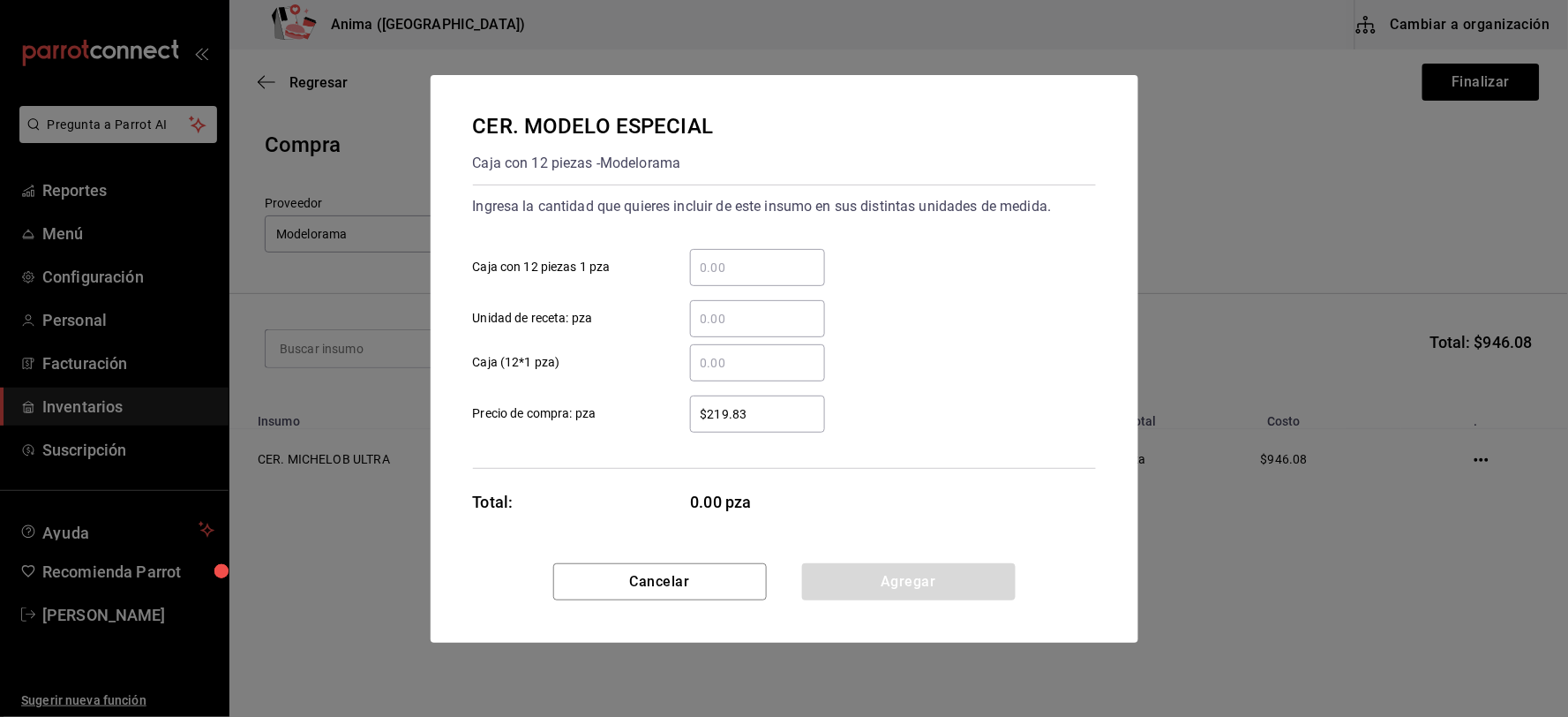
click at [787, 328] on input "​ Unidad de receta: pza" at bounding box center [757, 319] width 135 height 21
click button "Agregar" at bounding box center [908, 582] width 213 height 37
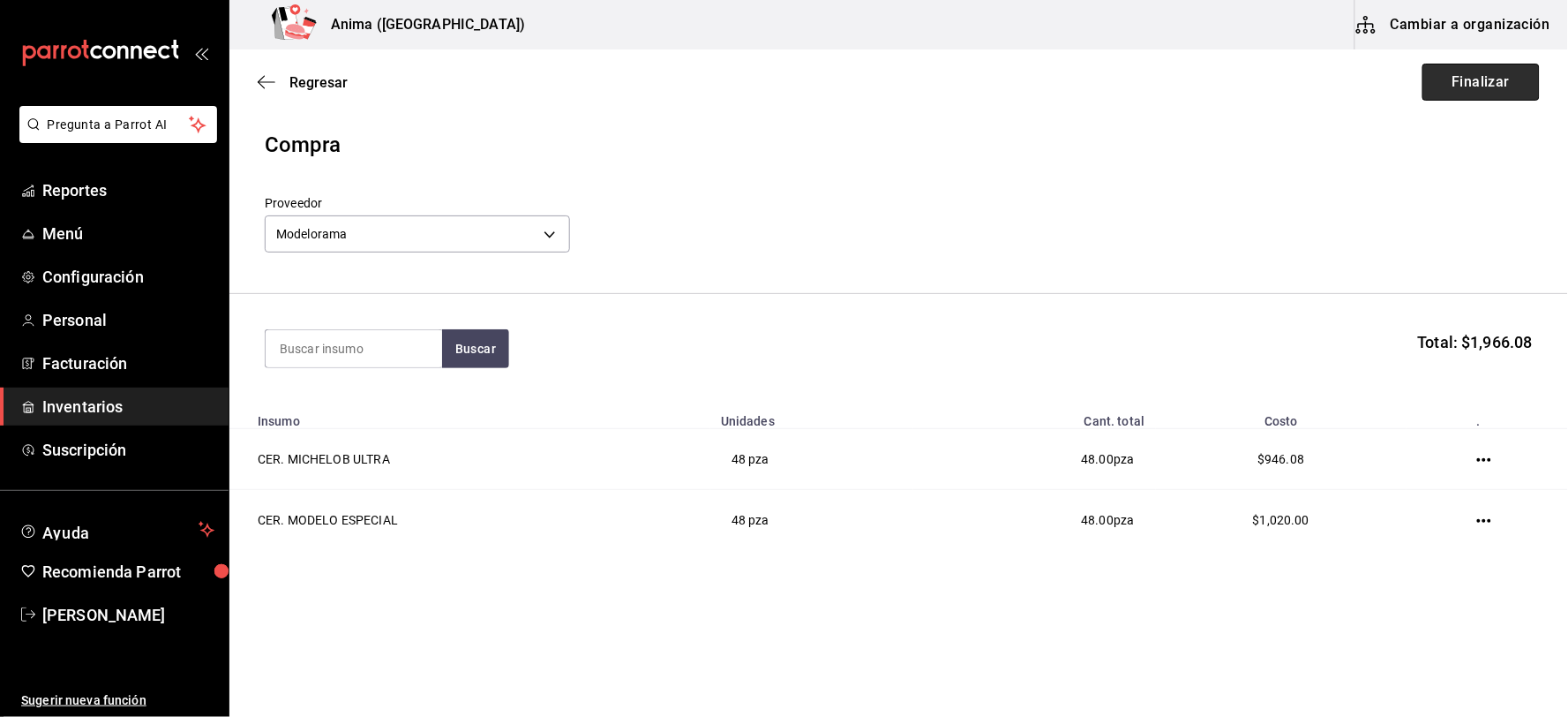
click at [1463, 91] on button "Finalizar" at bounding box center [1481, 82] width 117 height 37
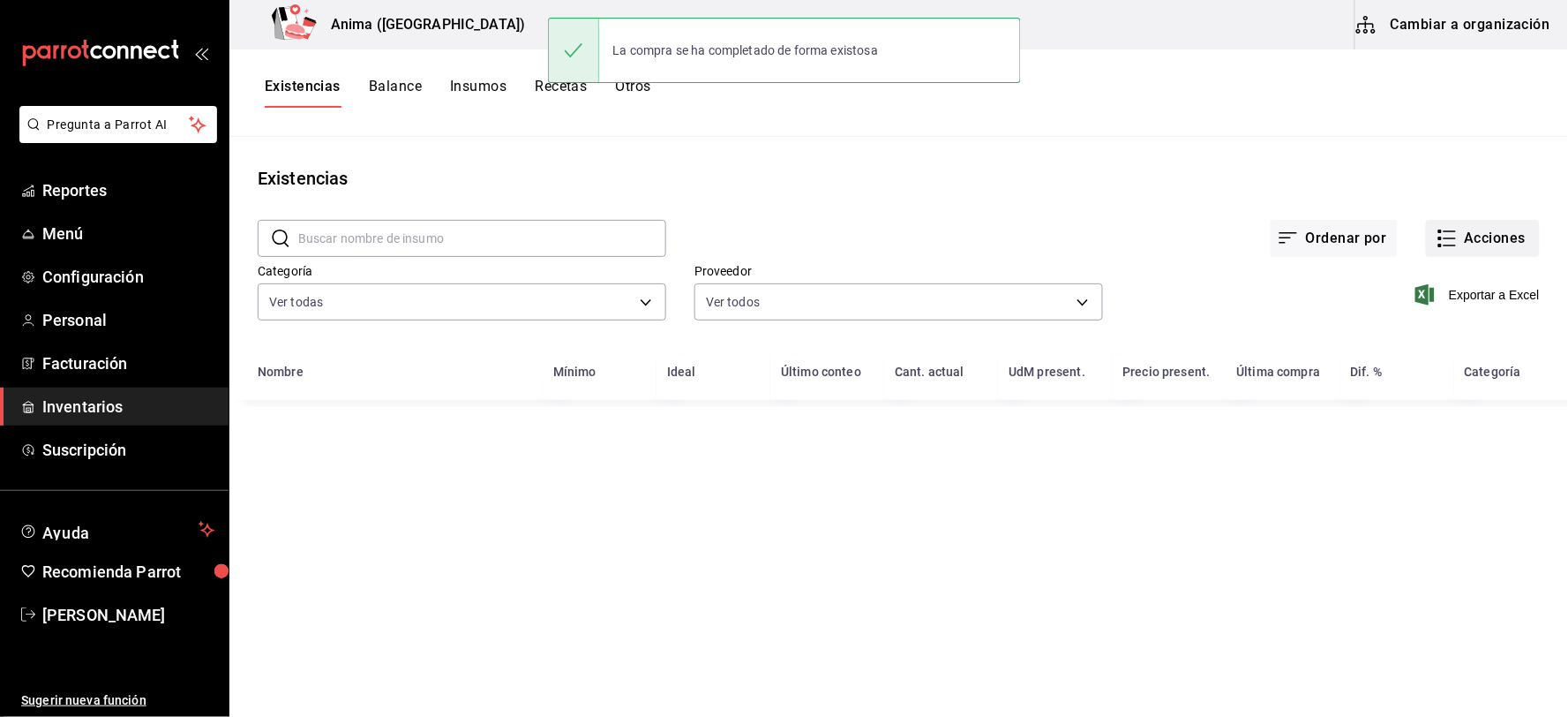
click at [1473, 249] on button "Acciones" at bounding box center [1483, 238] width 113 height 37
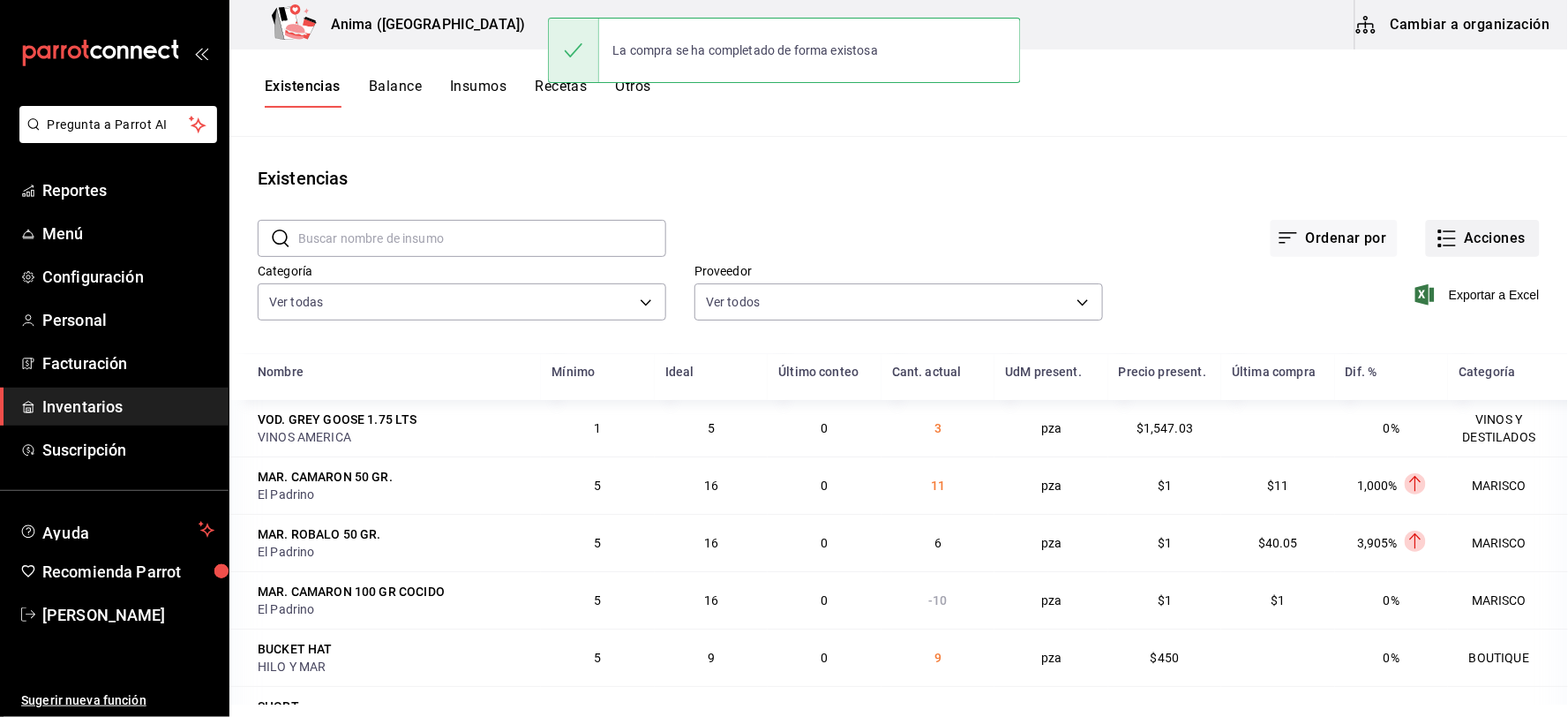
click at [1460, 240] on button "Acciones" at bounding box center [1483, 238] width 113 height 37
click at [1459, 231] on button "Acciones" at bounding box center [1483, 238] width 113 height 37
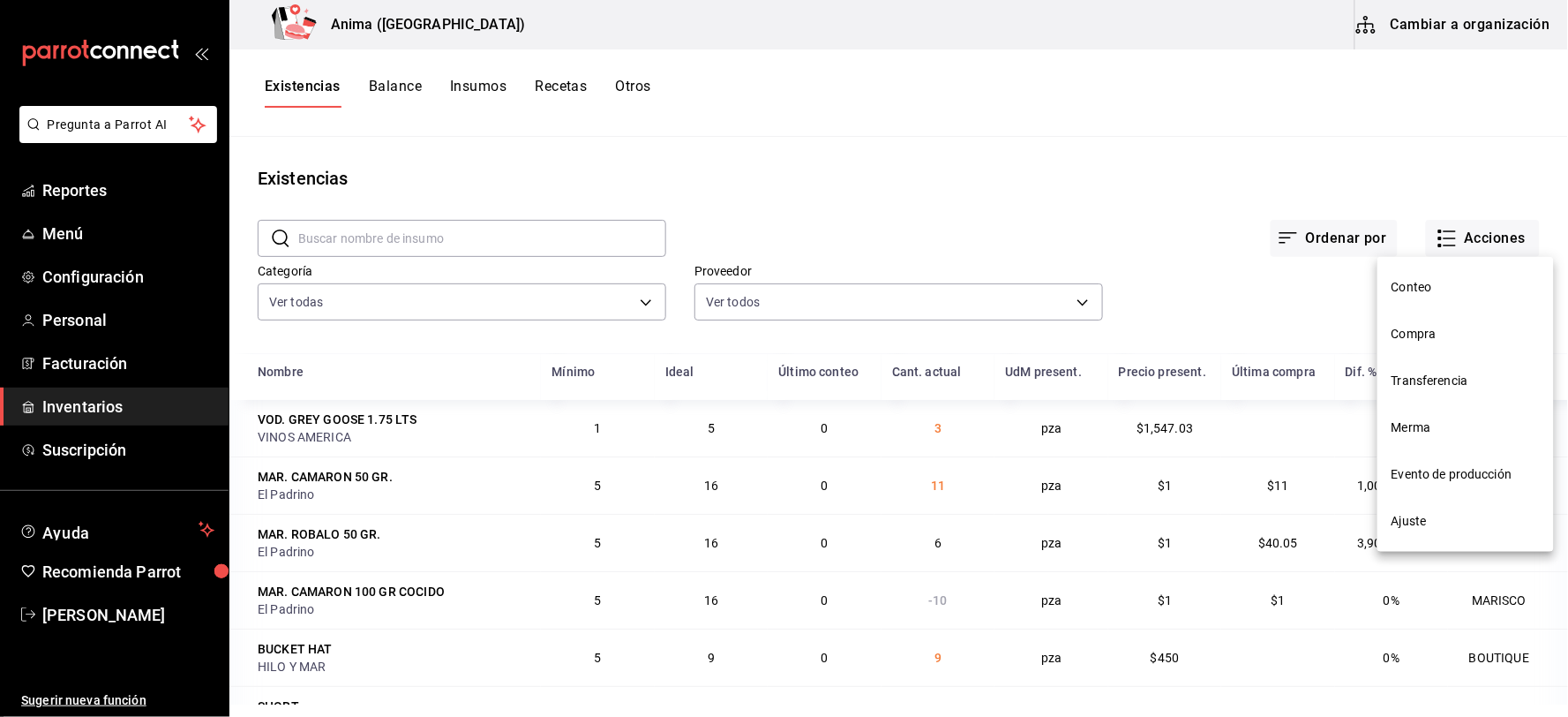
click at [1413, 331] on span "Compra" at bounding box center [1465, 334] width 148 height 19
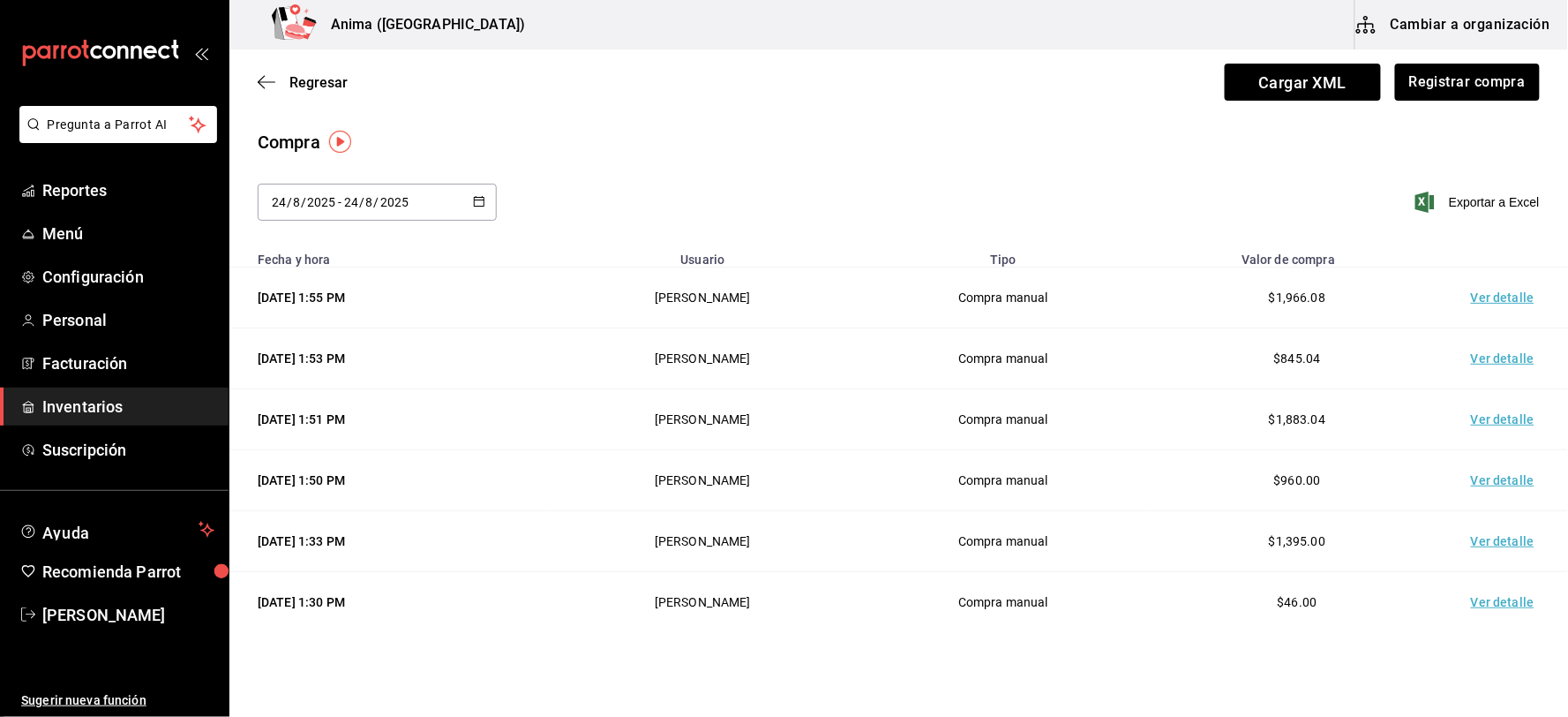
click at [1474, 293] on td "Ver detalle" at bounding box center [1506, 298] width 123 height 61
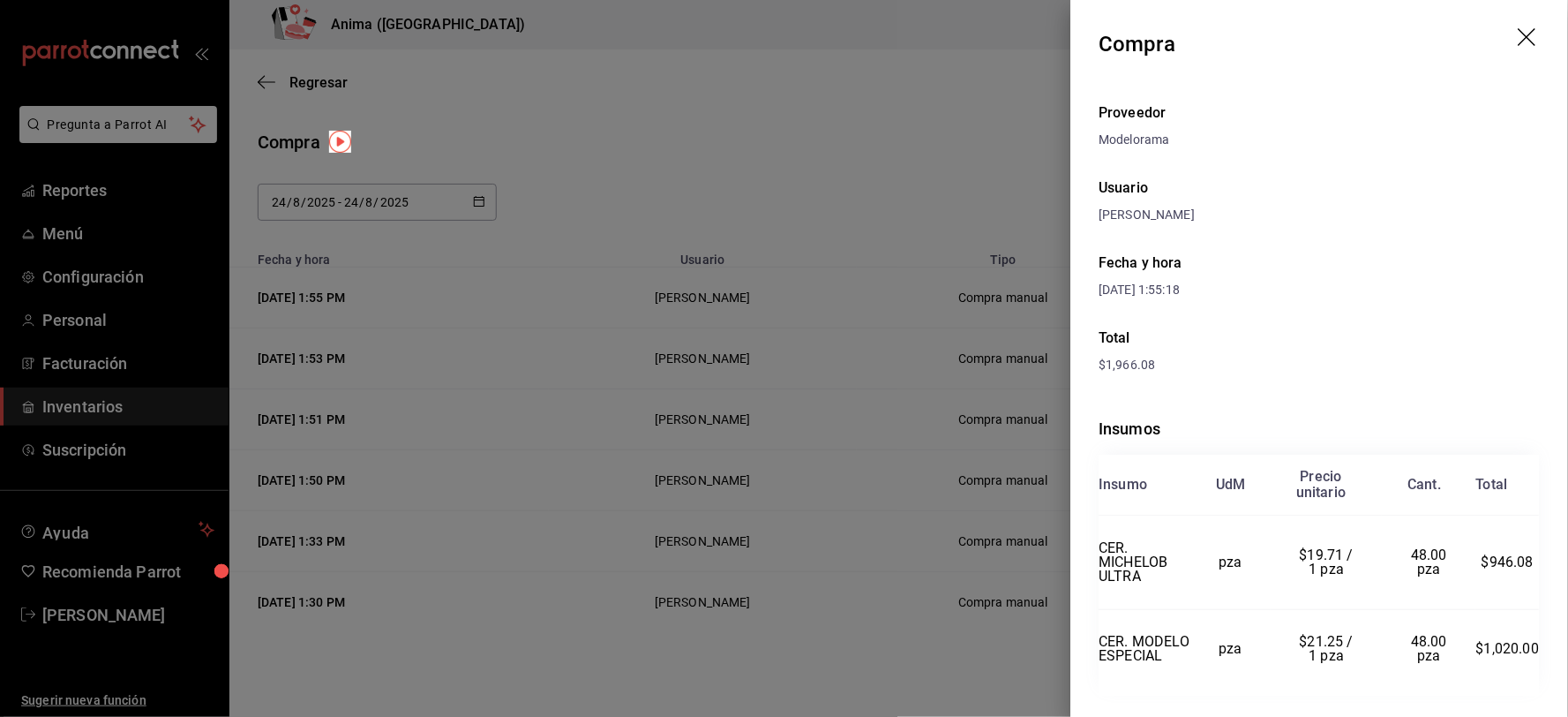
click at [755, 411] on div at bounding box center [784, 358] width 1568 height 717
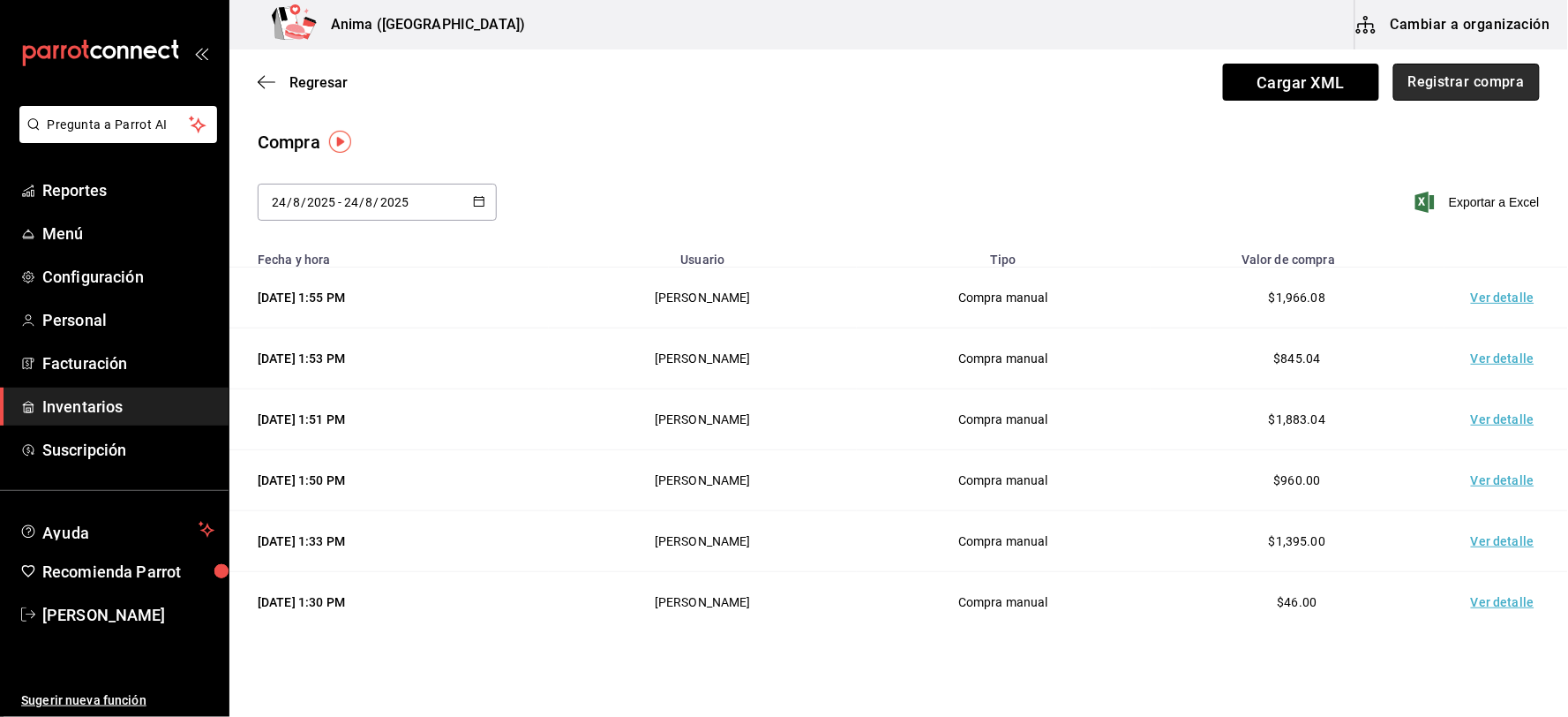
click at [1468, 87] on button "Registrar compra" at bounding box center [1466, 82] width 146 height 37
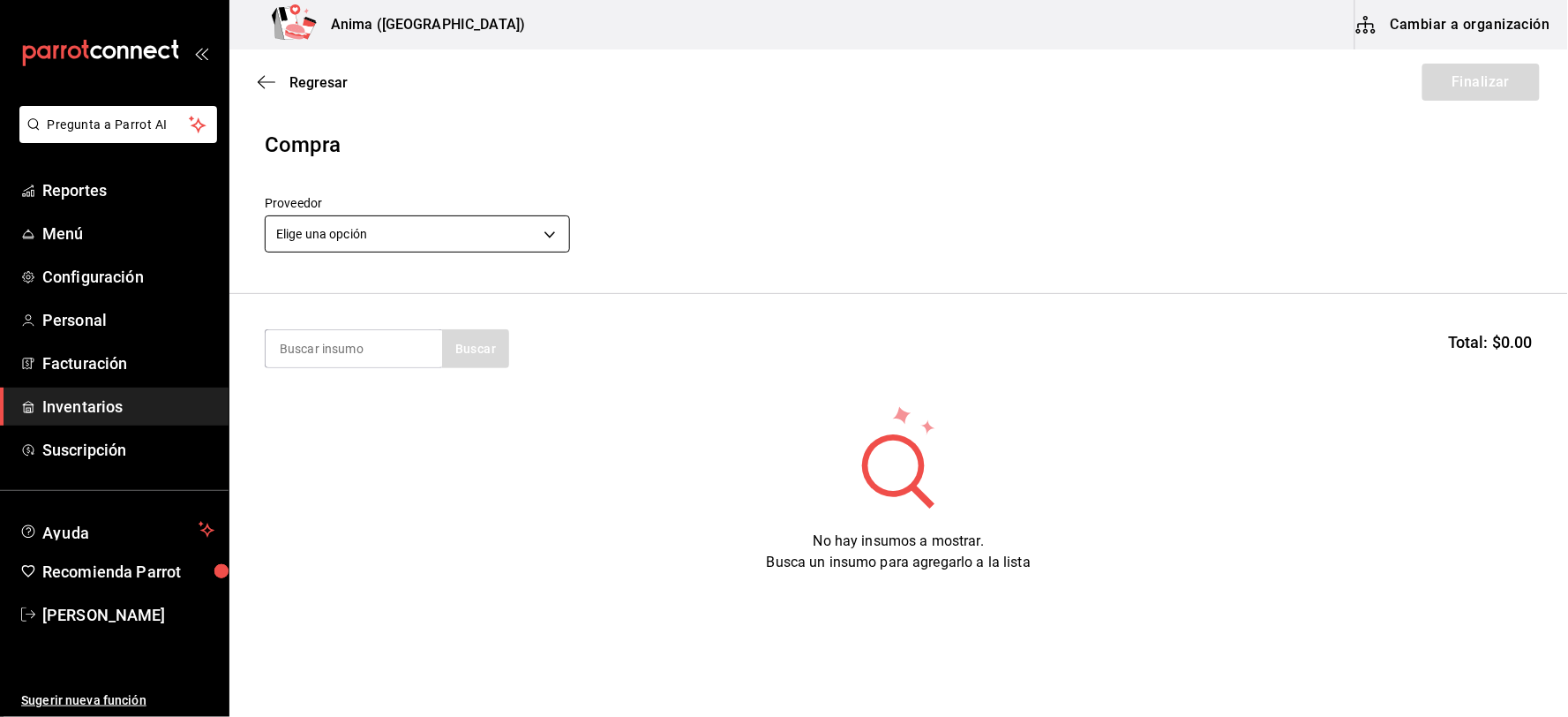
click at [369, 234] on body "Pregunta a Parrot AI Reportes Menú Configuración Personal Facturación Inventari…" at bounding box center [784, 308] width 1568 height 617
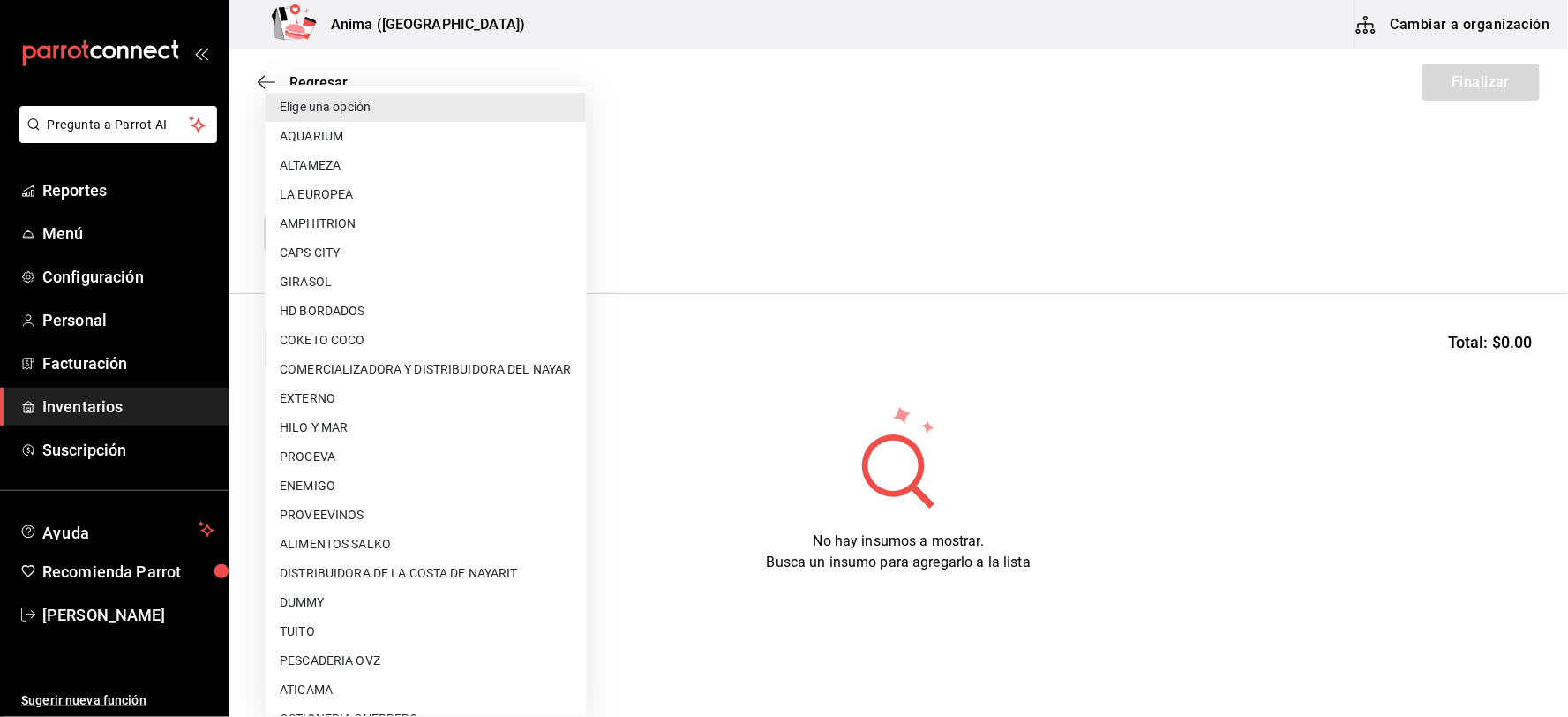
scroll to position [227, 0]
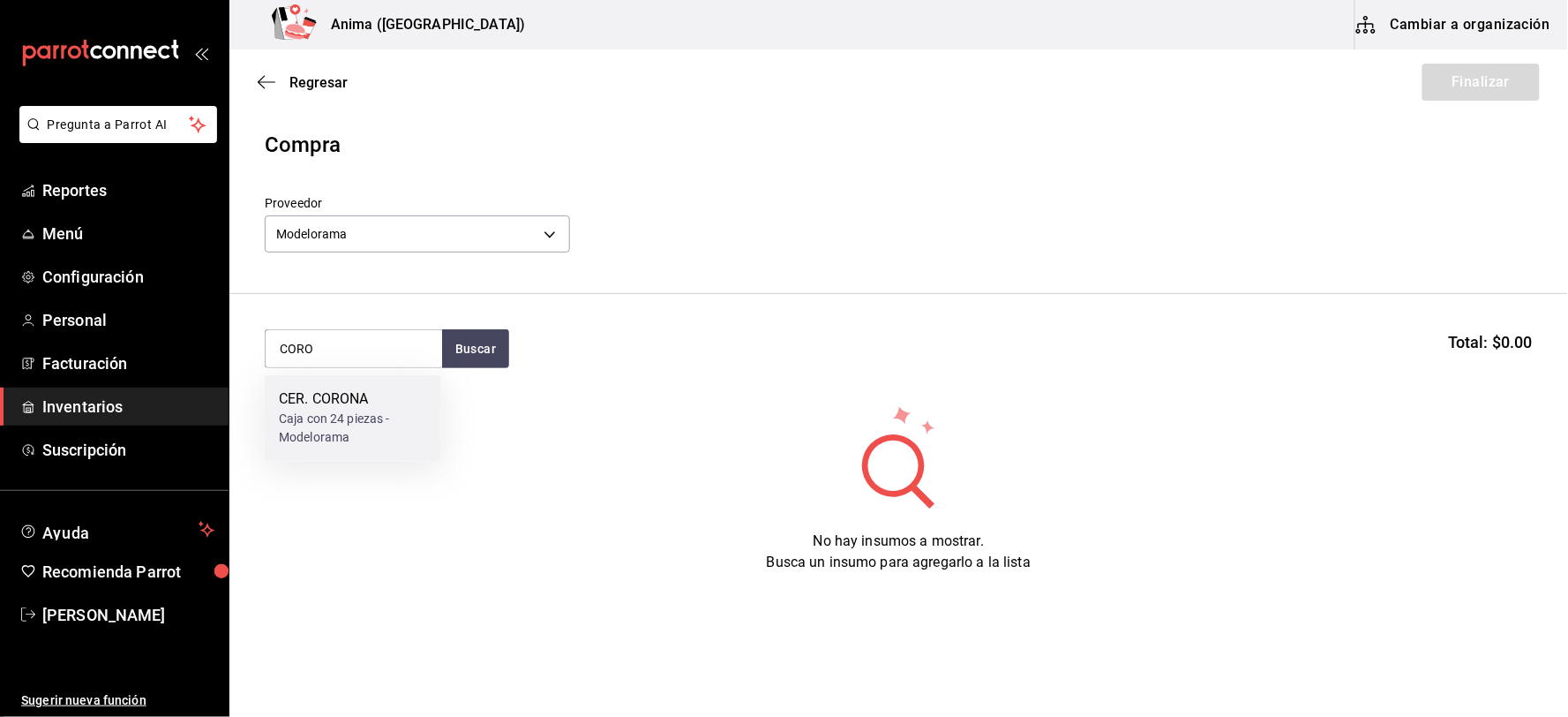
click at [338, 395] on div "CER. CORONA" at bounding box center [353, 400] width 148 height 21
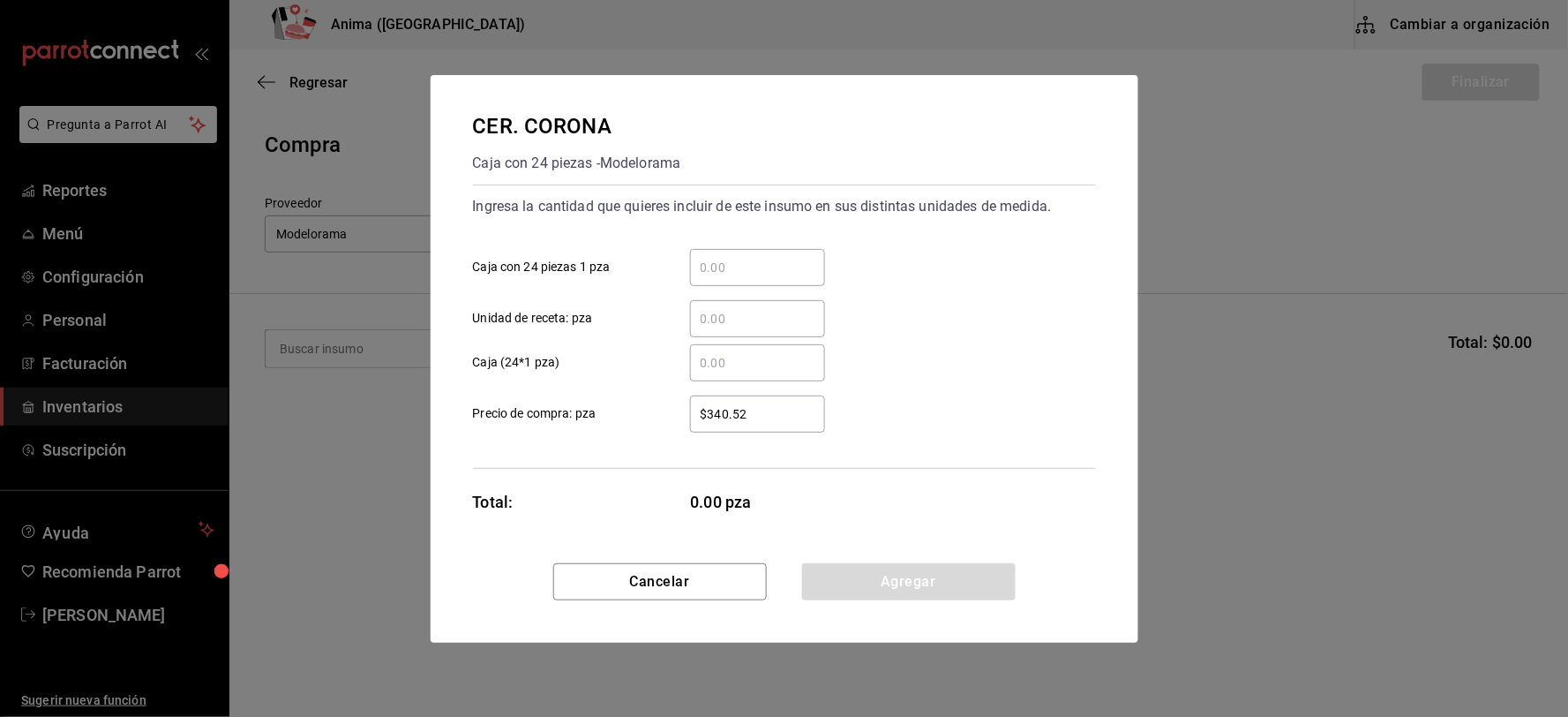
click at [810, 319] on input "​ Unidad de receta: pza" at bounding box center [757, 319] width 135 height 21
click button "Agregar" at bounding box center [908, 582] width 213 height 37
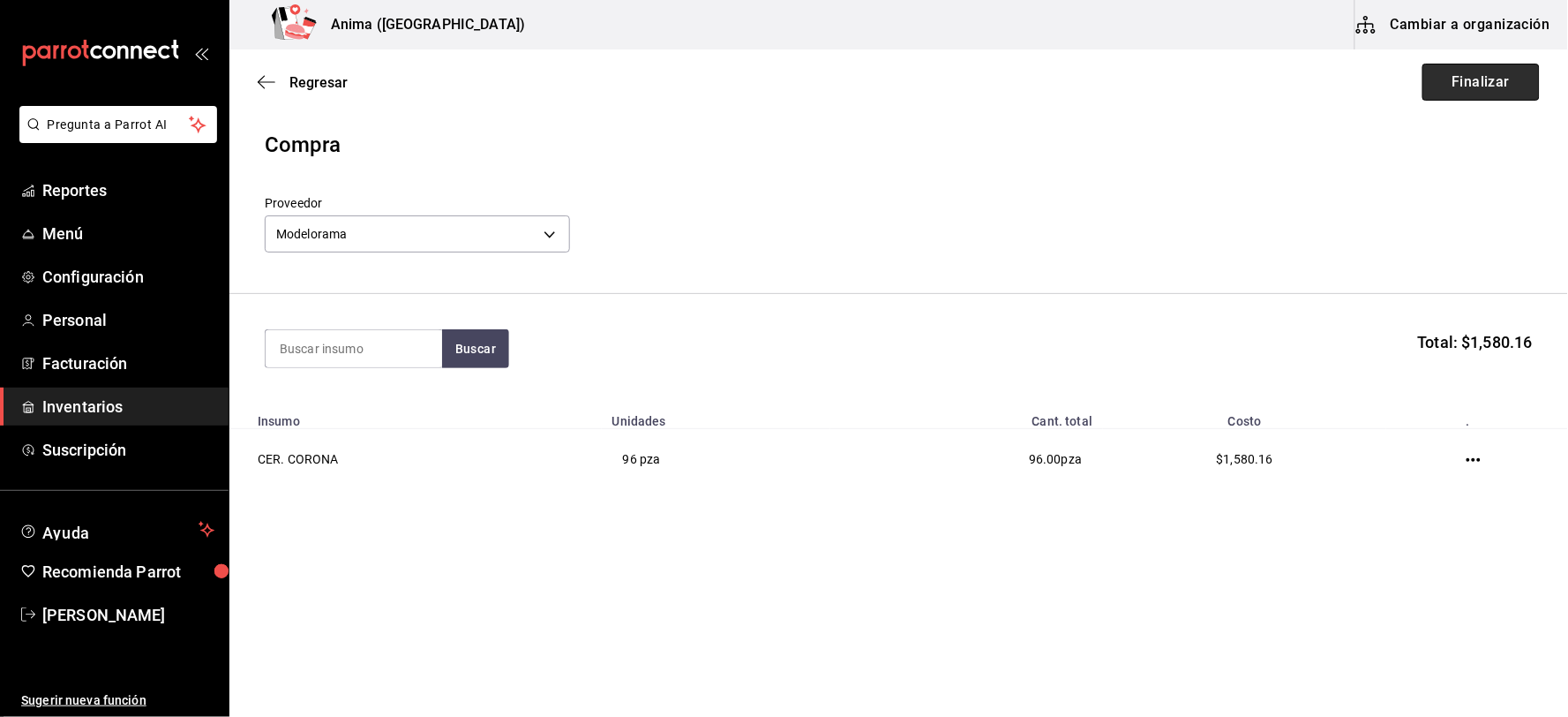
click at [1471, 90] on button "Finalizar" at bounding box center [1481, 82] width 117 height 37
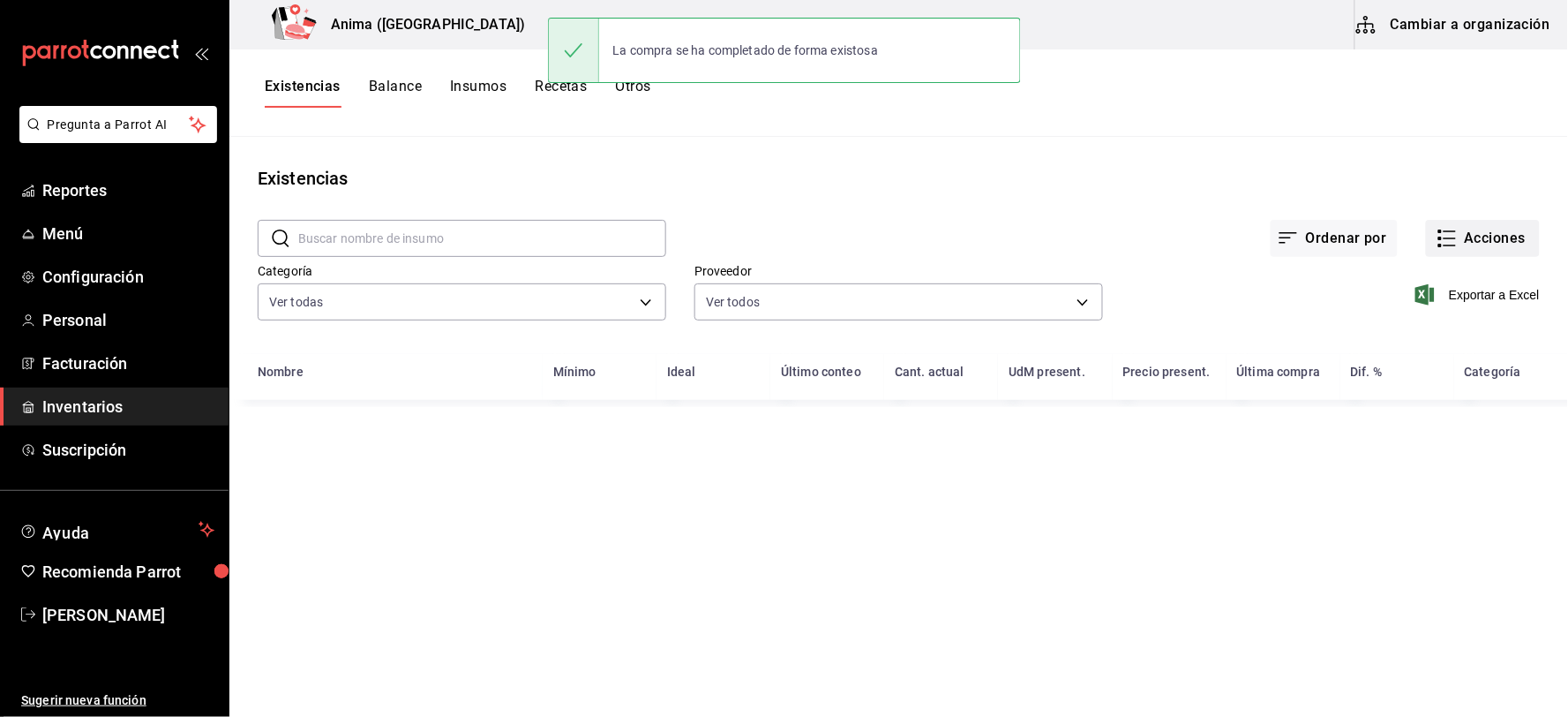
click at [1498, 235] on button "Acciones" at bounding box center [1483, 238] width 113 height 37
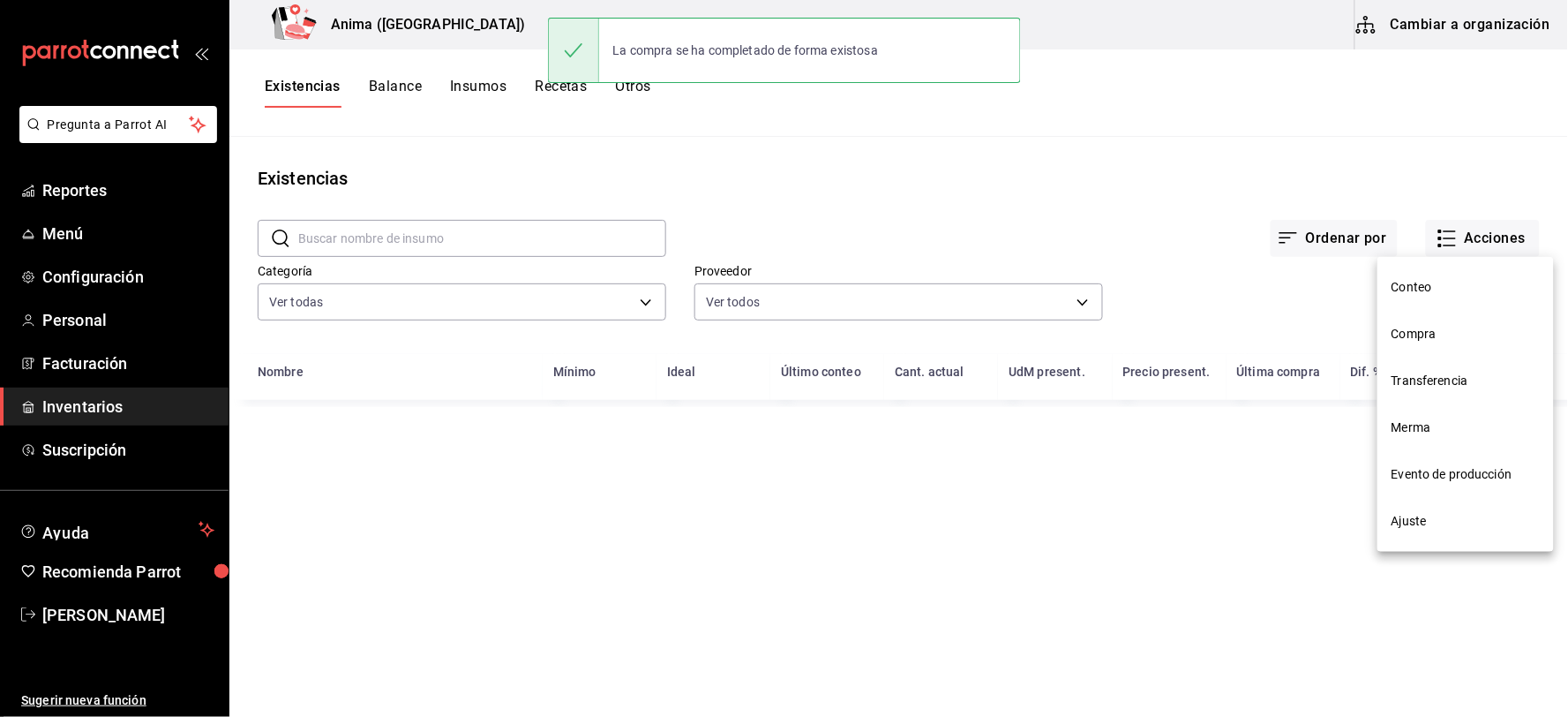
click at [1416, 322] on li "Compra" at bounding box center [1465, 334] width 176 height 47
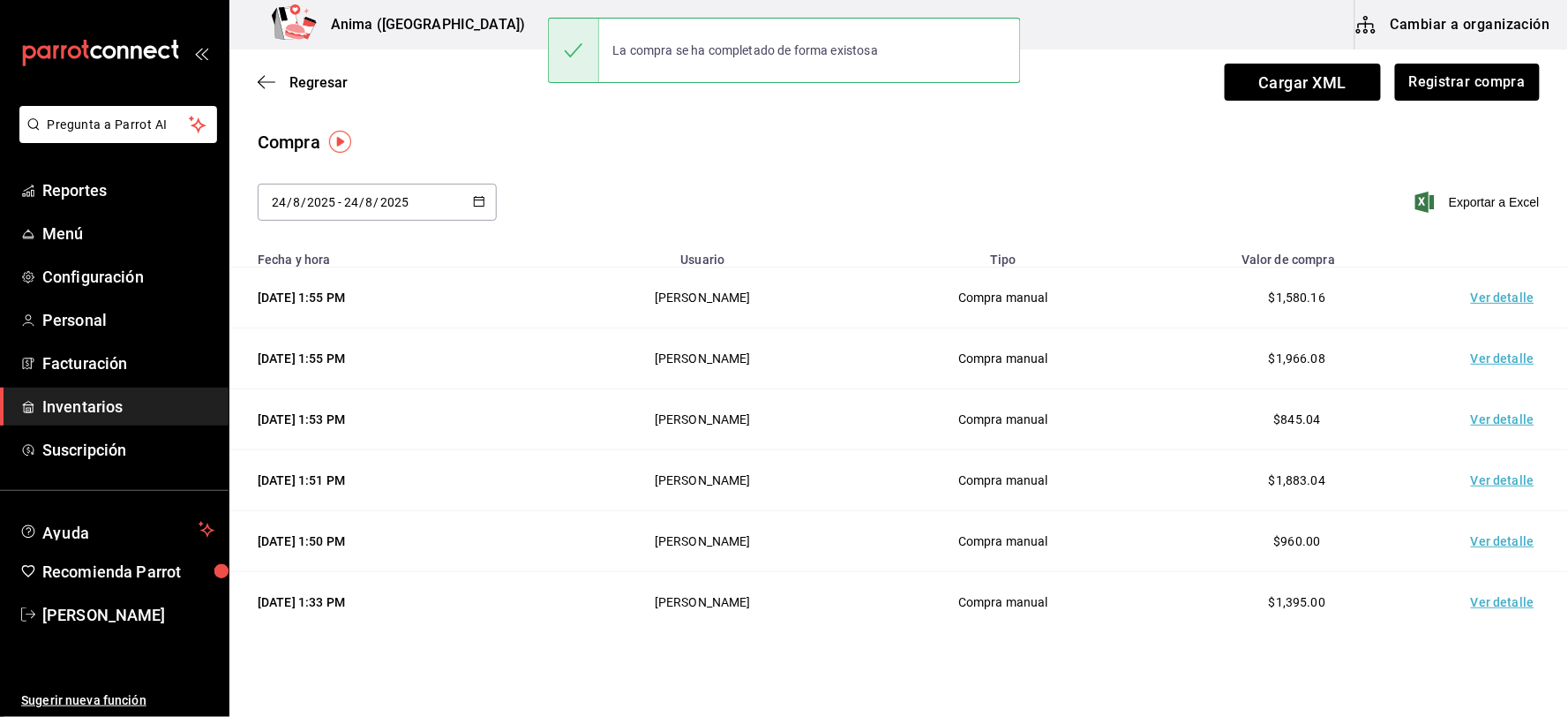
click at [1482, 292] on td "Ver detalle" at bounding box center [1506, 298] width 123 height 61
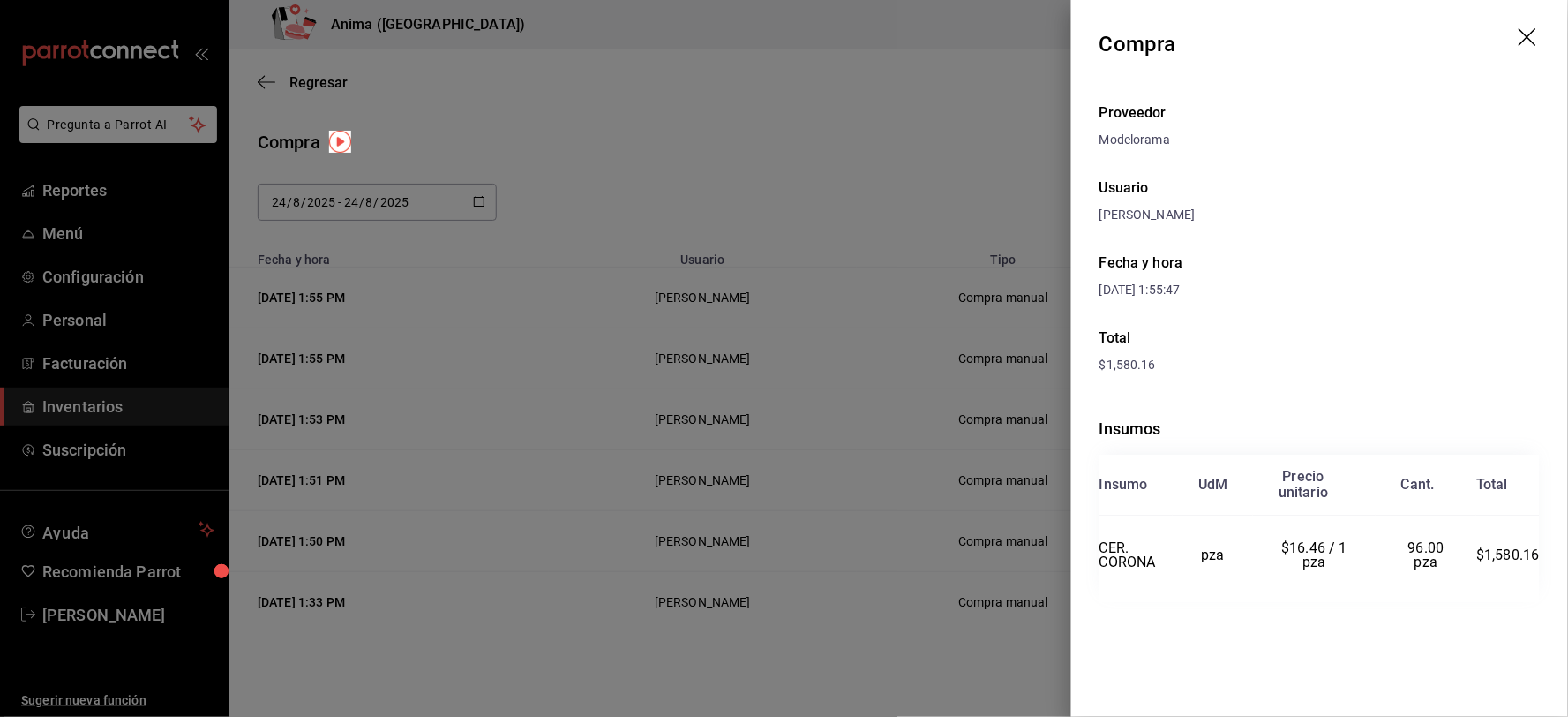
click at [741, 360] on div at bounding box center [784, 358] width 1568 height 717
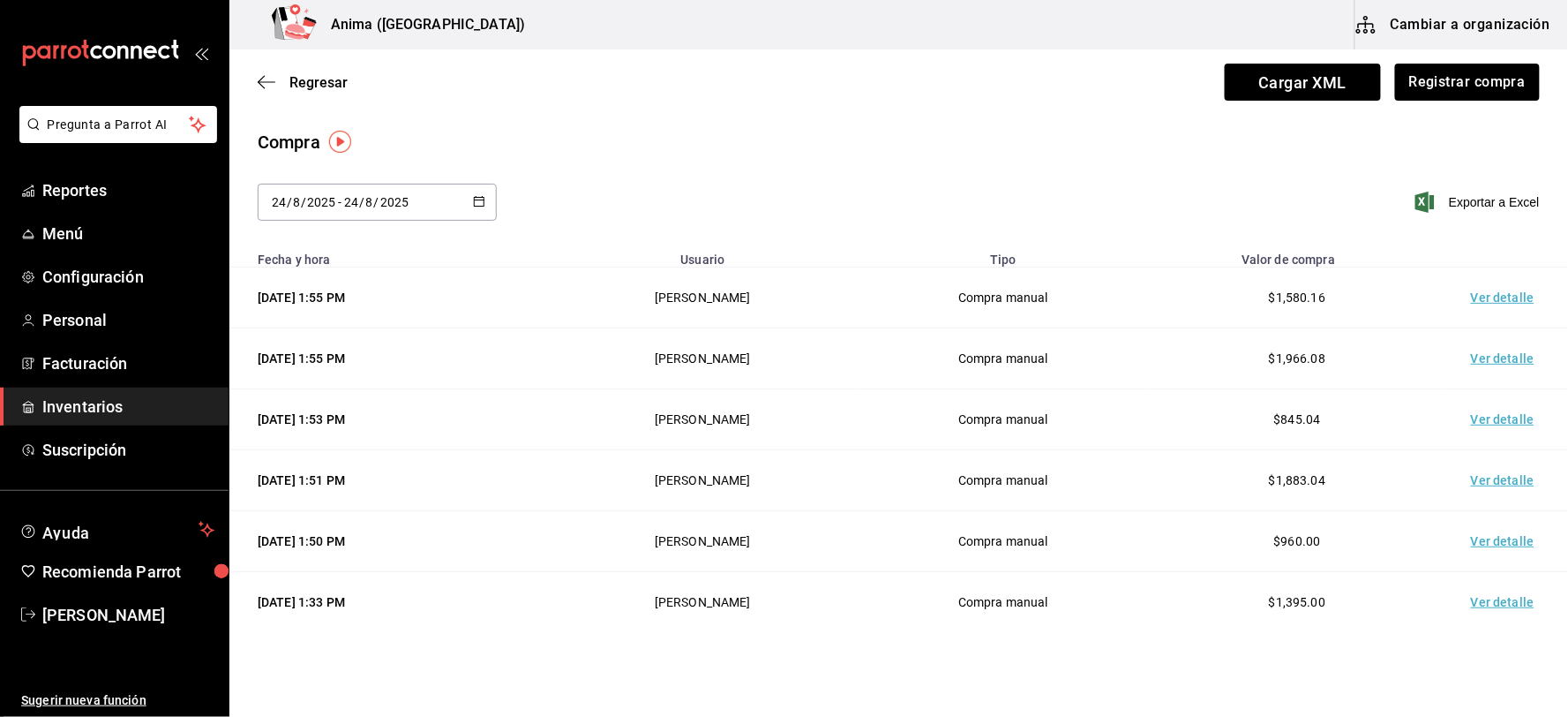
click at [1474, 344] on td "Ver detalle" at bounding box center [1506, 359] width 123 height 61
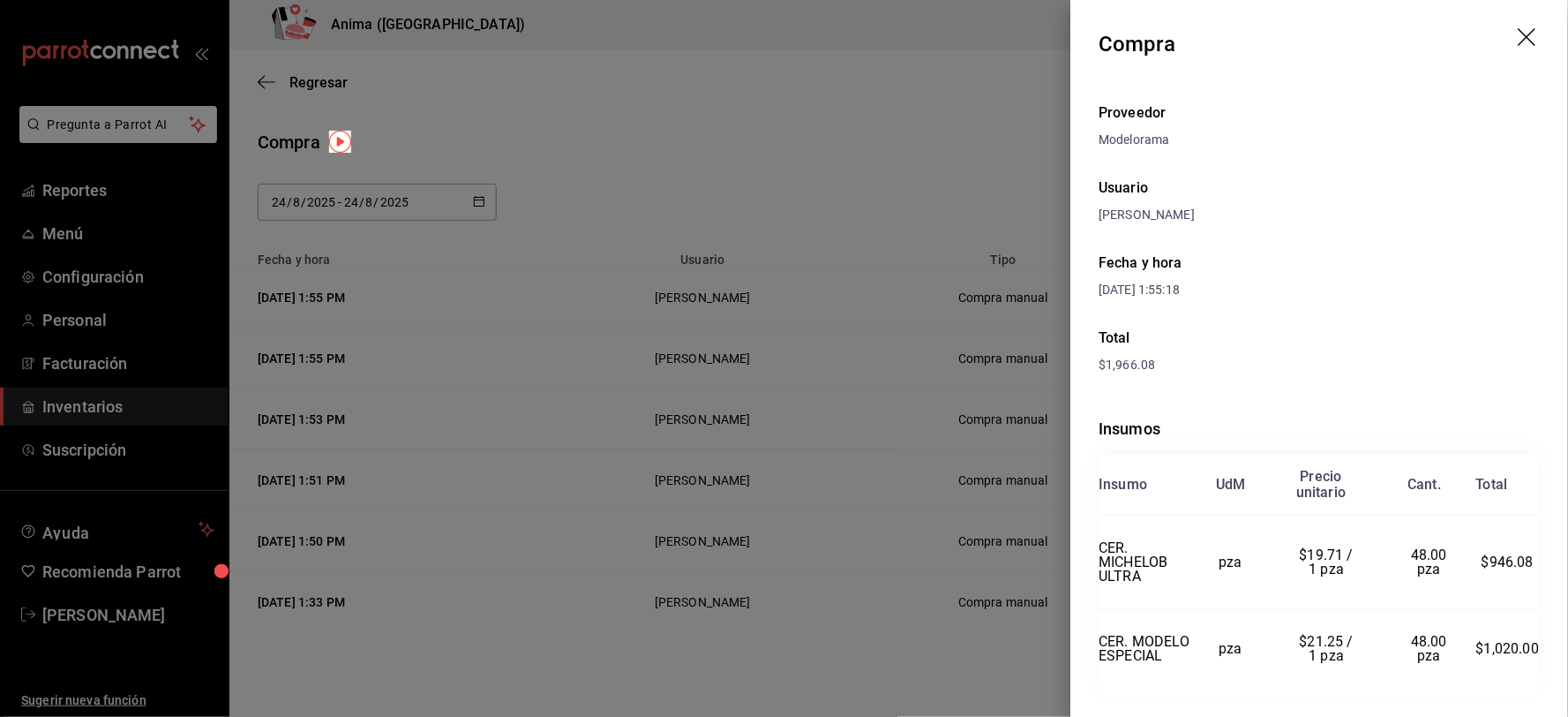
click at [911, 241] on div at bounding box center [784, 358] width 1568 height 717
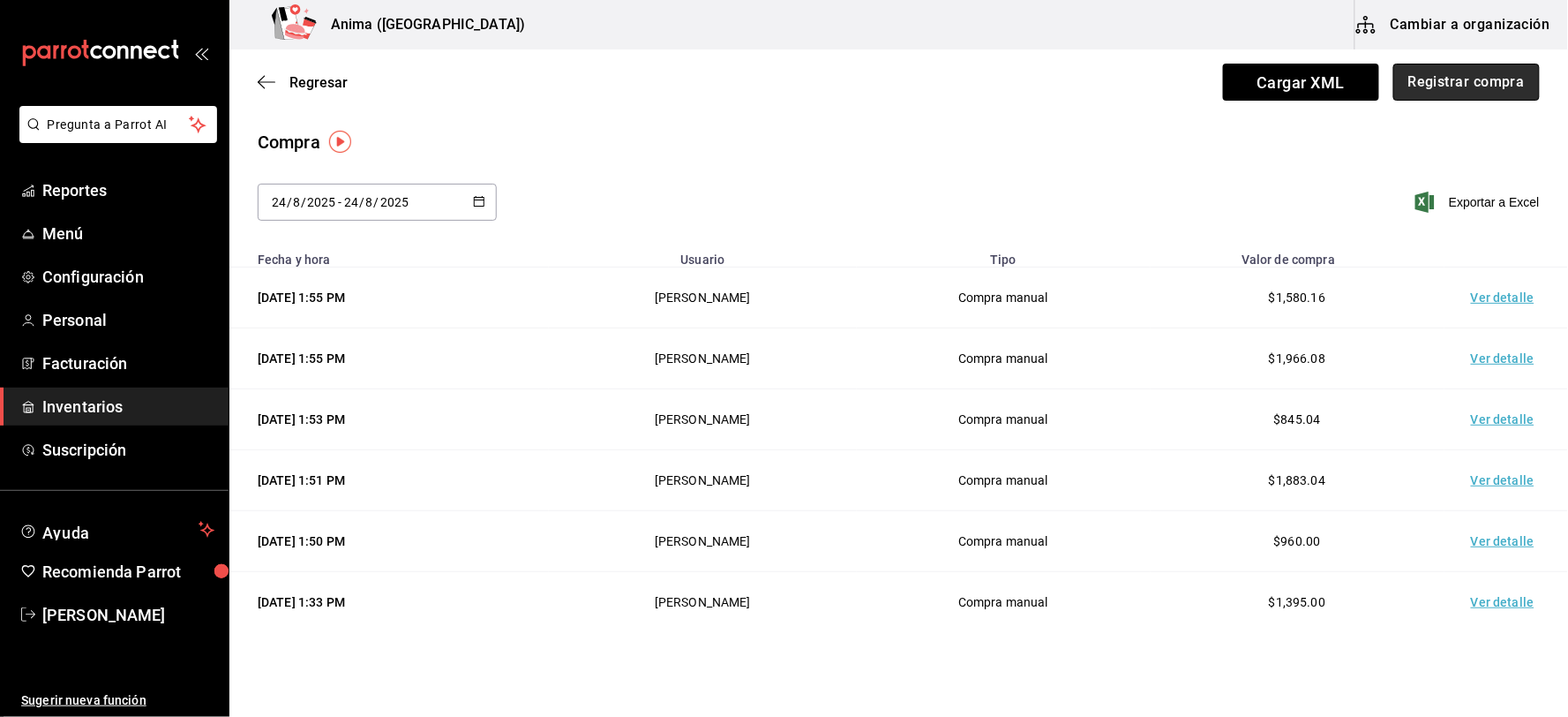
click at [1432, 75] on button "Registrar compra" at bounding box center [1466, 82] width 146 height 37
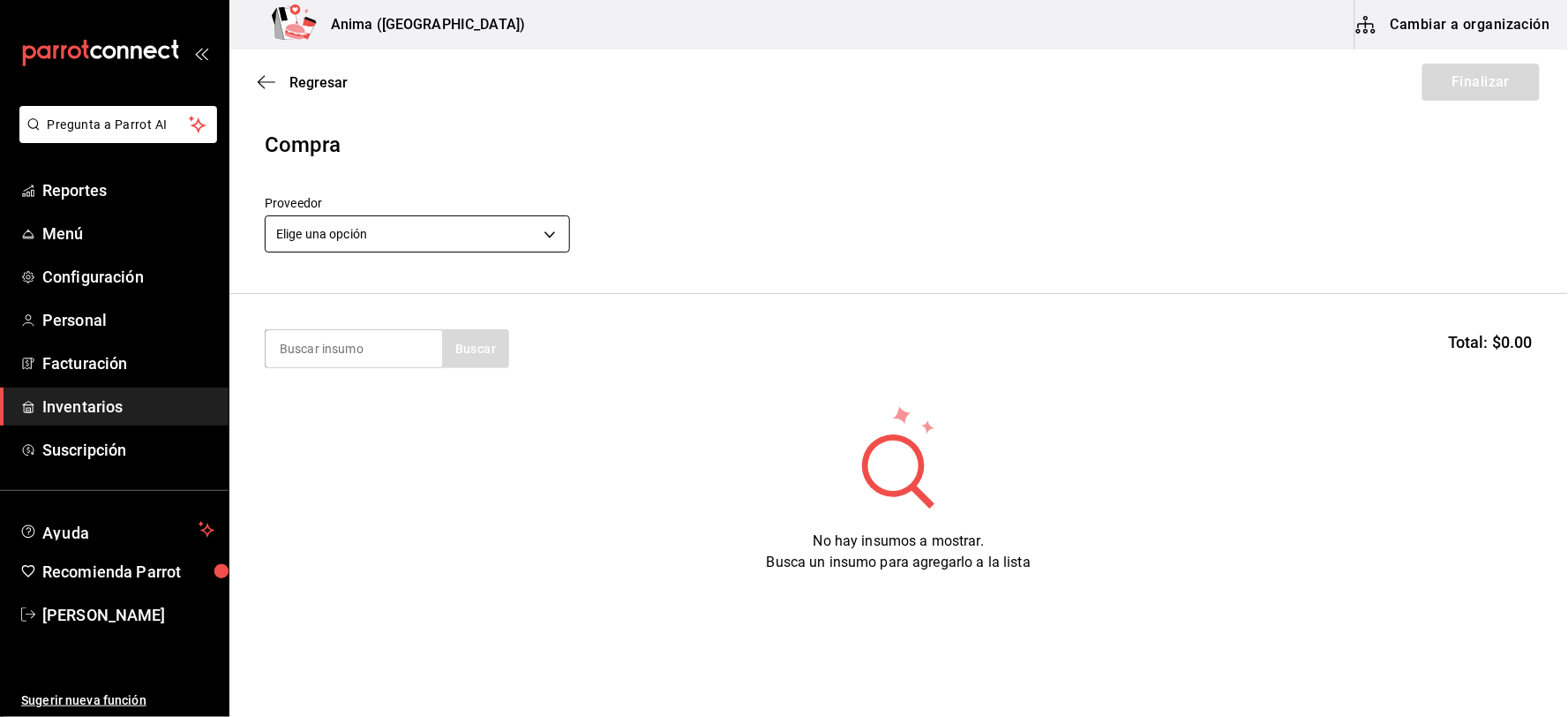
click at [364, 245] on body "Pregunta a Parrot AI Reportes Menú Configuración Personal Facturación Inventari…" at bounding box center [784, 308] width 1568 height 617
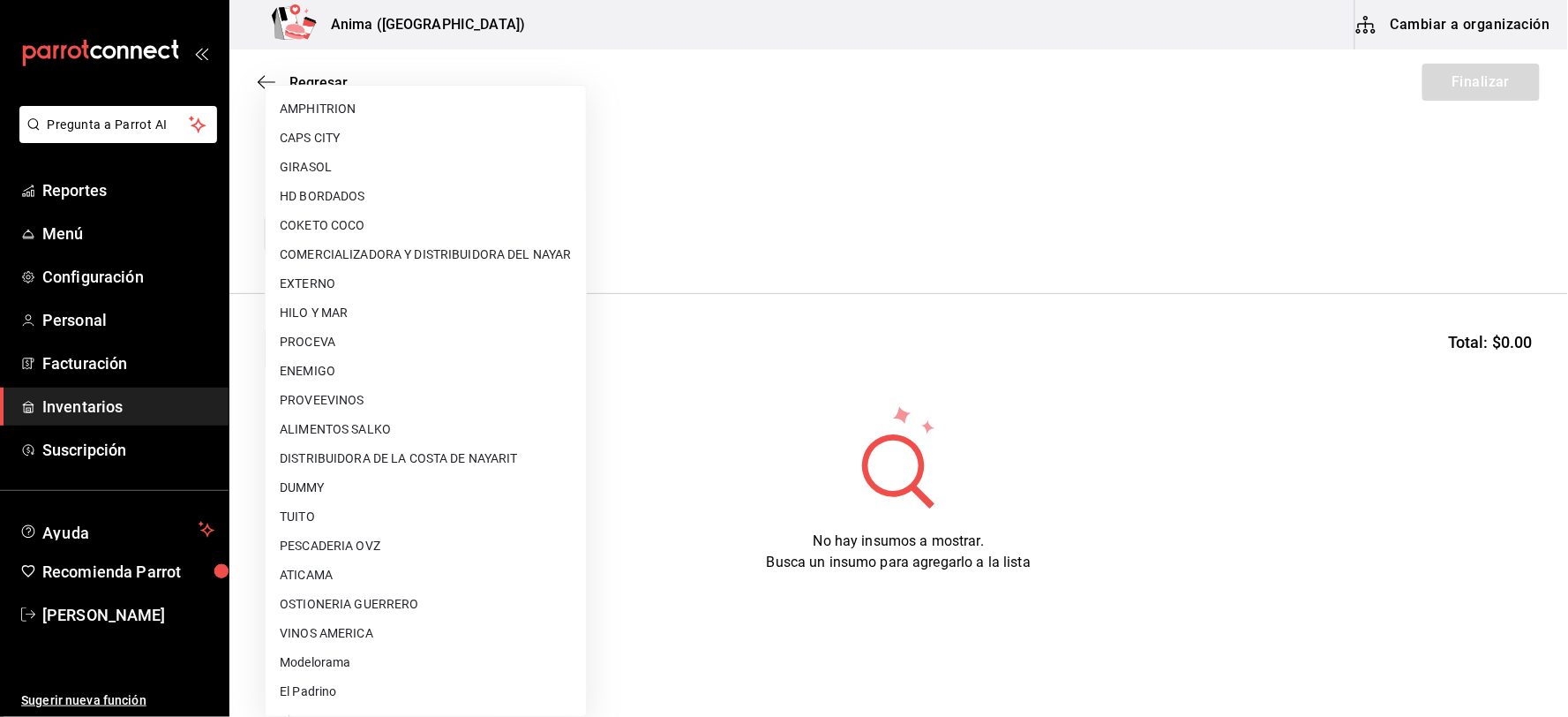
scroll to position [227, 0]
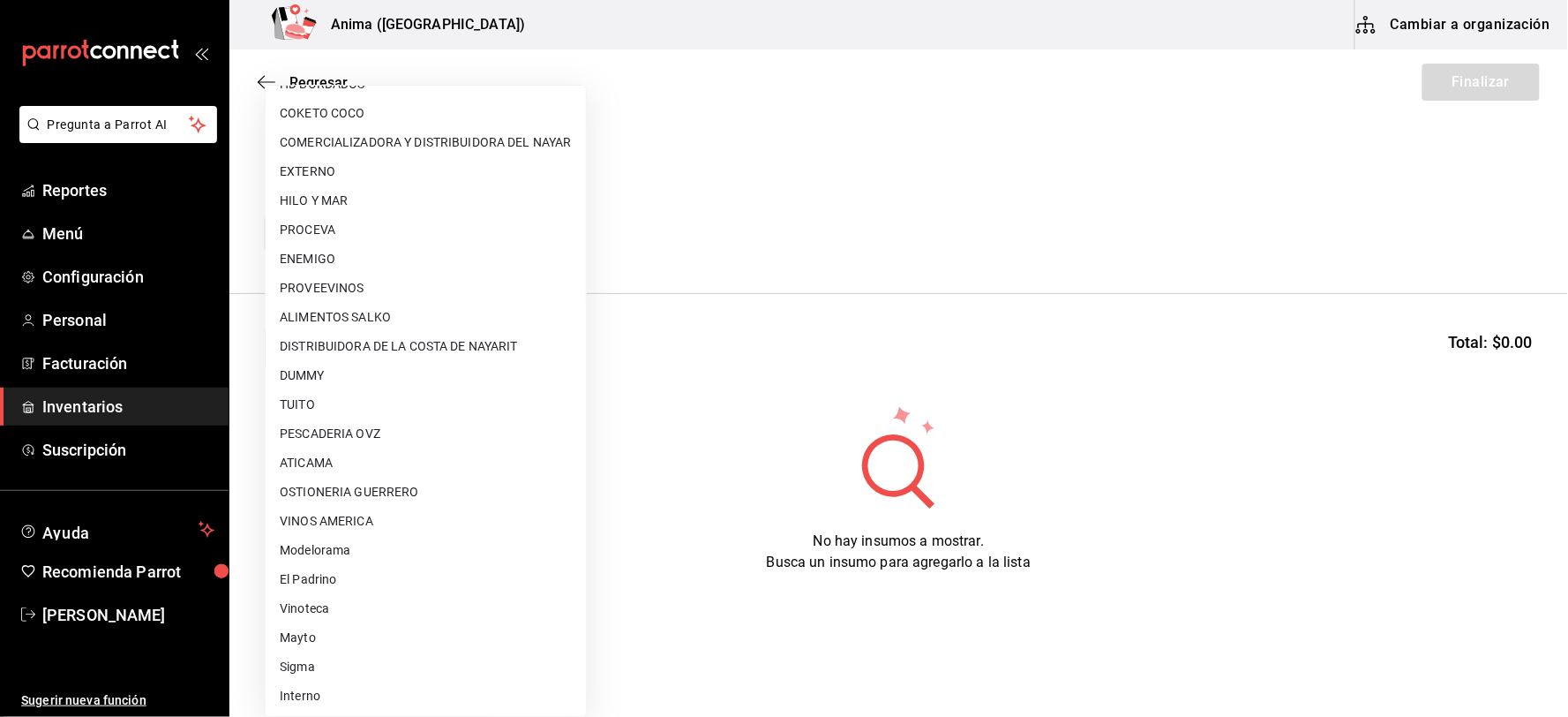
click at [358, 487] on li "OSTIONERIA GUERRERO" at bounding box center [426, 492] width 321 height 29
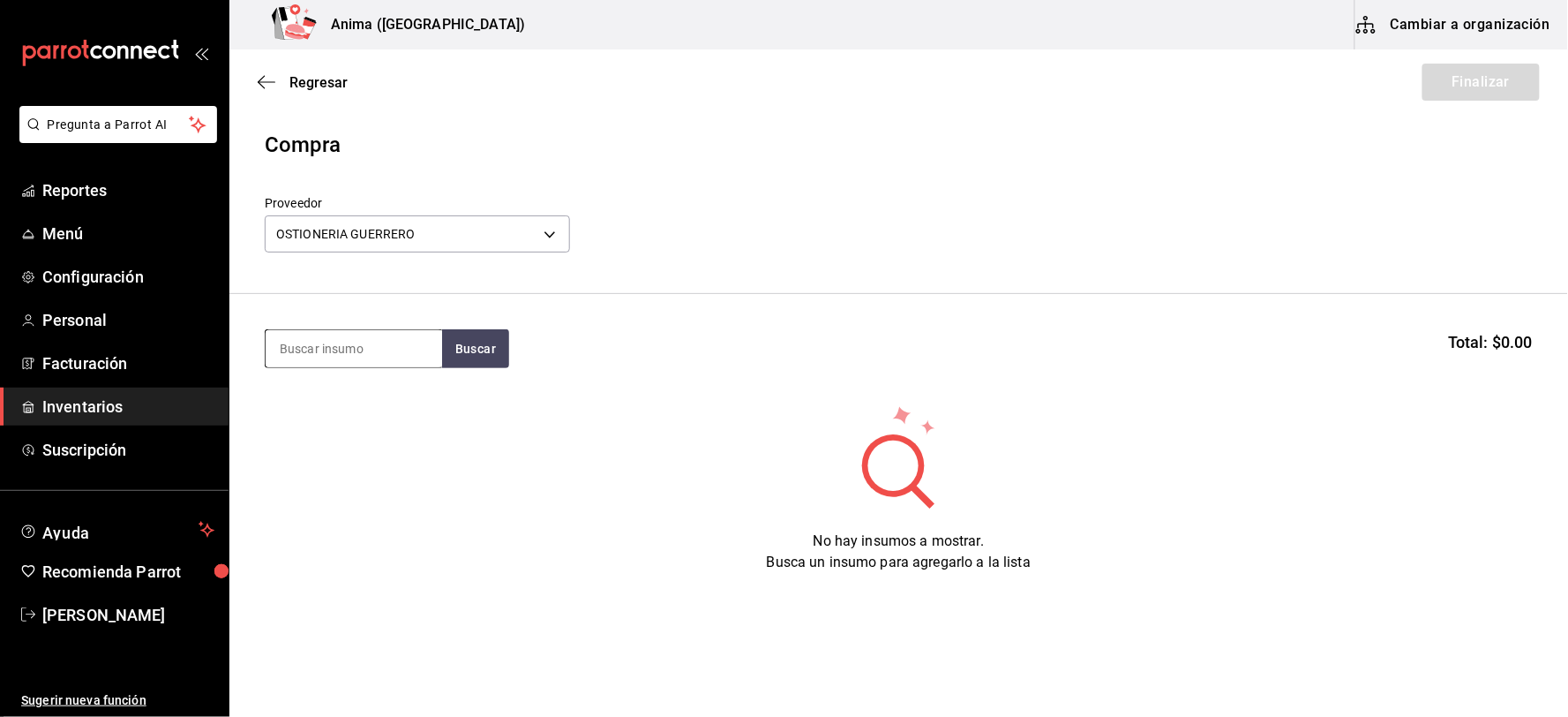
click at [338, 341] on input at bounding box center [353, 349] width 176 height 37
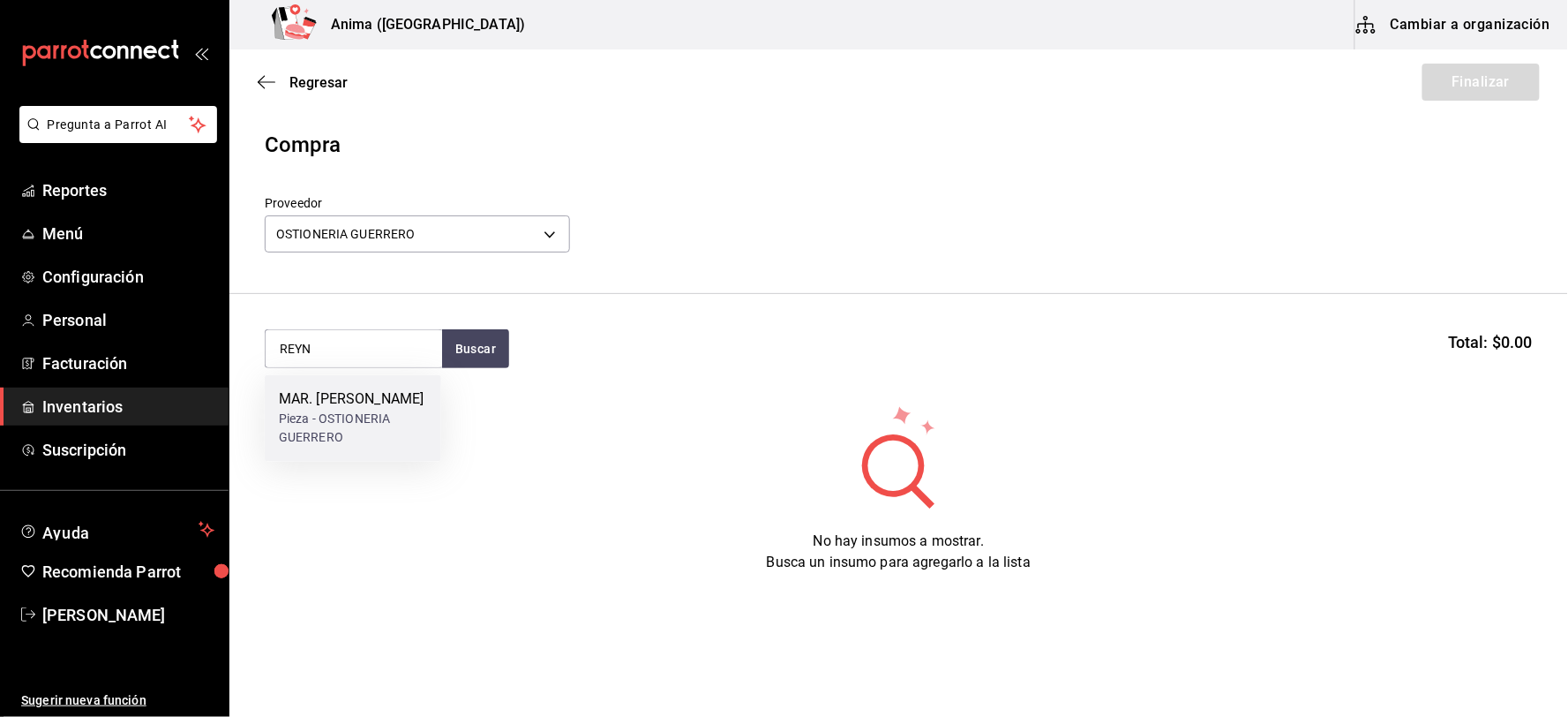
click at [355, 421] on div "Pieza - OSTIONERIA GUERRERO" at bounding box center [353, 429] width 148 height 37
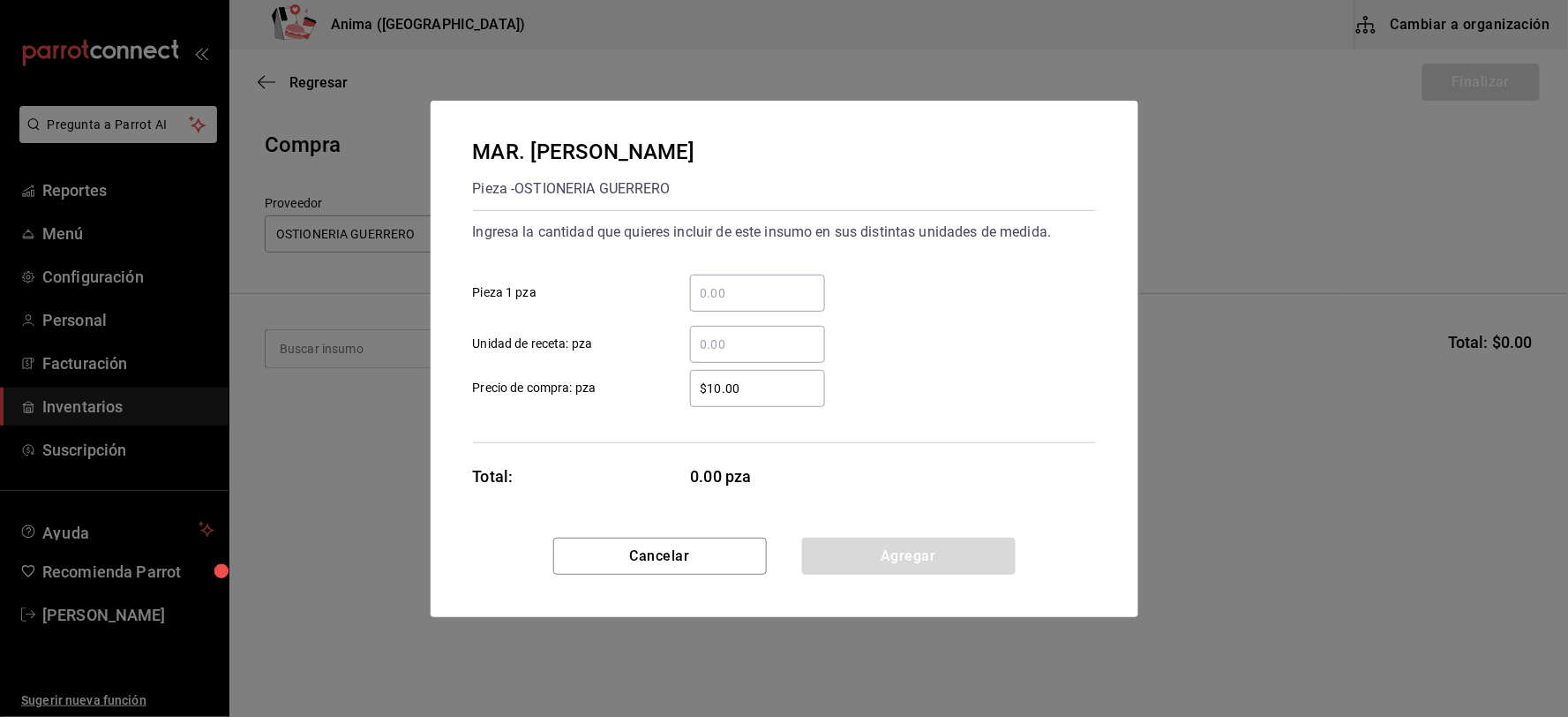
click at [740, 346] on input "​ Unidad de receta: pza" at bounding box center [757, 345] width 135 height 21
click button "Agregar" at bounding box center [908, 557] width 213 height 37
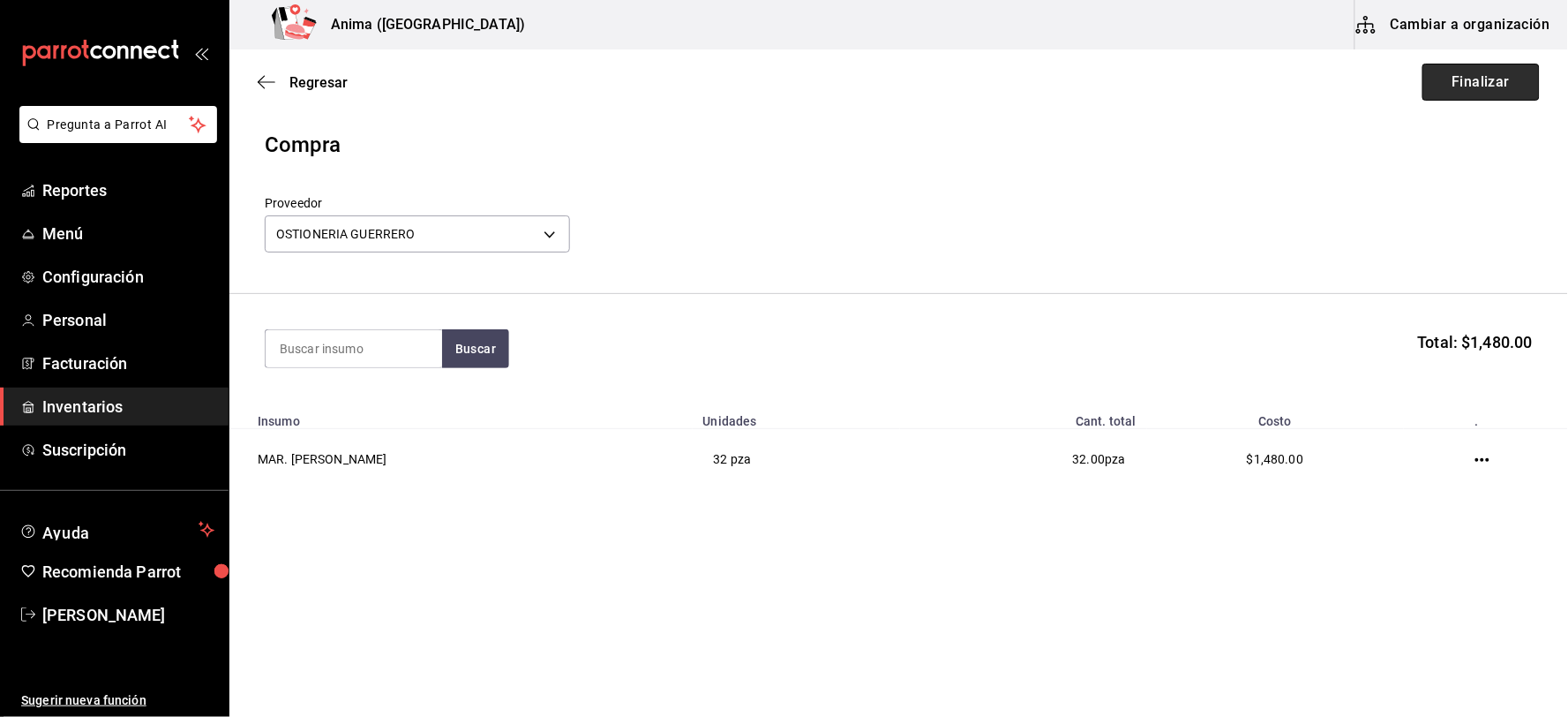
click at [1502, 83] on button "Finalizar" at bounding box center [1481, 82] width 117 height 37
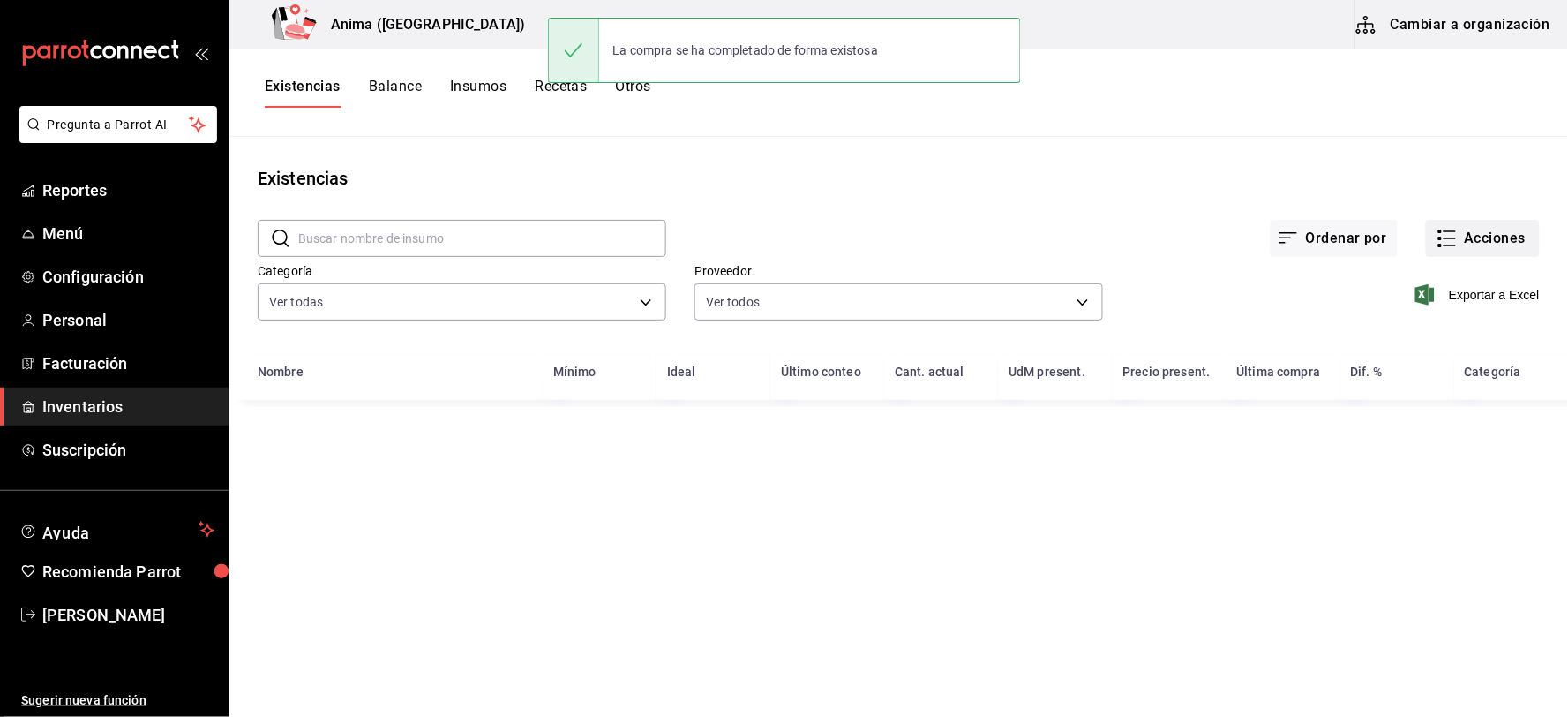
click at [1463, 235] on button "Acciones" at bounding box center [1483, 238] width 113 height 37
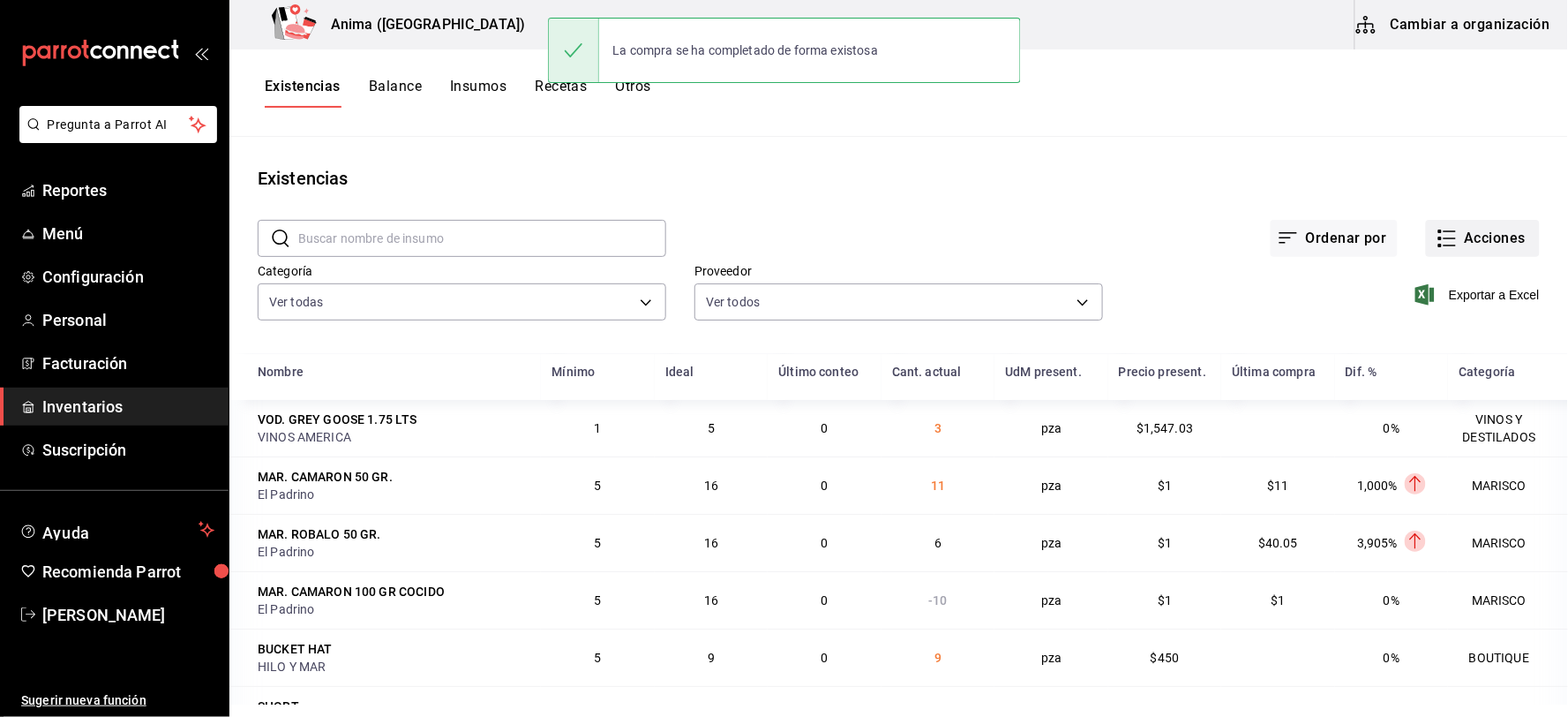
click at [1463, 238] on button "Acciones" at bounding box center [1483, 238] width 113 height 37
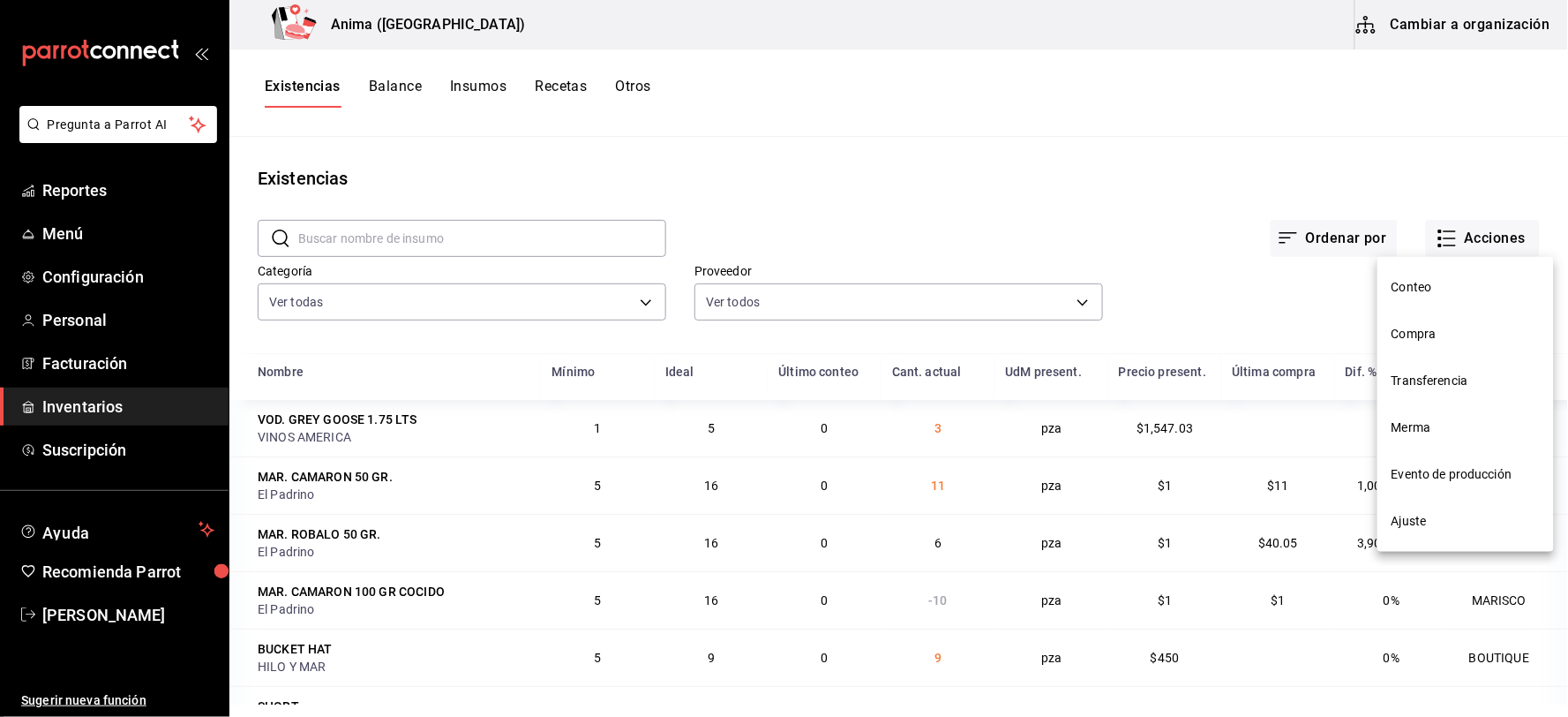
click at [1432, 337] on span "Compra" at bounding box center [1465, 334] width 148 height 19
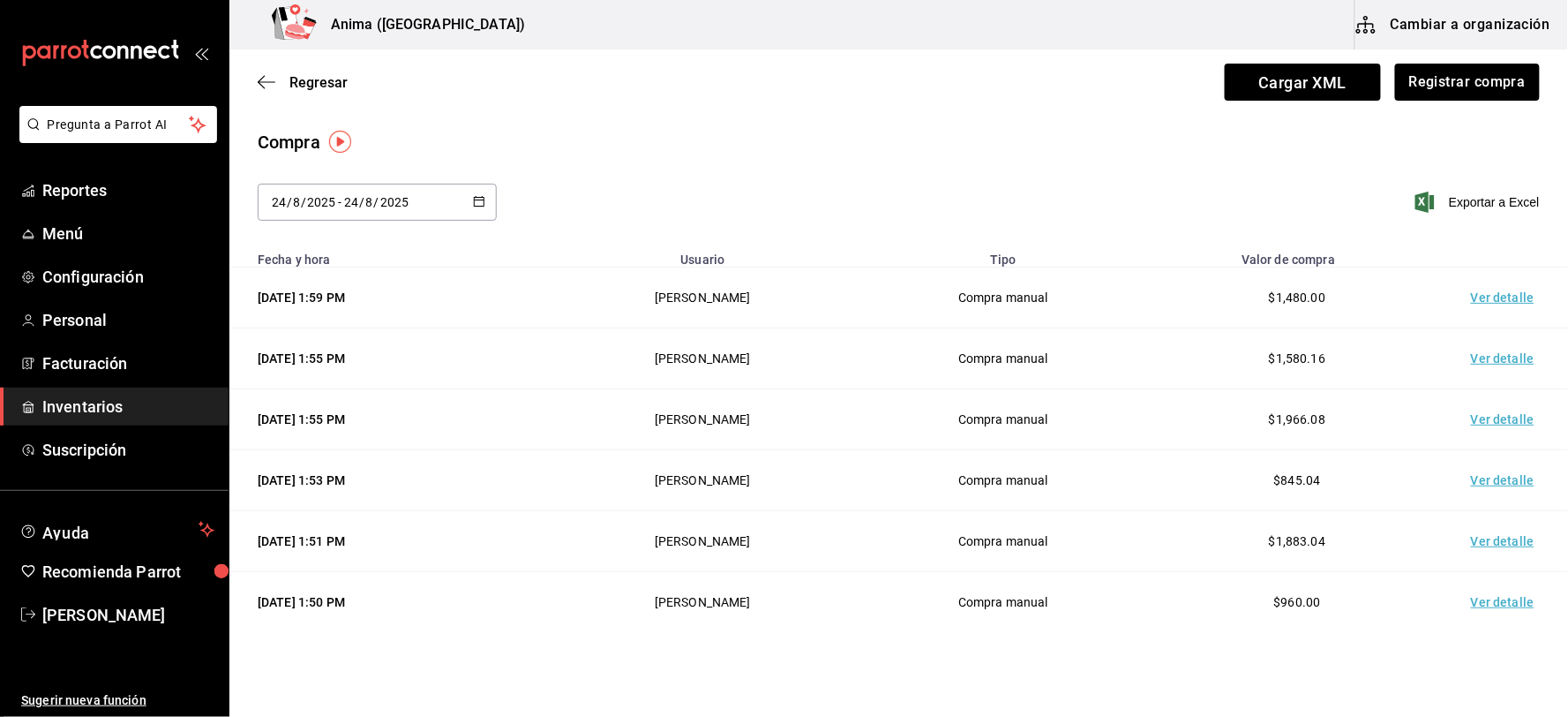
click at [1484, 288] on td "Ver detalle" at bounding box center [1506, 298] width 123 height 61
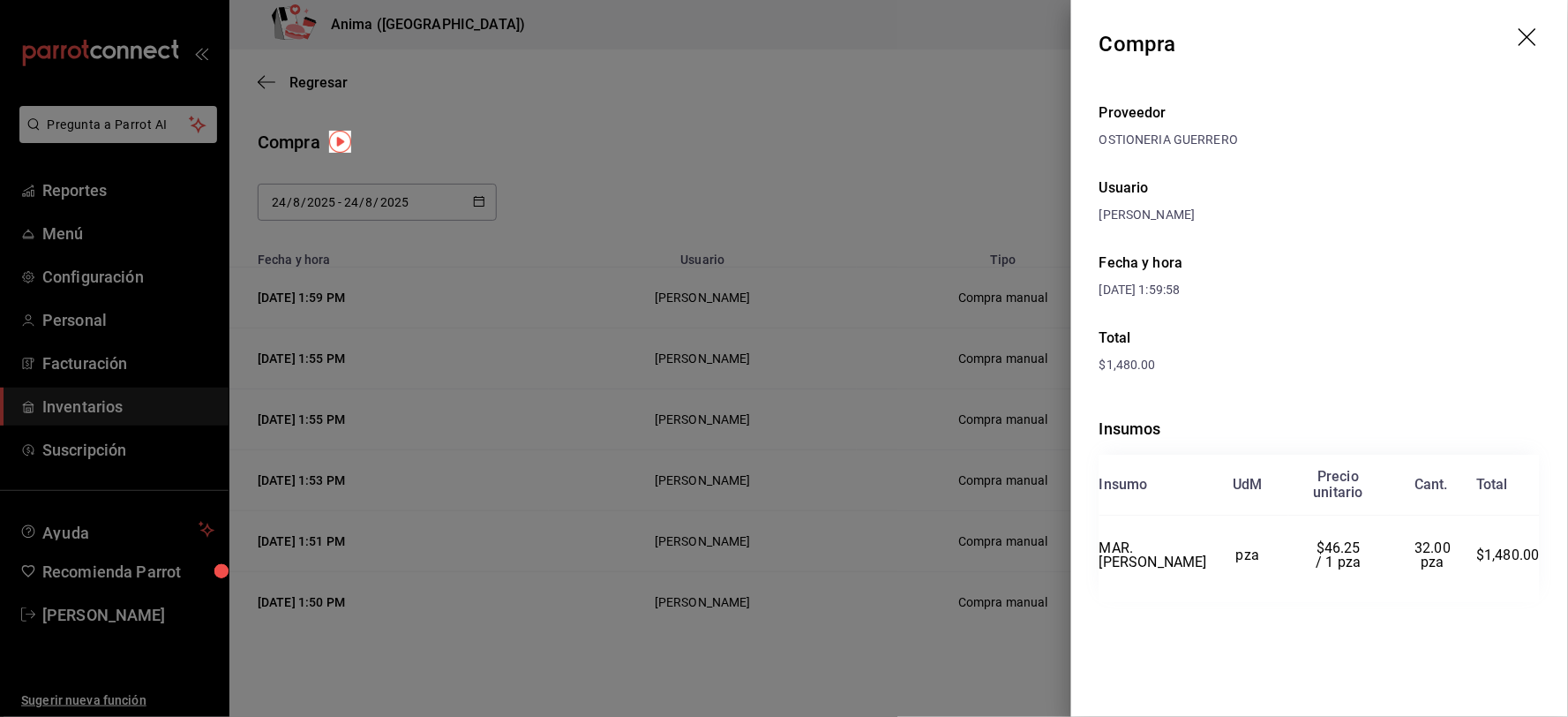
click at [884, 251] on div at bounding box center [784, 358] width 1568 height 717
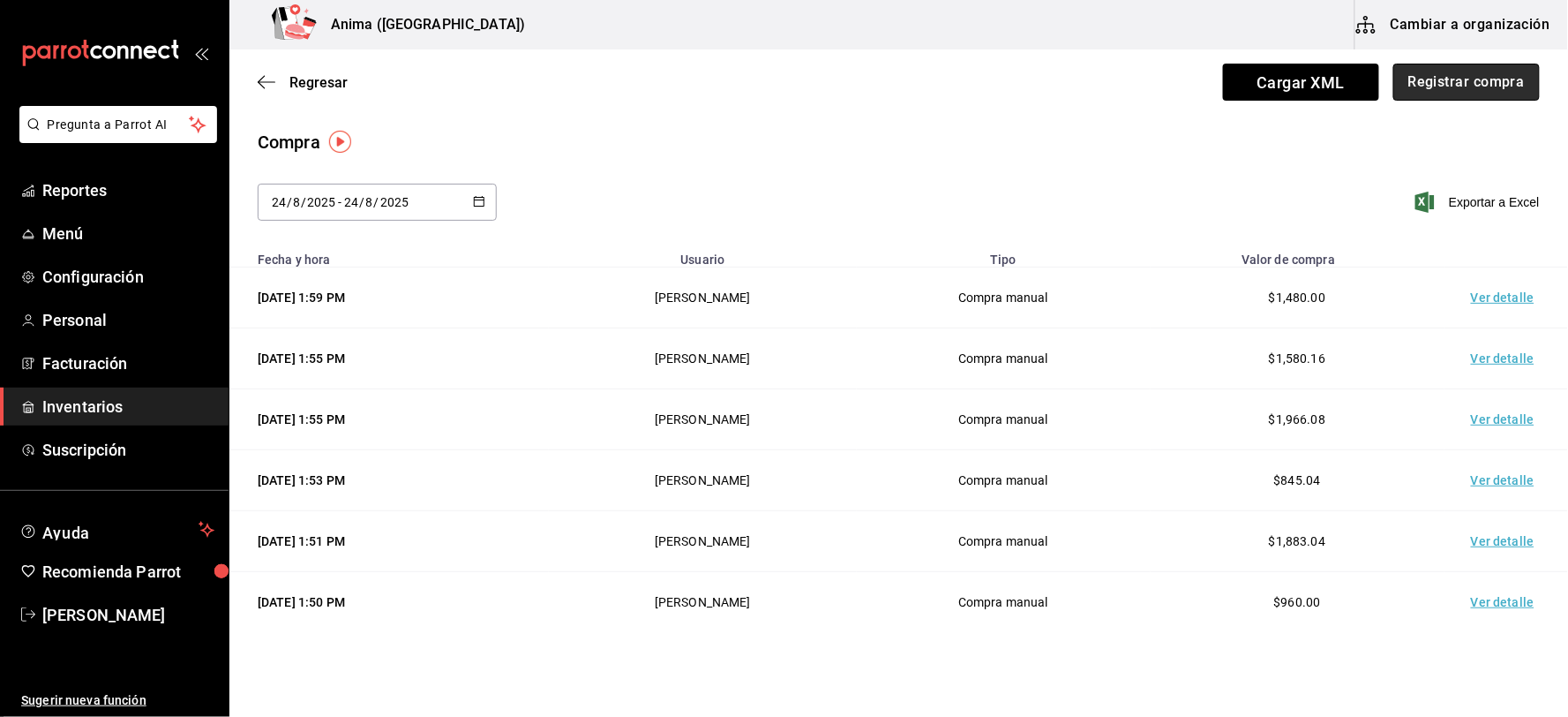
click at [1460, 94] on button "Registrar compra" at bounding box center [1466, 82] width 146 height 37
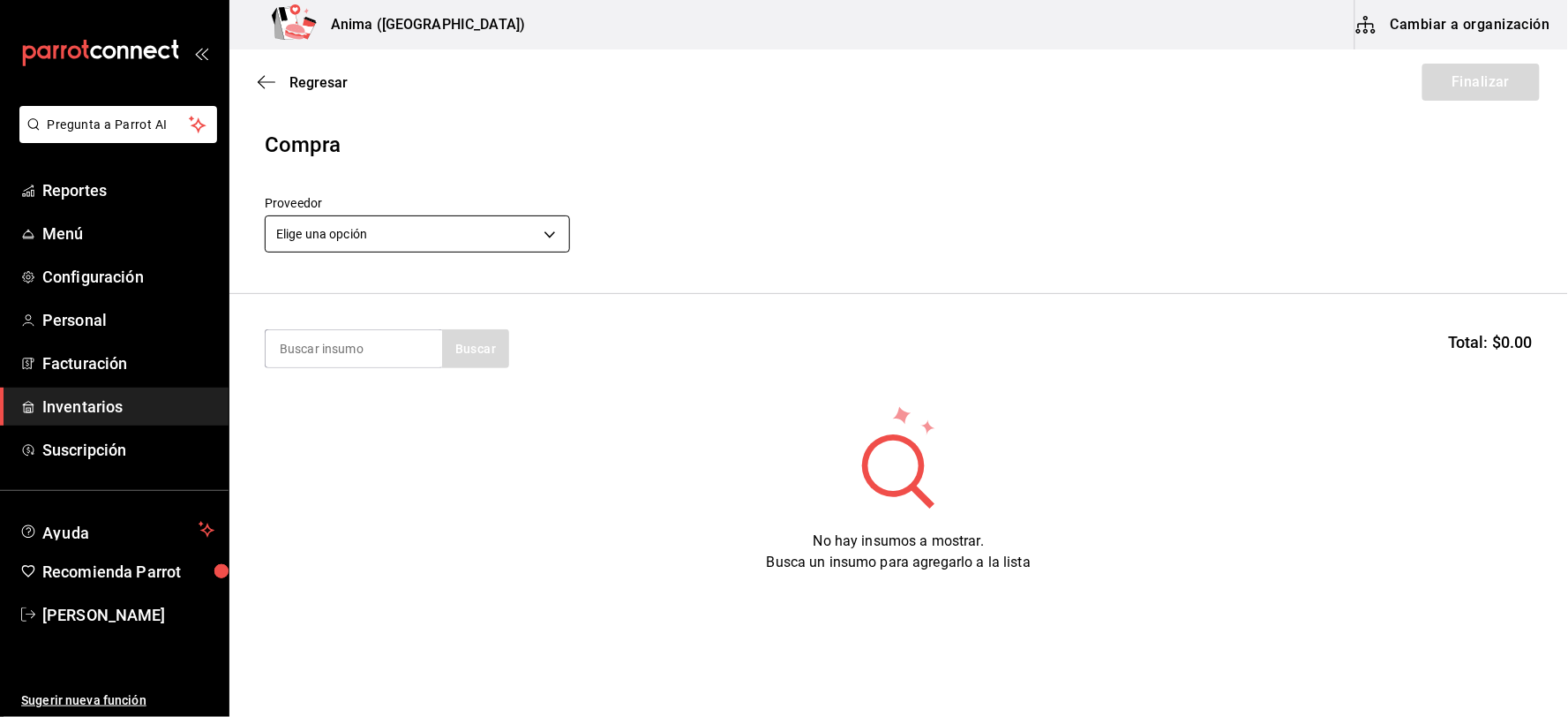
click at [345, 245] on body "Pregunta a Parrot AI Reportes Menú Configuración Personal Facturación Inventari…" at bounding box center [784, 308] width 1568 height 617
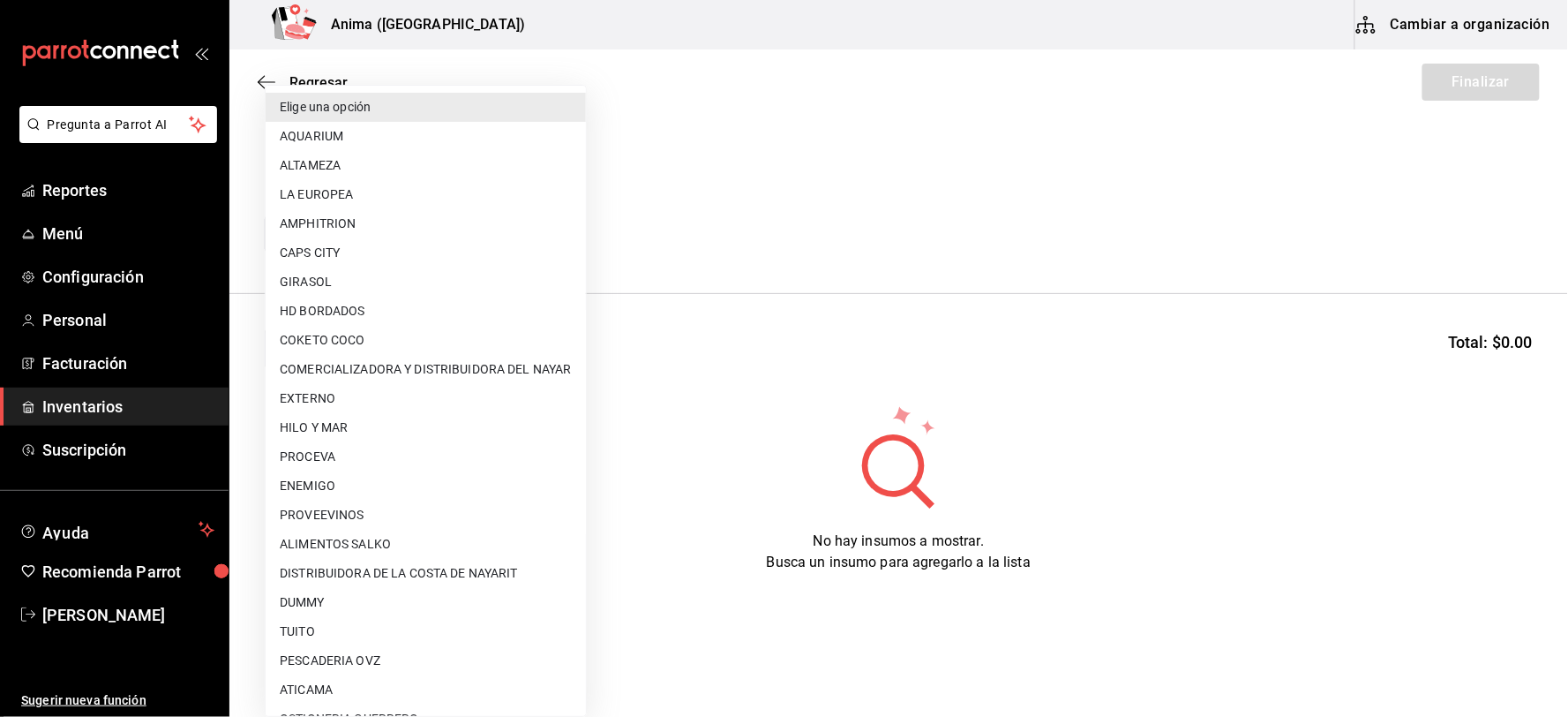
scroll to position [227, 0]
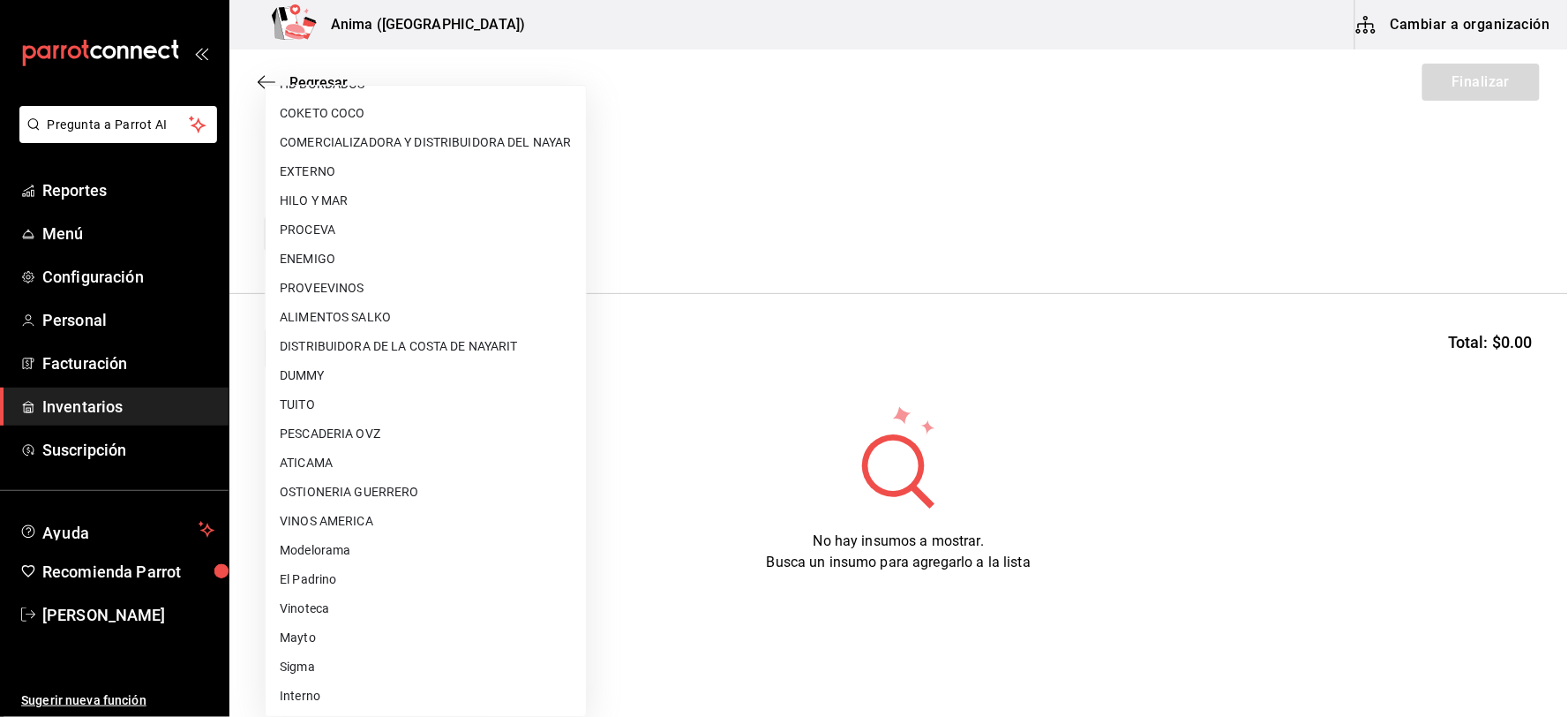
click at [376, 495] on li "OSTIONERIA GUERRERO" at bounding box center [426, 492] width 321 height 29
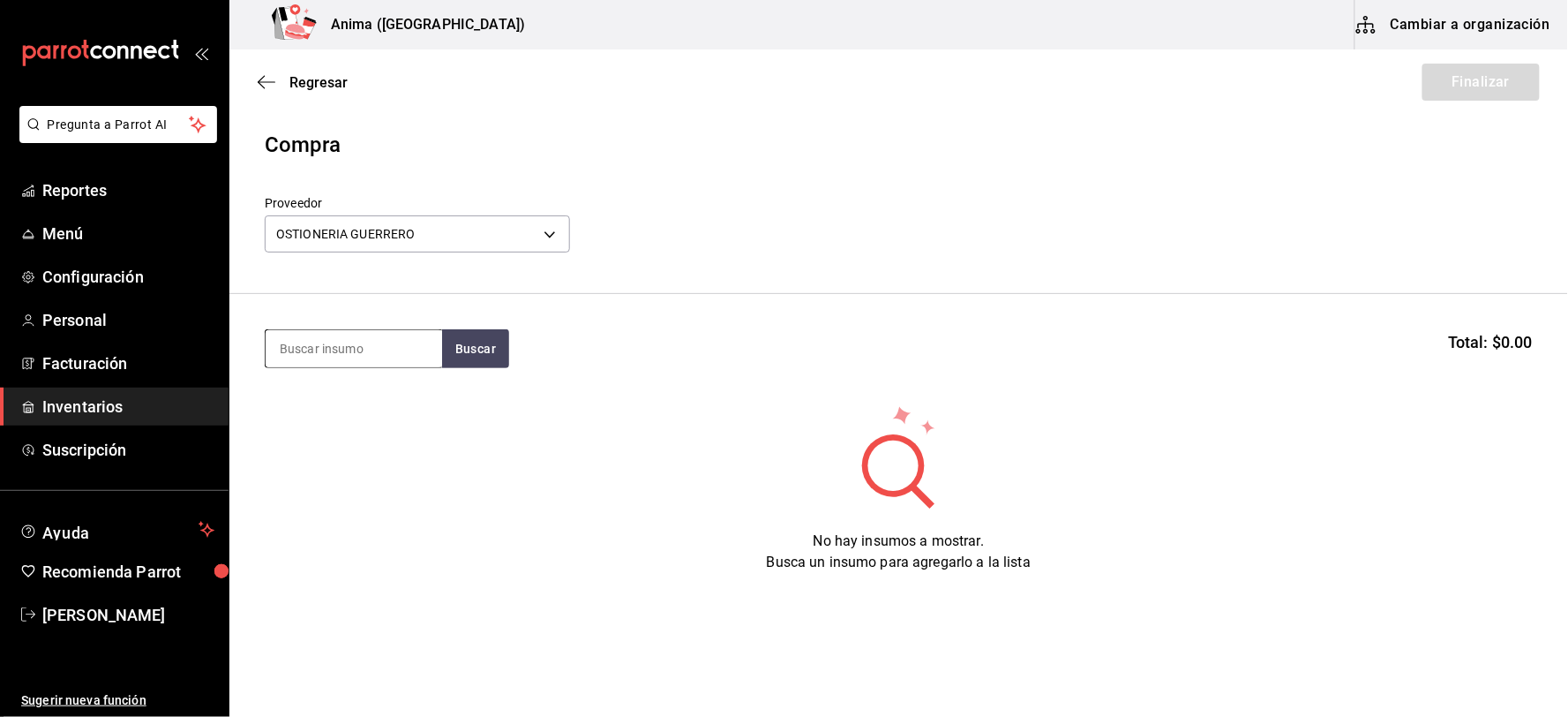
click at [351, 347] on input at bounding box center [353, 349] width 176 height 37
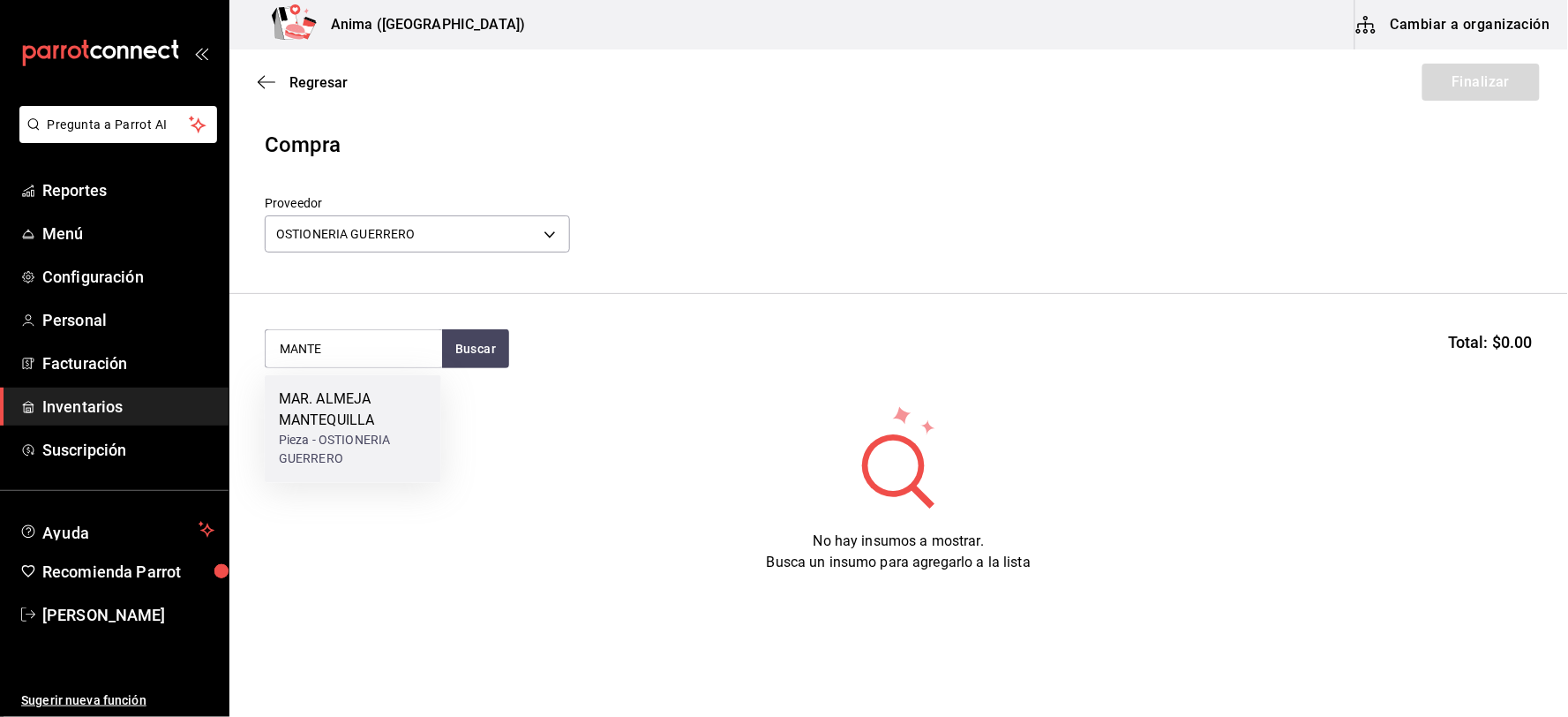
click at [357, 443] on div "Pieza - OSTIONERIA GUERRERO" at bounding box center [353, 450] width 148 height 37
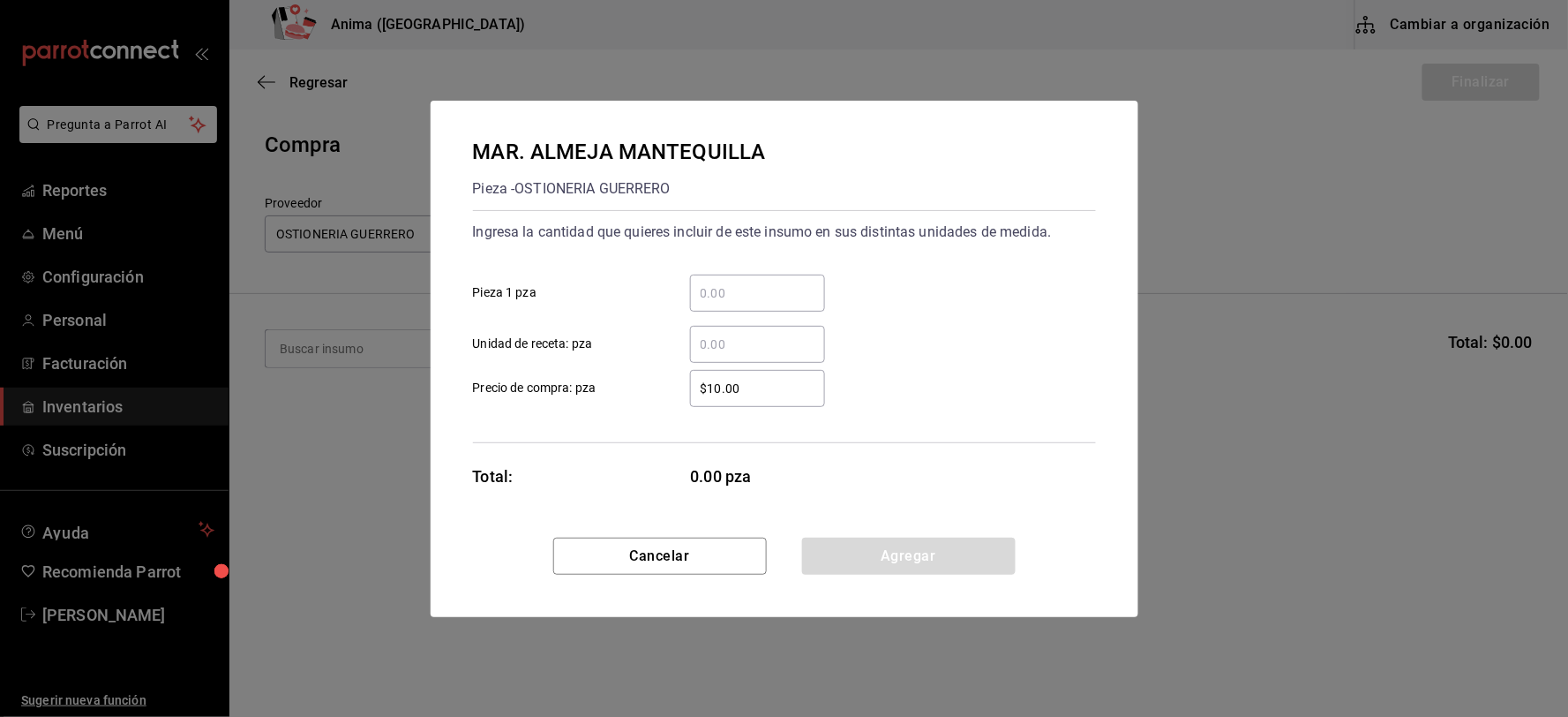
click at [781, 341] on input "​ Unidad de receta: pza" at bounding box center [757, 345] width 135 height 21
click button "Agregar" at bounding box center [908, 557] width 213 height 37
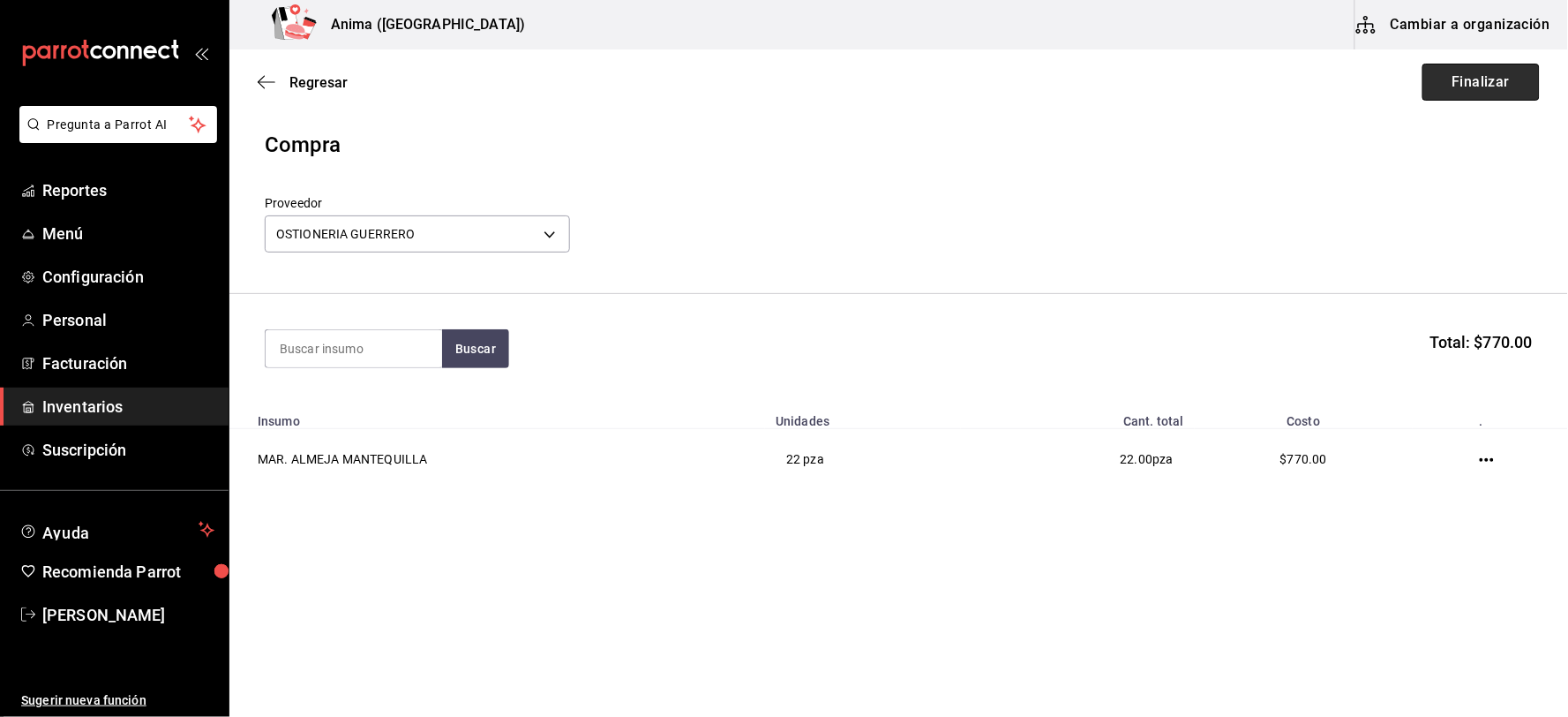
click at [1510, 93] on button "Finalizar" at bounding box center [1481, 82] width 117 height 37
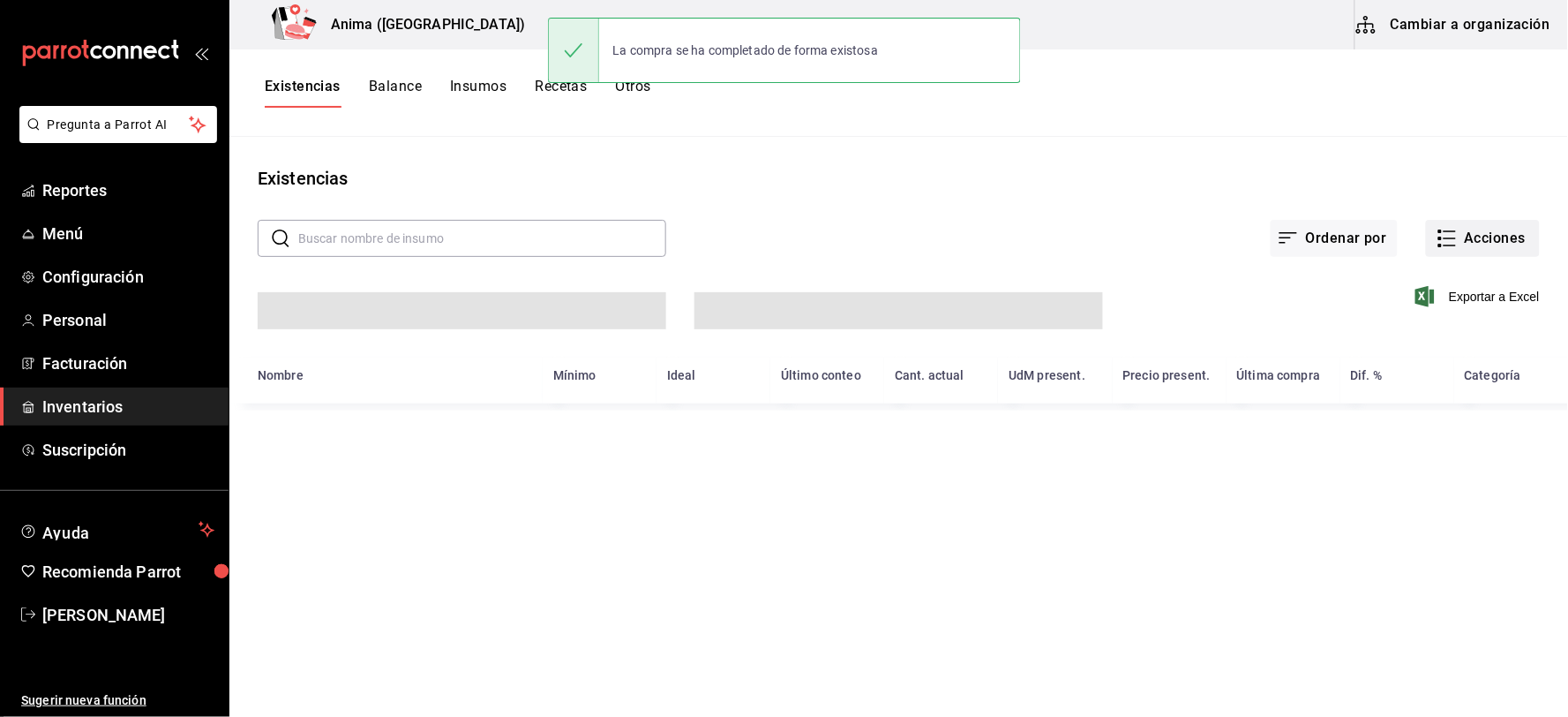
click at [1493, 238] on button "Acciones" at bounding box center [1483, 238] width 113 height 37
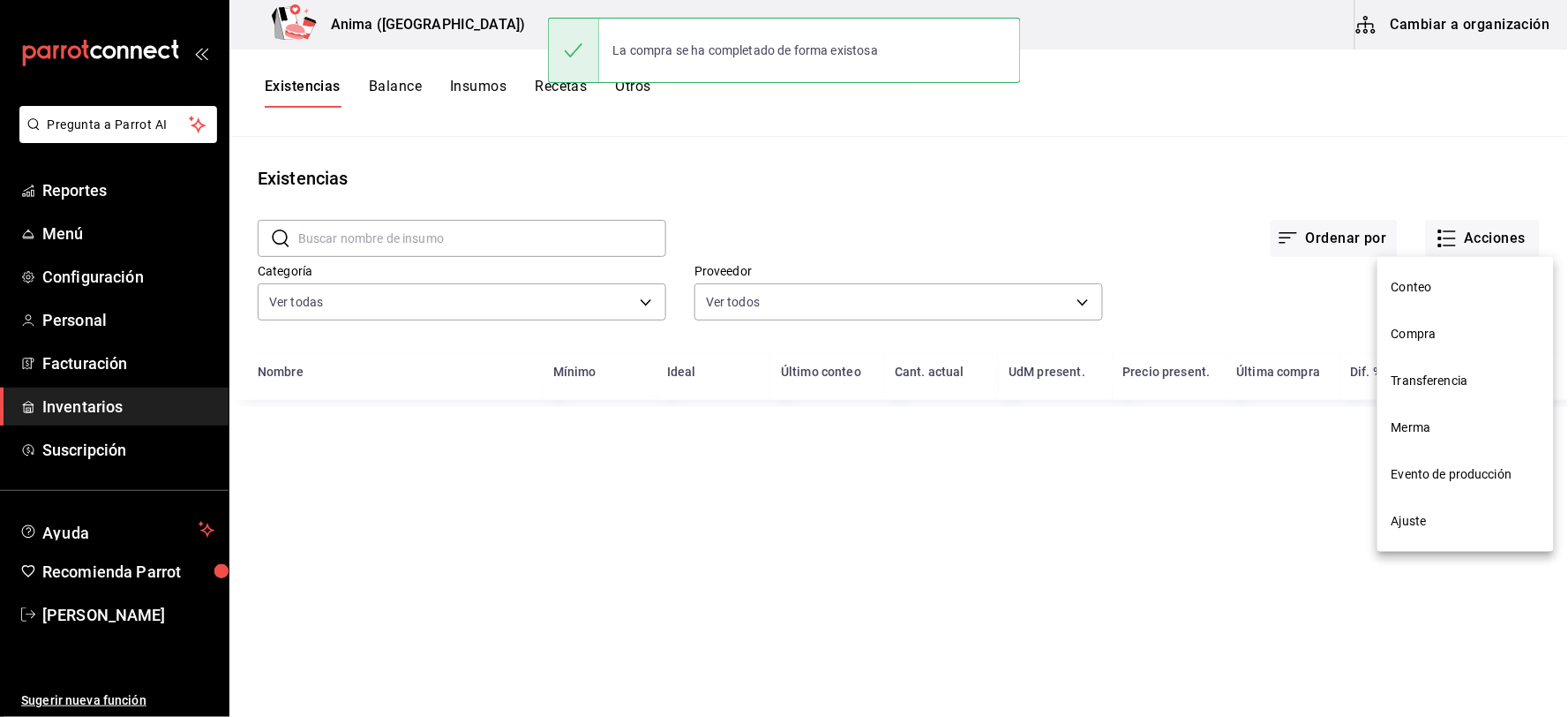
click at [1441, 332] on span "Compra" at bounding box center [1465, 334] width 148 height 19
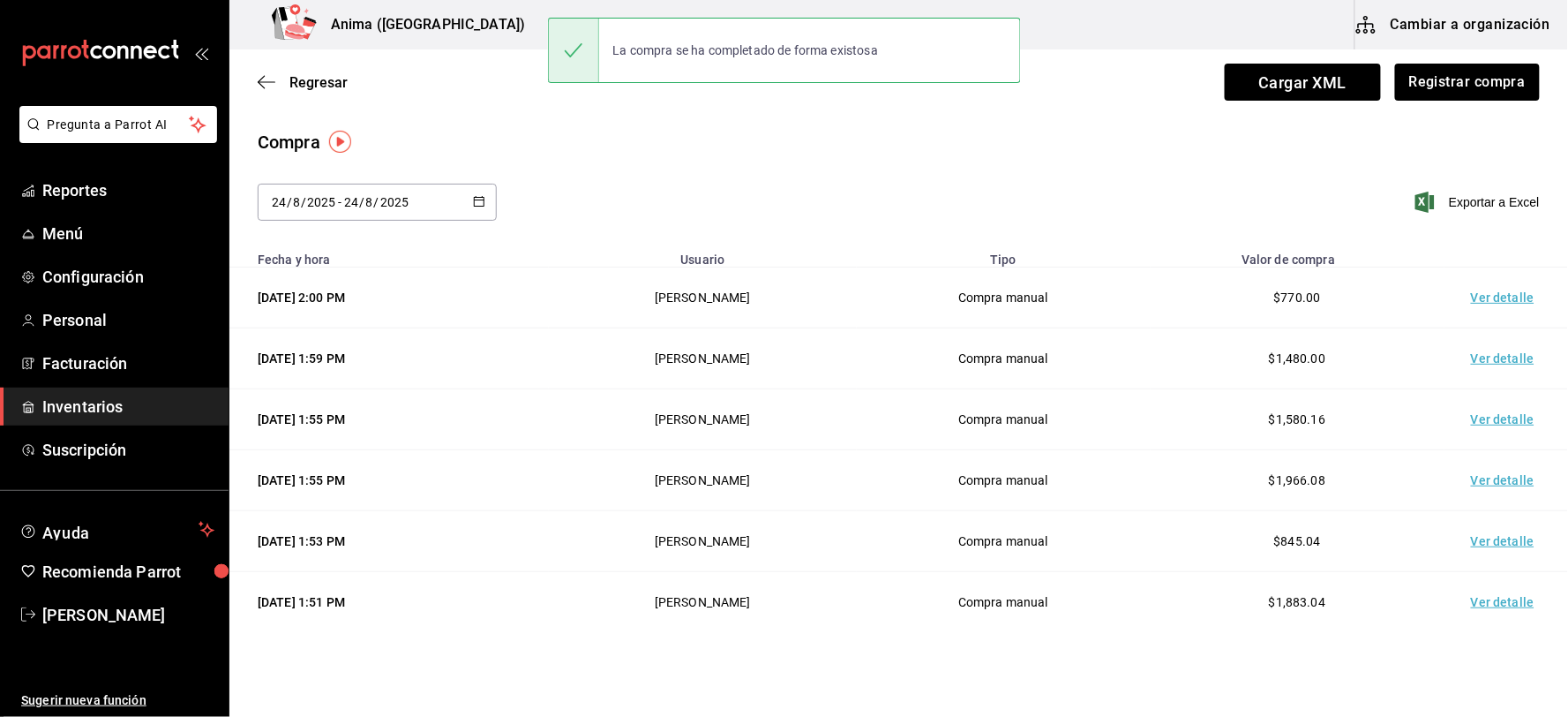
click at [1492, 283] on td "Ver detalle" at bounding box center [1506, 298] width 123 height 61
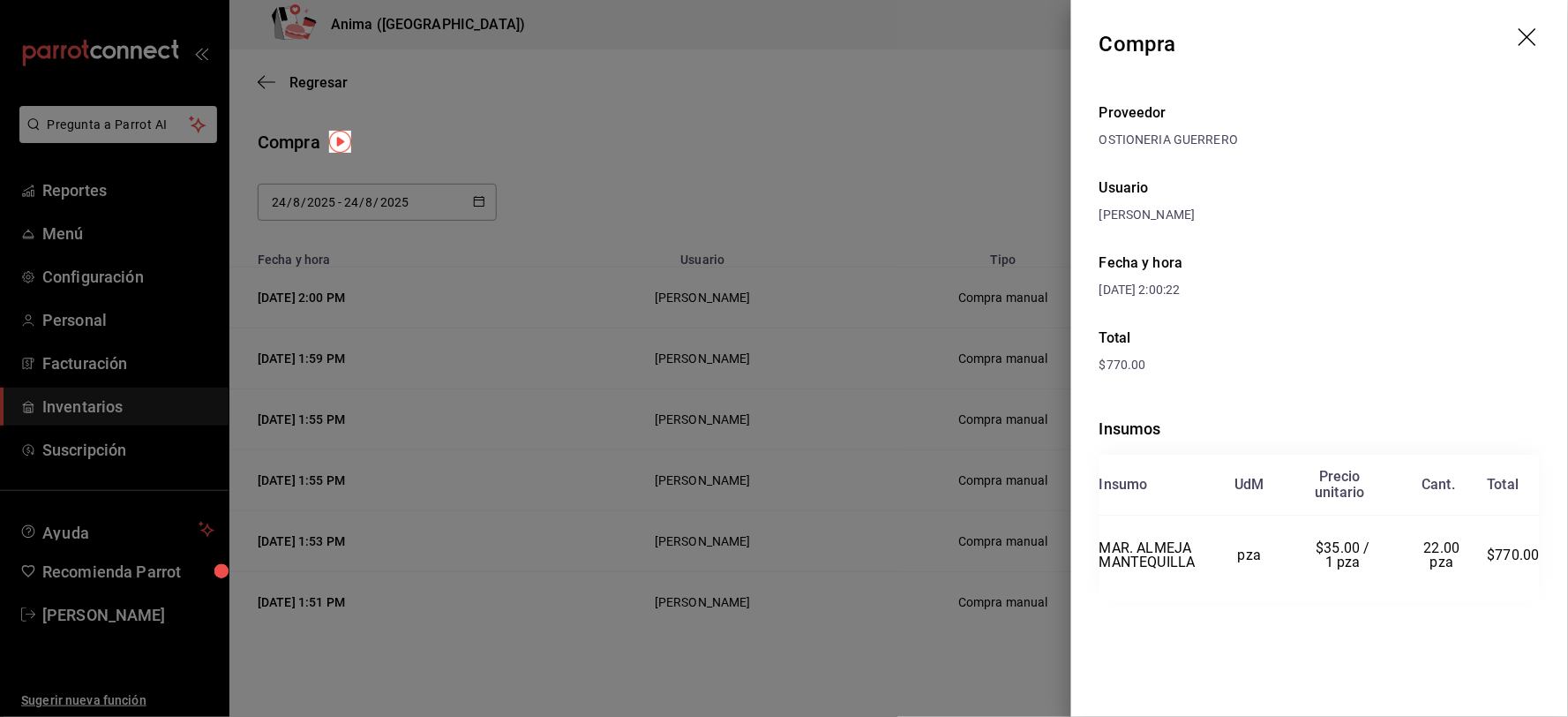
click at [656, 666] on div at bounding box center [784, 358] width 1568 height 717
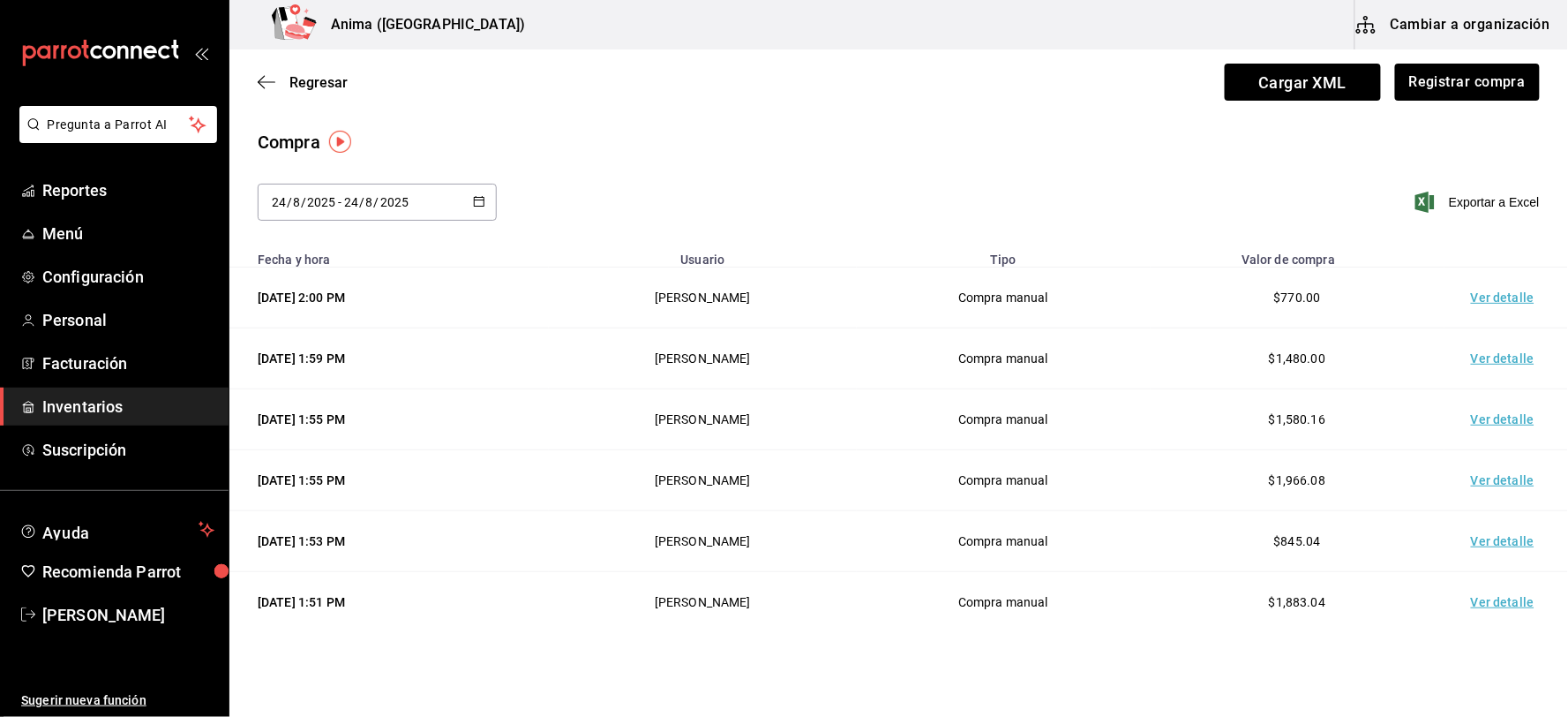
click at [328, 205] on input "2025" at bounding box center [322, 202] width 30 height 14
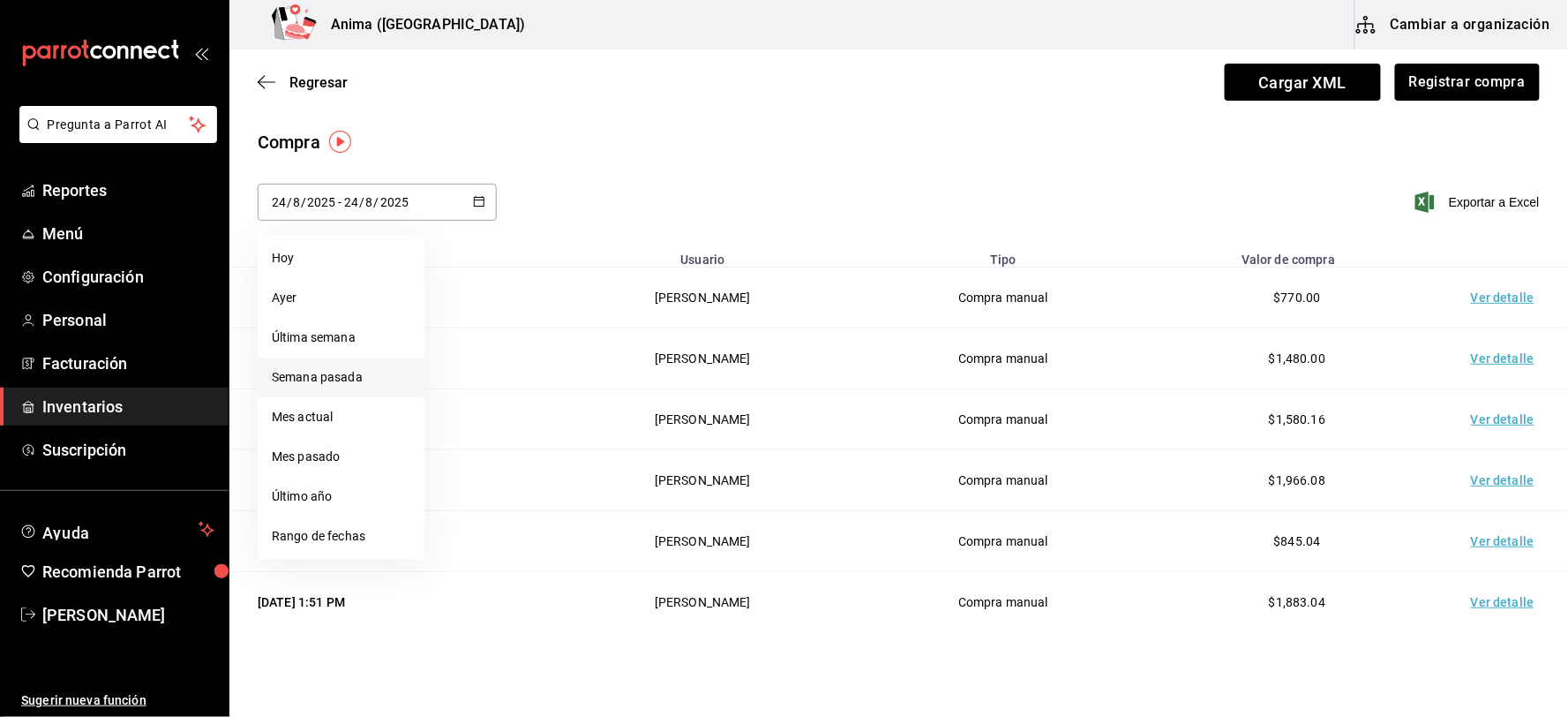
click at [330, 369] on li "Semana pasada" at bounding box center [341, 377] width 167 height 40
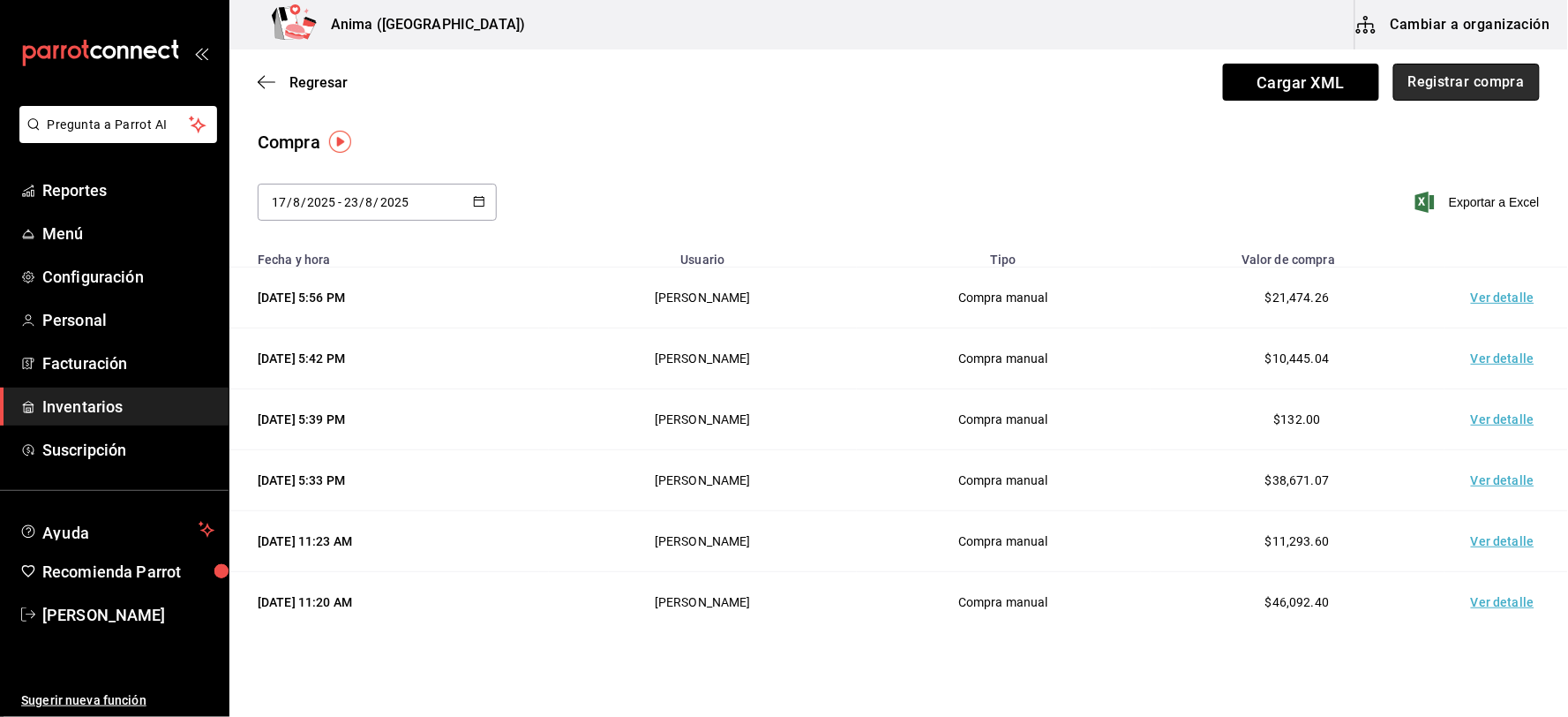
click at [1492, 78] on button "Registrar compra" at bounding box center [1466, 82] width 146 height 37
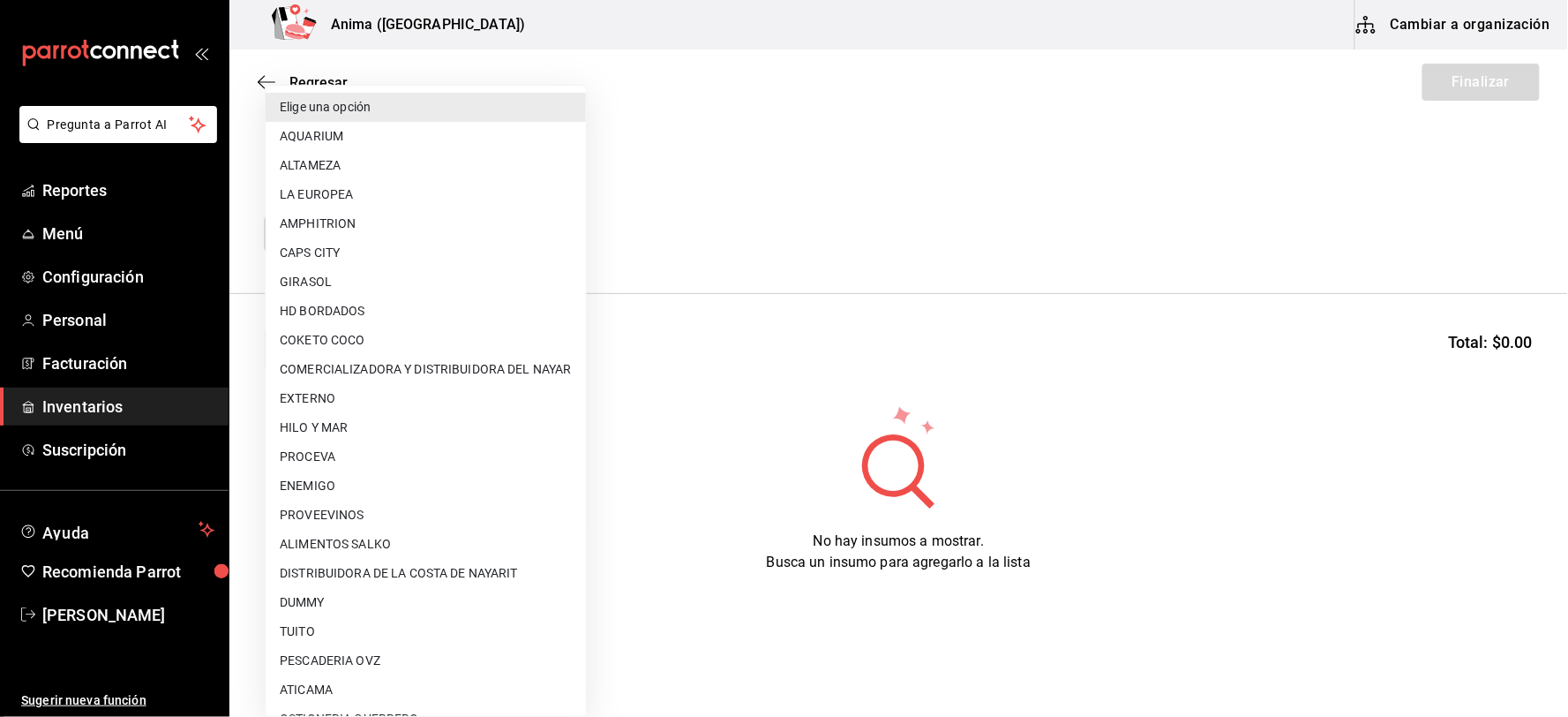
click at [444, 231] on body "Pregunta a Parrot AI Reportes Menú Configuración Personal Facturación Inventari…" at bounding box center [784, 308] width 1568 height 617
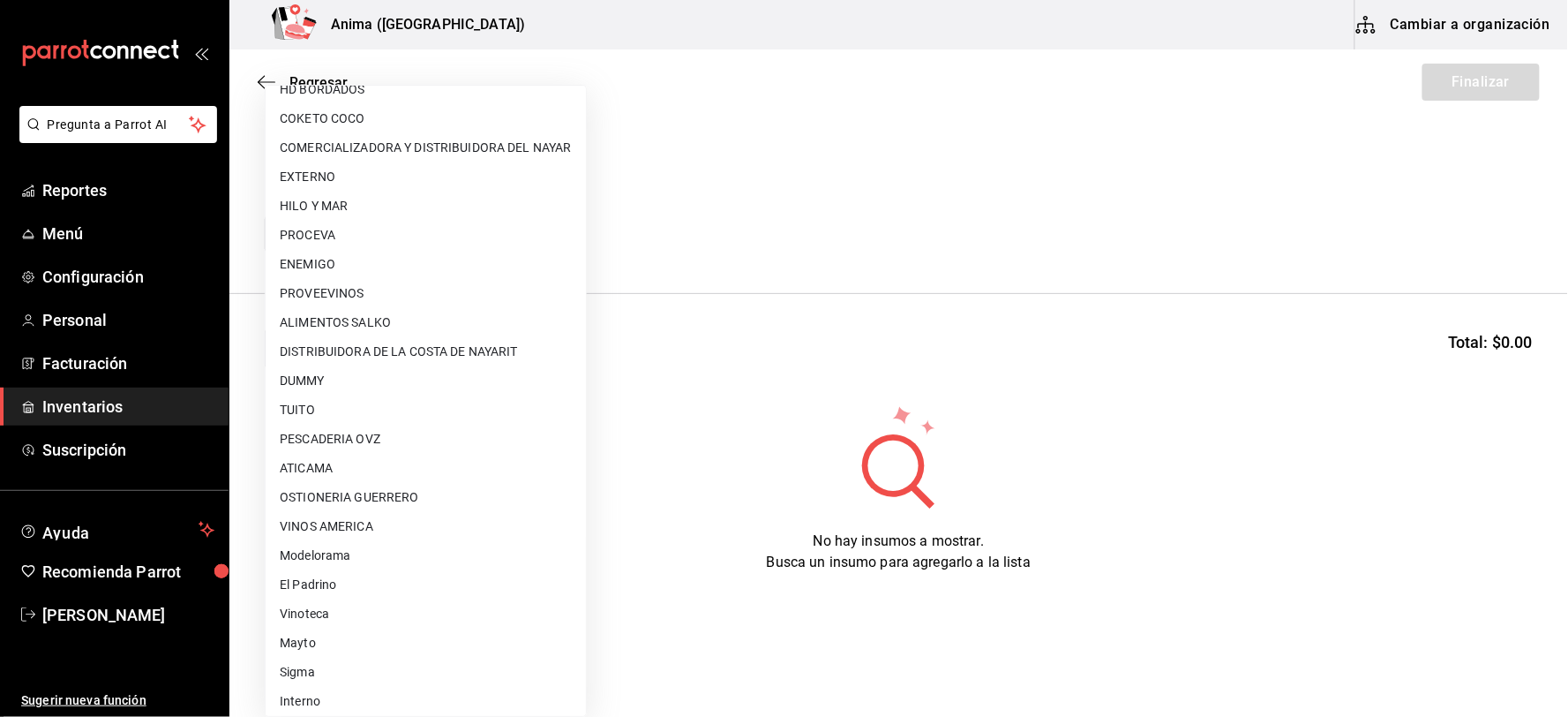
scroll to position [227, 0]
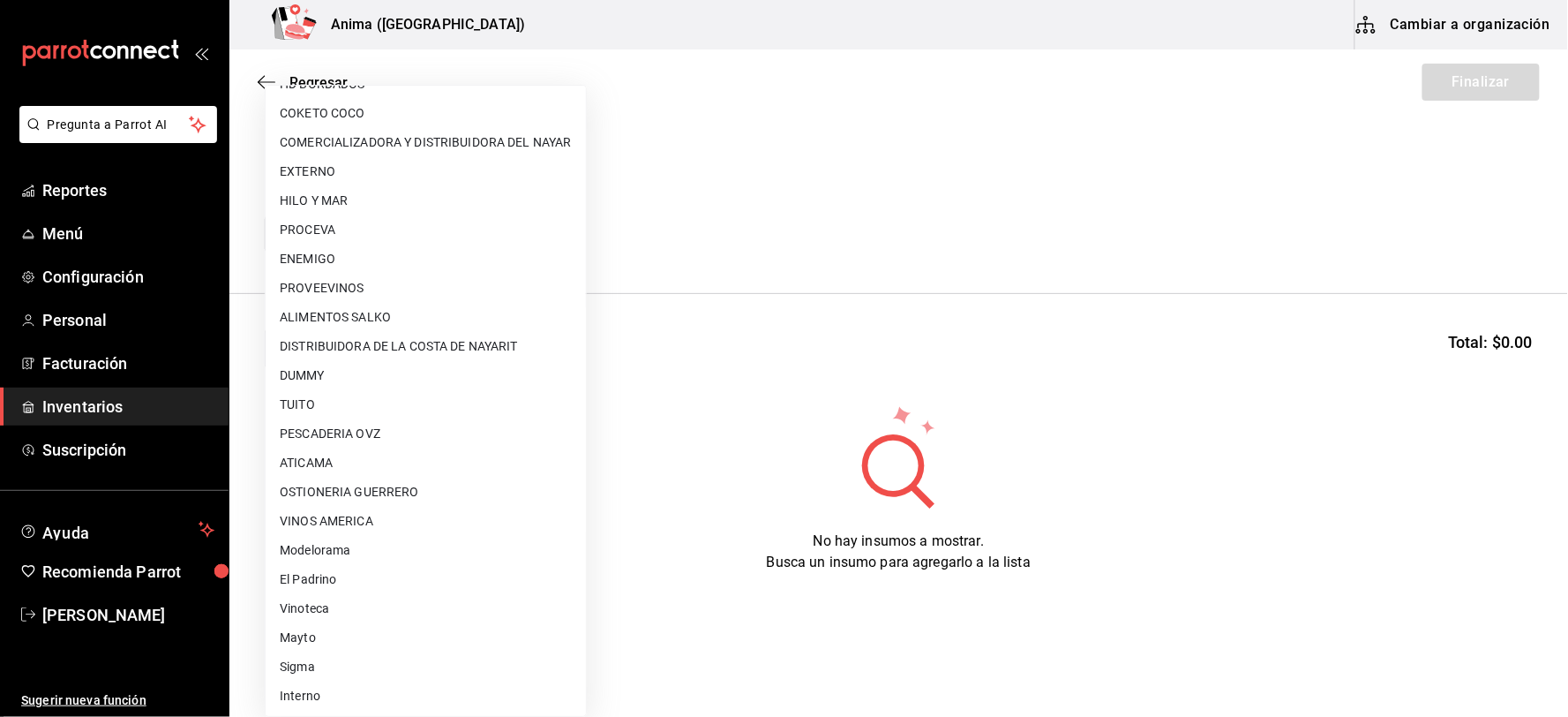
click at [925, 464] on div at bounding box center [784, 358] width 1568 height 717
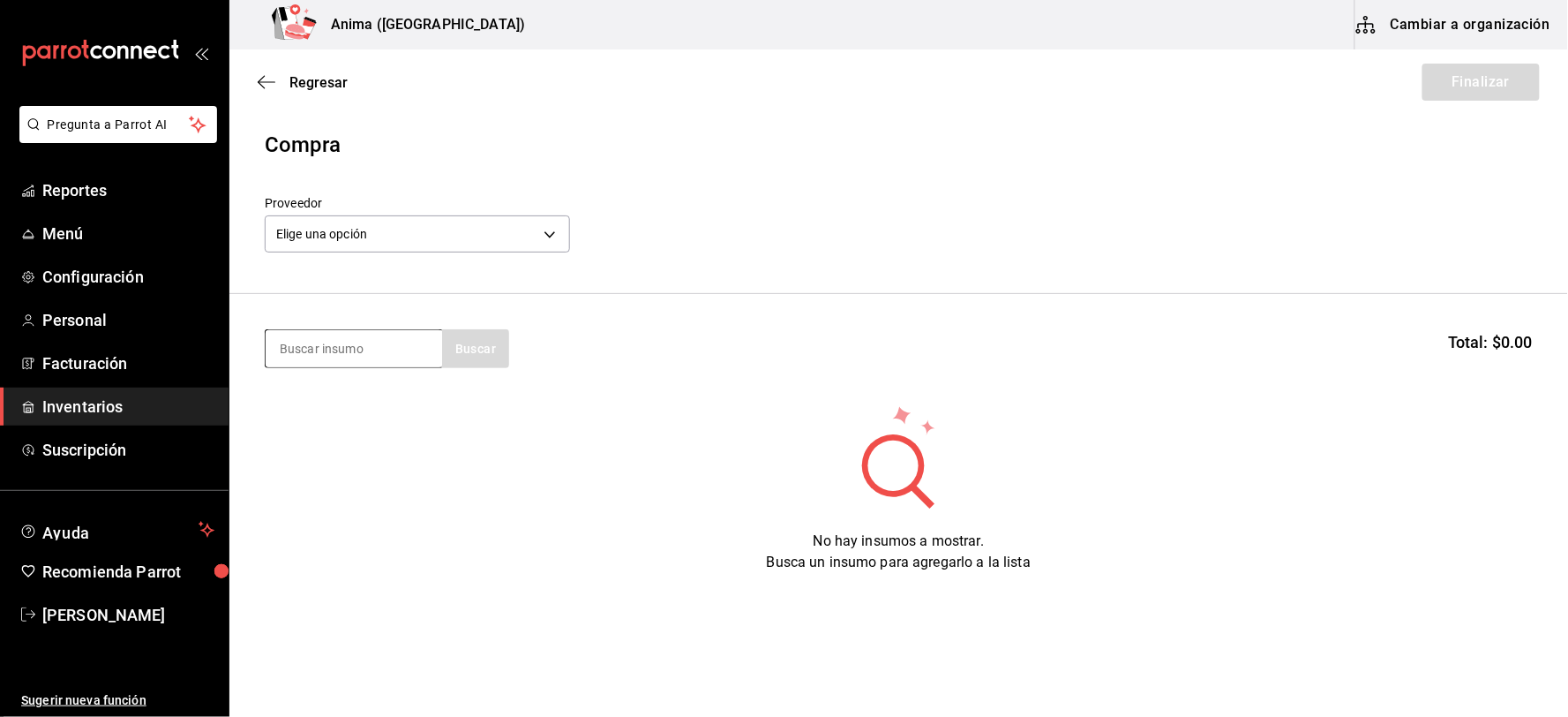
click at [397, 347] on input at bounding box center [353, 349] width 176 height 37
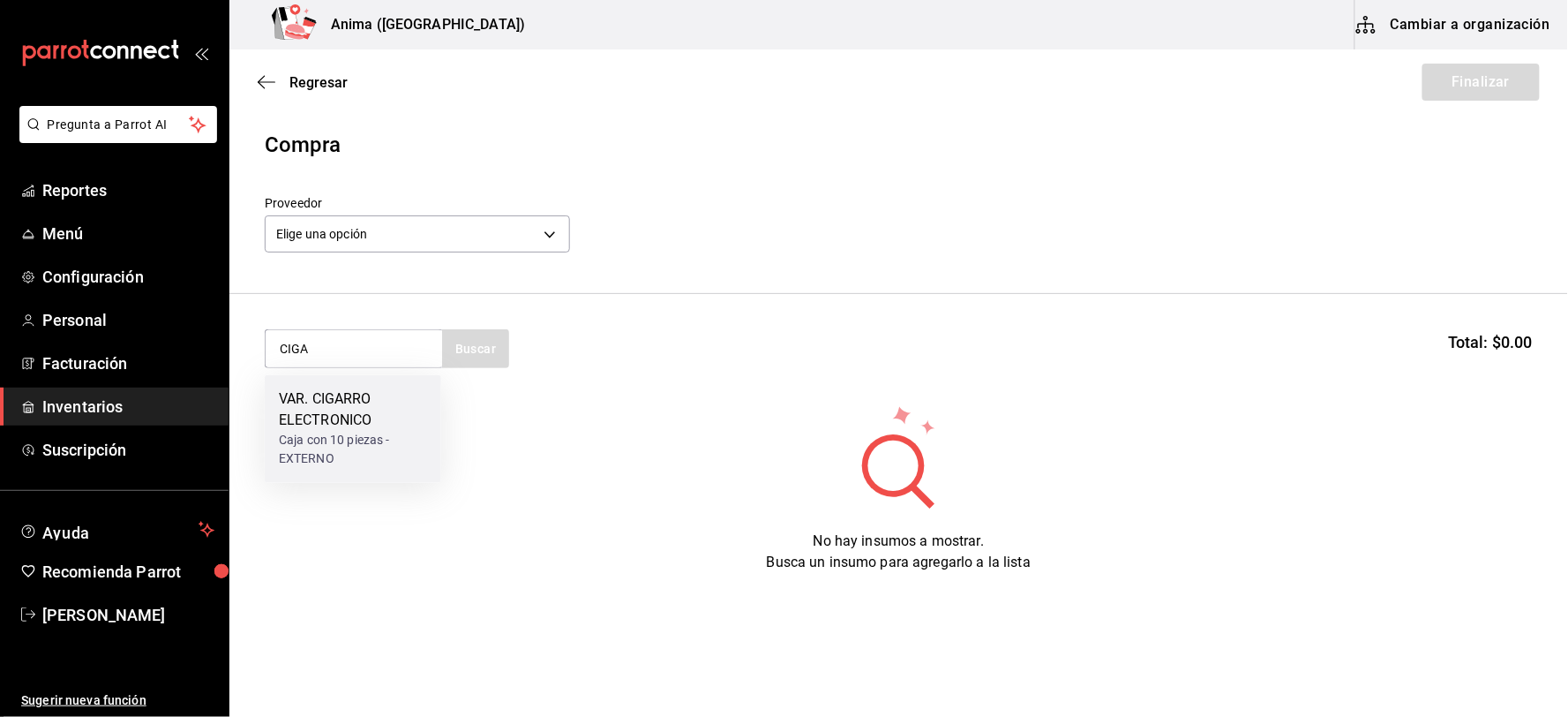
click at [362, 438] on div "Caja con 10 piezas - EXTERNO" at bounding box center [353, 450] width 148 height 37
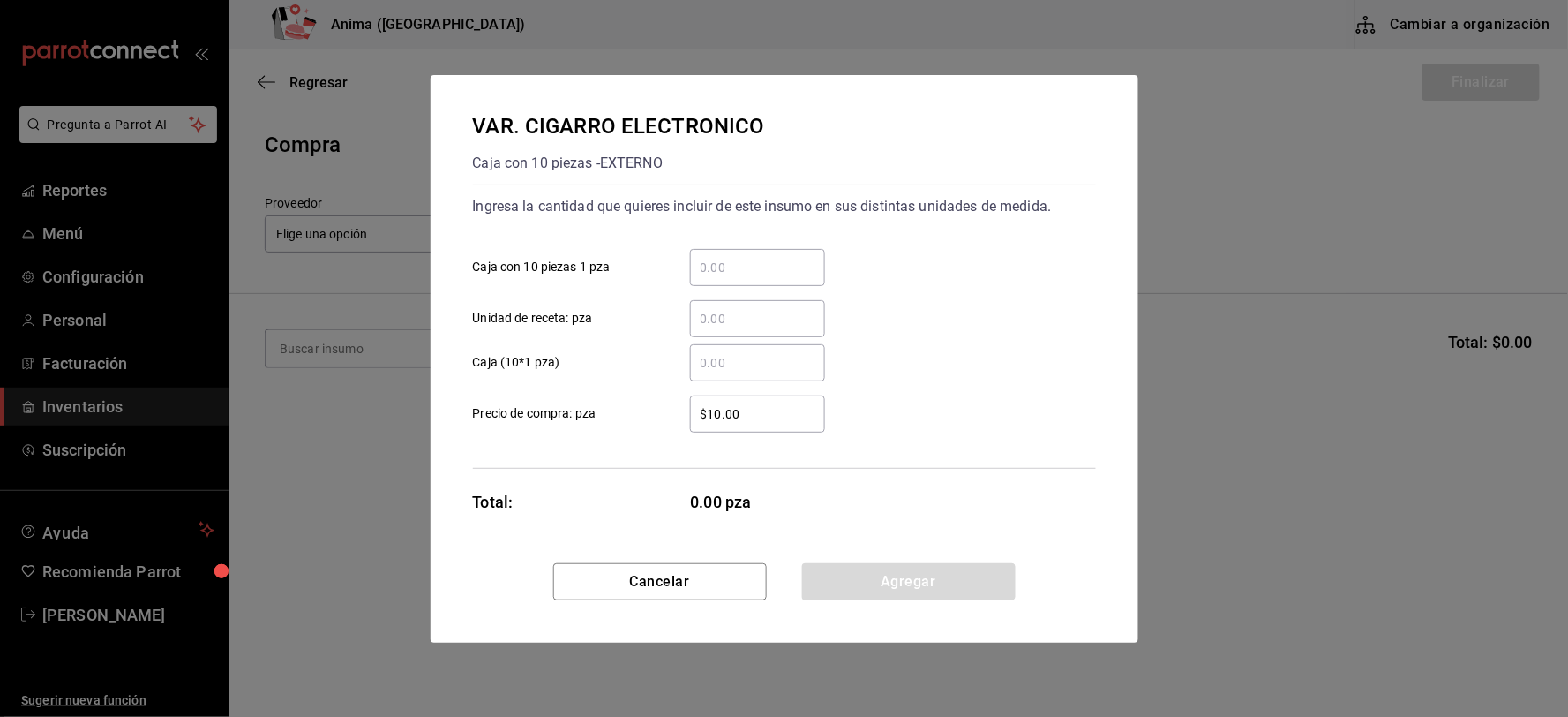
click at [721, 314] on input "​ Unidad de receta: pza" at bounding box center [757, 319] width 135 height 21
click button "Agregar" at bounding box center [908, 582] width 213 height 37
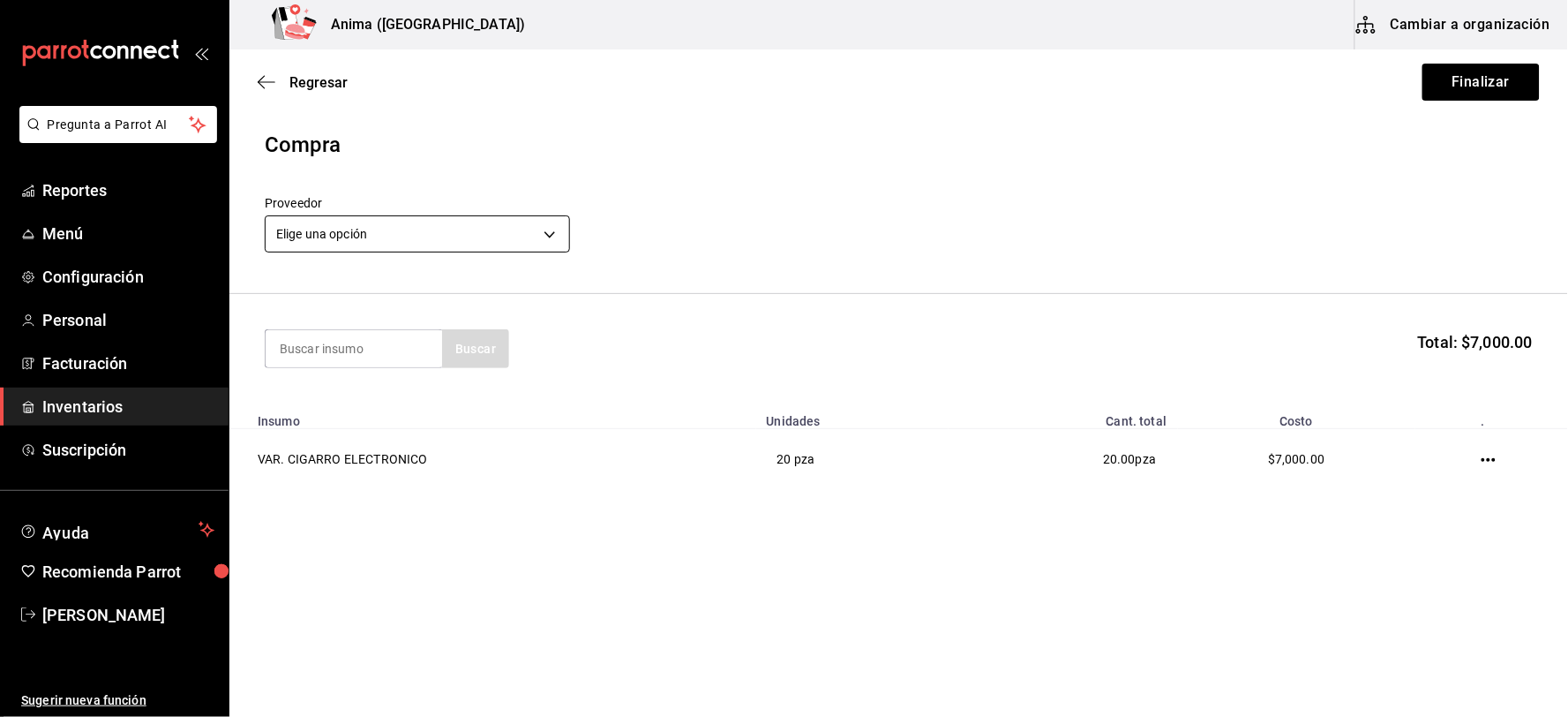
click at [493, 230] on body "Pregunta a Parrot AI Reportes Menú Configuración Personal Facturación Inventari…" at bounding box center [784, 308] width 1568 height 617
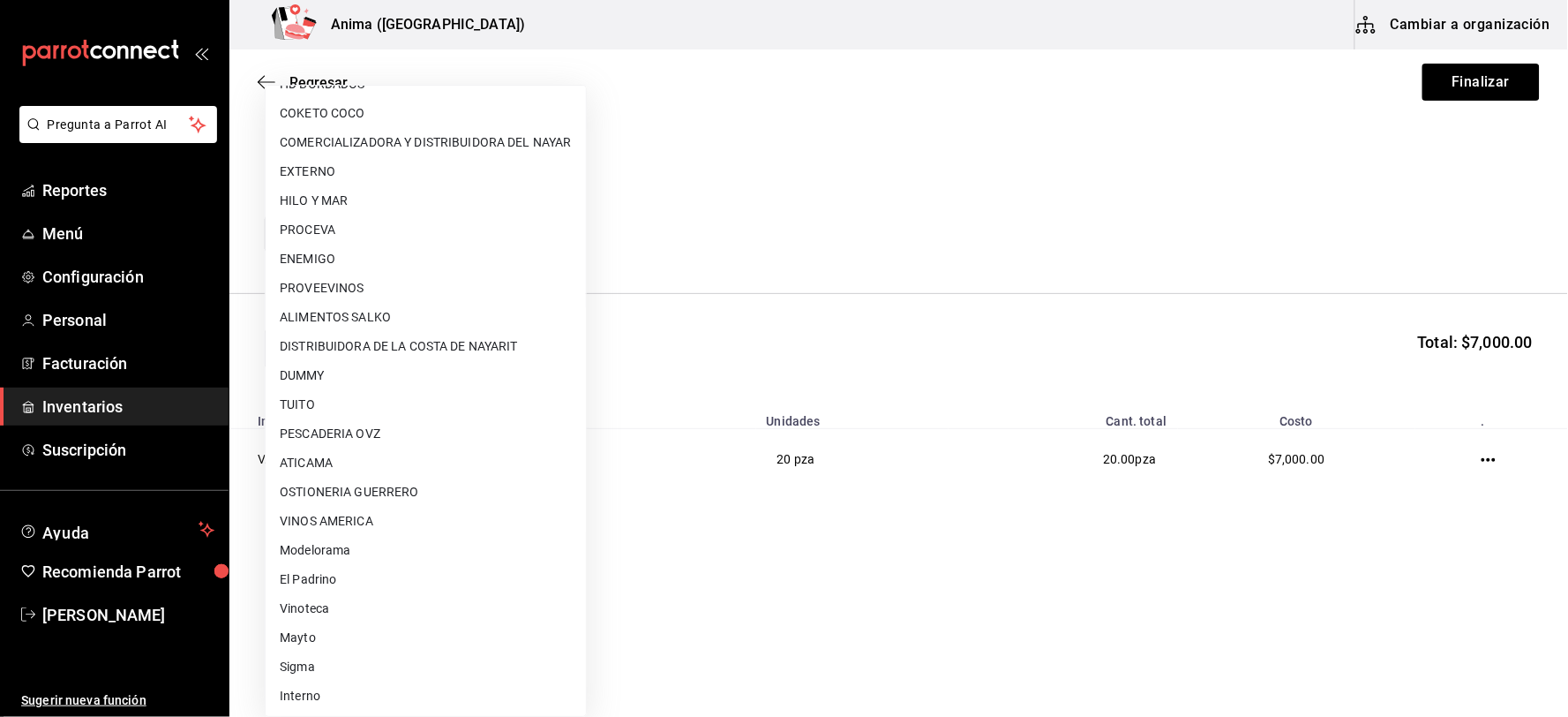
click at [348, 682] on li "Interno" at bounding box center [426, 696] width 321 height 29
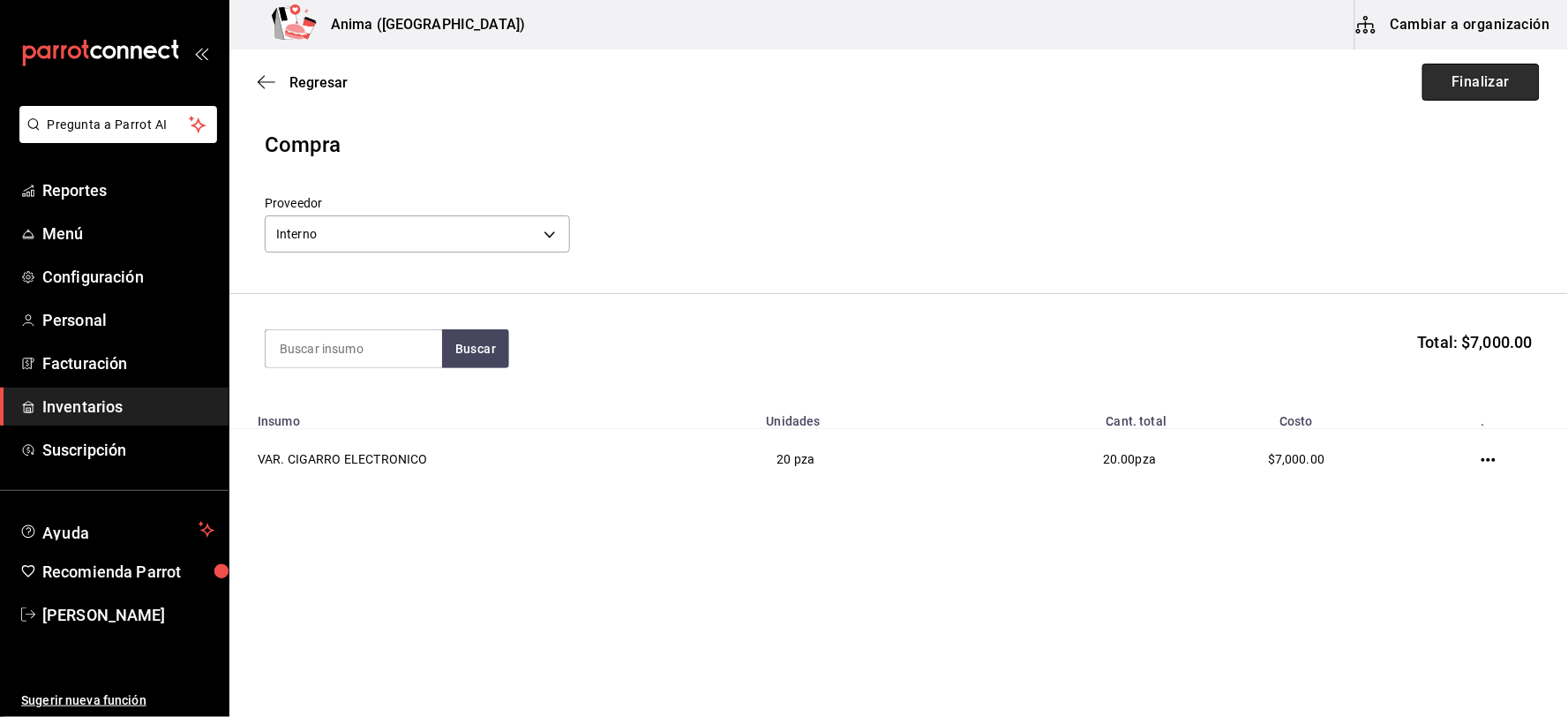
click at [1503, 95] on button "Finalizar" at bounding box center [1481, 82] width 117 height 37
drag, startPoint x: 427, startPoint y: 10, endPoint x: 407, endPoint y: 38, distance: 34.4
click at [408, 31] on div "Anima ([GEOGRAPHIC_DATA])" at bounding box center [388, 25] width 289 height 50
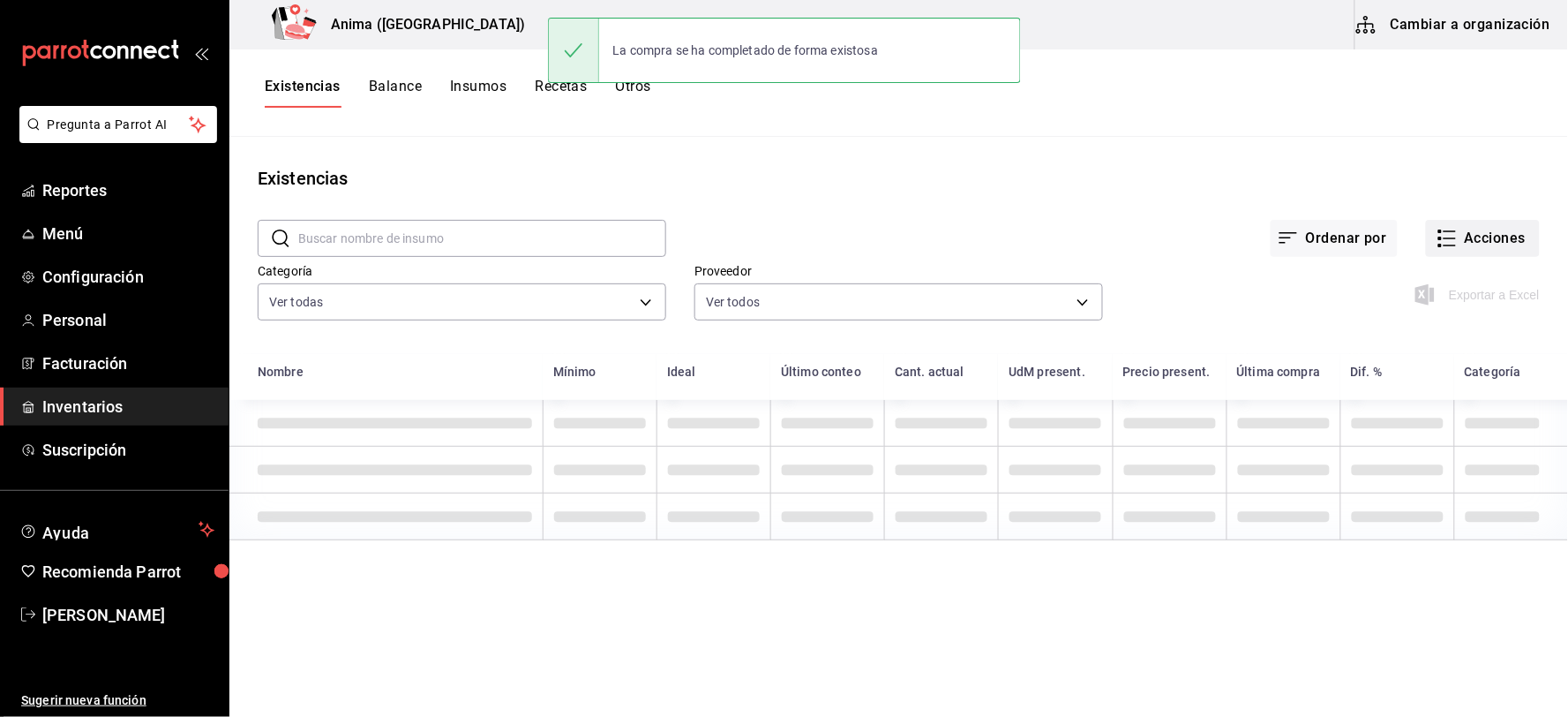
click at [1453, 244] on button "Acciones" at bounding box center [1483, 238] width 113 height 37
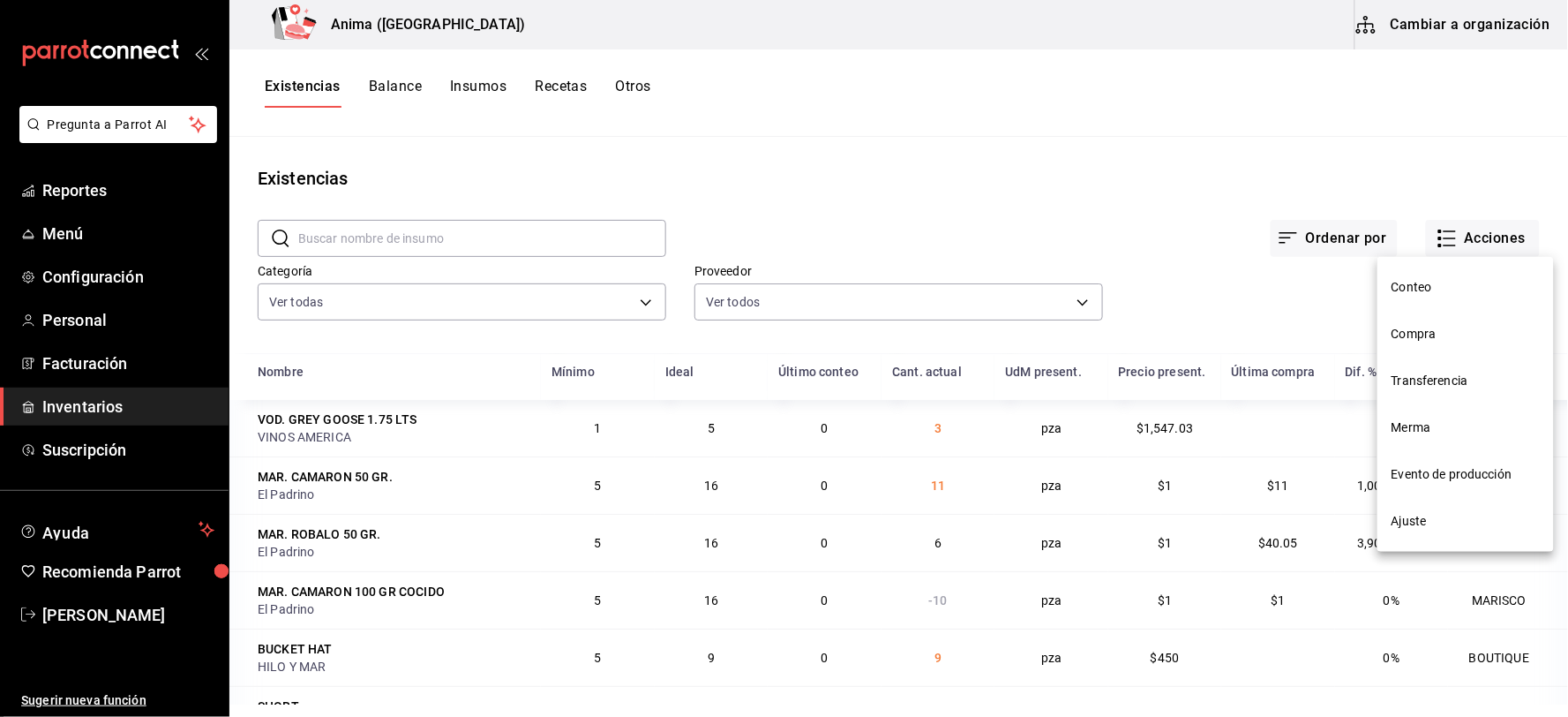
click at [1448, 309] on li "Conteo" at bounding box center [1465, 287] width 176 height 47
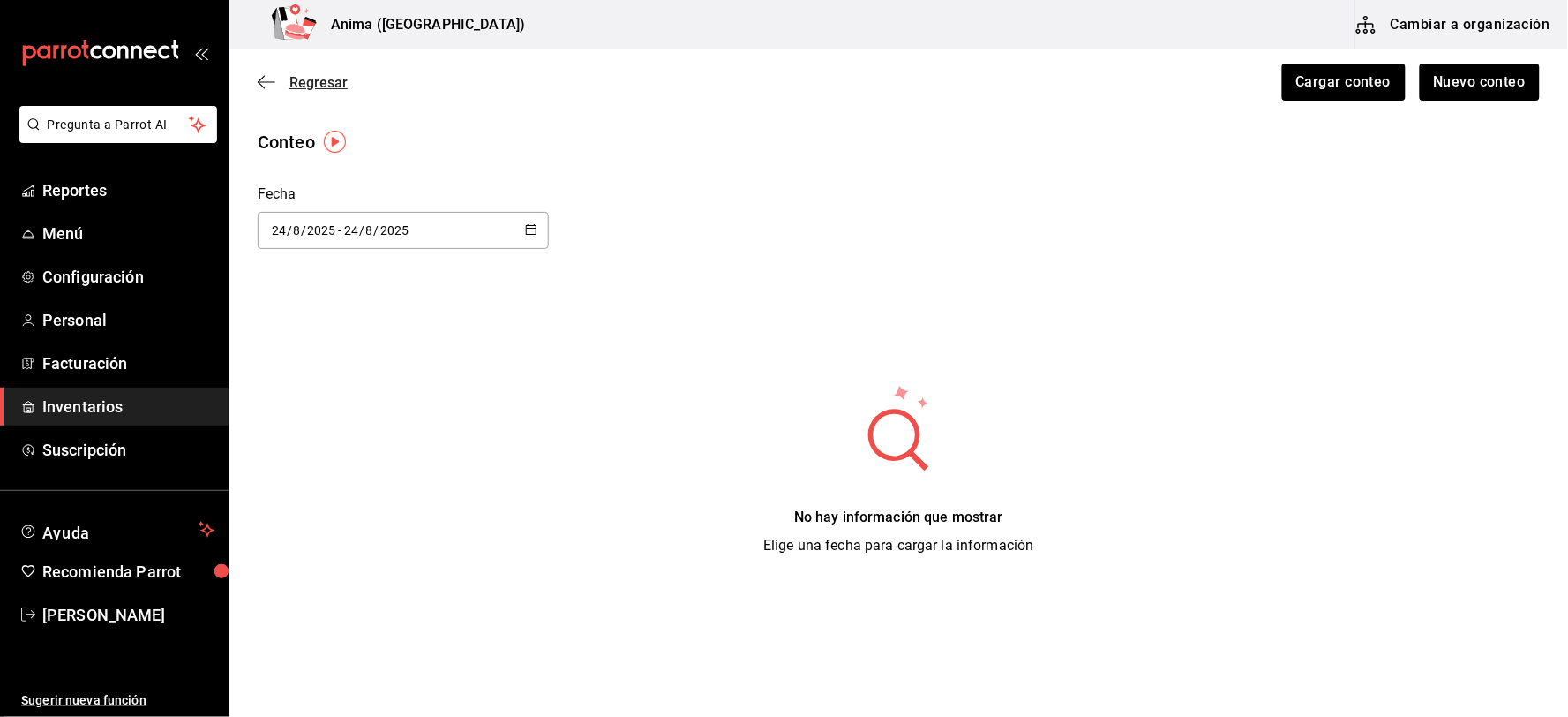
click at [318, 80] on span "Regresar" at bounding box center [319, 82] width 58 height 17
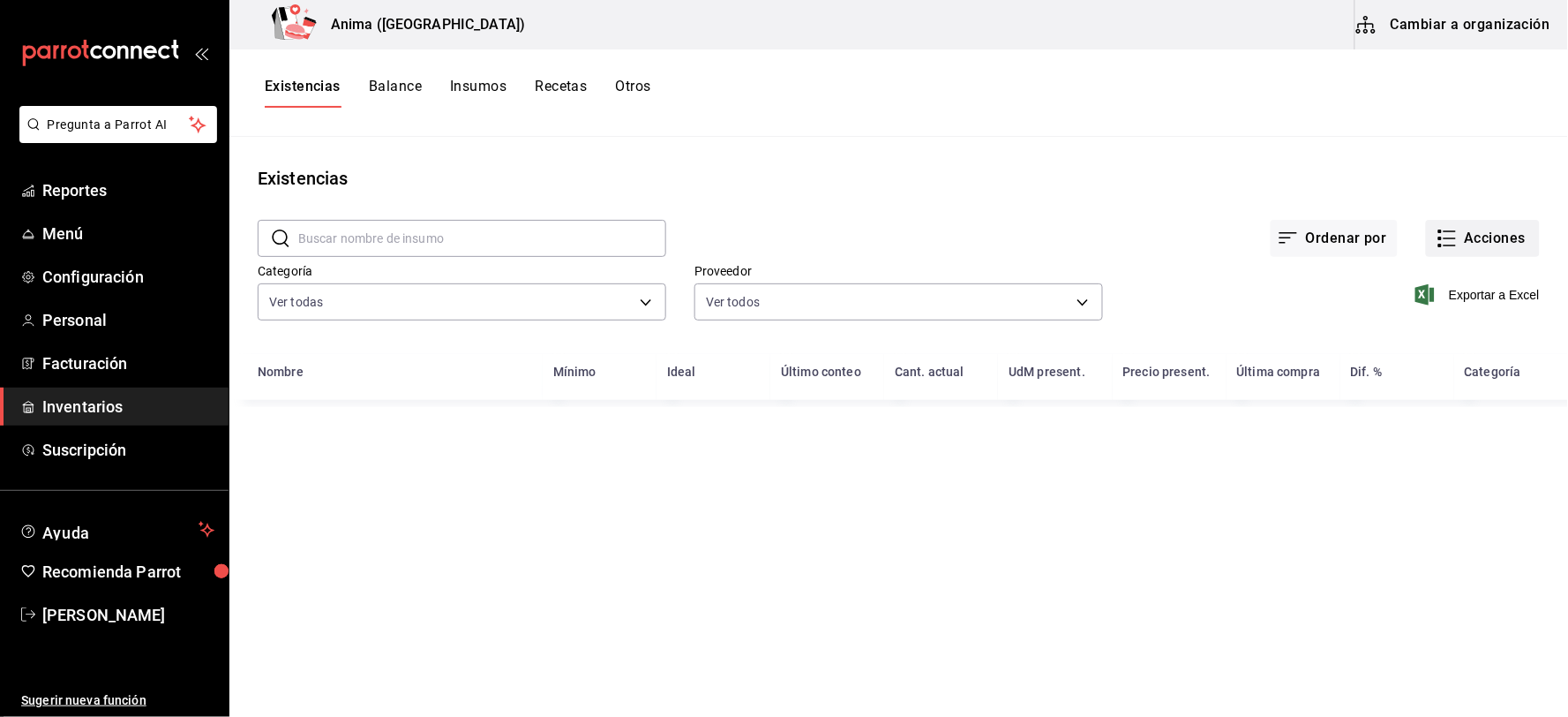
click at [1486, 241] on button "Acciones" at bounding box center [1483, 238] width 113 height 37
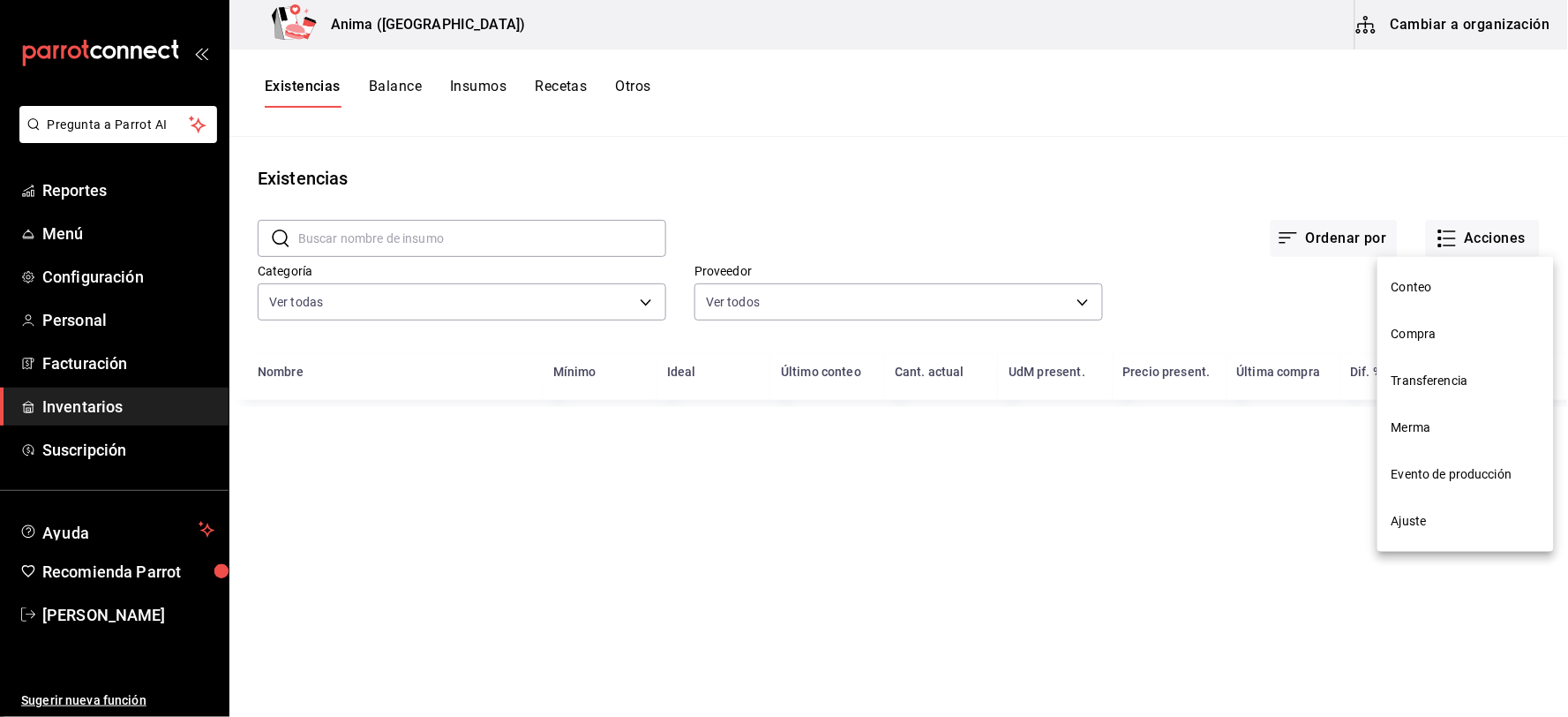
click at [1469, 333] on span "Compra" at bounding box center [1465, 334] width 148 height 19
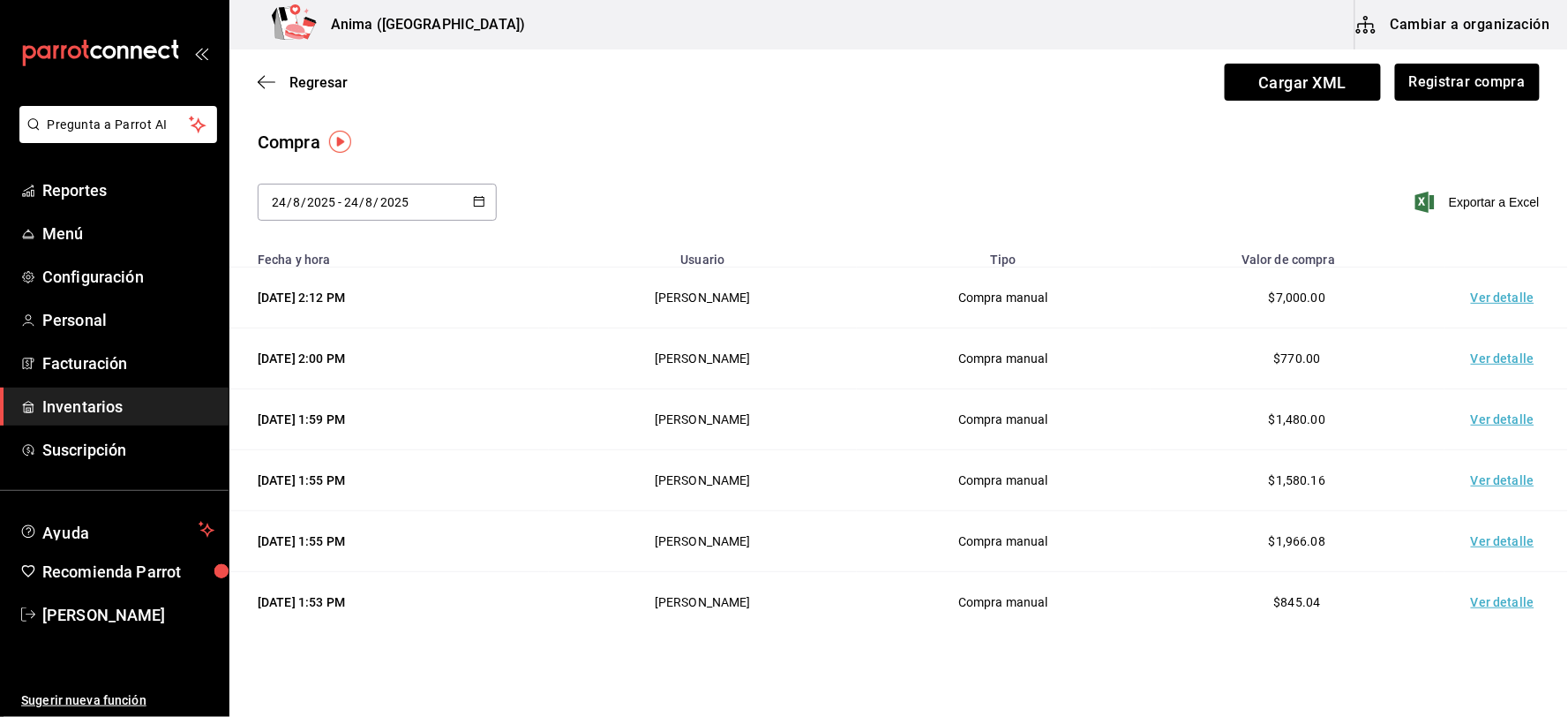
click at [1491, 292] on td "Ver detalle" at bounding box center [1506, 298] width 123 height 61
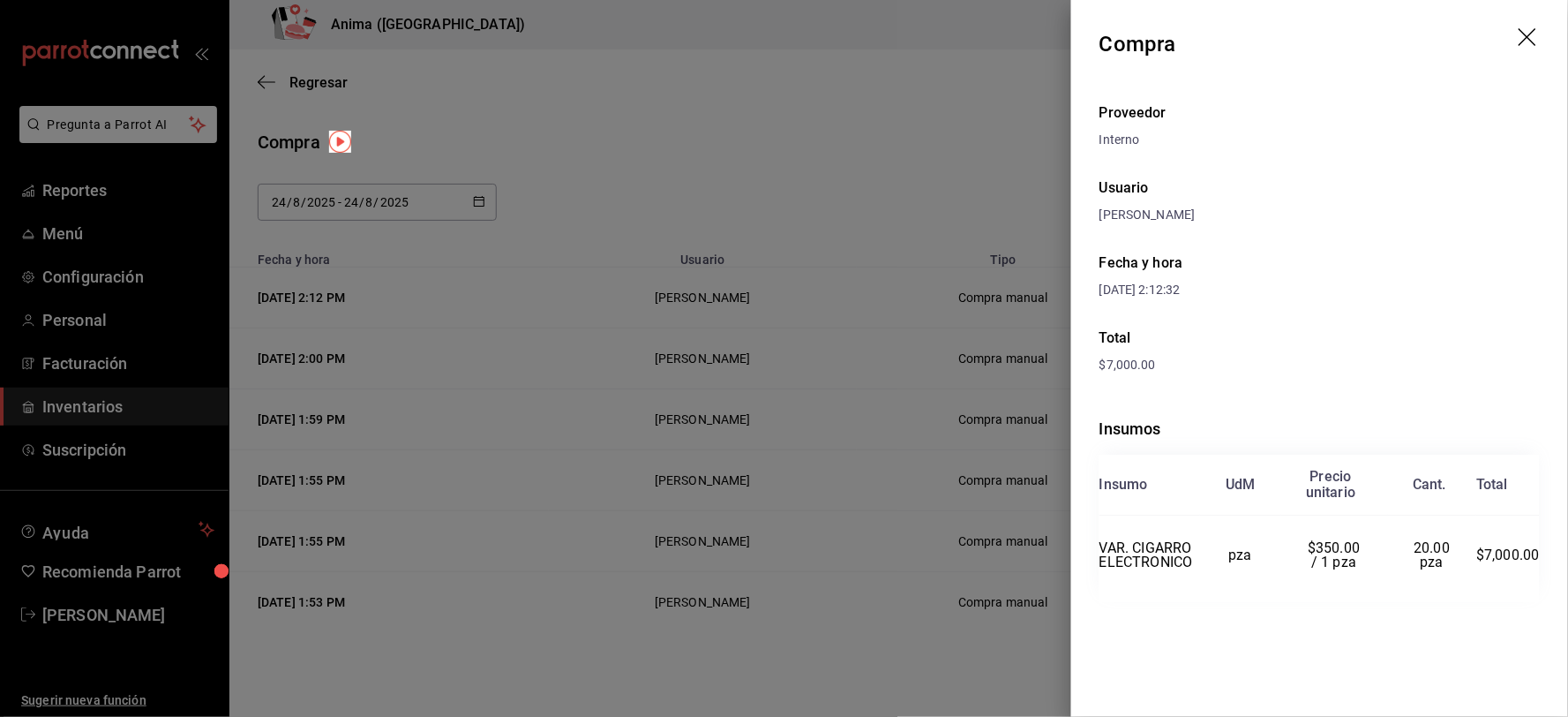
click at [780, 196] on div at bounding box center [784, 358] width 1568 height 717
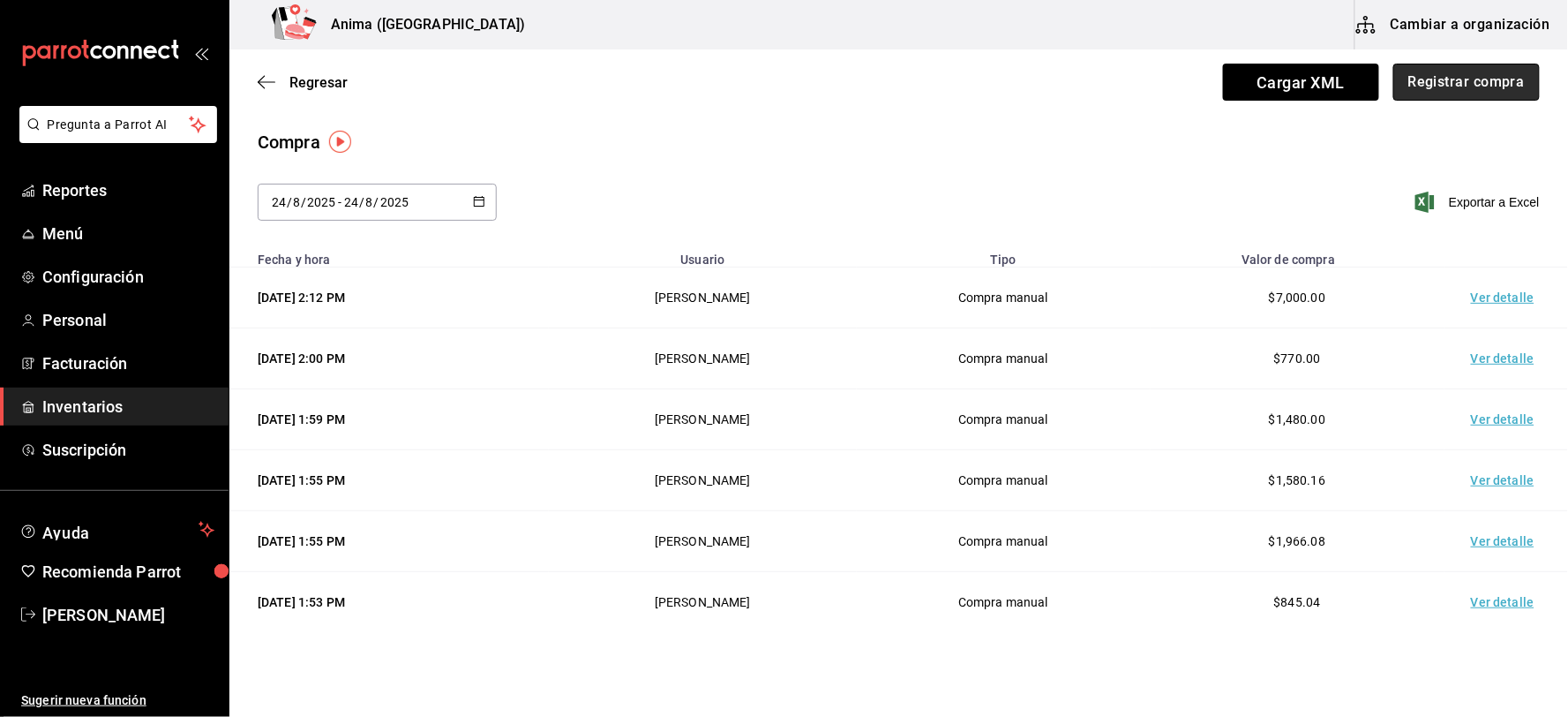
click at [1477, 85] on button "Registrar compra" at bounding box center [1466, 82] width 146 height 37
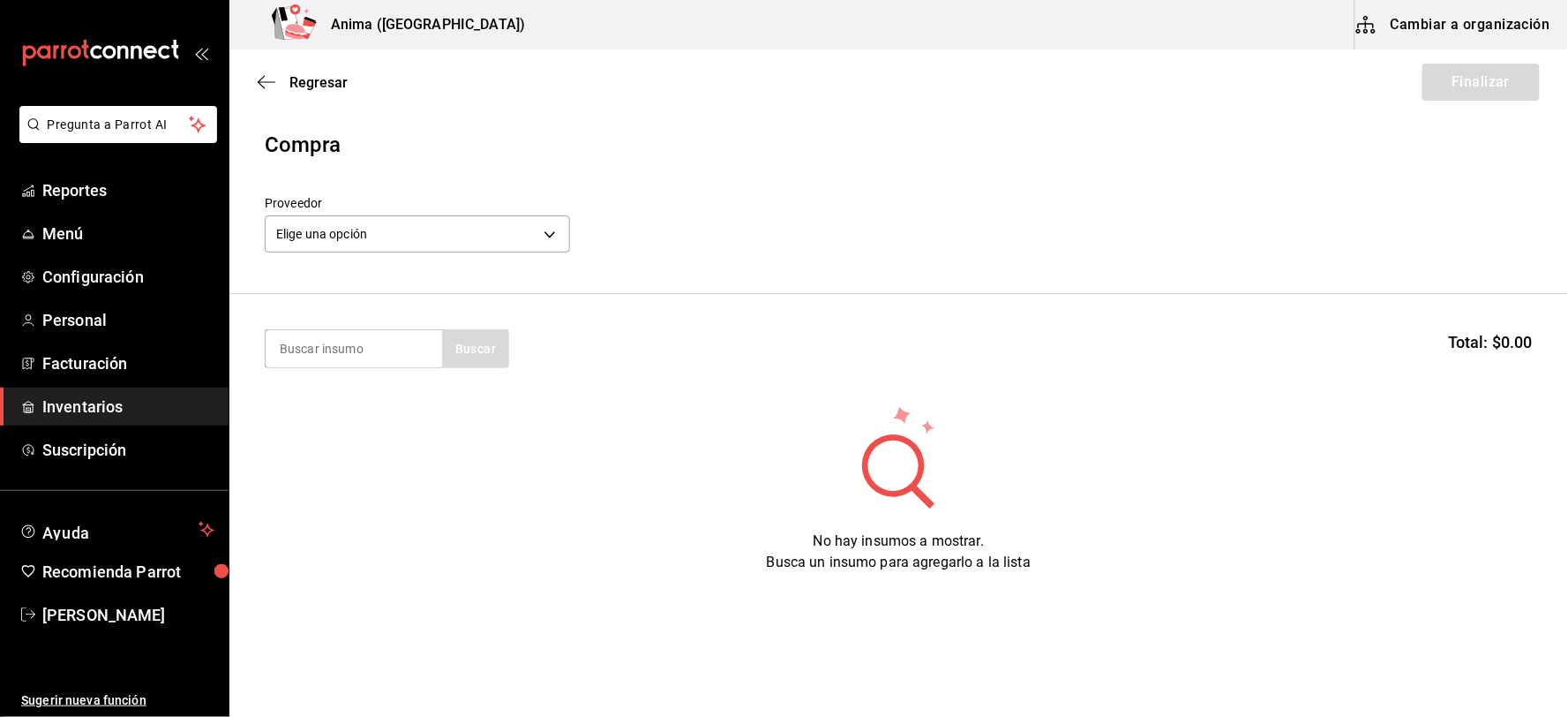
click at [1200, 386] on section "Buscar Total: $0.00" at bounding box center [898, 349] width 1339 height 110
click at [391, 347] on input at bounding box center [353, 349] width 176 height 37
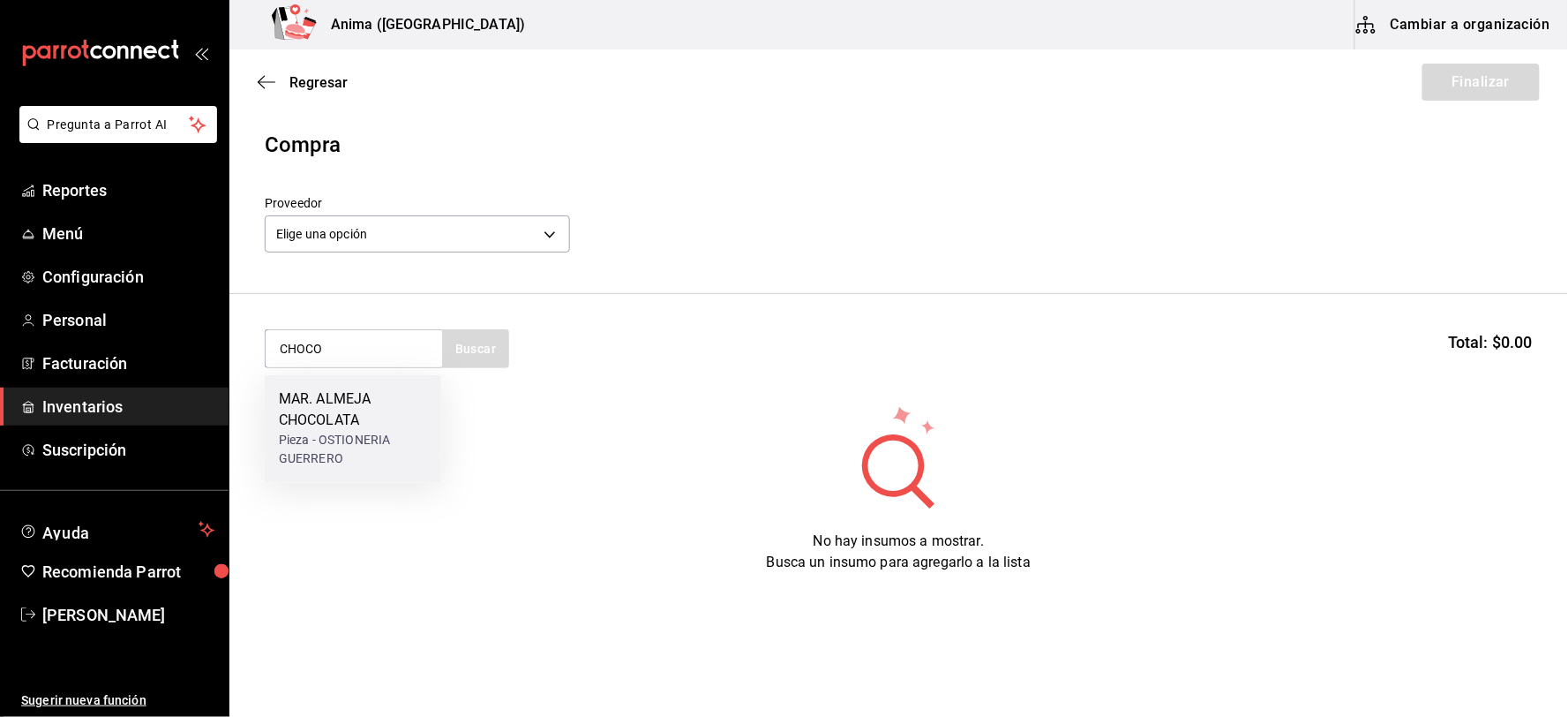
click at [374, 406] on div "MAR. ALMEJA CHOCOLATA" at bounding box center [353, 410] width 148 height 43
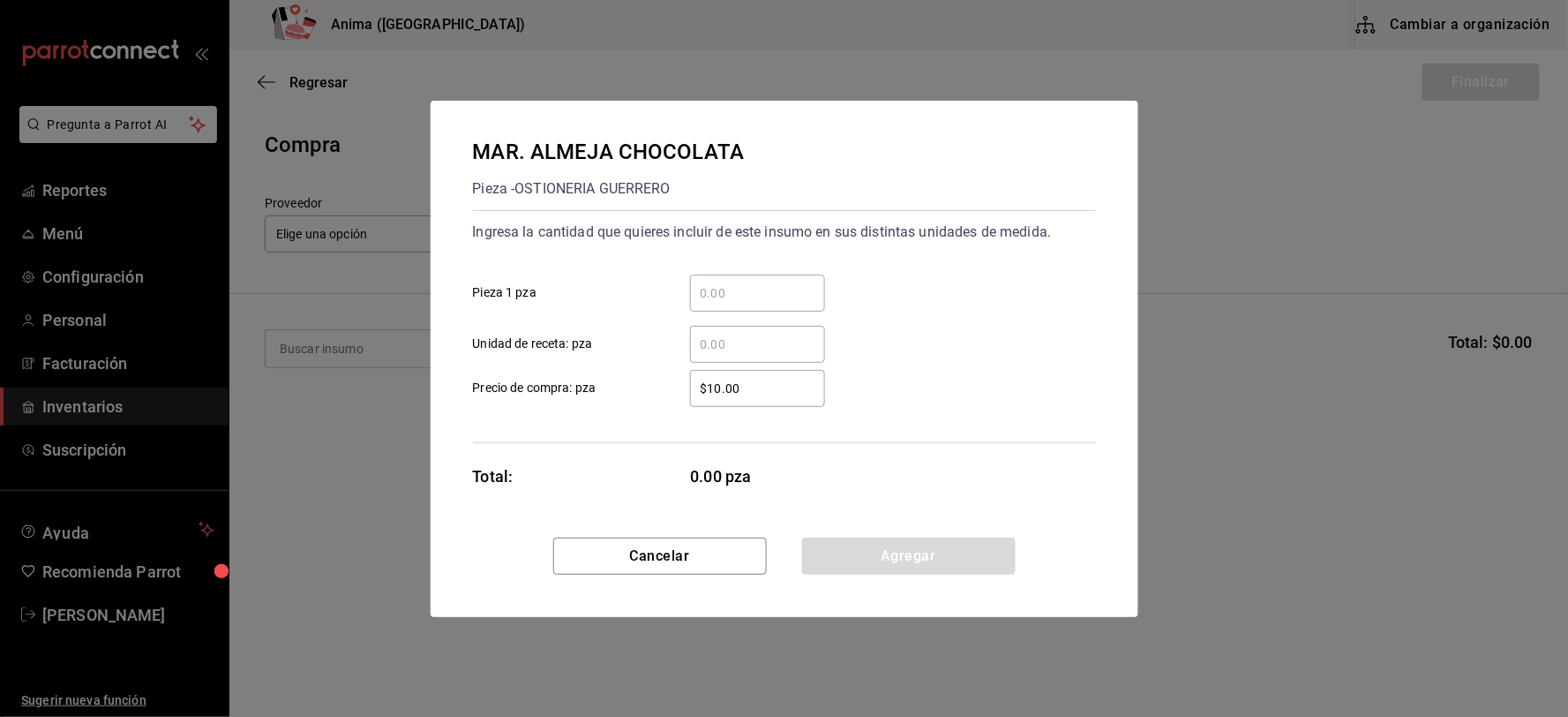
click at [741, 344] on input "​ Unidad de receta: pza" at bounding box center [757, 345] width 135 height 21
click at [877, 563] on button "Agregar" at bounding box center [908, 557] width 213 height 37
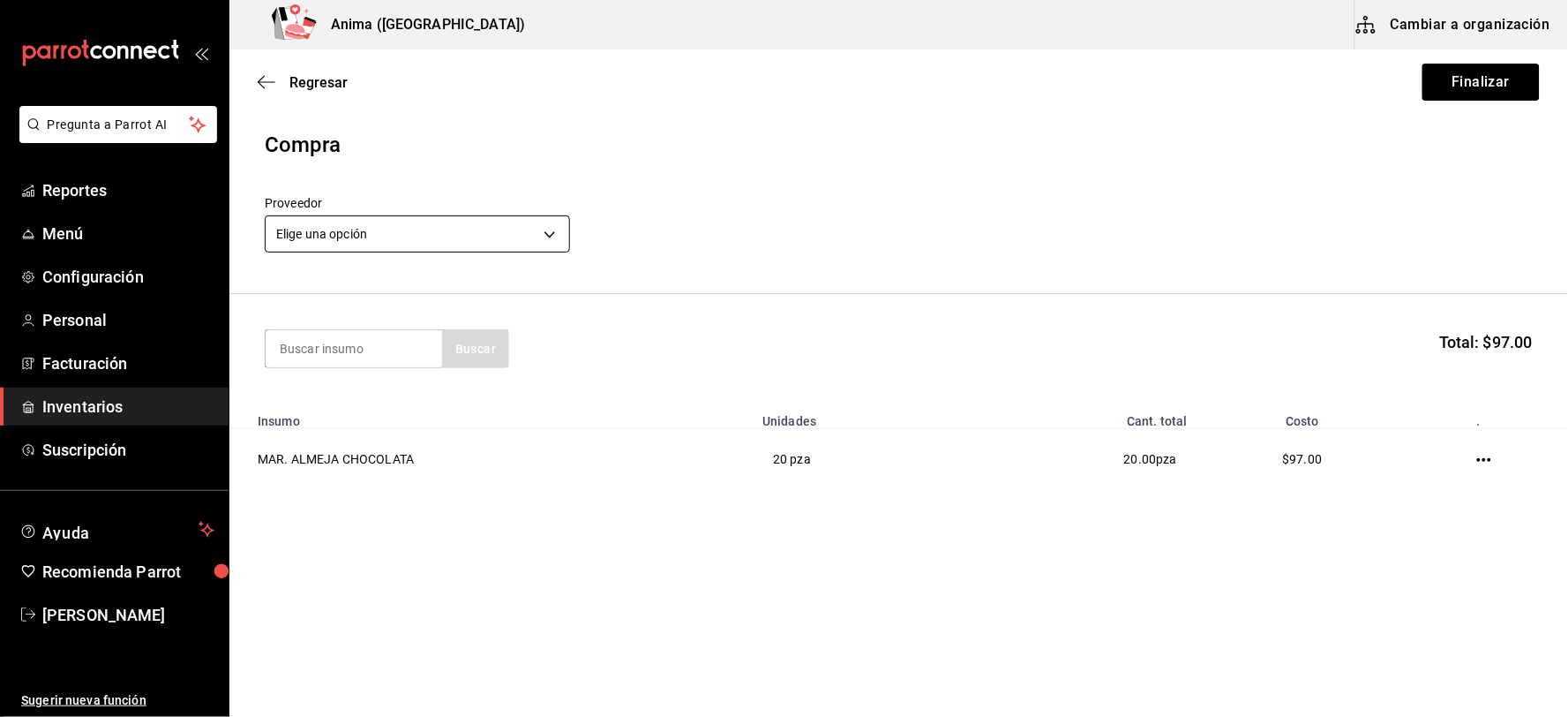
click at [434, 228] on body "Pregunta a Parrot AI Reportes Menú Configuración Personal Facturación Inventari…" at bounding box center [784, 308] width 1568 height 617
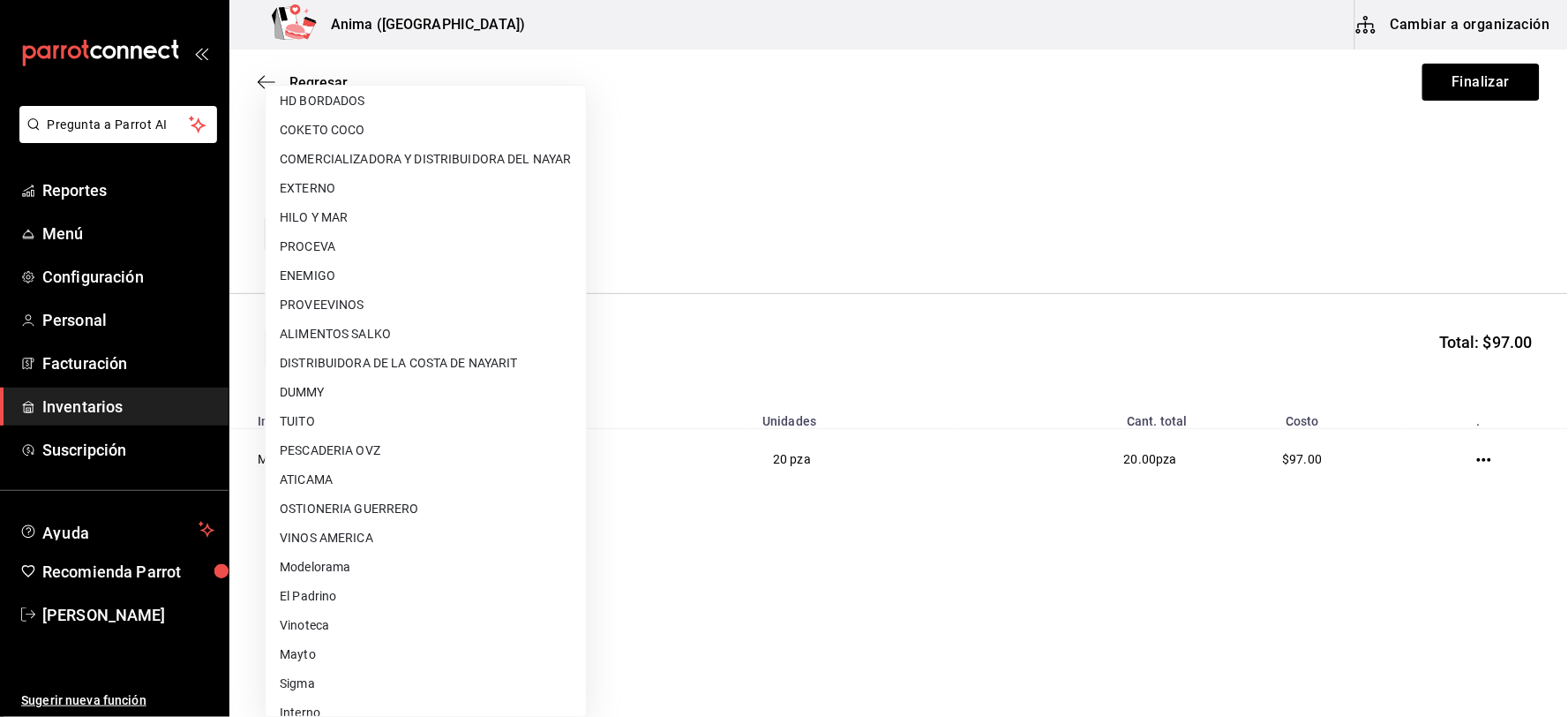
scroll to position [227, 0]
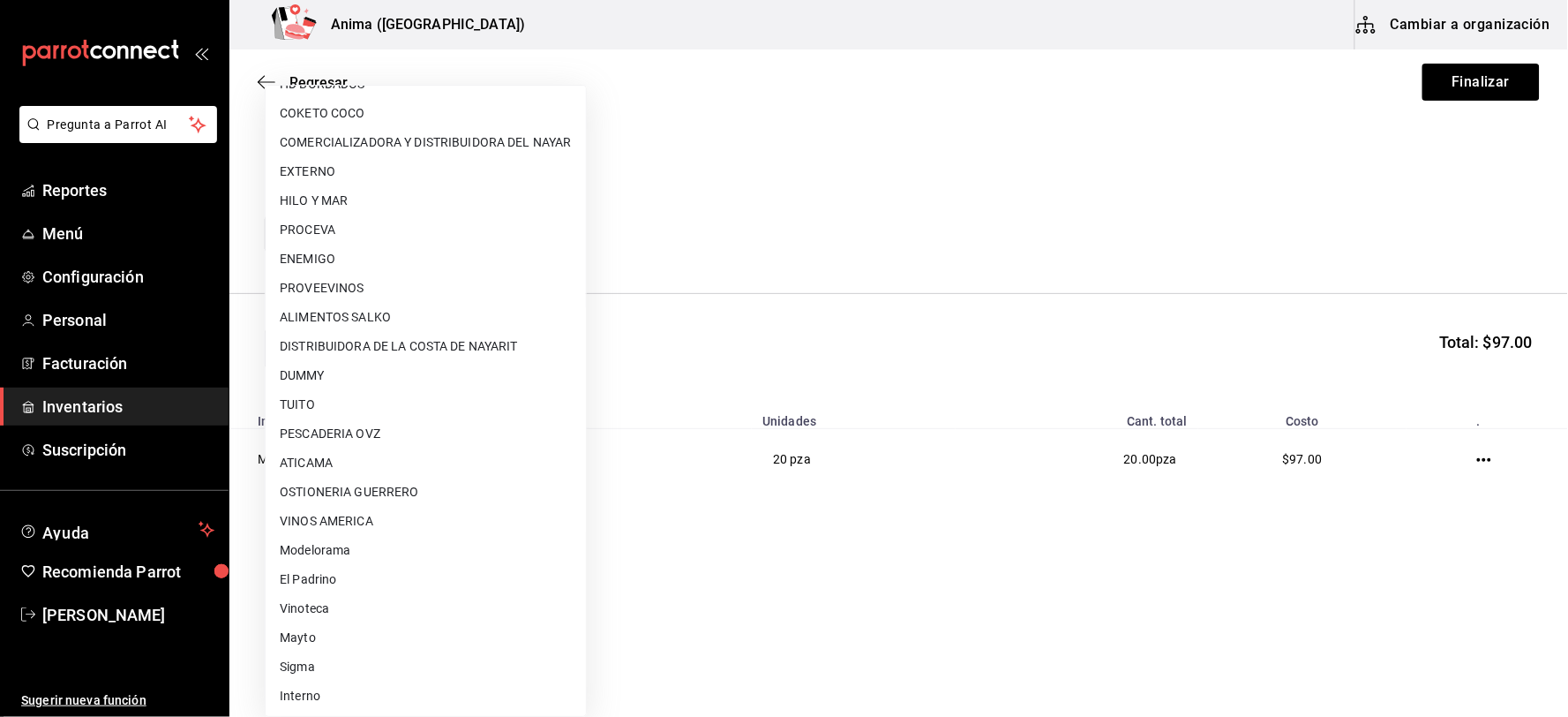
click at [371, 495] on li "OSTIONERIA GUERRERO" at bounding box center [426, 492] width 321 height 29
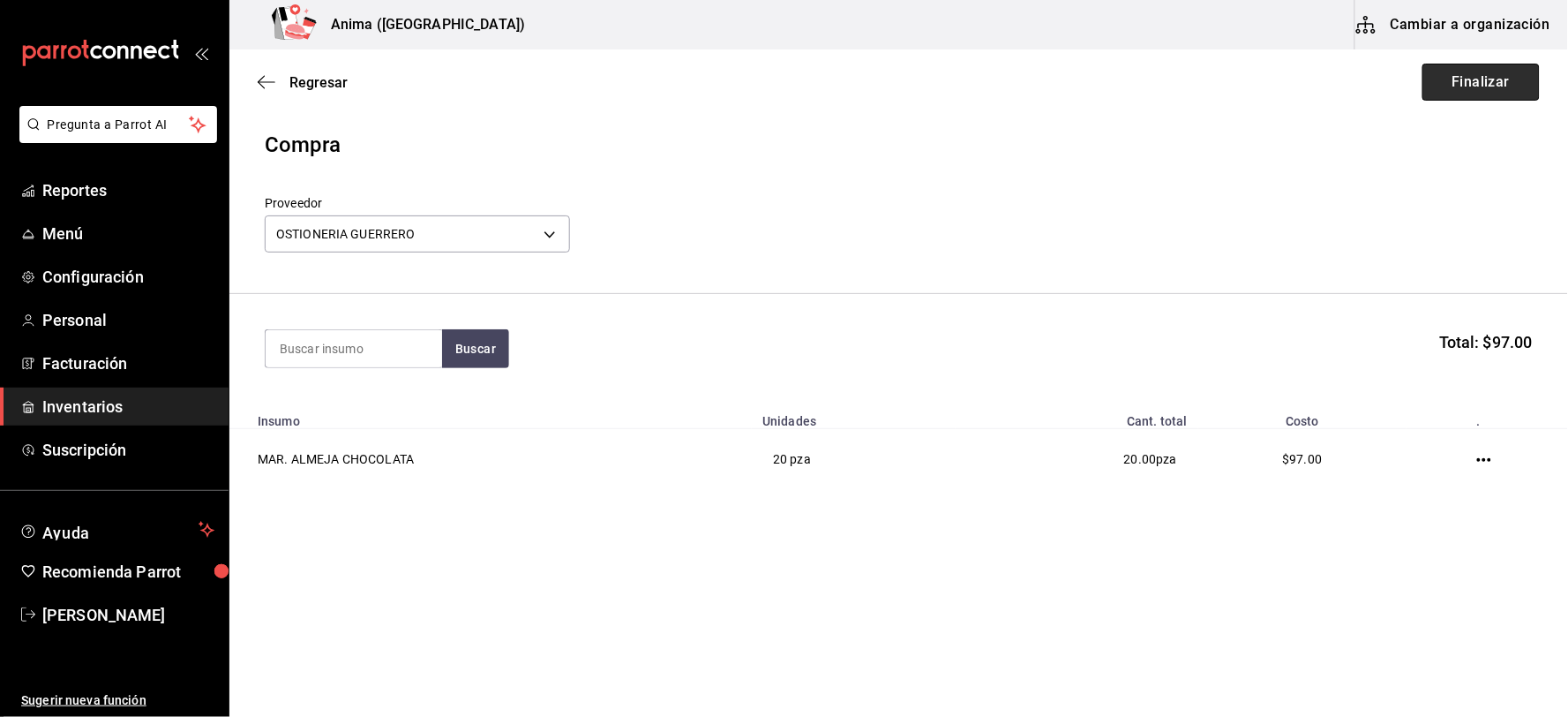
click at [1467, 83] on button "Finalizar" at bounding box center [1481, 82] width 117 height 37
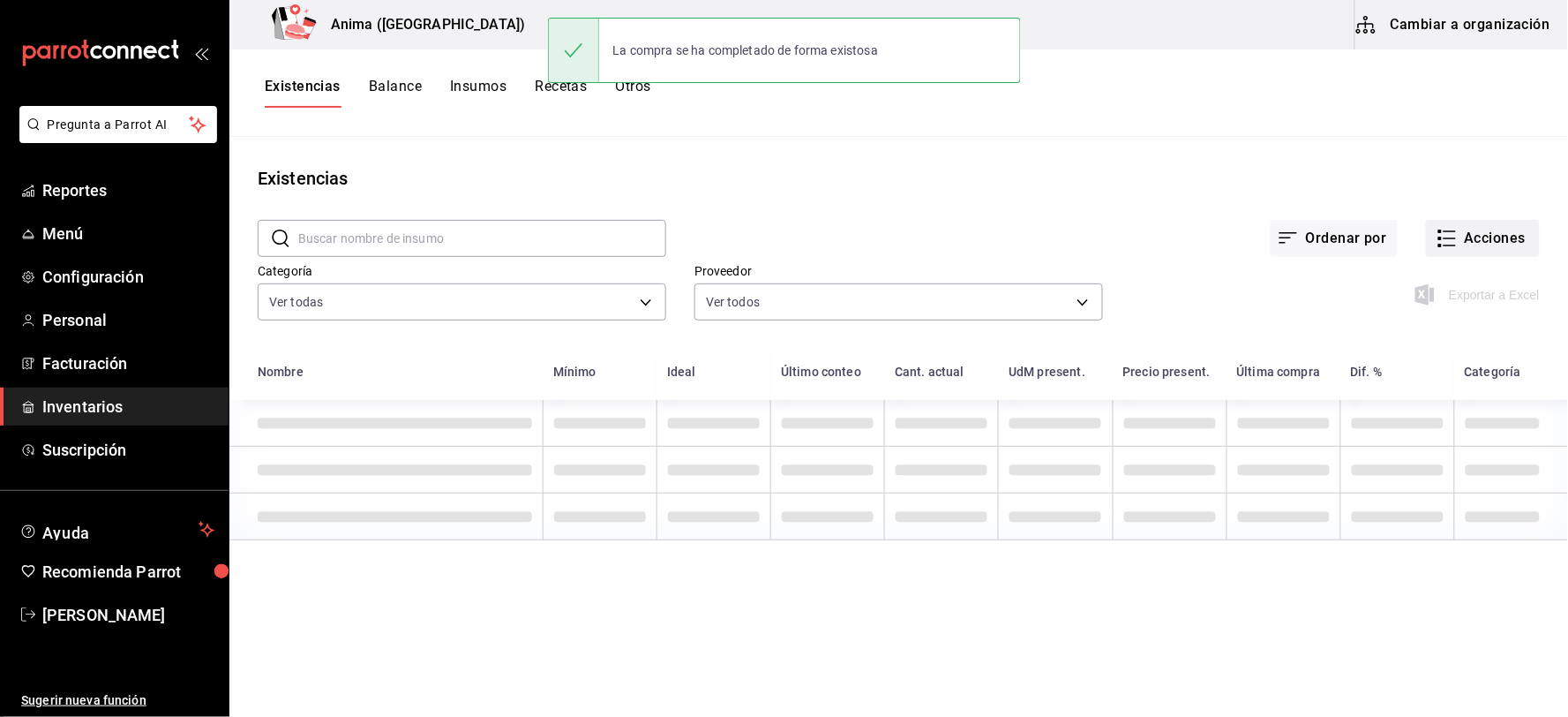
click at [1459, 238] on button "Acciones" at bounding box center [1483, 238] width 113 height 37
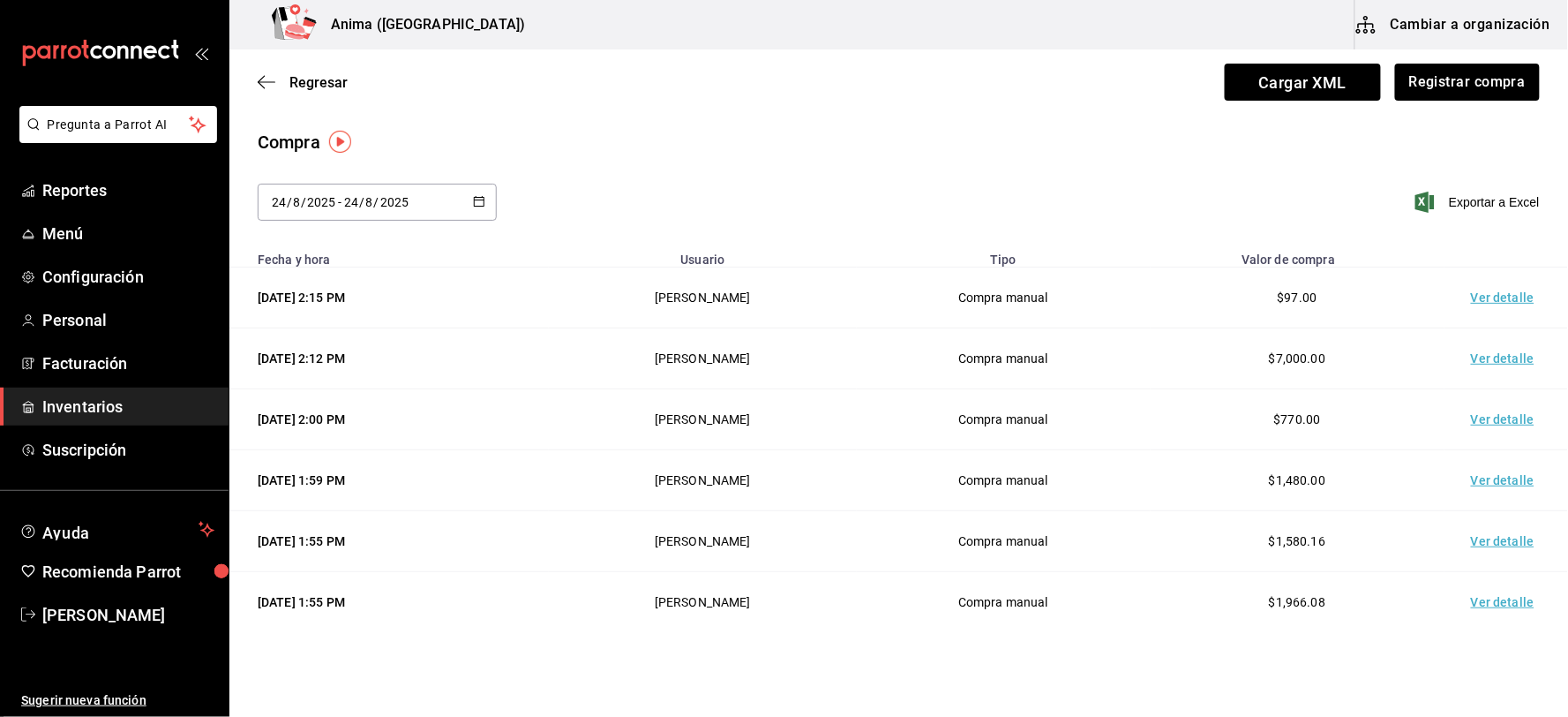
click at [1484, 288] on td "Ver detalle" at bounding box center [1506, 298] width 123 height 61
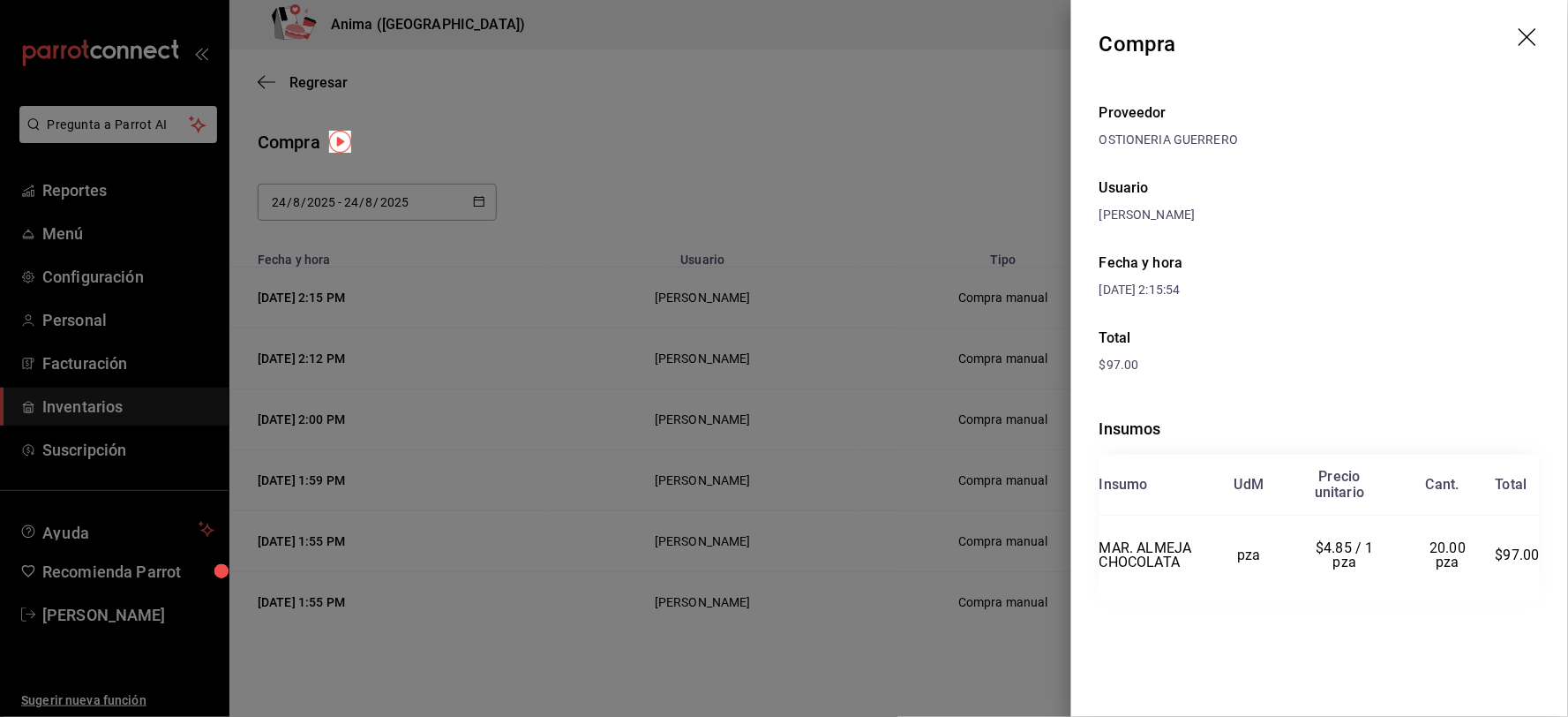
click at [911, 201] on div at bounding box center [784, 358] width 1568 height 717
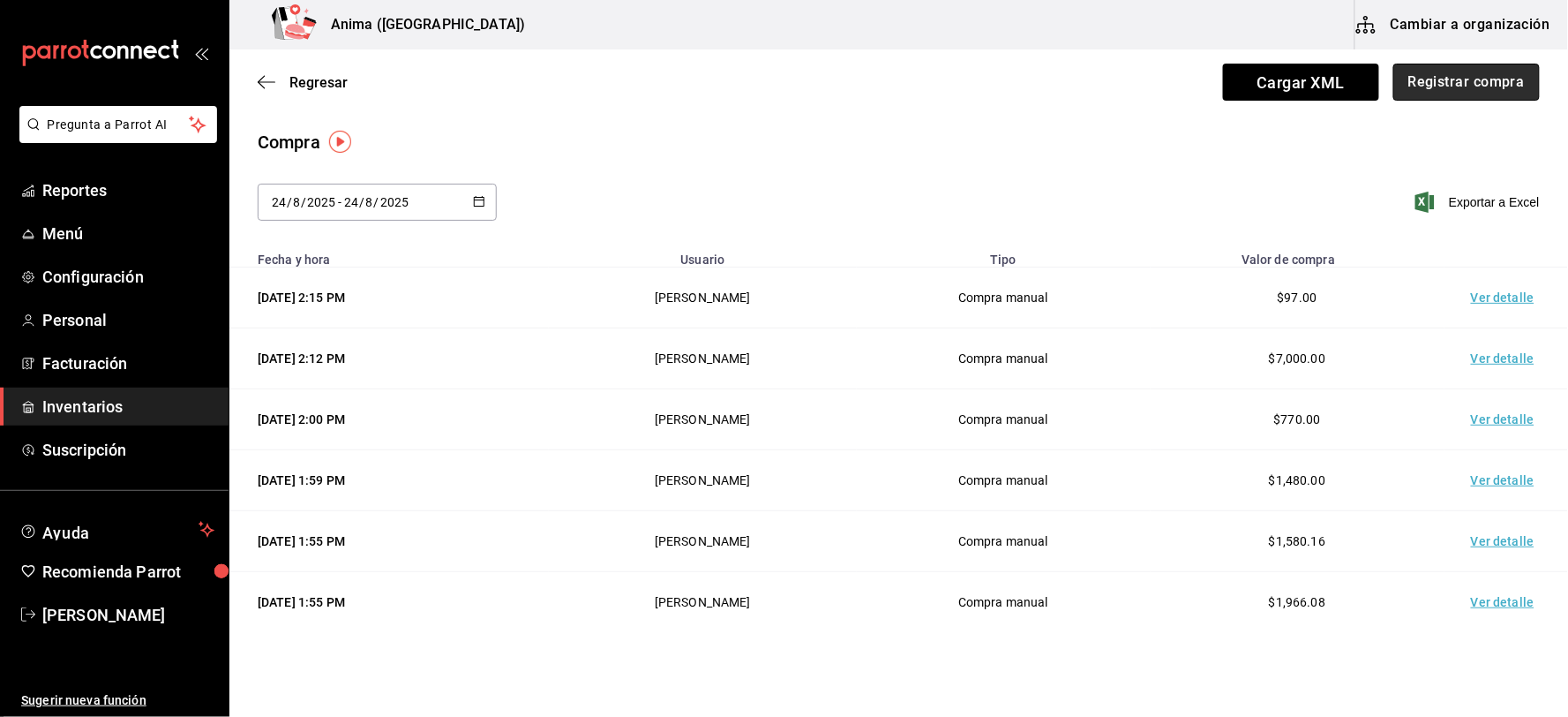
click at [1452, 82] on button "Registrar compra" at bounding box center [1466, 82] width 146 height 37
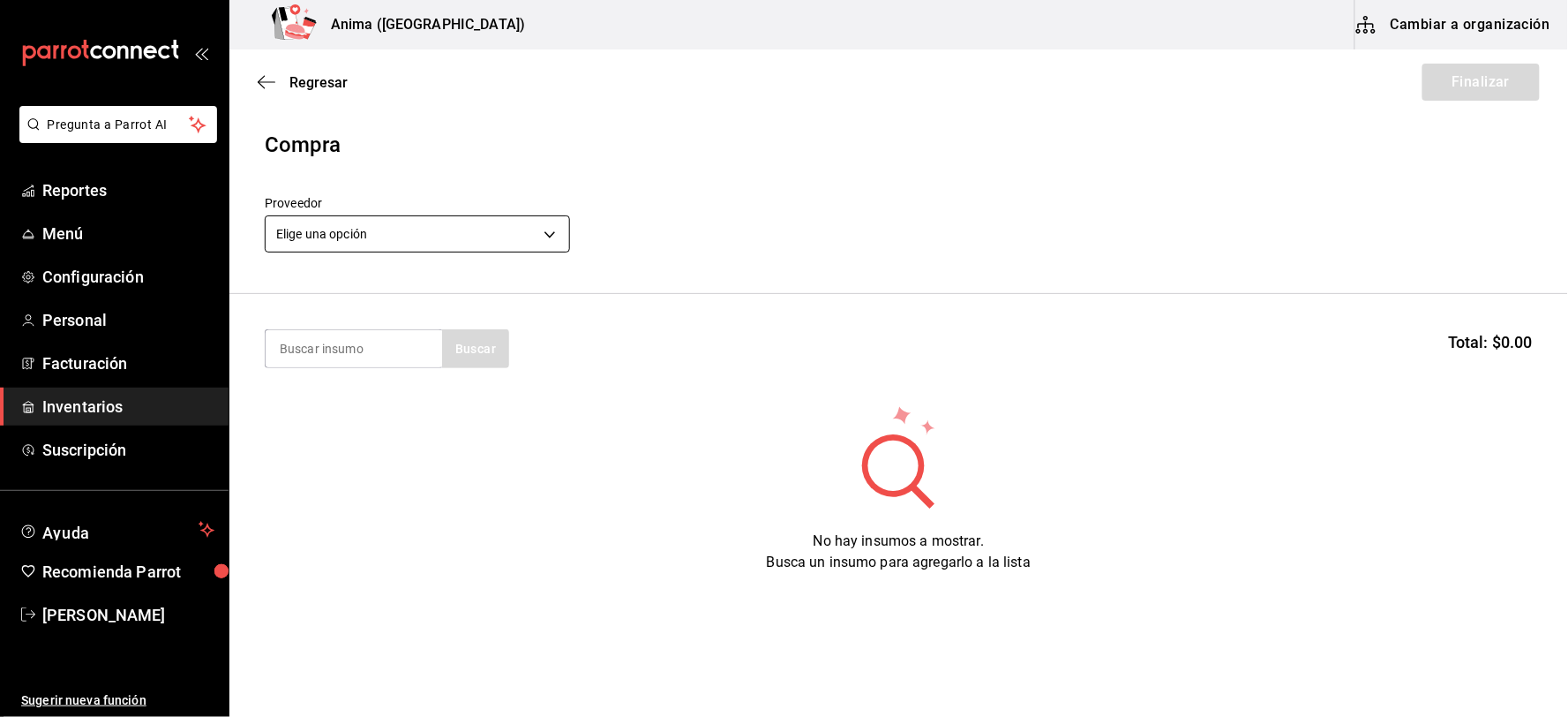
click at [415, 238] on body "Pregunta a Parrot AI Reportes Menú Configuración Personal Facturación Inventari…" at bounding box center [784, 308] width 1568 height 617
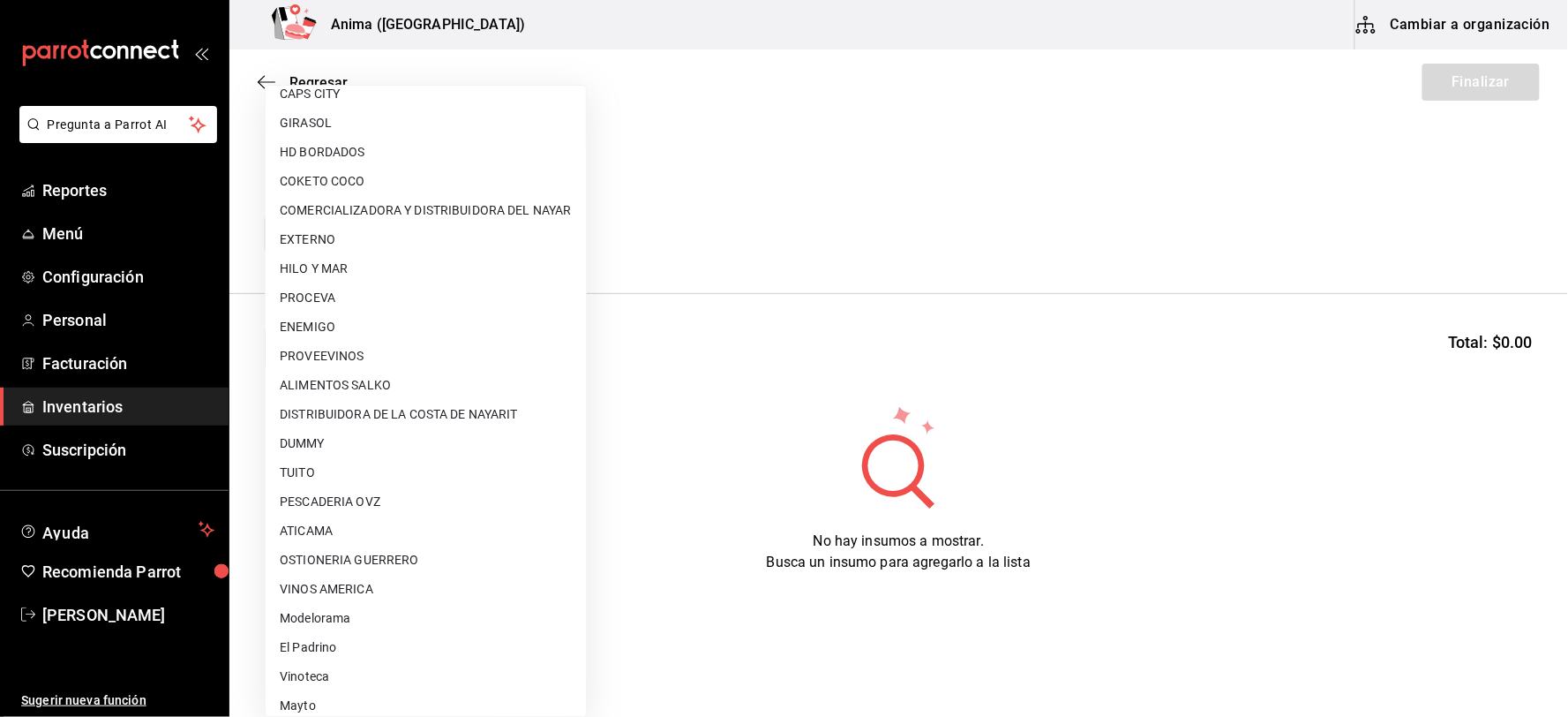
scroll to position [227, 0]
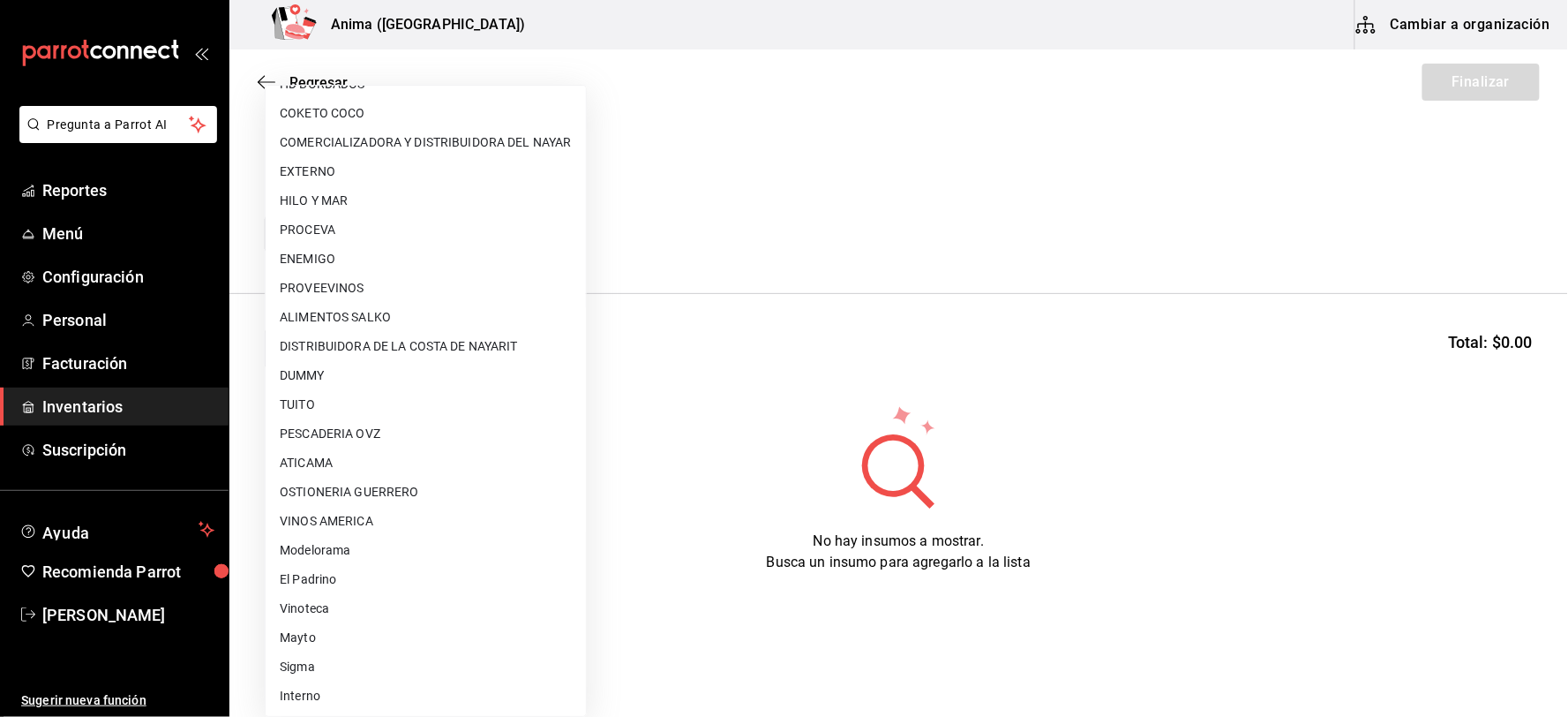
click at [363, 431] on li "PESCADERIA OVZ" at bounding box center [426, 433] width 321 height 29
type input "7837a1d6-243c-4c8a-b58d-e969f91a32eb"
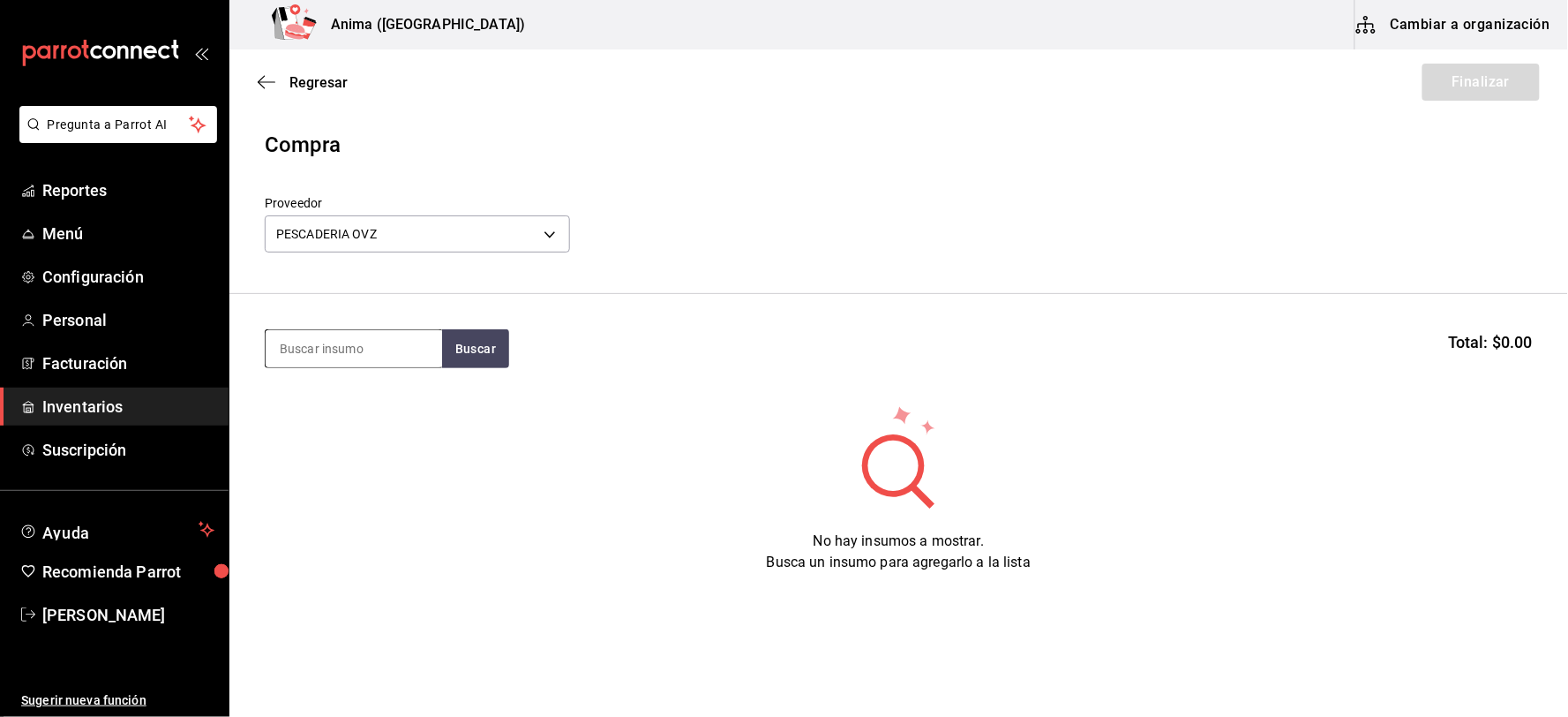
click at [350, 344] on input at bounding box center [353, 349] width 176 height 37
click at [338, 347] on input at bounding box center [353, 349] width 176 height 37
type input "800GR"
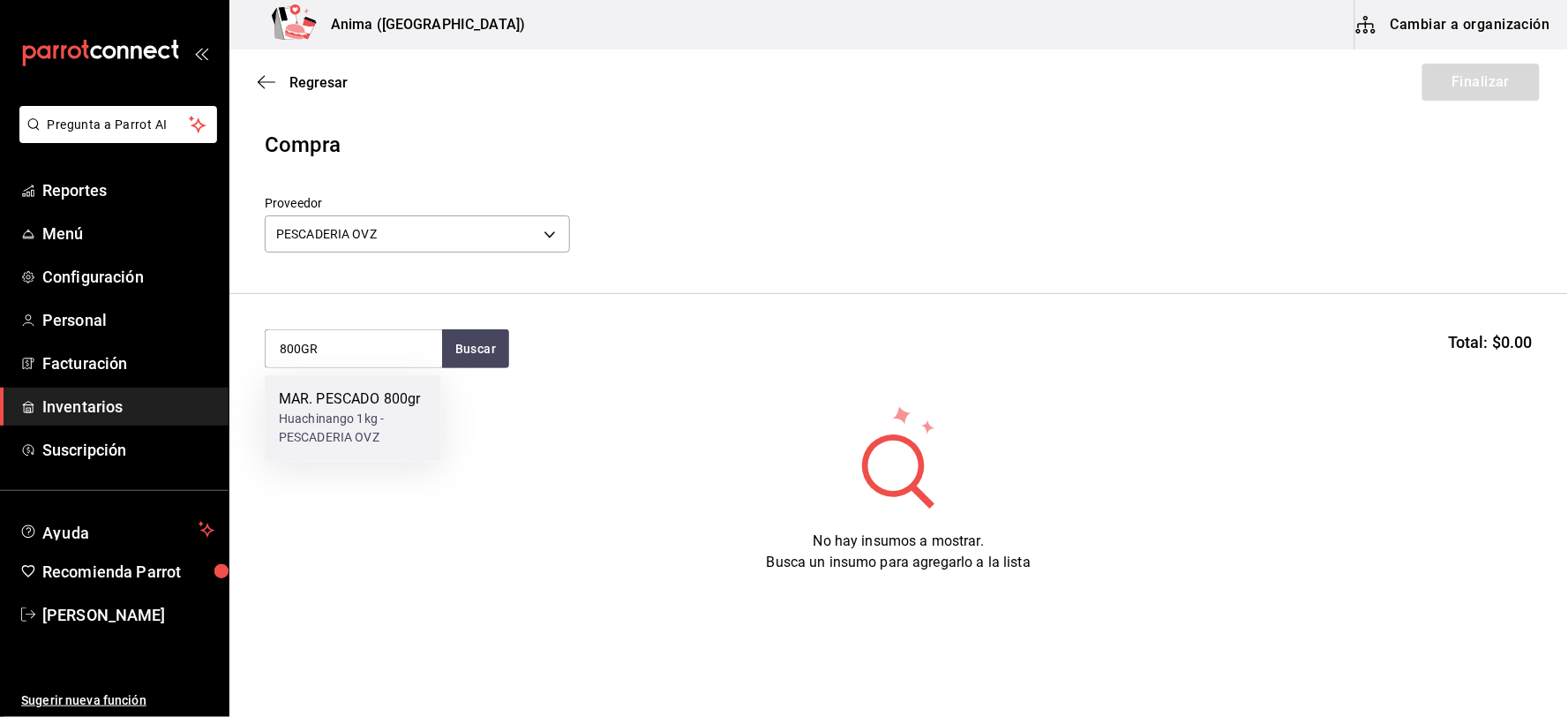
click at [373, 420] on div "Huachinango 1kg - PESCADERIA OVZ" at bounding box center [353, 429] width 148 height 37
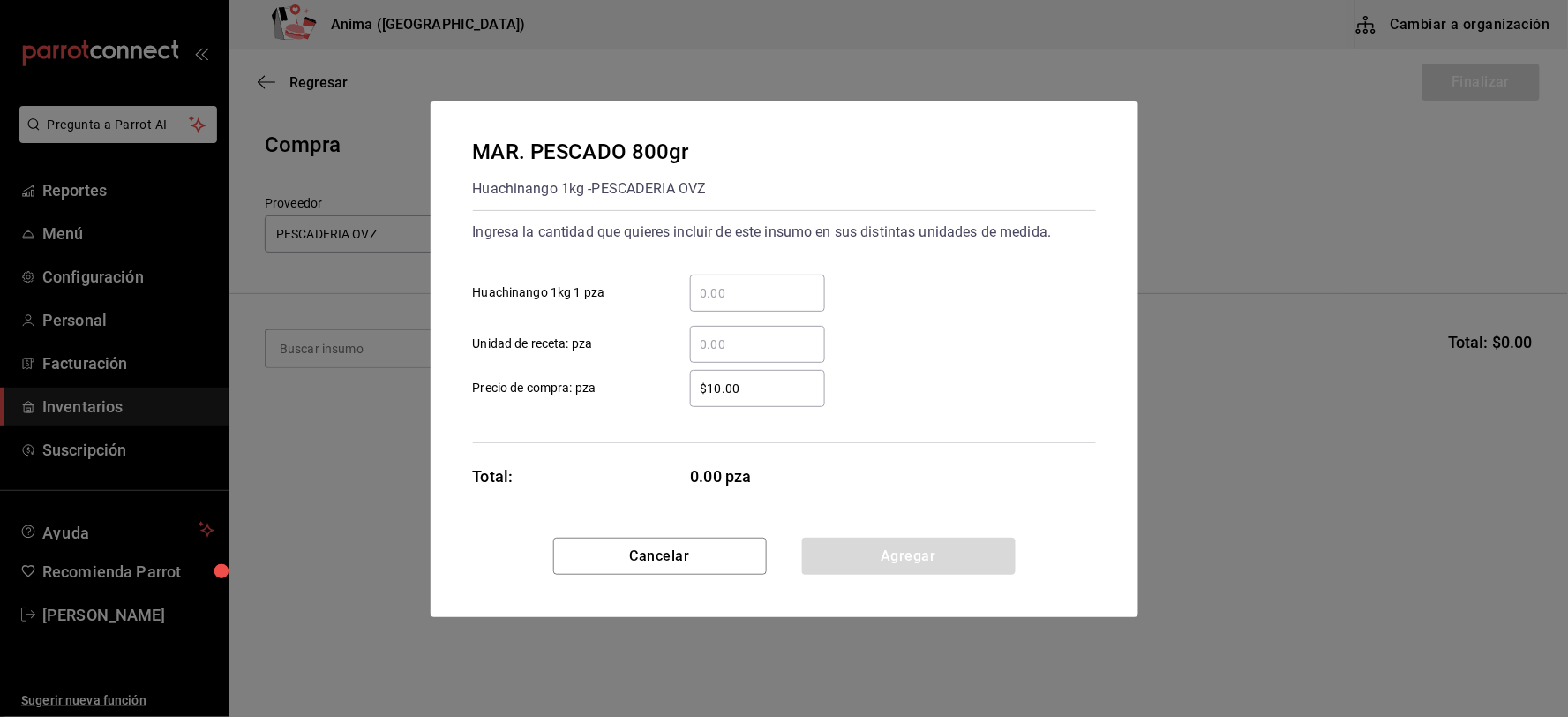
click at [754, 334] on input "​ Unidad de receta: pza" at bounding box center [757, 345] width 135 height 21
type input "7"
type input "$131.19"
click button "Agregar" at bounding box center [908, 557] width 213 height 37
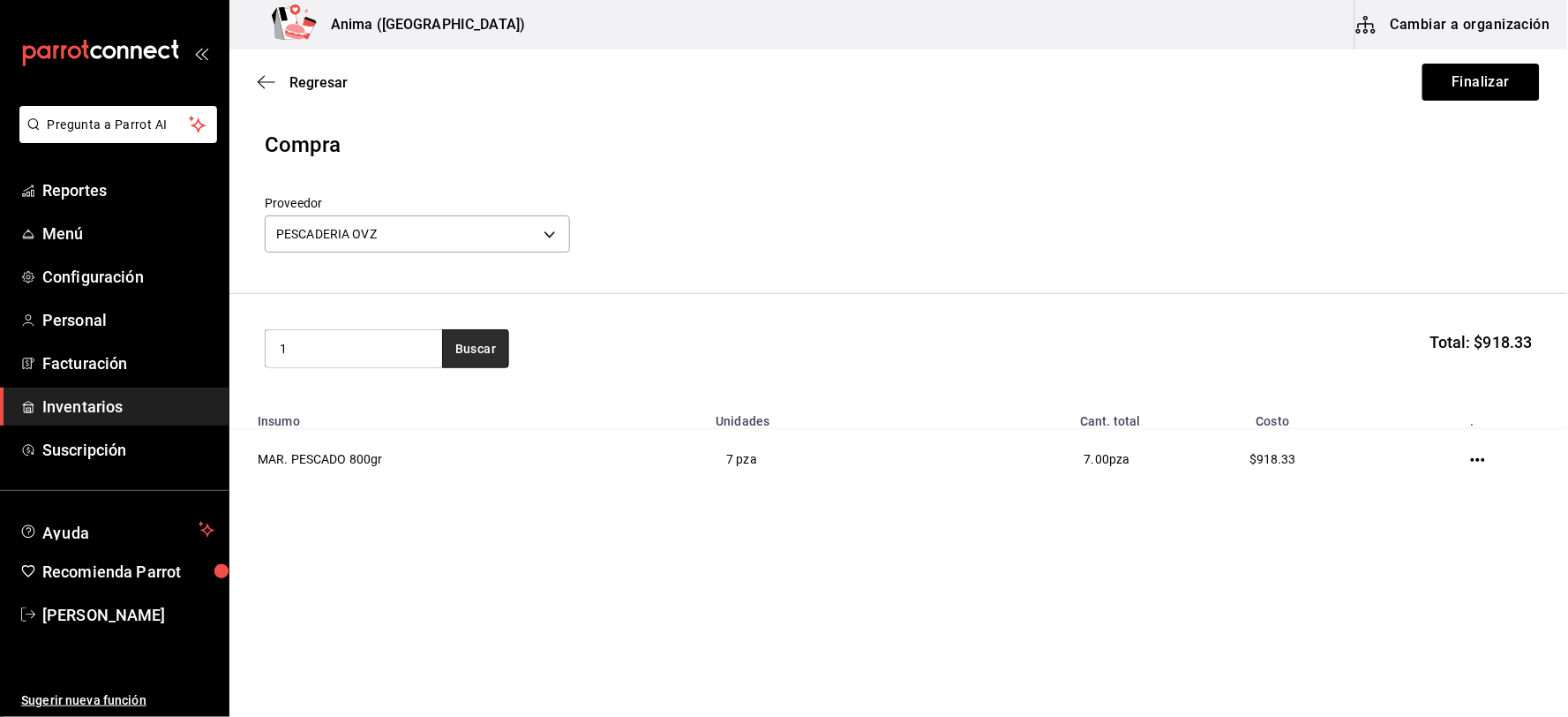
click at [462, 355] on button "Buscar" at bounding box center [476, 349] width 67 height 39
type input "1 KG"
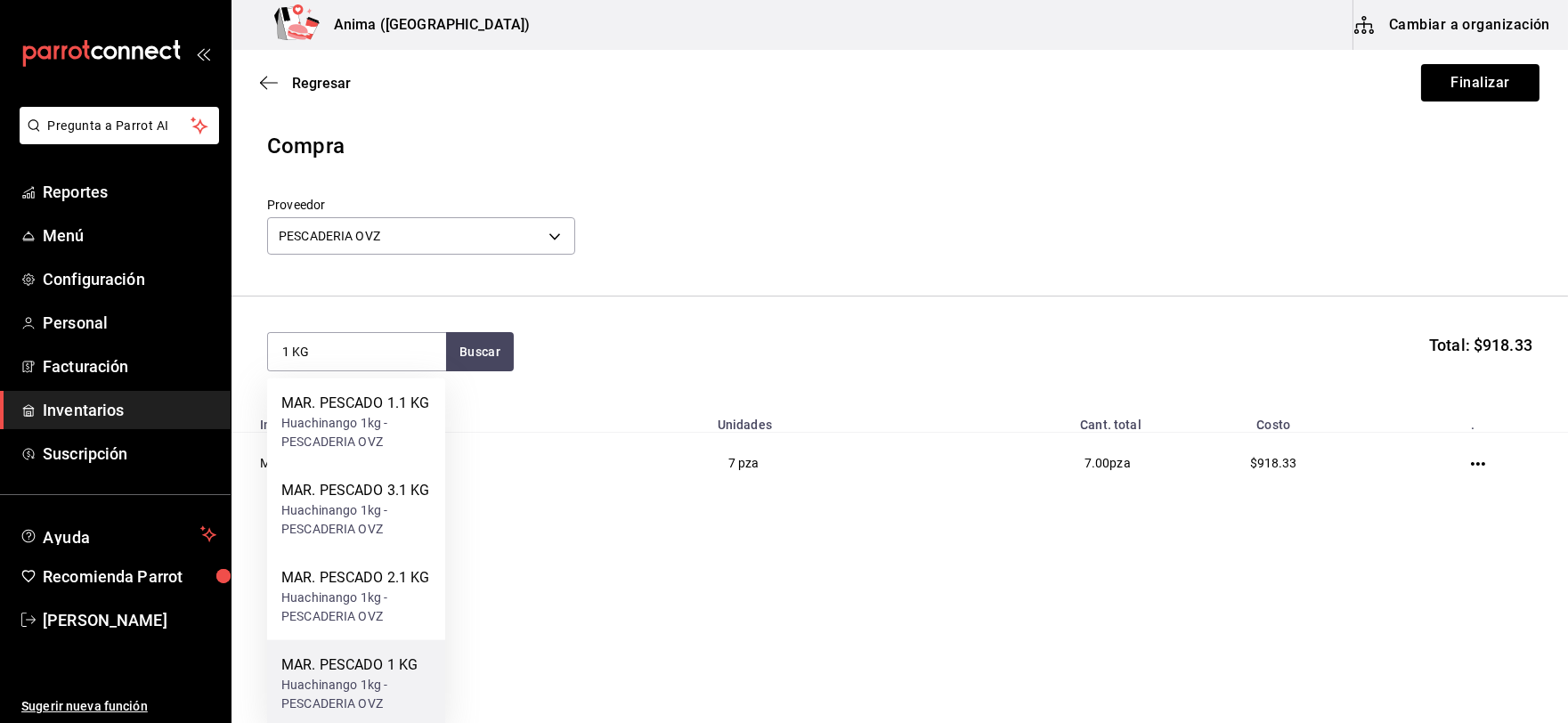
click at [370, 665] on div "MAR. PESCADO 1 KG" at bounding box center [356, 665] width 149 height 21
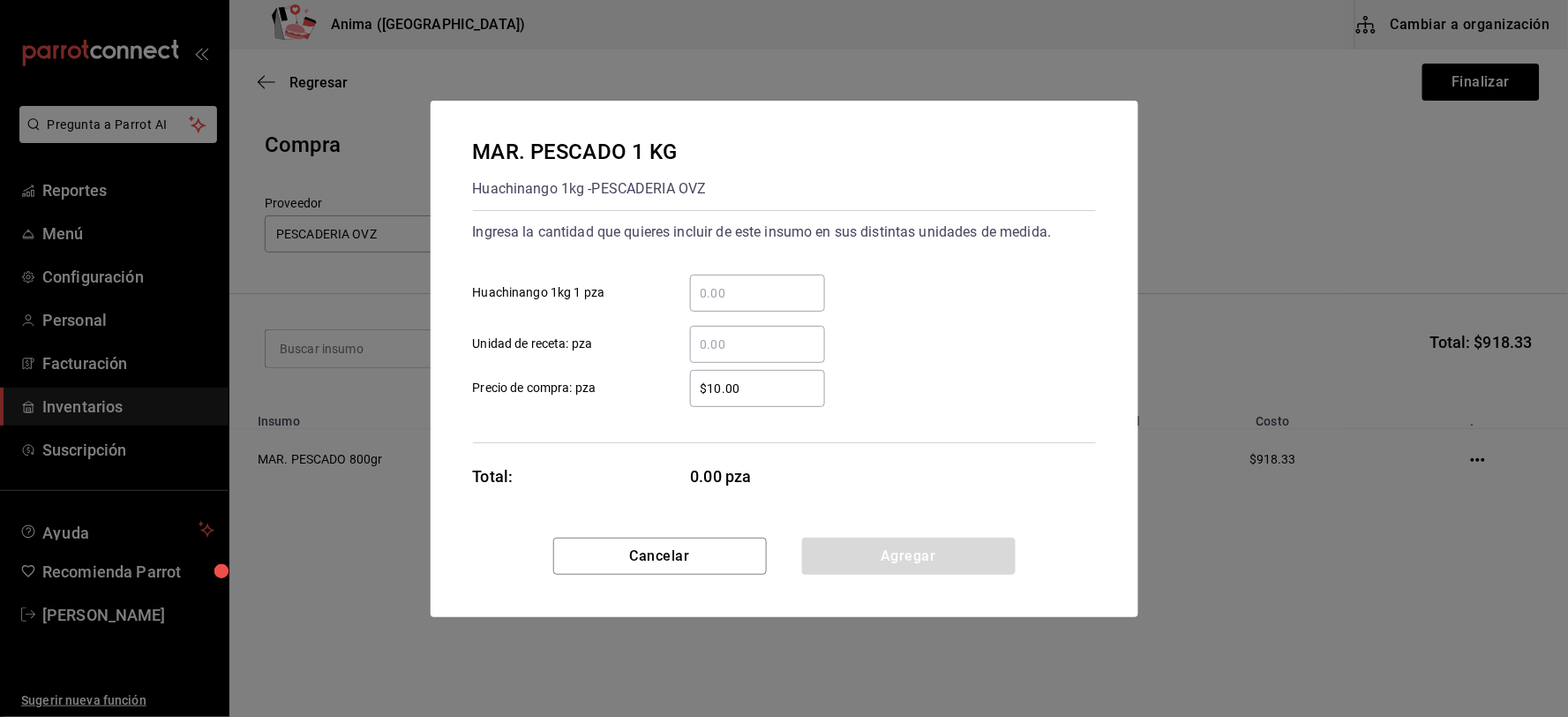
click at [741, 346] on input "​ Unidad de receta: pza" at bounding box center [757, 345] width 135 height 21
type input "1"
type input "$163.99"
click button "Agregar" at bounding box center [908, 557] width 213 height 37
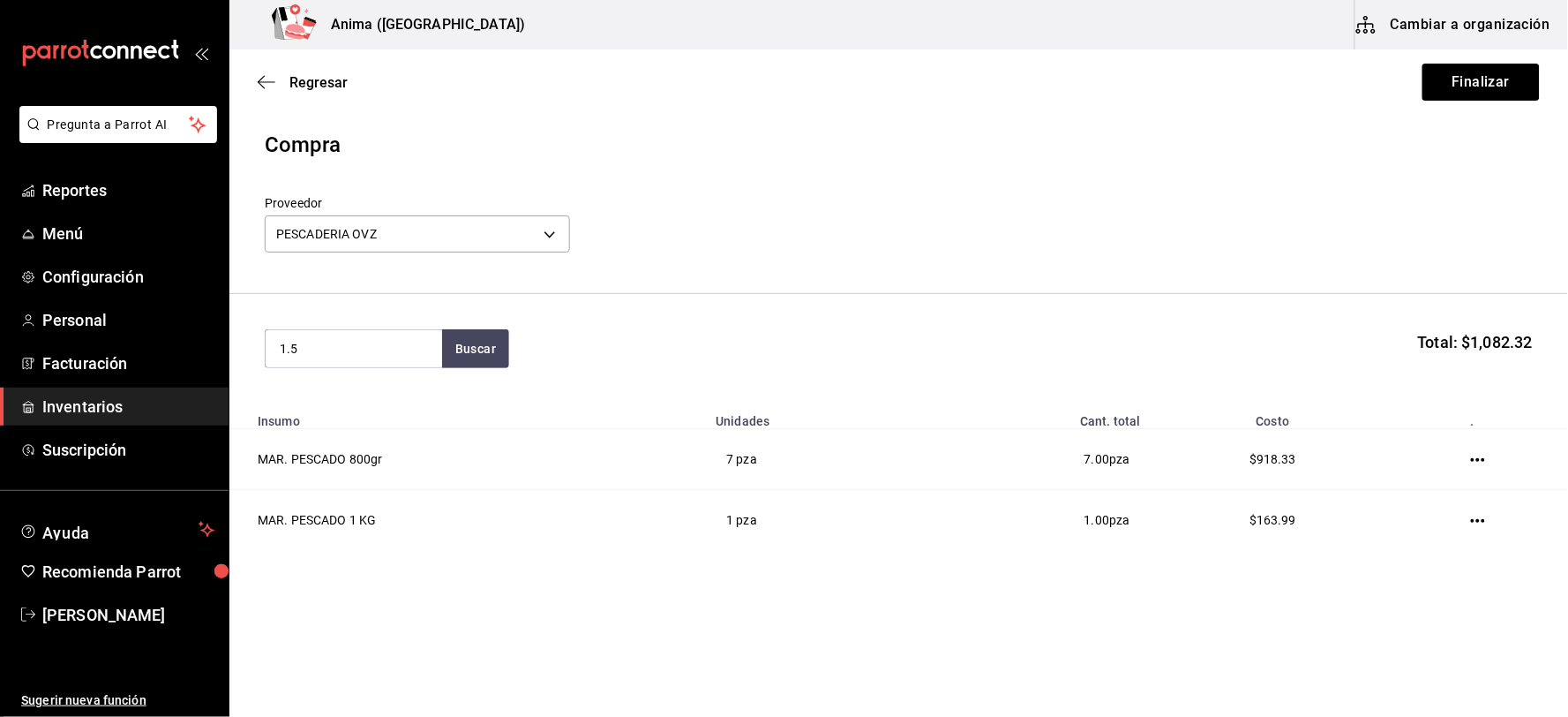
type input "1.5"
click at [377, 408] on div "MAR. PESCADO 1.5 KG" at bounding box center [353, 400] width 148 height 21
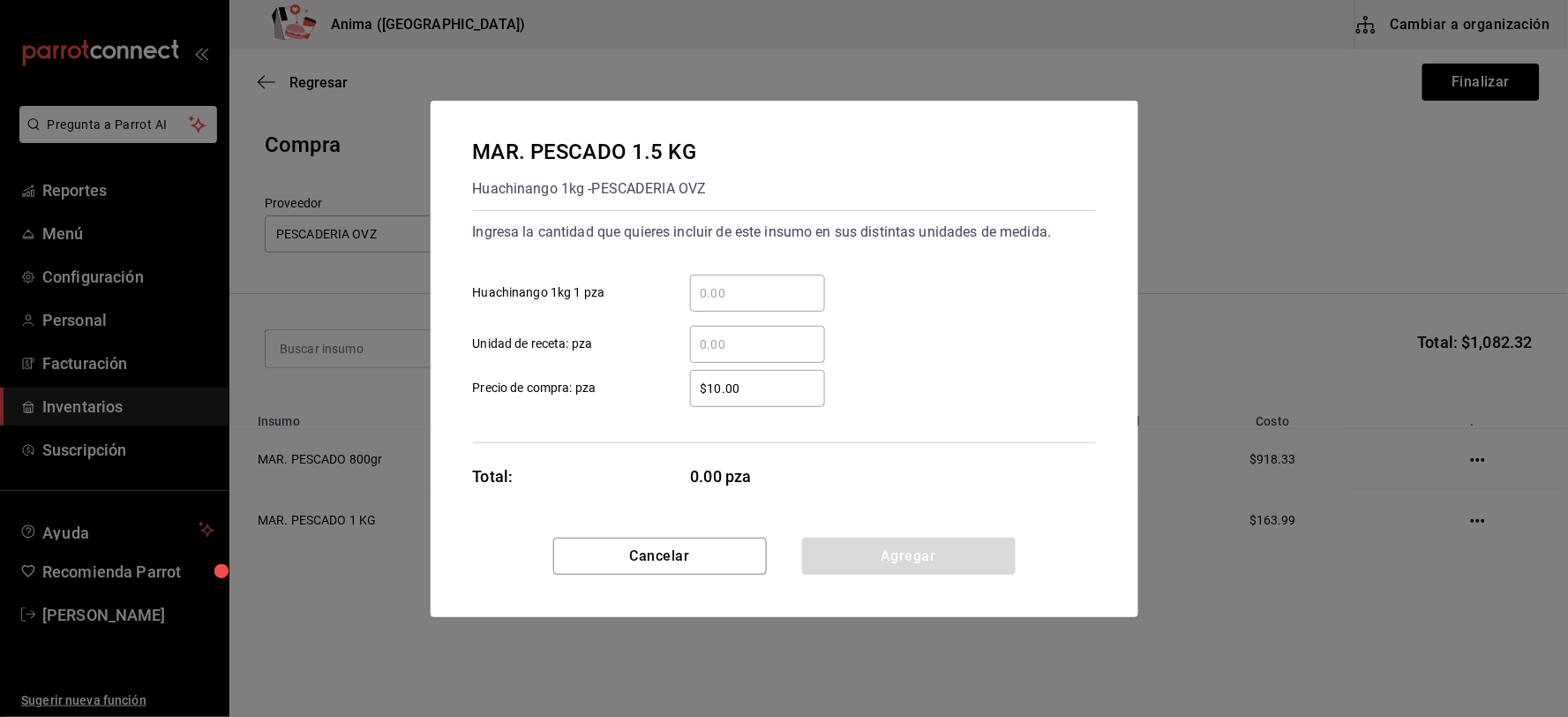
click at [763, 330] on div "​" at bounding box center [757, 345] width 135 height 37
click at [763, 334] on input "​ Unidad de receta: pza" at bounding box center [757, 345] width 135 height 21
type input "2"
type input "$245.98"
click button "Agregar" at bounding box center [908, 557] width 213 height 37
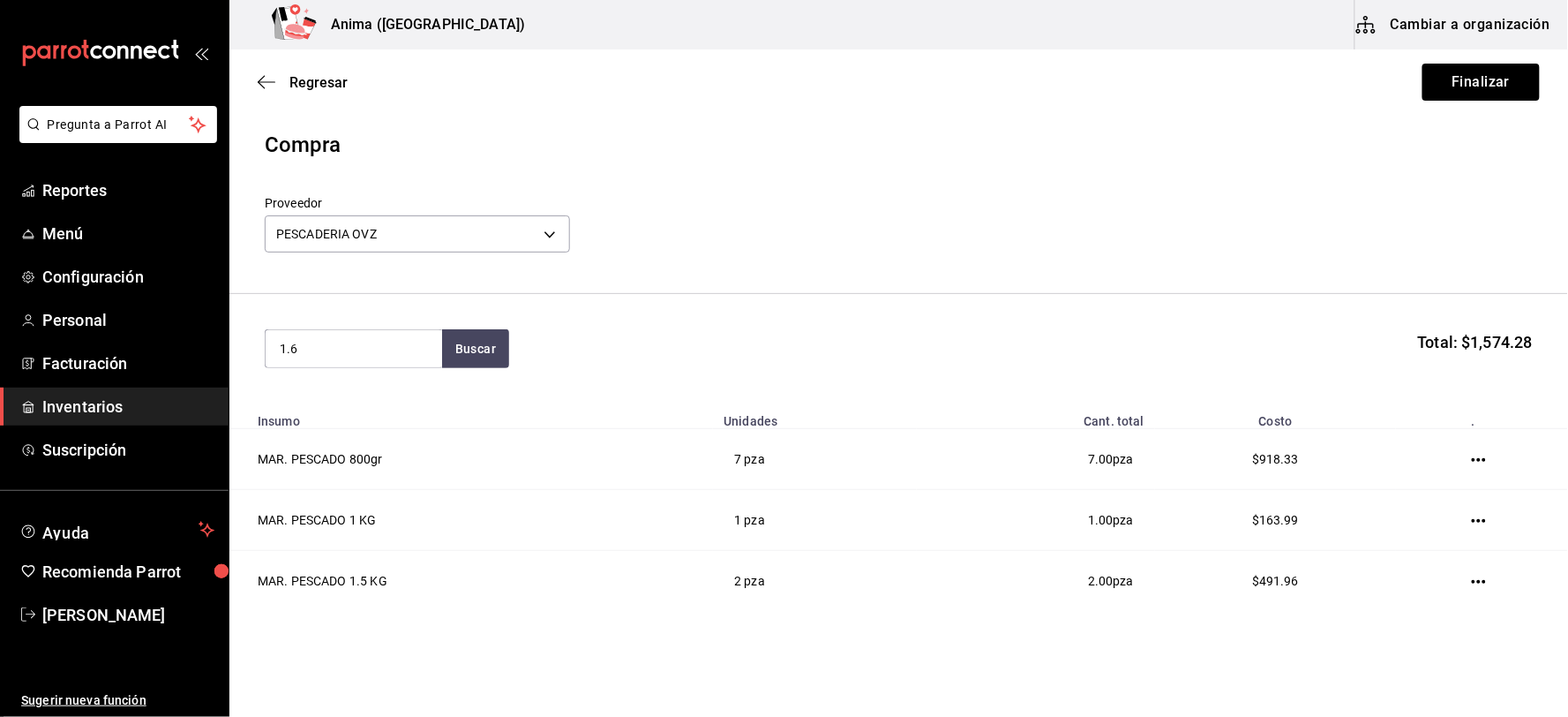
type input "1.6"
click at [357, 397] on div "MAR. PESCADO 1.6 KG" at bounding box center [353, 400] width 148 height 21
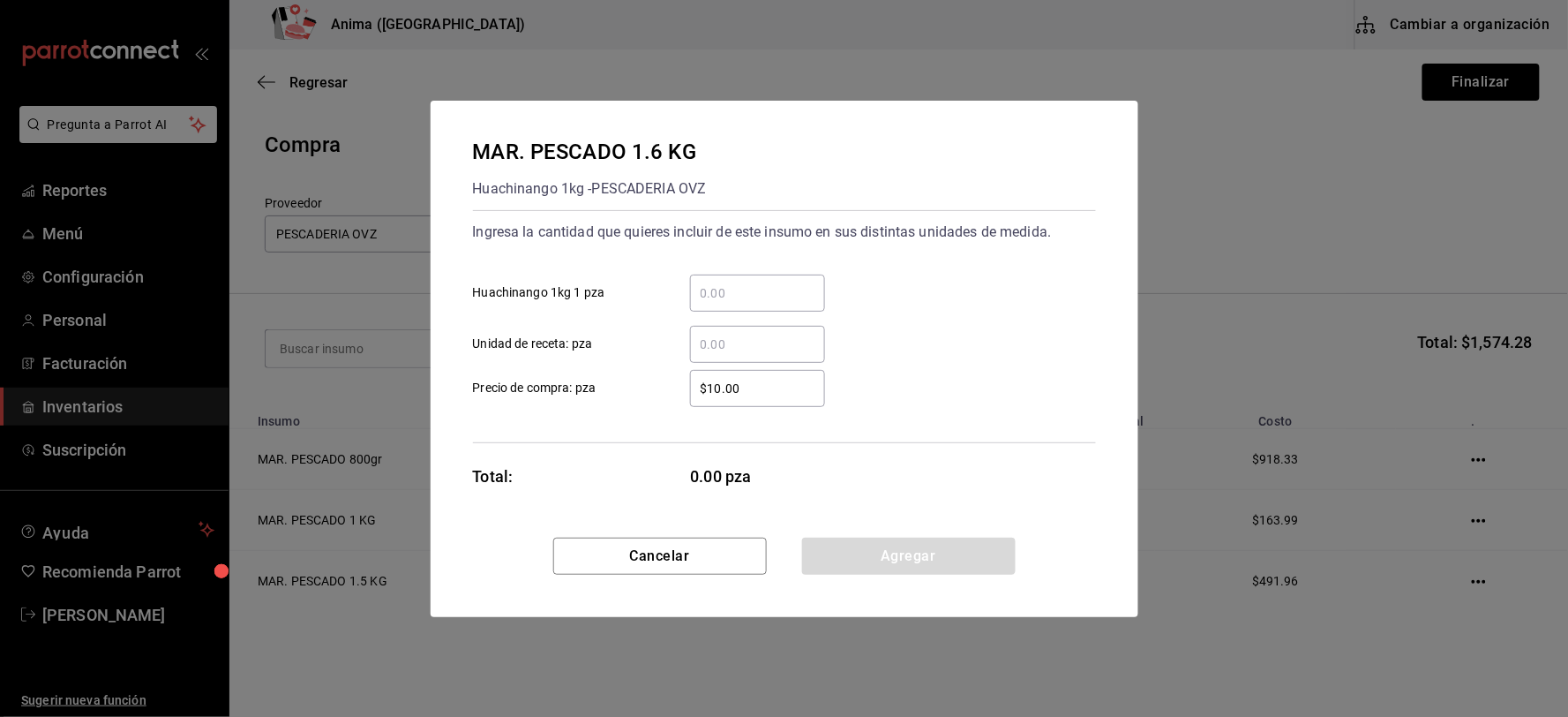
click at [718, 339] on input "​ Unidad de receta: pza" at bounding box center [757, 345] width 135 height 21
type input "2"
type input "$262.38"
click button "Agregar" at bounding box center [908, 557] width 213 height 37
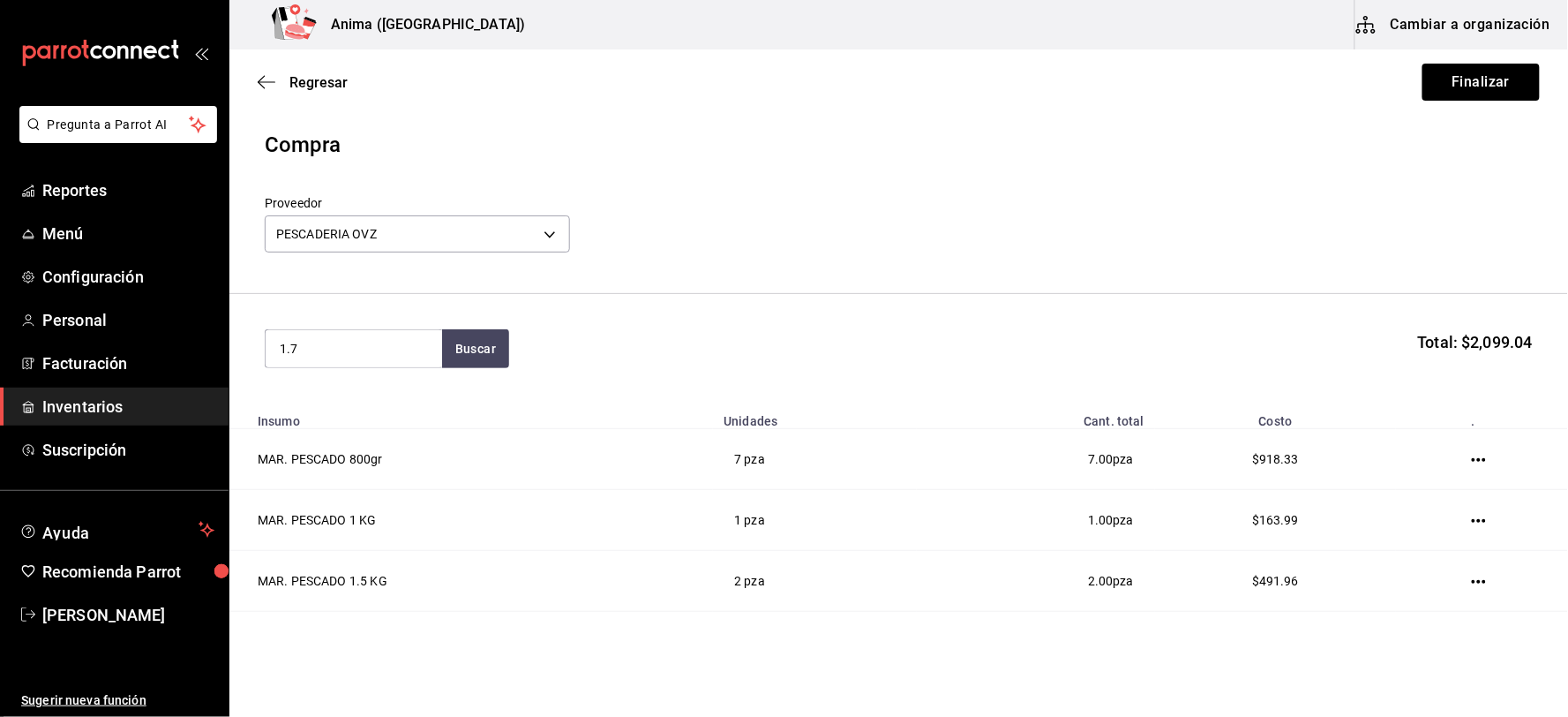
type input "1.7"
click at [397, 395] on div "MAR. PESCADO 1.7 KG" at bounding box center [353, 400] width 148 height 21
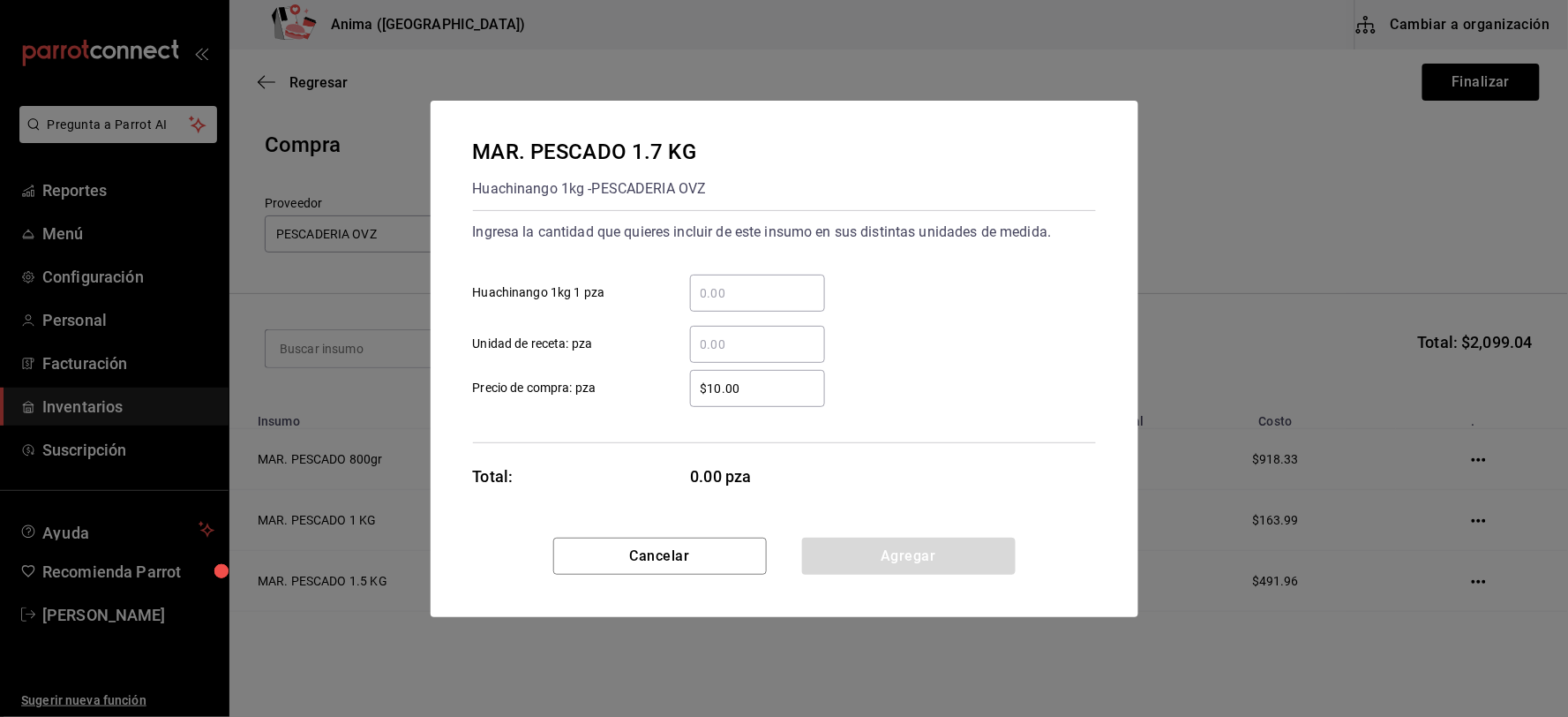
click at [787, 337] on input "​ Unidad de receta: pza" at bounding box center [757, 345] width 135 height 21
type input "1"
type input "$278.77"
click at [788, 401] on div "$278.77 ​" at bounding box center [757, 388] width 135 height 37
click at [788, 399] on input "$278.77" at bounding box center [757, 388] width 135 height 21
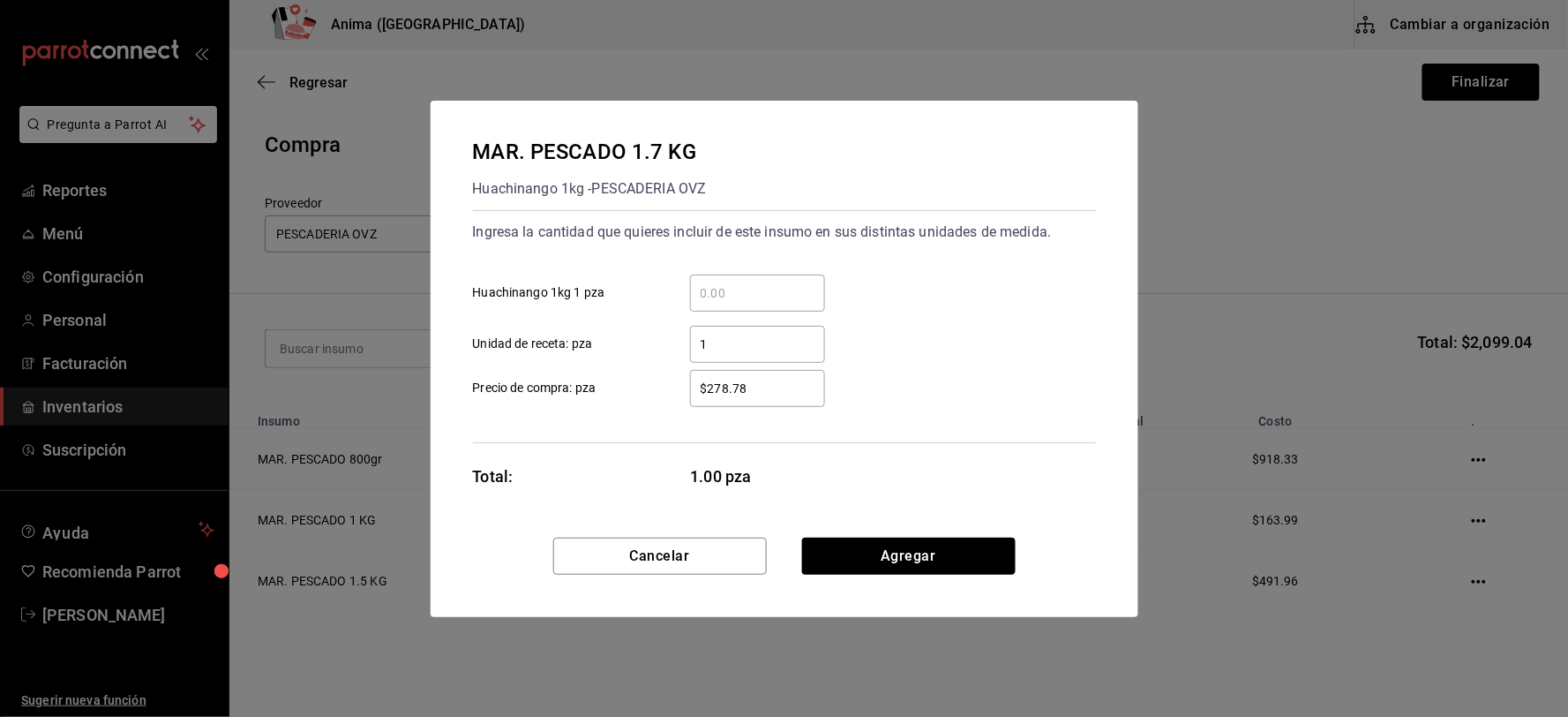
type input "$278.78"
click button "Agregar" at bounding box center [908, 557] width 213 height 37
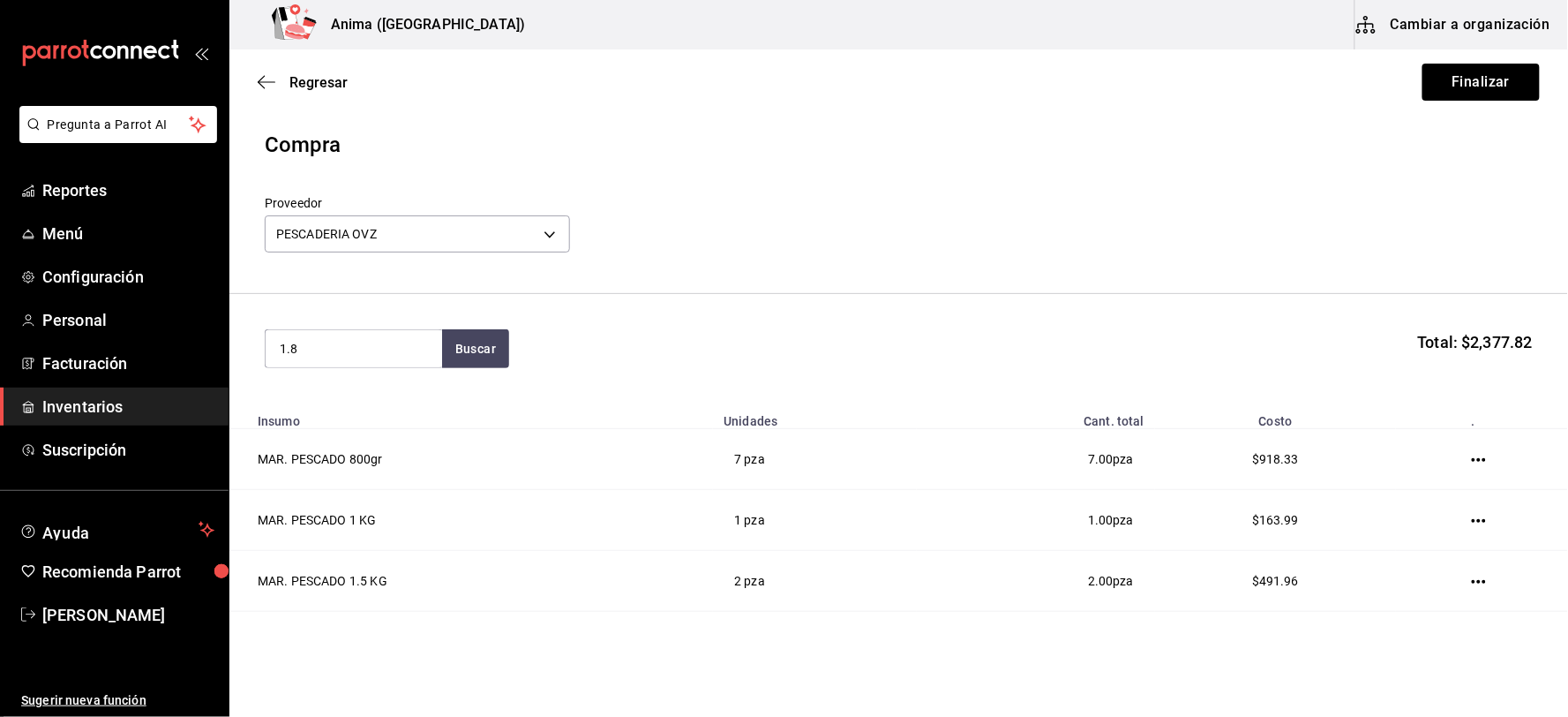
type input "1.8"
click at [384, 413] on div "Huachinango 1kg - PESCADERIA OVZ" at bounding box center [353, 429] width 148 height 37
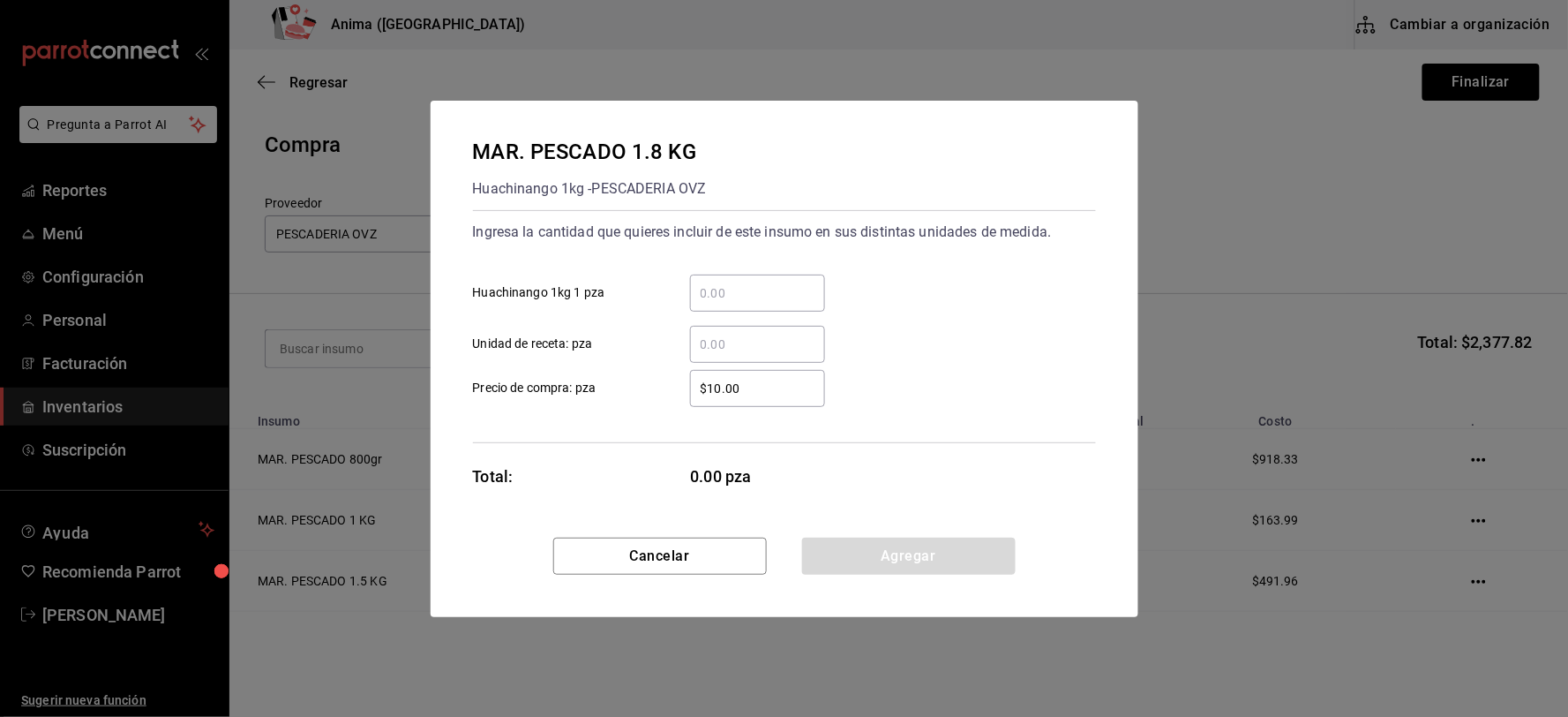
click at [814, 327] on div "​" at bounding box center [757, 345] width 135 height 37
click at [814, 334] on input "​ Unidad de receta: pza" at bounding box center [757, 345] width 135 height 21
type input "1"
type input "$295.18"
click button "Agregar" at bounding box center [908, 557] width 213 height 37
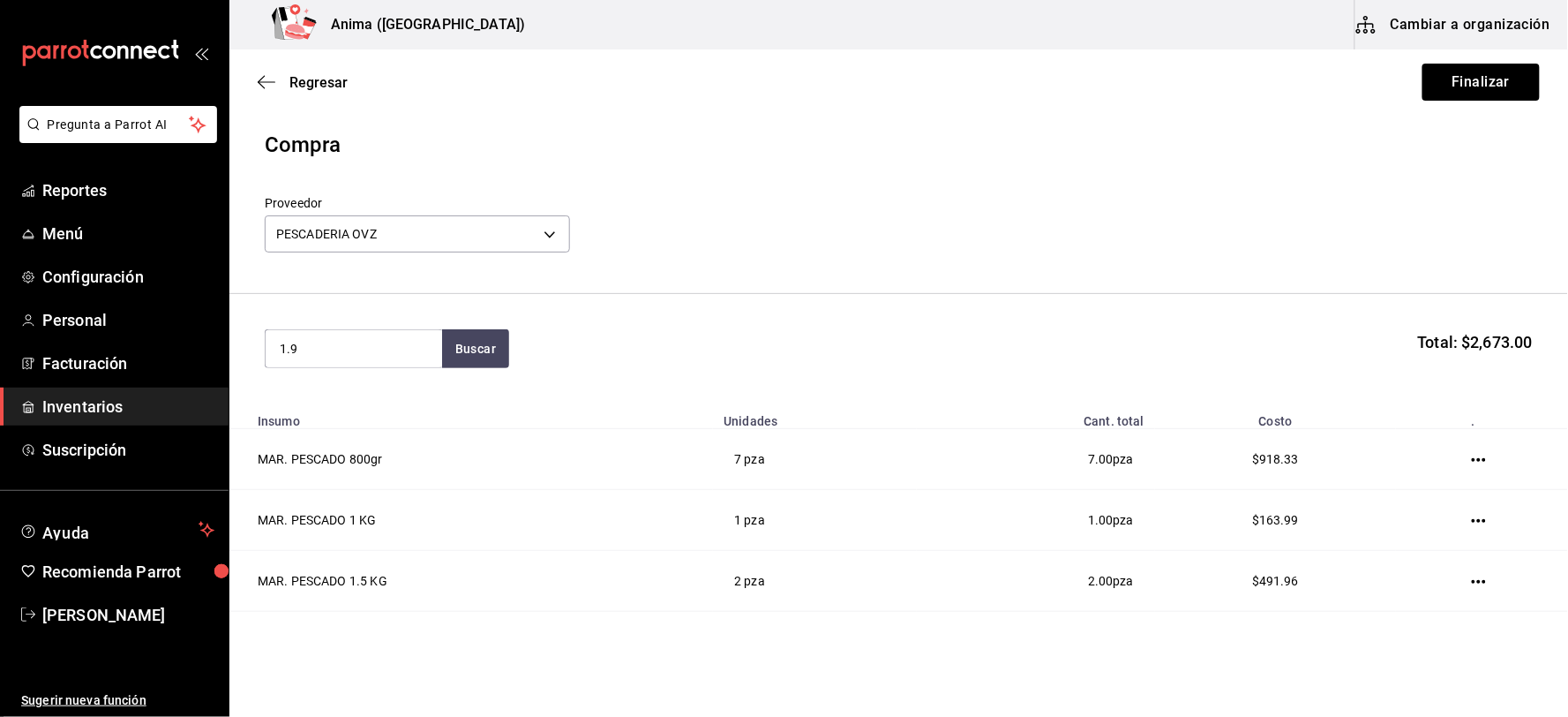
type input "1.9"
click at [367, 418] on div "Huachinango 1kg - PESCADERIA OVZ" at bounding box center [353, 429] width 148 height 37
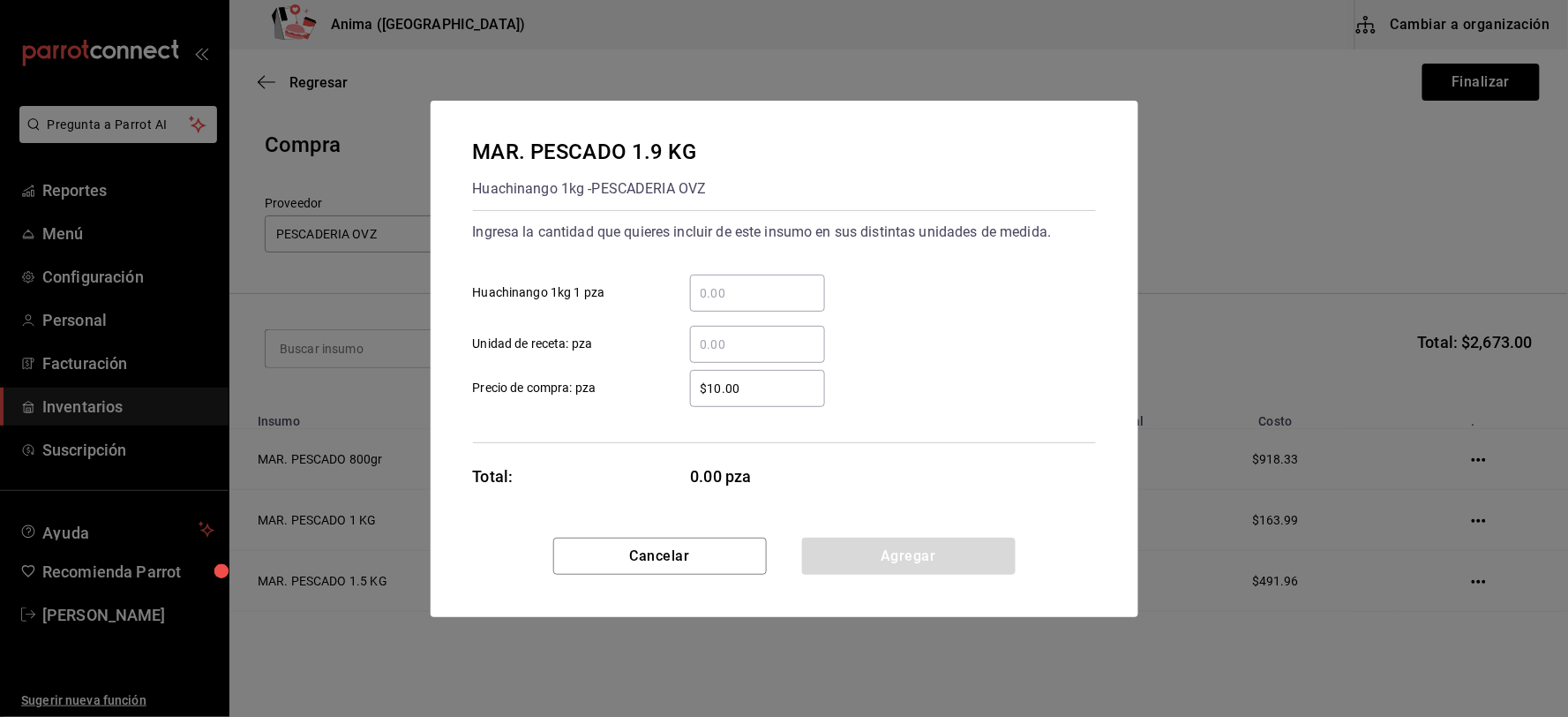
click at [786, 341] on input "​ Unidad de receta: pza" at bounding box center [757, 345] width 135 height 21
type input "2"
type input "$311.58"
click button "Agregar" at bounding box center [908, 557] width 213 height 37
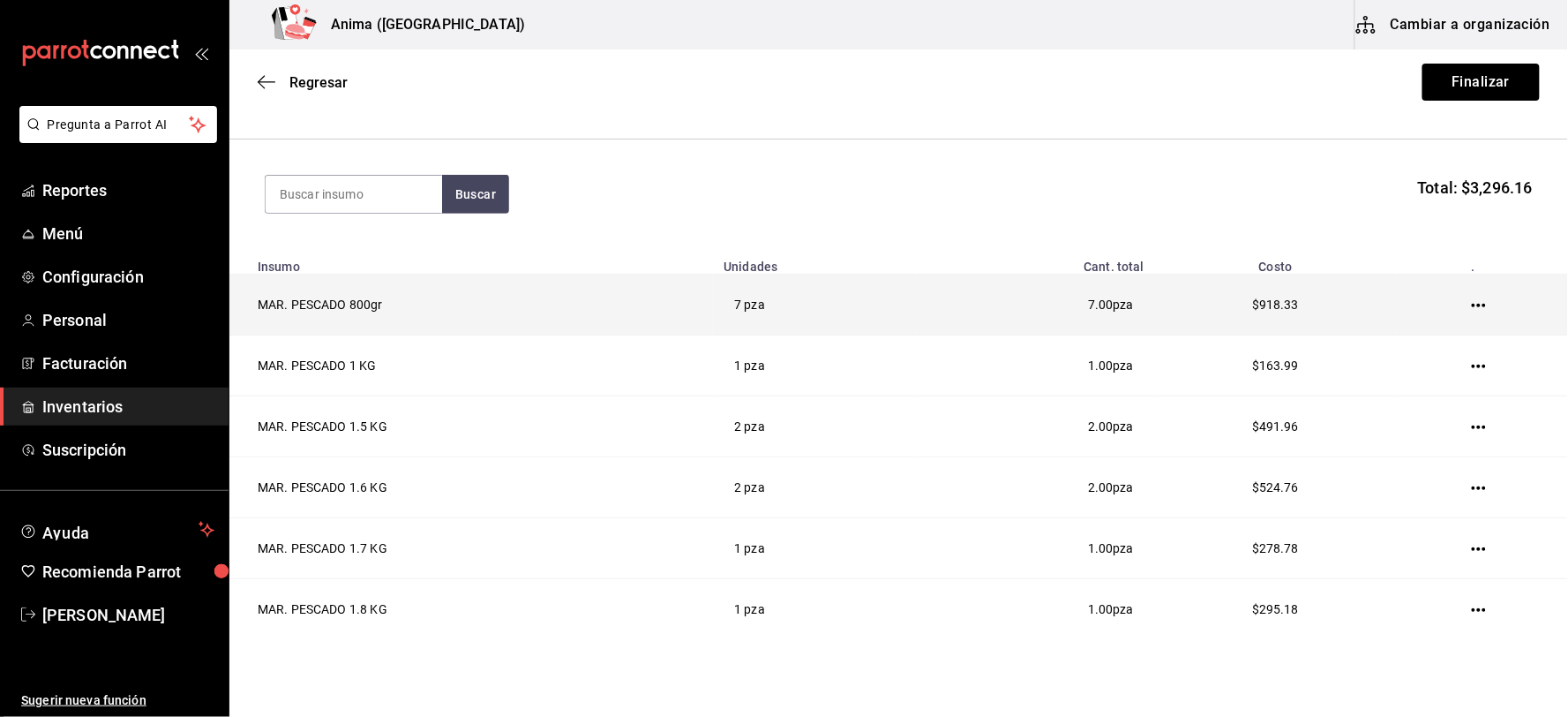
scroll to position [0, 0]
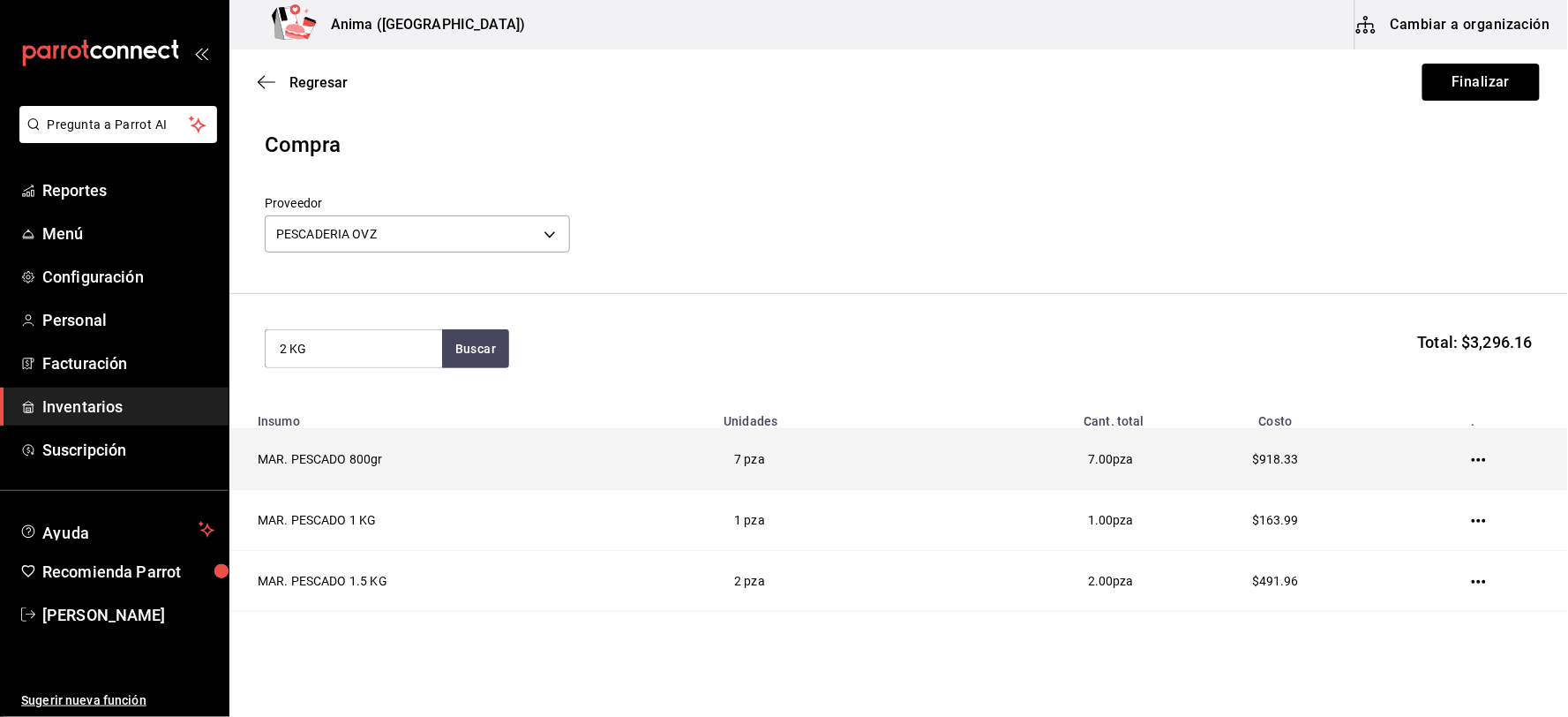
type input "2 KG"
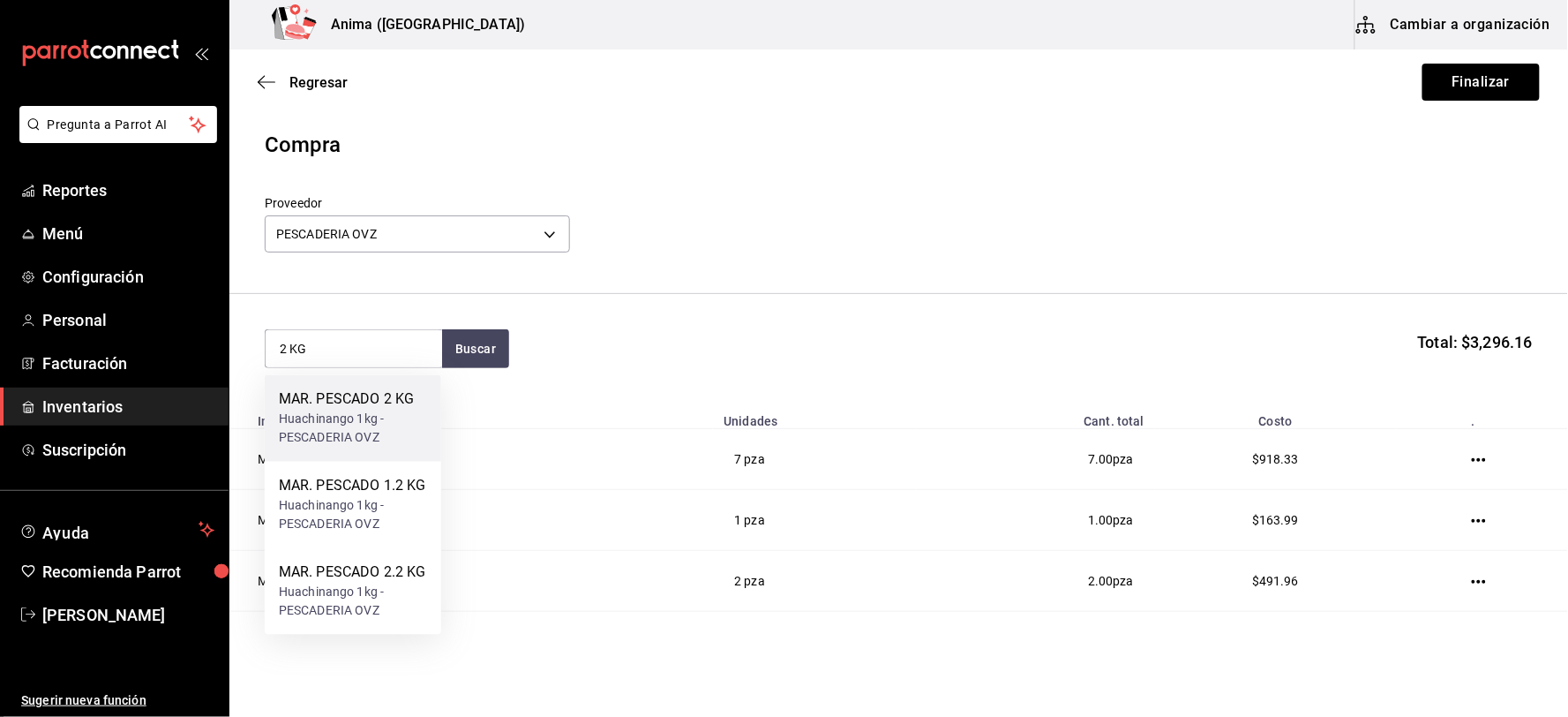
click at [334, 430] on div "Huachinango 1kg - PESCADERIA OVZ" at bounding box center [353, 429] width 148 height 37
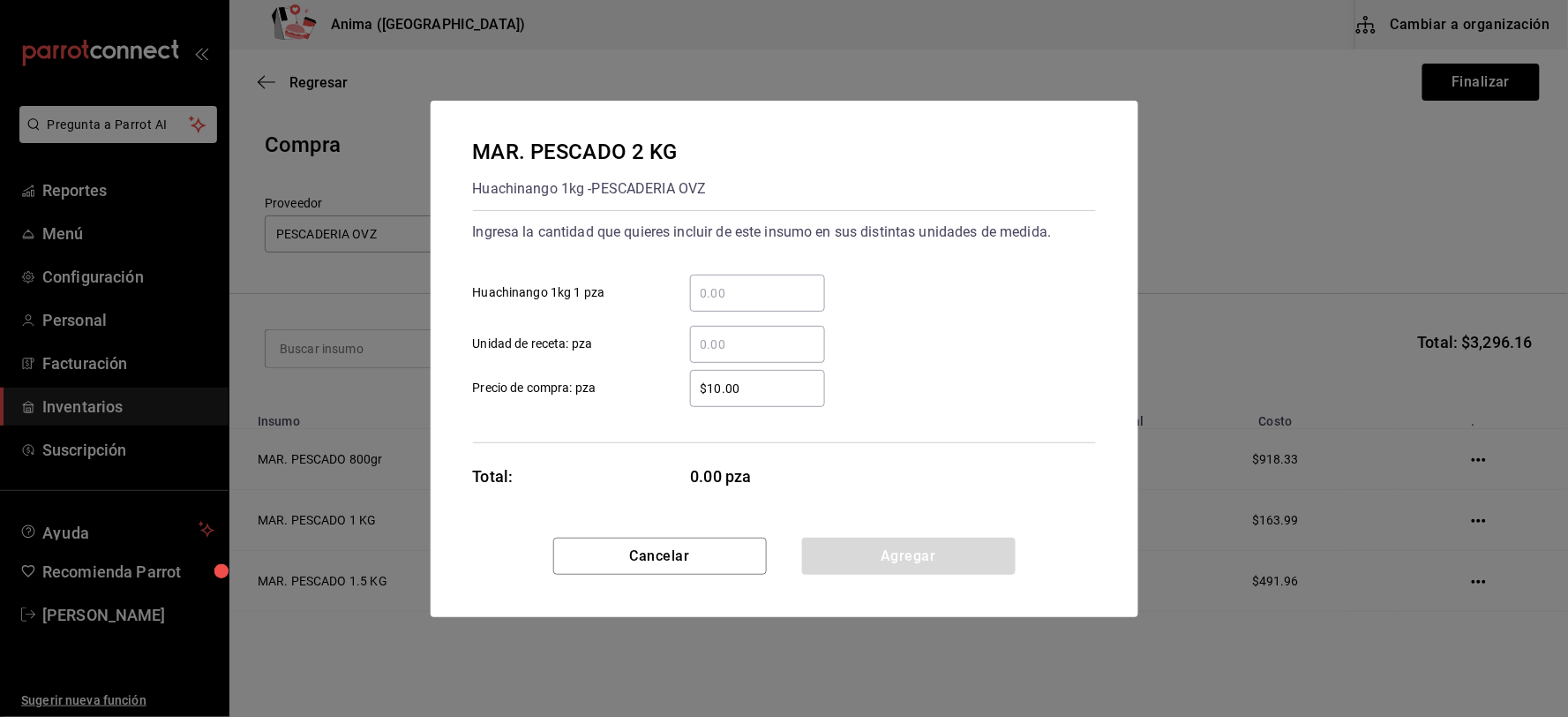
click at [771, 355] on div "​" at bounding box center [757, 345] width 135 height 37
click at [771, 355] on input "​ Unidad de receta: pza" at bounding box center [757, 345] width 135 height 21
type input "1"
type input "$327.98"
click button "Agregar" at bounding box center [908, 557] width 213 height 37
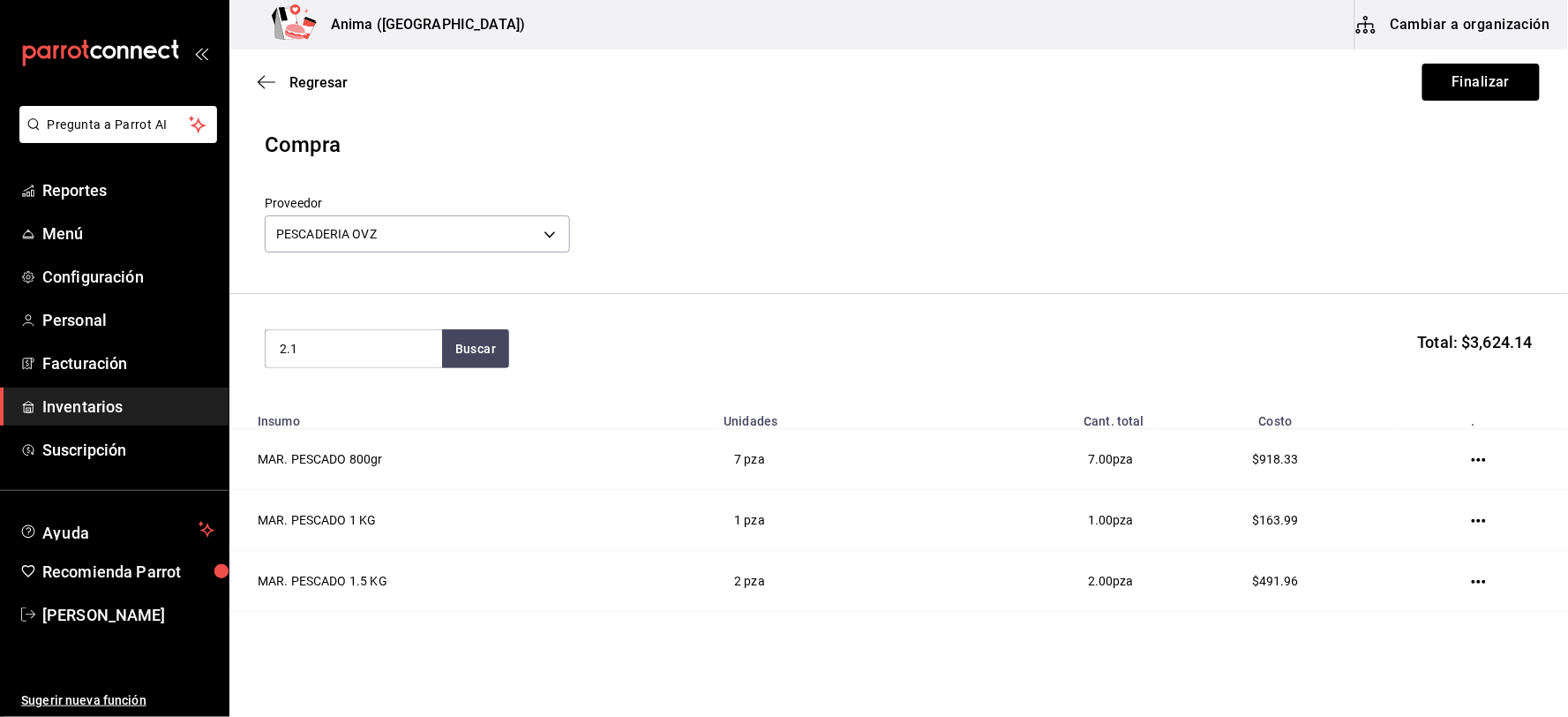
type input "2.1"
click at [398, 429] on div "Huachinango 1kg - PESCADERIA OVZ" at bounding box center [353, 429] width 148 height 37
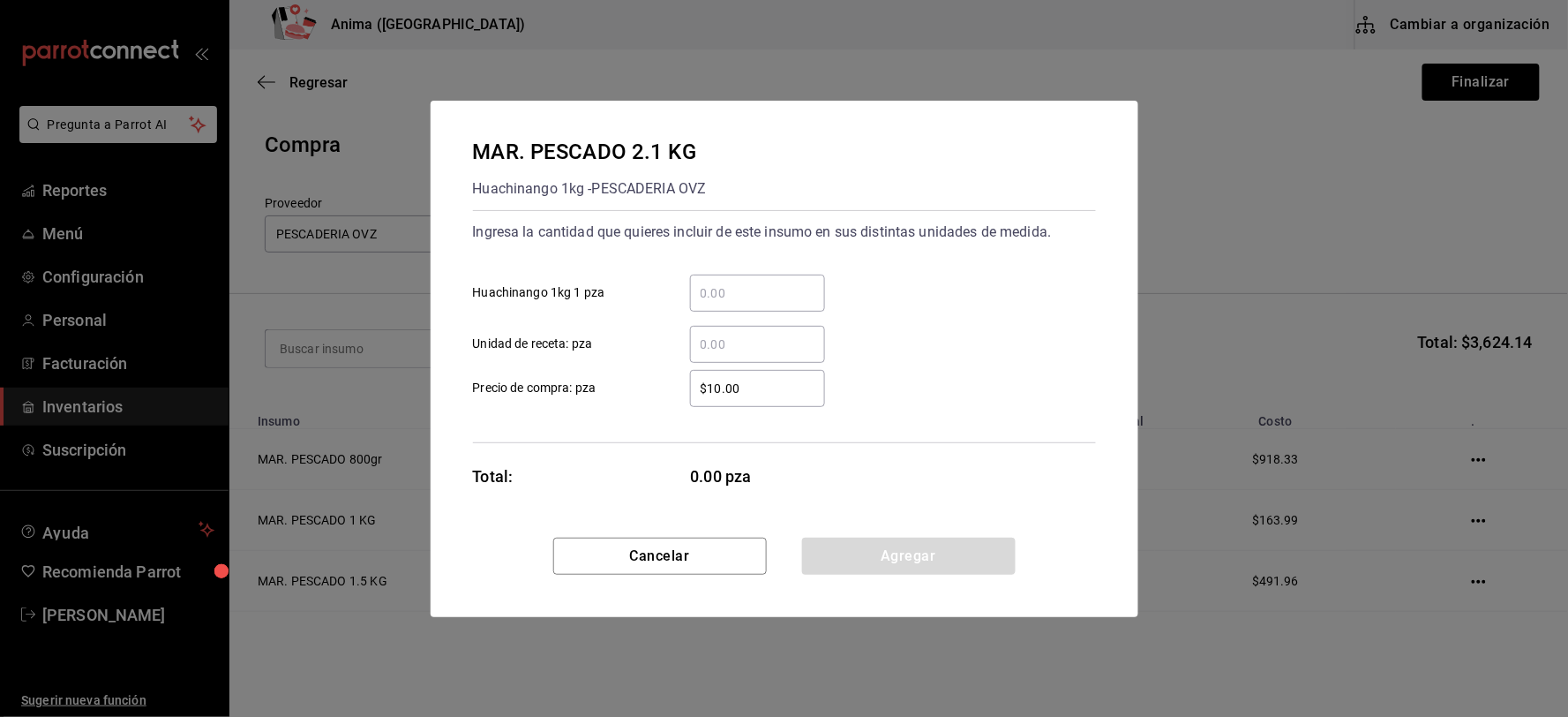
click at [803, 340] on input "​ Unidad de receta: pza" at bounding box center [757, 345] width 135 height 21
type input "2"
type input "$344.37"
click button "Agregar" at bounding box center [908, 557] width 213 height 37
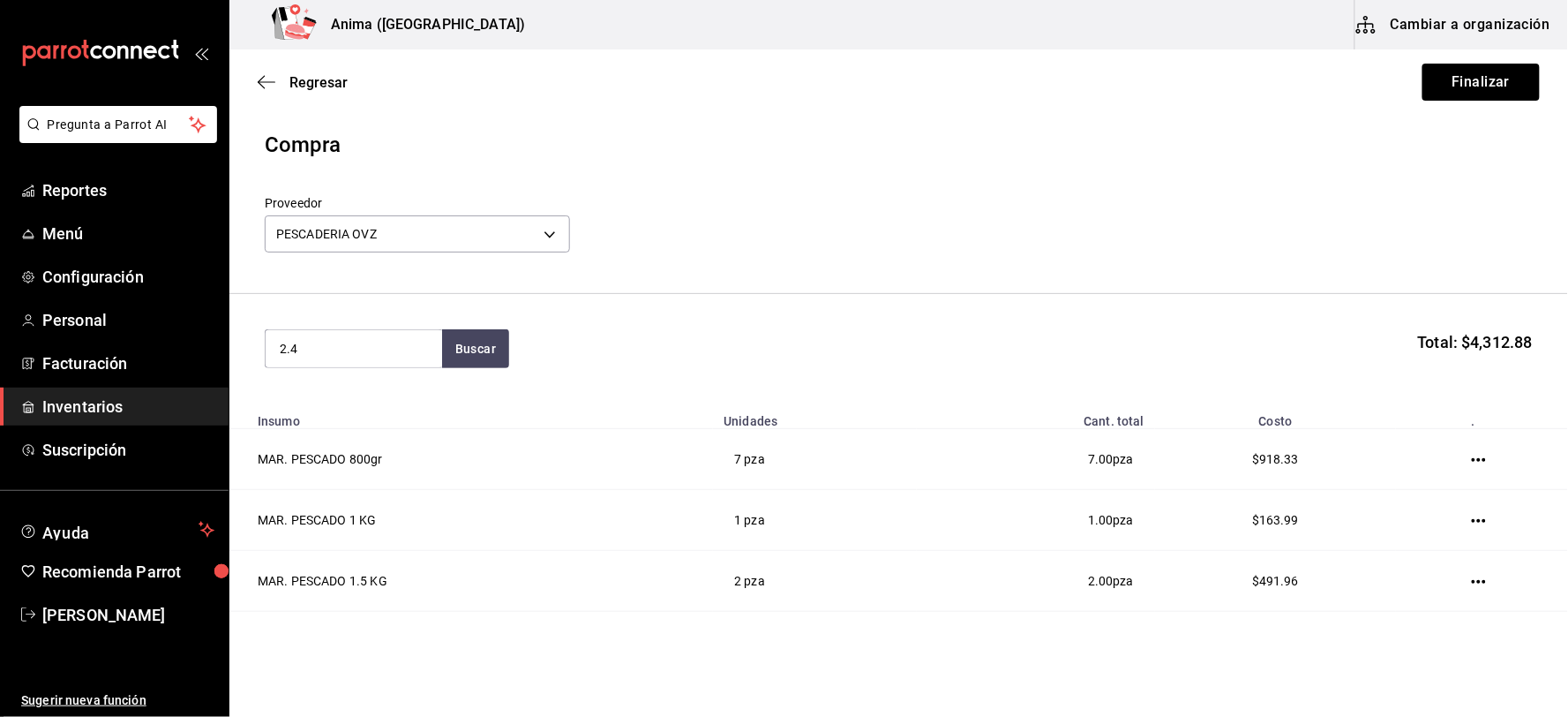
type input "2.4"
click at [369, 417] on div "Huachinango 1kg - PESCADERIA OVZ" at bounding box center [353, 429] width 148 height 37
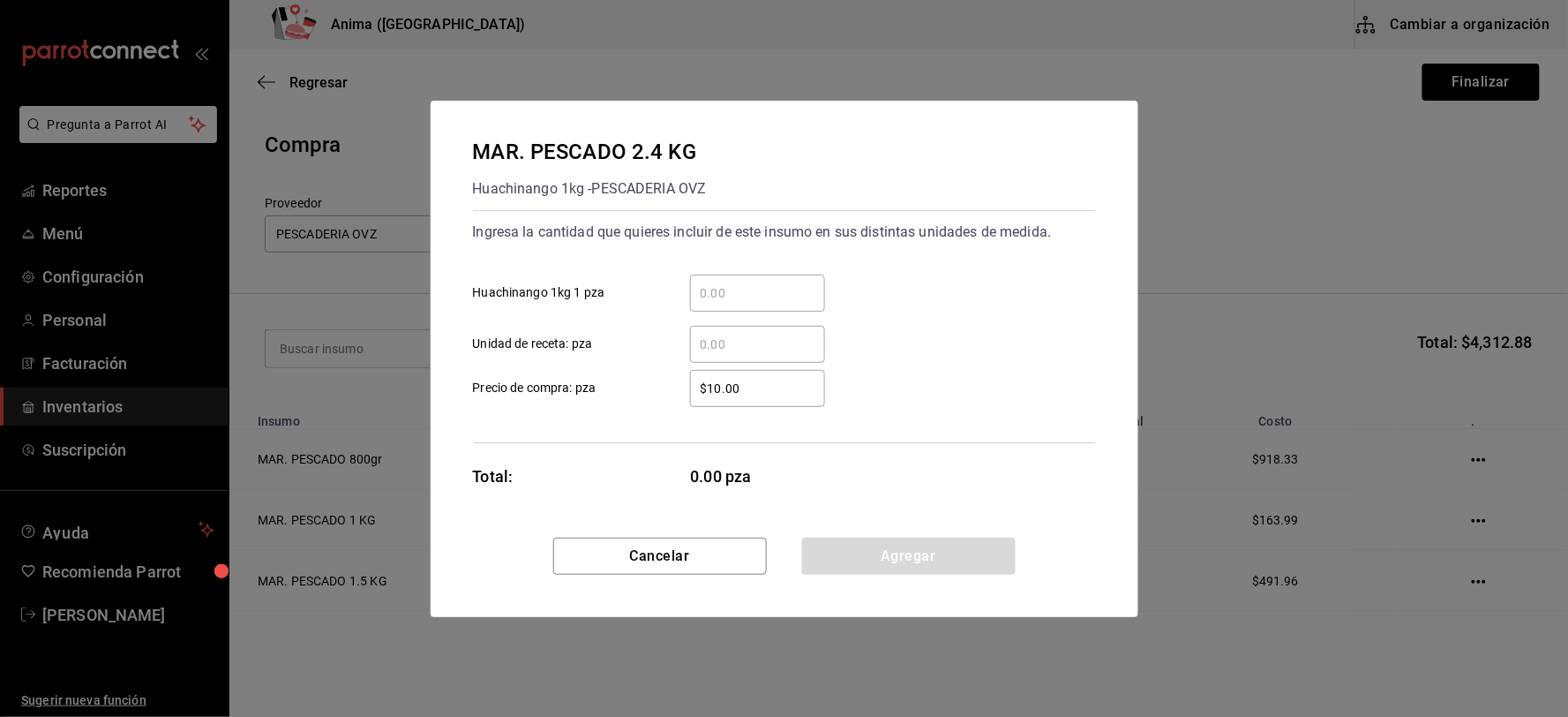
click at [770, 339] on input "​ Unidad de receta: pza" at bounding box center [757, 345] width 135 height 21
type input "2"
type input "$393.57"
click button "Agregar" at bounding box center [908, 557] width 213 height 37
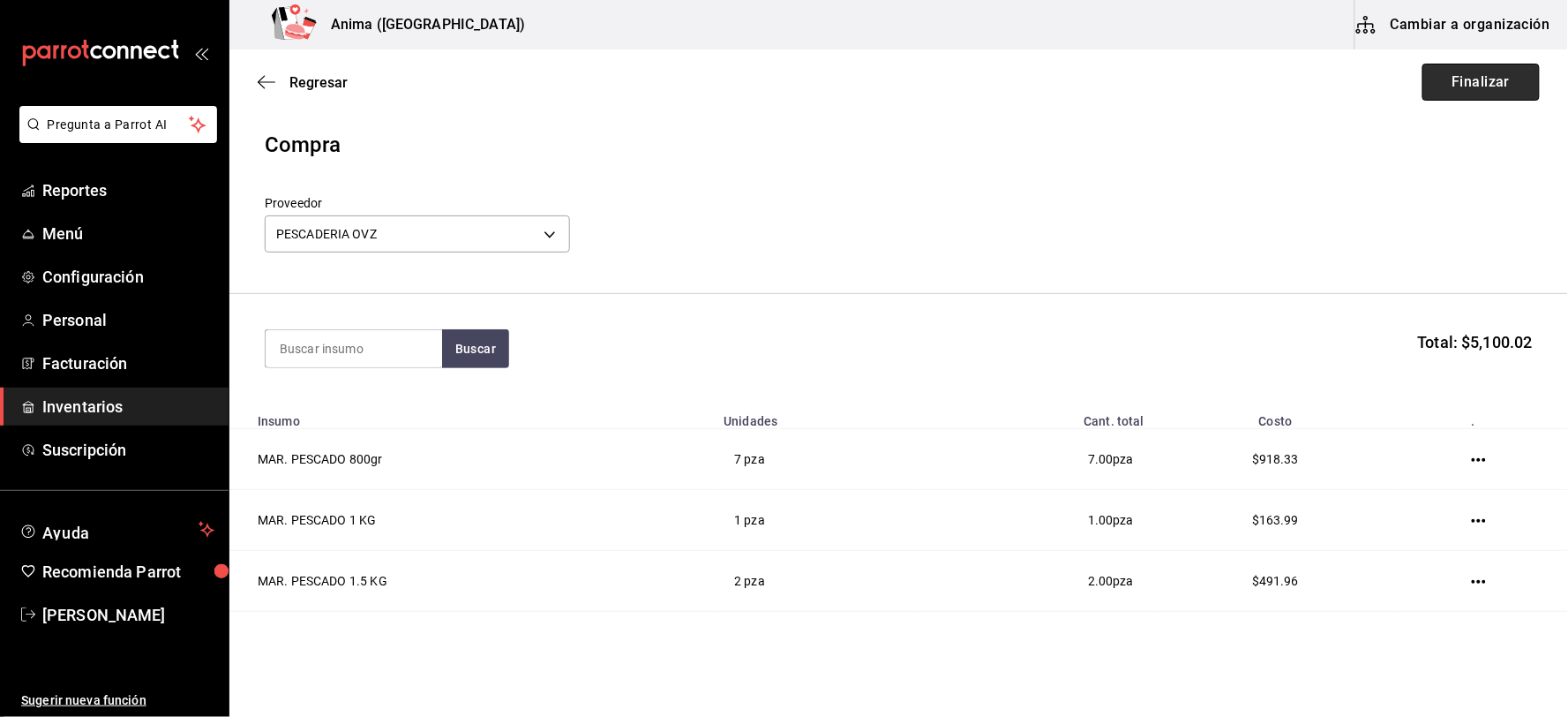
click at [1501, 90] on button "Finalizar" at bounding box center [1481, 82] width 117 height 37
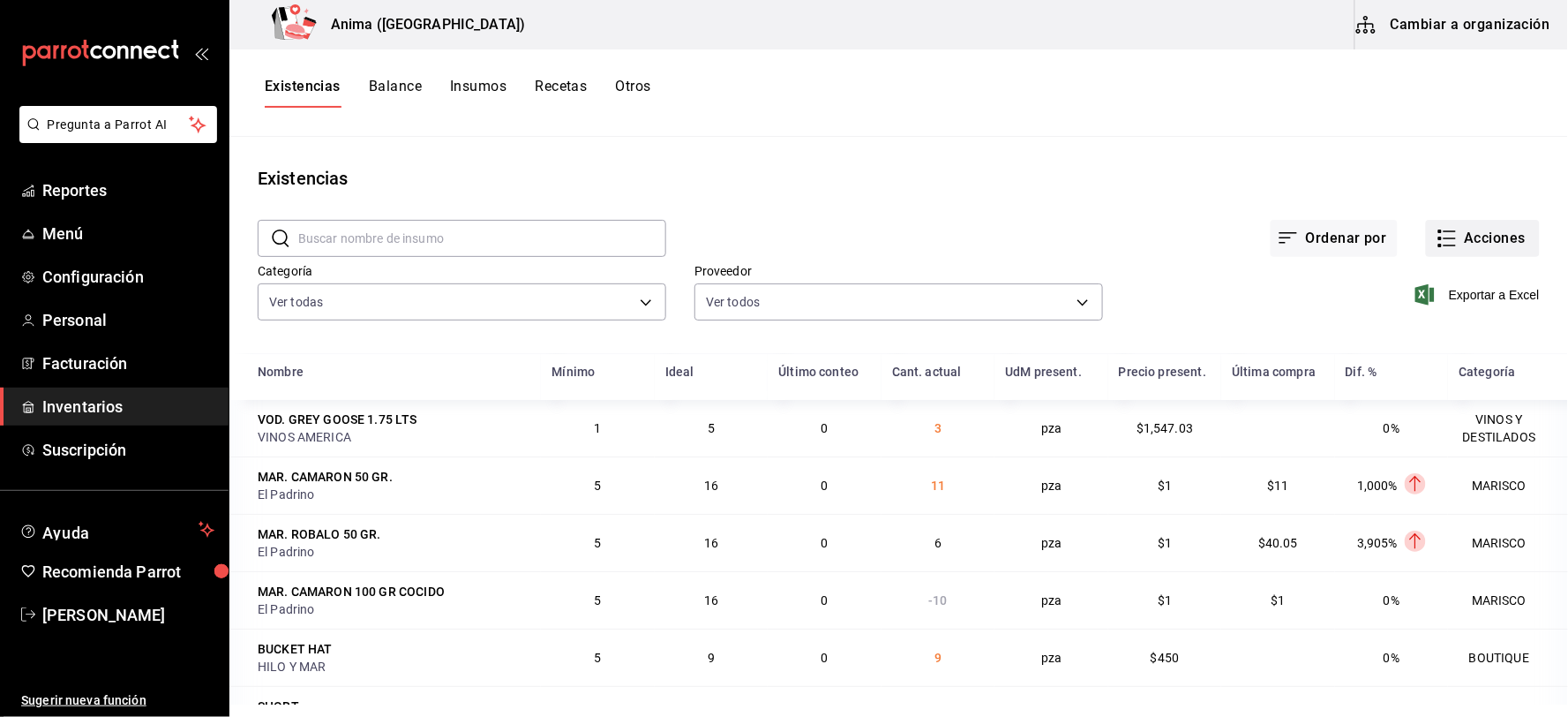
click at [1448, 232] on button "Acciones" at bounding box center [1483, 238] width 113 height 37
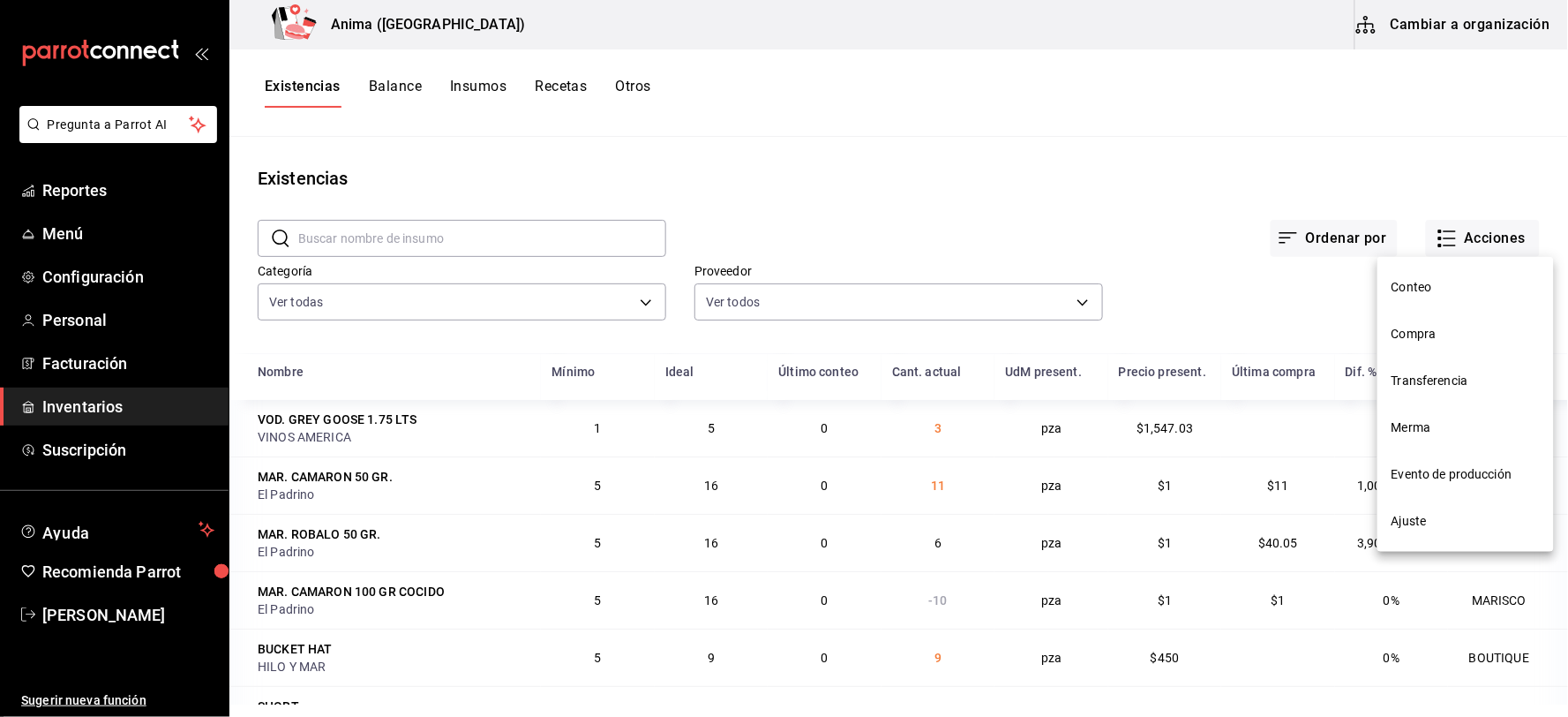
click at [1432, 339] on span "Compra" at bounding box center [1465, 334] width 148 height 19
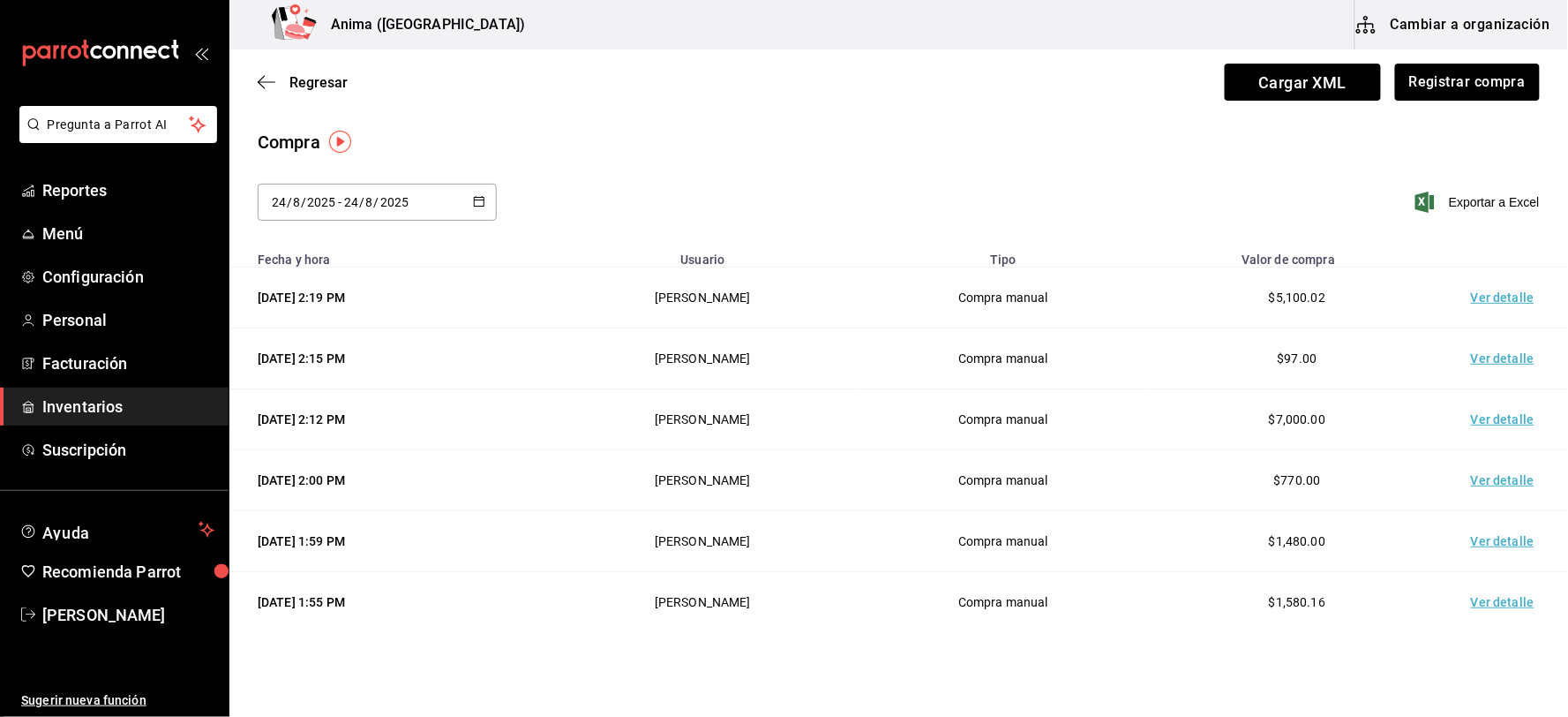
click at [357, 207] on input "24" at bounding box center [351, 202] width 16 height 14
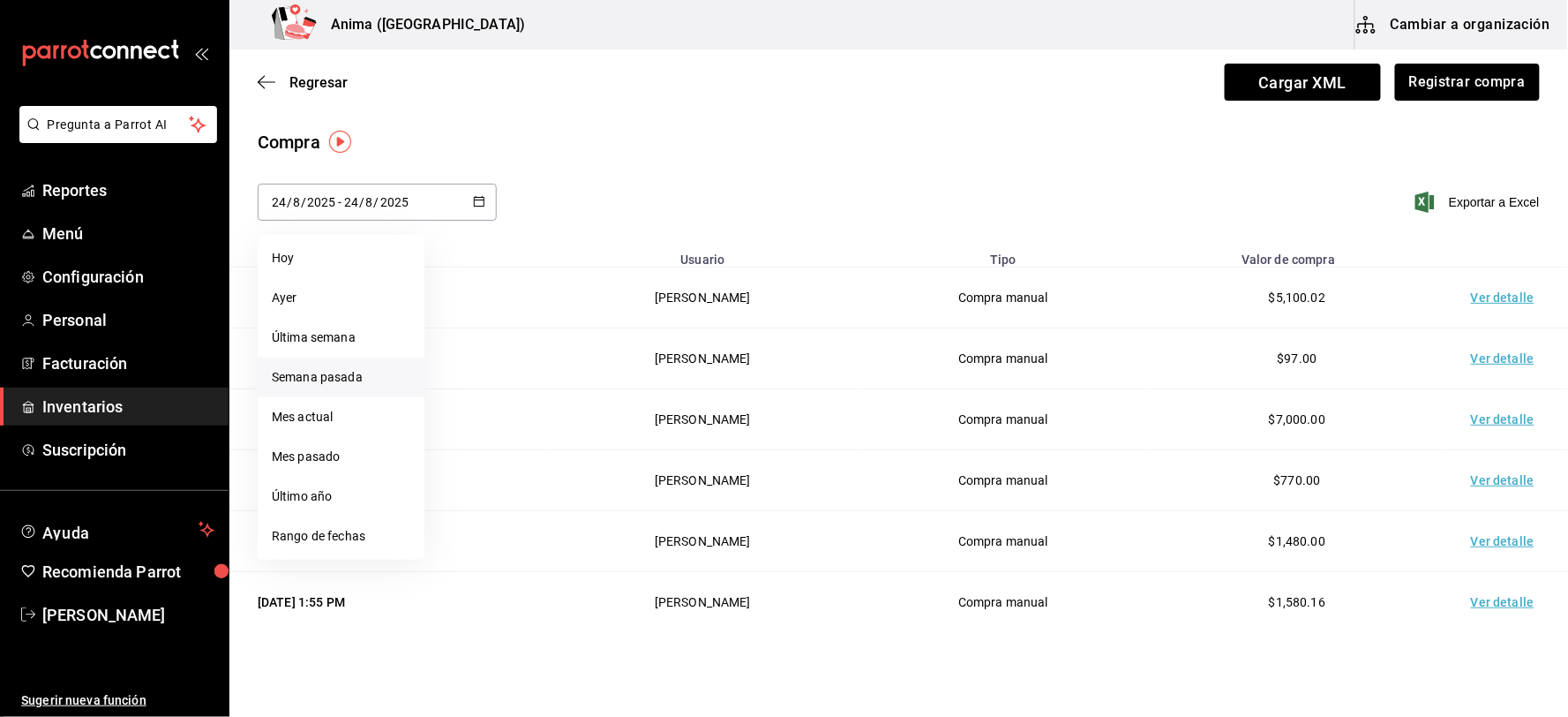
click at [324, 371] on li "Semana pasada" at bounding box center [341, 377] width 167 height 40
type input "[DATE]"
type input "17"
type input "[DATE]"
type input "23"
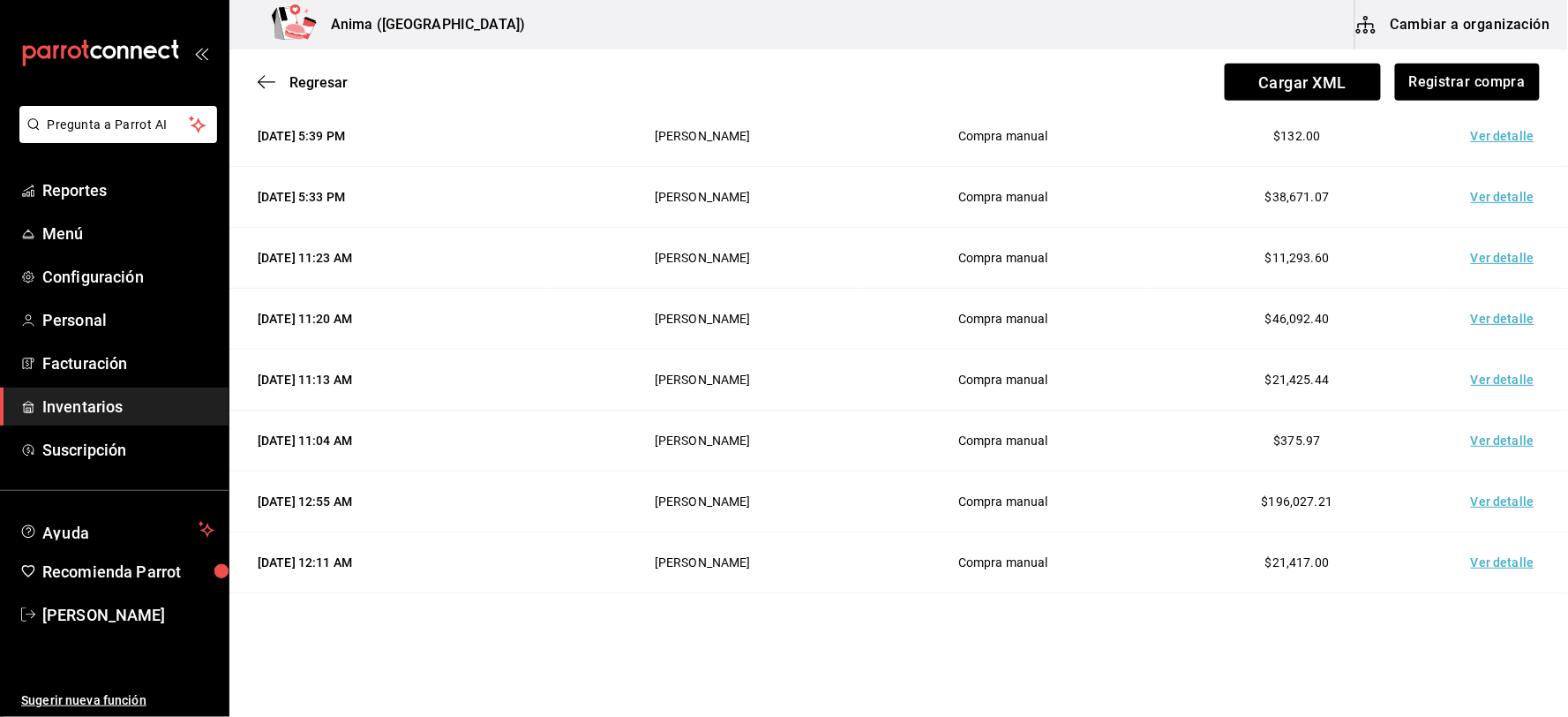
scroll to position [294, 0]
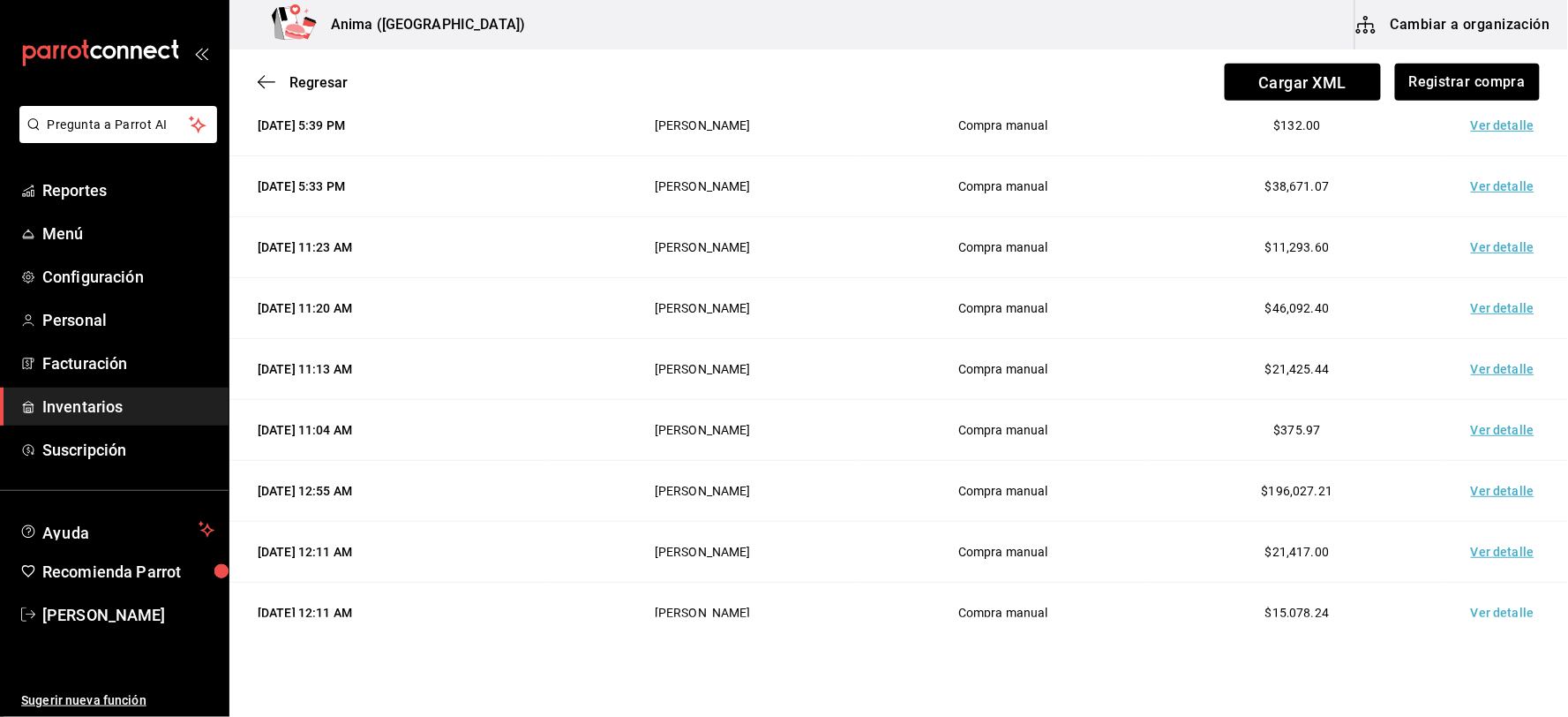
click at [1486, 427] on td "Ver detalle" at bounding box center [1506, 430] width 123 height 61
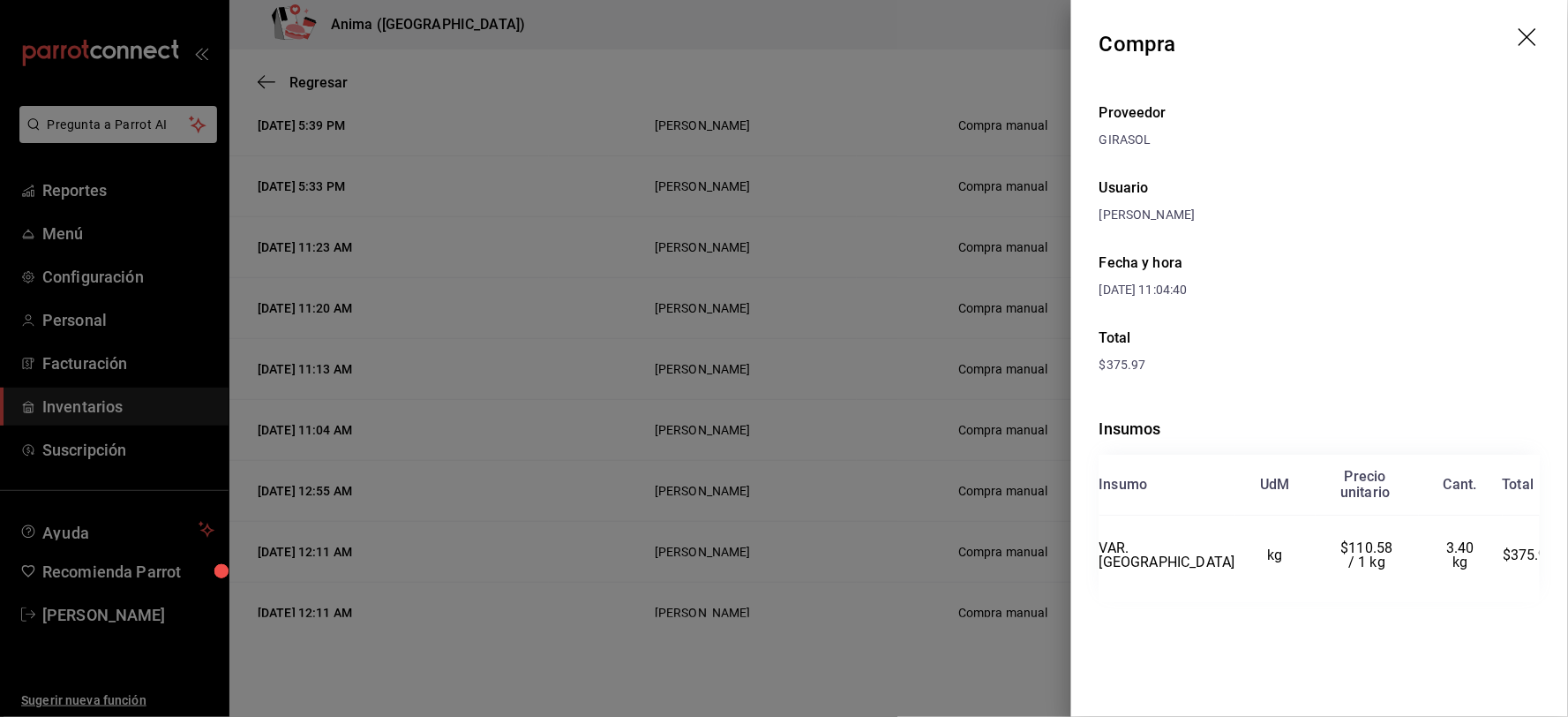
click at [765, 228] on div at bounding box center [784, 358] width 1568 height 717
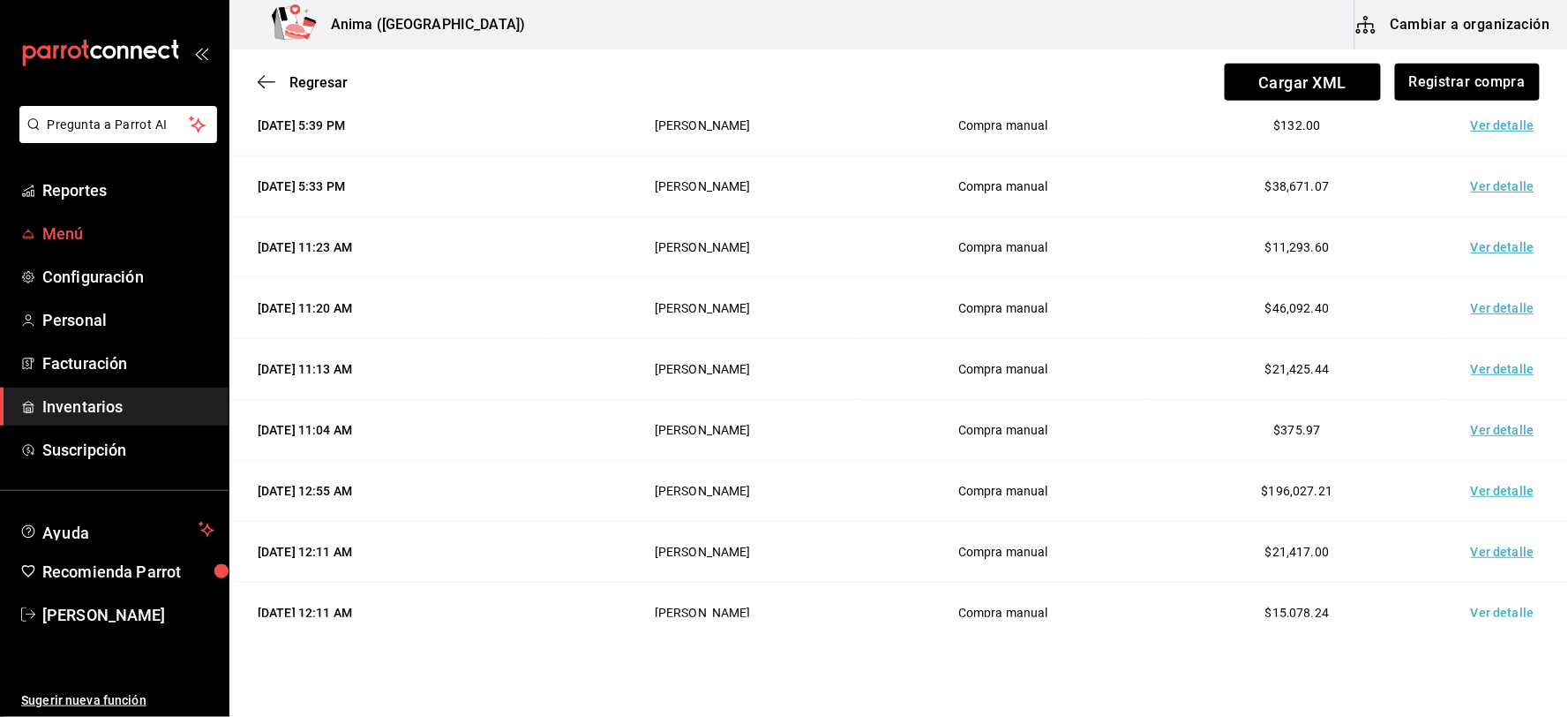
click at [59, 235] on span "Menú" at bounding box center [128, 233] width 172 height 24
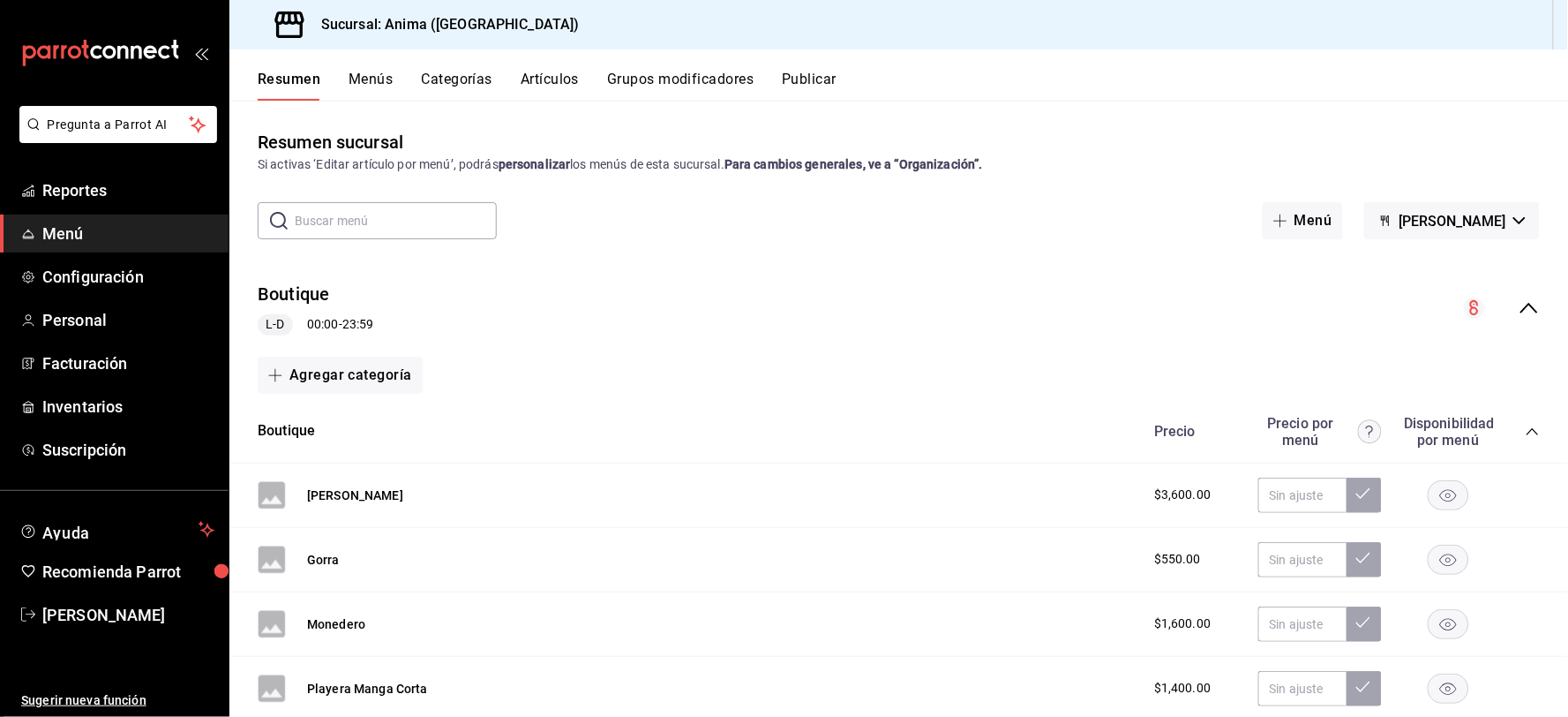
click at [550, 82] on button "Artículos" at bounding box center [550, 86] width 58 height 30
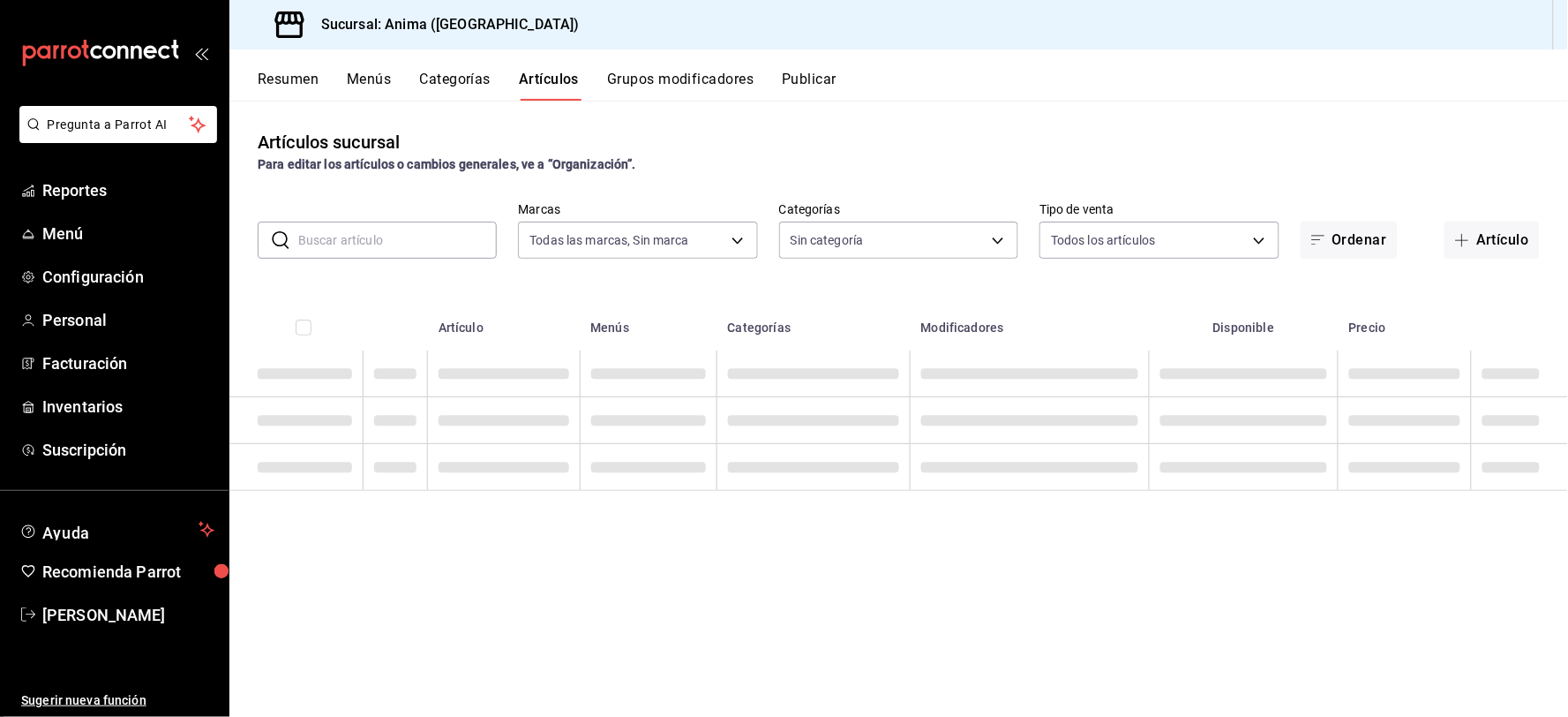
type input "a66376ae-ea22-4cd2-97e0-9ea16bf22336"
click at [400, 240] on input "text" at bounding box center [398, 240] width 198 height 35
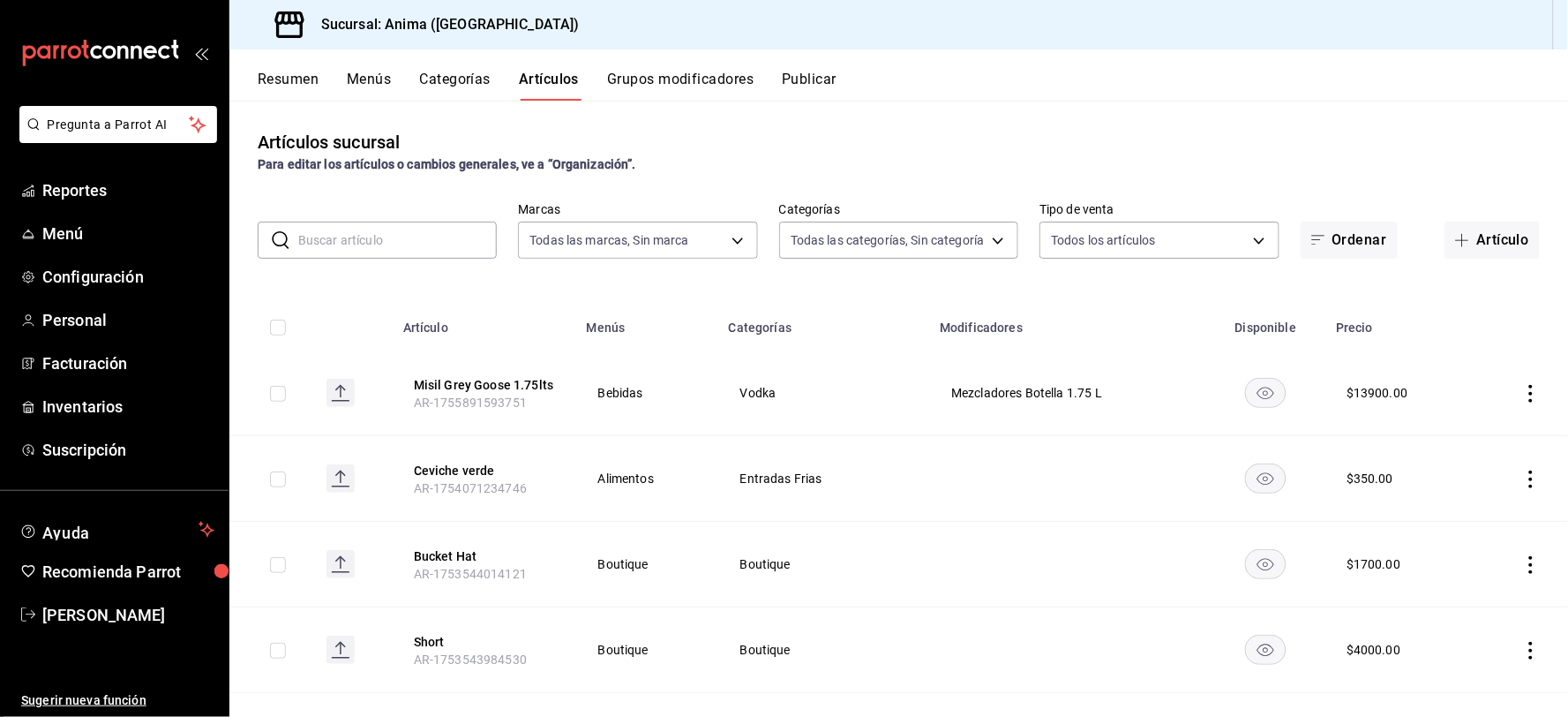
type input "e8f310e9-b813-45da-93b6-448fc6222477,27b51756-eb67-433c-a0de-bbe4244d0712,8eae6…"
type input "2.4"
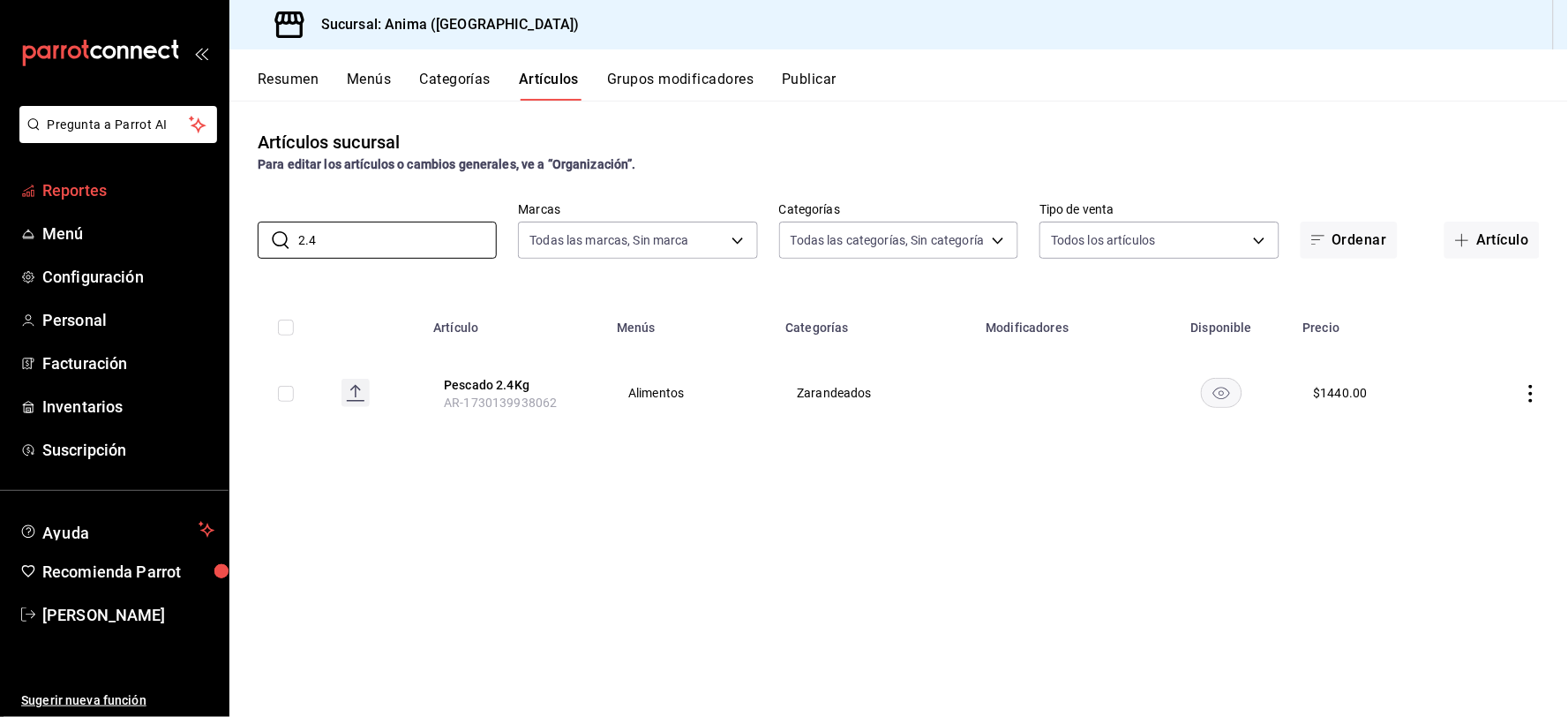
click at [138, 195] on span "Reportes" at bounding box center [128, 190] width 172 height 24
